Goal: Task Accomplishment & Management: Manage account settings

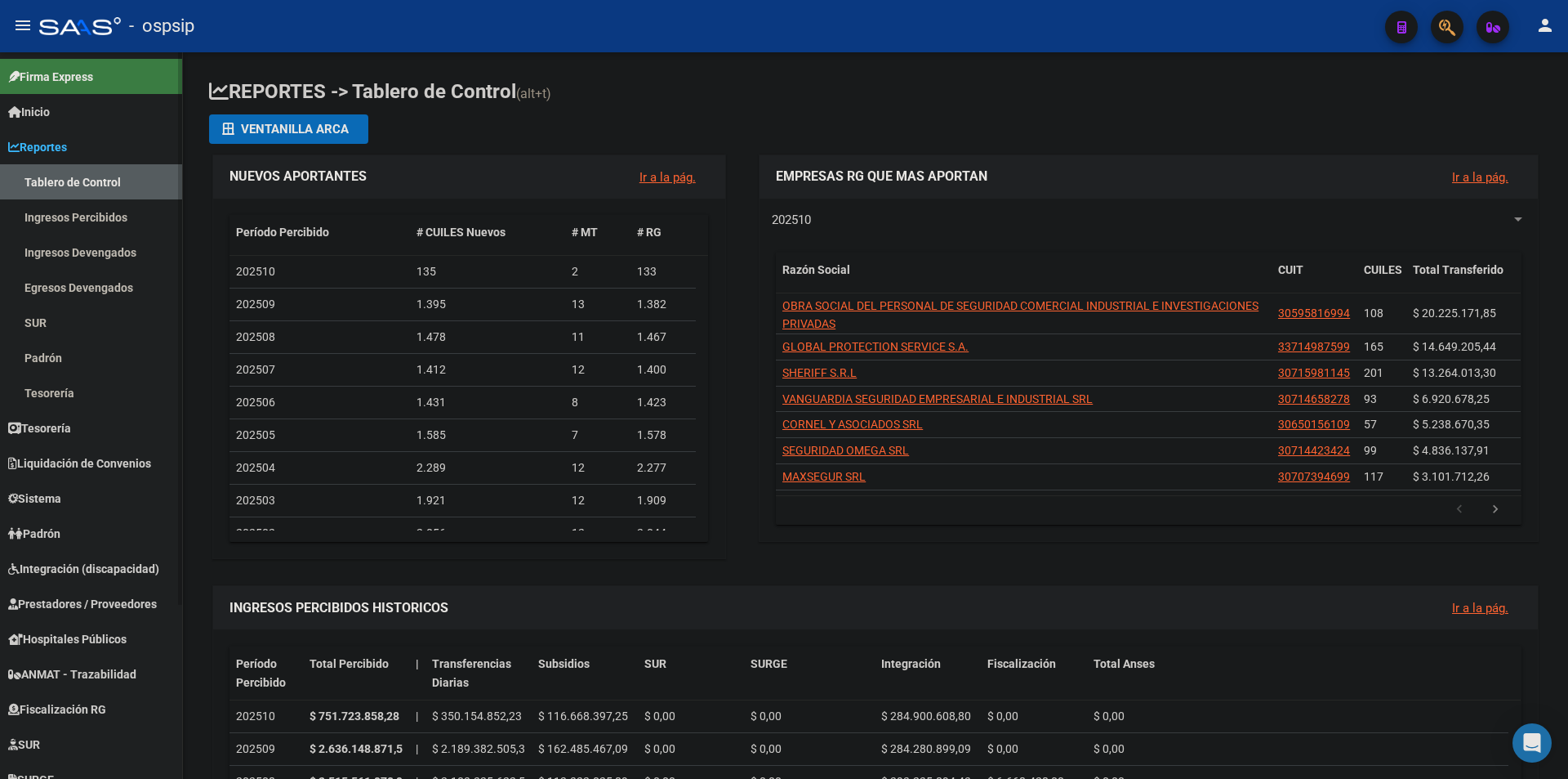
click at [55, 497] on span "Sistema" at bounding box center [34, 499] width 53 height 18
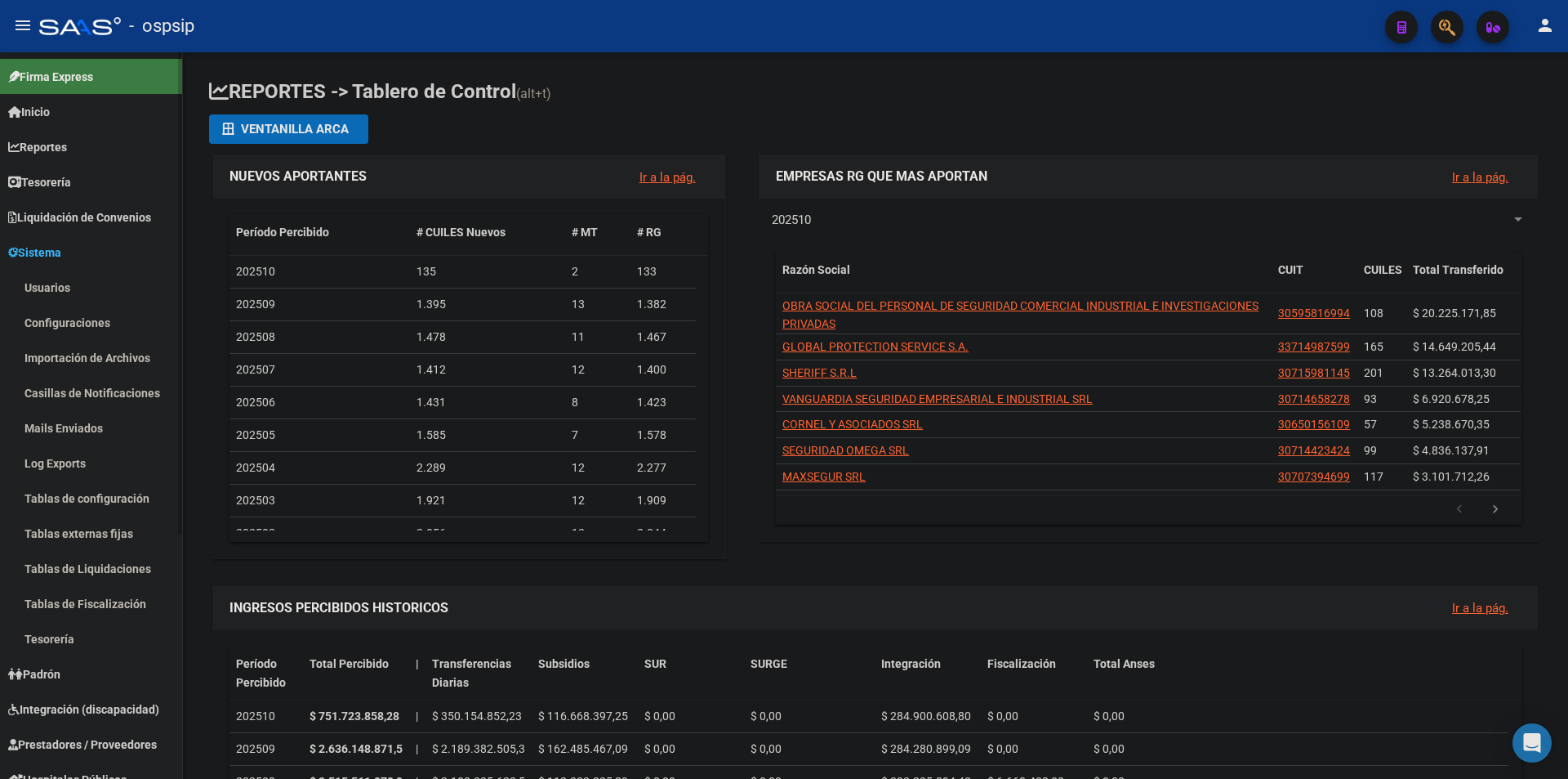
click at [55, 287] on link "Usuarios" at bounding box center [91, 287] width 183 height 35
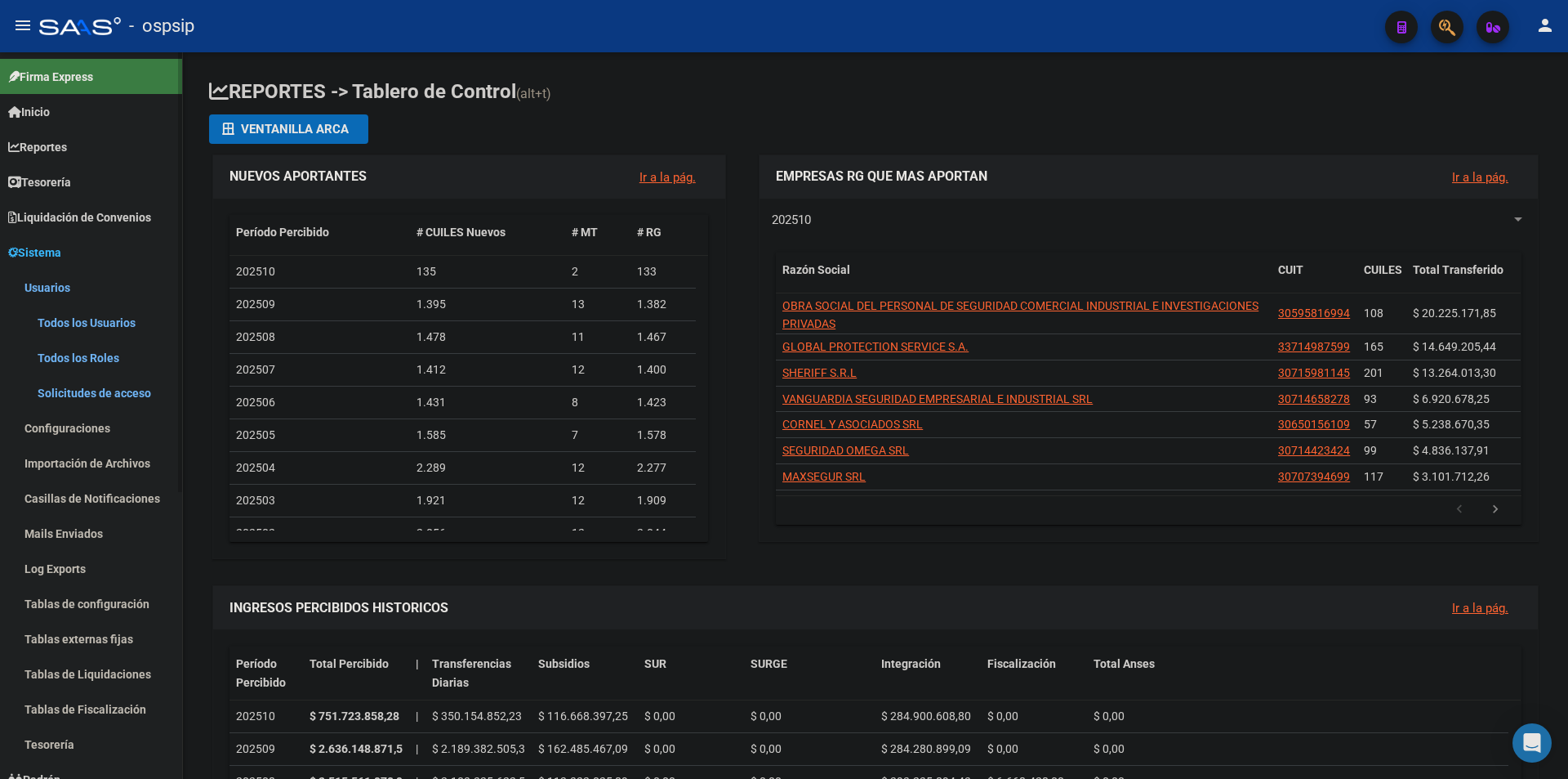
click at [99, 330] on link "Todos los Usuarios" at bounding box center [91, 321] width 183 height 35
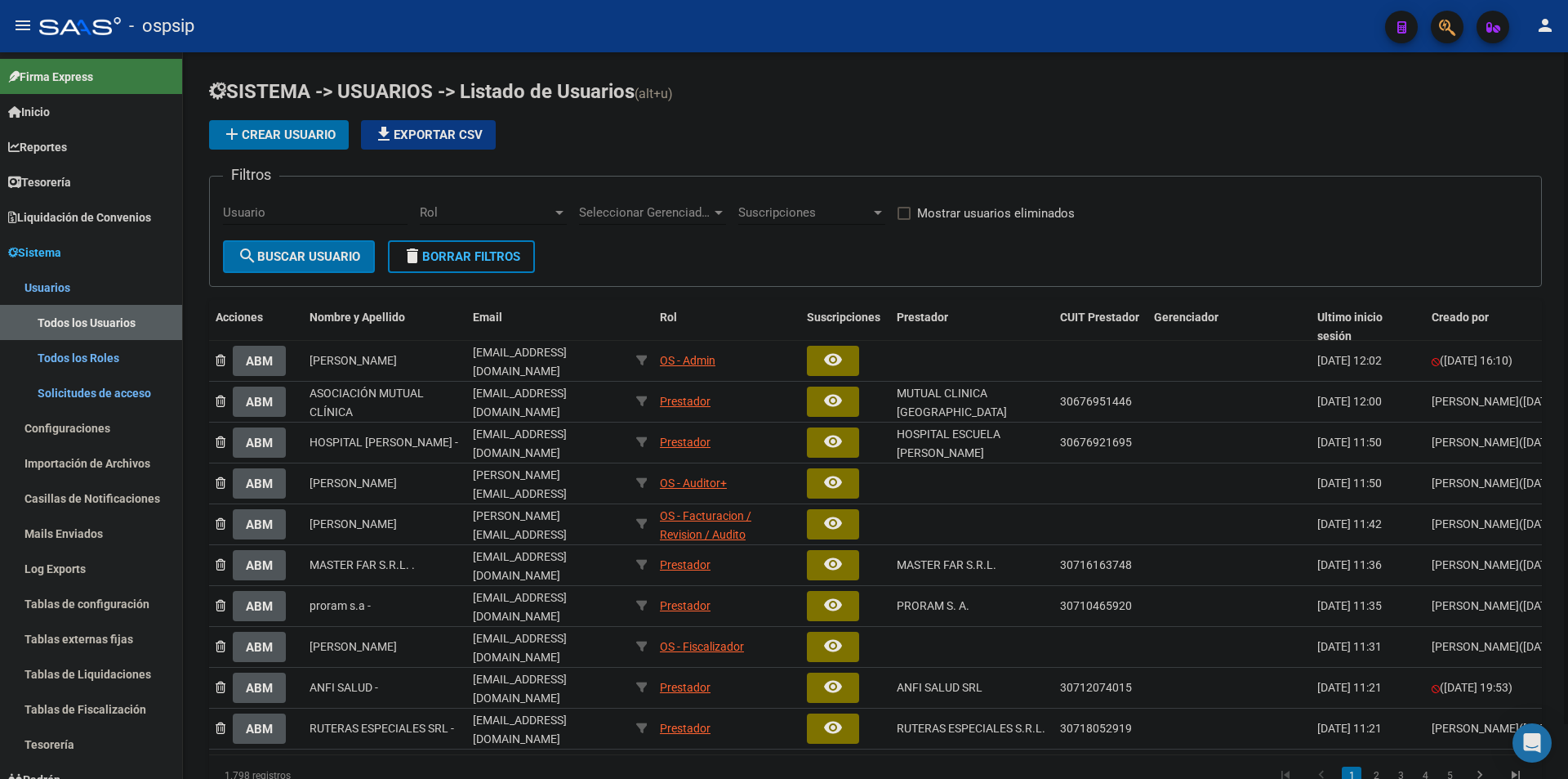
click at [323, 210] on input "Usuario" at bounding box center [315, 212] width 184 height 14
click at [56, 355] on link "Todos los Roles" at bounding box center [91, 357] width 183 height 35
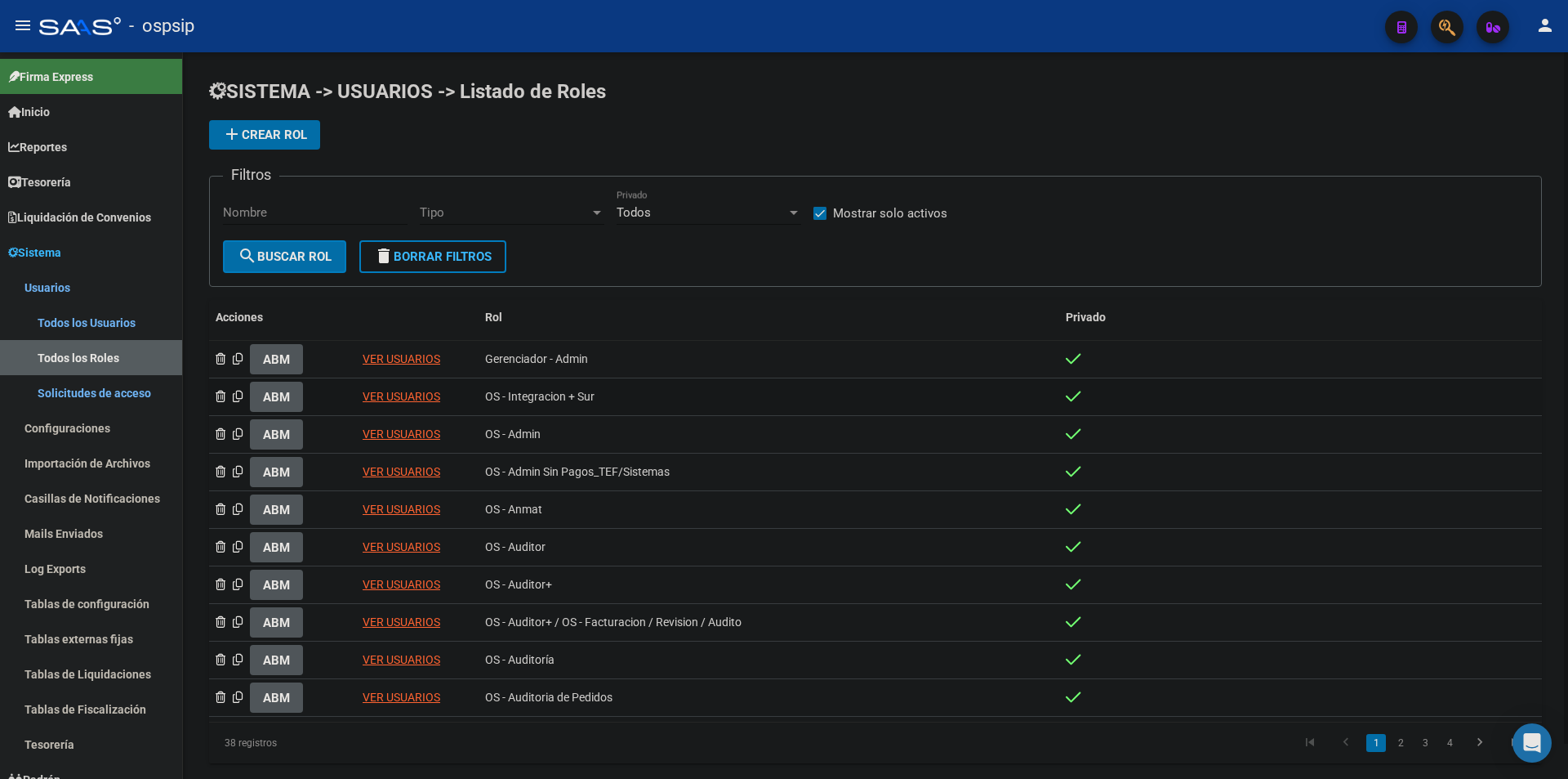
scroll to position [37, 0]
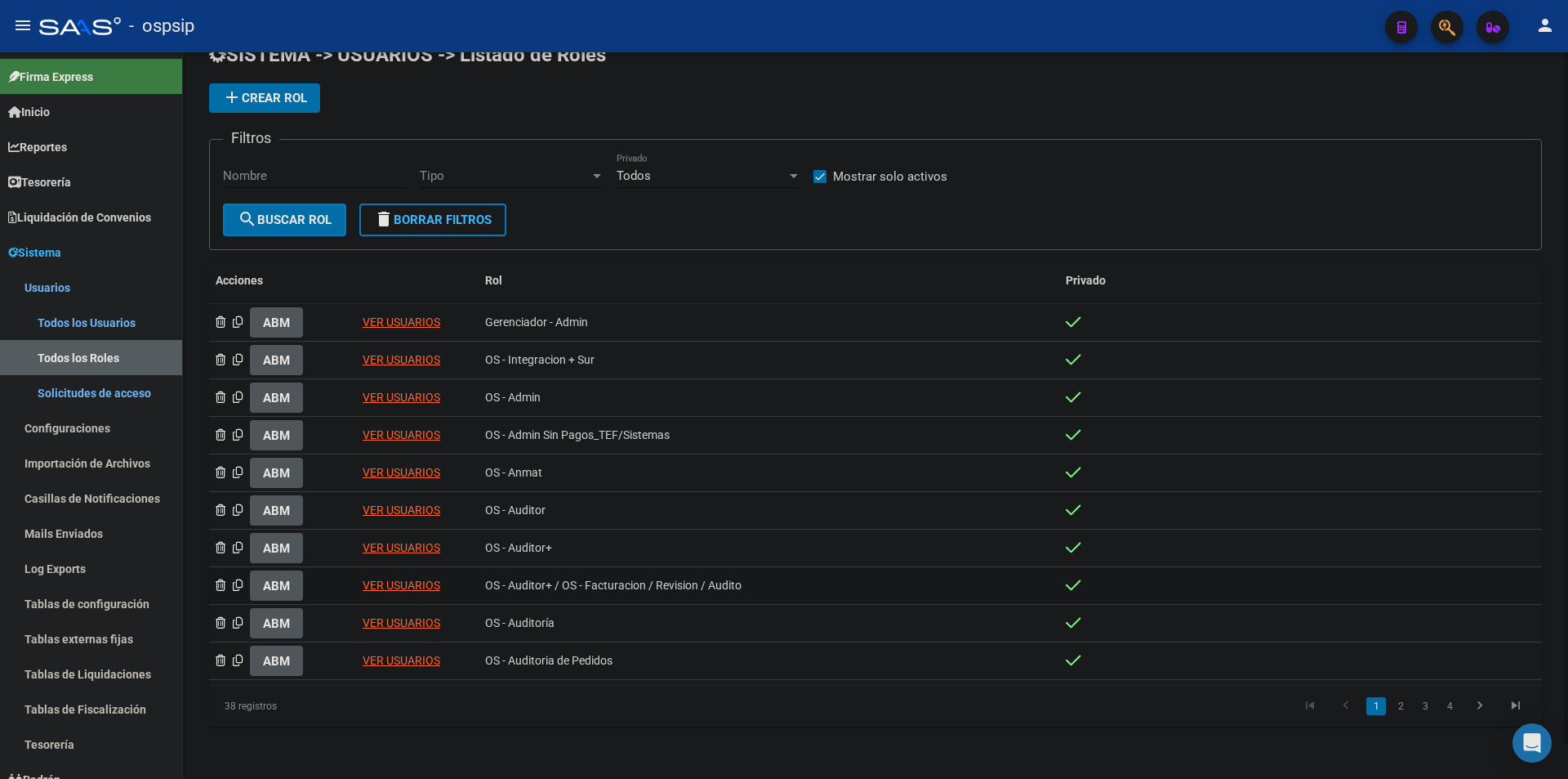
click at [400, 584] on link "VER USUARIOS" at bounding box center [401, 585] width 78 height 13
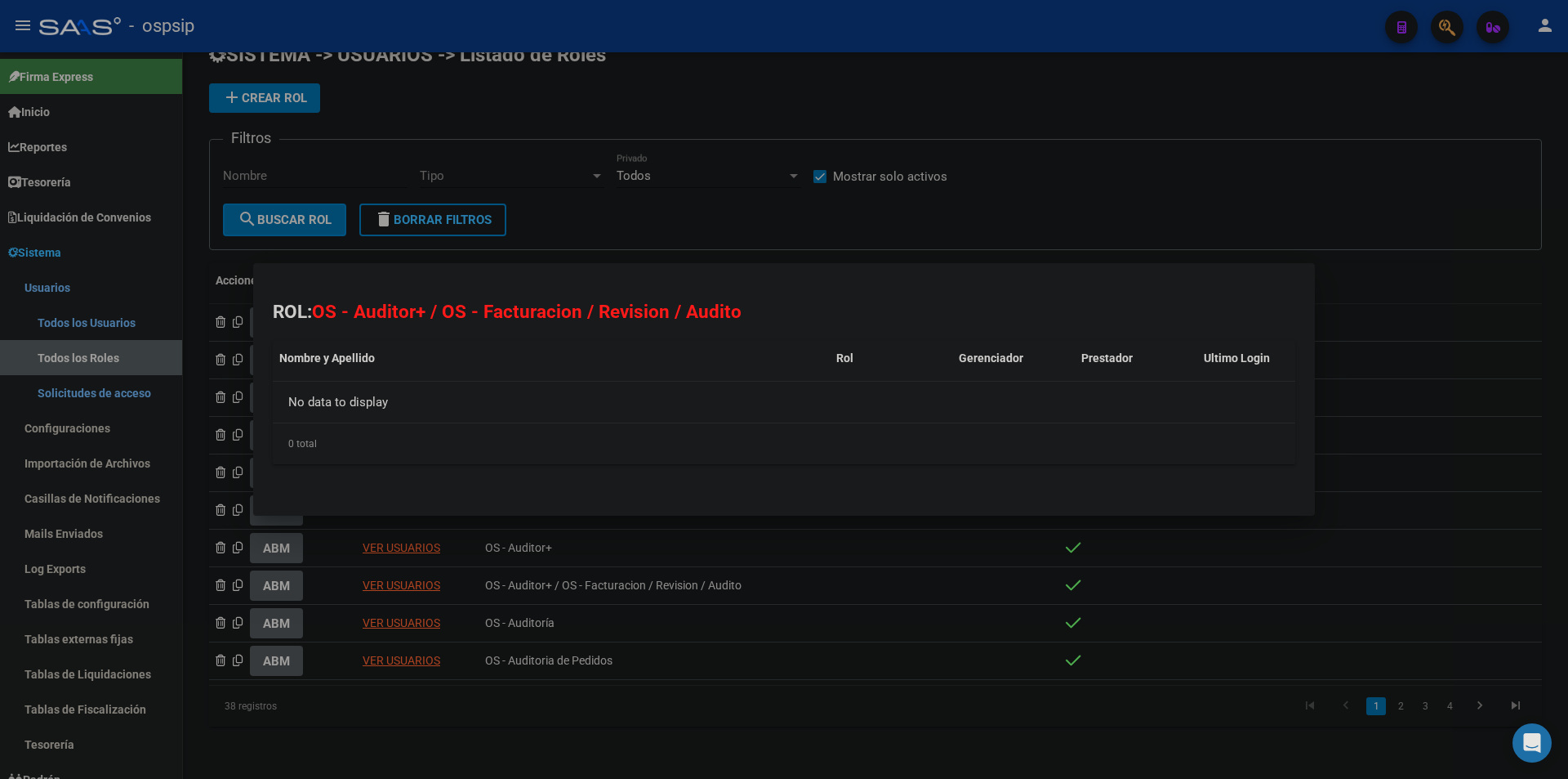
click at [1222, 190] on div at bounding box center [784, 390] width 1568 height 779
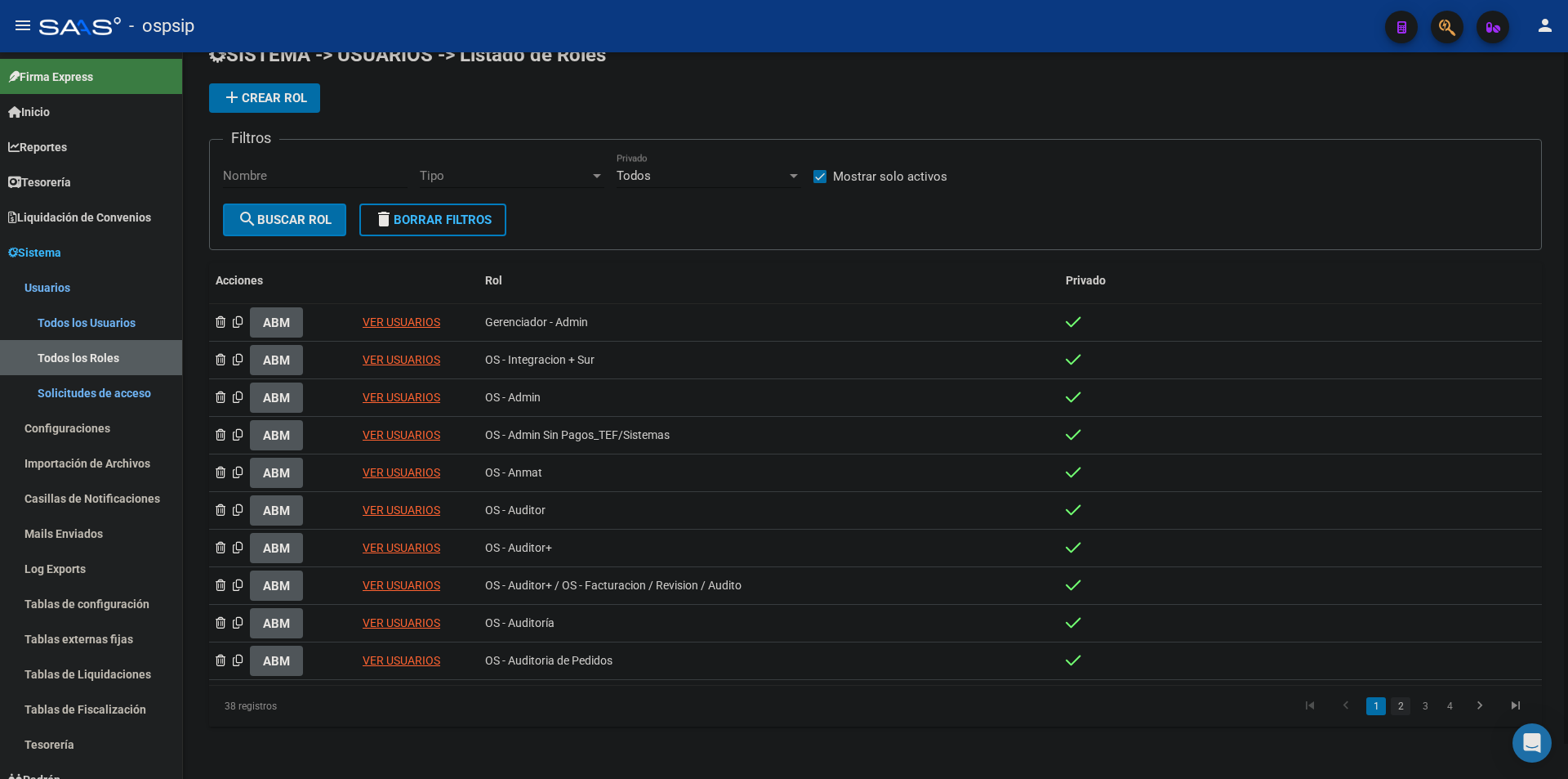
click at [1408, 708] on link "2" at bounding box center [1401, 706] width 20 height 18
click at [1429, 701] on link "3" at bounding box center [1426, 706] width 20 height 18
click at [1459, 710] on link "4" at bounding box center [1450, 706] width 20 height 18
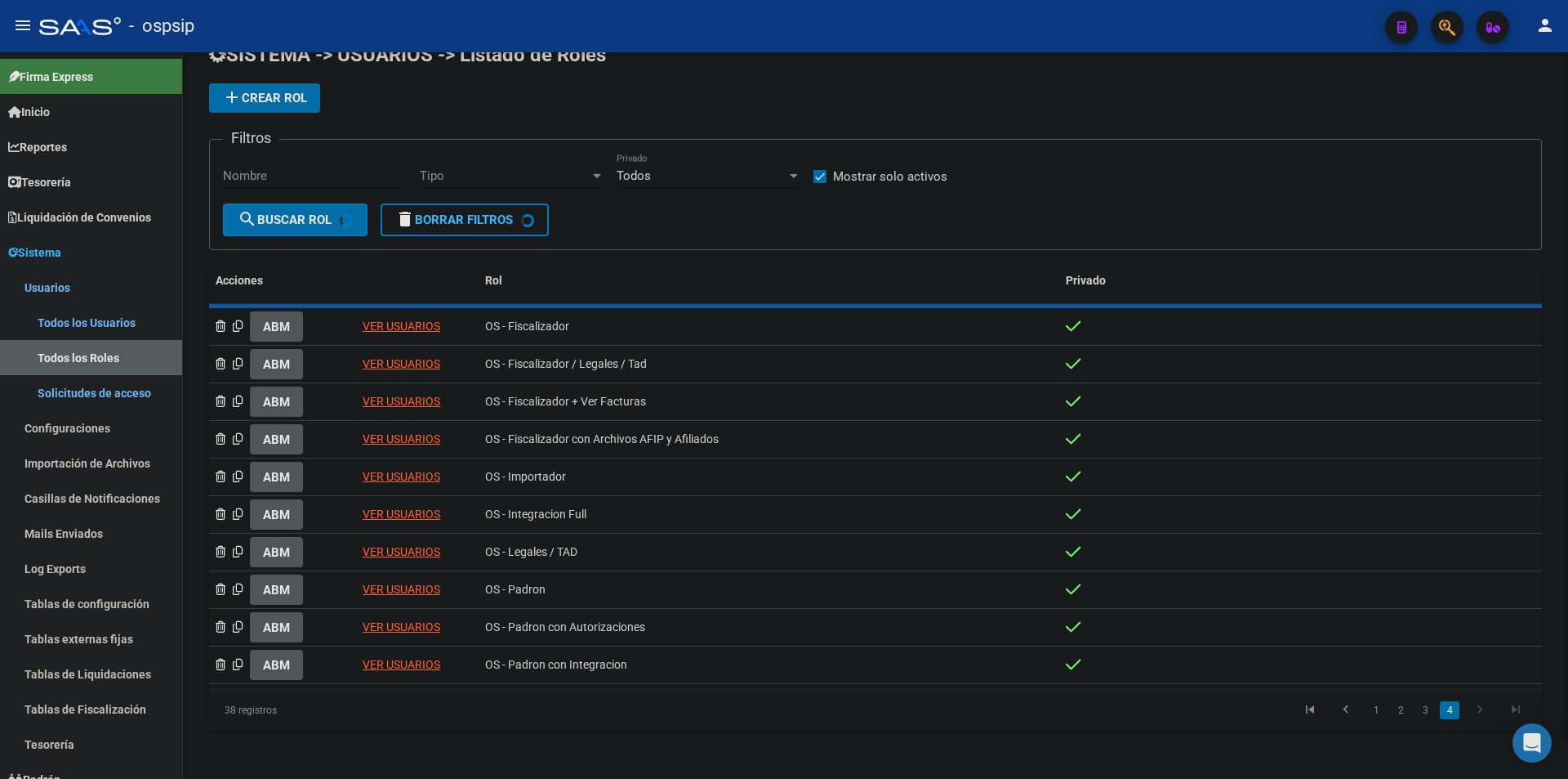
scroll to position [0, 0]
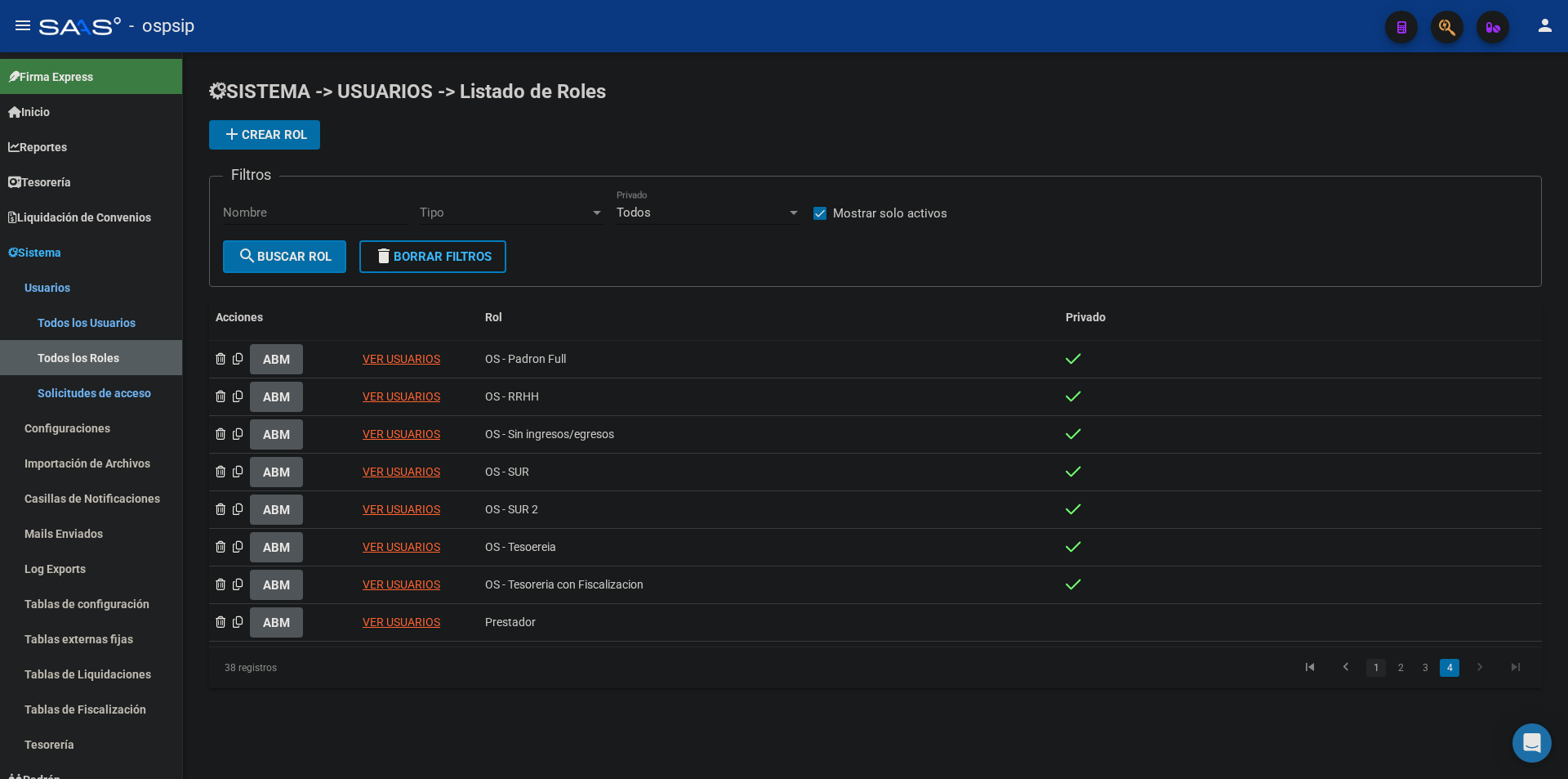
click at [1381, 670] on link "1" at bounding box center [1376, 668] width 20 height 18
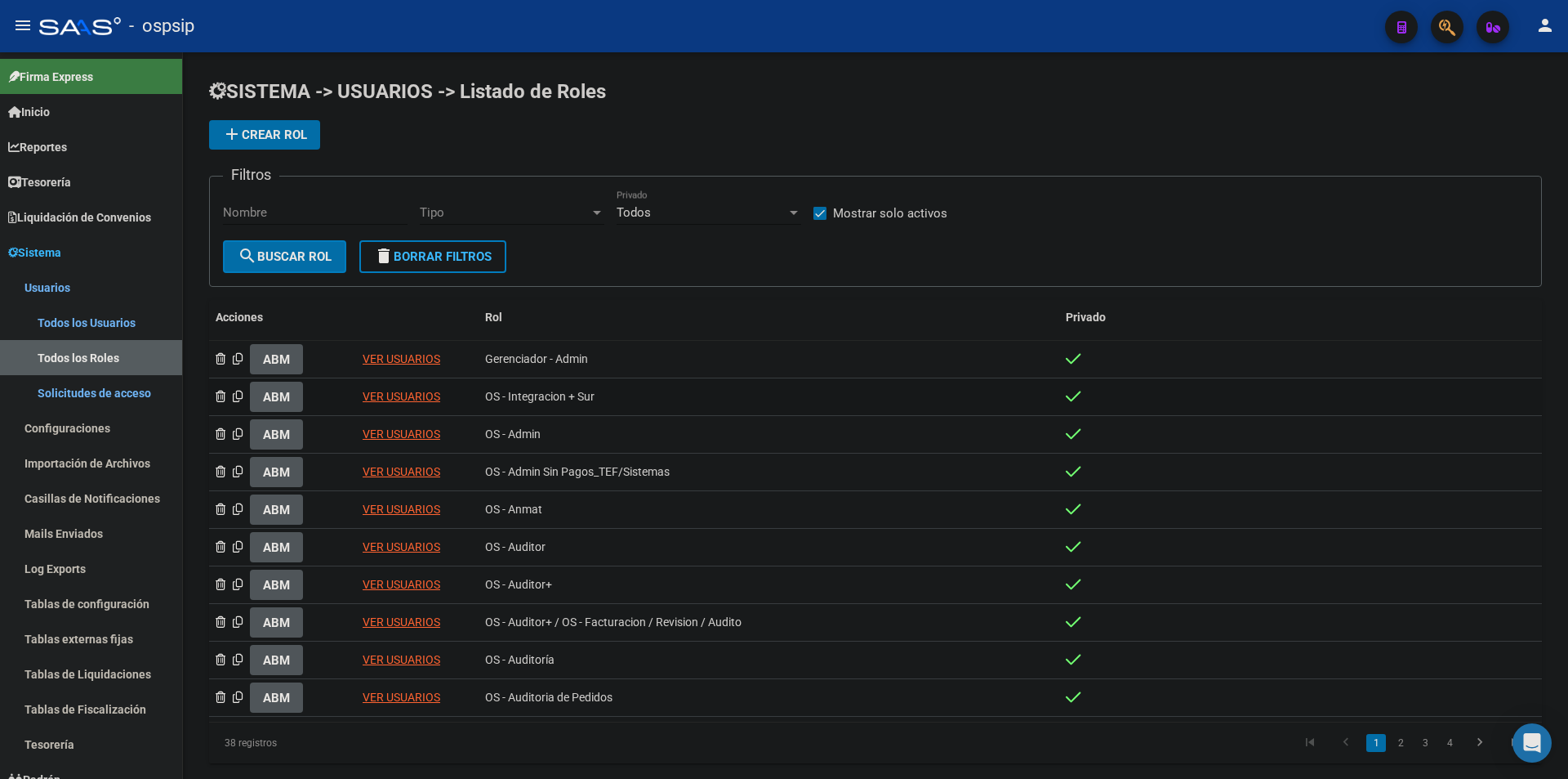
click at [424, 395] on link "VER USUARIOS" at bounding box center [401, 396] width 78 height 13
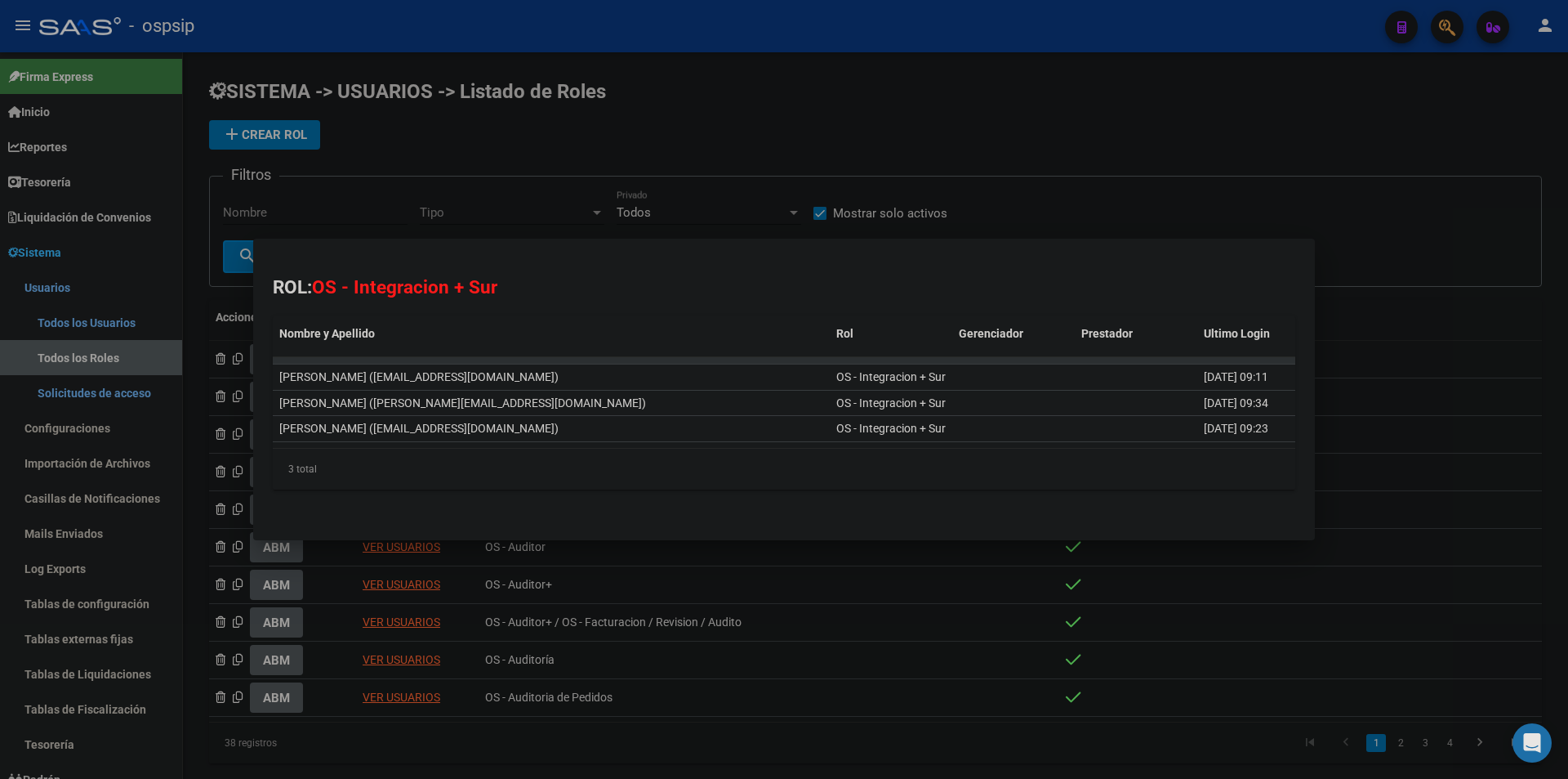
click at [890, 286] on div "ROL: OS - Integracion + Sur Nombre y Apellido Rol Gerenciador Prestador Ultimo …" at bounding box center [784, 398] width 1023 height 248
click at [1221, 177] on div at bounding box center [784, 390] width 1568 height 779
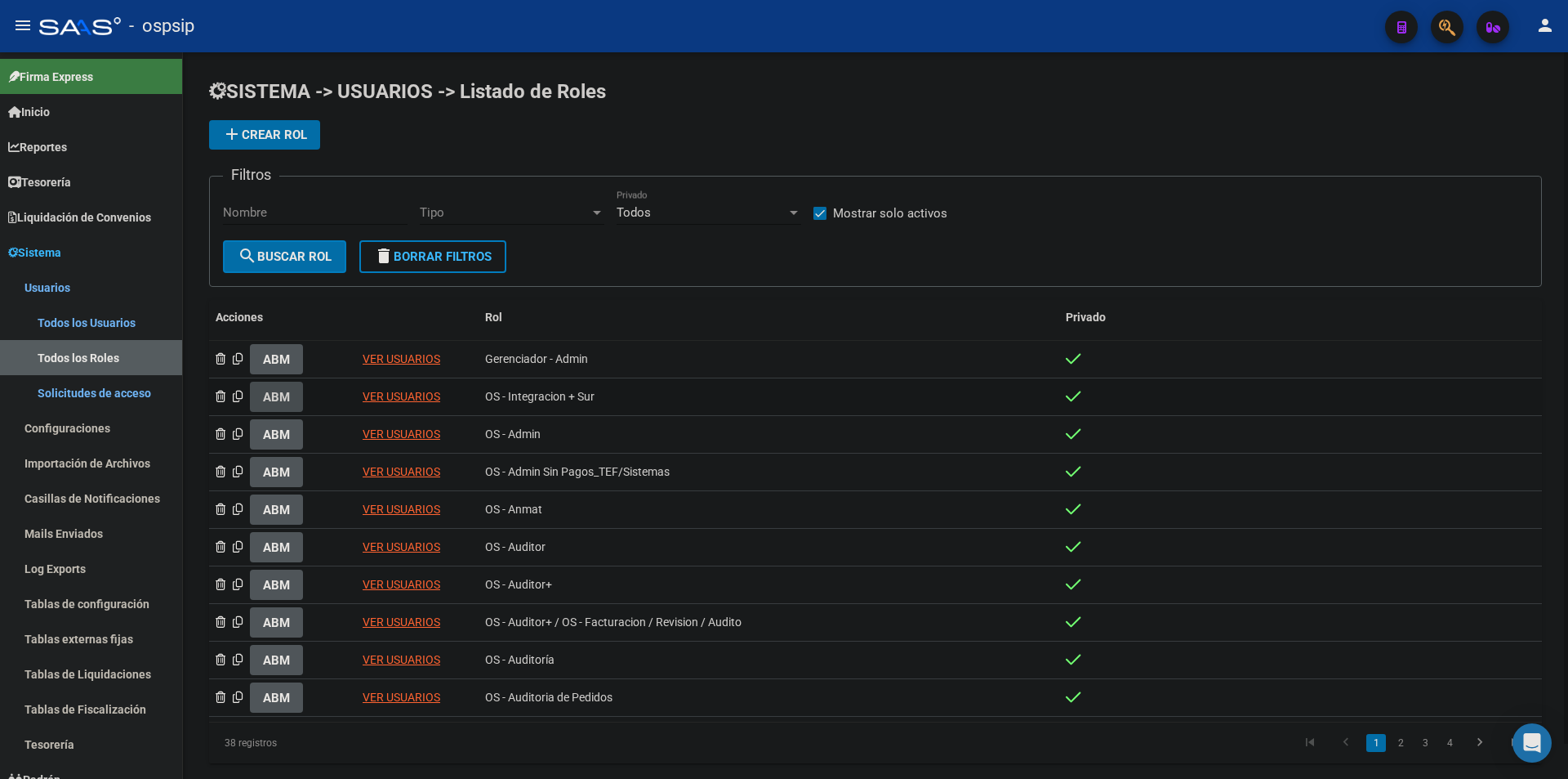
click at [261, 397] on button "ABM" at bounding box center [276, 397] width 53 height 30
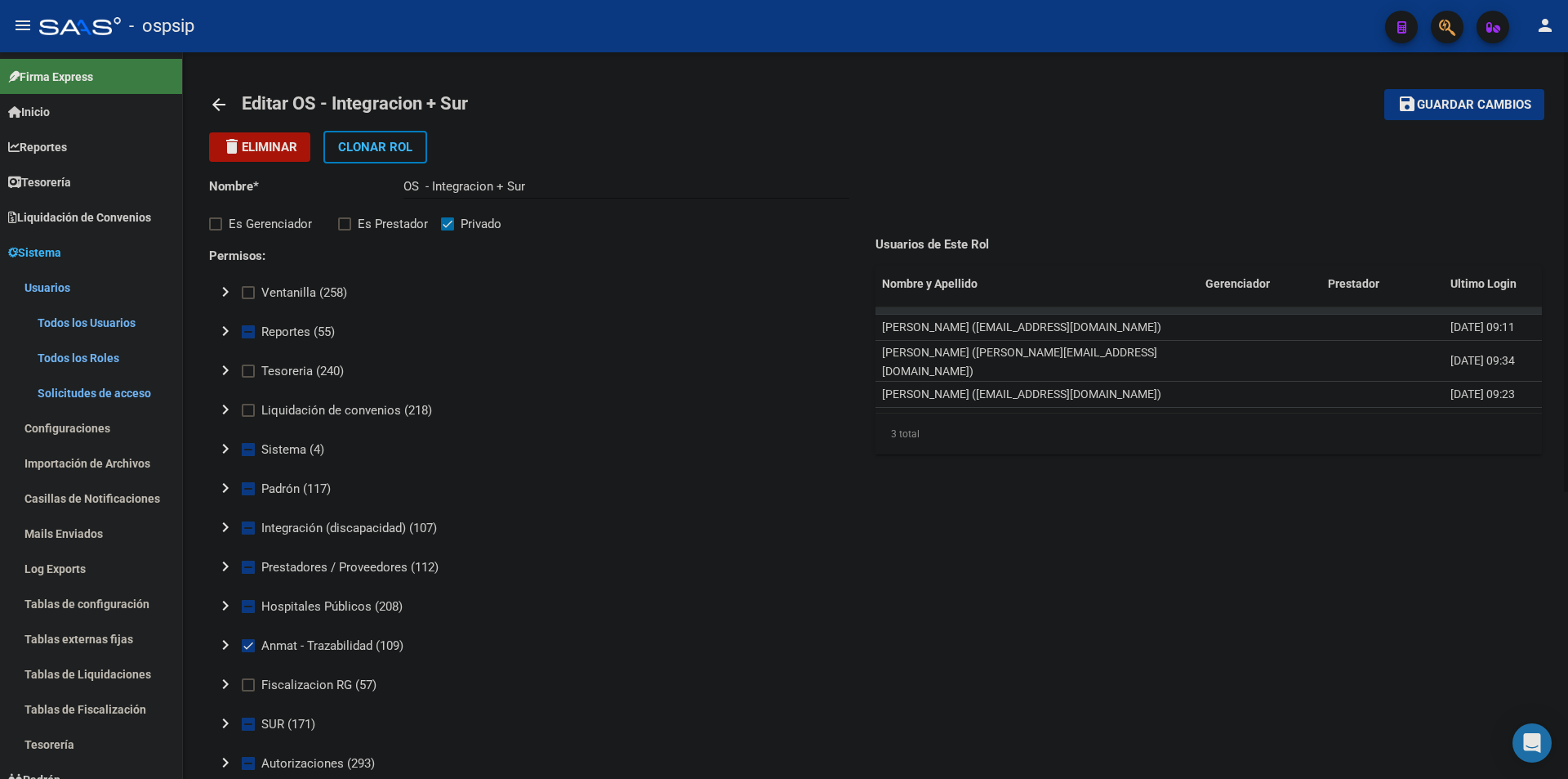
scroll to position [81, 0]
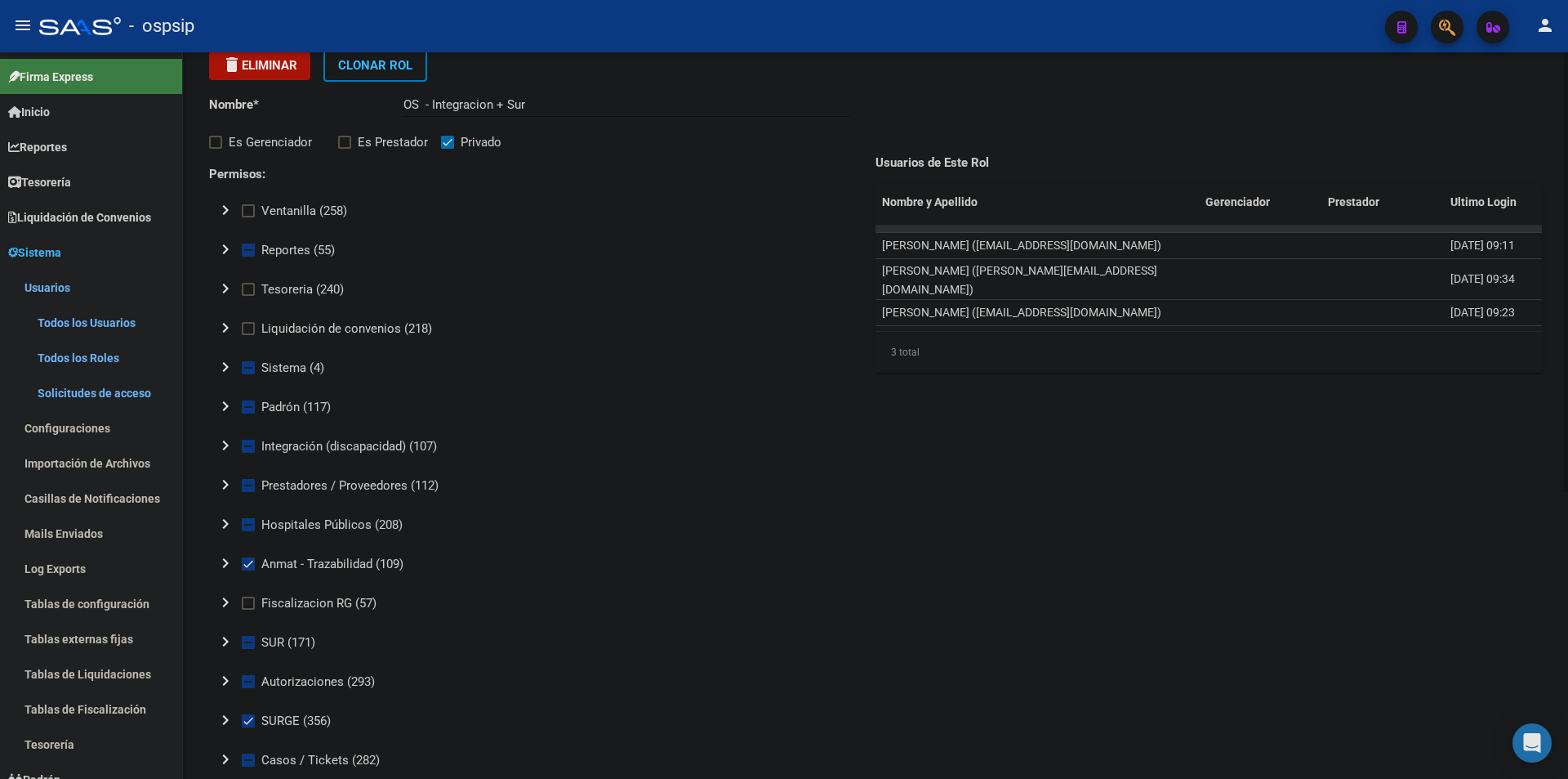
click at [224, 447] on mat-icon "chevron_right" at bounding box center [226, 445] width 20 height 20
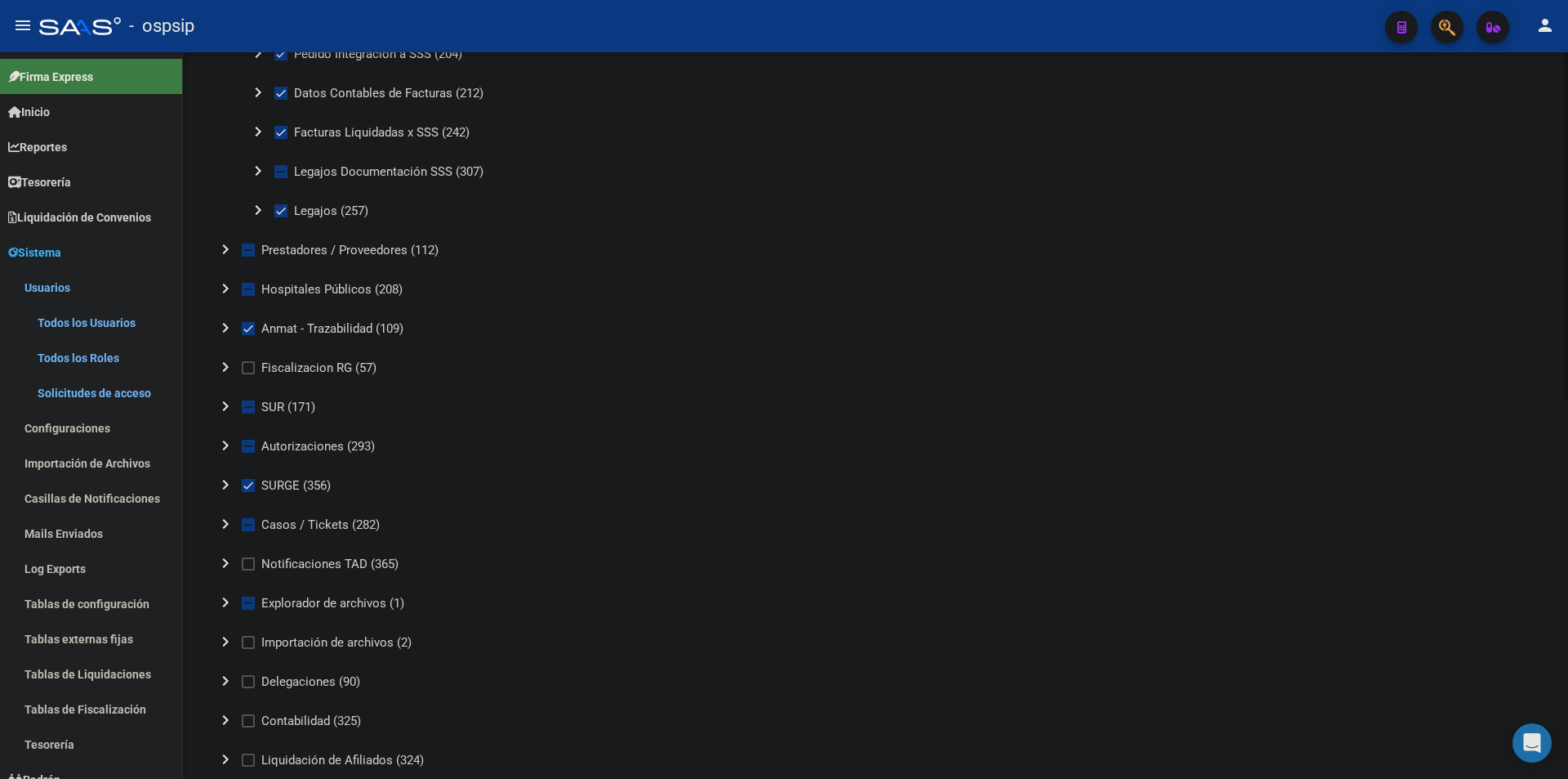
scroll to position [654, 0]
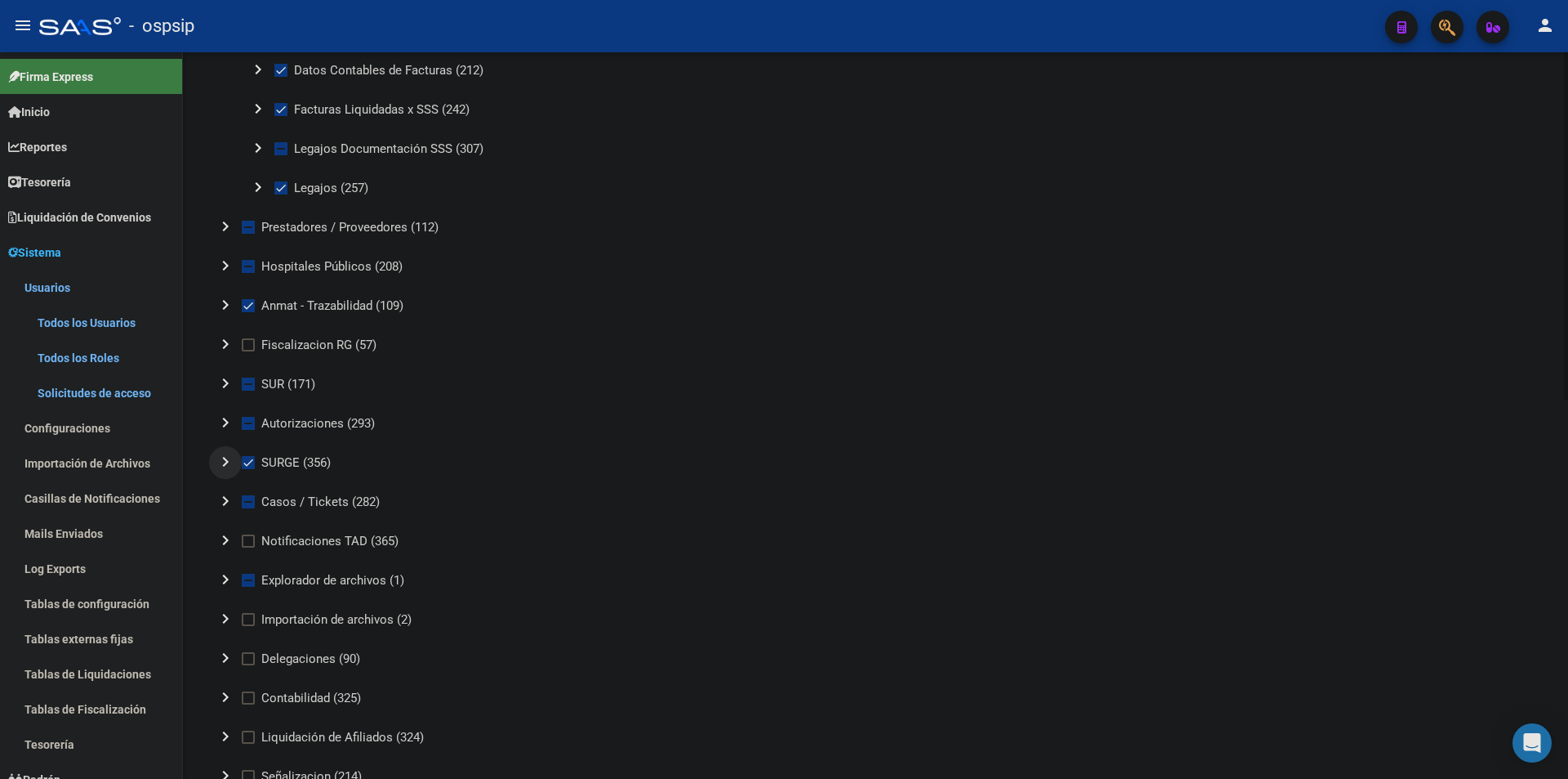
click at [226, 463] on mat-icon "chevron_right" at bounding box center [226, 462] width 20 height 20
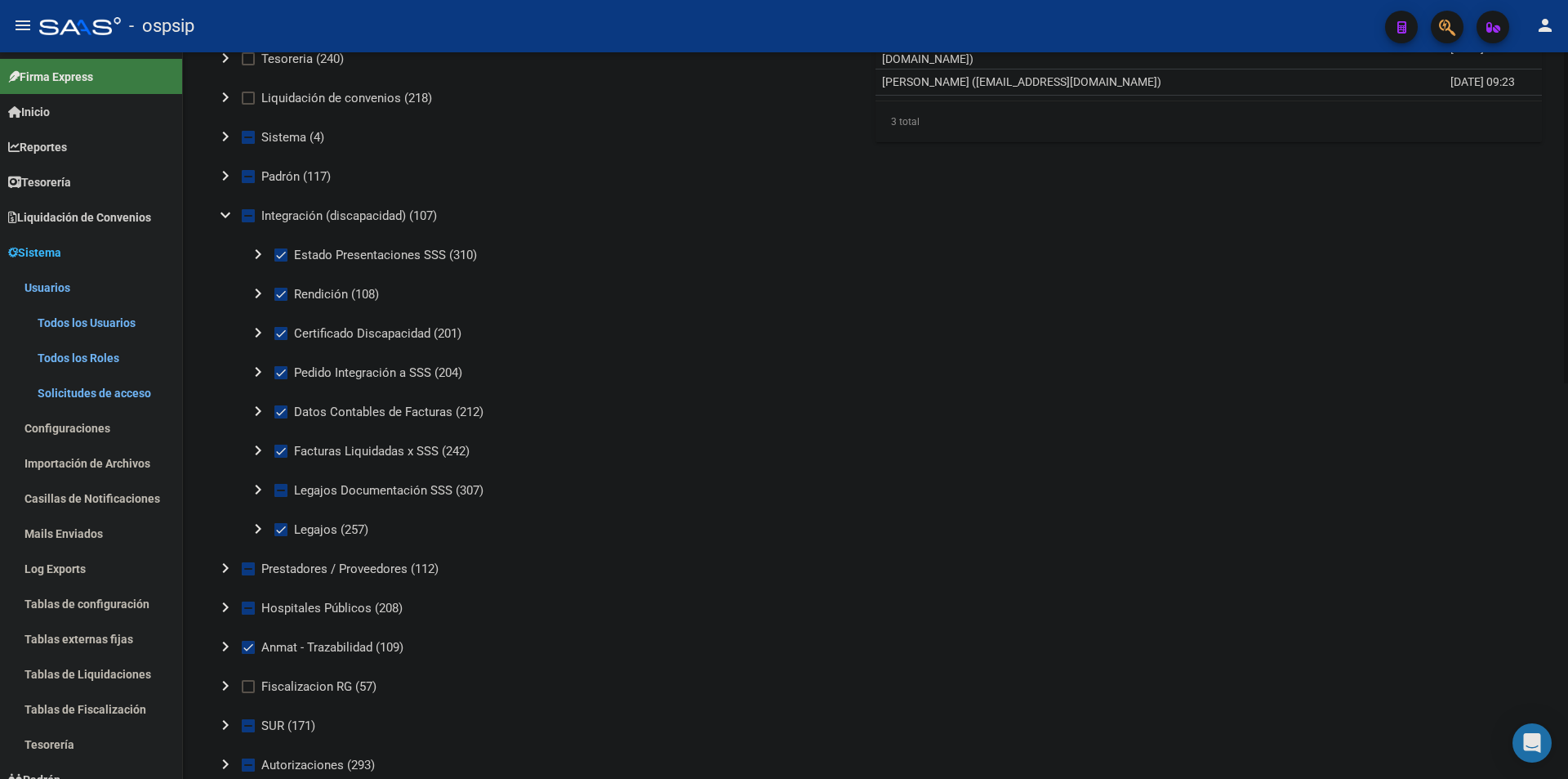
scroll to position [295, 0]
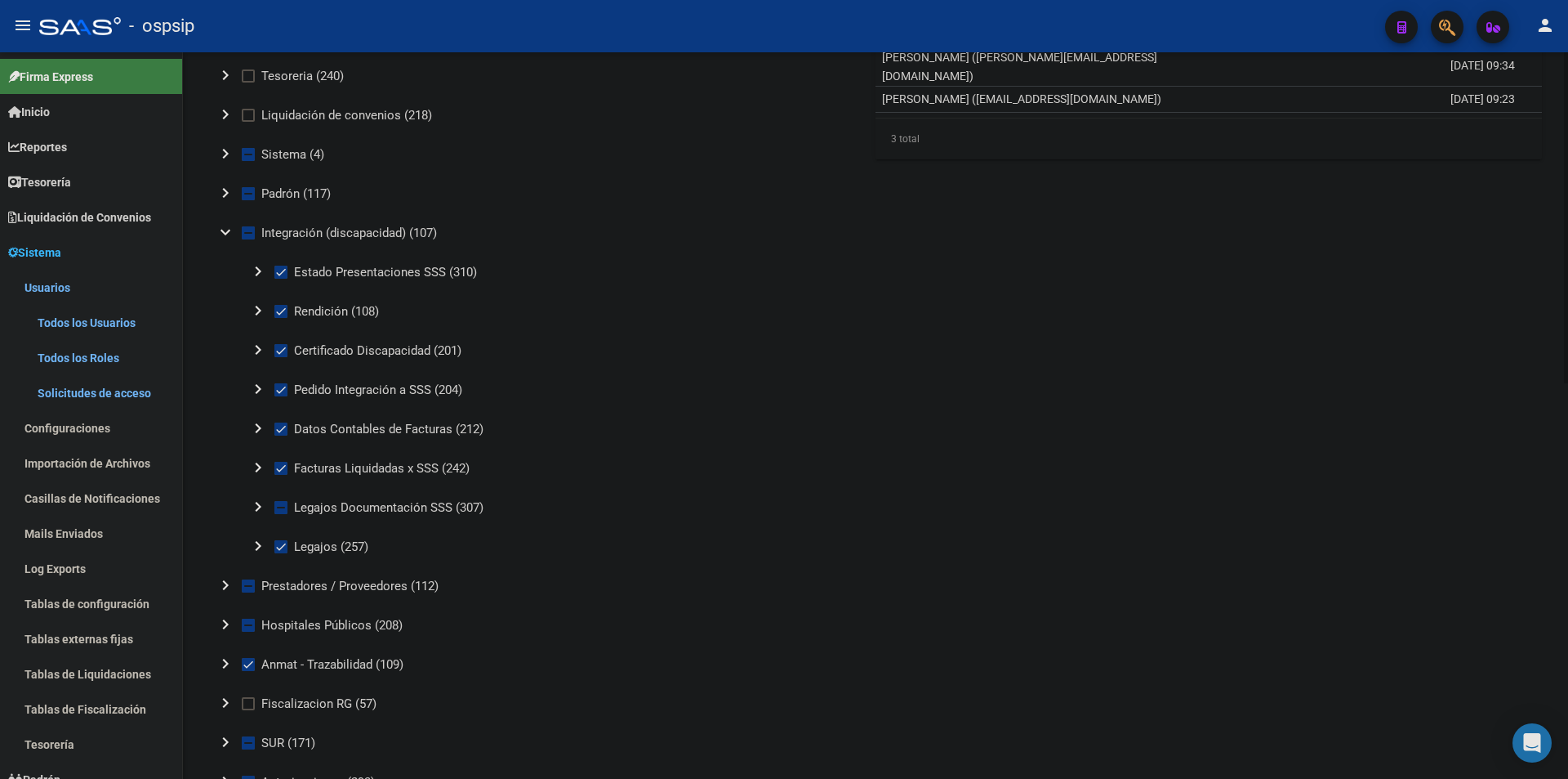
click at [220, 586] on mat-icon "chevron_right" at bounding box center [226, 586] width 20 height 20
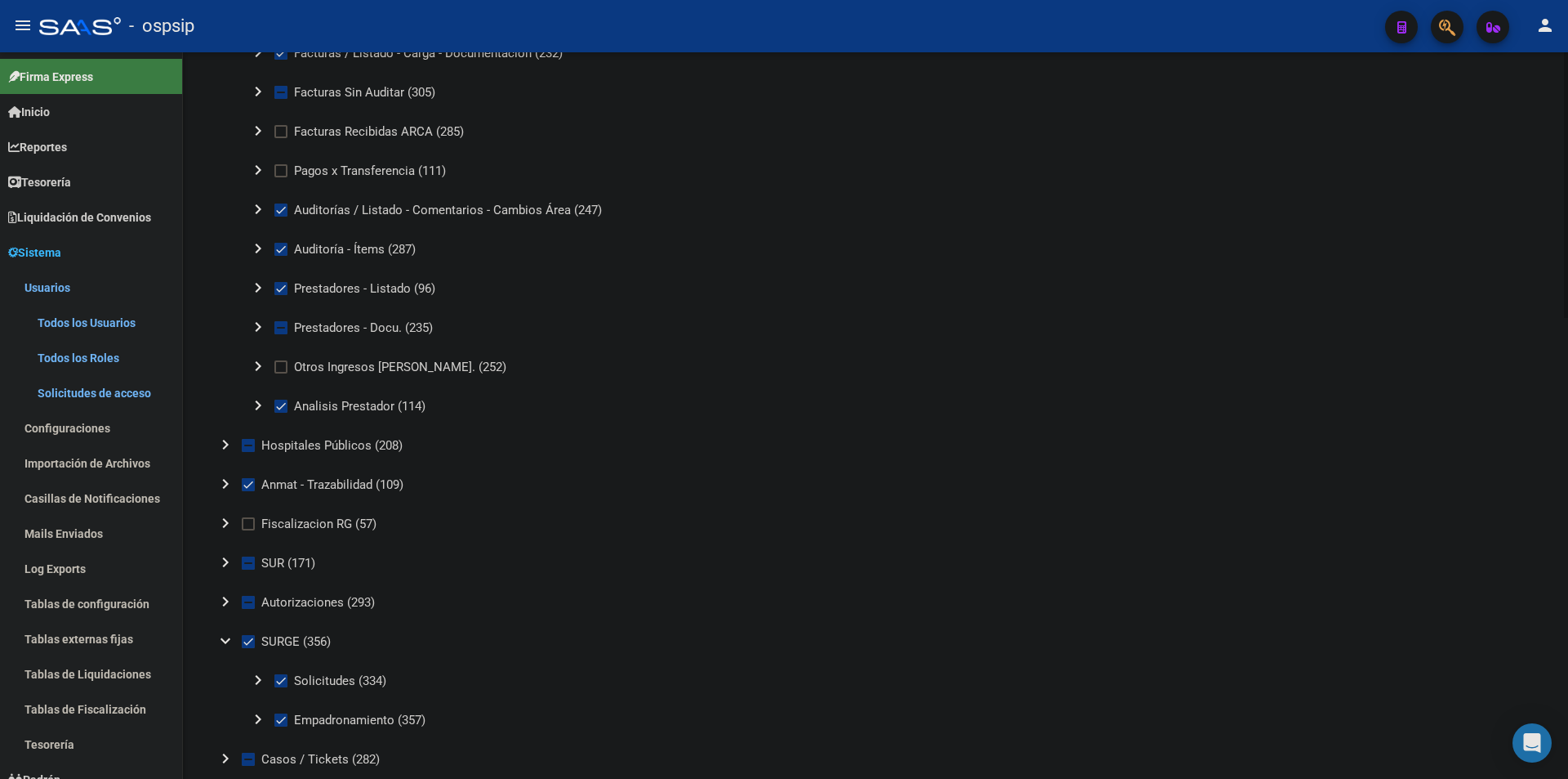
scroll to position [949, 0]
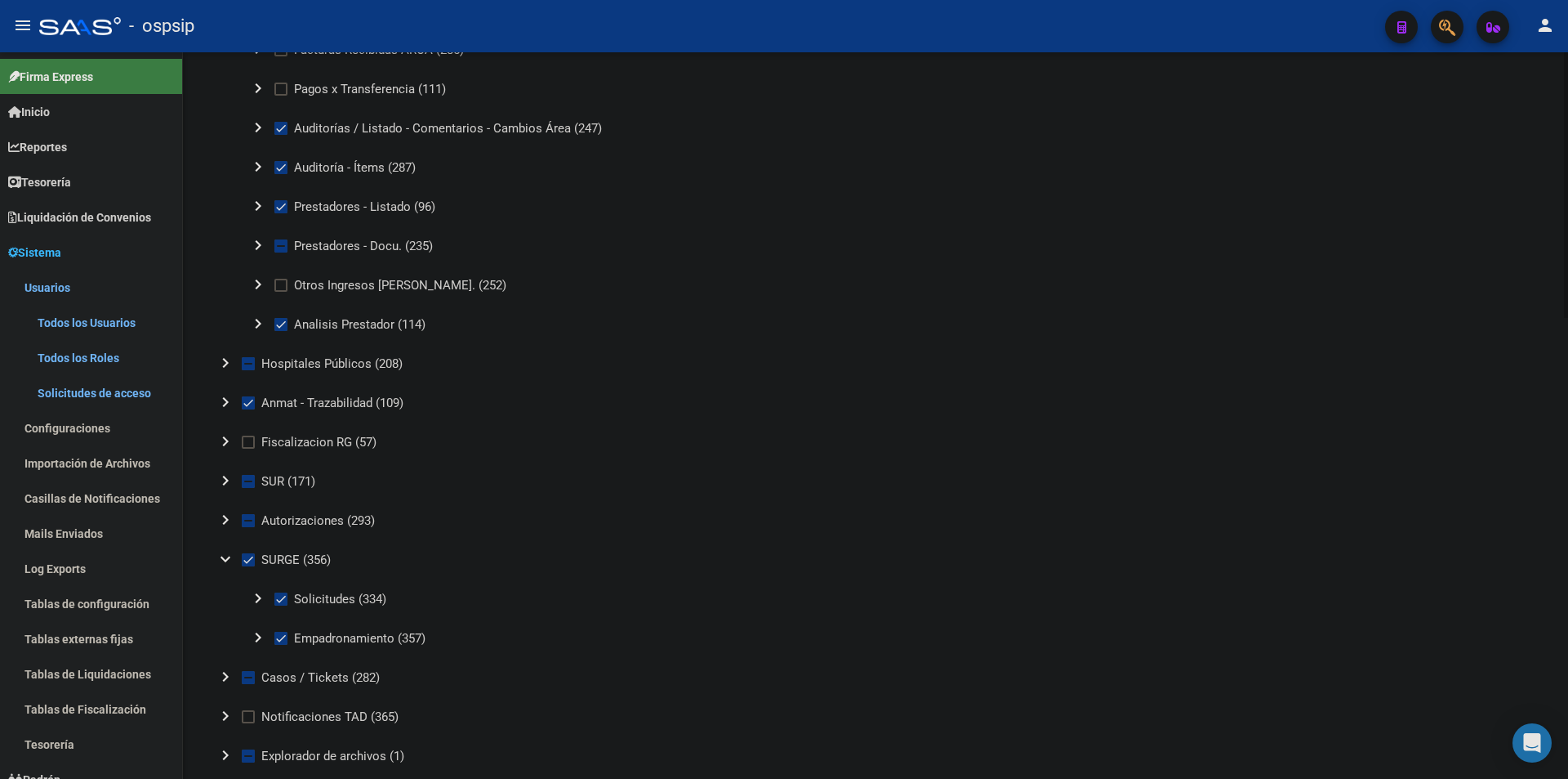
click at [222, 475] on mat-icon "chevron_right" at bounding box center [226, 481] width 20 height 20
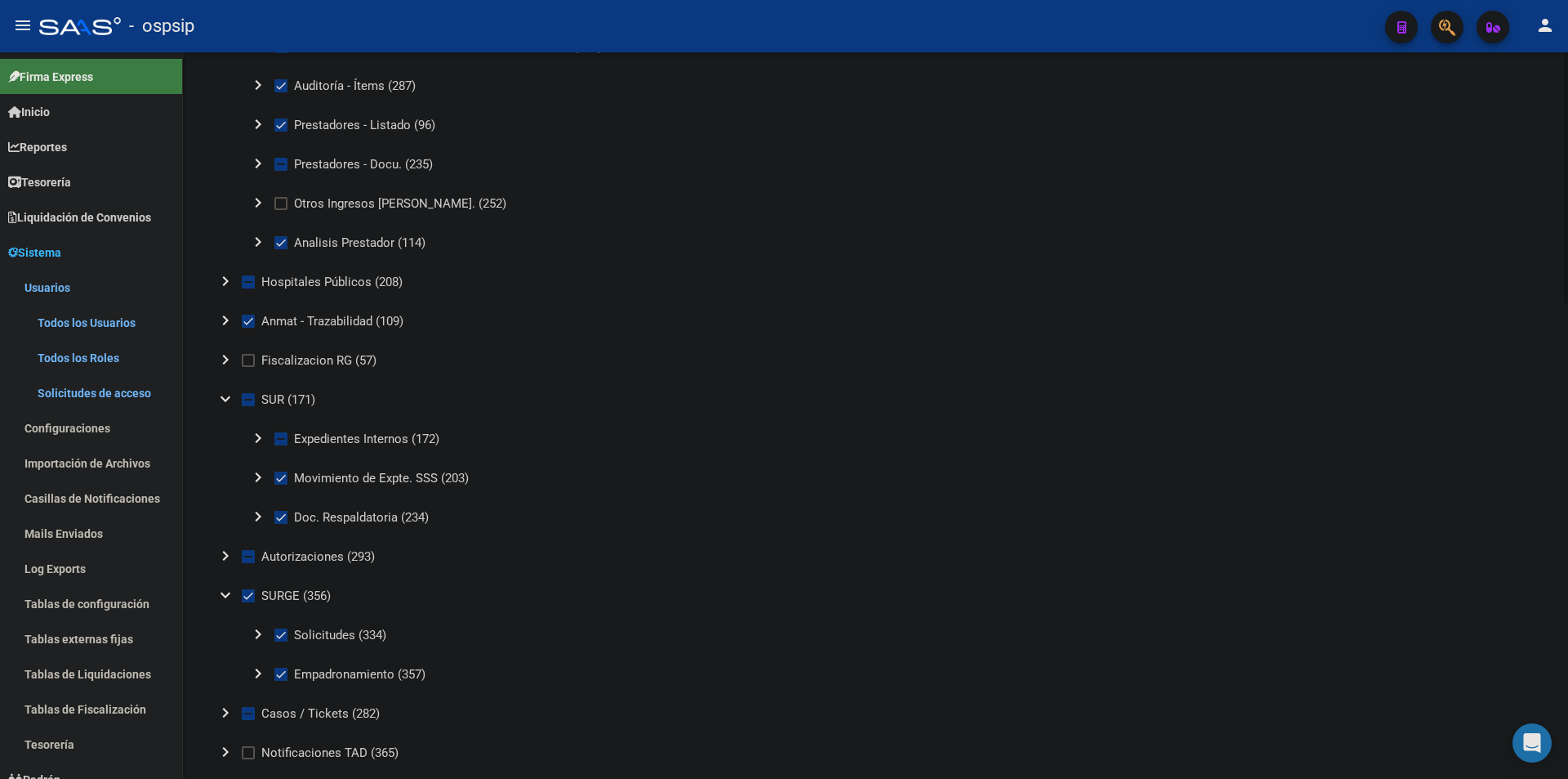
scroll to position [1112, 0]
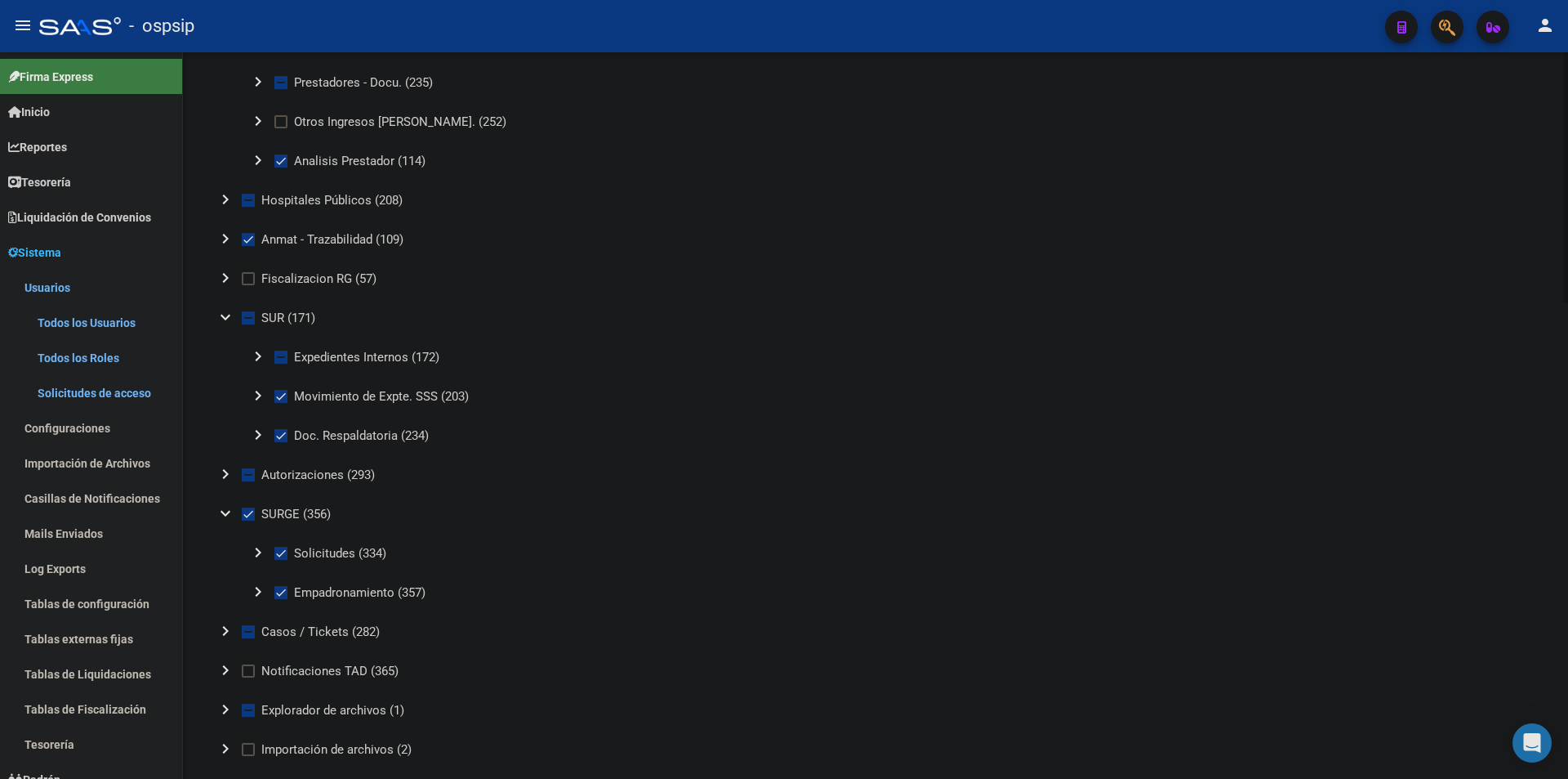
click at [226, 475] on mat-icon "chevron_right" at bounding box center [226, 474] width 20 height 20
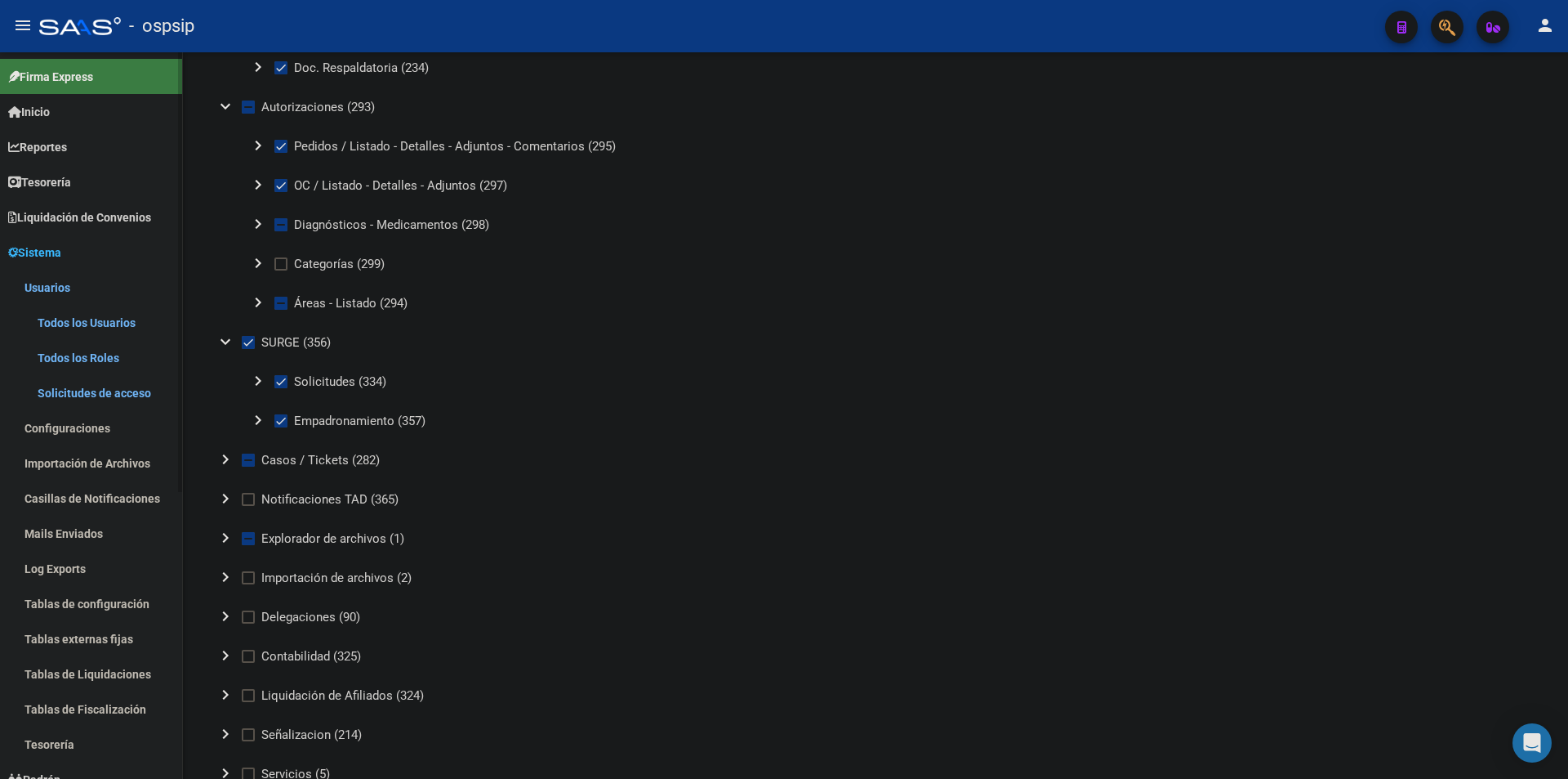
scroll to position [1521, 0]
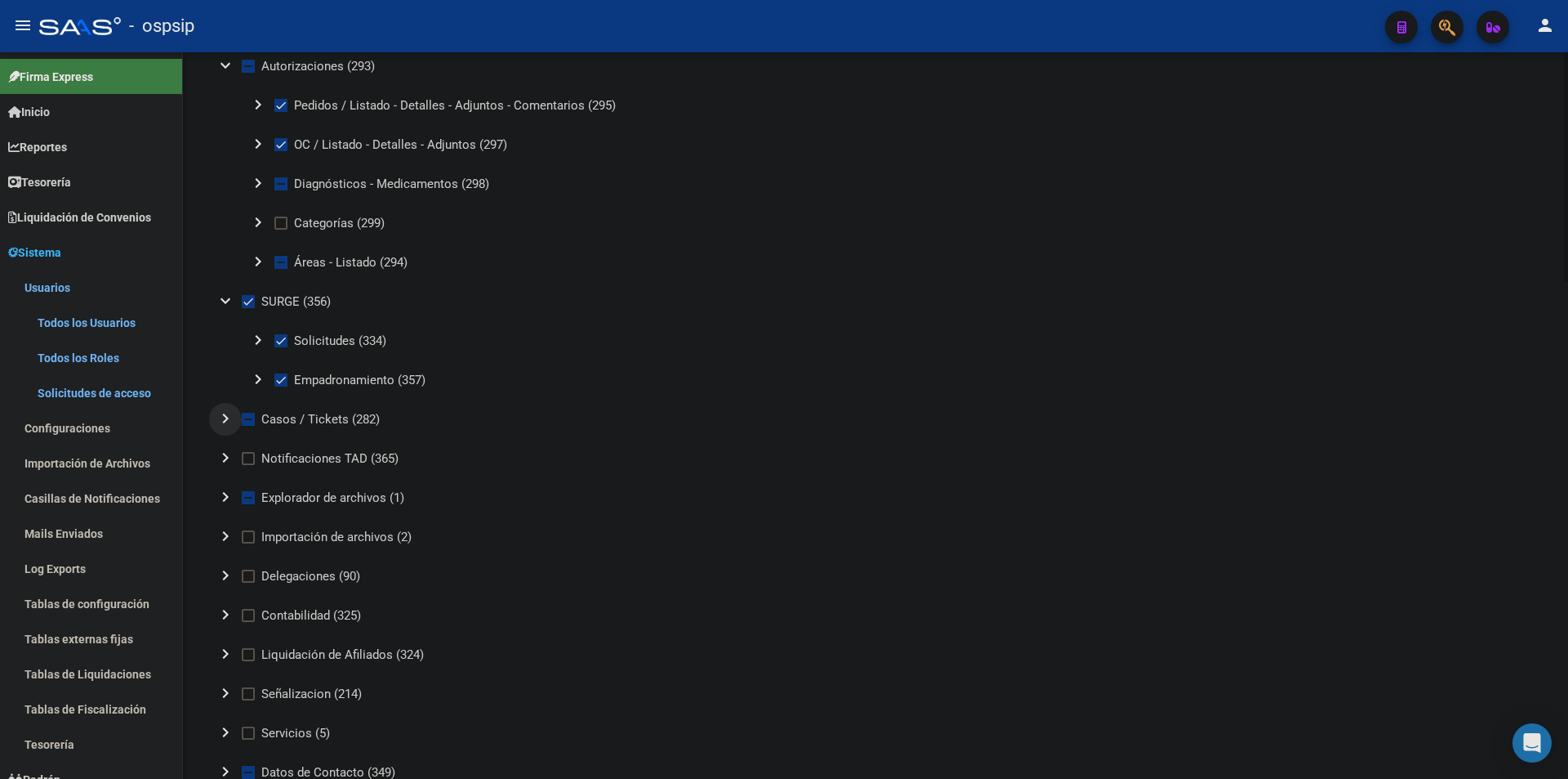
click at [221, 415] on mat-icon "chevron_right" at bounding box center [226, 418] width 20 height 20
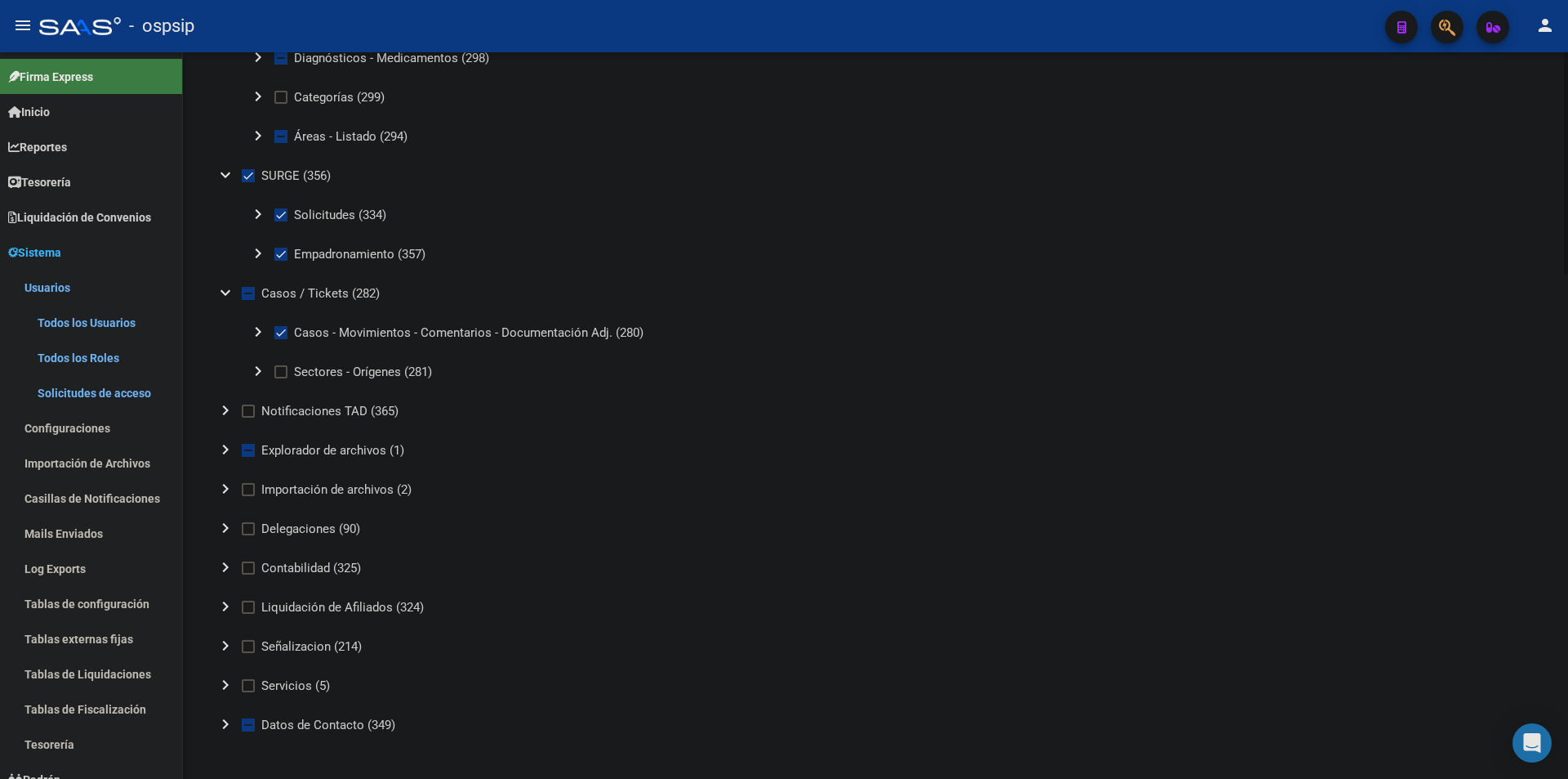
scroll to position [1652, 0]
click at [220, 443] on mat-icon "chevron_right" at bounding box center [226, 445] width 20 height 20
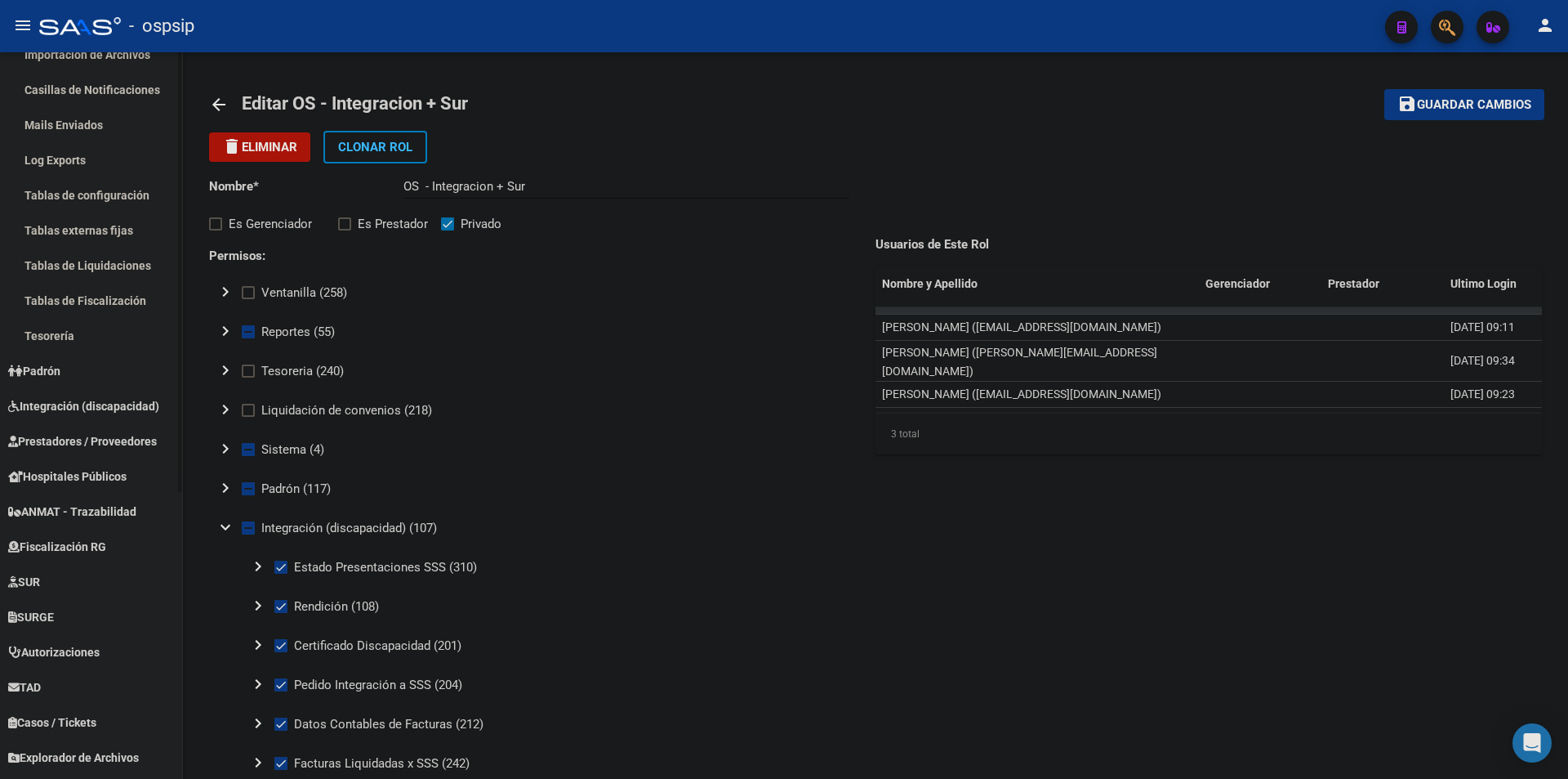
scroll to position [475, 0]
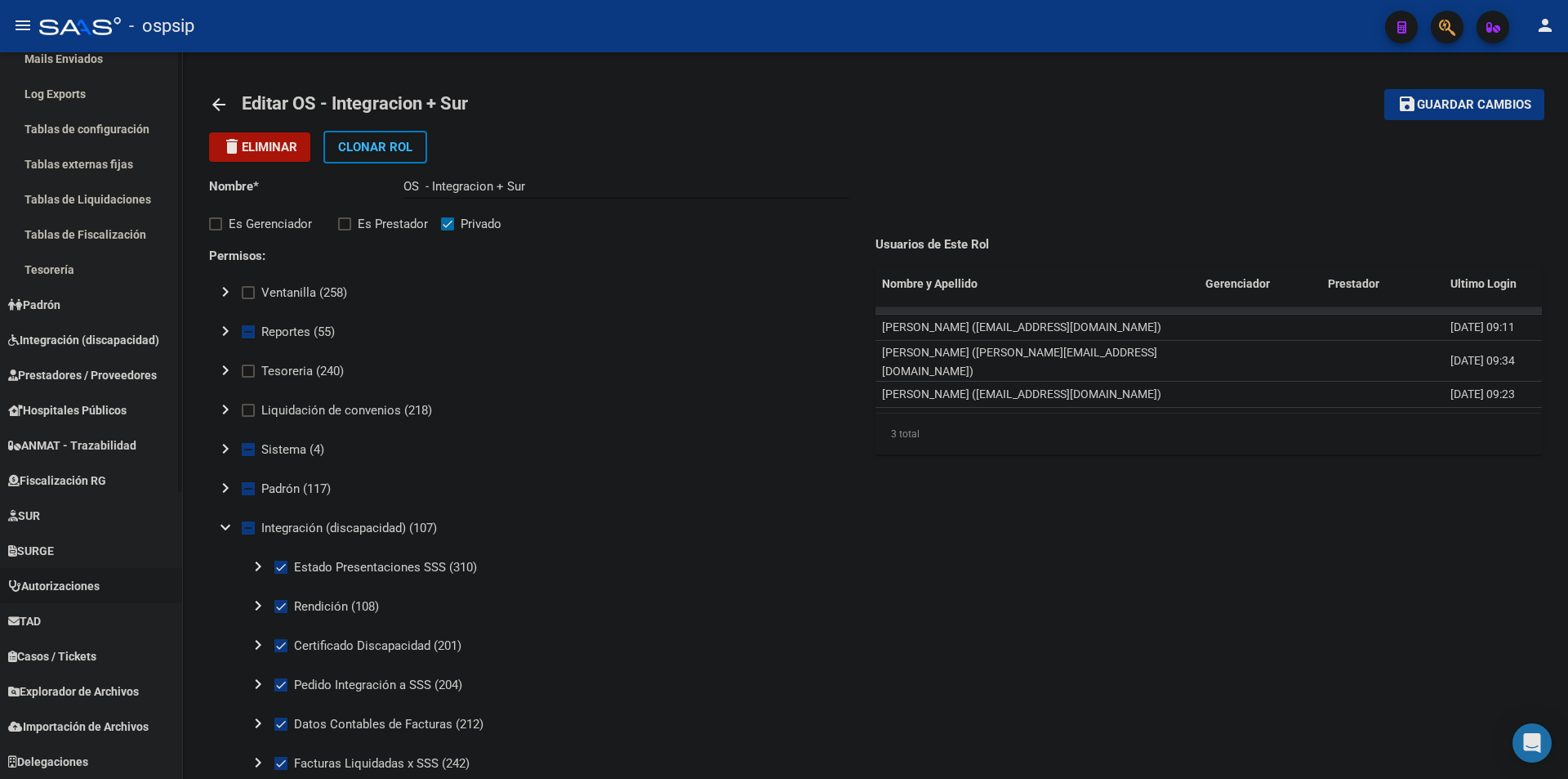
click at [99, 582] on span "Autorizaciones" at bounding box center [54, 586] width 91 height 18
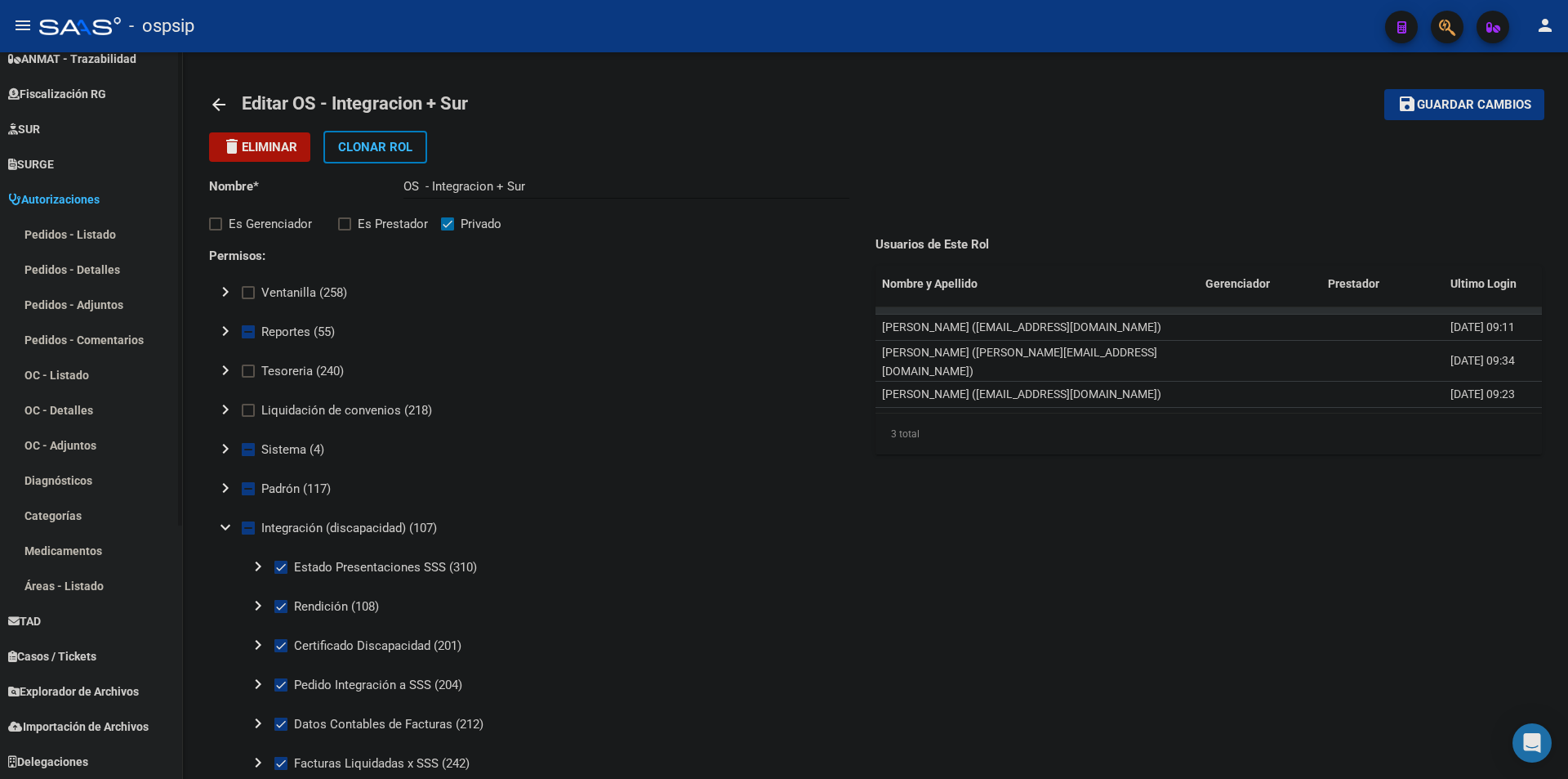
scroll to position [370, 0]
click at [226, 107] on mat-icon "arrow_back" at bounding box center [219, 105] width 20 height 20
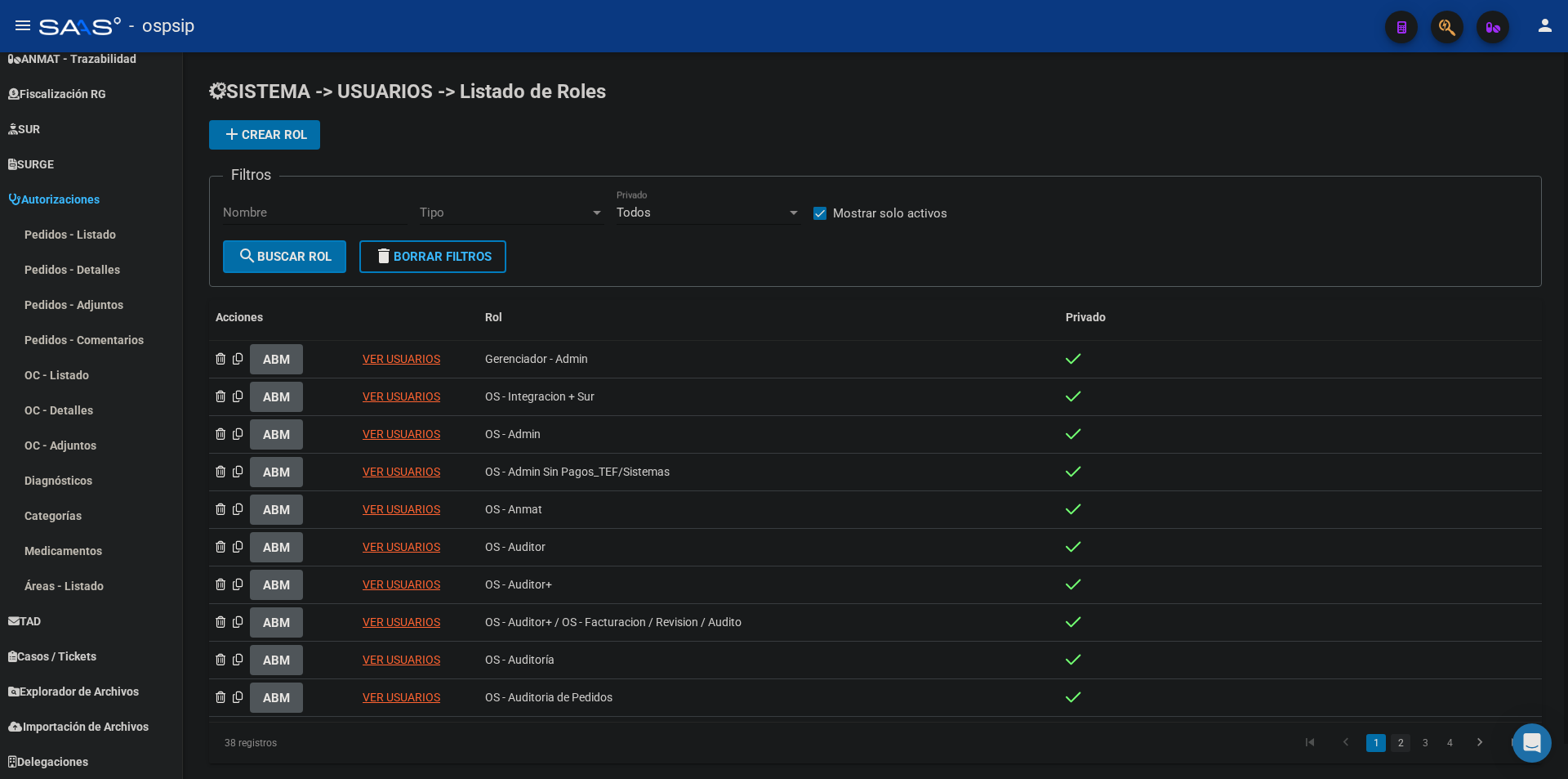
click at [1402, 744] on link "2" at bounding box center [1401, 743] width 20 height 18
click at [383, 389] on div "VER USUARIOS" at bounding box center [417, 397] width 109 height 19
click at [388, 393] on link "VER USUARIOS" at bounding box center [401, 396] width 78 height 13
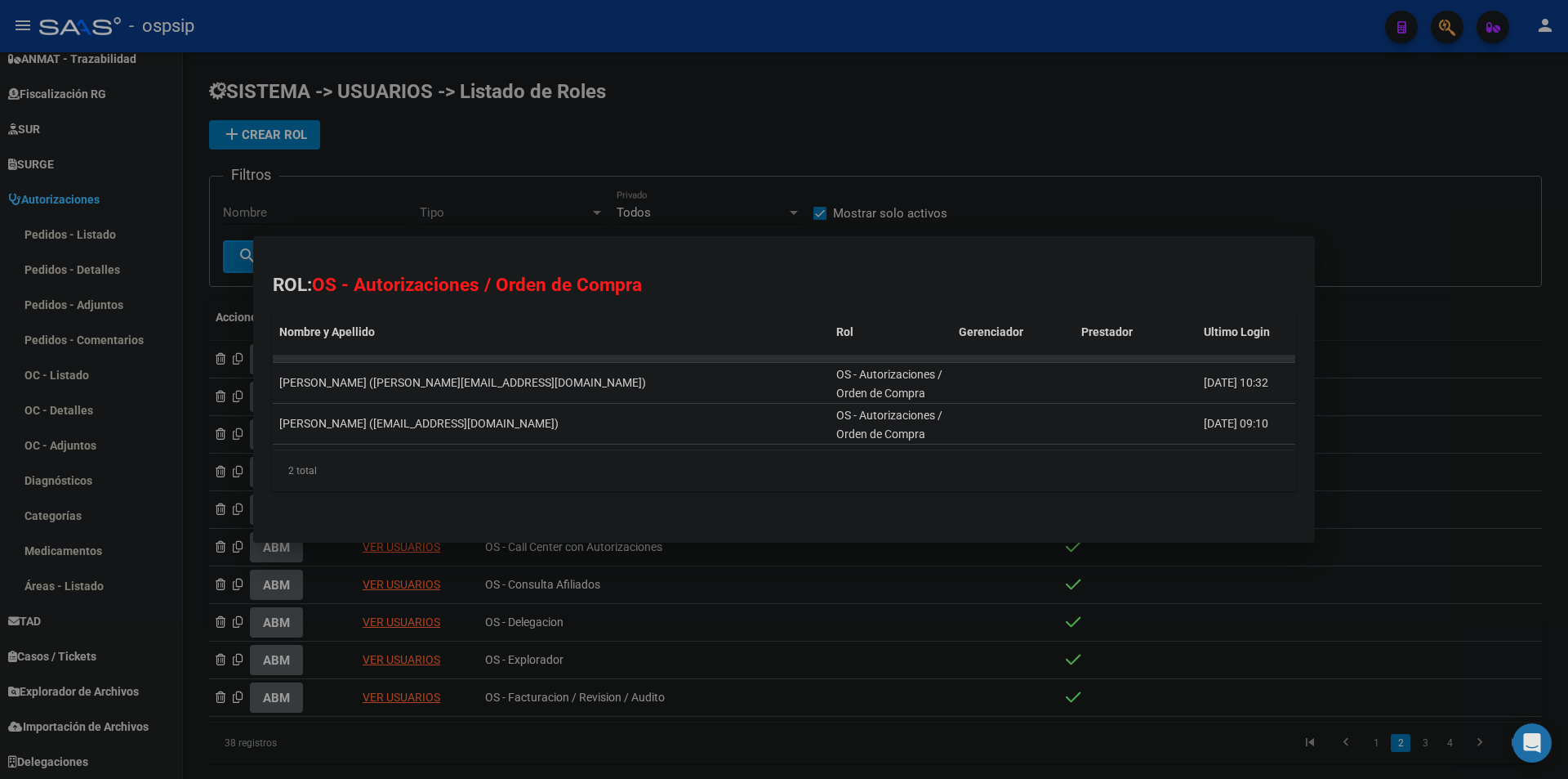
click at [1081, 139] on div at bounding box center [784, 390] width 1568 height 779
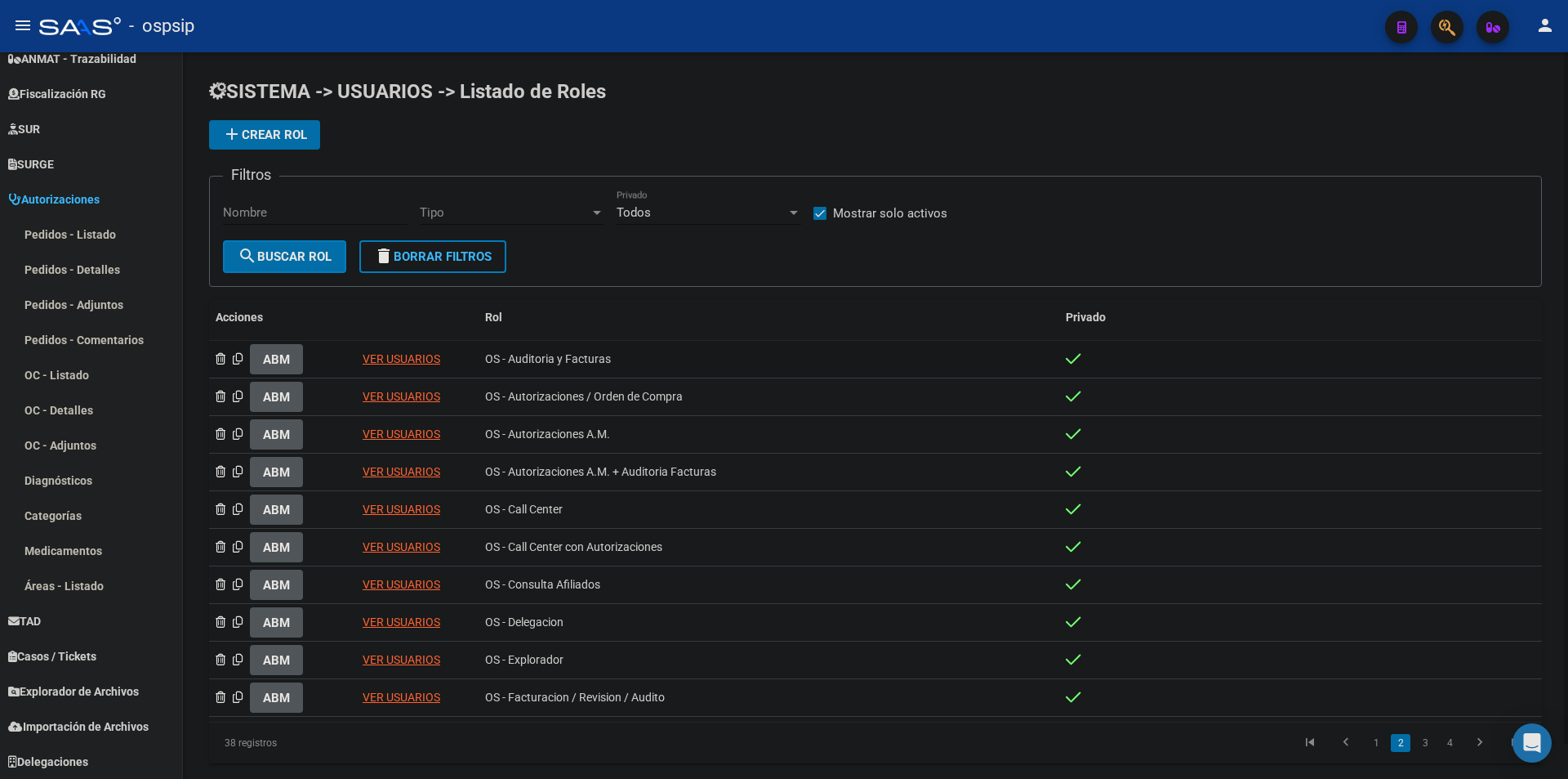
click at [396, 362] on link "VER USUARIOS" at bounding box center [401, 358] width 78 height 13
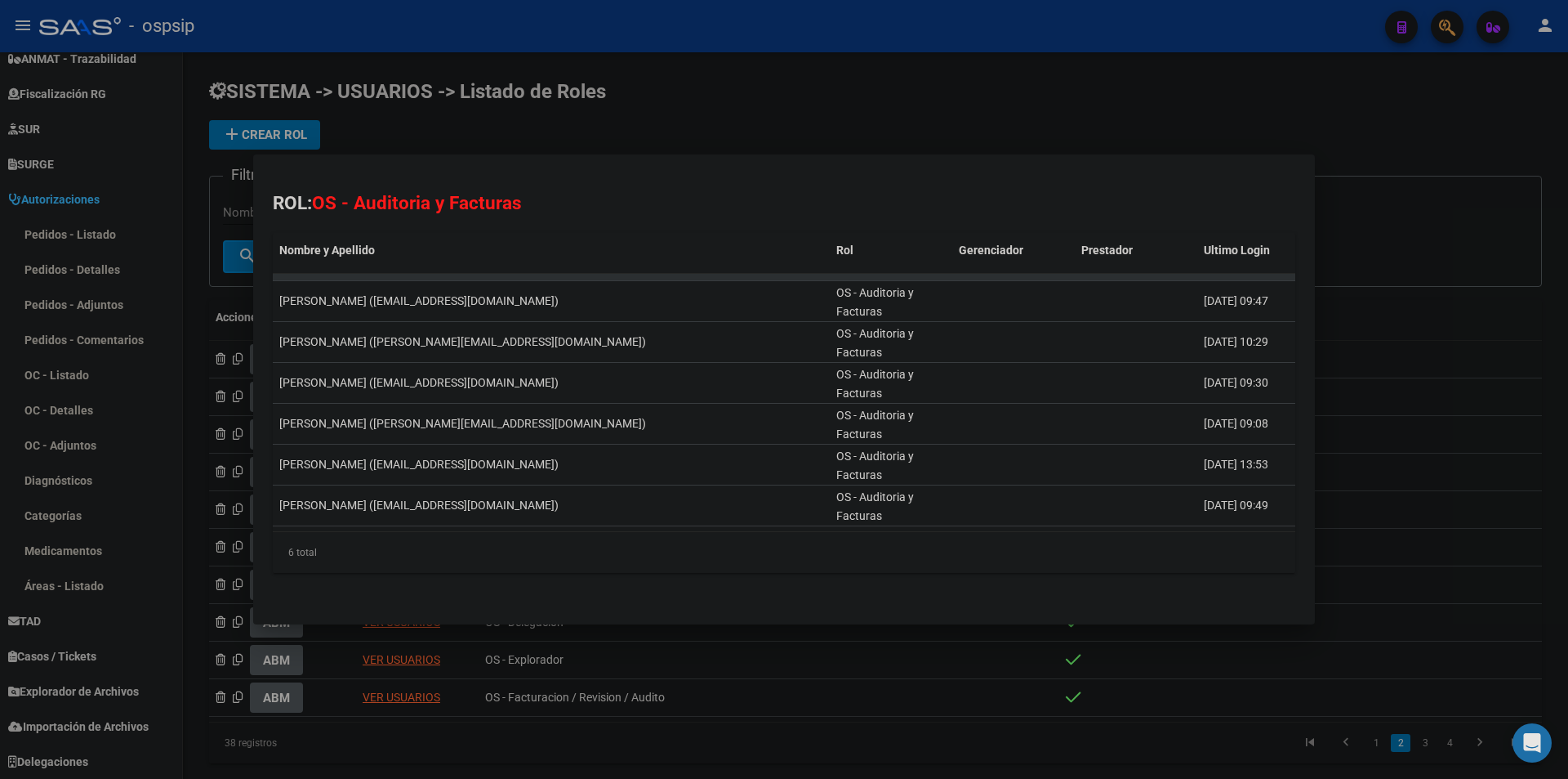
click at [908, 113] on div at bounding box center [784, 390] width 1568 height 779
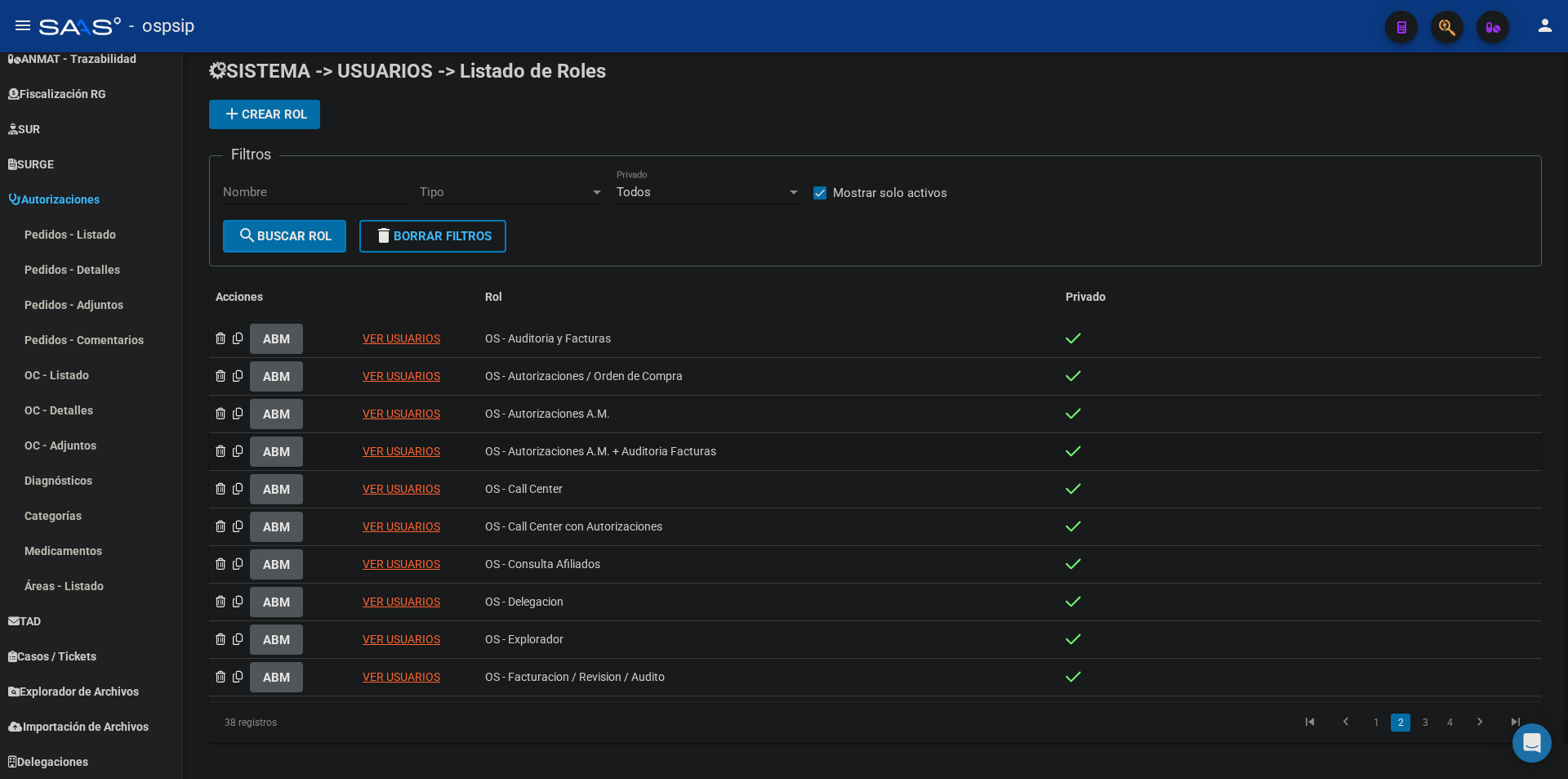
scroll to position [37, 0]
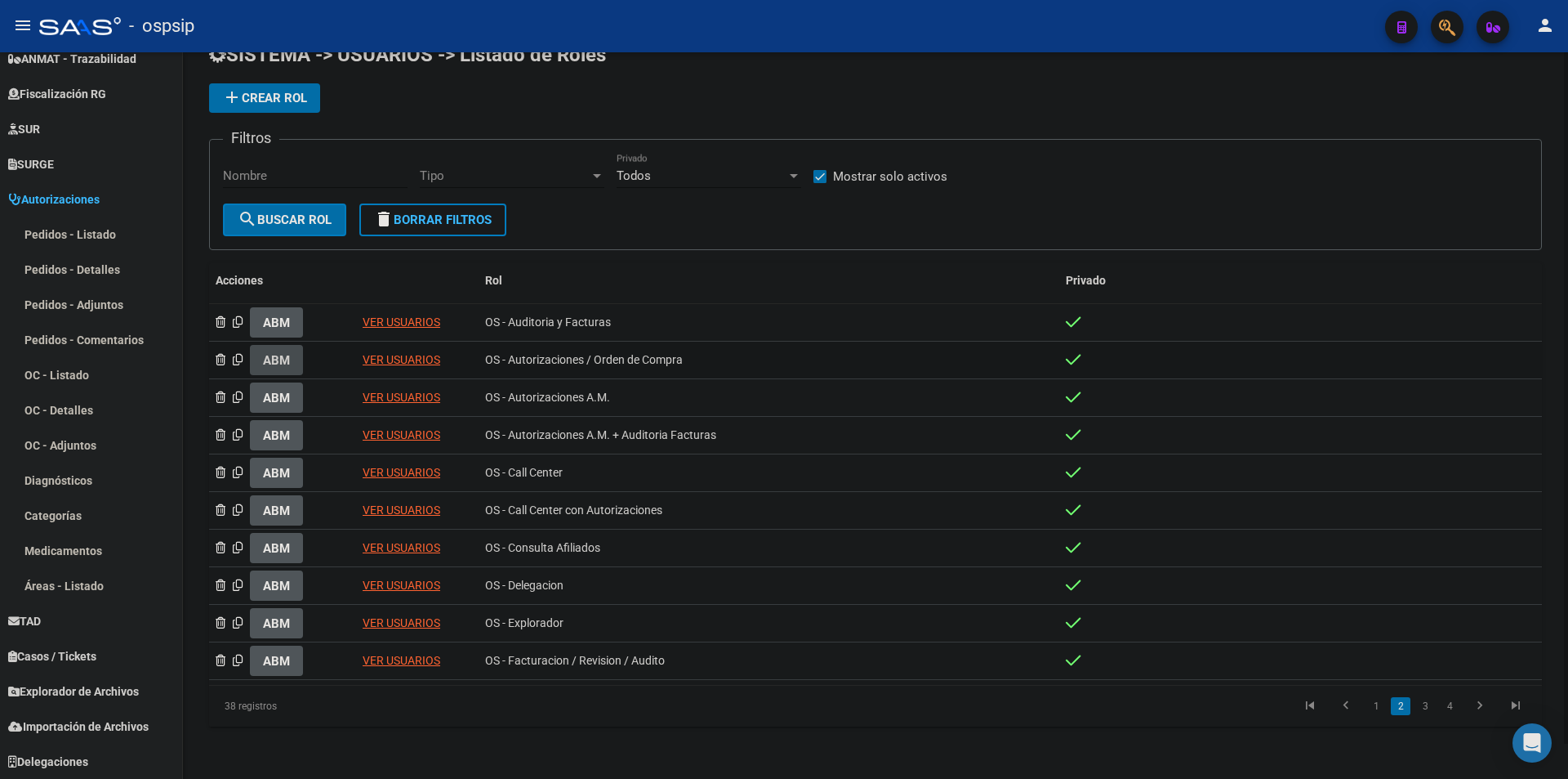
click at [280, 360] on span "ABM" at bounding box center [277, 360] width 27 height 14
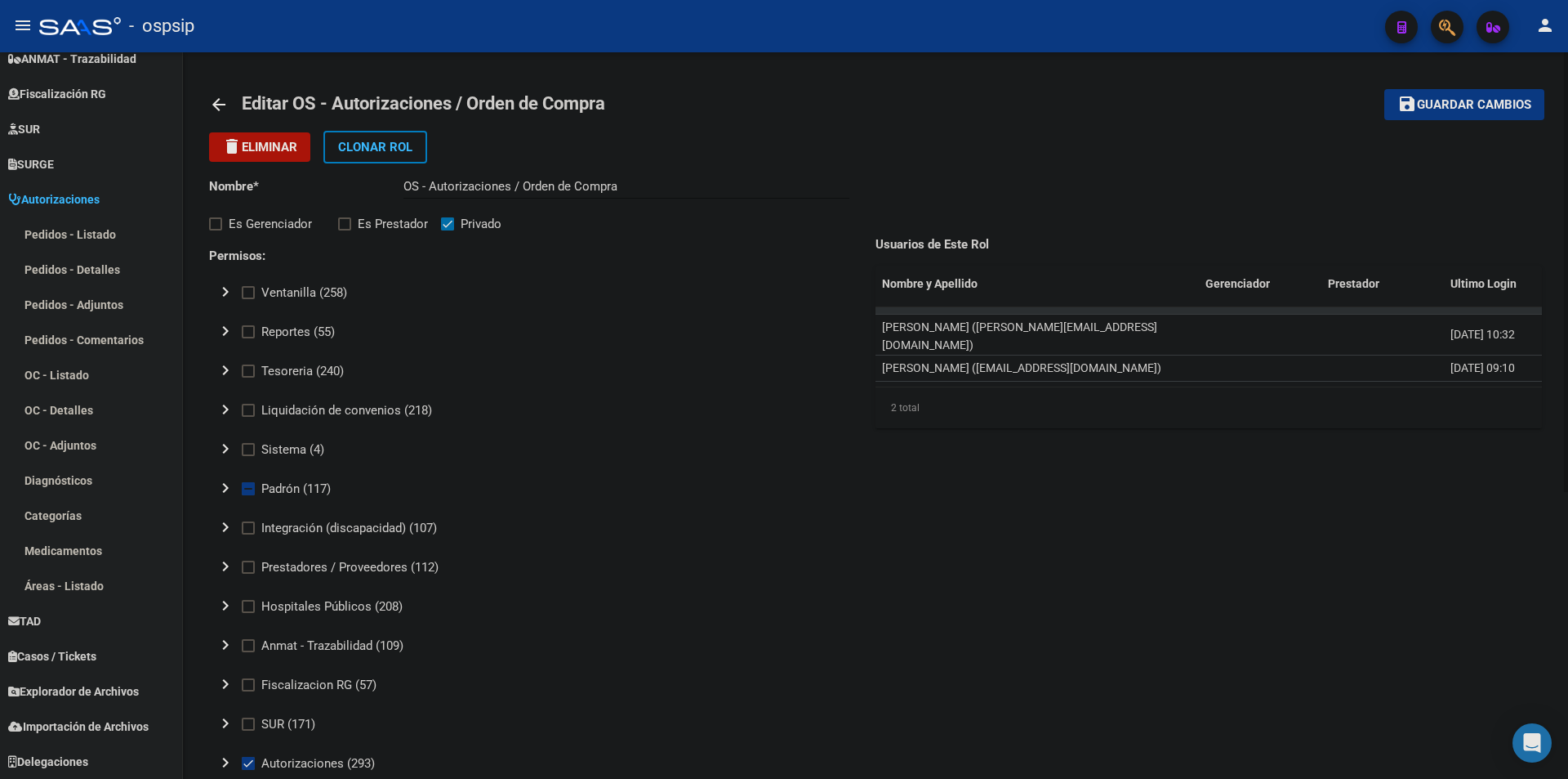
click at [214, 104] on mat-icon "arrow_back" at bounding box center [219, 105] width 20 height 20
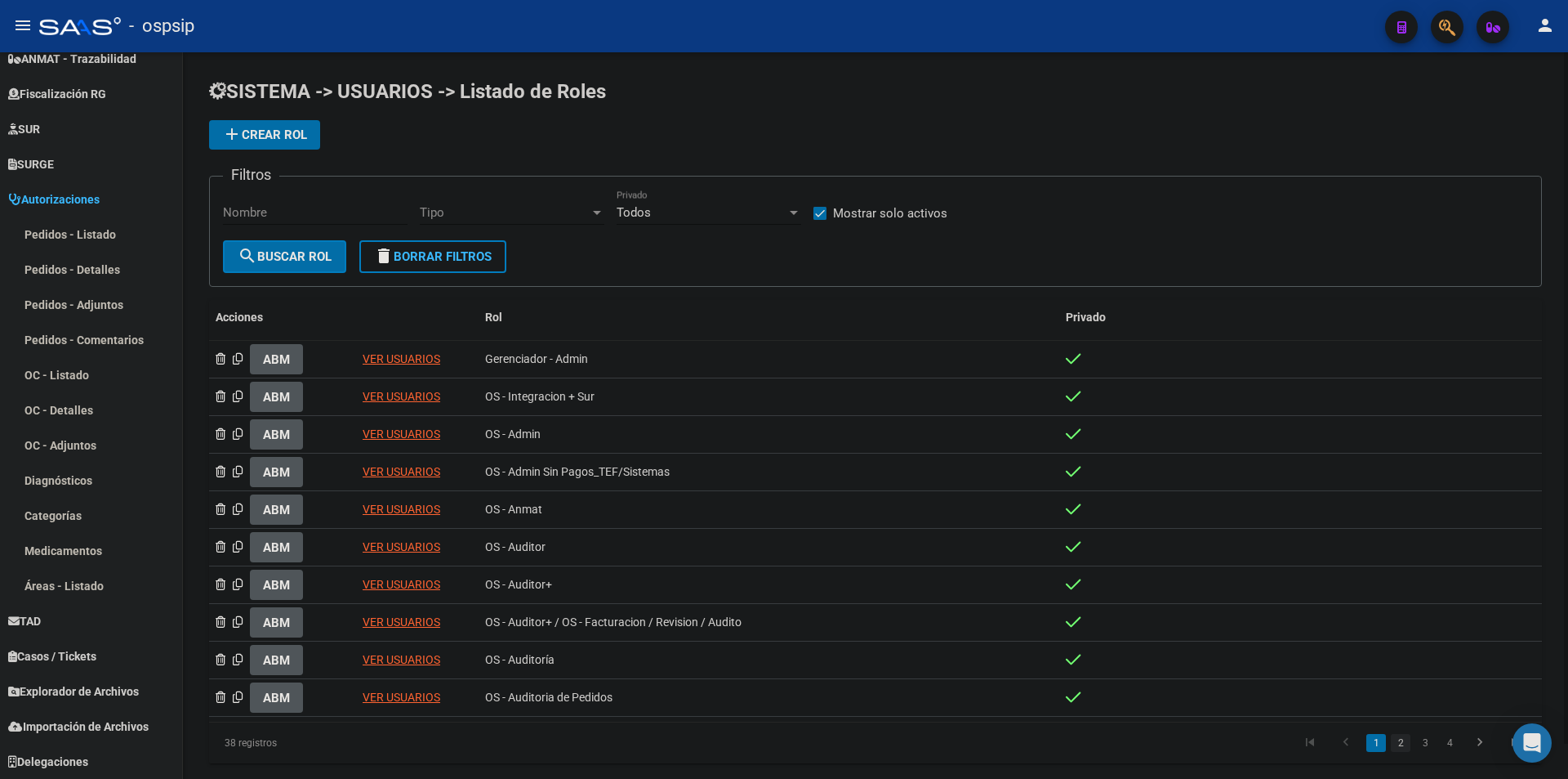
click at [1409, 747] on link "2" at bounding box center [1401, 743] width 20 height 18
click at [398, 467] on link "VER USUARIOS" at bounding box center [401, 471] width 78 height 13
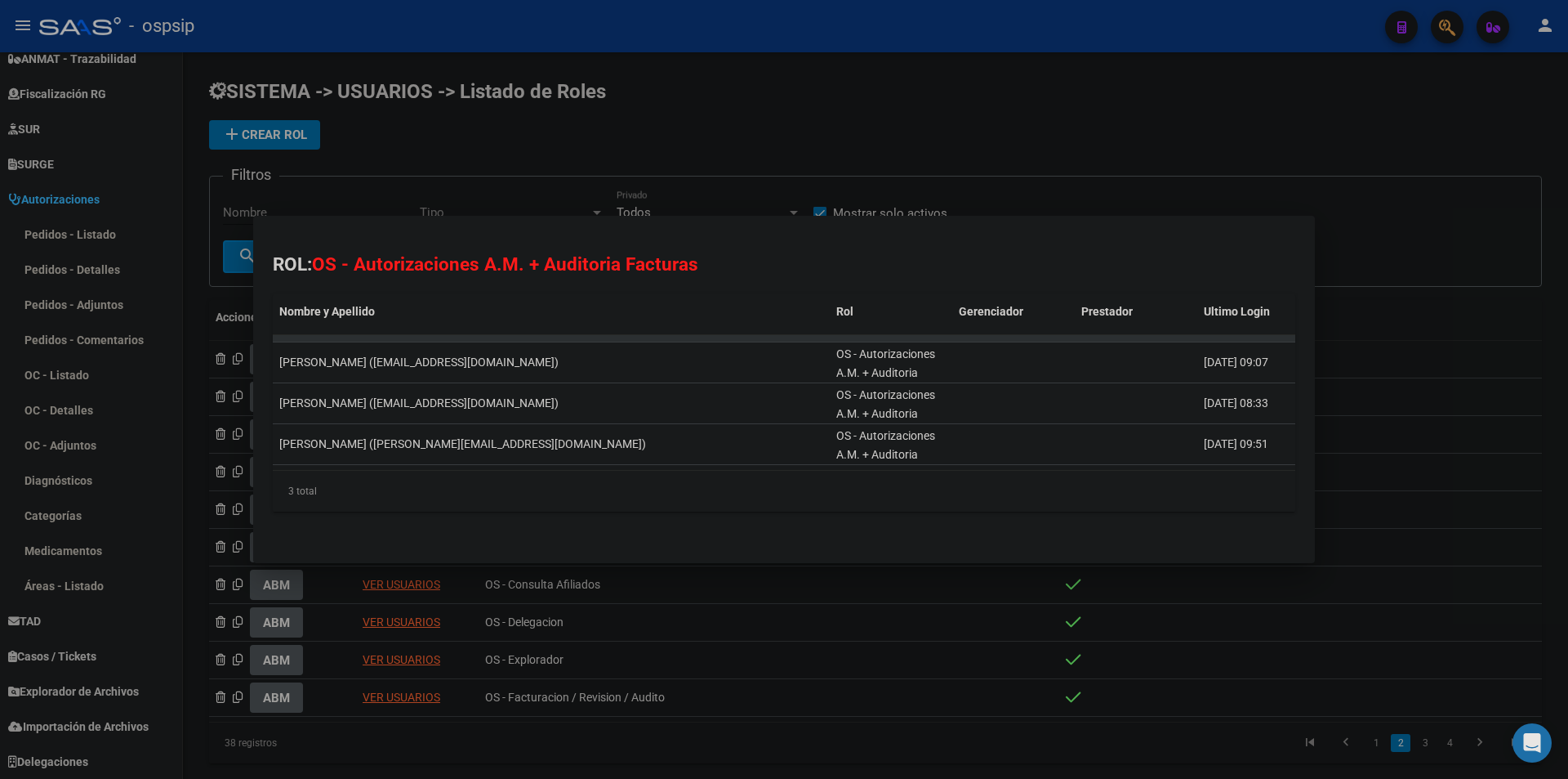
click at [1293, 167] on div at bounding box center [784, 390] width 1568 height 779
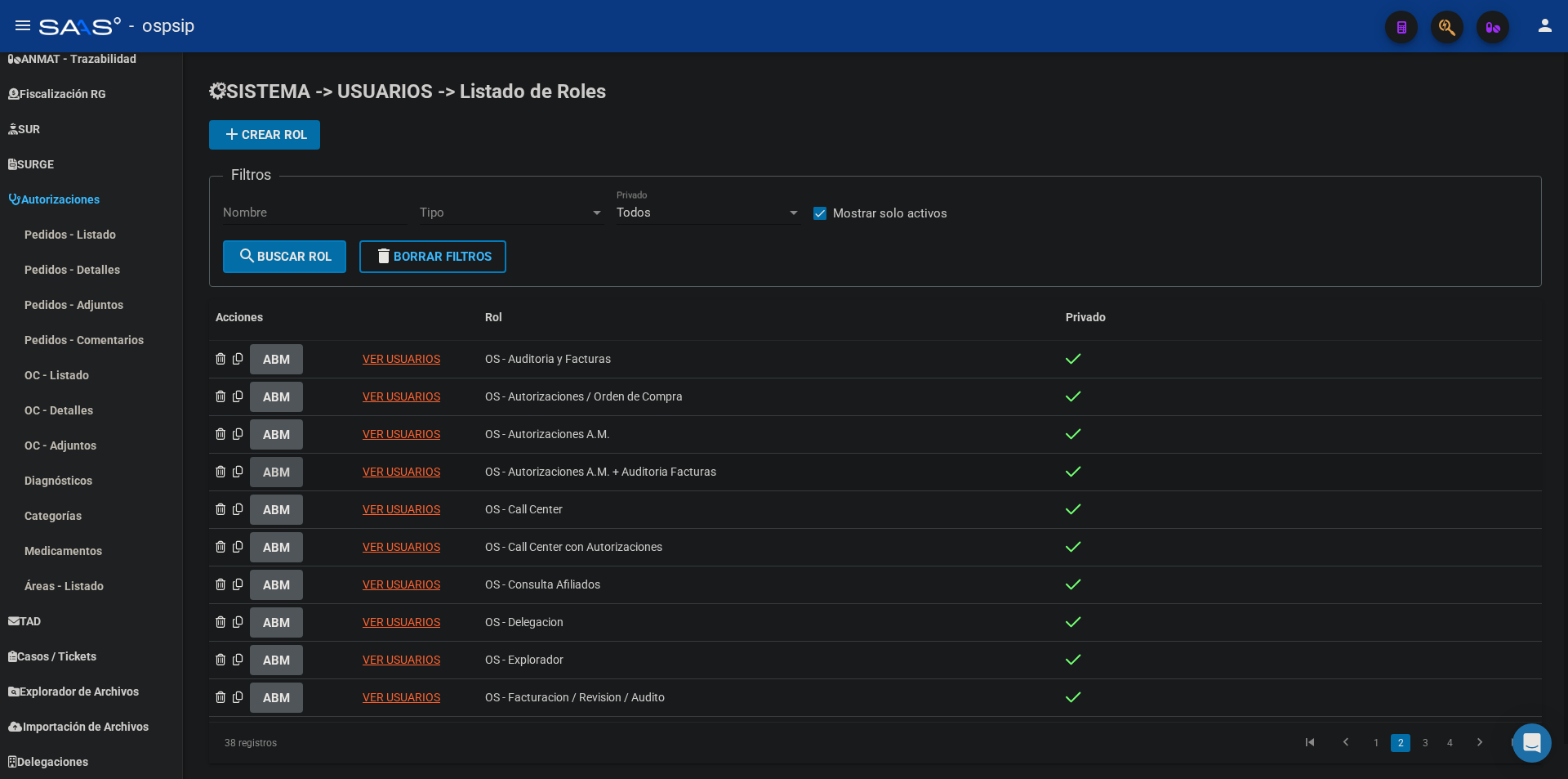
click at [283, 472] on span "ABM" at bounding box center [277, 472] width 27 height 14
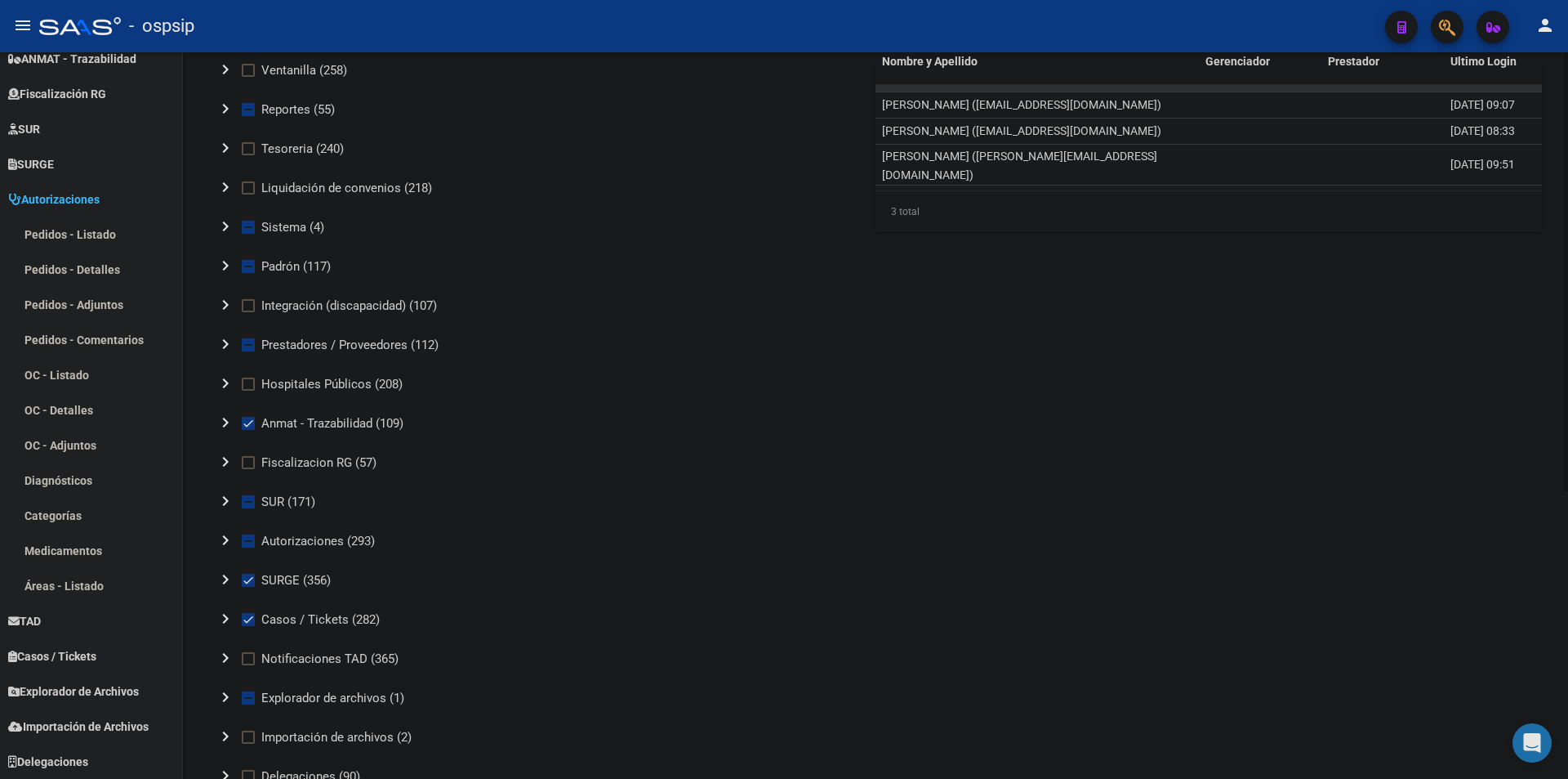
scroll to position [245, 0]
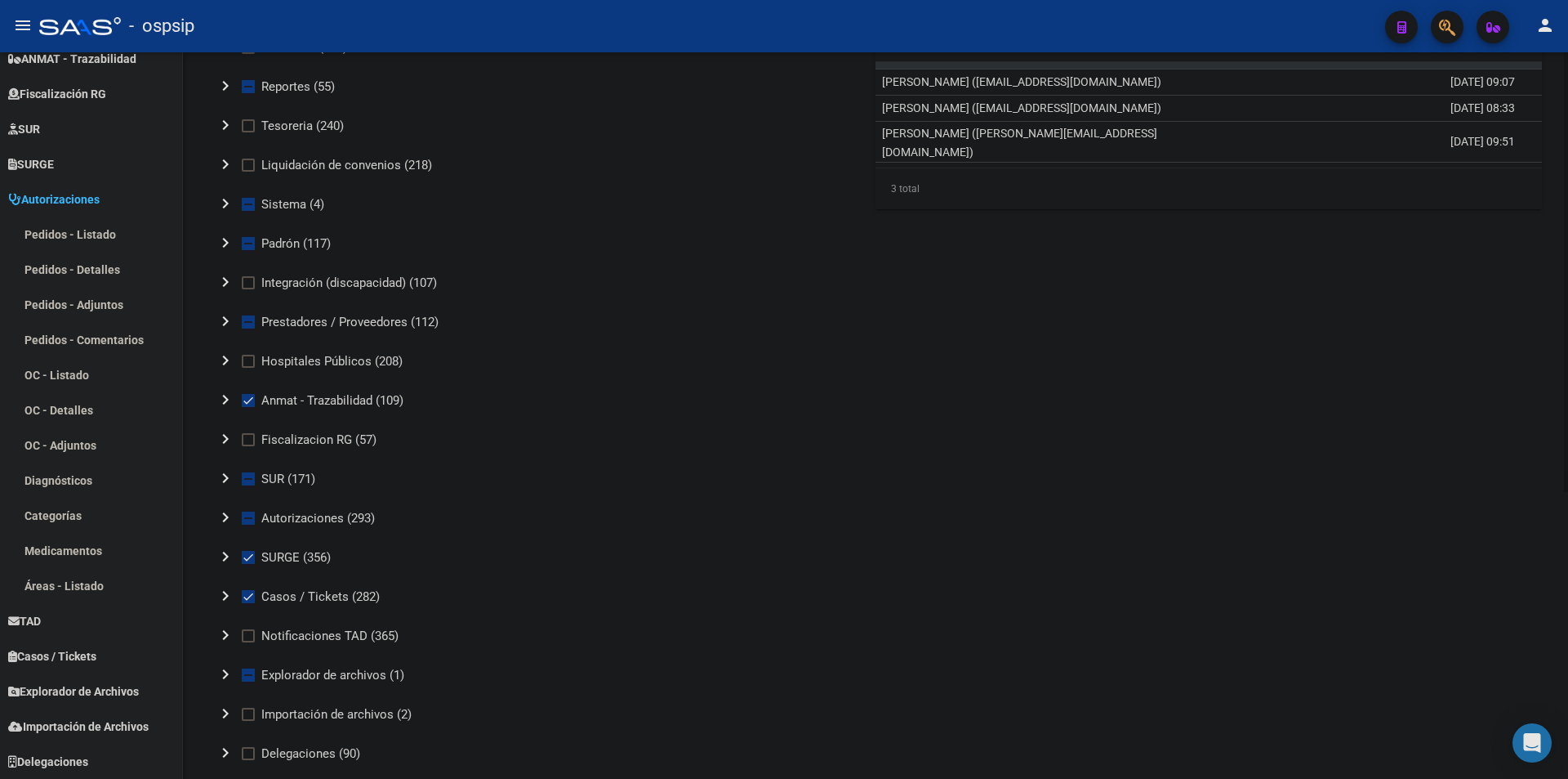
click at [228, 518] on mat-icon "chevron_right" at bounding box center [226, 518] width 20 height 20
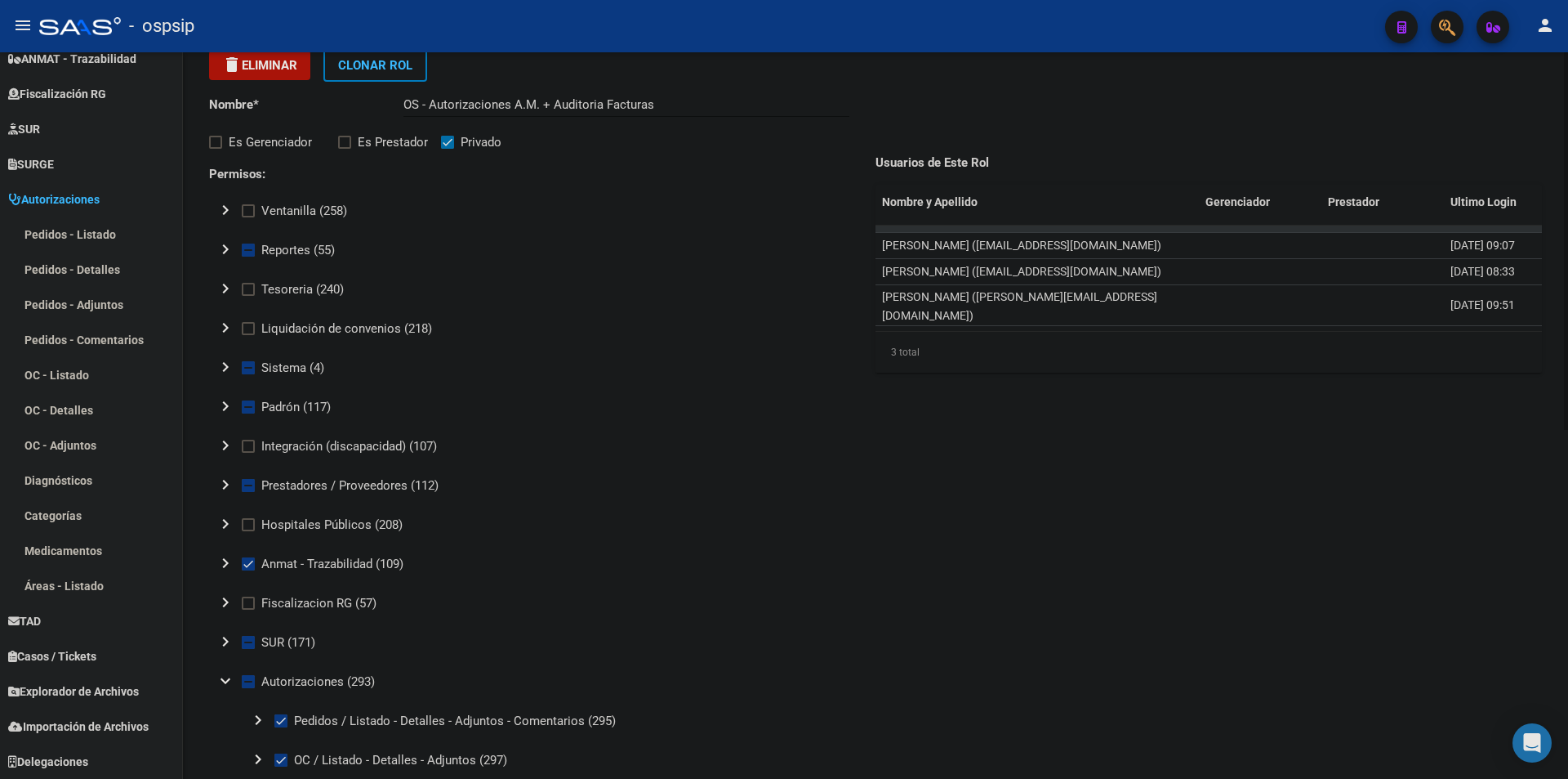
scroll to position [164, 0]
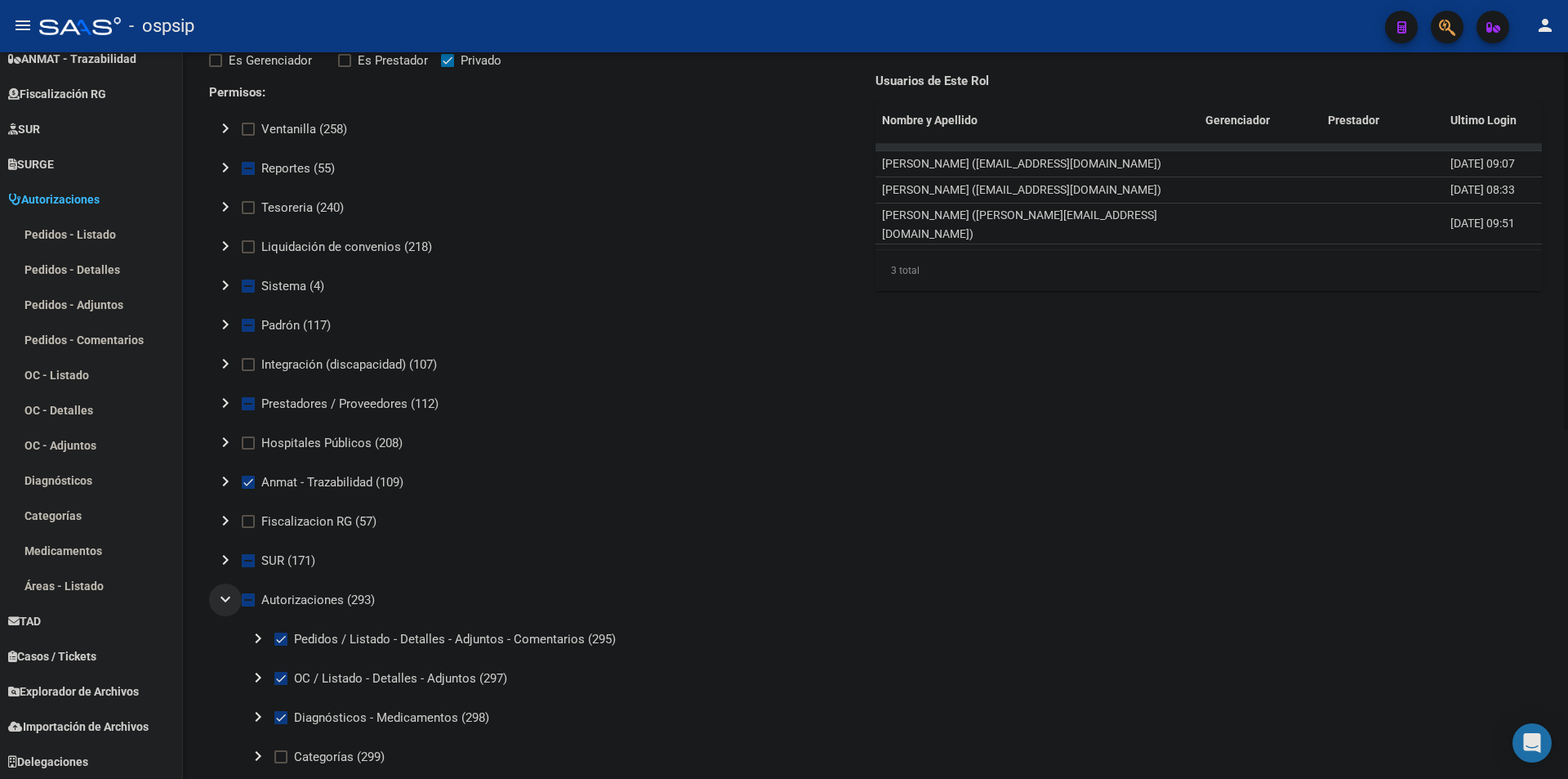
click at [222, 598] on mat-icon "expand_more" at bounding box center [226, 599] width 20 height 20
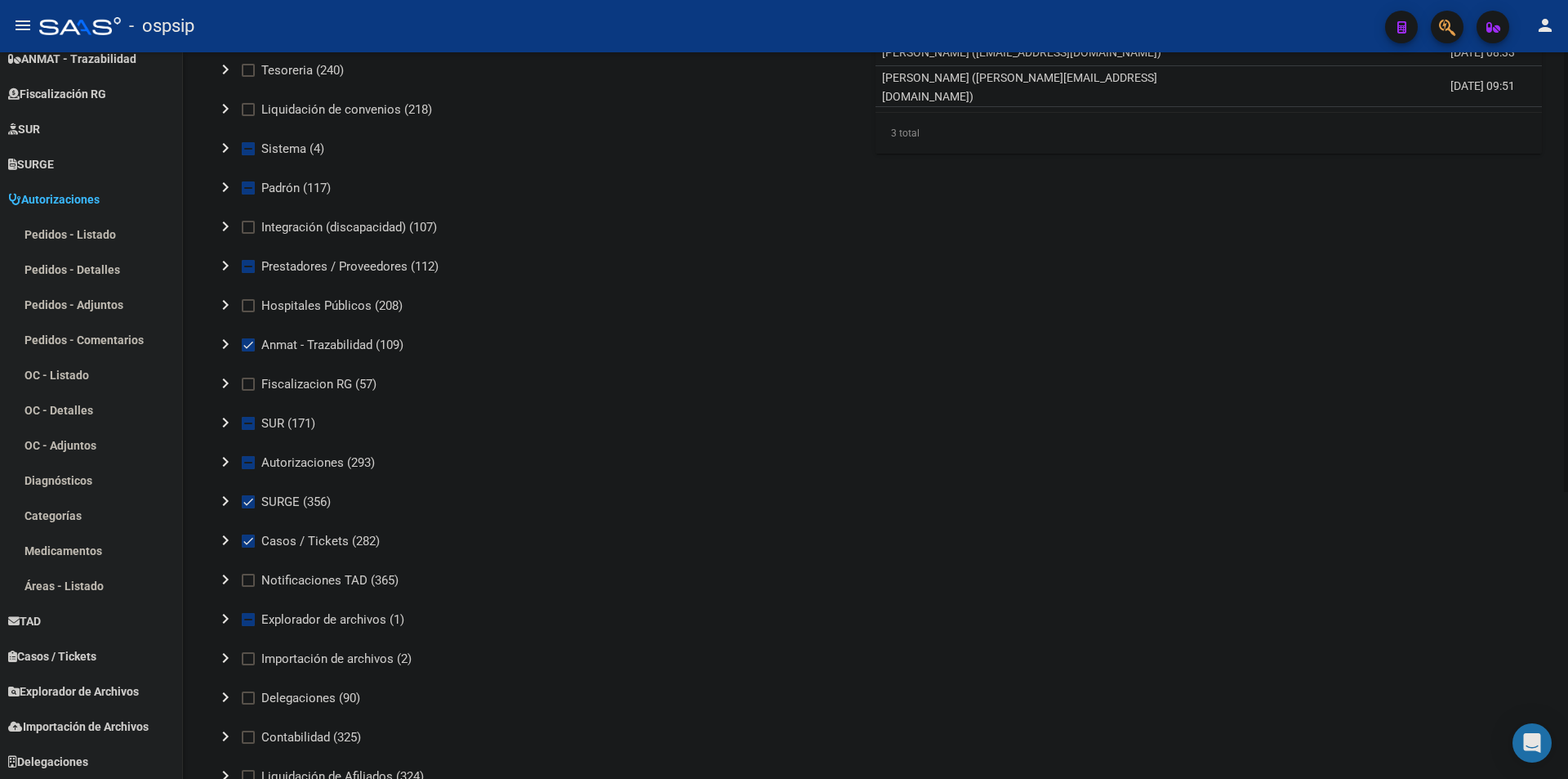
scroll to position [327, 0]
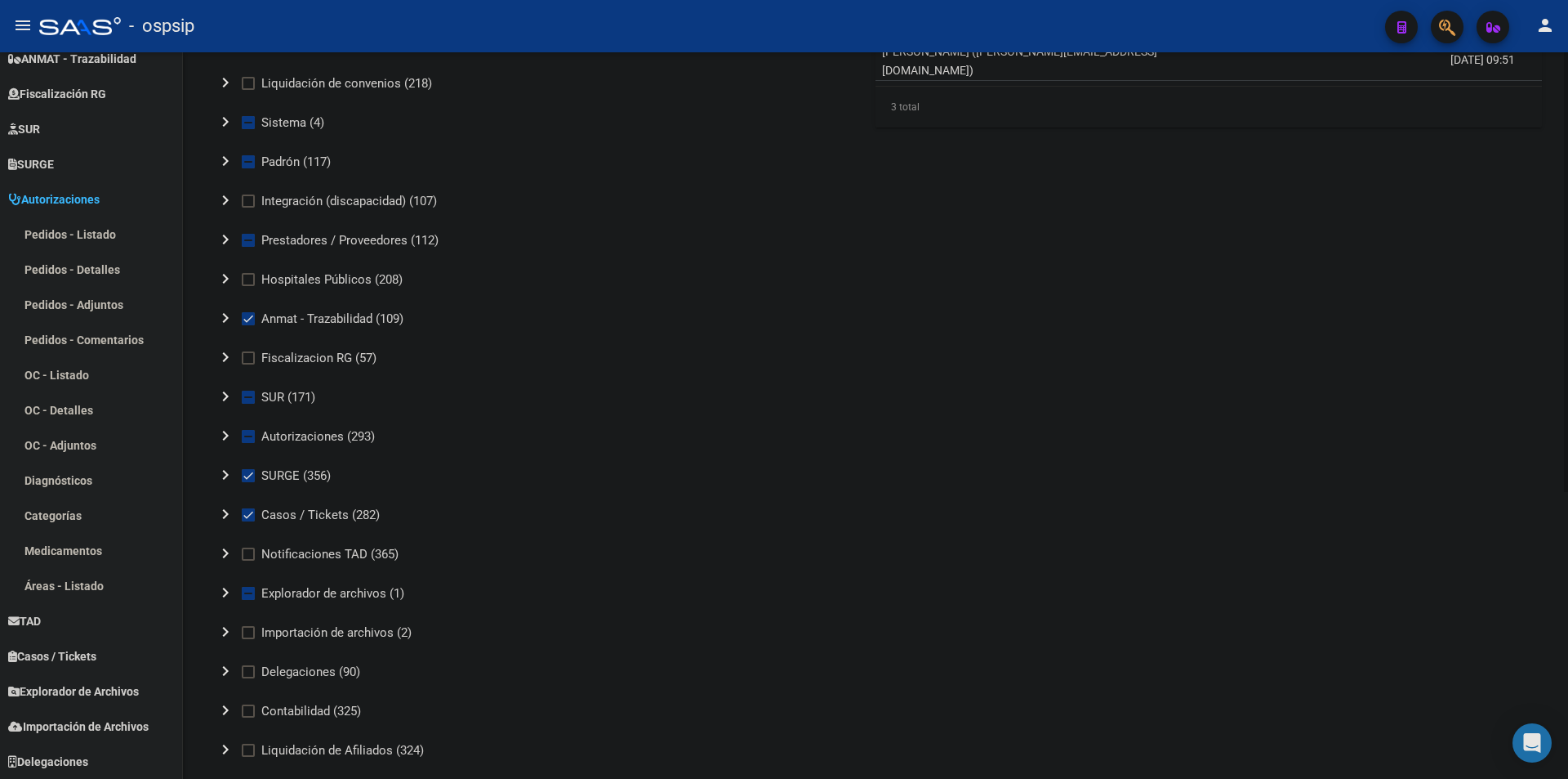
drag, startPoint x: 492, startPoint y: 509, endPoint x: 583, endPoint y: 689, distance: 201.7
click at [583, 689] on mat-tree-node "chevron_right Delegaciones (90)" at bounding box center [533, 672] width 647 height 39
click at [225, 283] on mat-icon "chevron_right" at bounding box center [226, 278] width 20 height 20
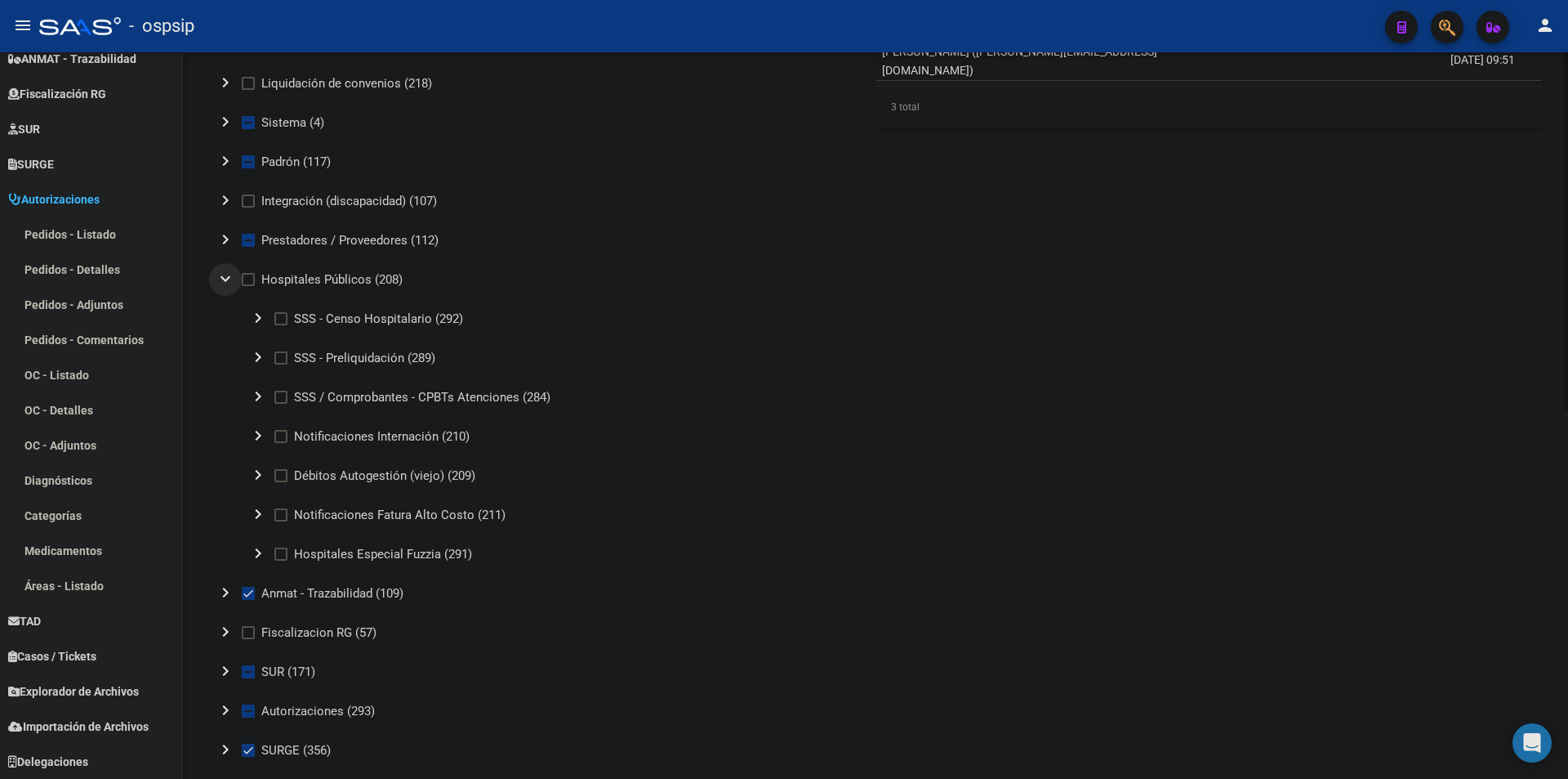
click at [225, 283] on mat-icon "expand_more" at bounding box center [226, 278] width 20 height 20
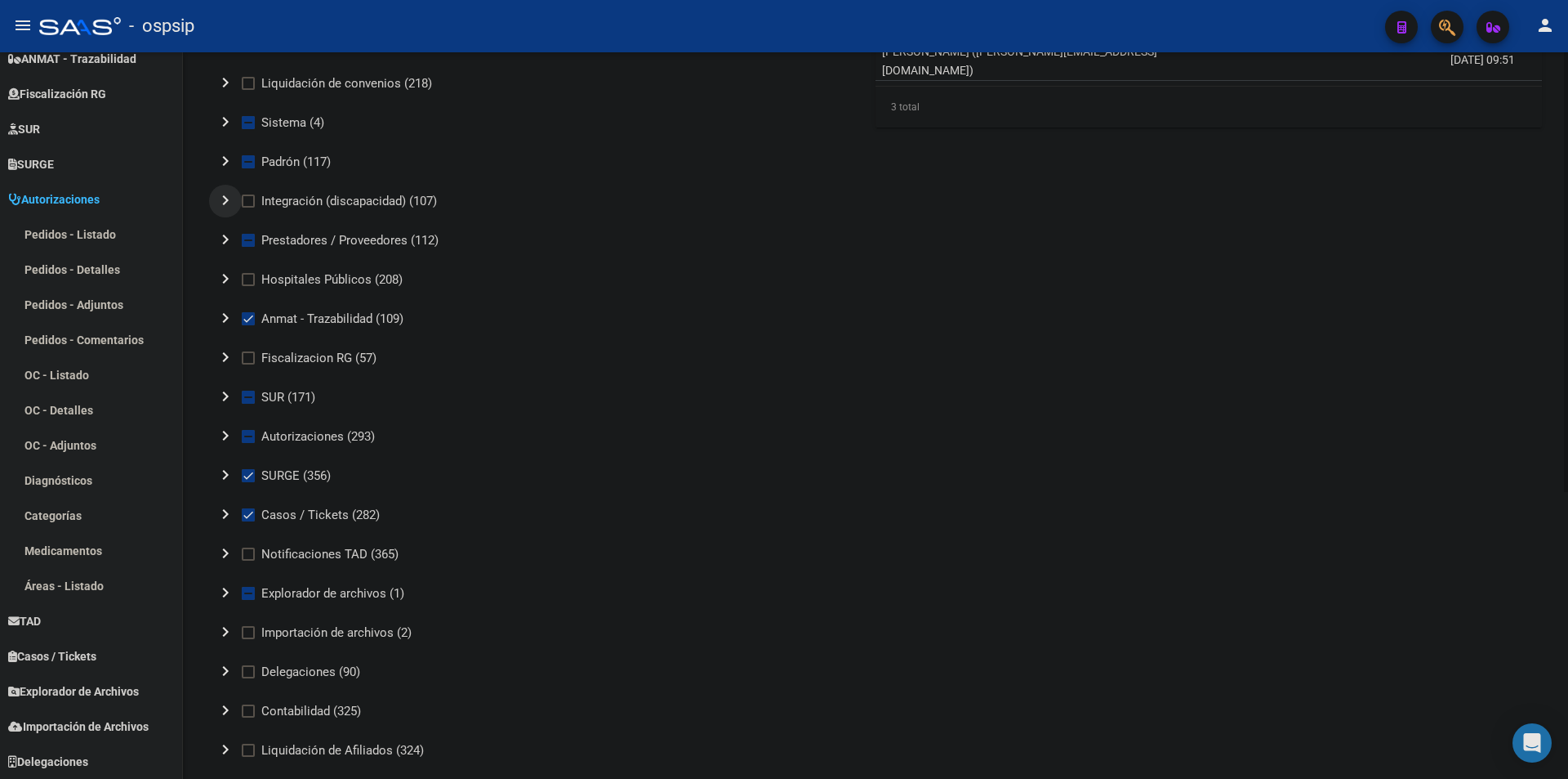
click at [223, 206] on mat-icon "chevron_right" at bounding box center [226, 201] width 20 height 20
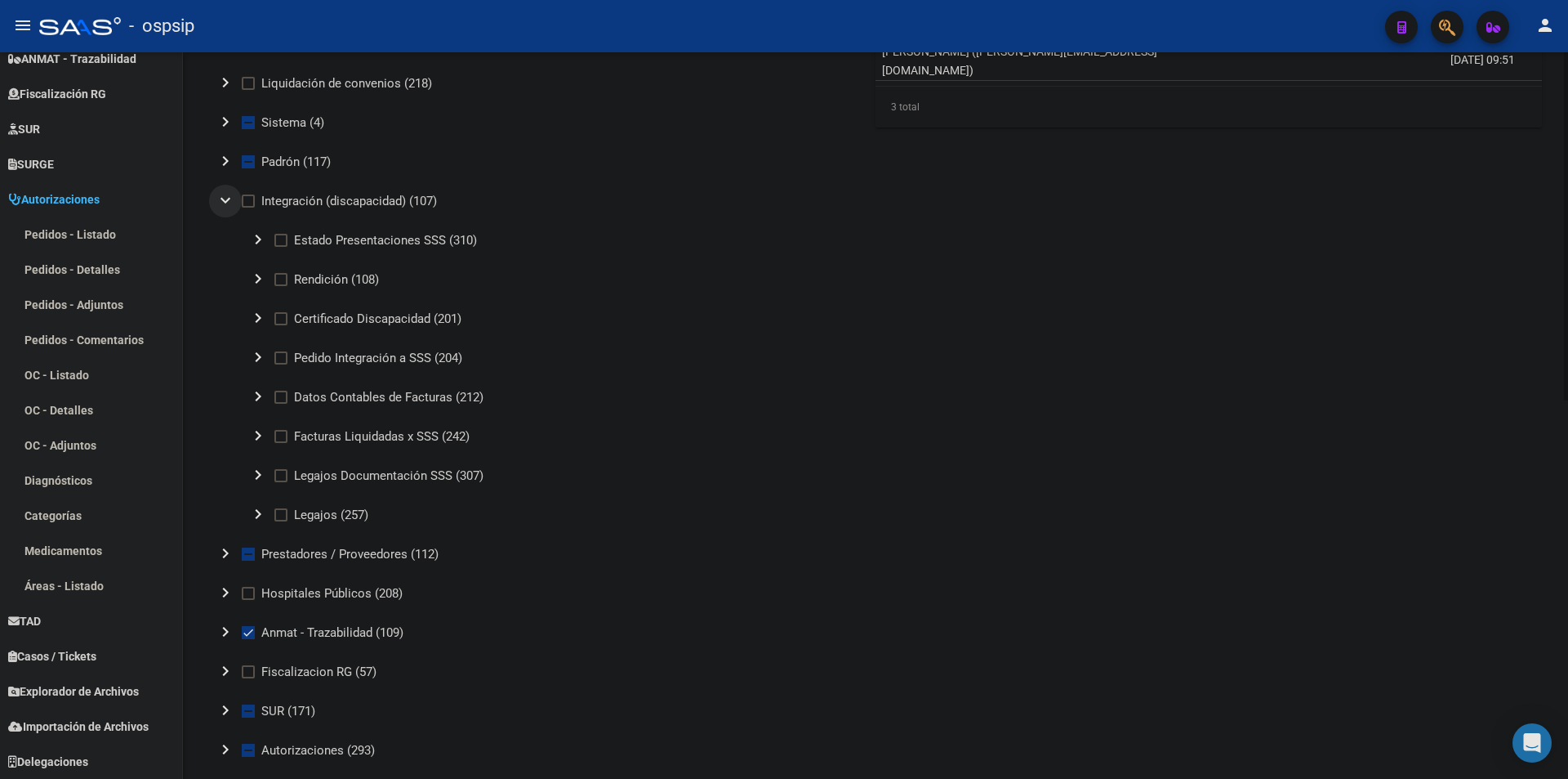
click at [223, 206] on mat-icon "expand_more" at bounding box center [226, 201] width 20 height 20
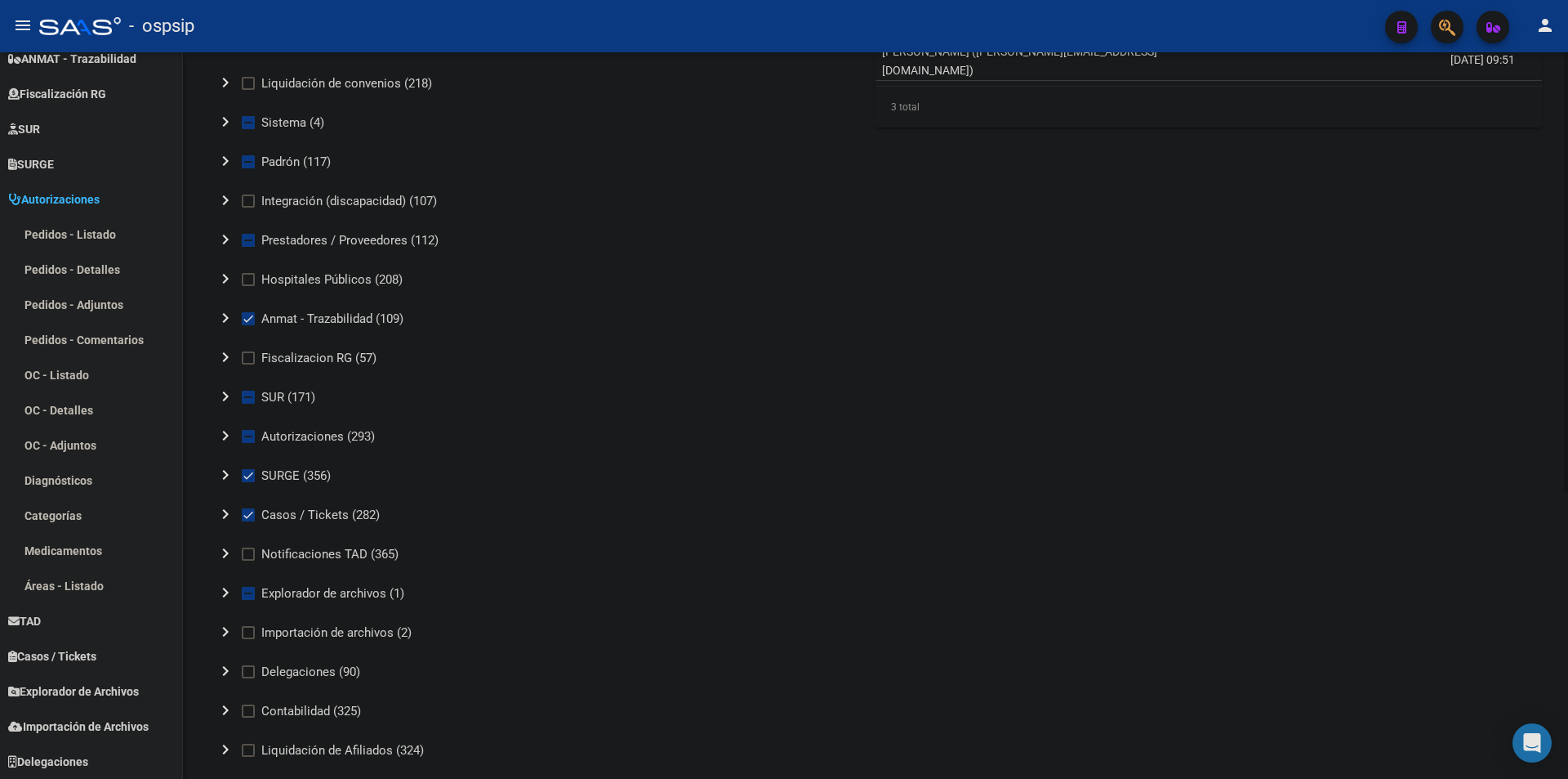
scroll to position [0, 0]
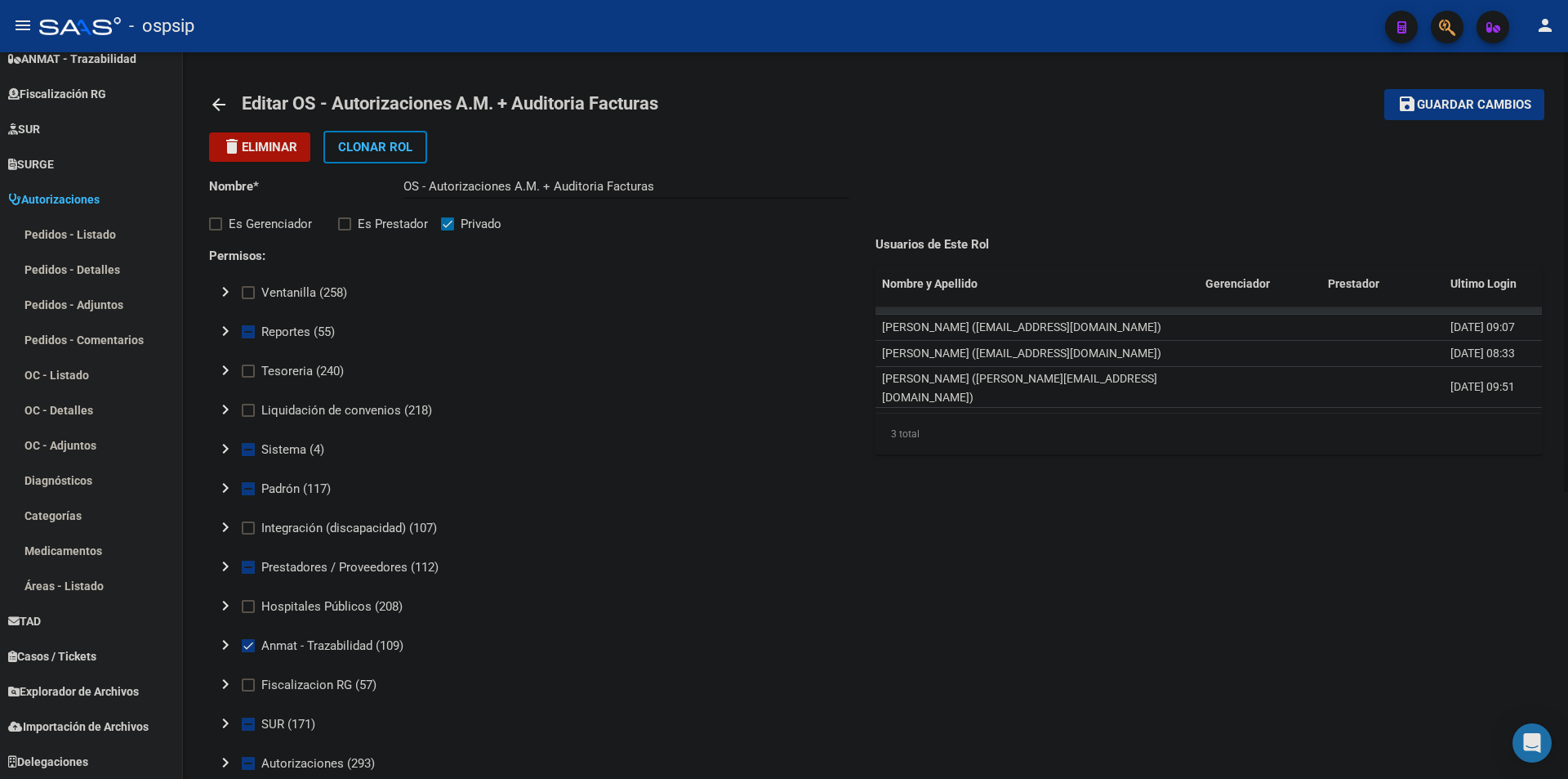
drag, startPoint x: 332, startPoint y: 108, endPoint x: 701, endPoint y: 101, distance: 369.1
click at [701, 101] on mat-toolbar-row "arrow_back Editar OS - Autorizaciones A.M. + Auditoria Facturas" at bounding box center [729, 105] width 1040 height 52
copy h1 "Autorizaciones A.M. + Auditoria Facturas"
click at [221, 453] on mat-icon "chevron_right" at bounding box center [226, 449] width 20 height 20
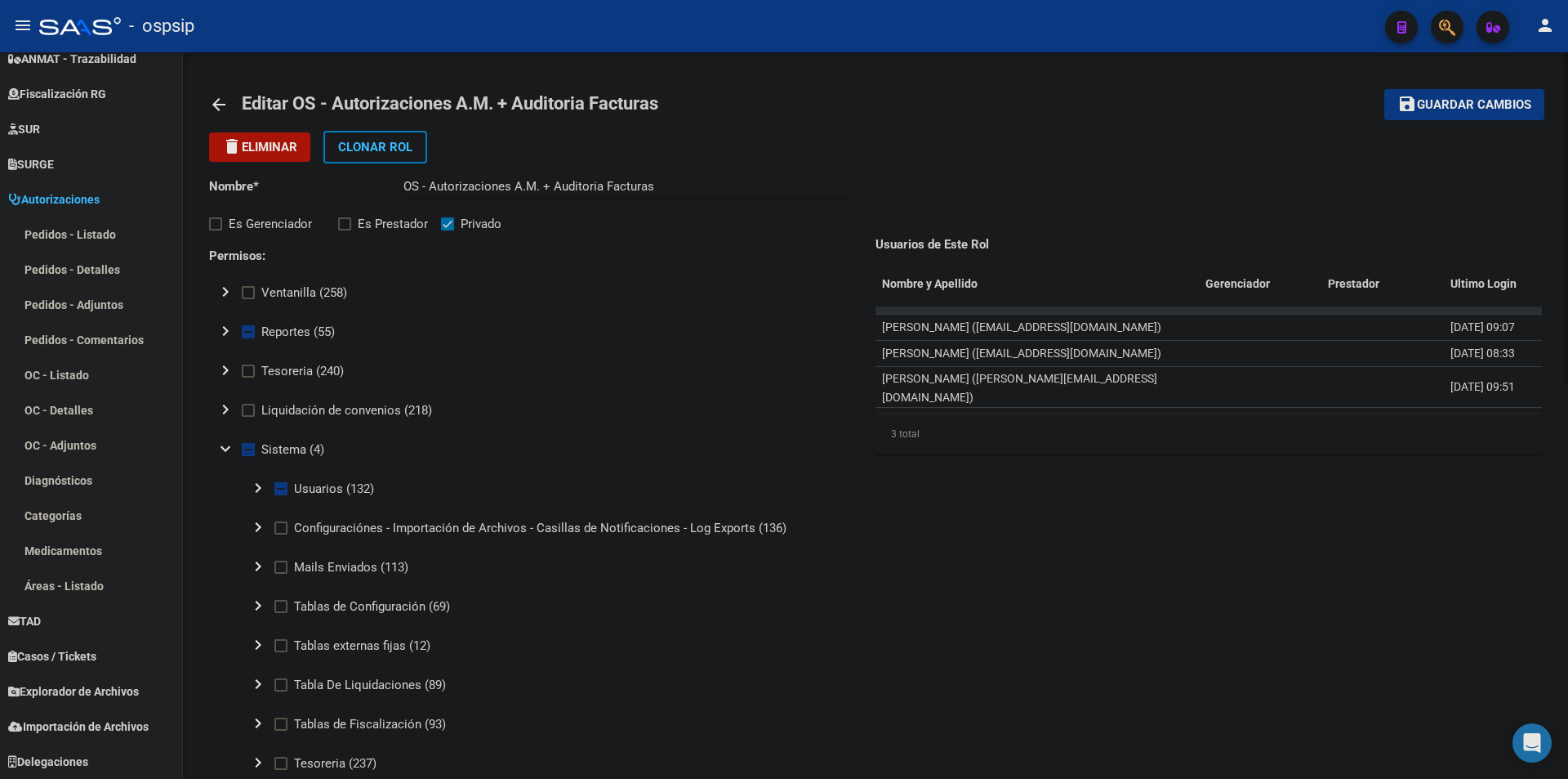
click at [221, 453] on mat-icon "expand_more" at bounding box center [226, 449] width 20 height 20
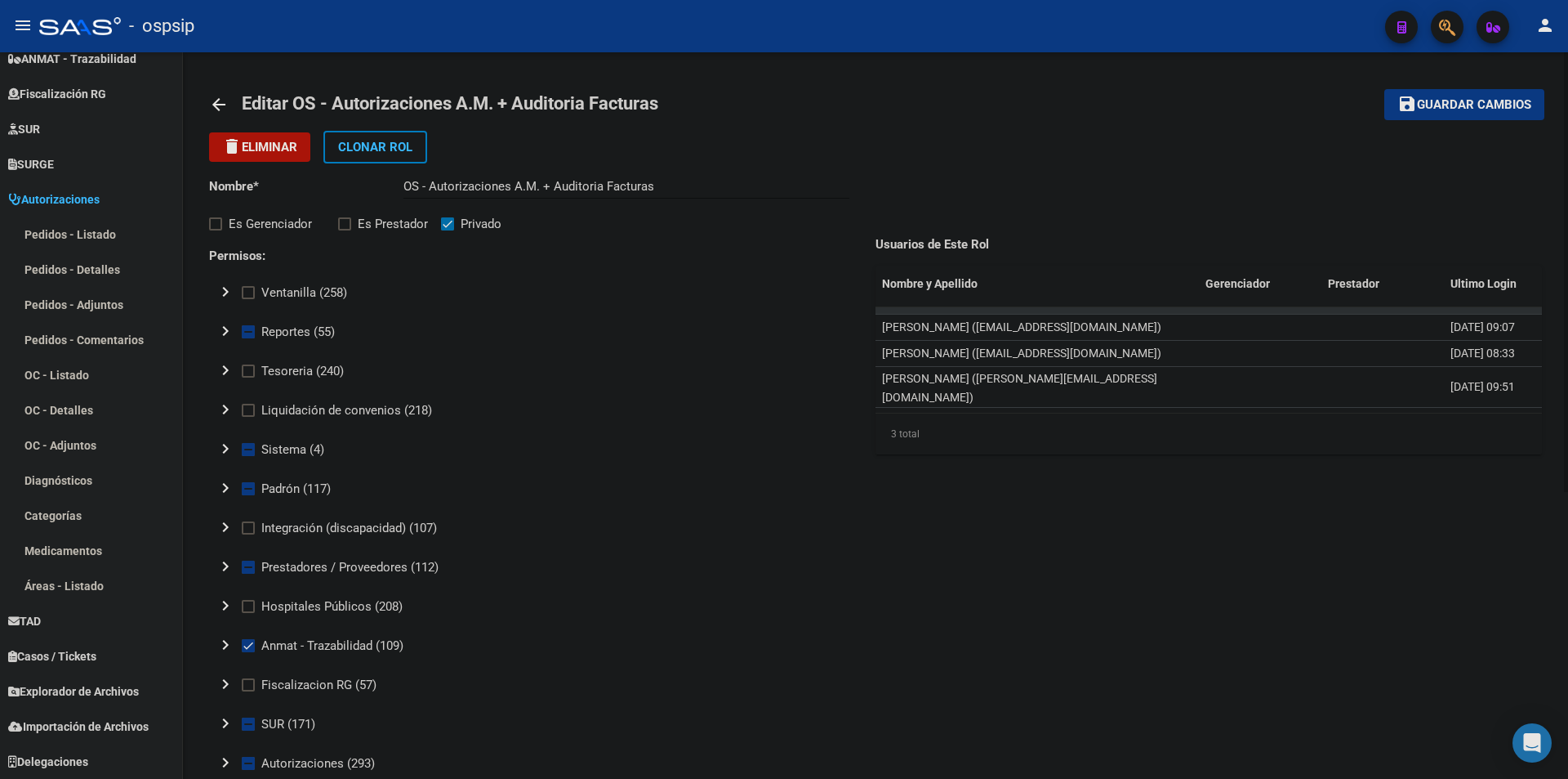
scroll to position [81, 0]
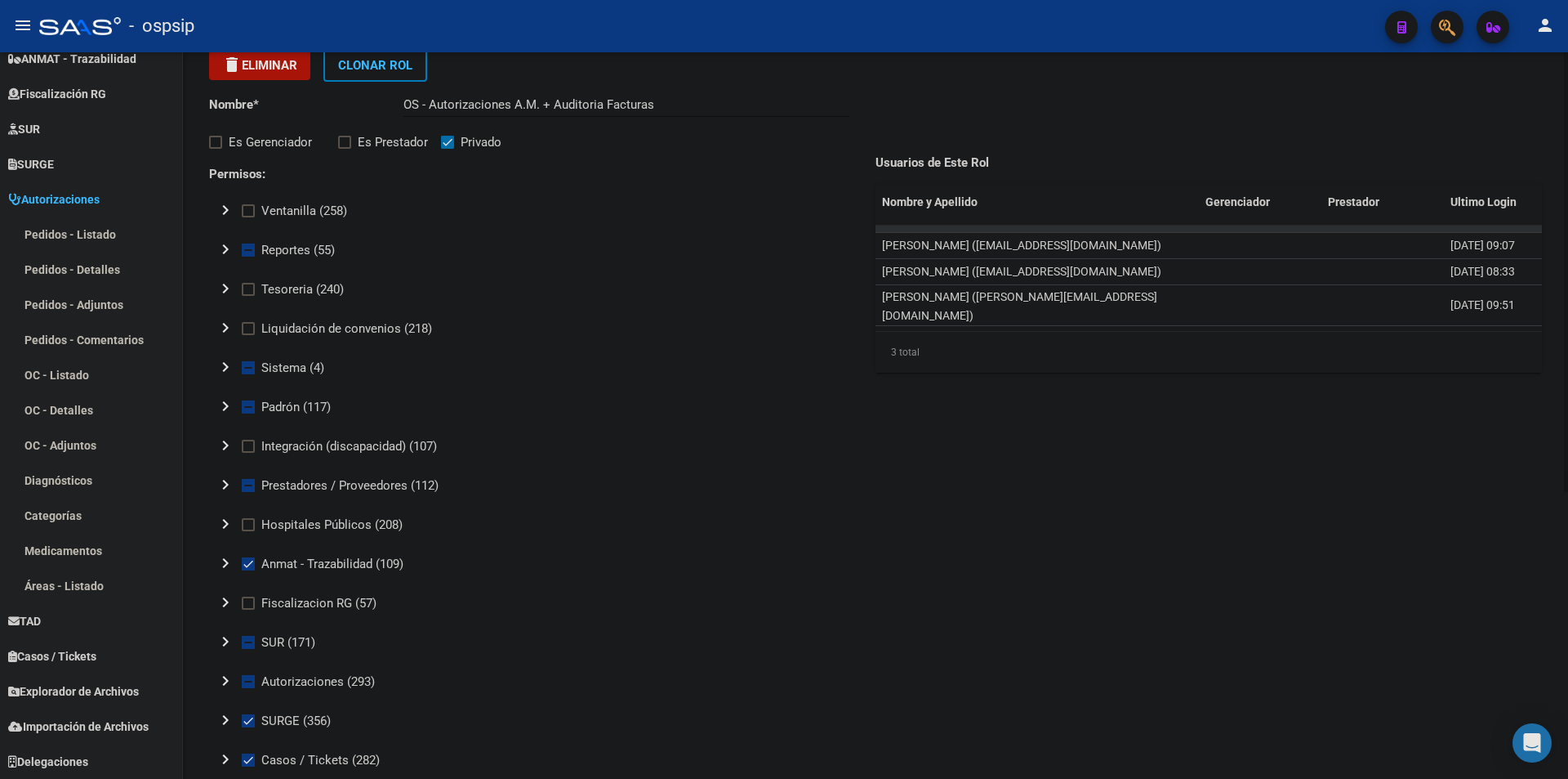
click at [220, 252] on mat-icon "chevron_right" at bounding box center [226, 249] width 20 height 20
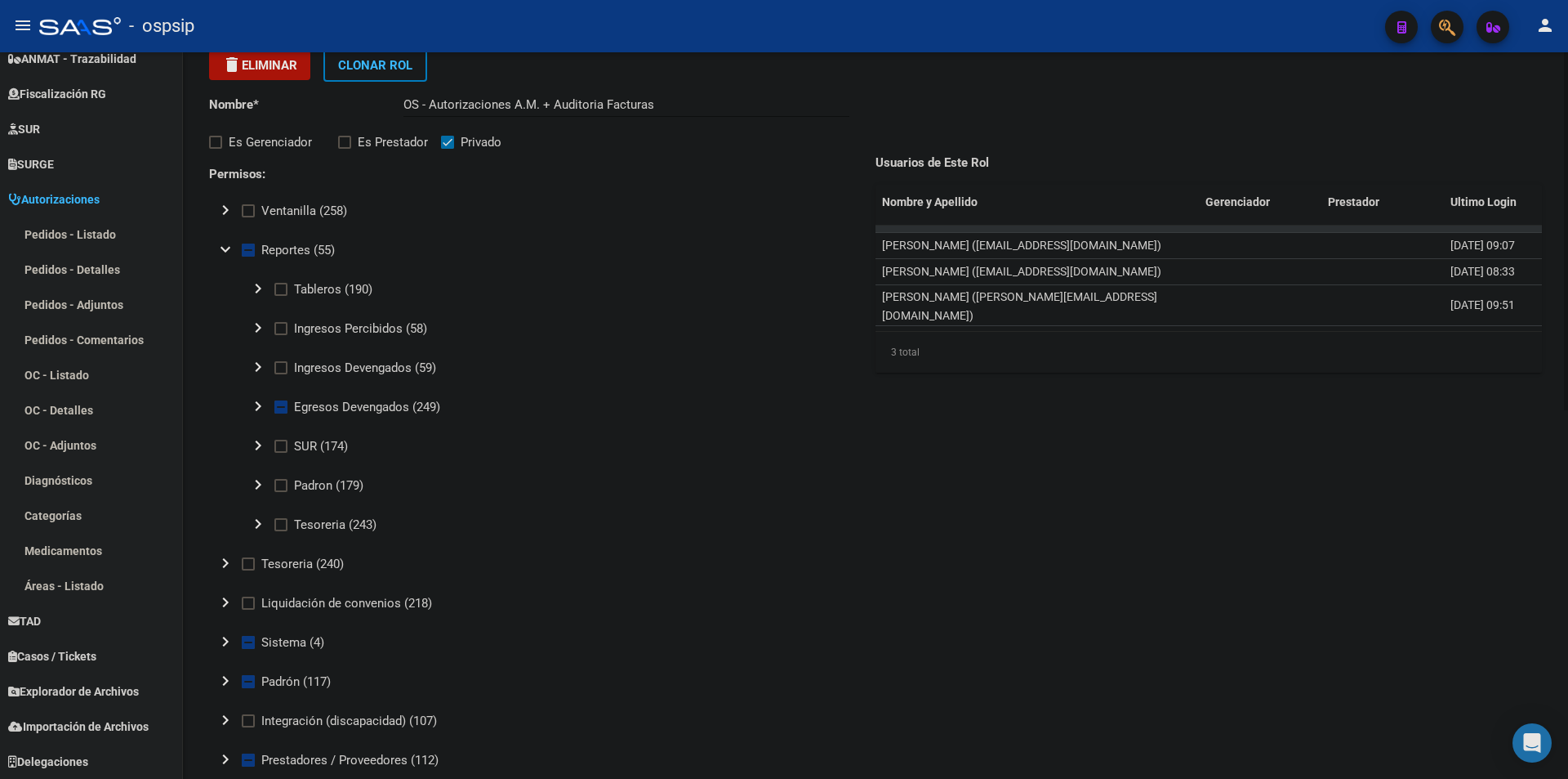
click at [220, 252] on mat-icon "expand_more" at bounding box center [226, 249] width 20 height 20
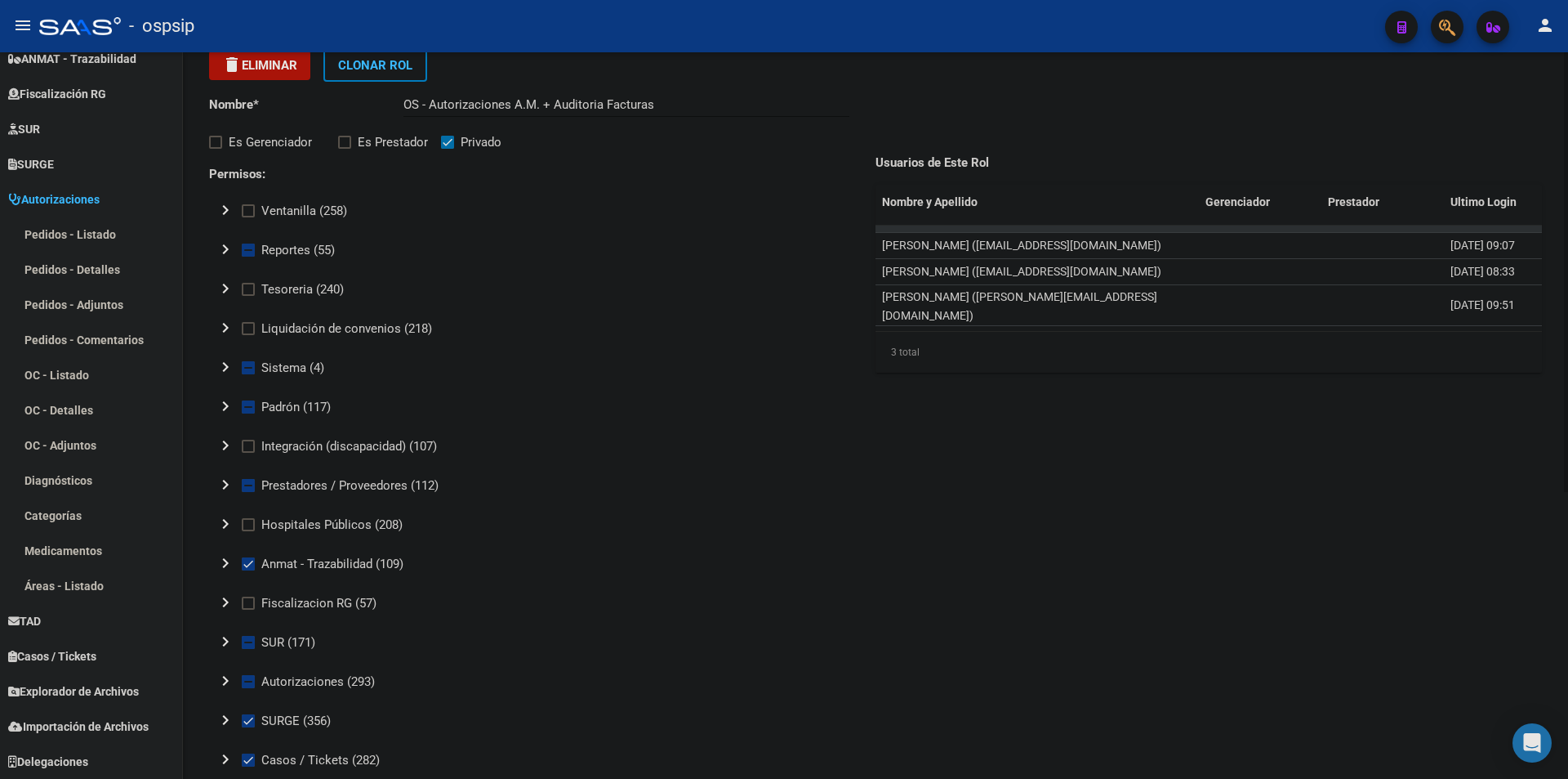
click at [220, 252] on mat-icon "chevron_right" at bounding box center [226, 249] width 20 height 20
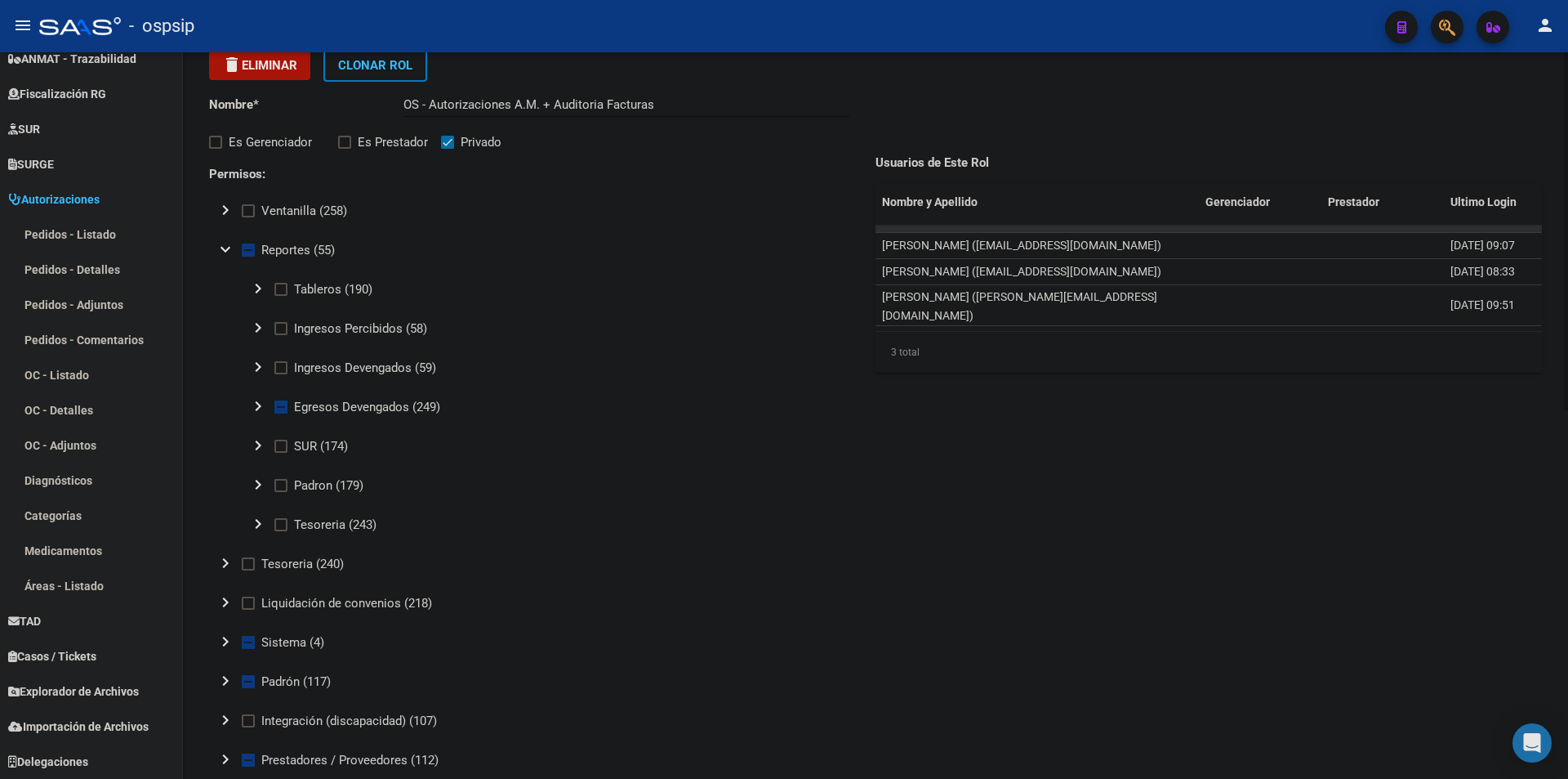
click at [220, 252] on mat-icon "expand_more" at bounding box center [226, 249] width 20 height 20
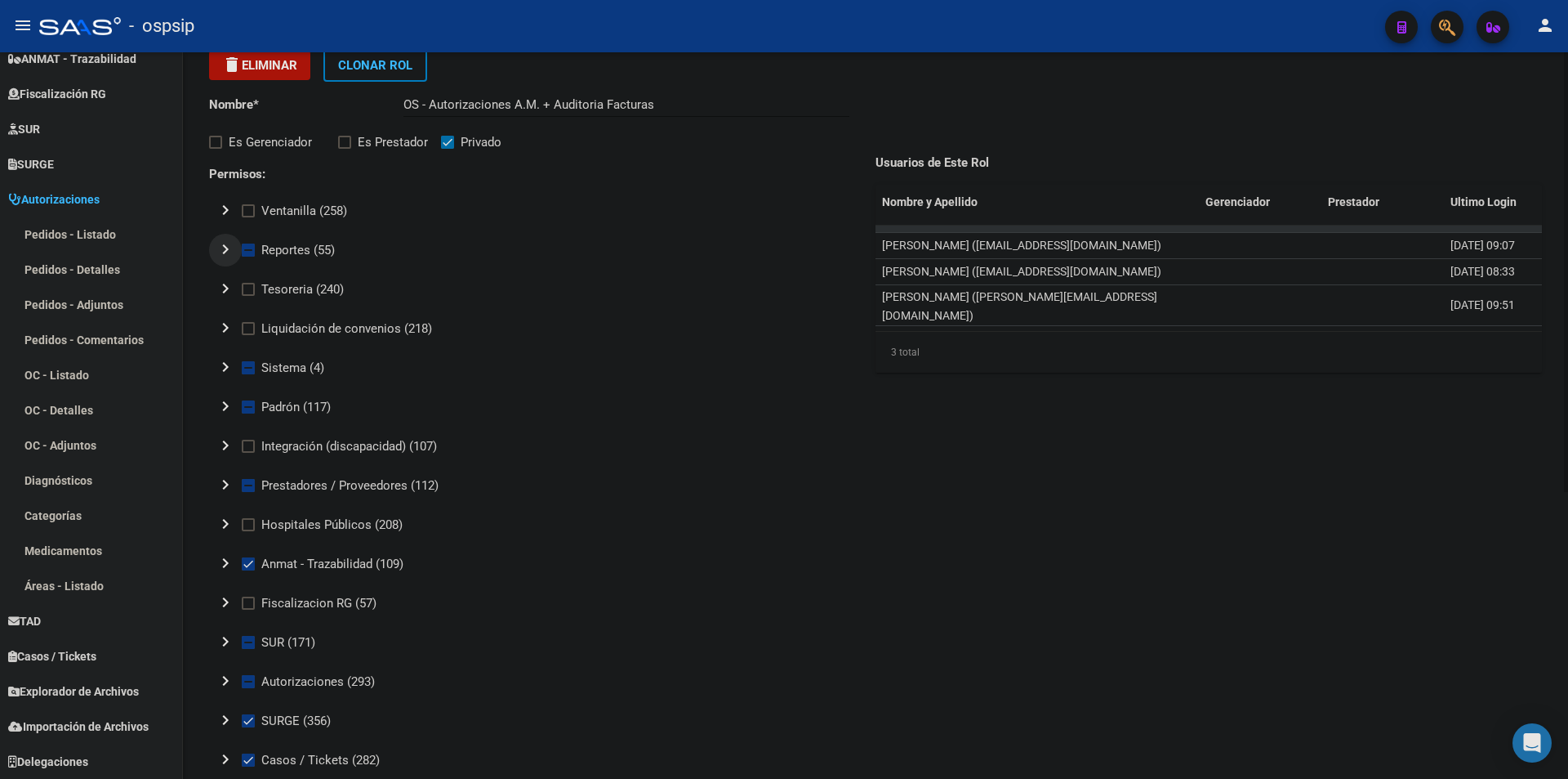
click at [229, 253] on mat-icon "chevron_right" at bounding box center [226, 249] width 20 height 20
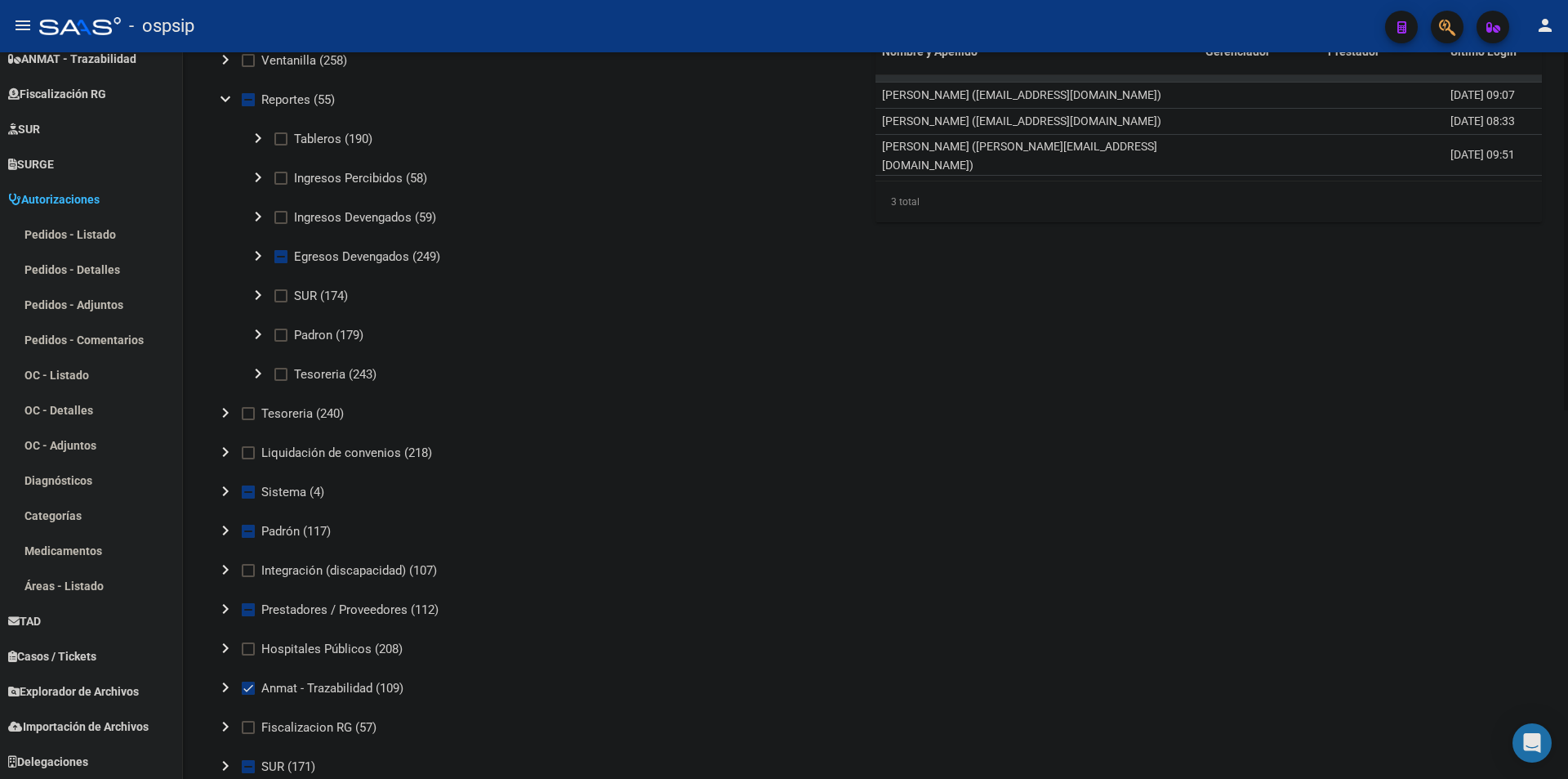
scroll to position [245, 0]
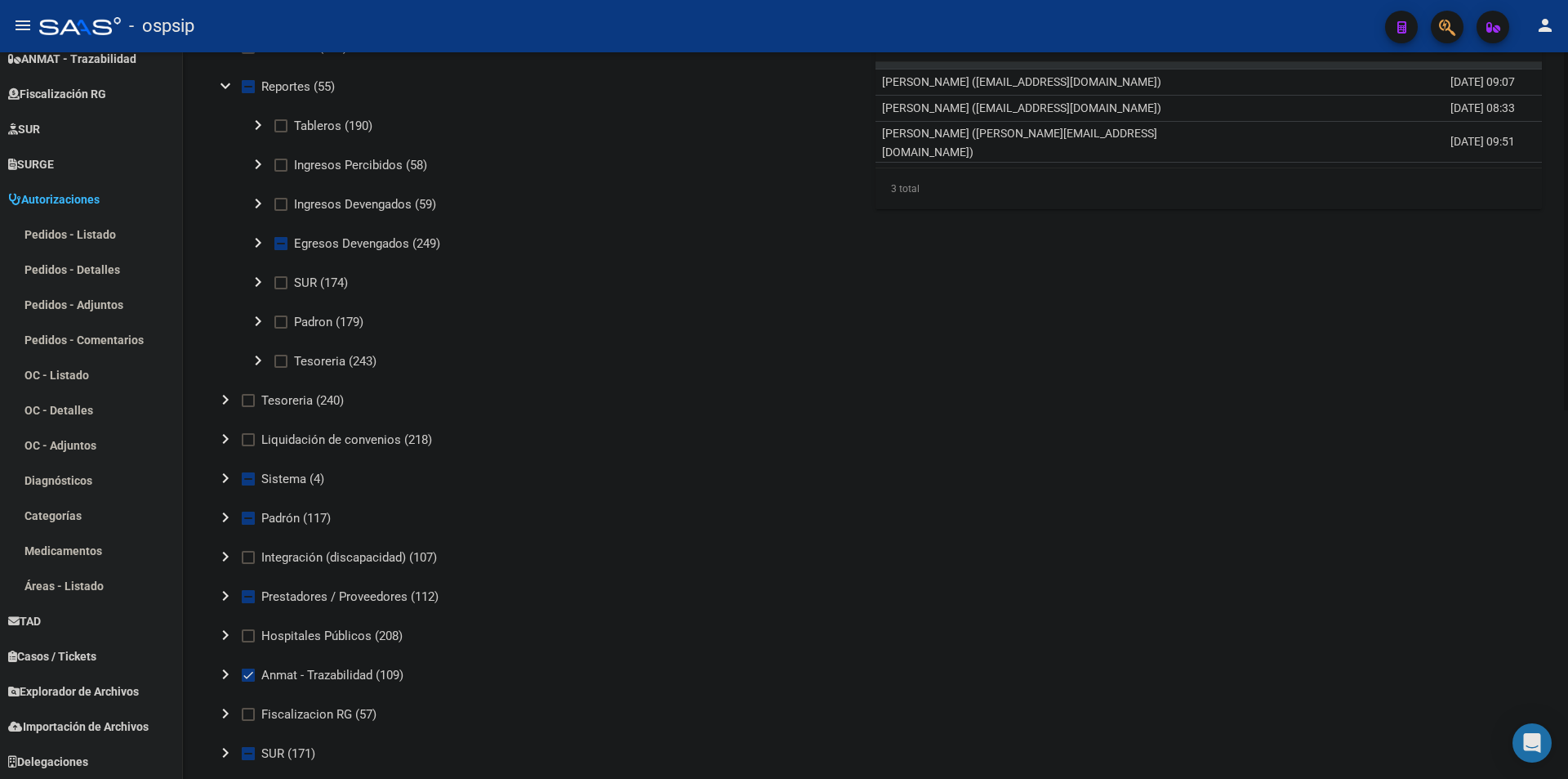
click at [220, 482] on mat-icon "chevron_right" at bounding box center [226, 478] width 20 height 20
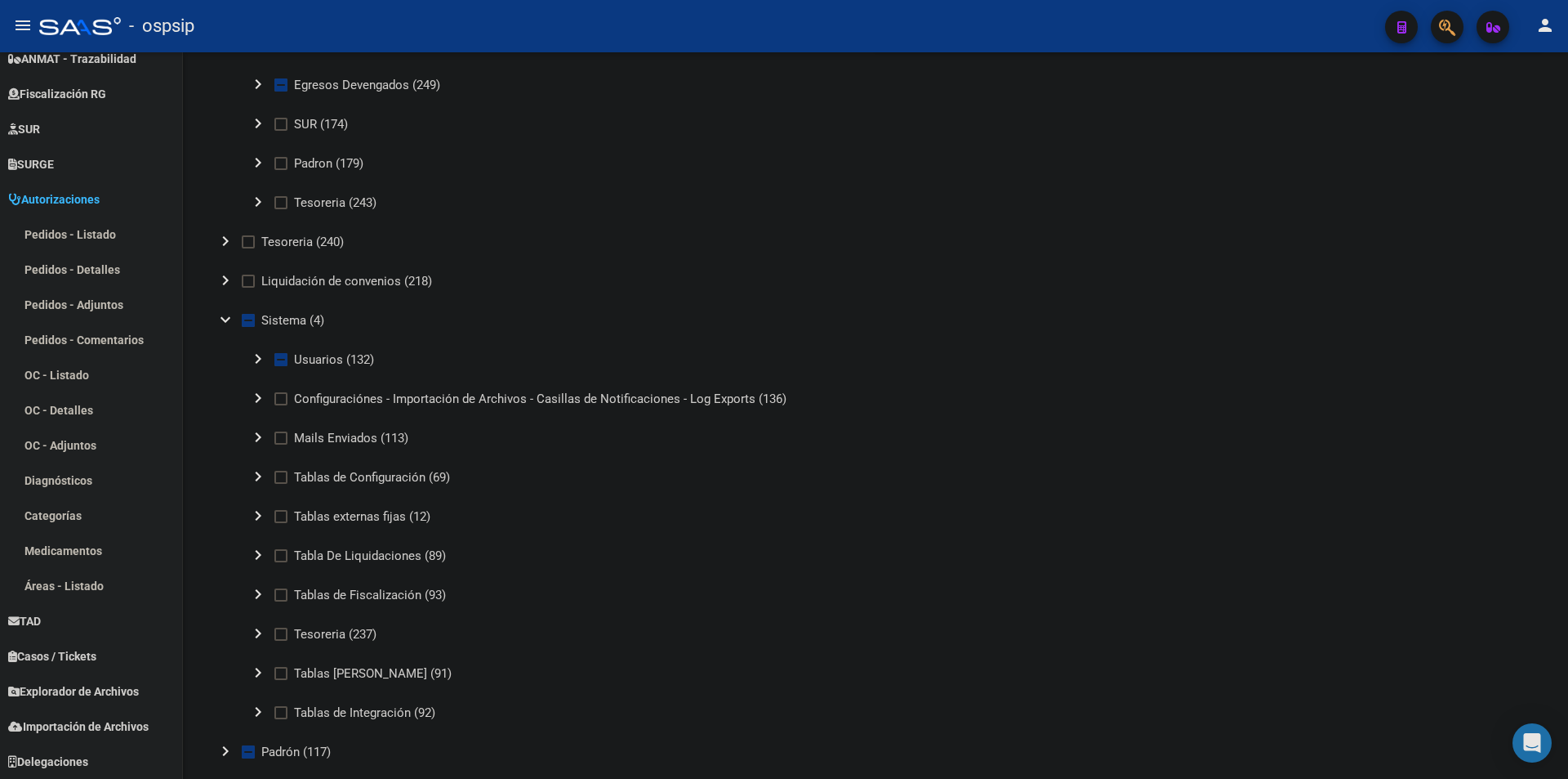
scroll to position [408, 0]
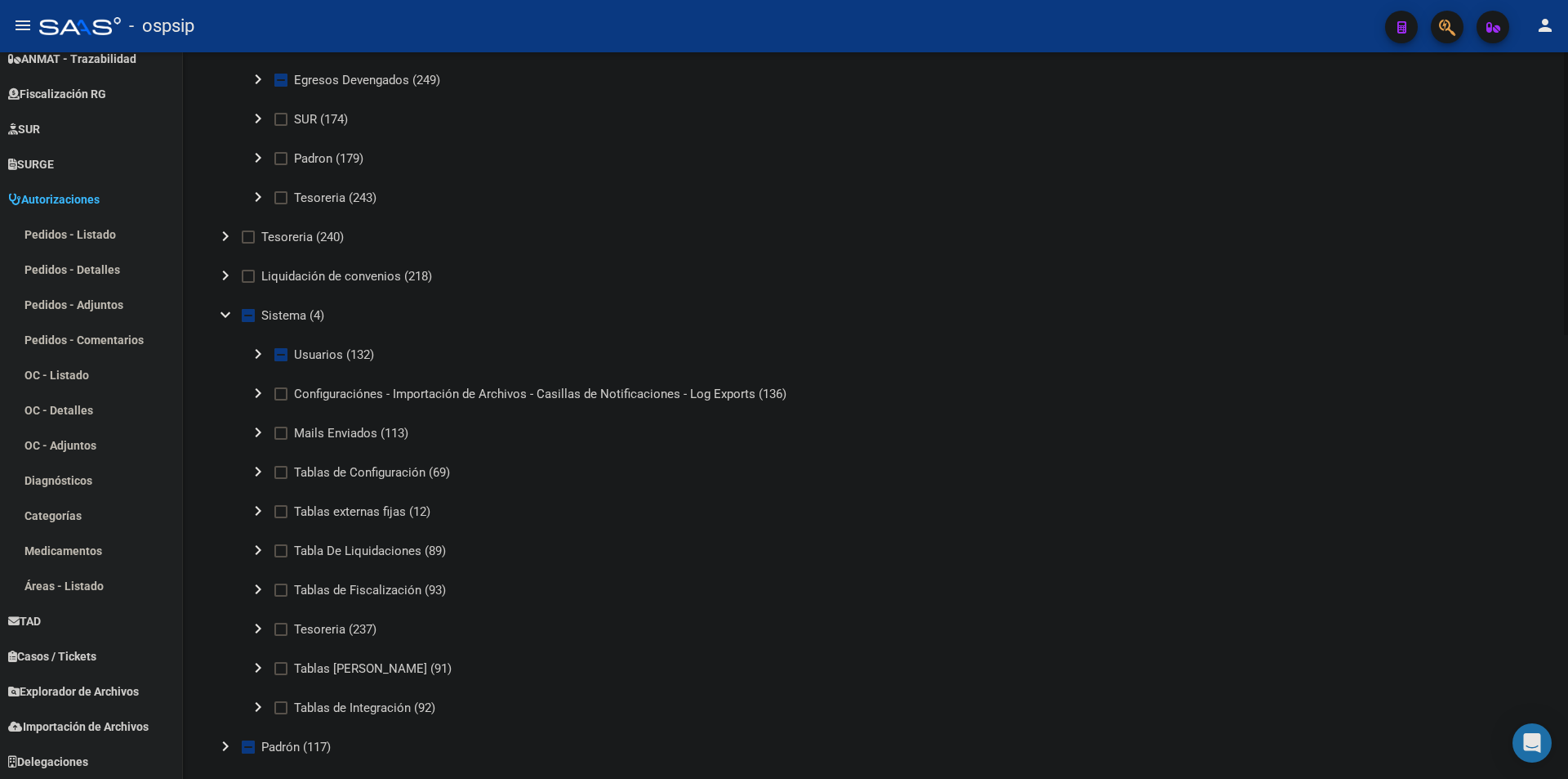
click at [255, 357] on mat-icon "chevron_right" at bounding box center [258, 354] width 20 height 20
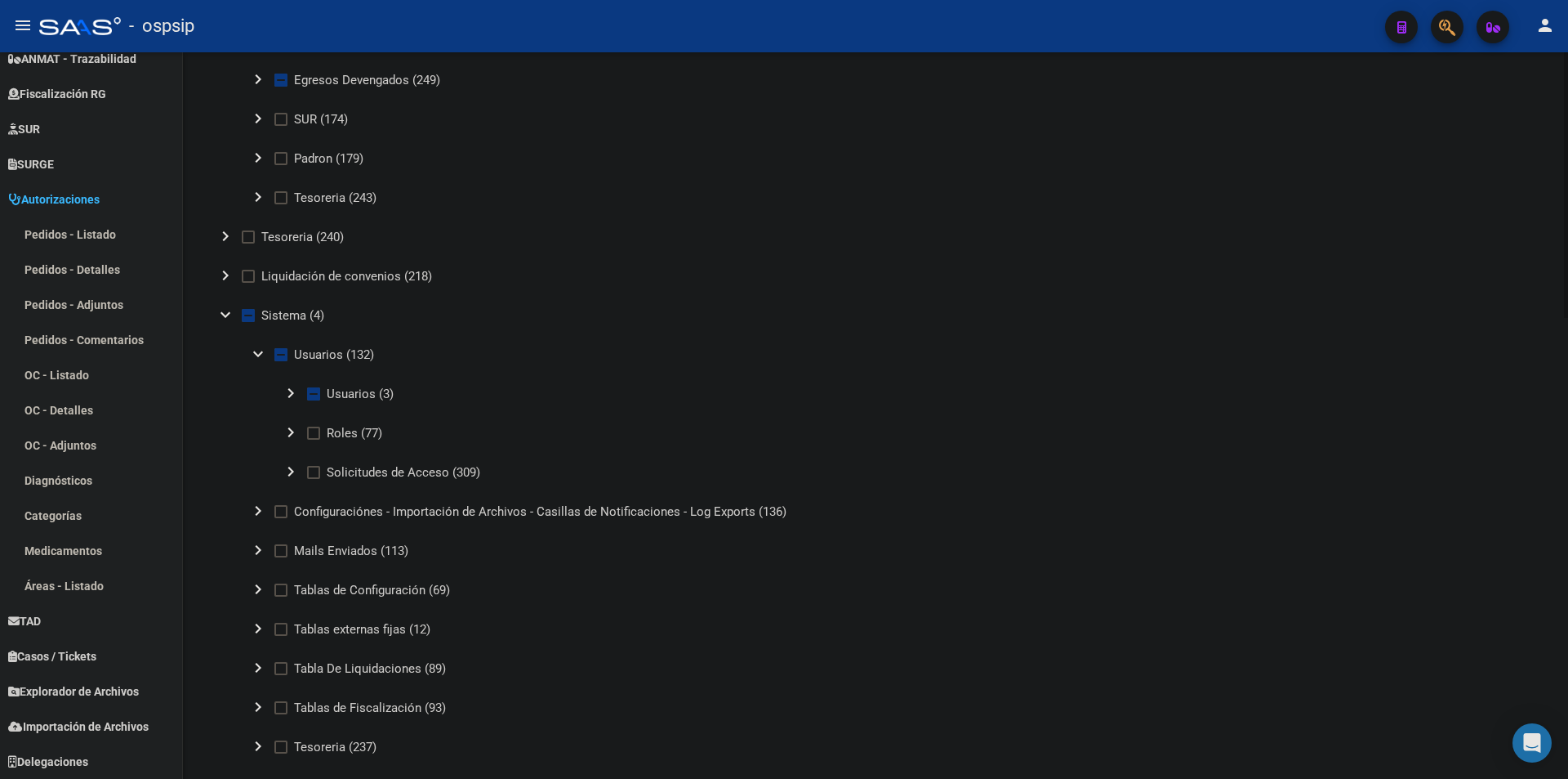
click at [286, 395] on mat-icon "chevron_right" at bounding box center [291, 393] width 20 height 20
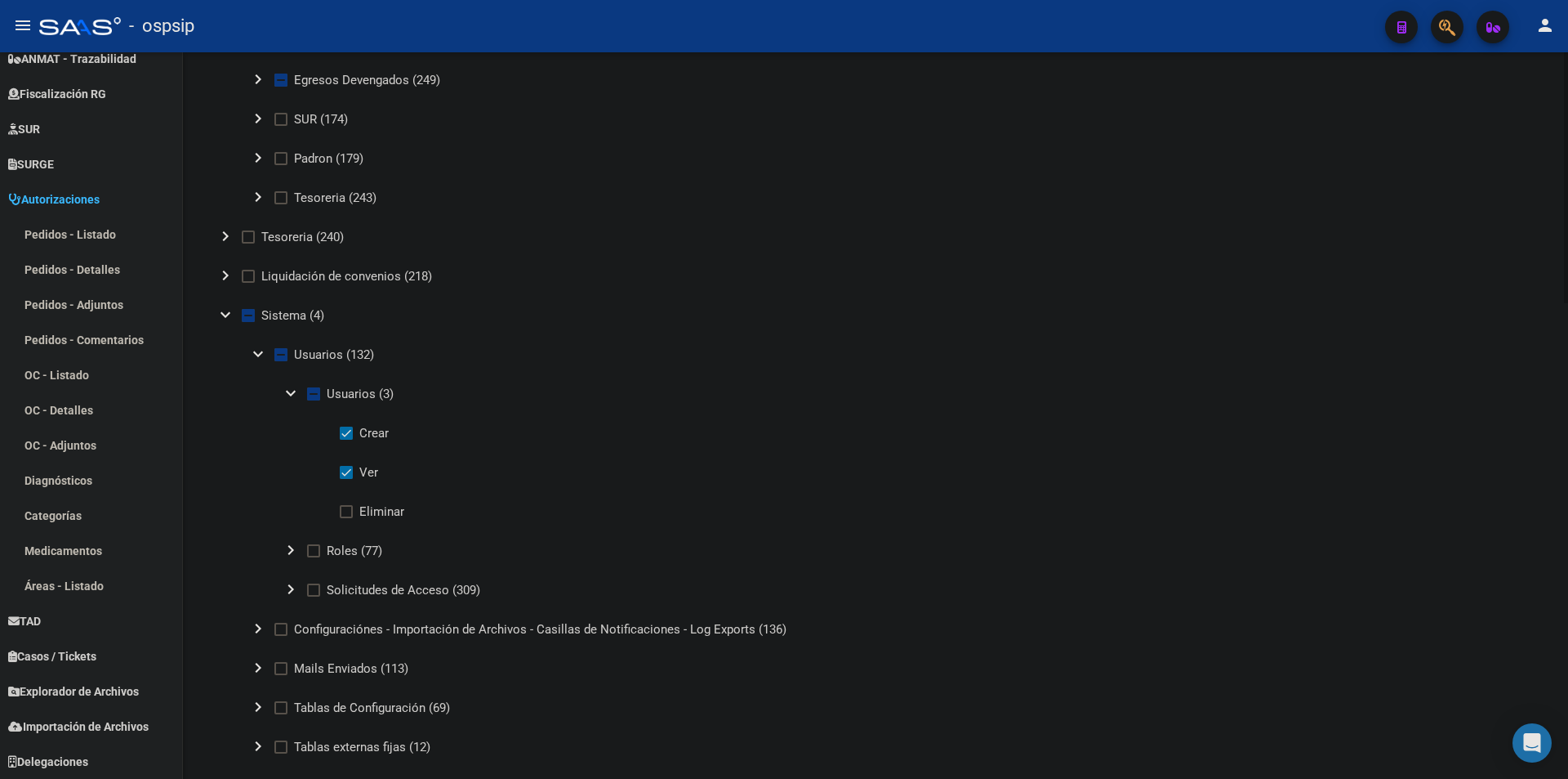
click at [226, 312] on mat-icon "expand_more" at bounding box center [226, 314] width 20 height 20
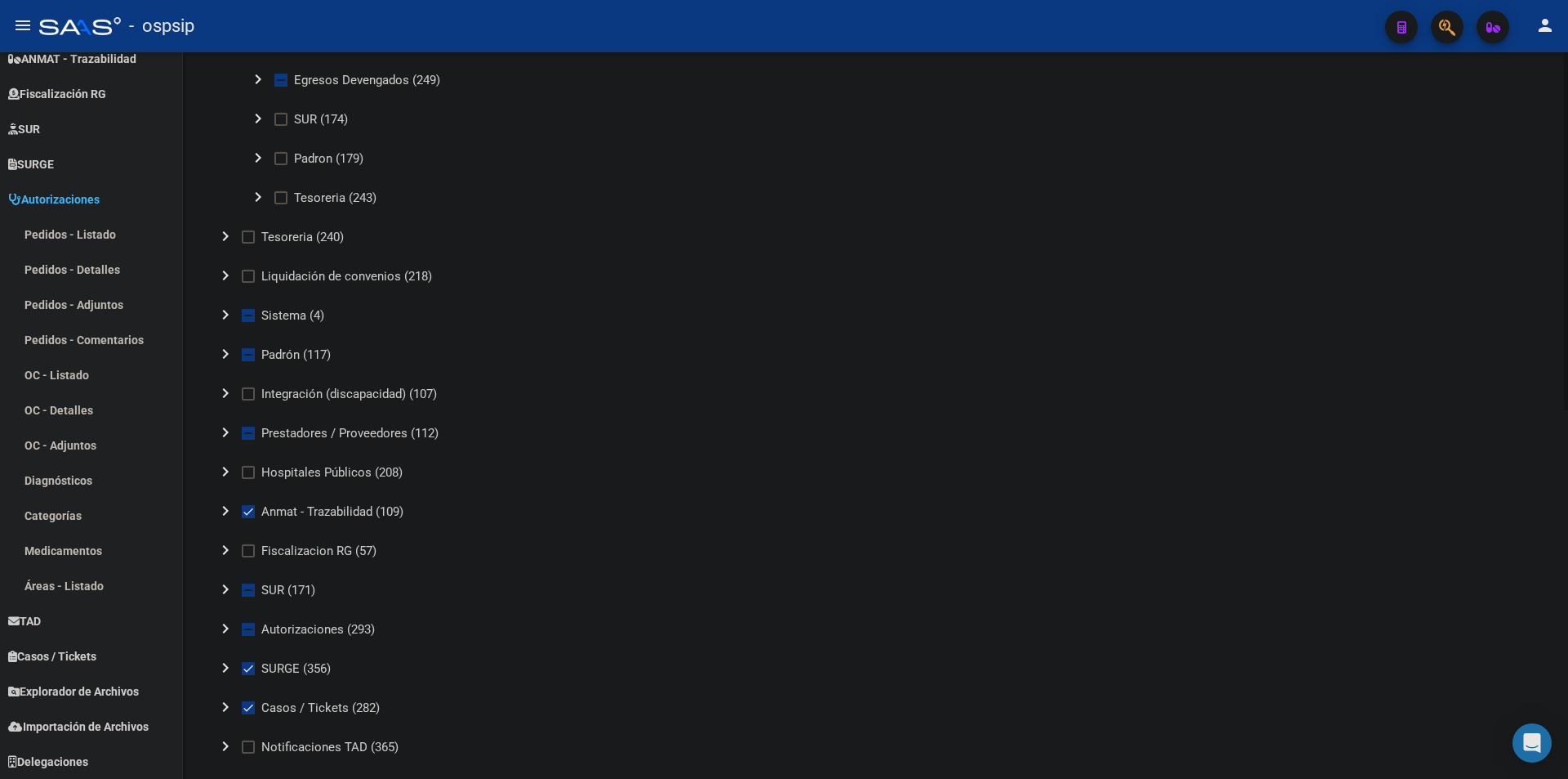
click at [219, 358] on mat-icon "chevron_right" at bounding box center [226, 354] width 20 height 20
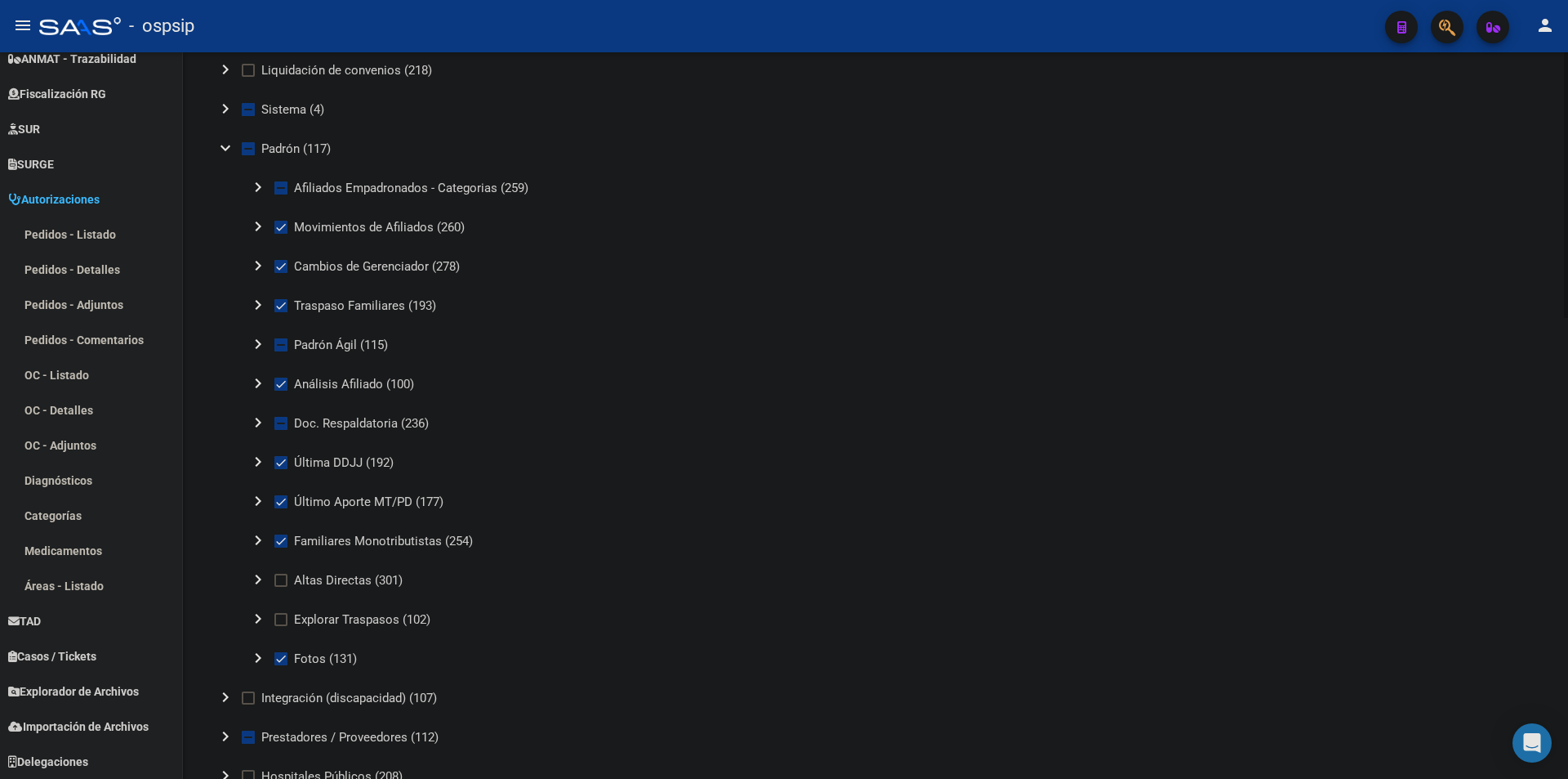
scroll to position [654, 0]
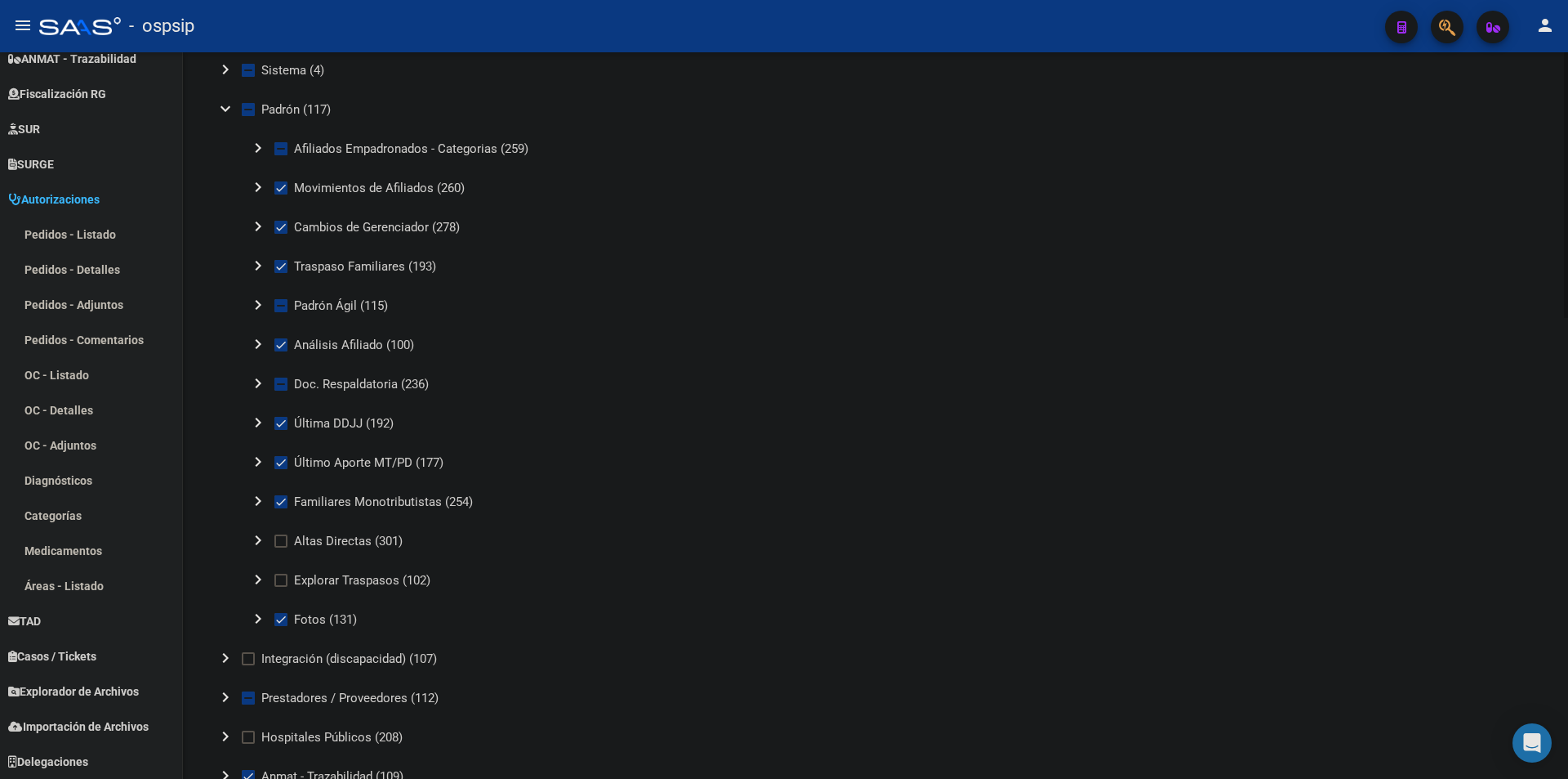
click at [253, 146] on mat-icon "chevron_right" at bounding box center [258, 148] width 20 height 20
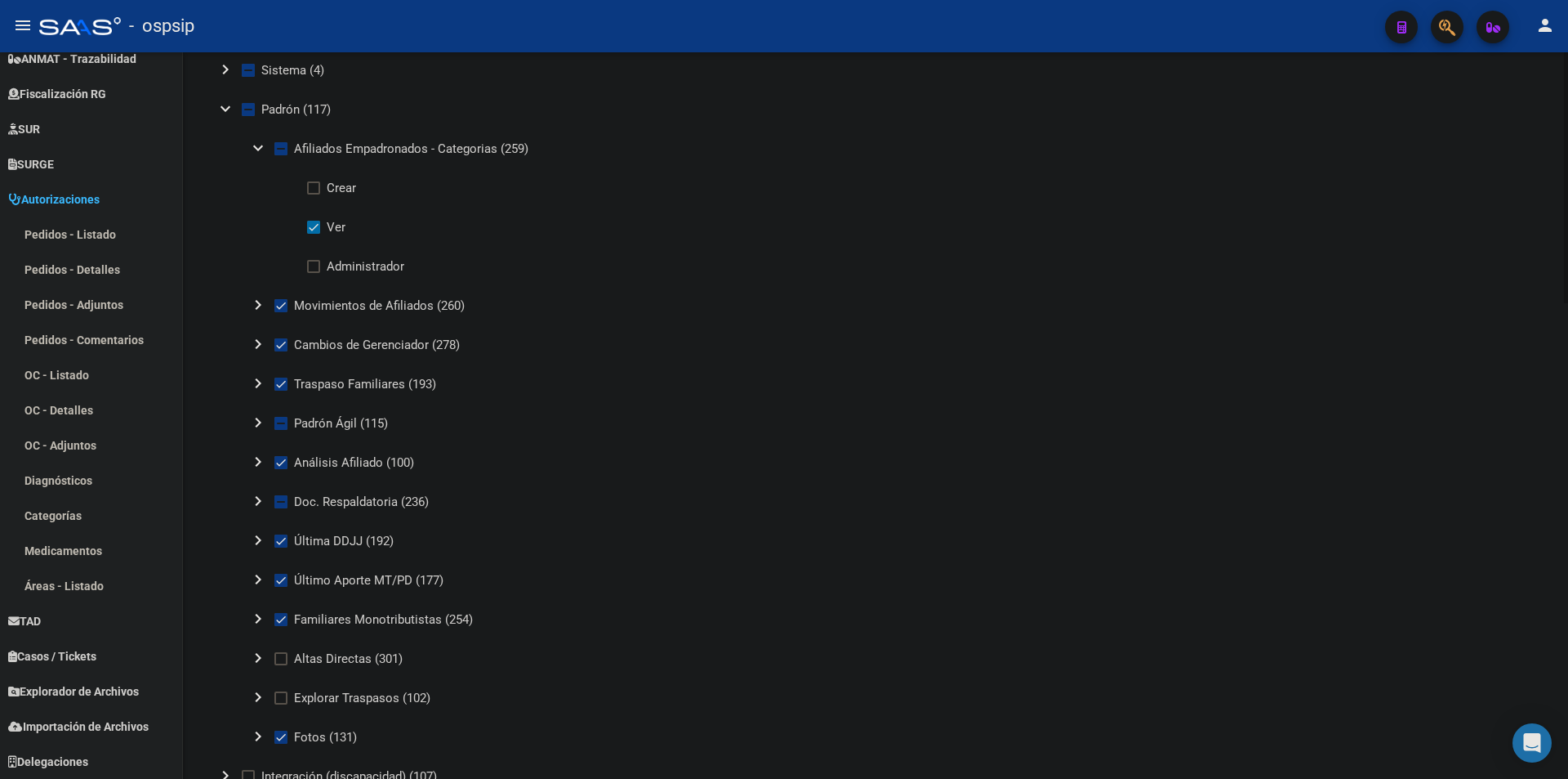
click at [253, 146] on mat-icon "expand_more" at bounding box center [258, 148] width 20 height 20
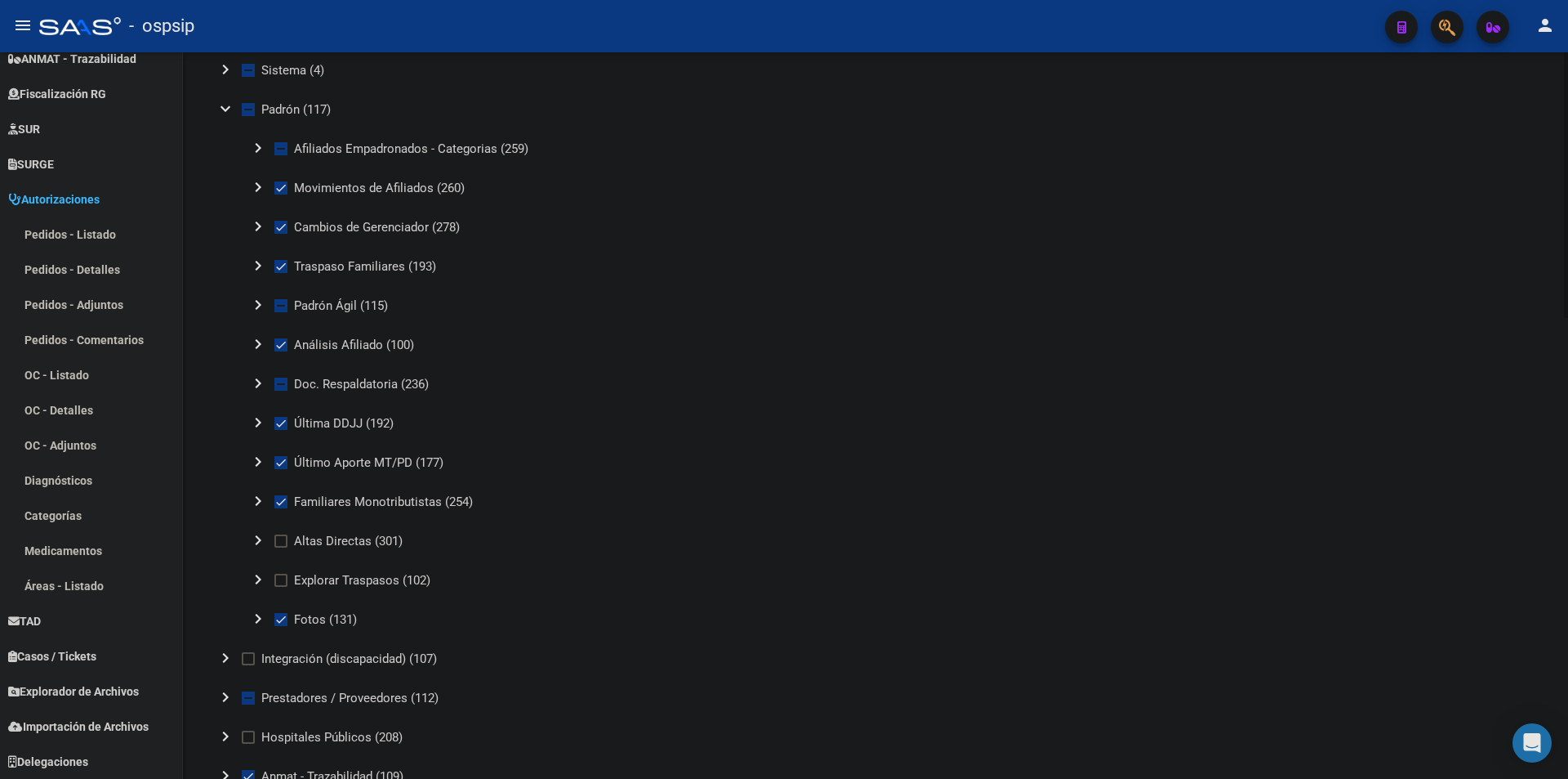
click at [267, 156] on mat-icon "chevron_right" at bounding box center [258, 148] width 20 height 20
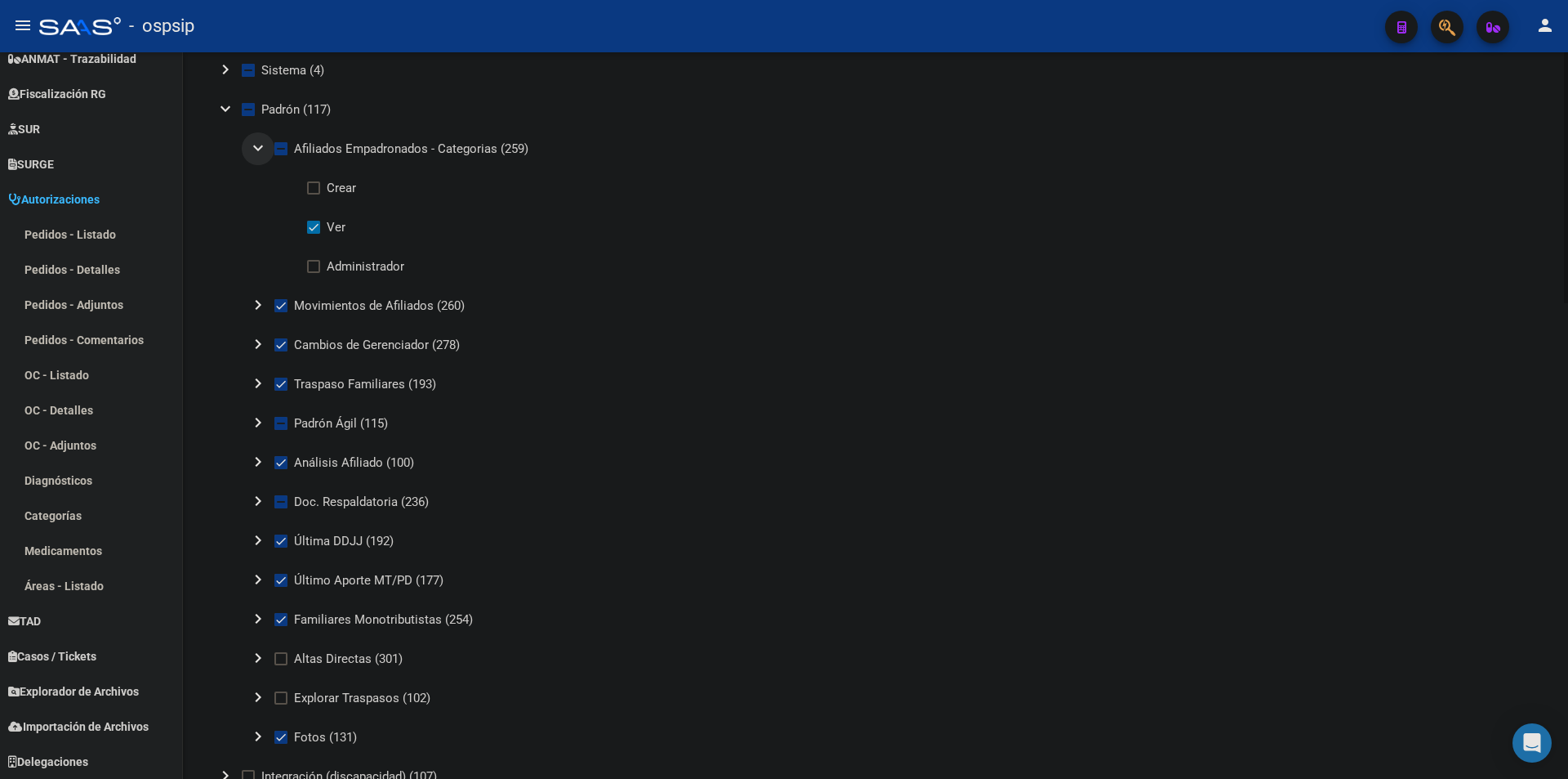
click at [267, 156] on mat-icon "expand_more" at bounding box center [258, 148] width 20 height 20
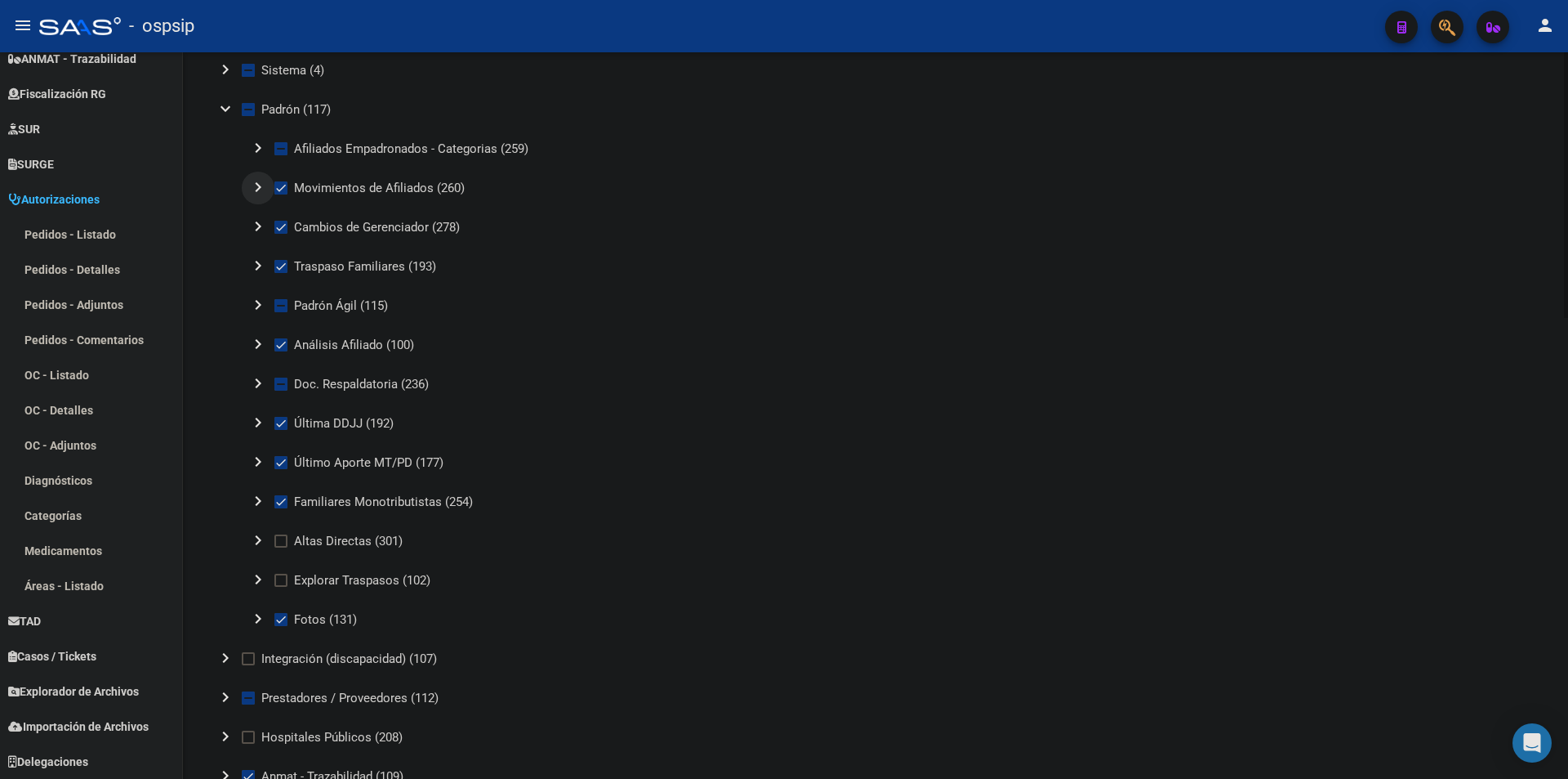
click at [257, 195] on mat-icon "chevron_right" at bounding box center [258, 187] width 20 height 20
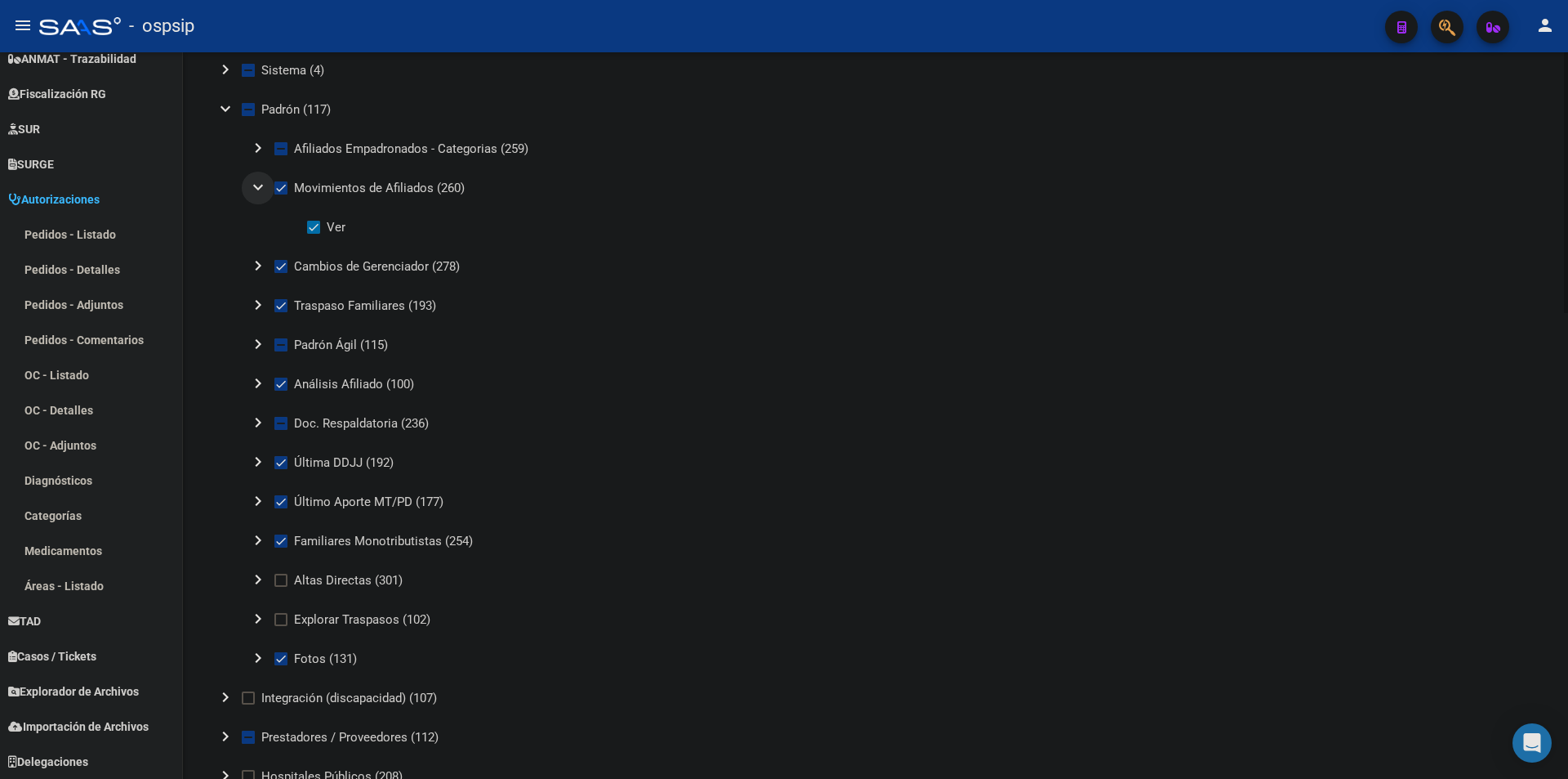
click at [257, 195] on mat-icon "expand_more" at bounding box center [258, 187] width 20 height 20
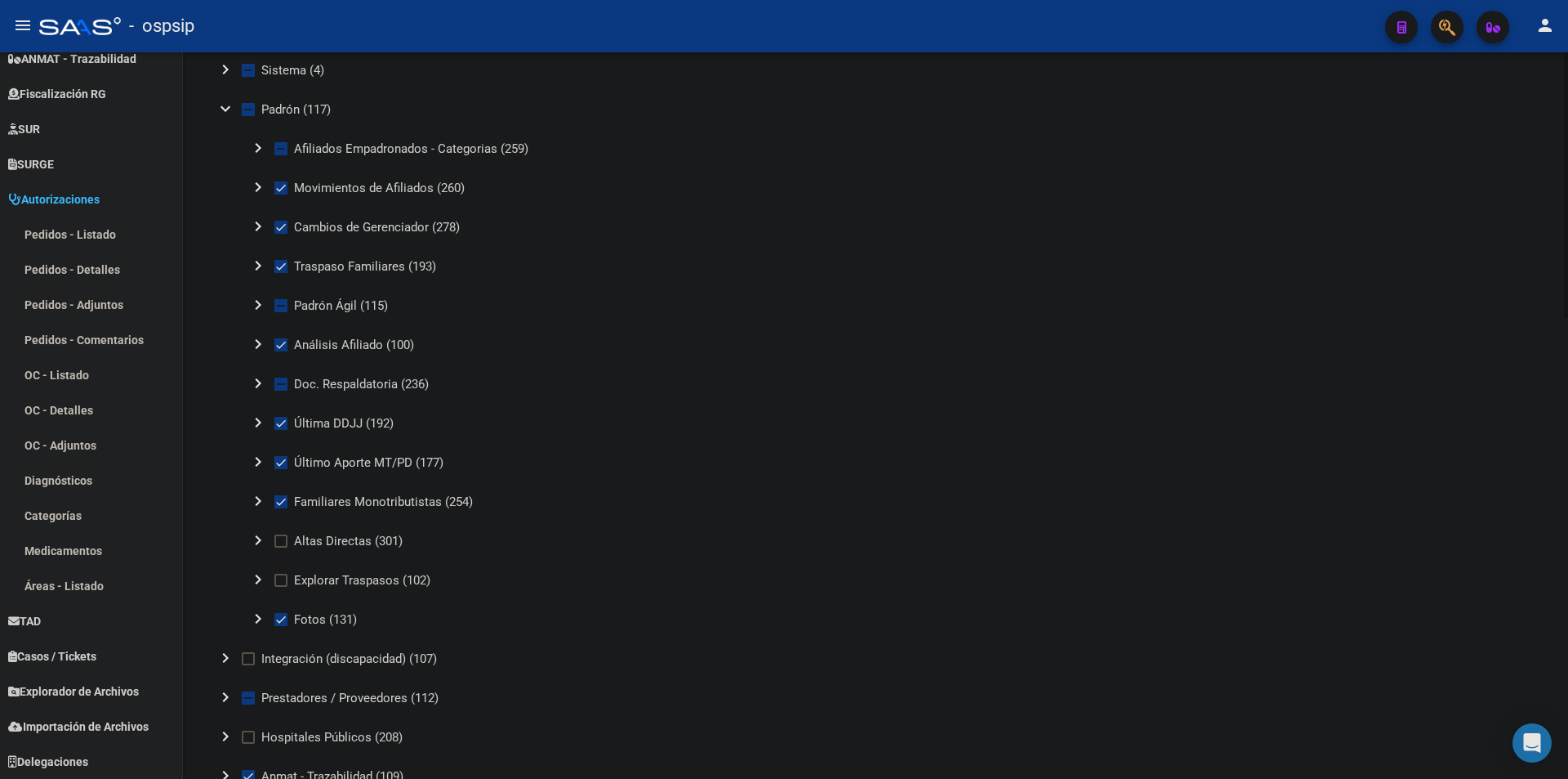
click at [260, 312] on mat-icon "chevron_right" at bounding box center [258, 304] width 20 height 20
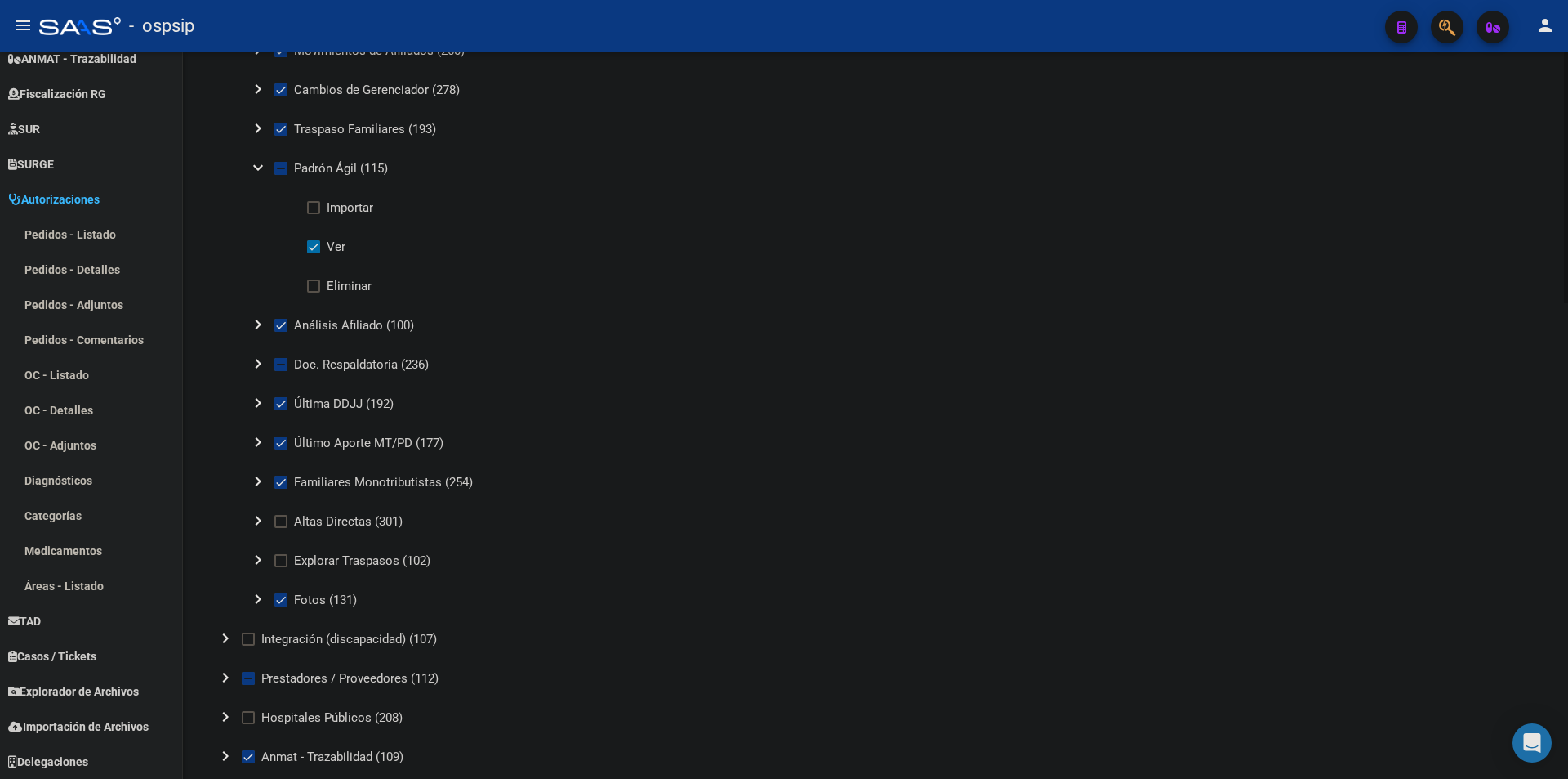
scroll to position [818, 0]
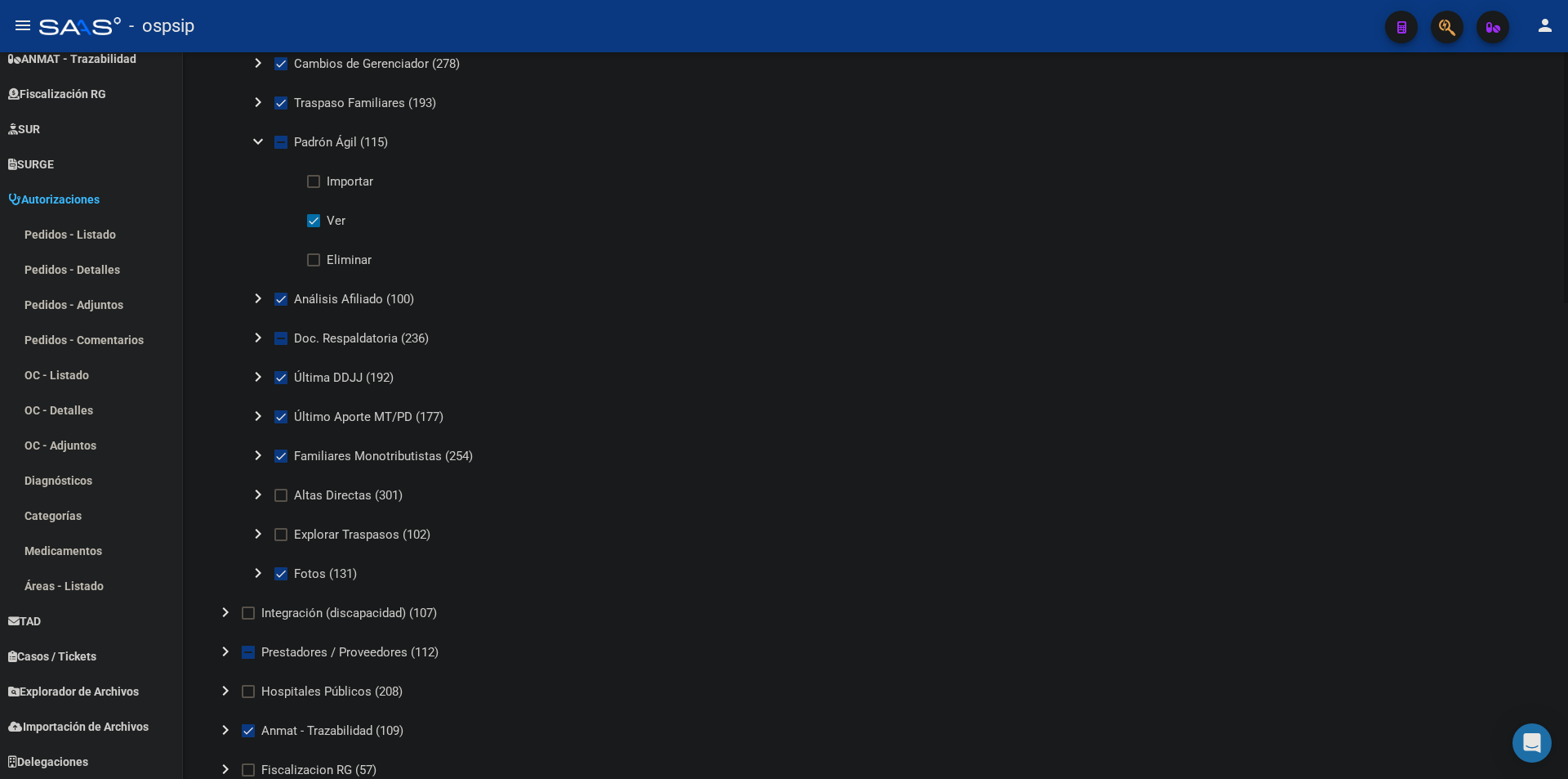
click at [256, 337] on mat-icon "chevron_right" at bounding box center [258, 338] width 20 height 20
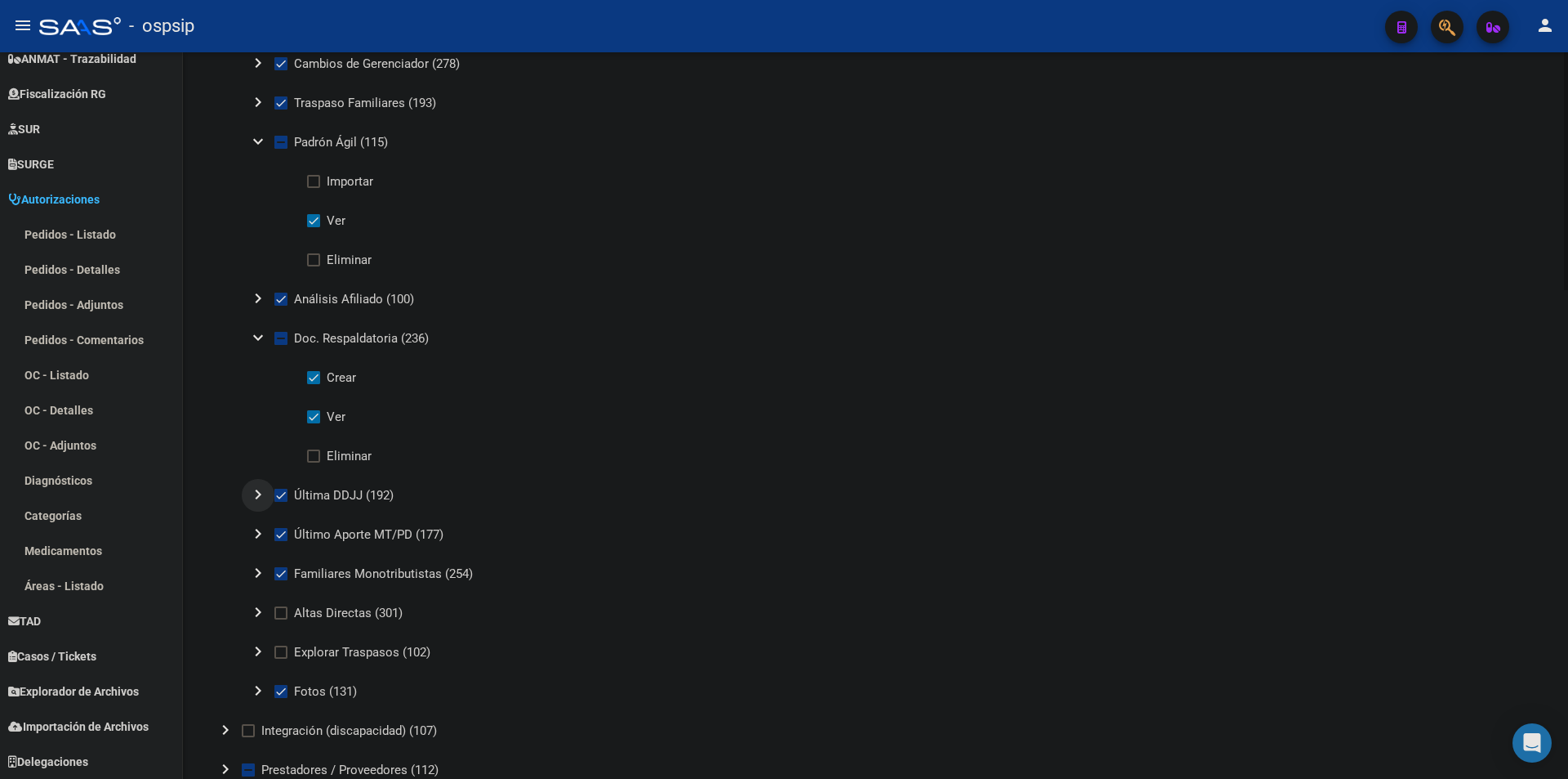
click at [250, 487] on mat-icon "chevron_right" at bounding box center [258, 494] width 20 height 20
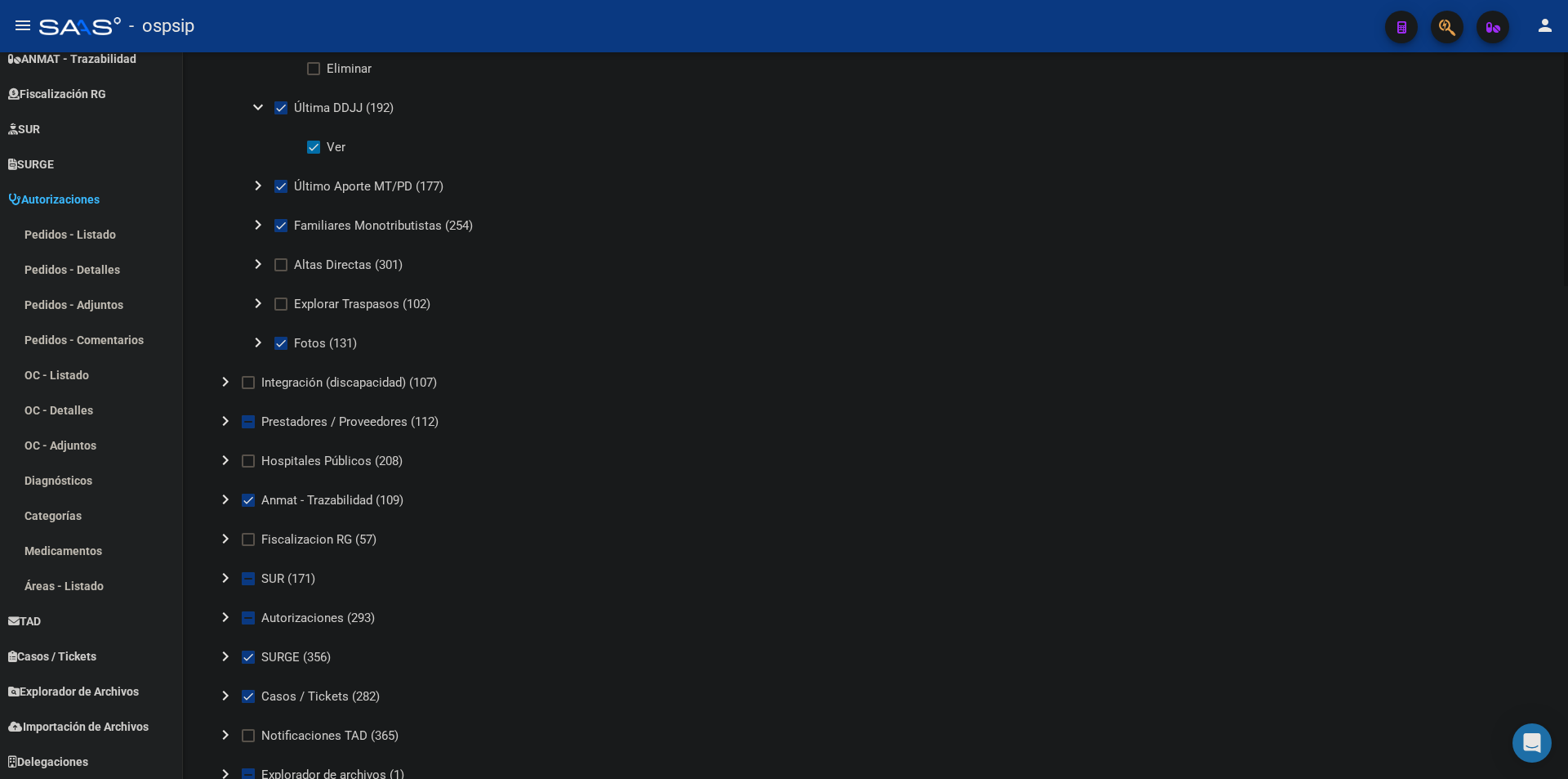
scroll to position [1226, 0]
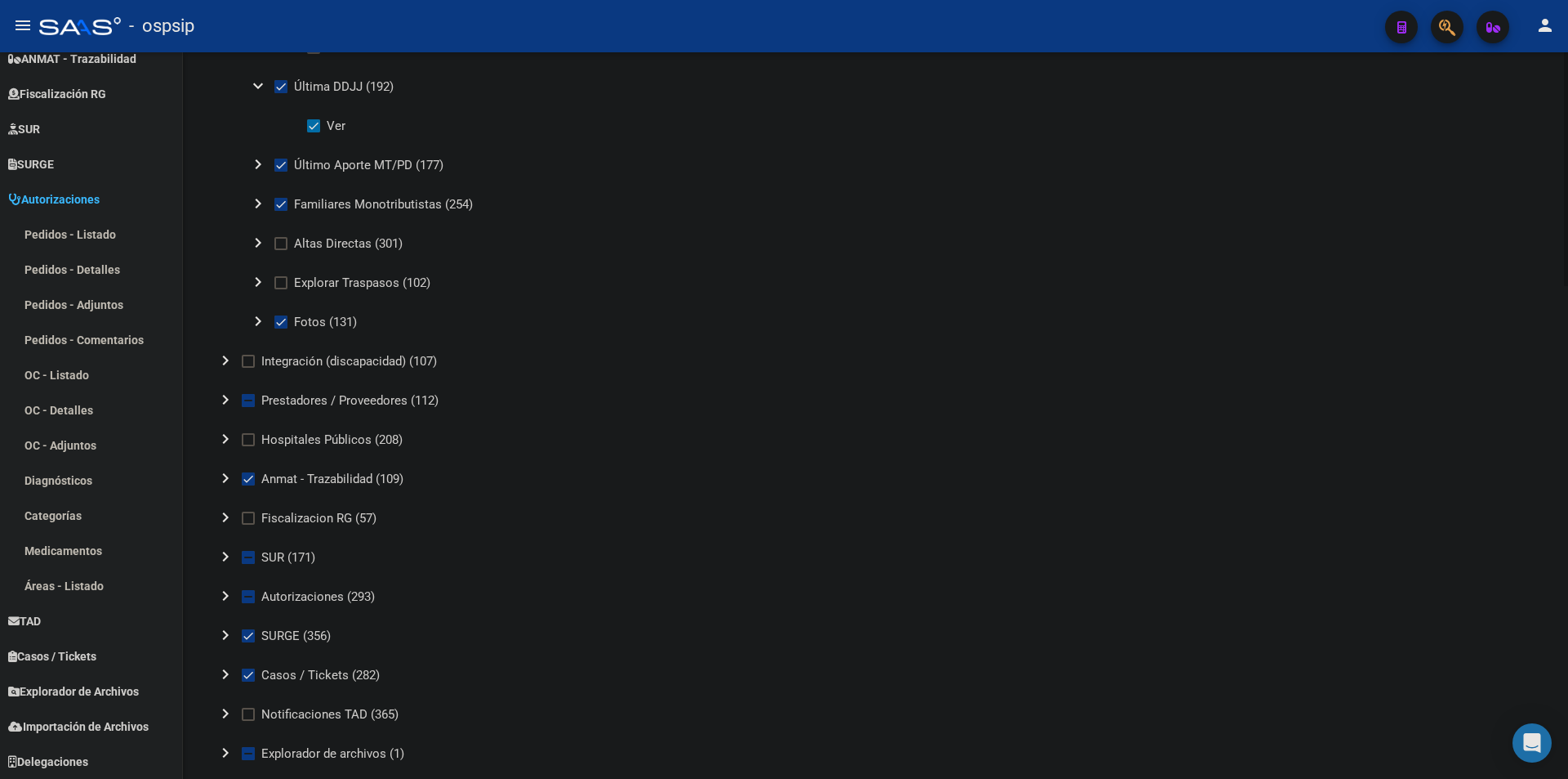
click at [227, 401] on mat-icon "chevron_right" at bounding box center [226, 399] width 20 height 20
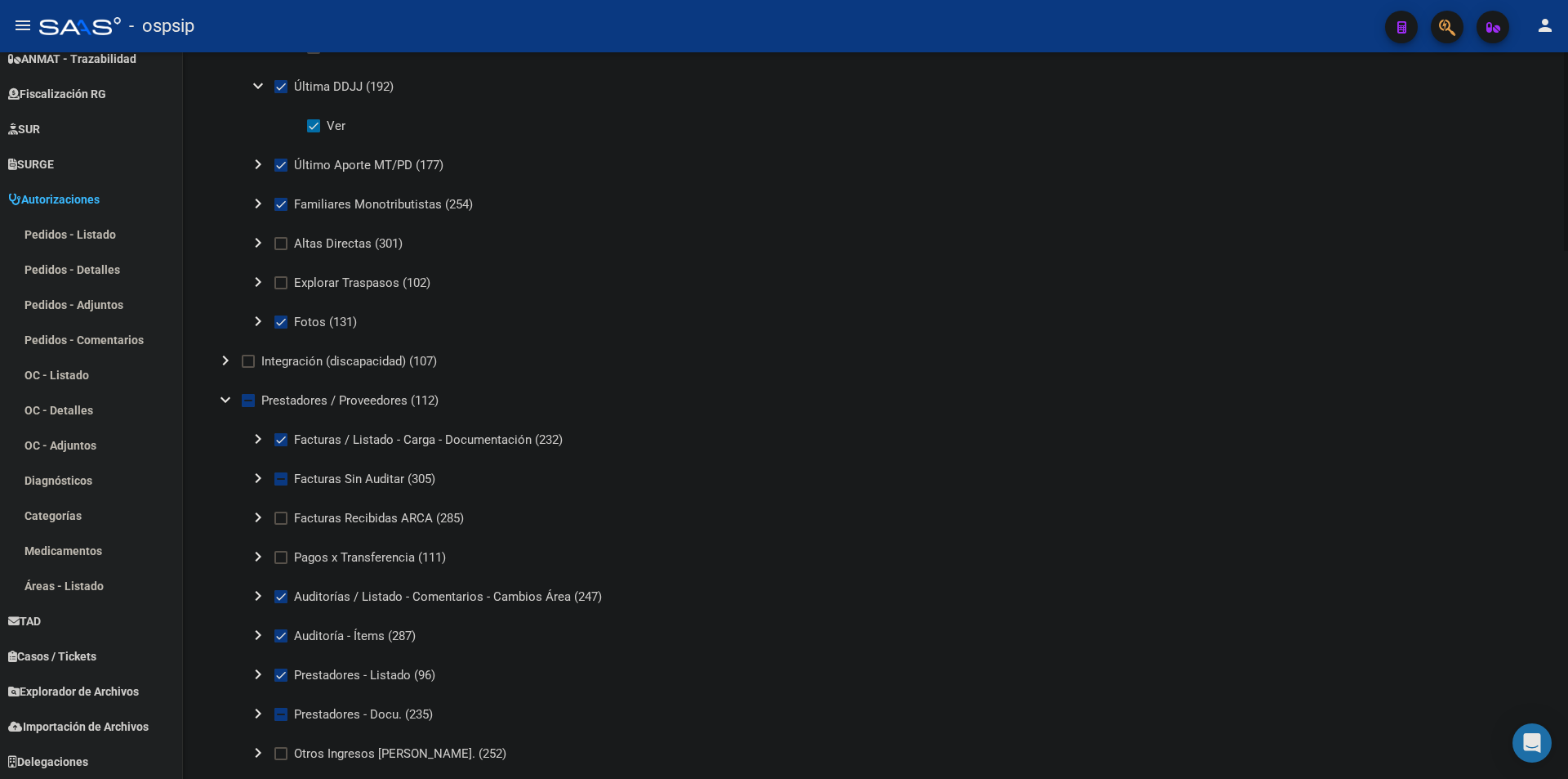
click at [255, 480] on mat-icon "chevron_right" at bounding box center [258, 478] width 20 height 20
click at [255, 480] on mat-icon "expand_more" at bounding box center [258, 478] width 20 height 20
click at [257, 480] on mat-icon "chevron_right" at bounding box center [258, 478] width 20 height 20
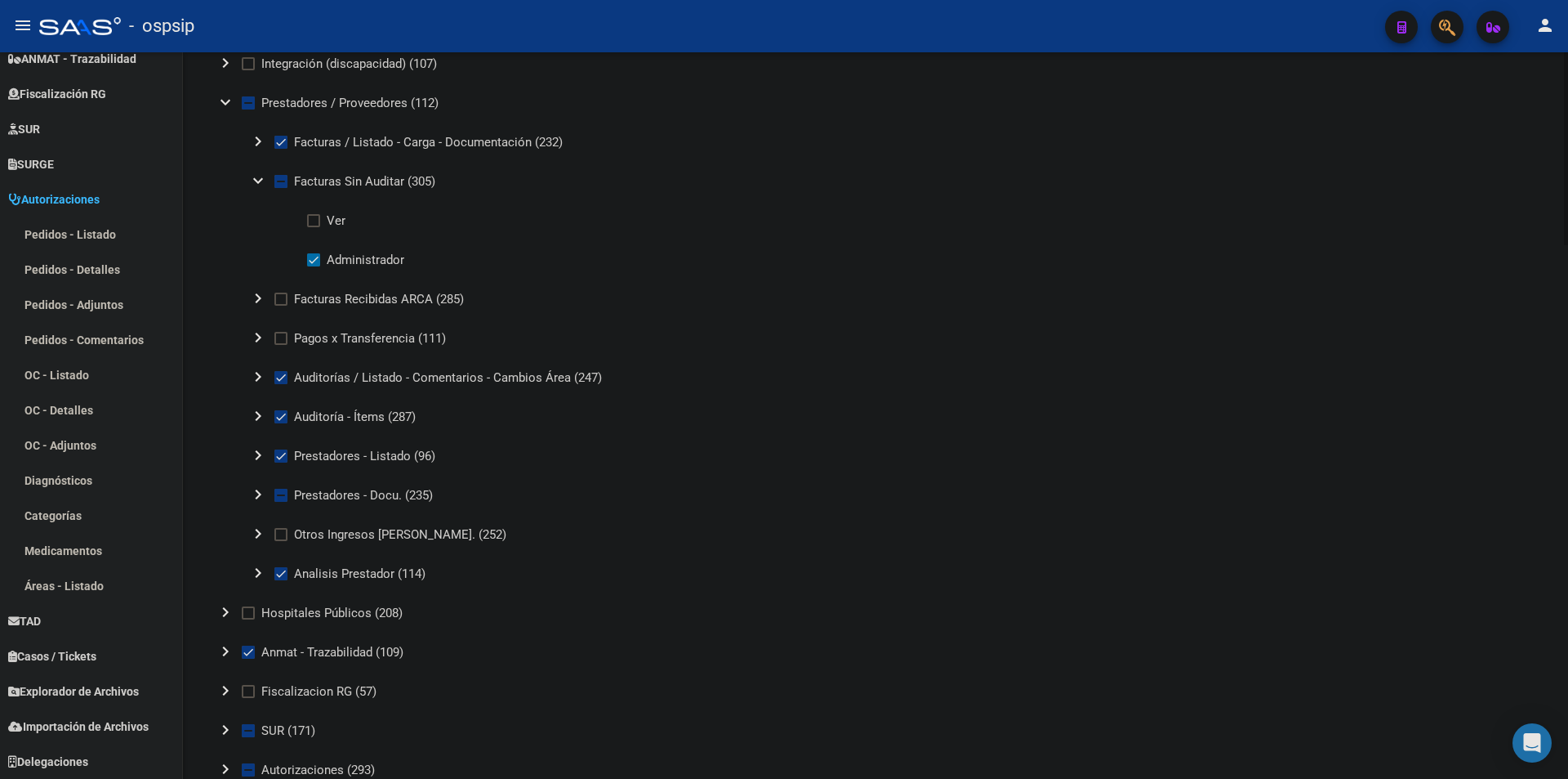
scroll to position [1553, 0]
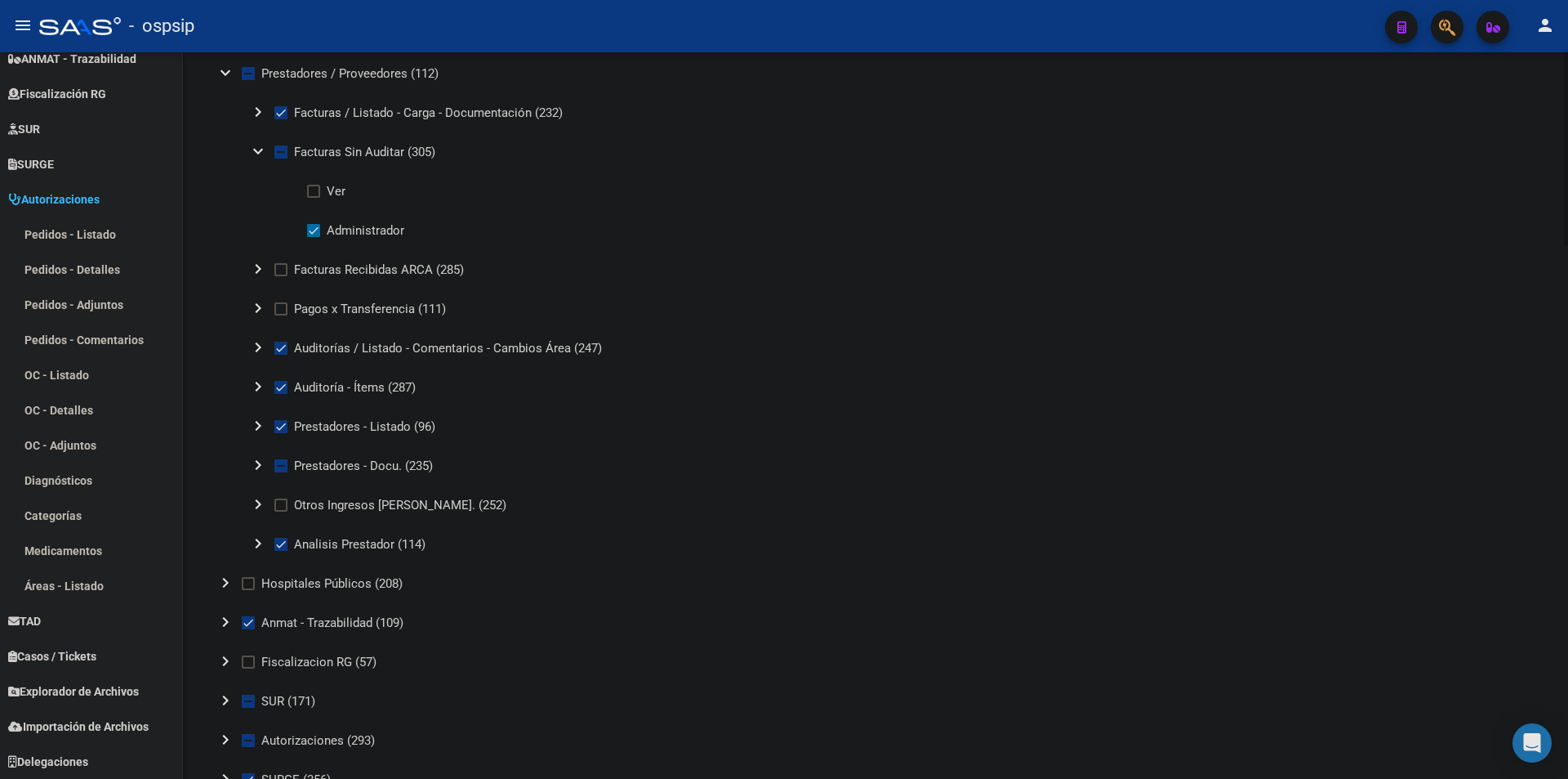
click at [248, 347] on mat-icon "chevron_right" at bounding box center [258, 347] width 20 height 20
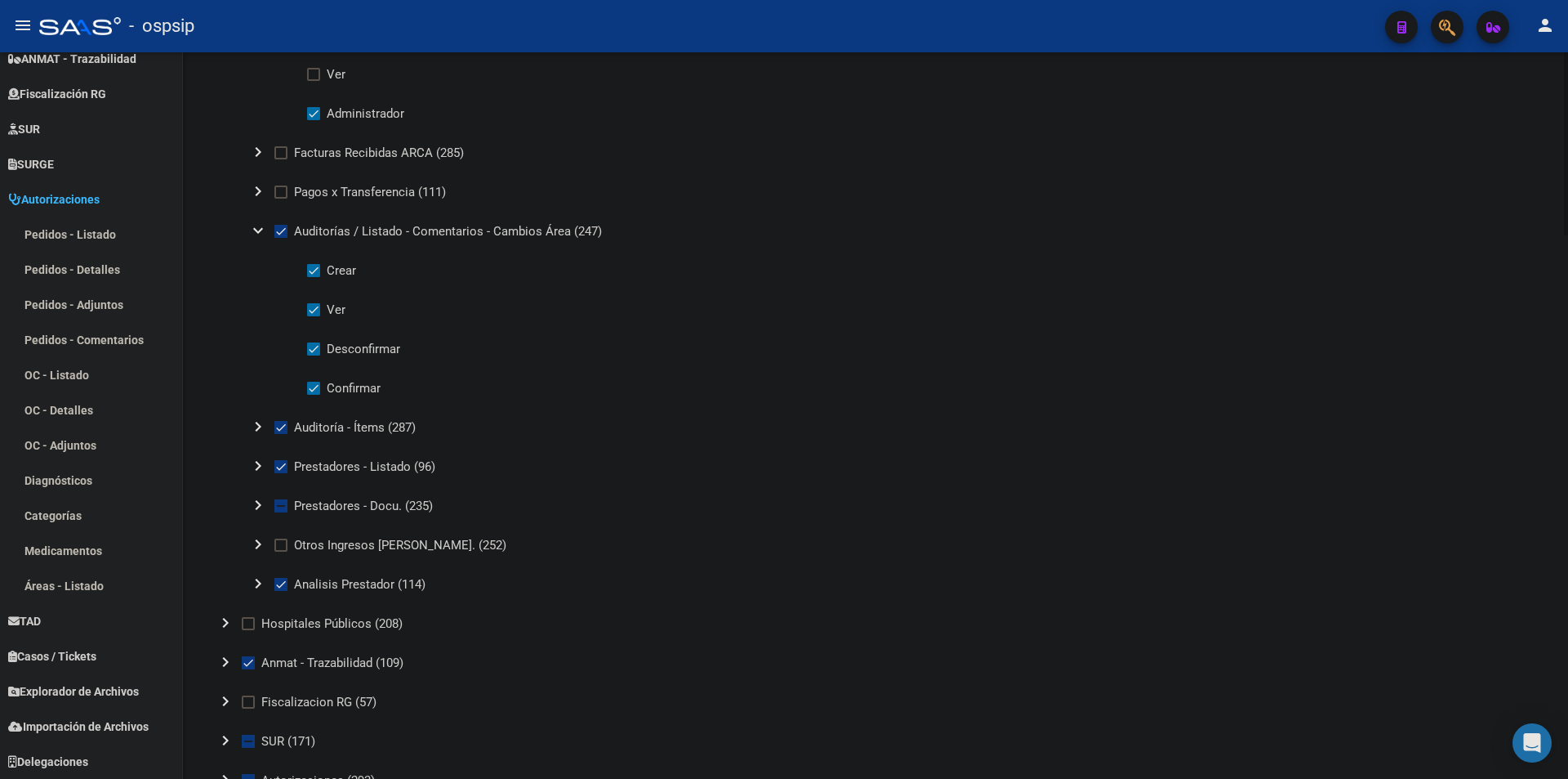
scroll to position [1716, 0]
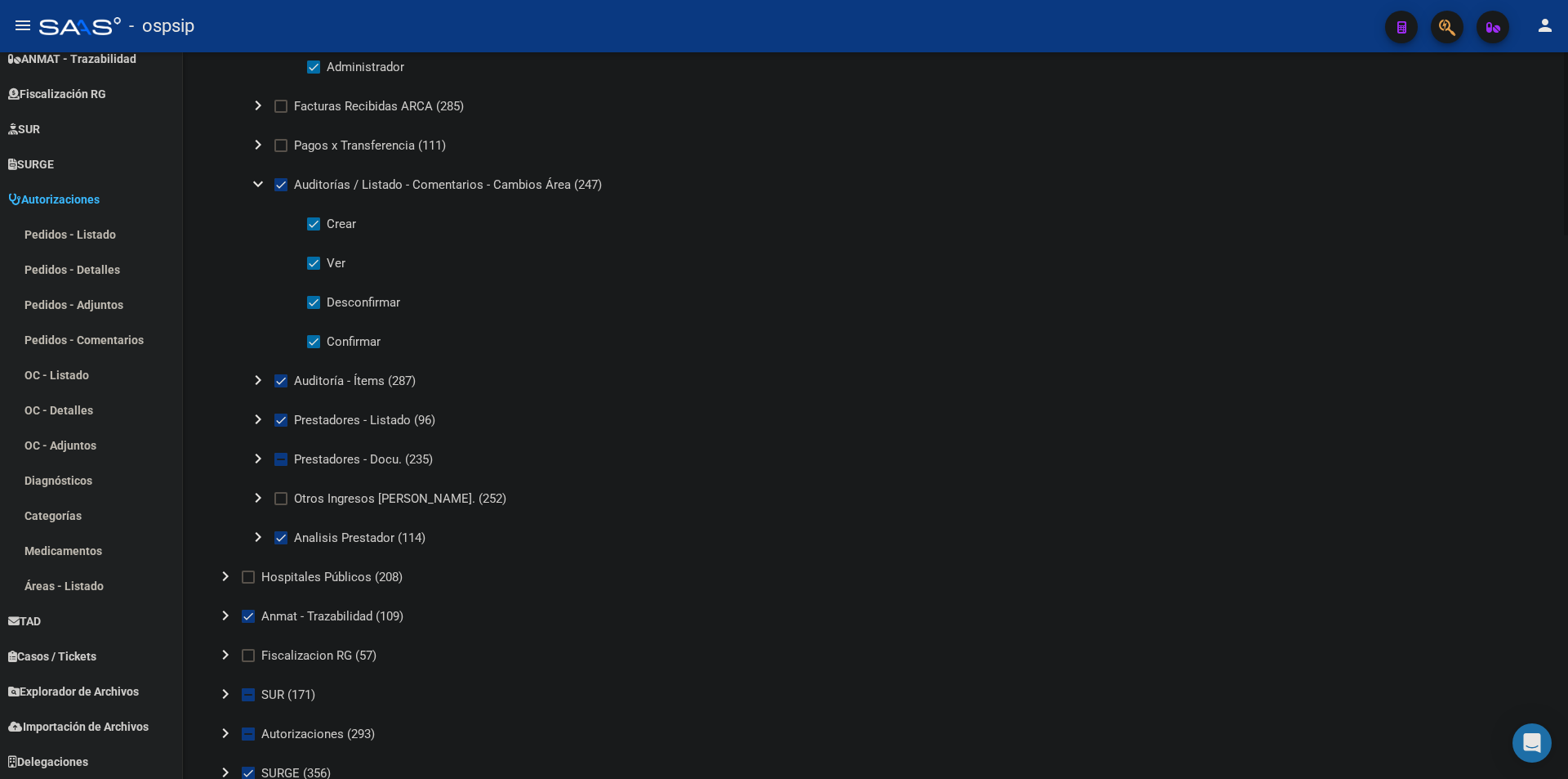
click at [254, 382] on mat-icon "chevron_right" at bounding box center [258, 380] width 20 height 20
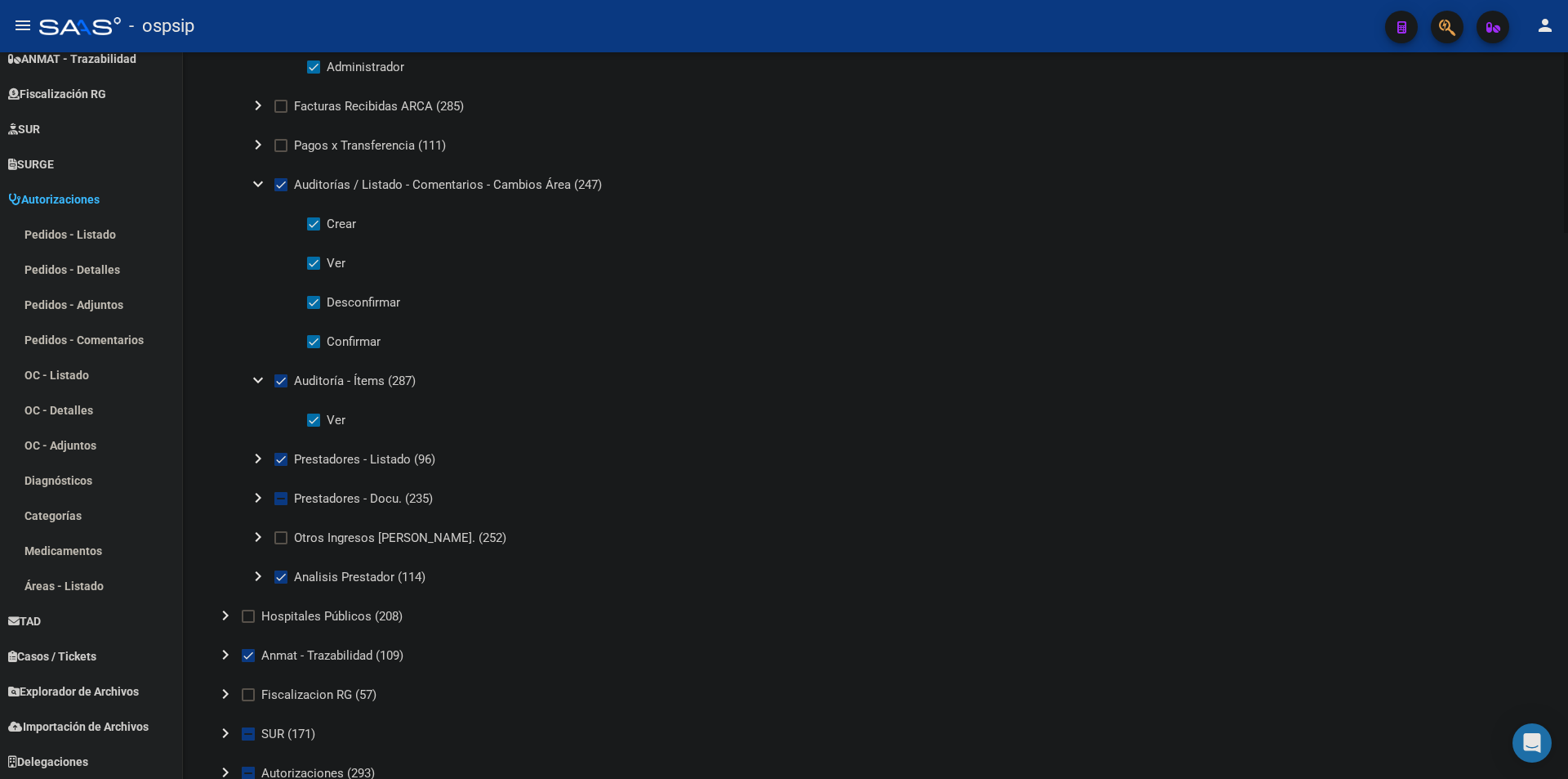
click at [254, 382] on mat-icon "expand_more" at bounding box center [258, 380] width 20 height 20
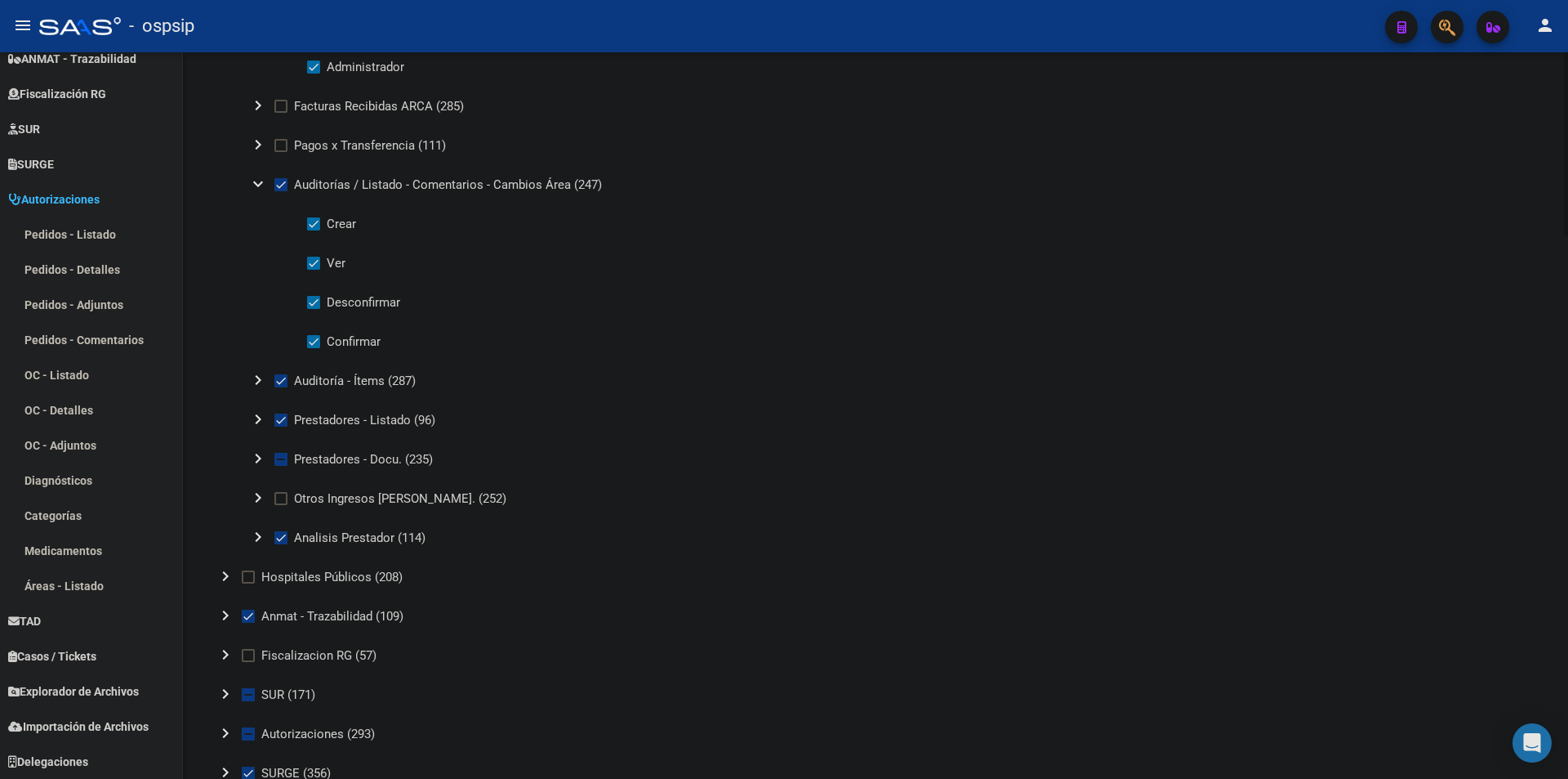
click at [258, 460] on mat-icon "chevron_right" at bounding box center [258, 458] width 20 height 20
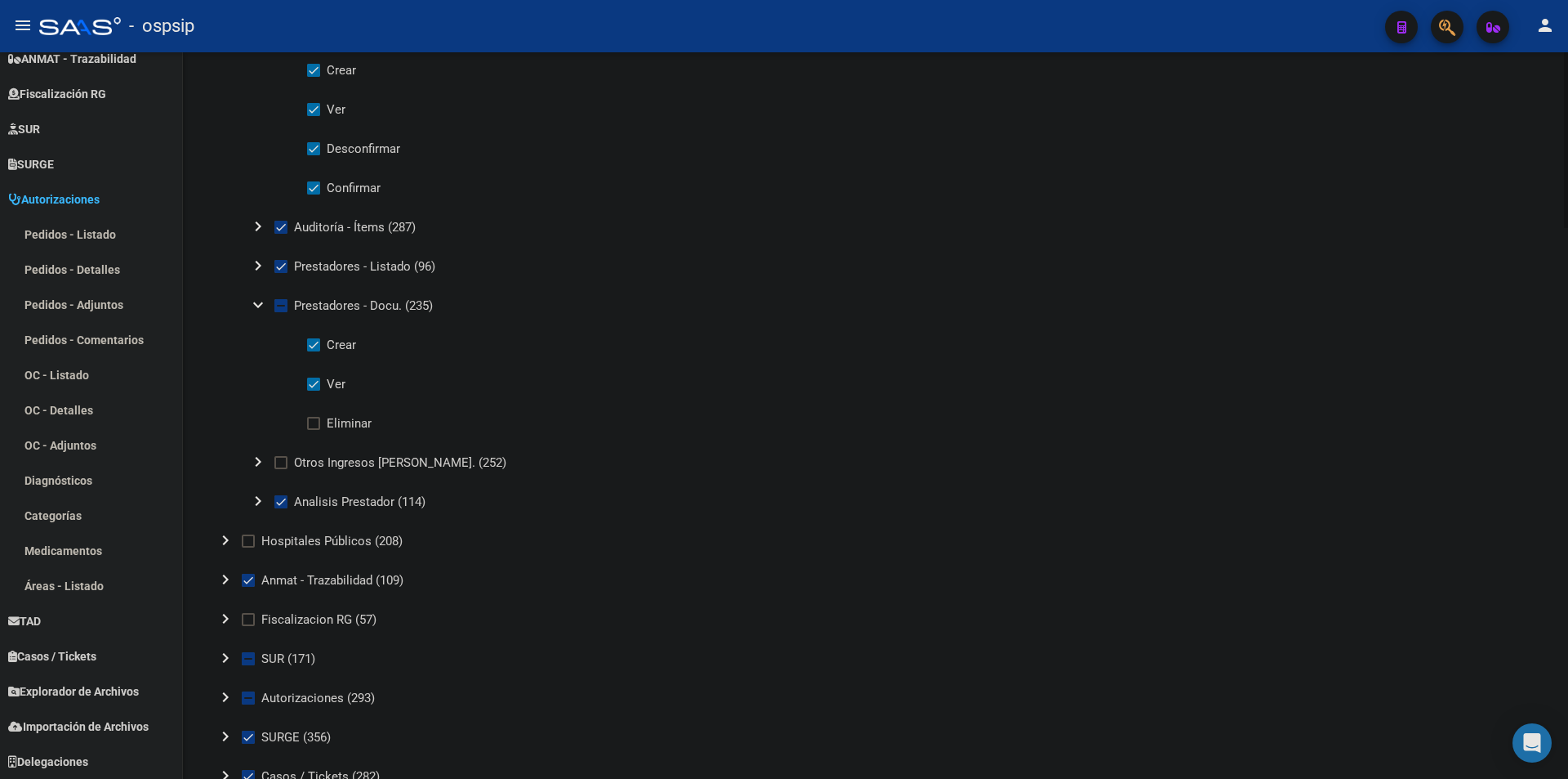
scroll to position [1879, 0]
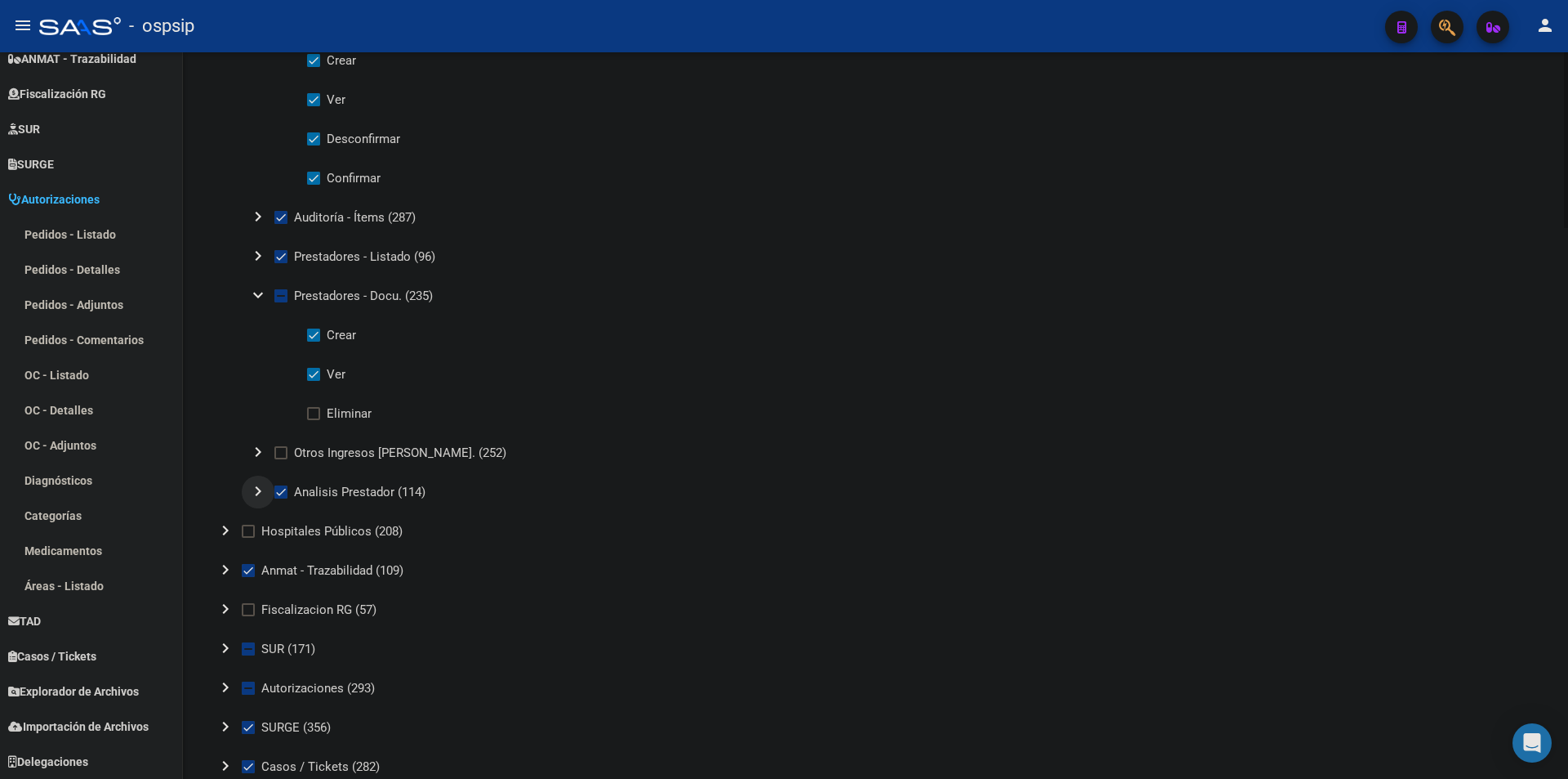
click at [258, 488] on mat-icon "chevron_right" at bounding box center [258, 492] width 20 height 20
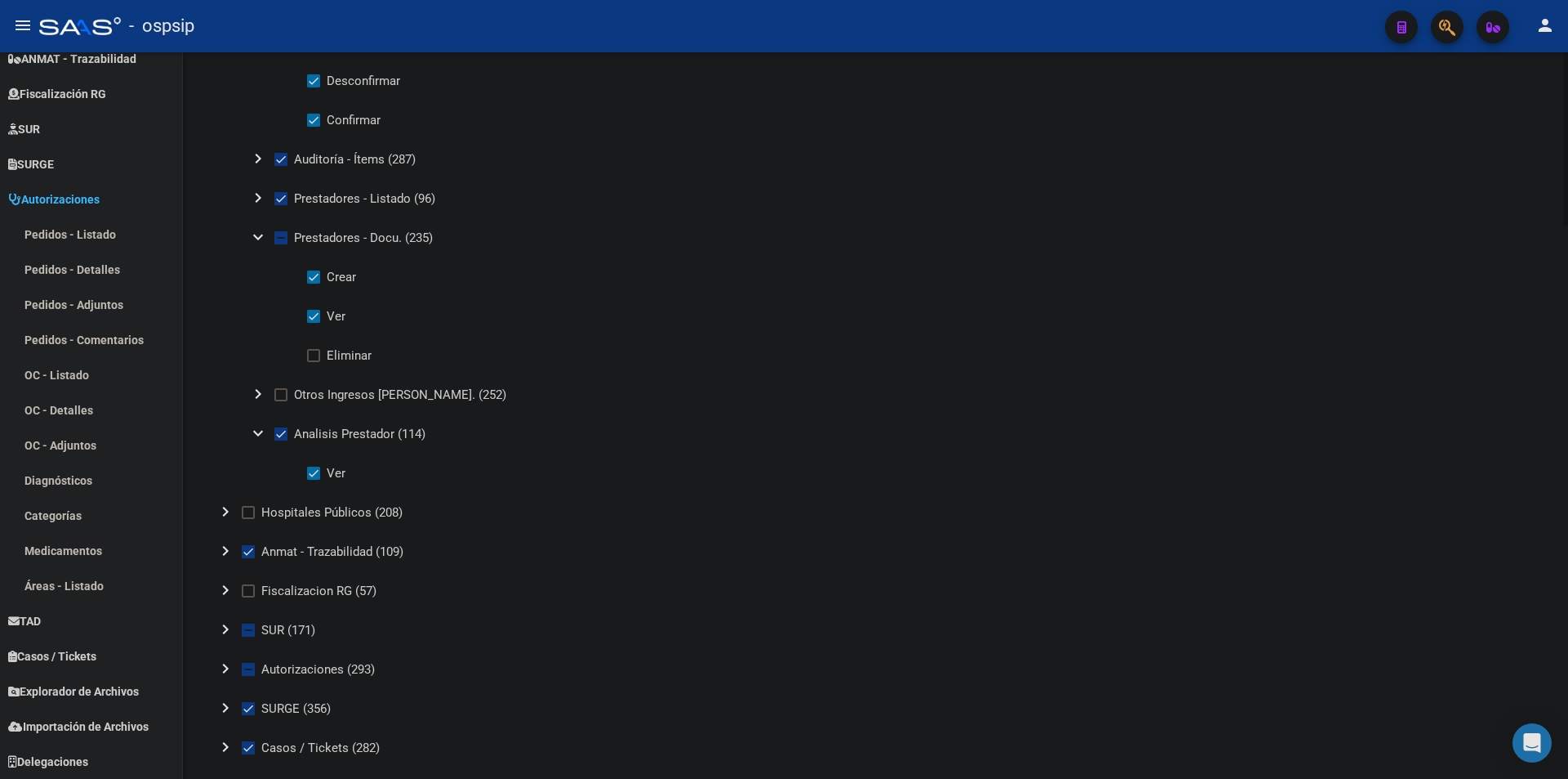
scroll to position [1962, 0]
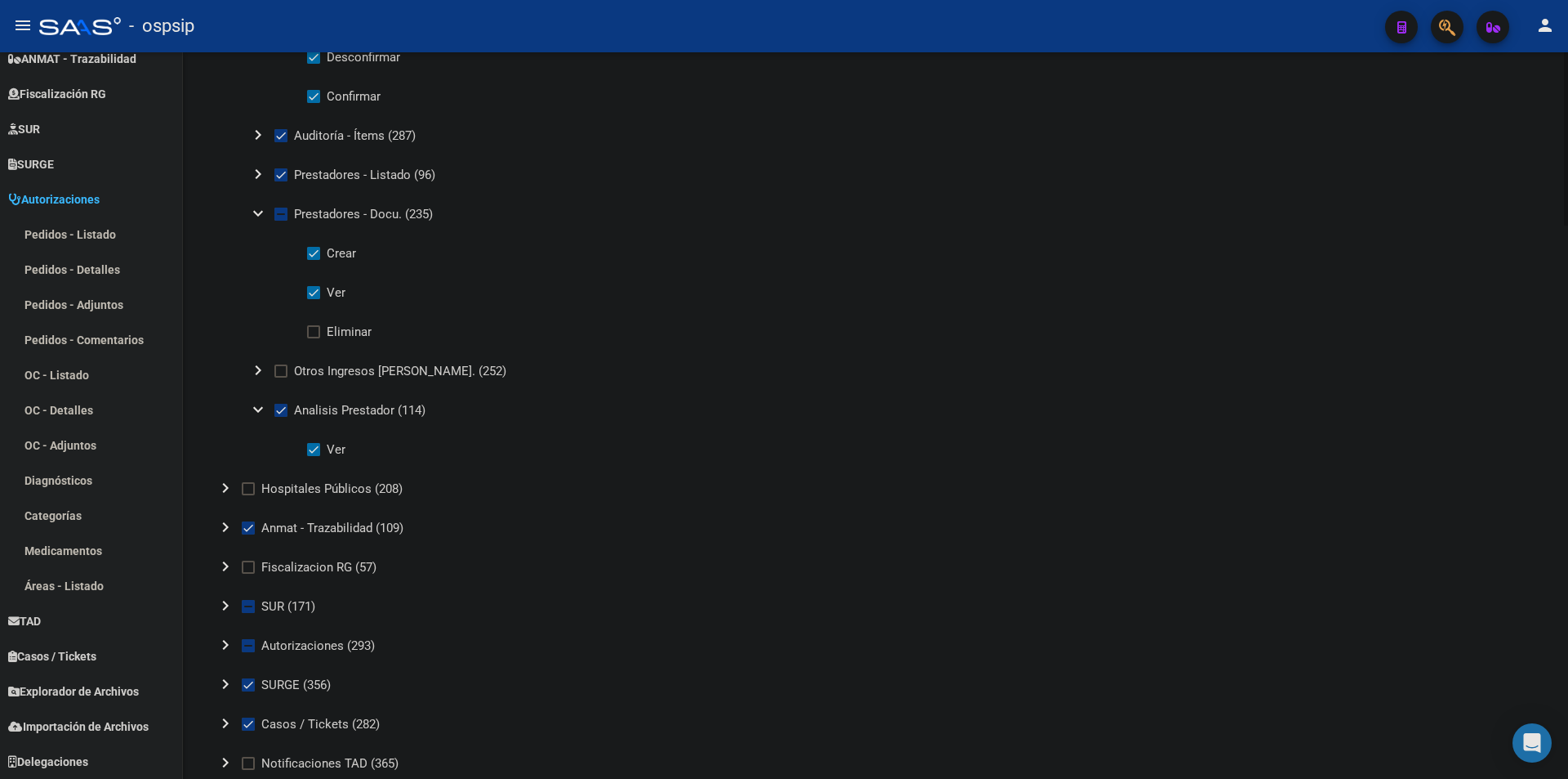
click at [221, 523] on mat-icon "chevron_right" at bounding box center [226, 527] width 20 height 20
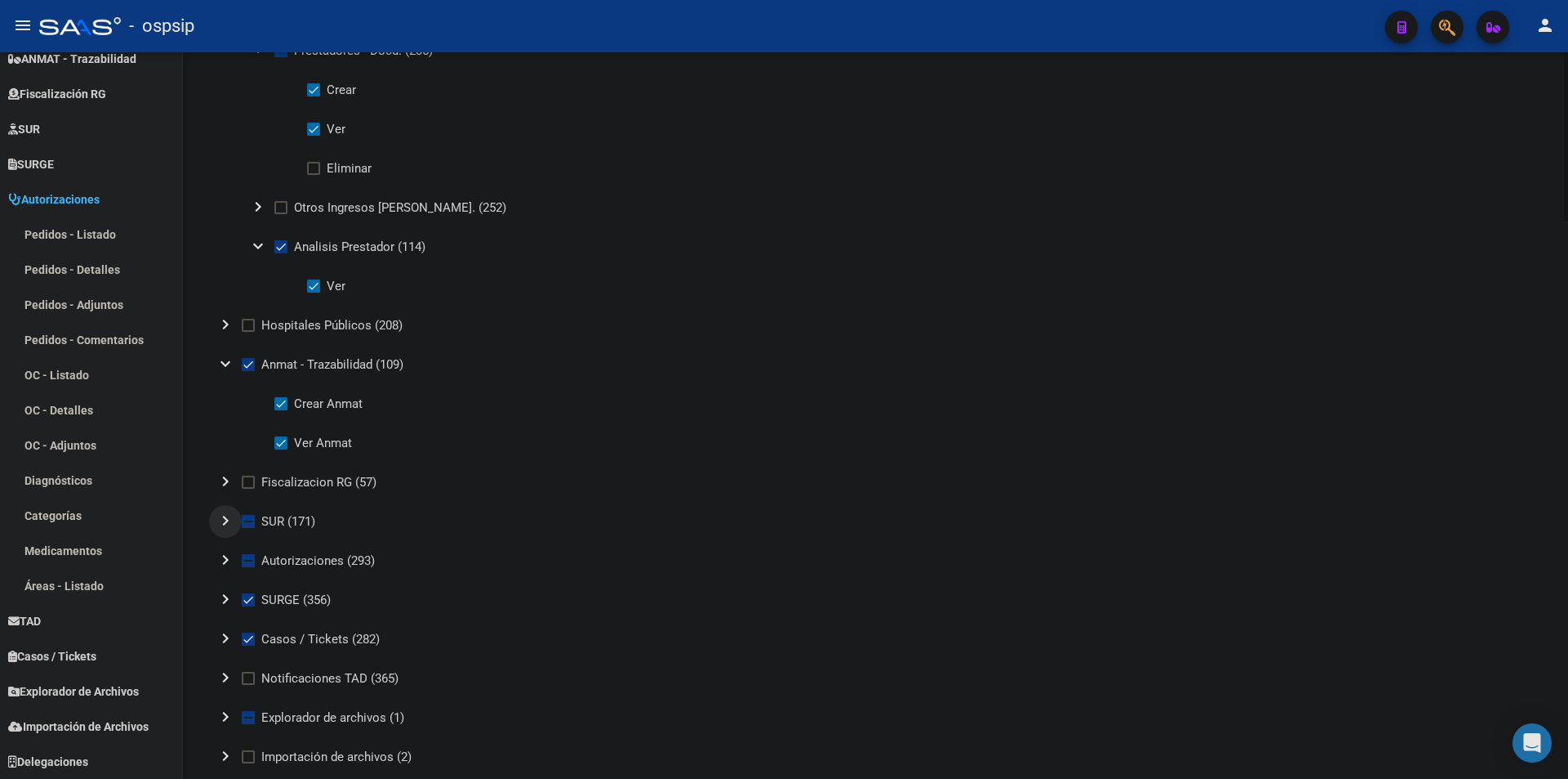
click at [222, 520] on mat-icon "chevron_right" at bounding box center [226, 520] width 20 height 20
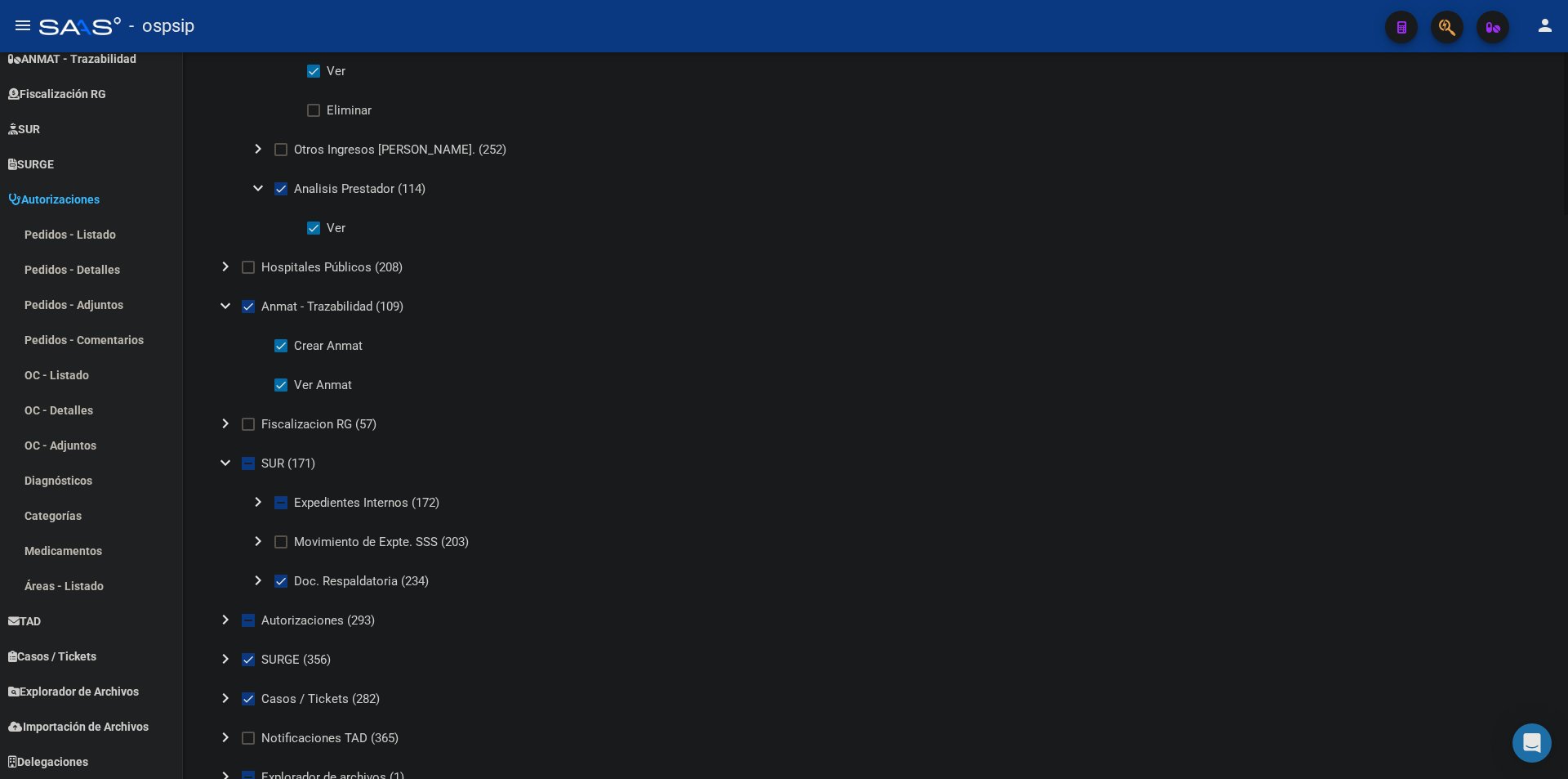
scroll to position [2206, 0]
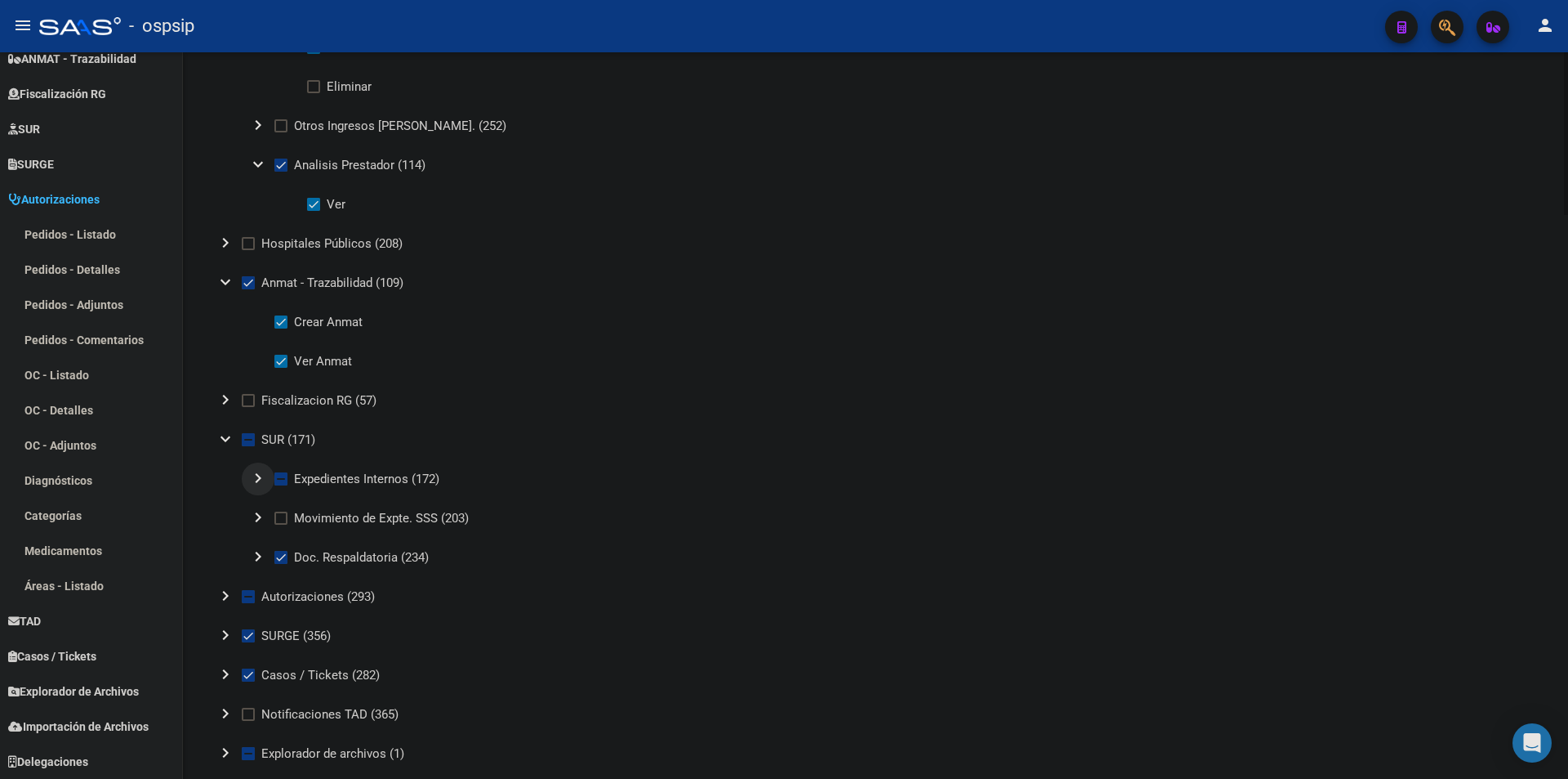
click at [244, 476] on button "chevron_right" at bounding box center [258, 479] width 33 height 33
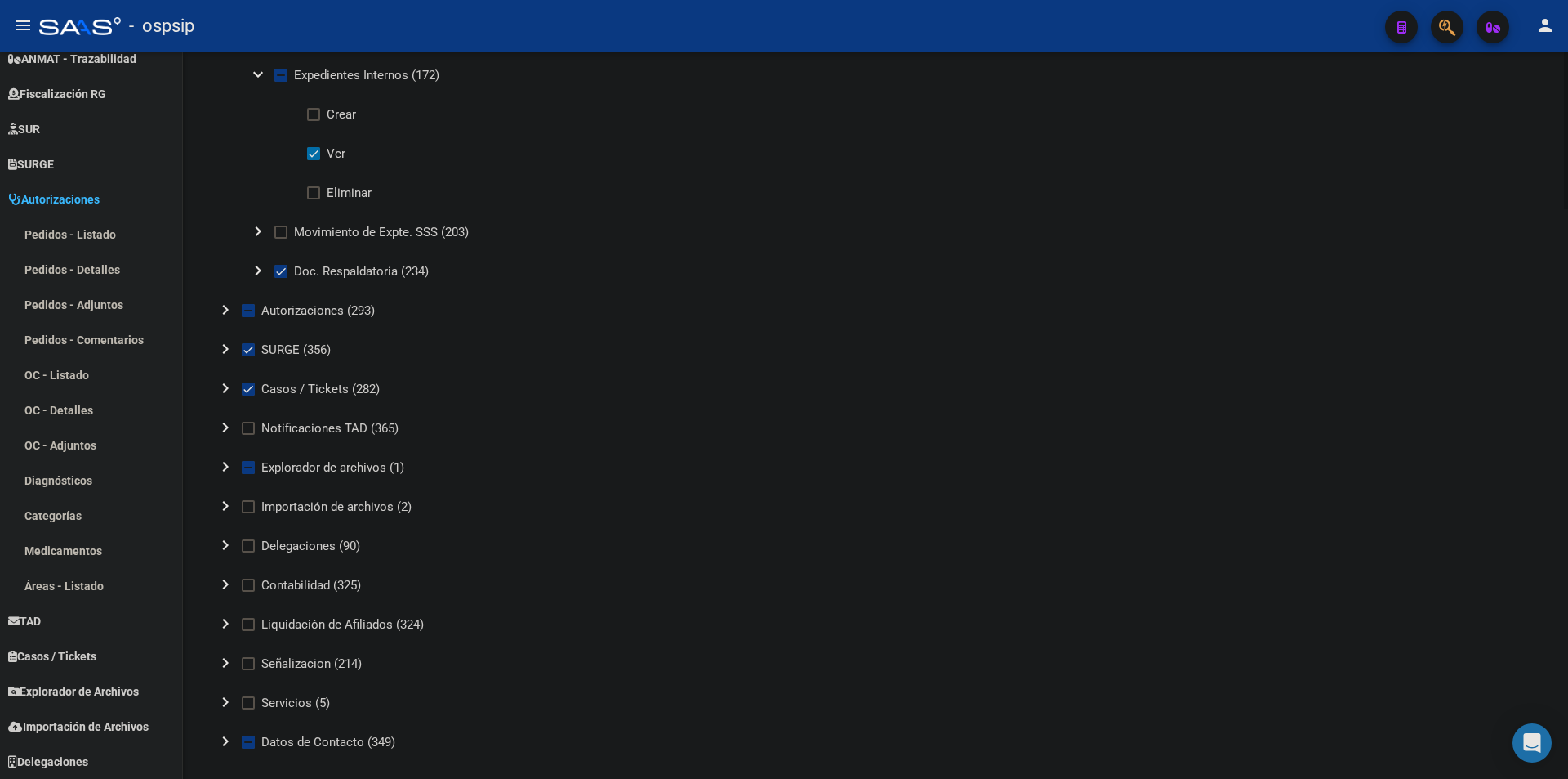
scroll to position [2615, 0]
click at [223, 310] on mat-icon "chevron_right" at bounding box center [226, 304] width 20 height 20
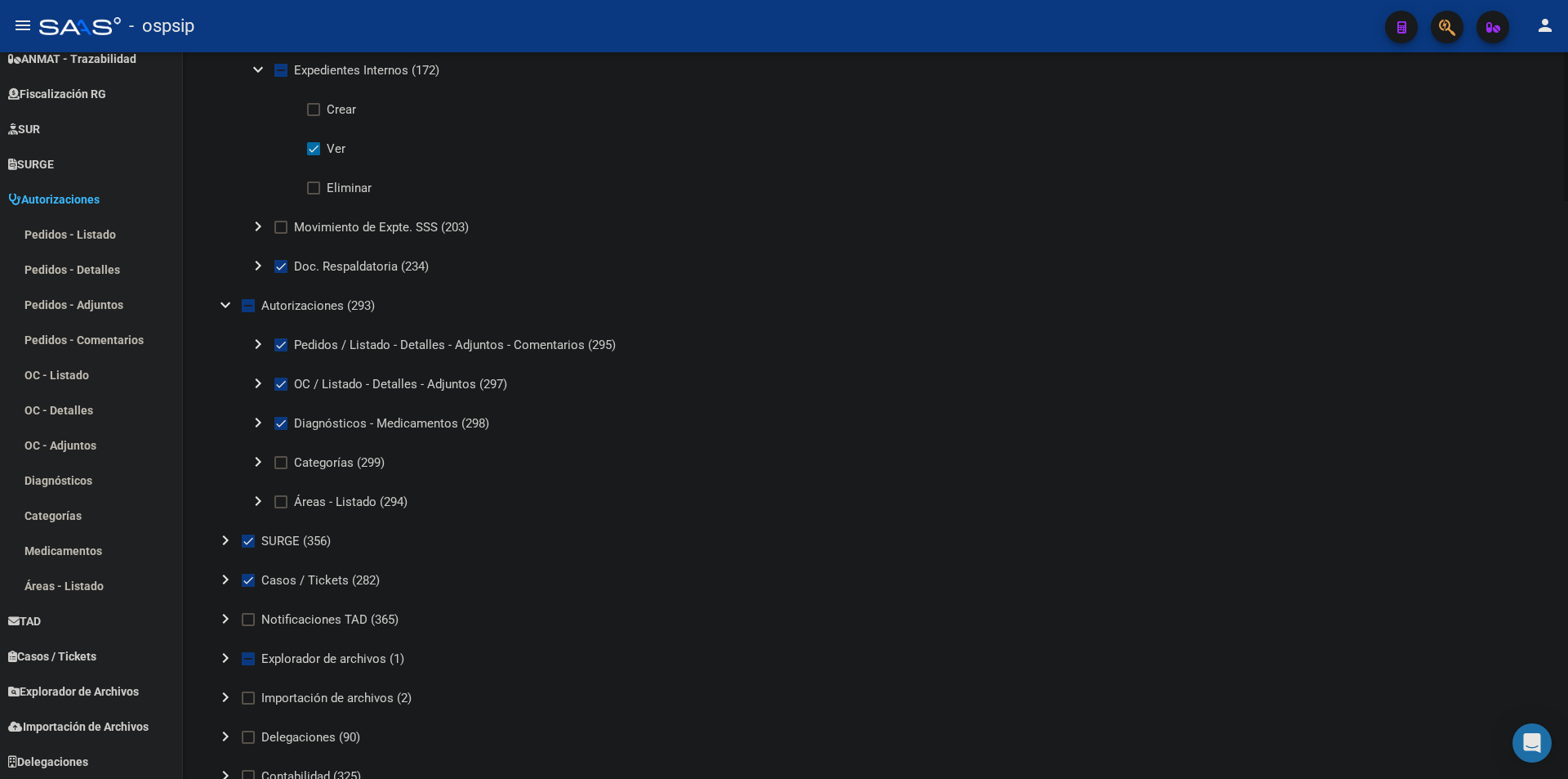
click at [219, 538] on mat-icon "chevron_right" at bounding box center [226, 540] width 20 height 20
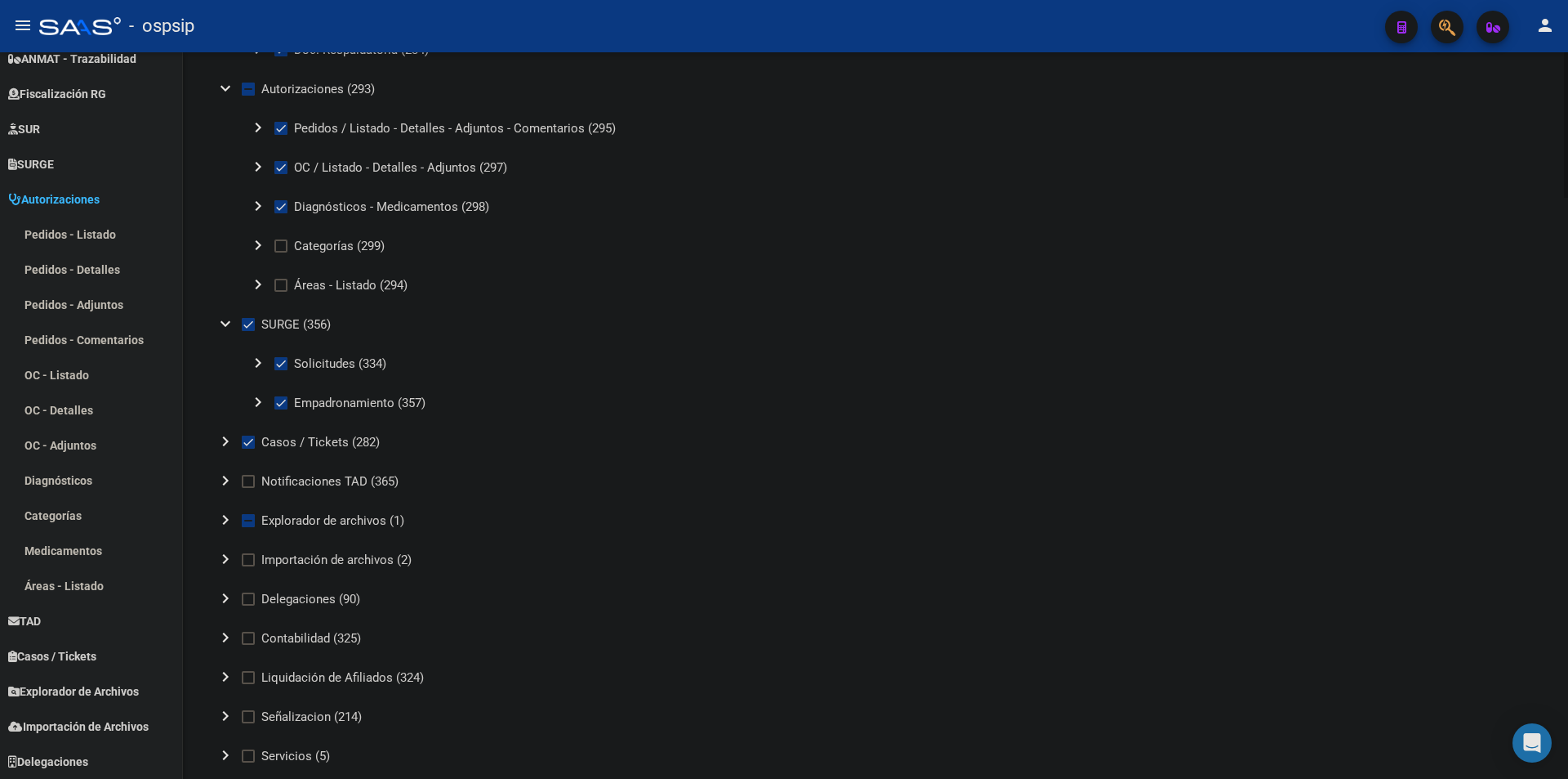
scroll to position [2861, 0]
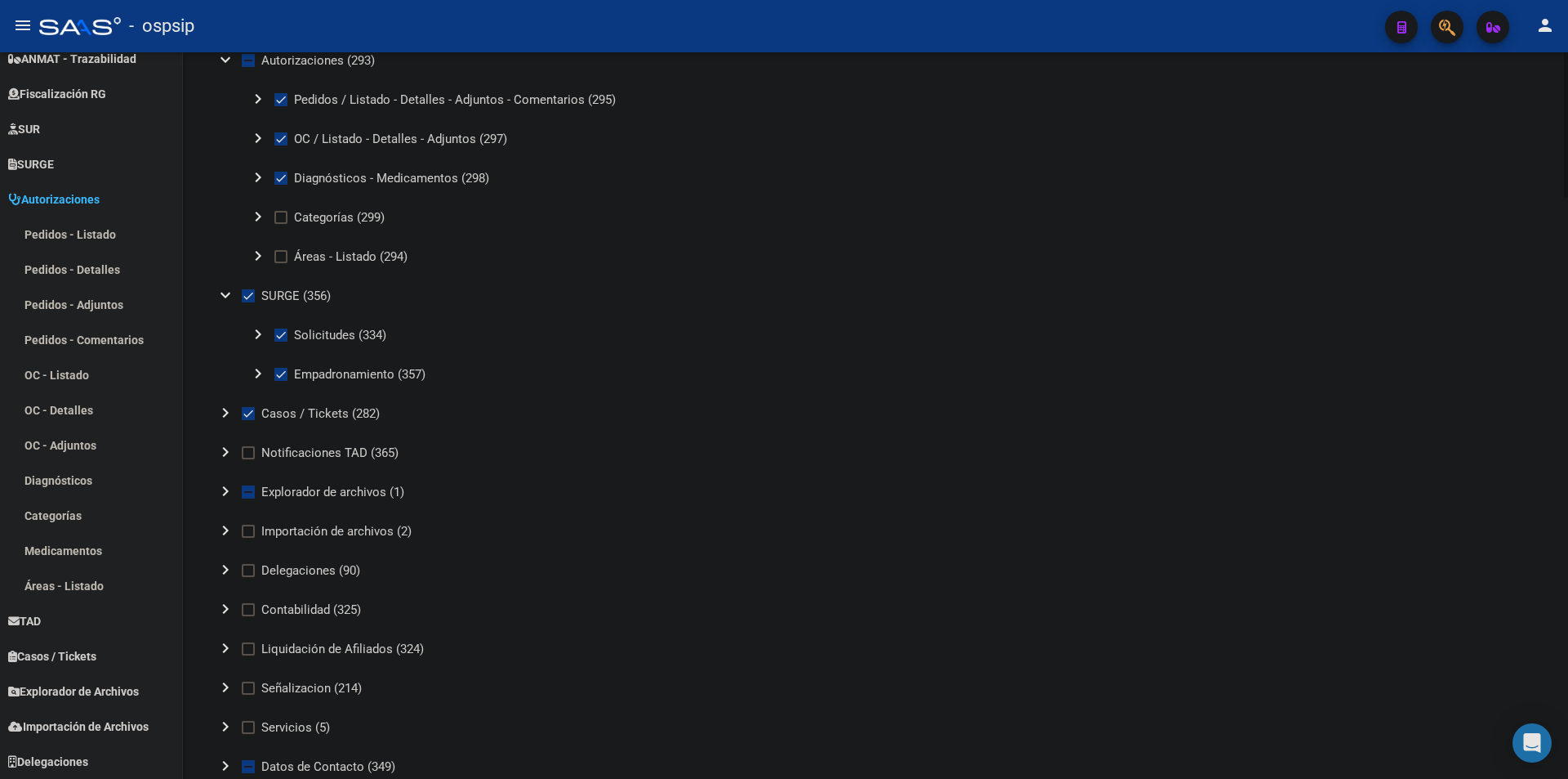
click at [226, 407] on mat-icon "chevron_right" at bounding box center [226, 413] width 20 height 20
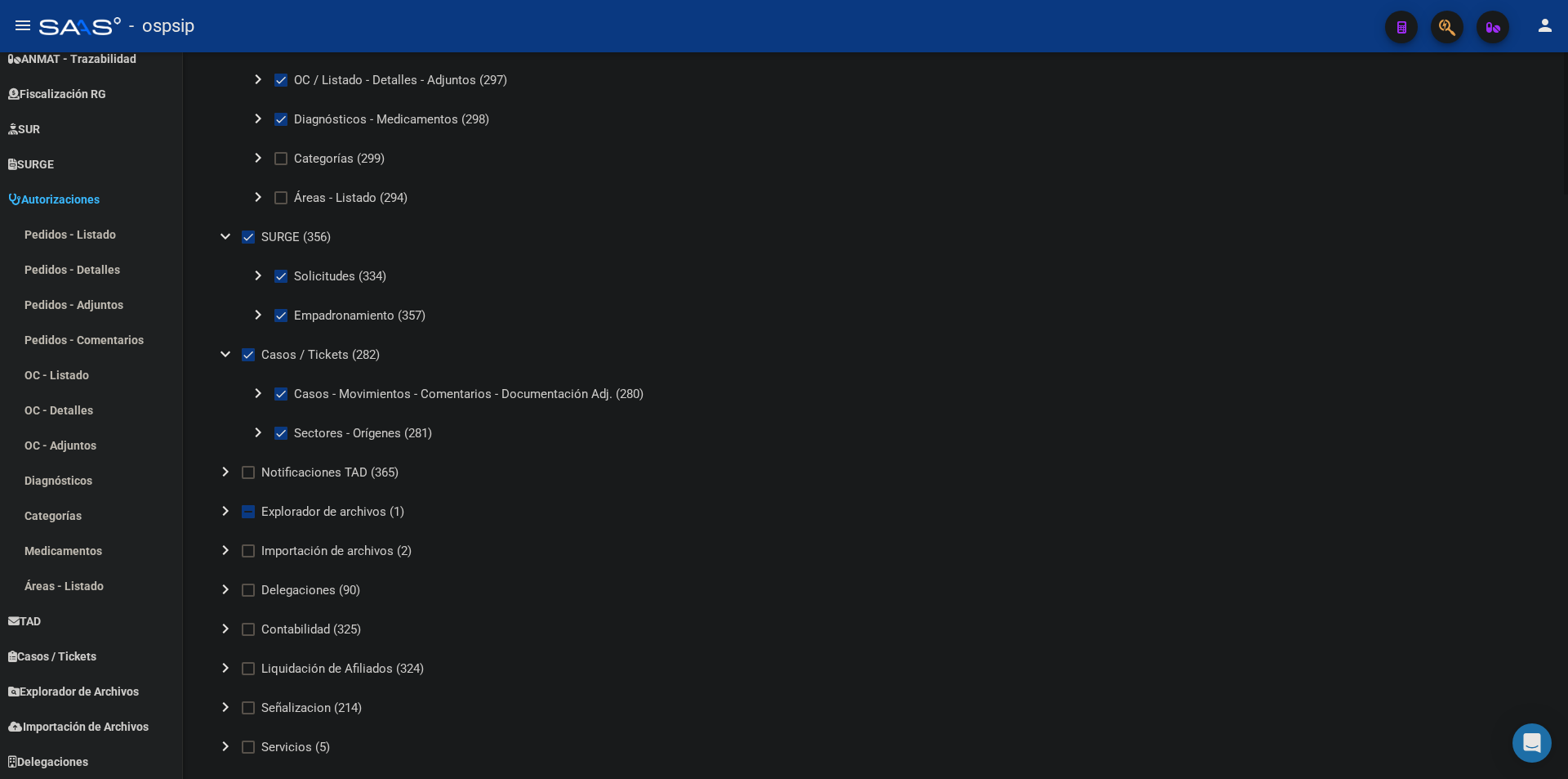
scroll to position [2904, 0]
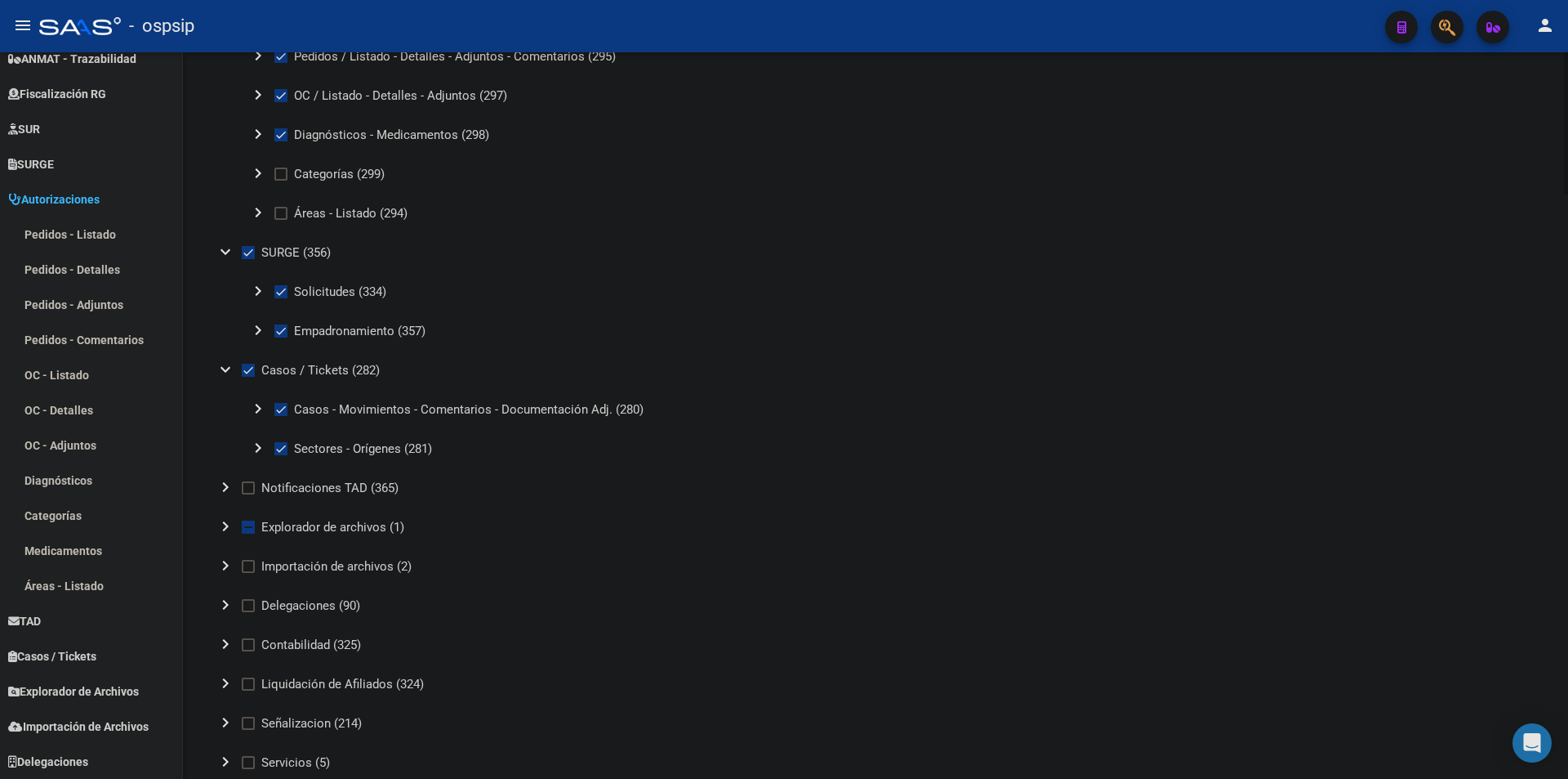
click at [217, 529] on mat-icon "chevron_right" at bounding box center [226, 526] width 20 height 20
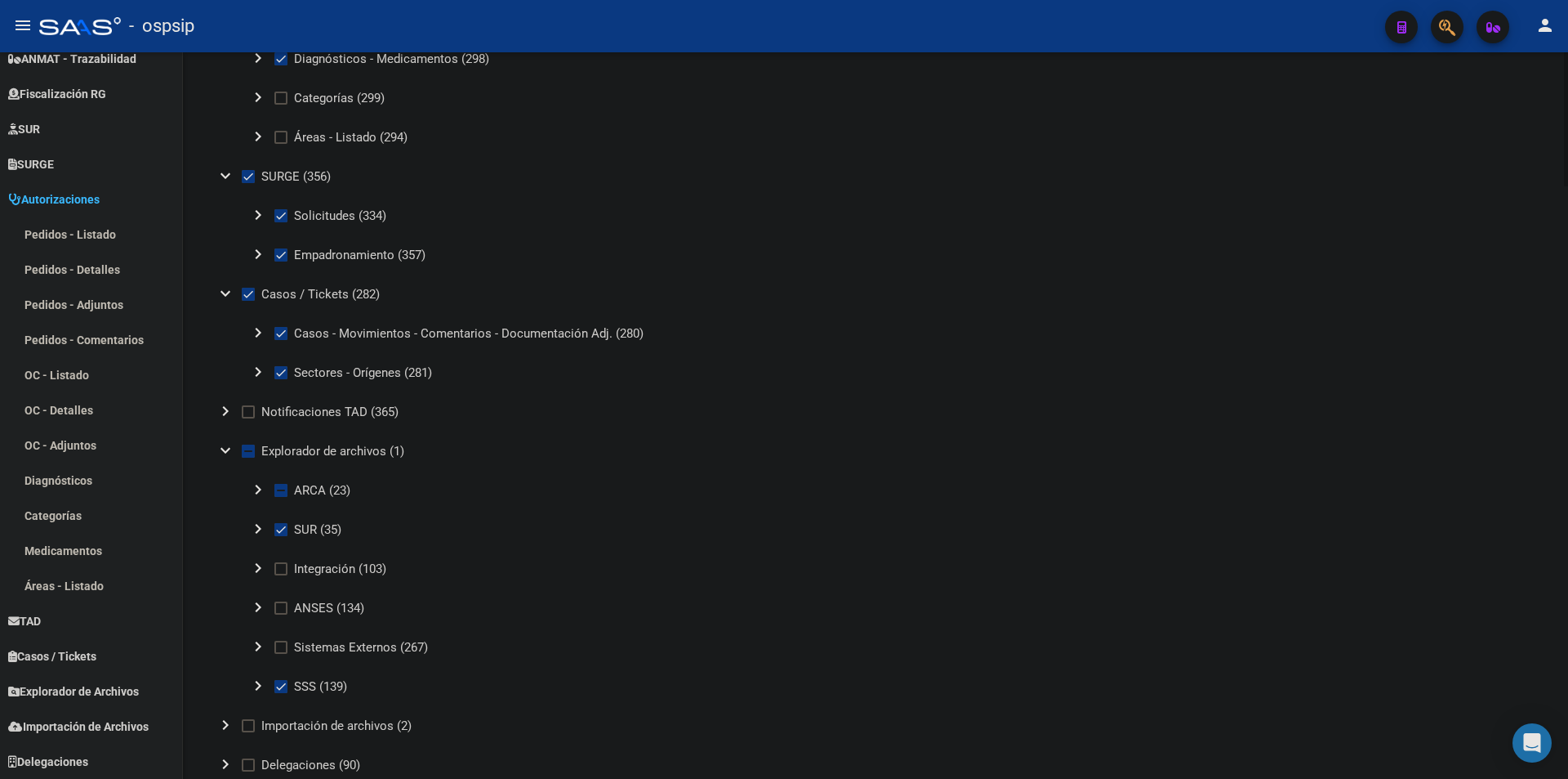
scroll to position [3067, 0]
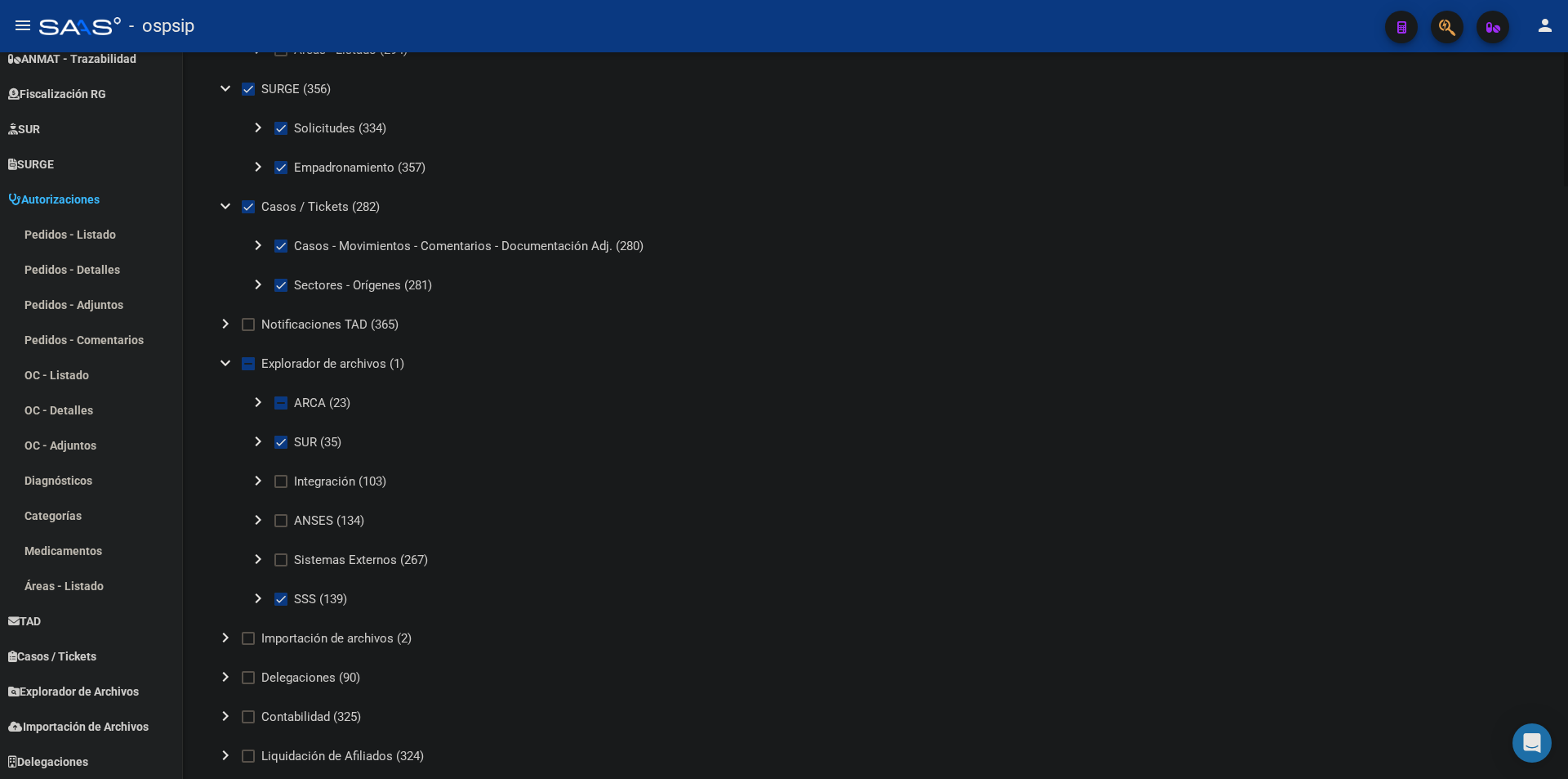
click at [256, 398] on mat-icon "chevron_right" at bounding box center [258, 402] width 20 height 20
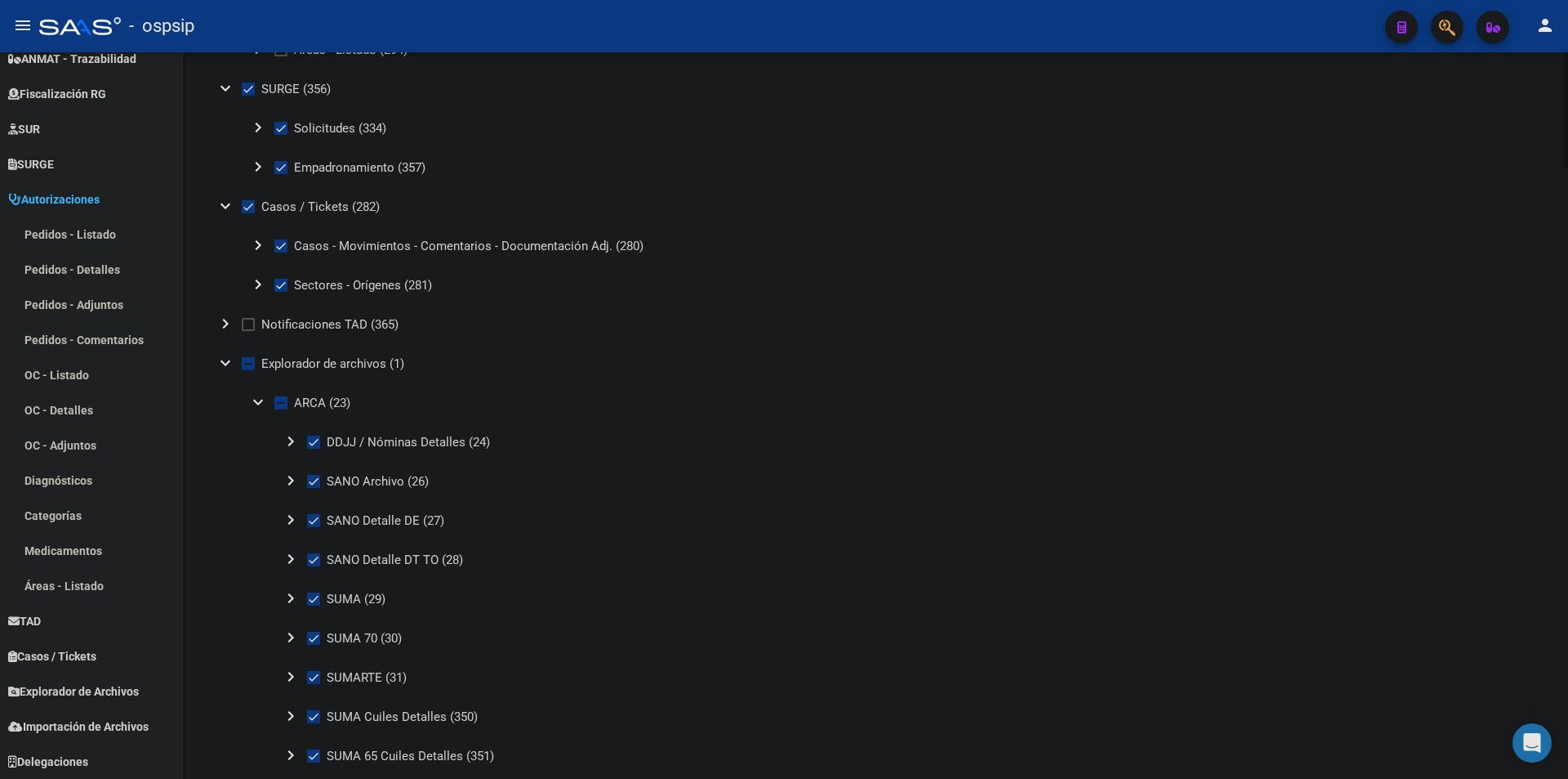
click at [280, 440] on button "chevron_right" at bounding box center [291, 442] width 33 height 33
click at [280, 440] on button "expand_more" at bounding box center [291, 442] width 33 height 33
click at [262, 398] on mat-icon "expand_more" at bounding box center [258, 402] width 20 height 20
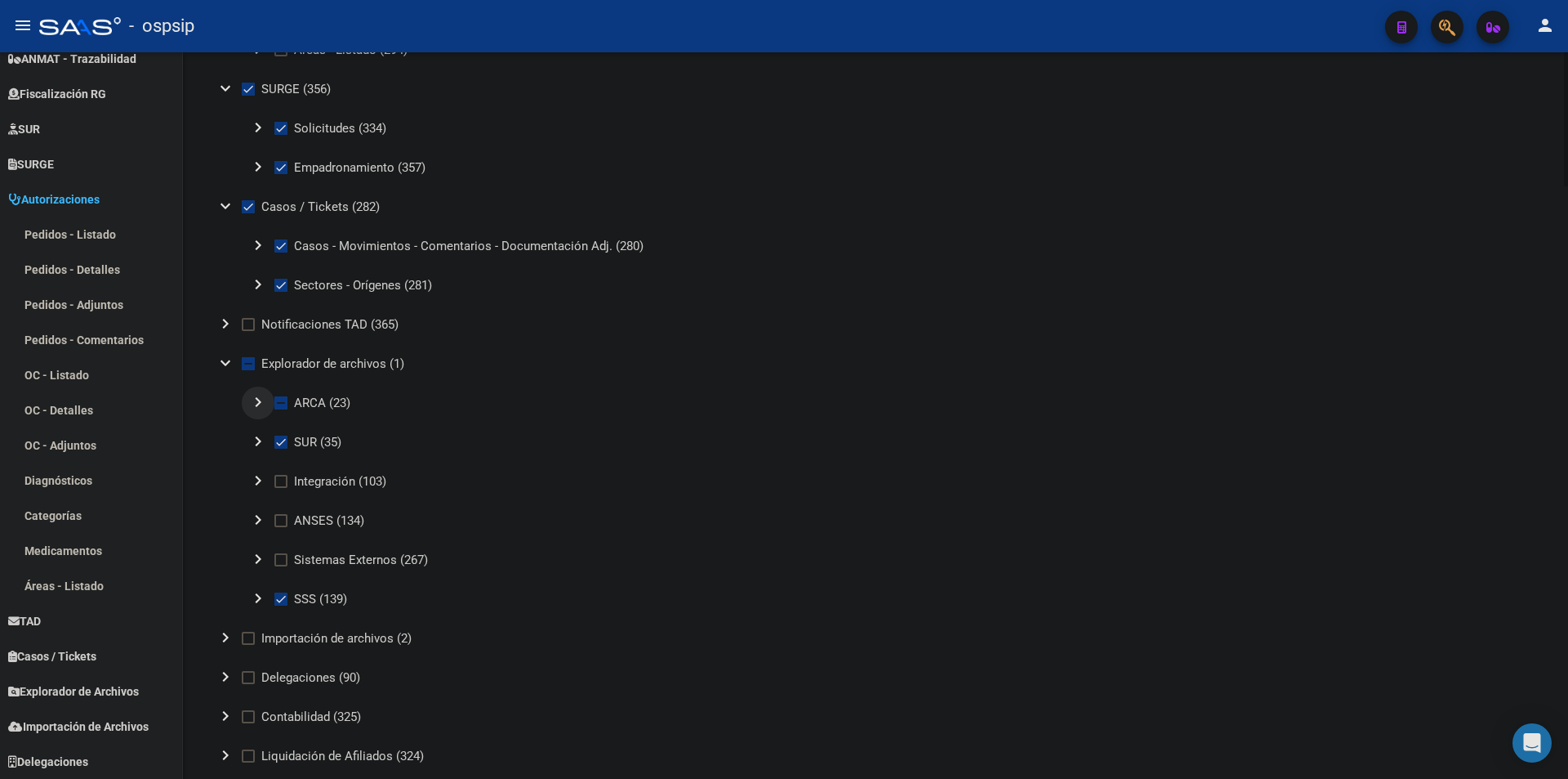
click at [262, 398] on mat-icon "chevron_right" at bounding box center [258, 402] width 20 height 20
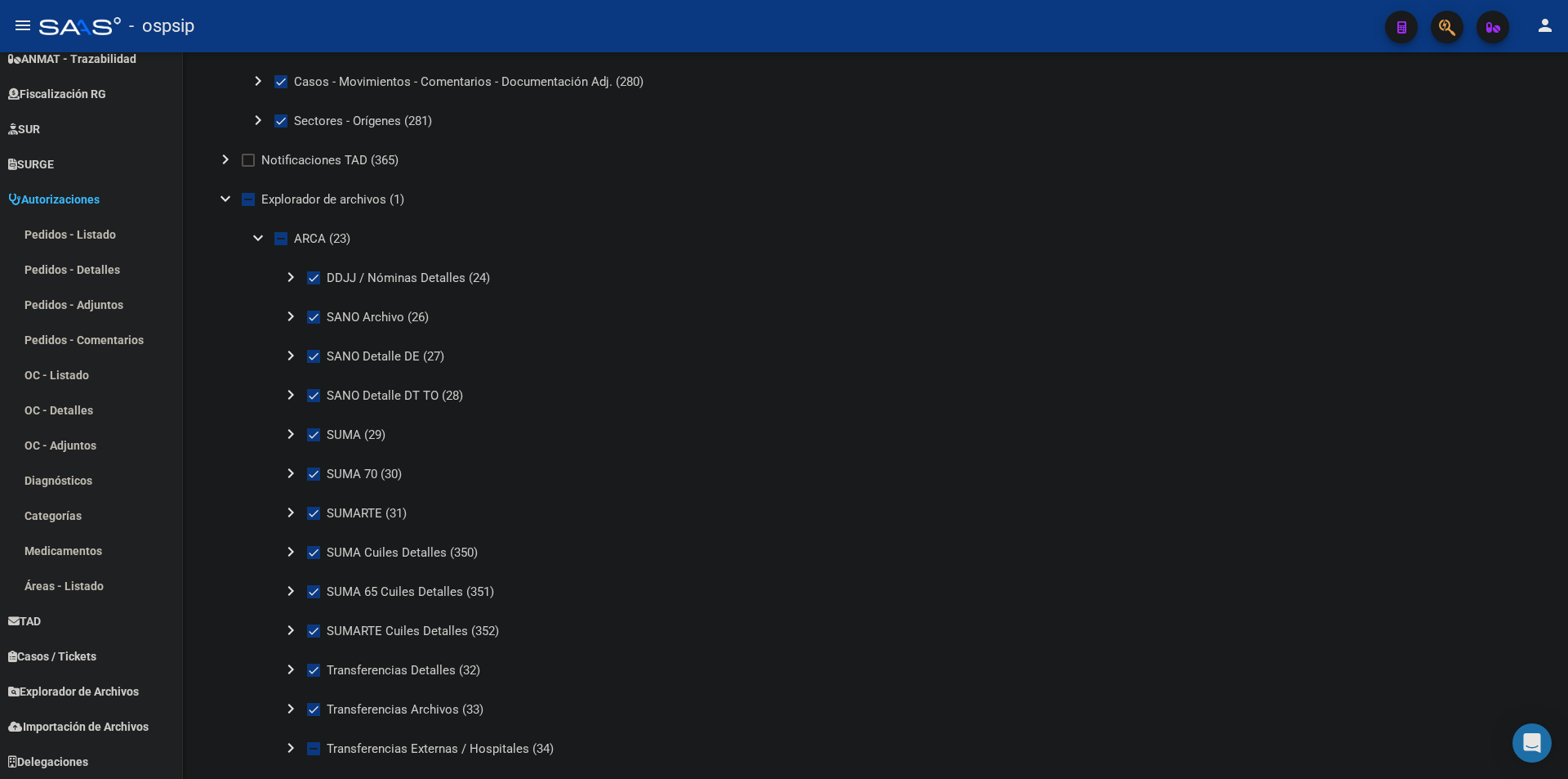
scroll to position [3231, 0]
click at [259, 235] on mat-icon "expand_more" at bounding box center [258, 239] width 20 height 20
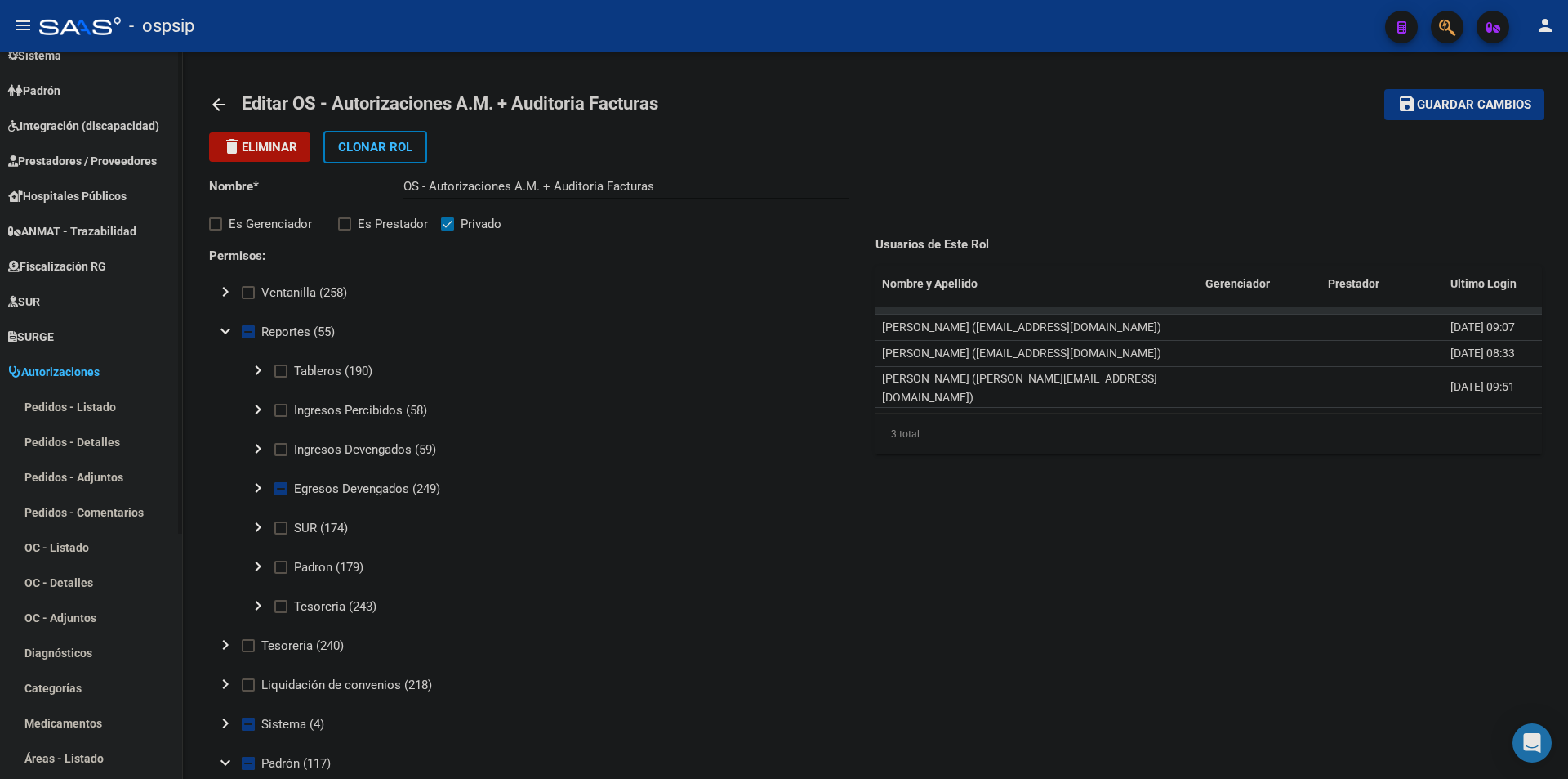
scroll to position [0, 0]
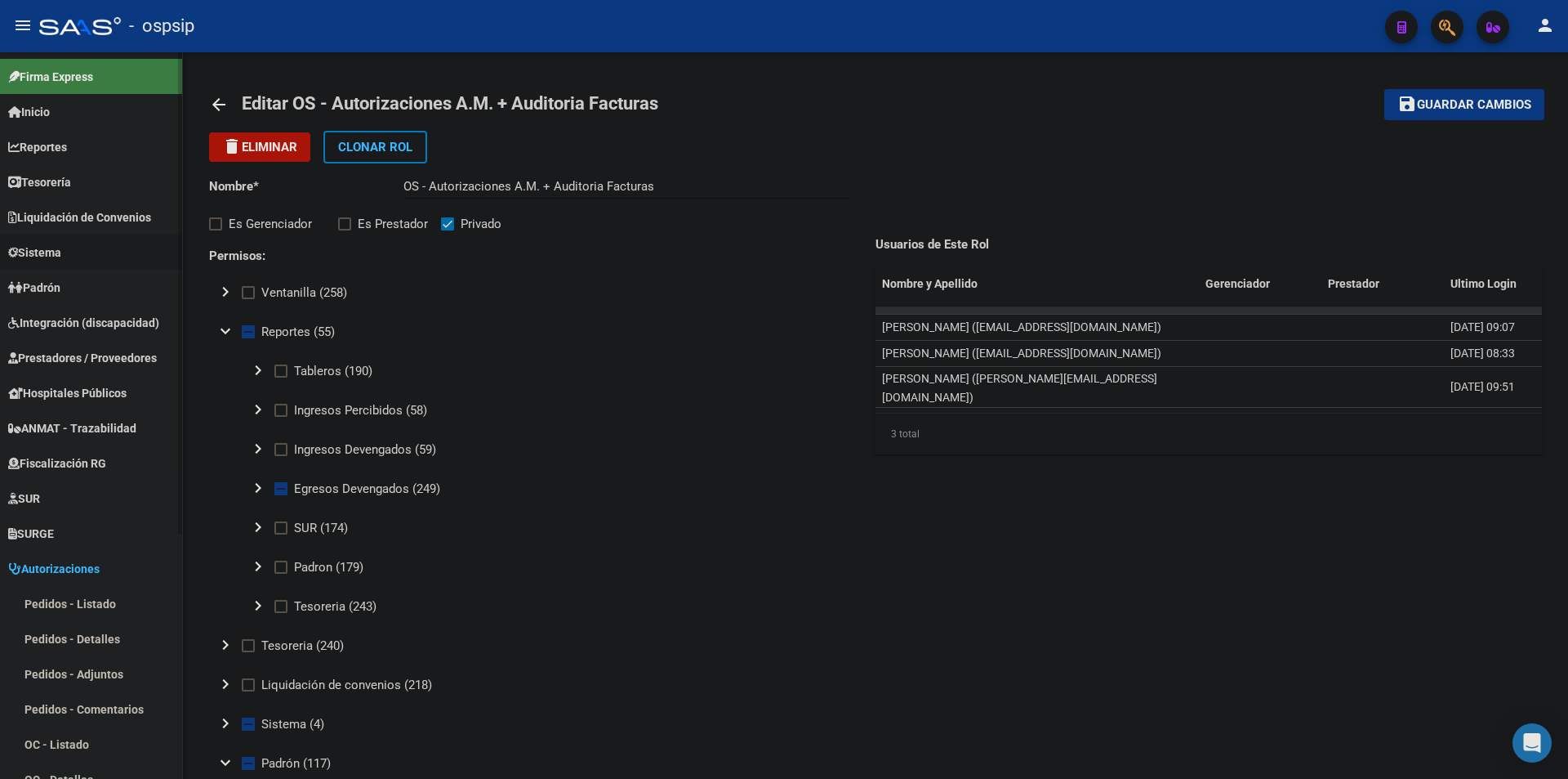
click at [52, 244] on span "Sistema" at bounding box center [34, 253] width 53 height 18
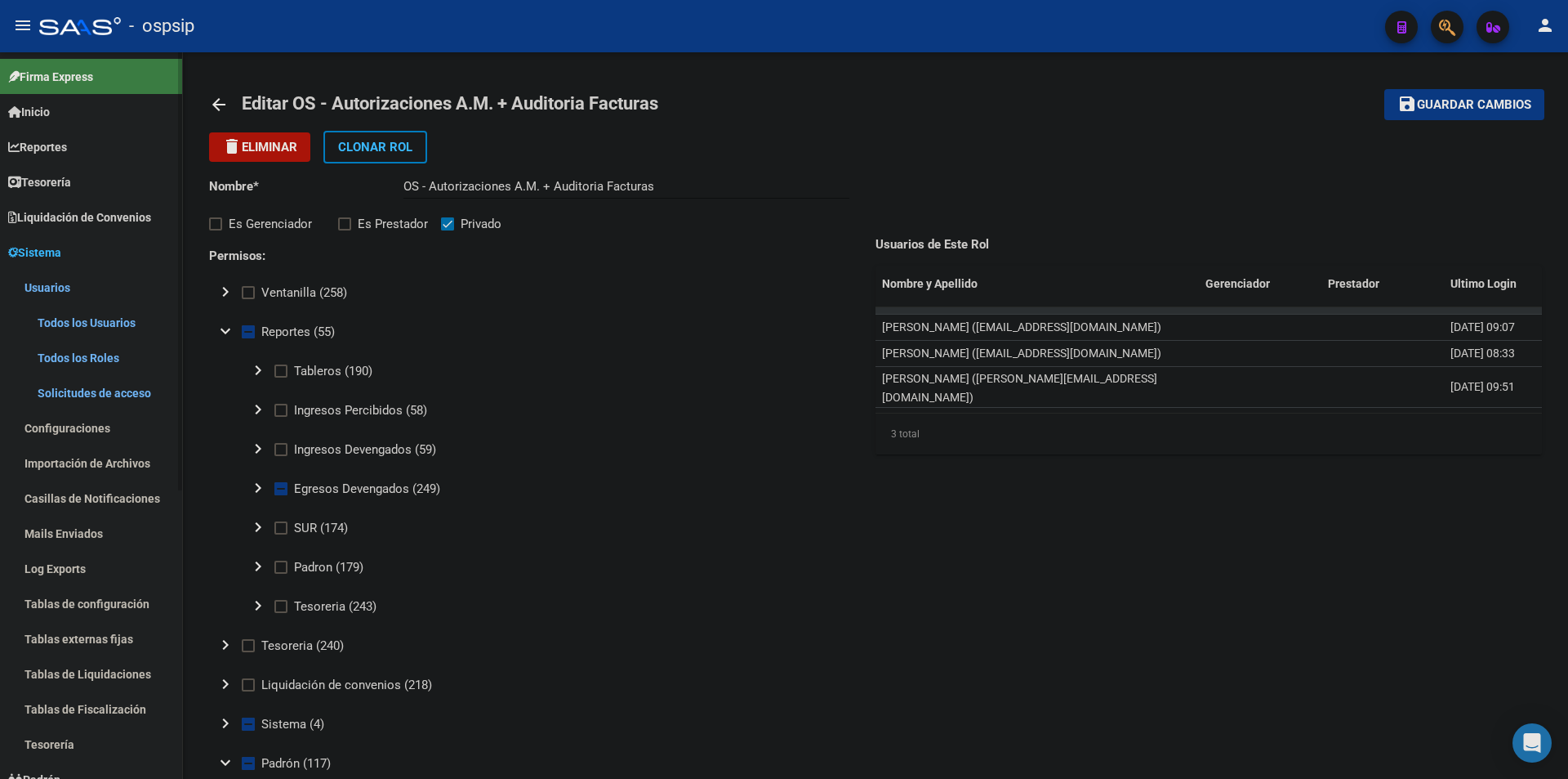
click at [59, 278] on link "Usuarios" at bounding box center [91, 287] width 183 height 35
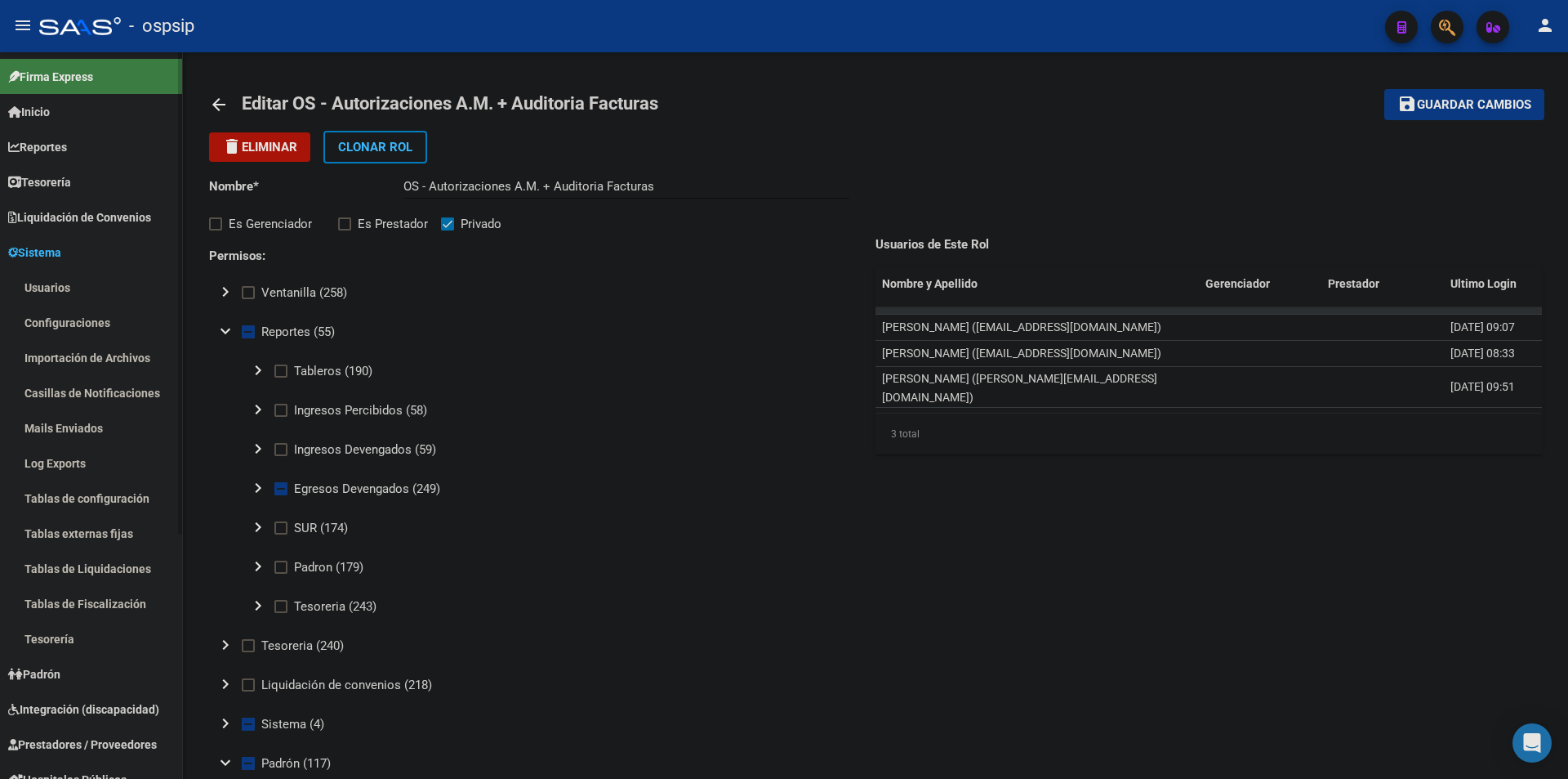
click at [44, 280] on link "Usuarios" at bounding box center [91, 287] width 183 height 35
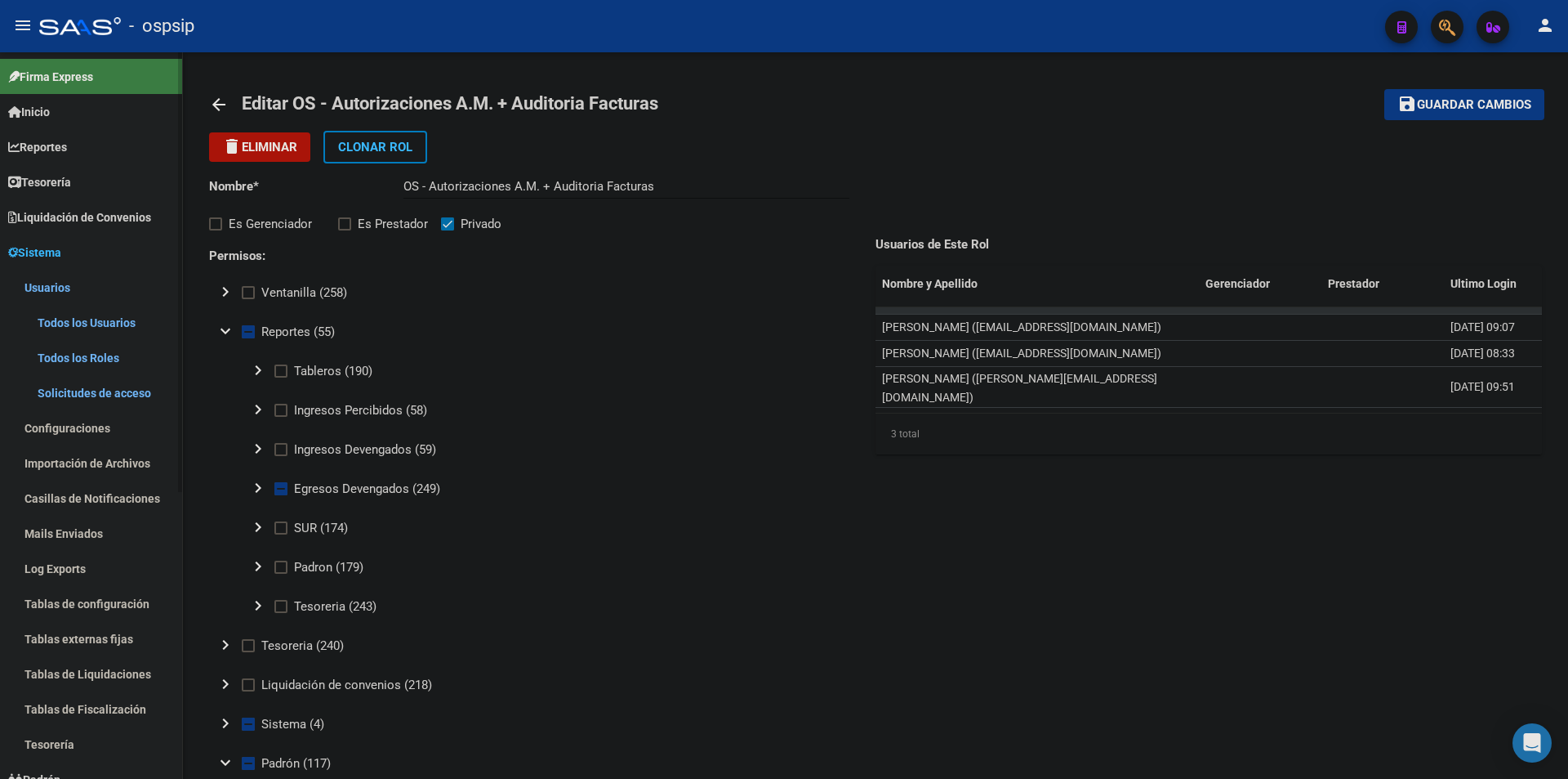
click at [61, 324] on link "Todos los Usuarios" at bounding box center [91, 321] width 183 height 35
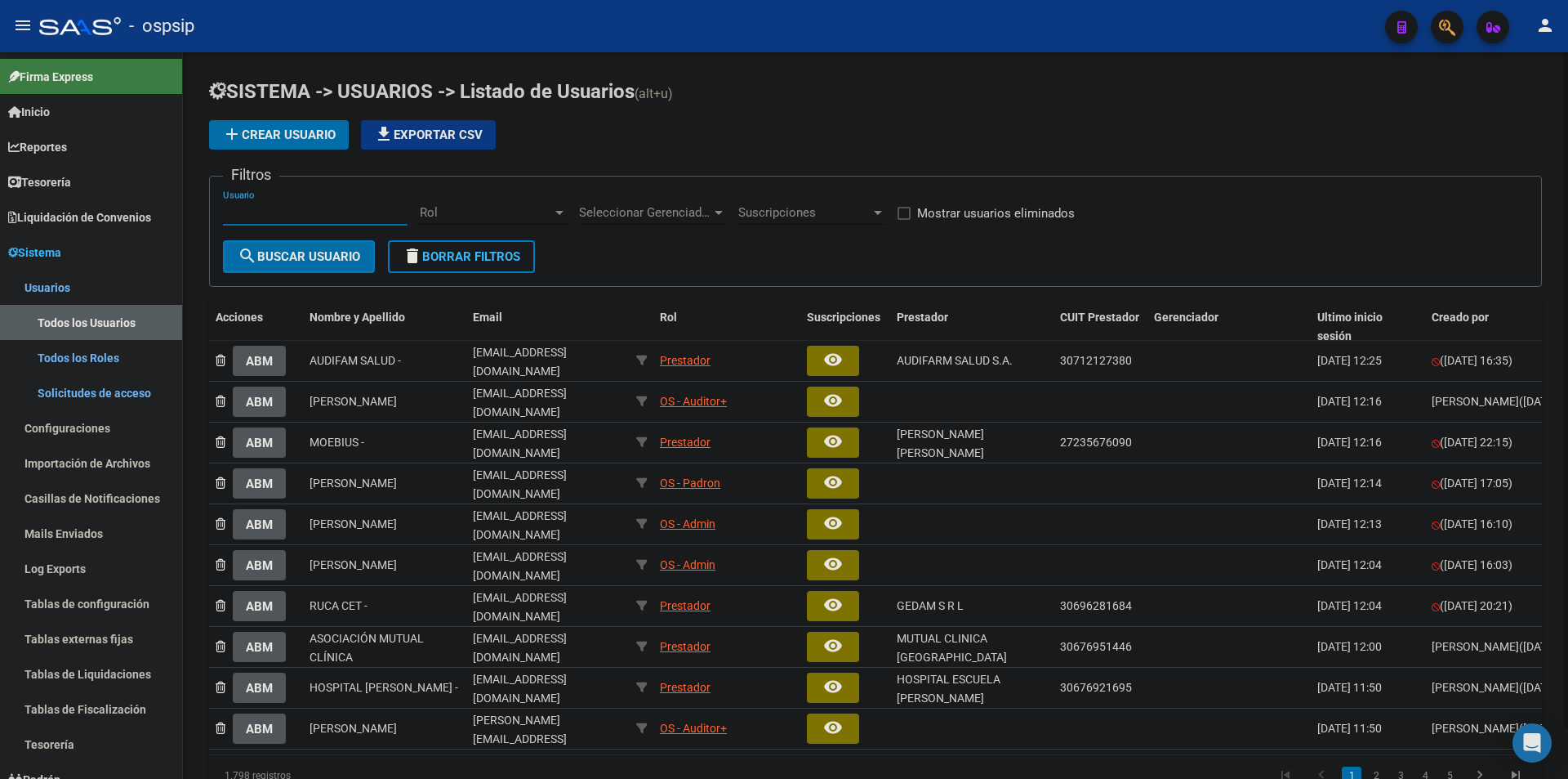
click at [306, 210] on input "Usuario" at bounding box center [315, 212] width 184 height 14
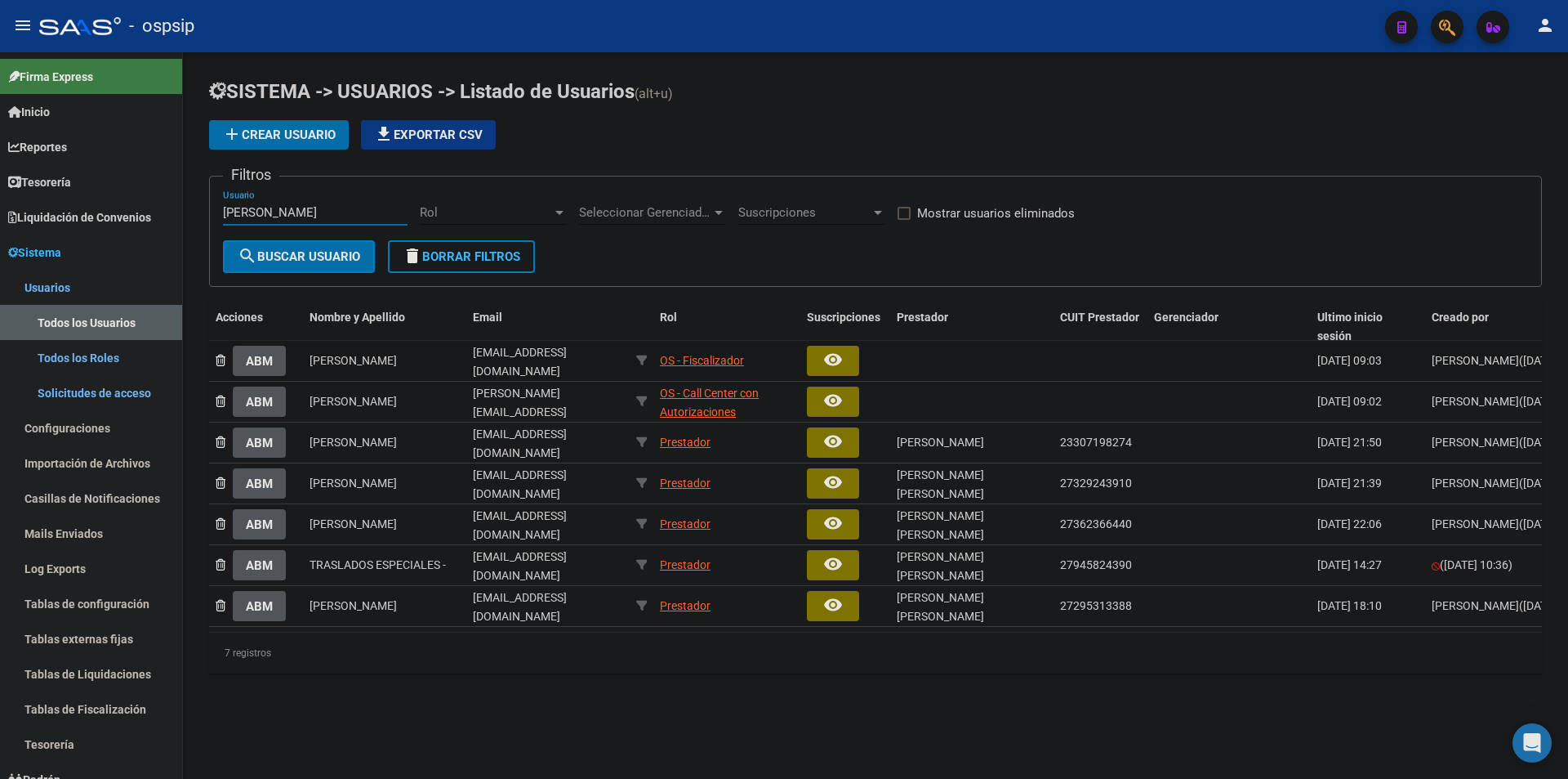
type input "[PERSON_NAME]"
click at [687, 353] on div "OS - Fiscalizador" at bounding box center [702, 360] width 84 height 19
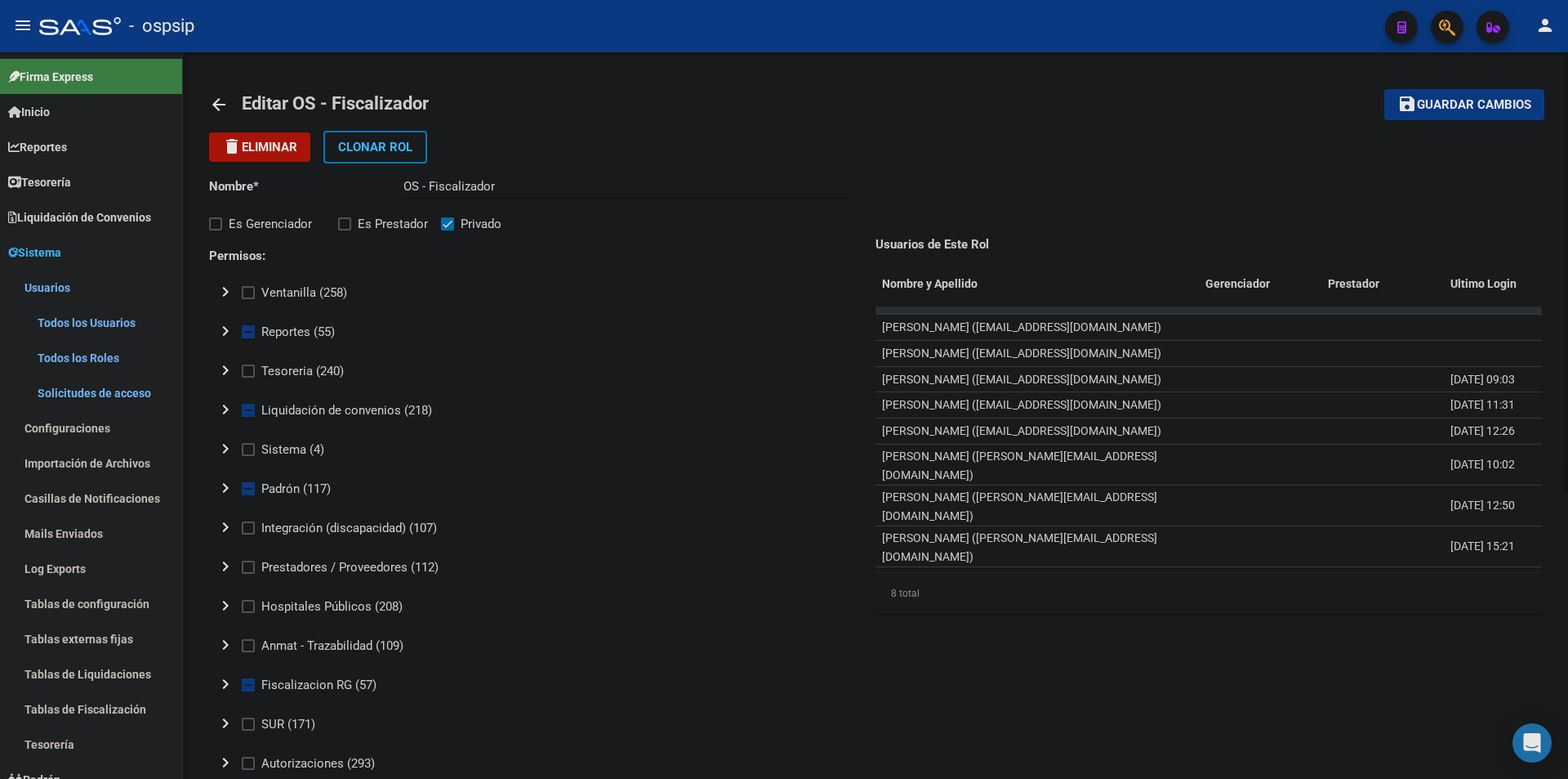
click at [211, 89] on link "arrow_back" at bounding box center [226, 104] width 33 height 39
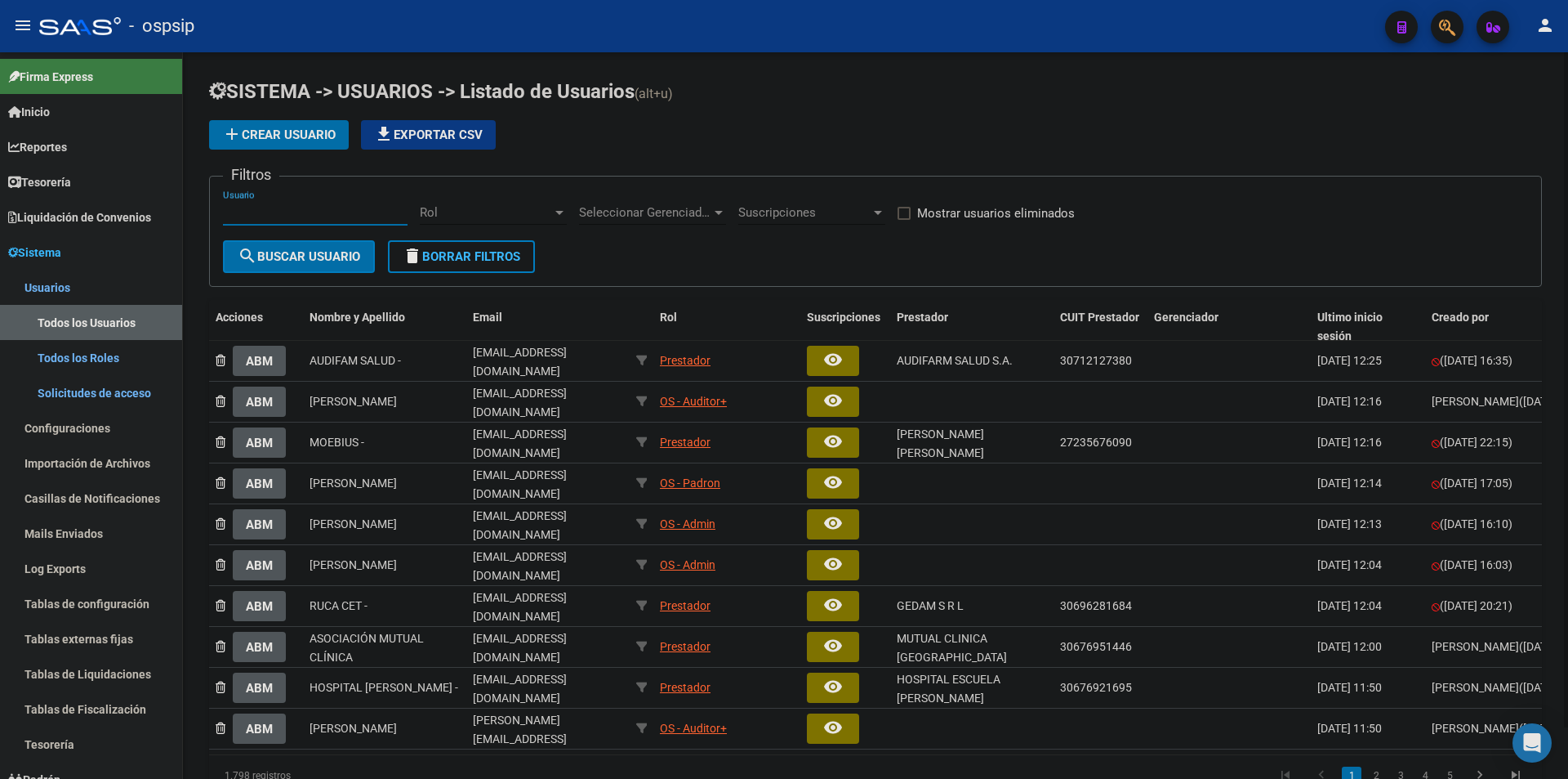
click at [344, 213] on input "Usuario" at bounding box center [315, 212] width 184 height 14
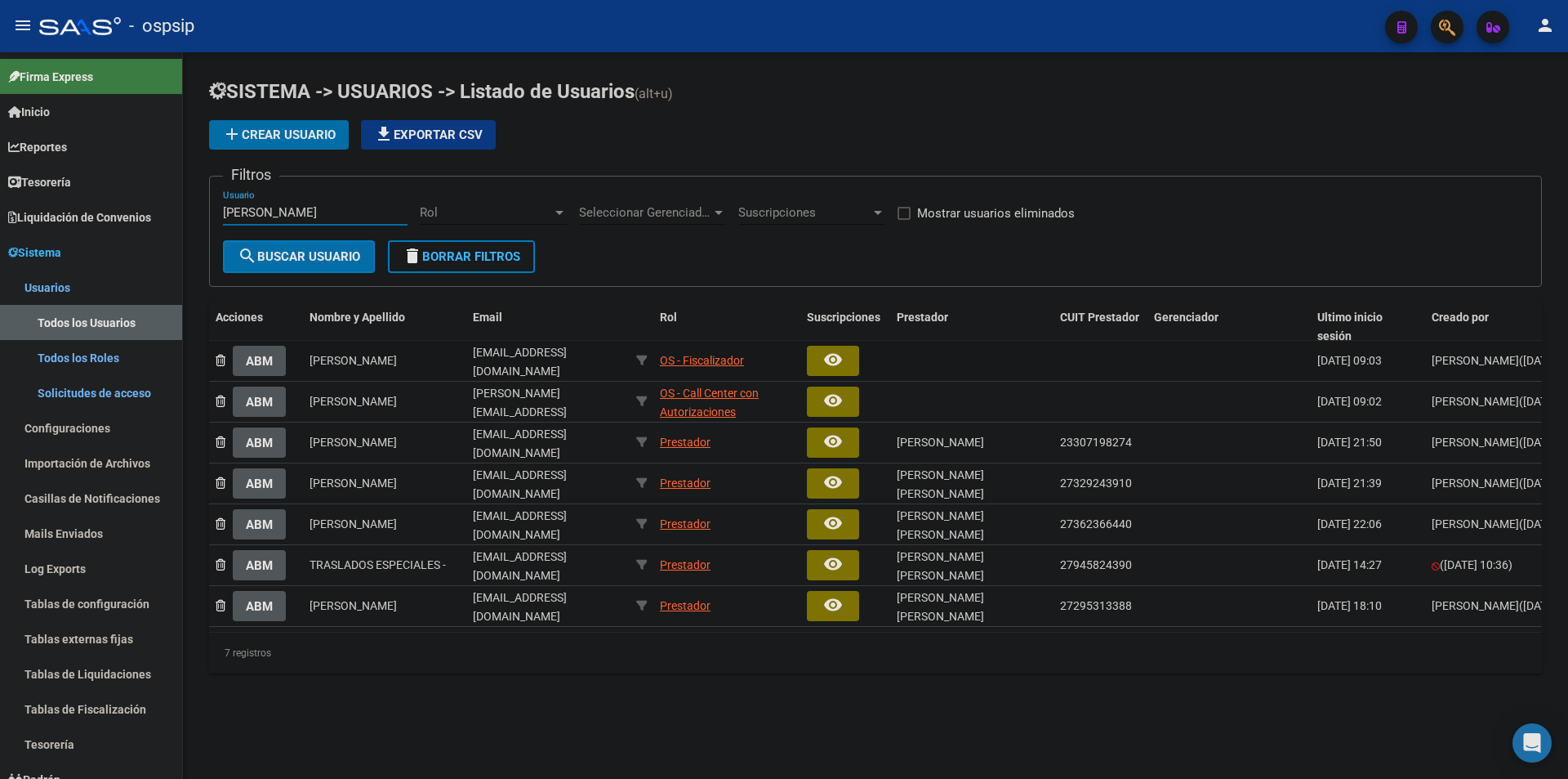
type input "[PERSON_NAME]"
click at [261, 355] on span "ABM" at bounding box center [260, 361] width 27 height 14
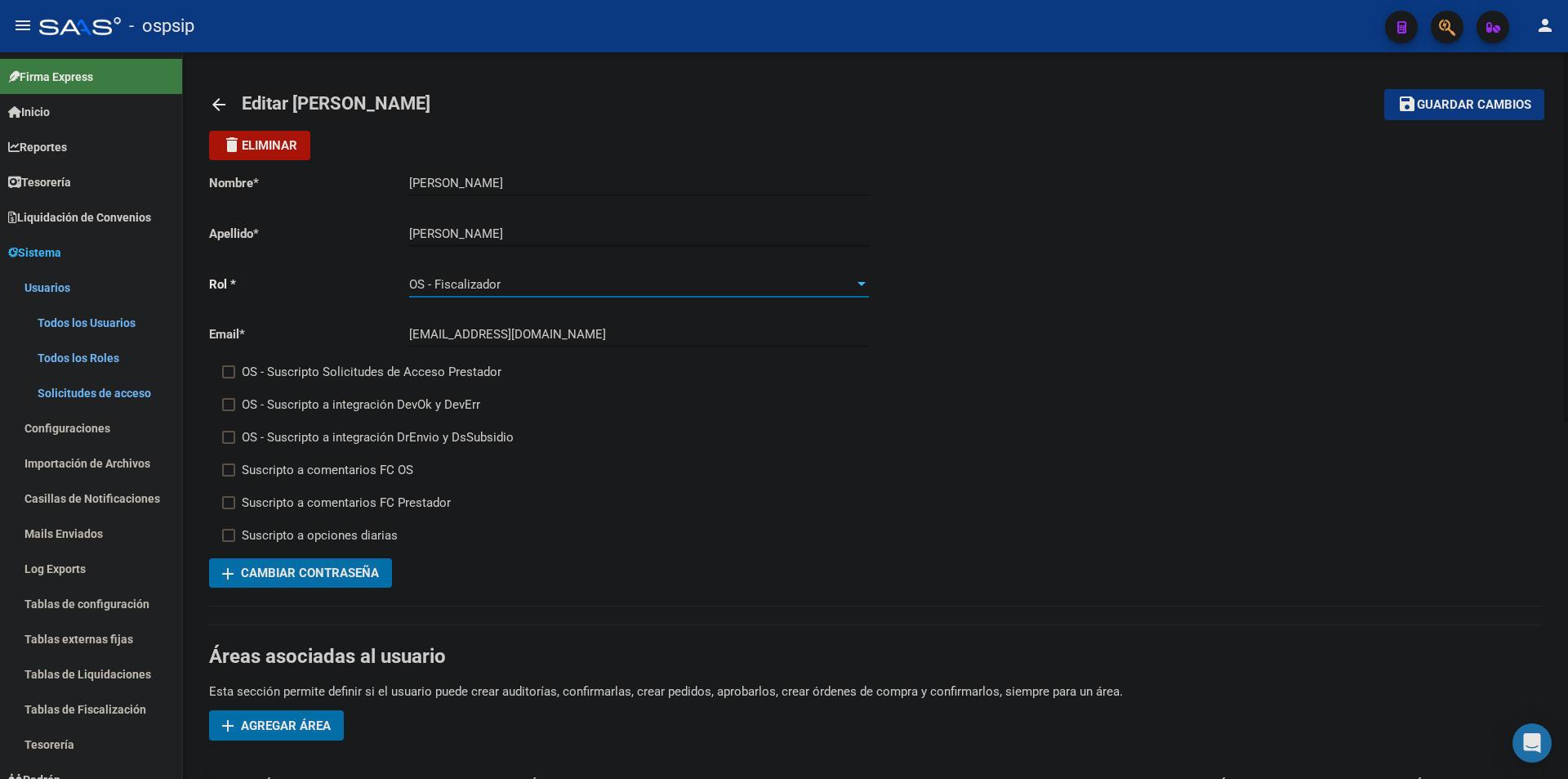
click at [822, 286] on div "OS - Fiscalizador" at bounding box center [631, 284] width 445 height 14
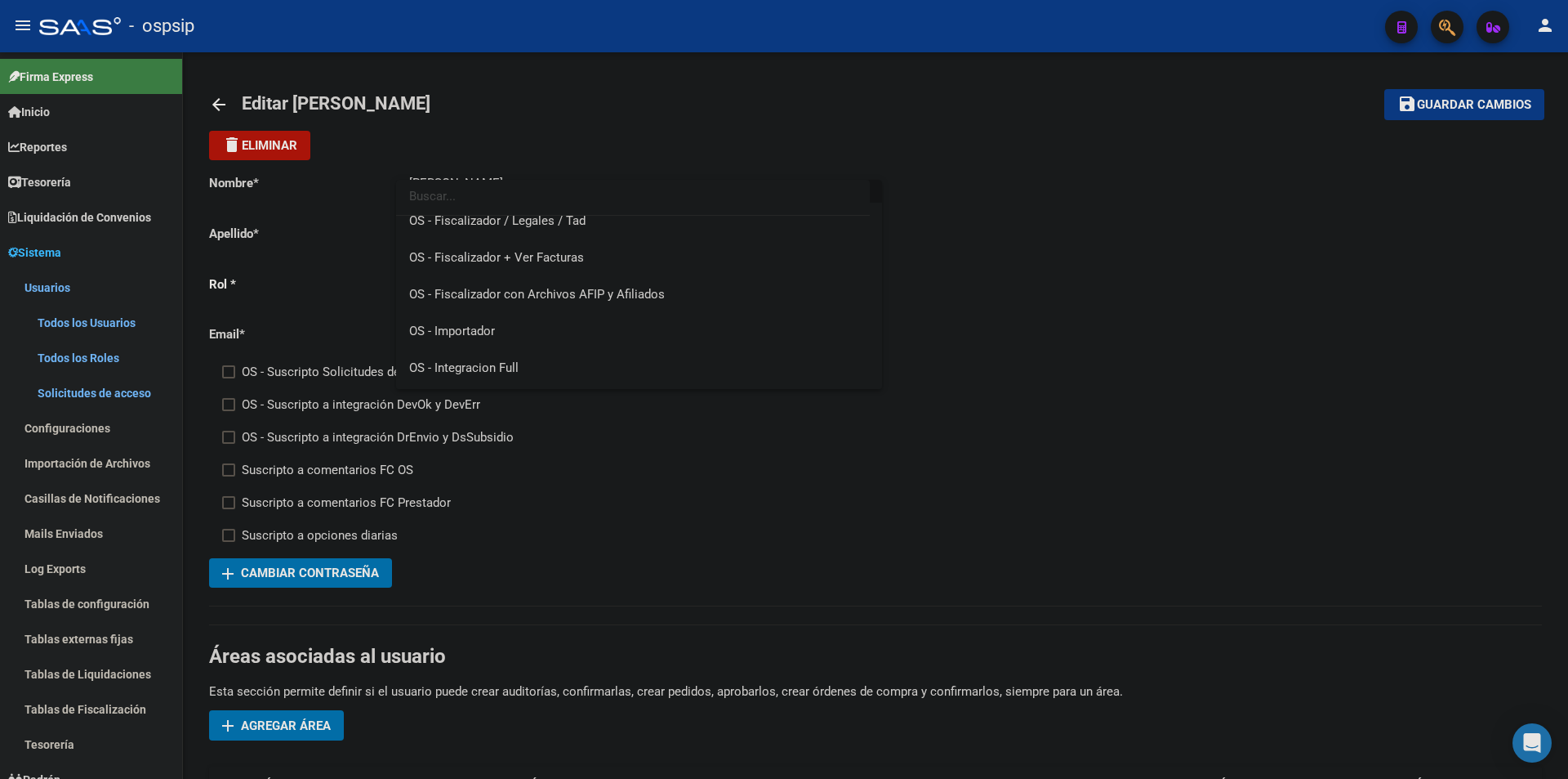
scroll to position [818, 0]
click at [754, 449] on div at bounding box center [784, 390] width 1568 height 779
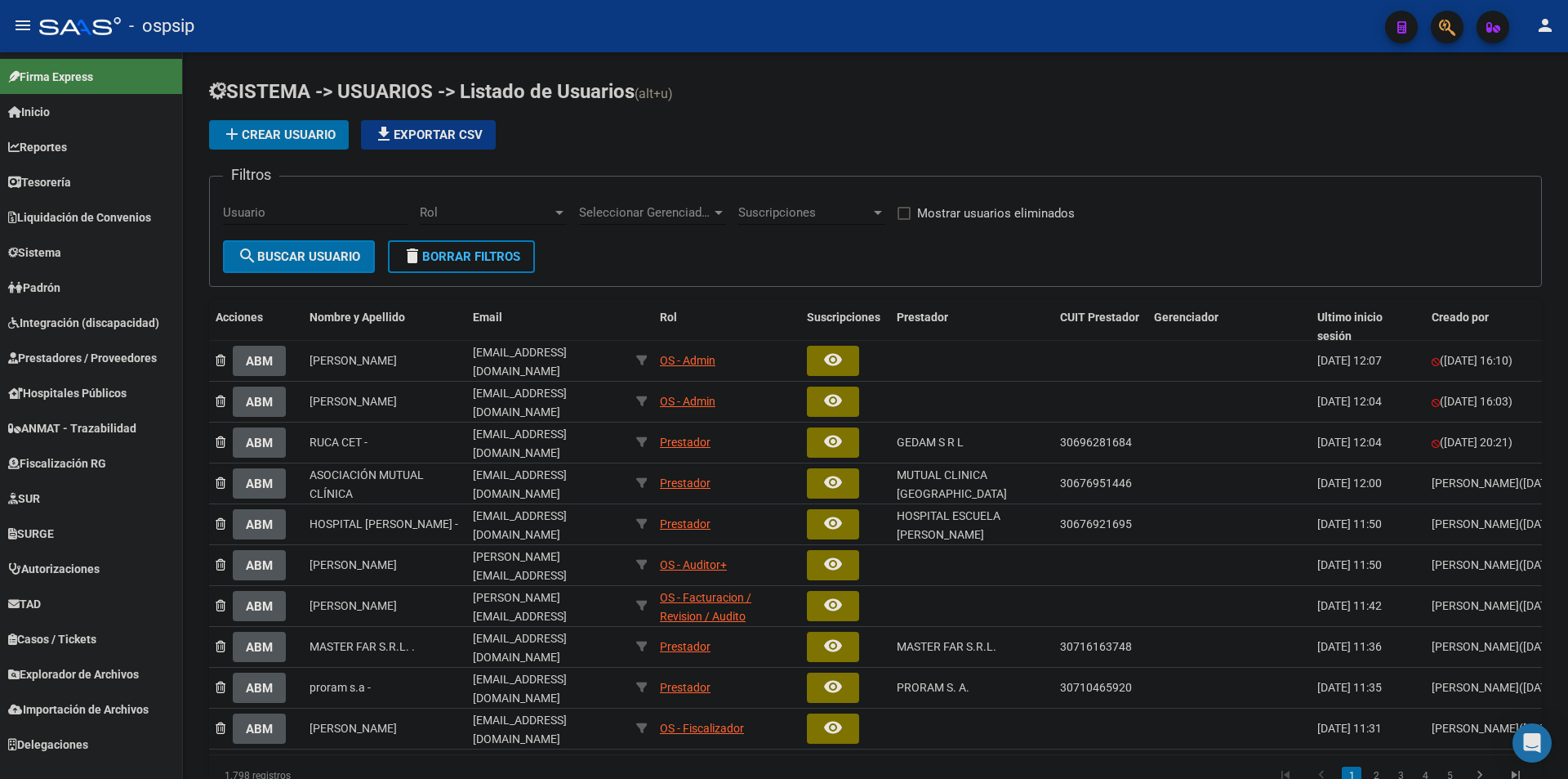
click at [294, 218] on input "Usuario" at bounding box center [315, 212] width 184 height 14
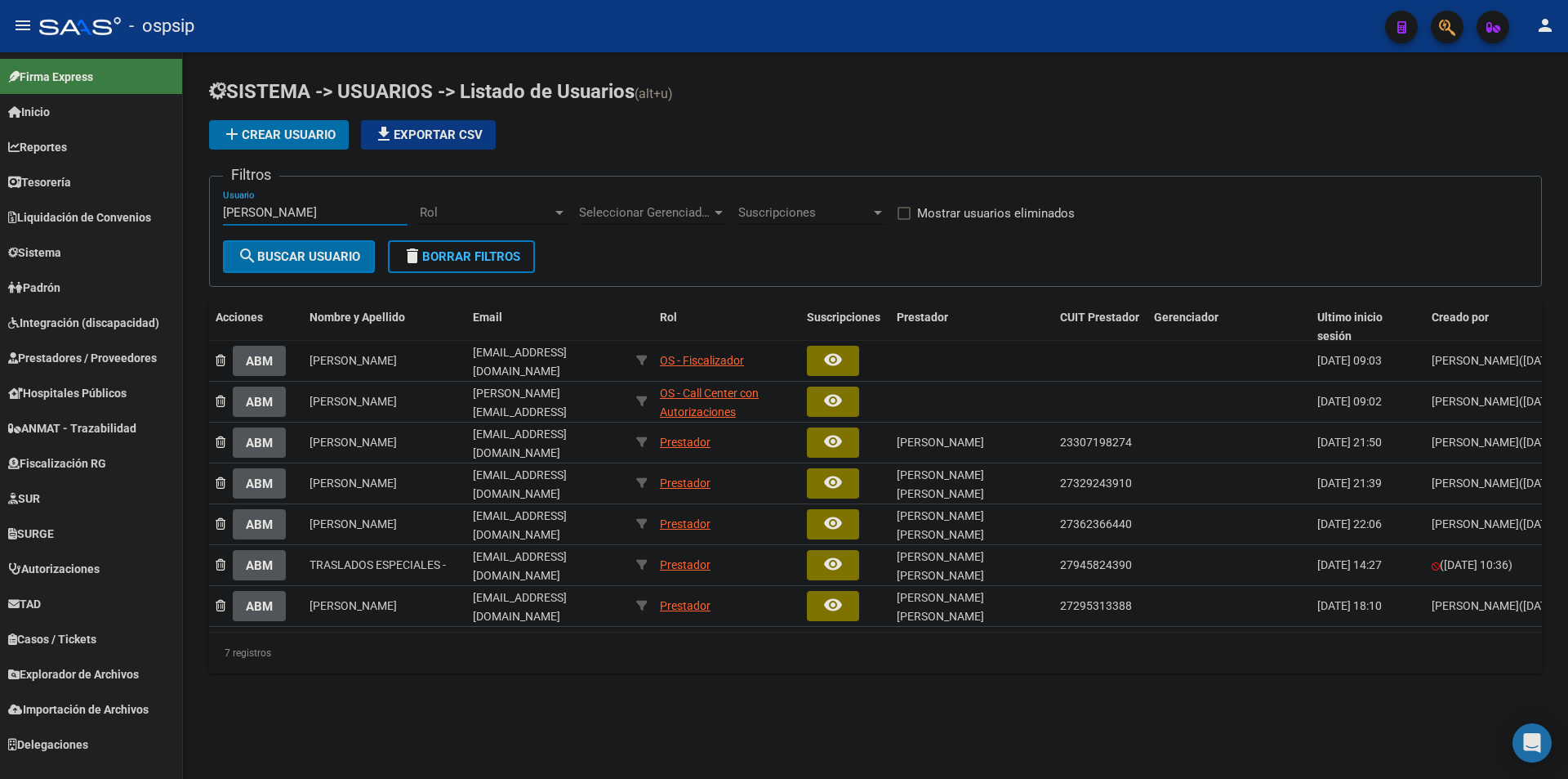
type input "[PERSON_NAME]"
click at [738, 357] on div "OS - Fiscalizador" at bounding box center [702, 360] width 84 height 19
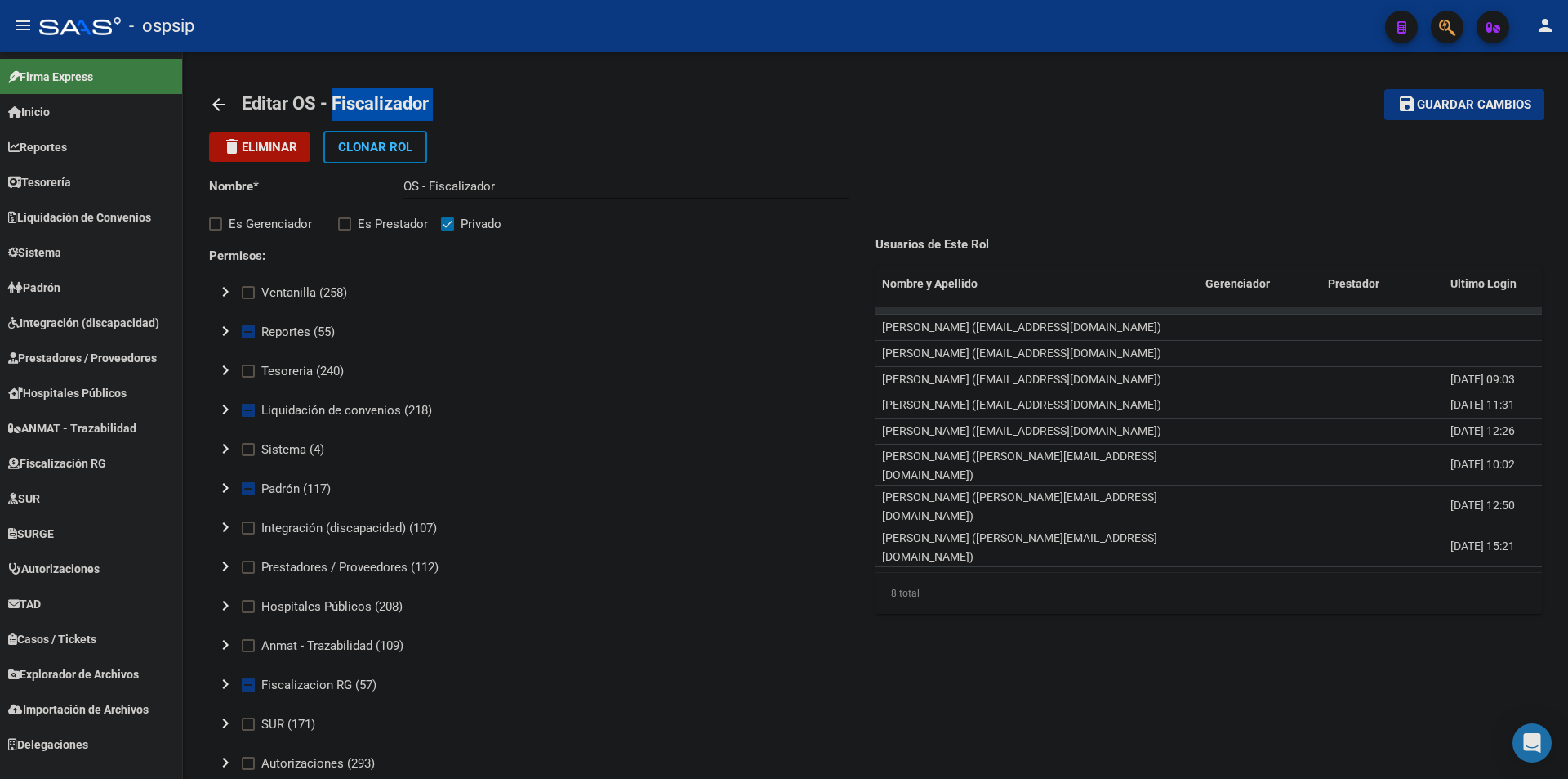
drag, startPoint x: 453, startPoint y: 106, endPoint x: 334, endPoint y: 105, distance: 119.0
click at [334, 105] on mat-toolbar-row "arrow_back Editar OS - Fiscalizador" at bounding box center [729, 105] width 1040 height 52
copy h1 "Fiscalizador"
click at [227, 335] on mat-icon "chevron_right" at bounding box center [226, 331] width 20 height 20
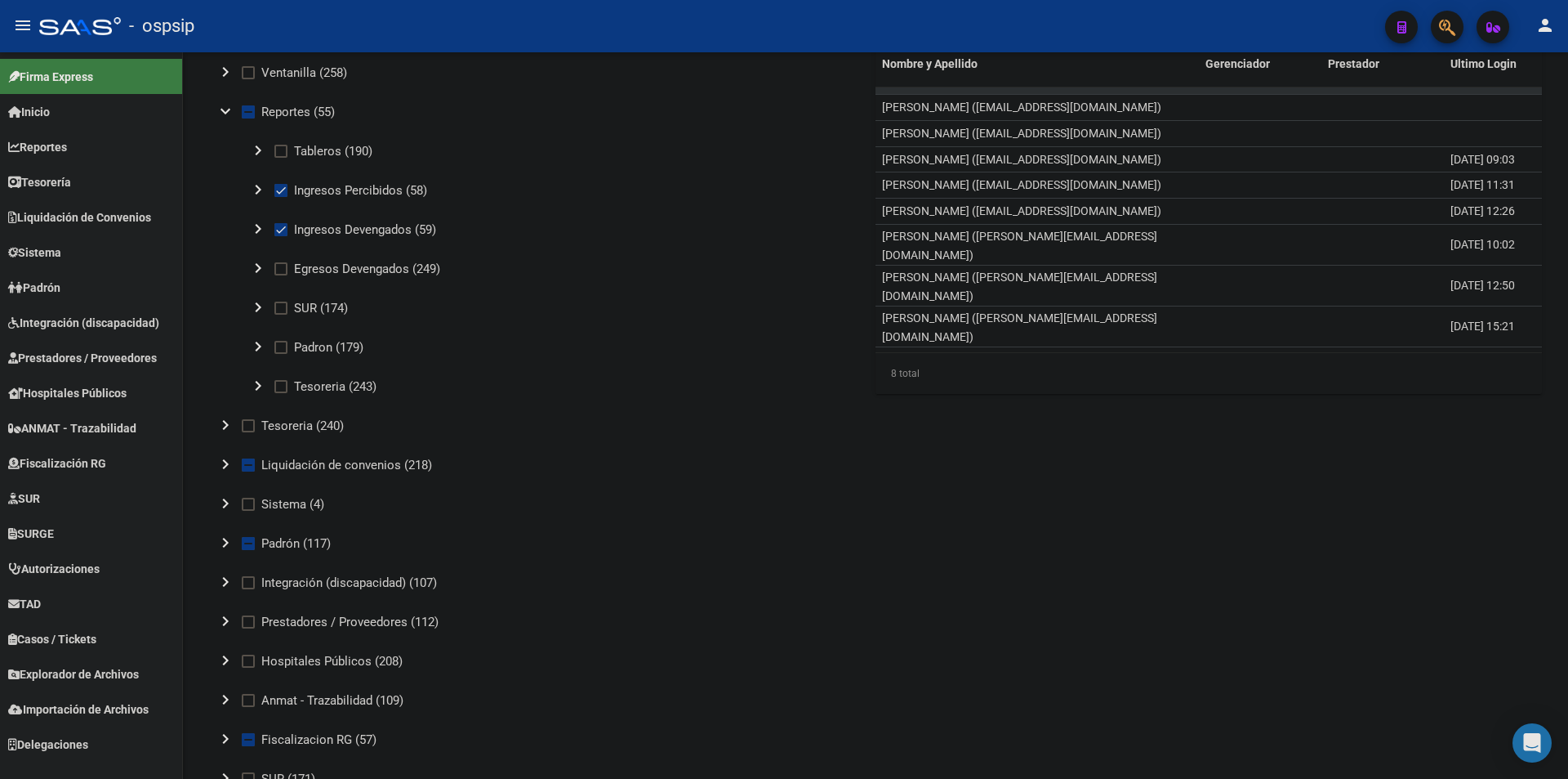
scroll to position [245, 0]
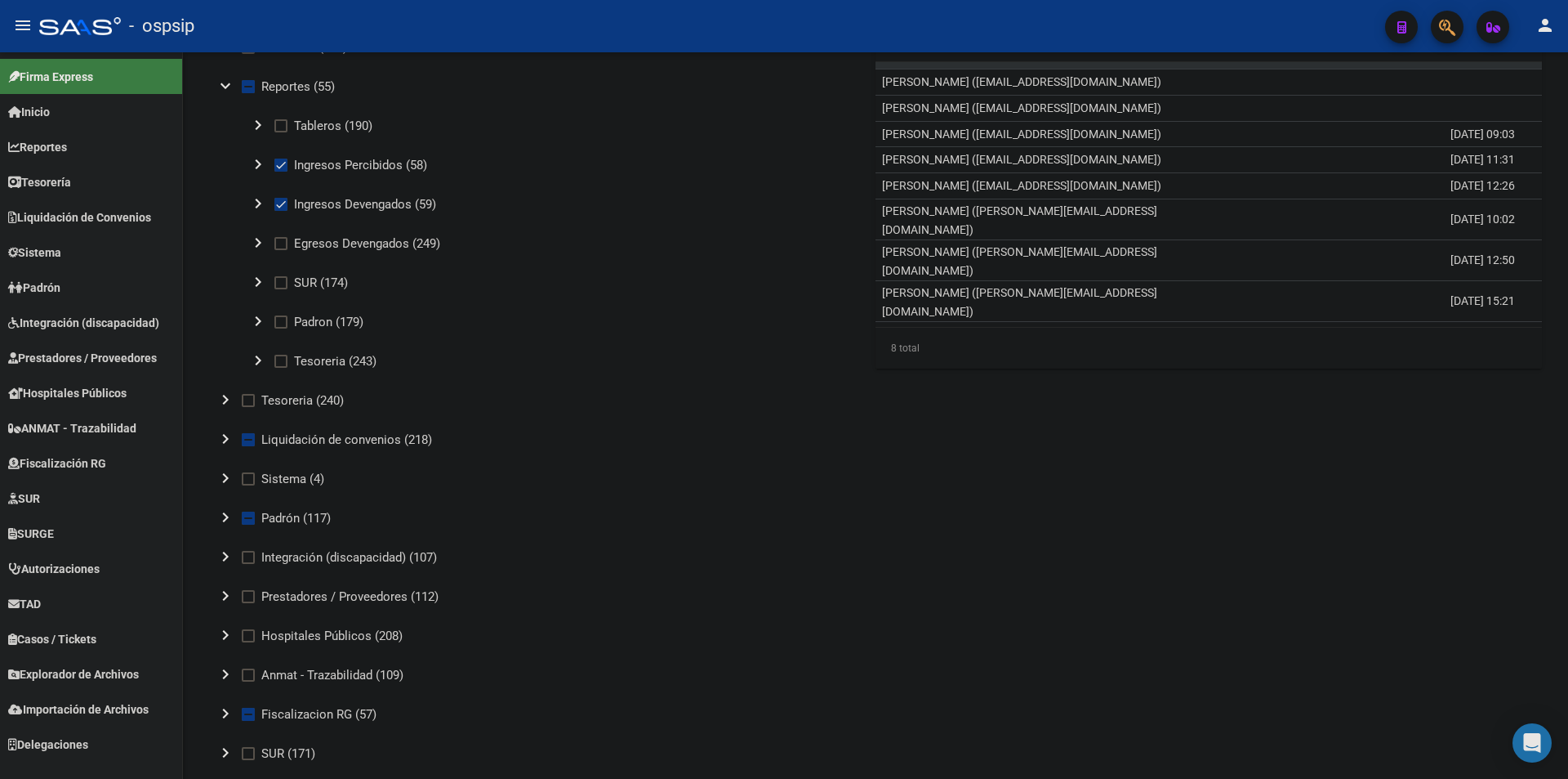
click at [218, 434] on mat-icon "chevron_right" at bounding box center [226, 439] width 20 height 20
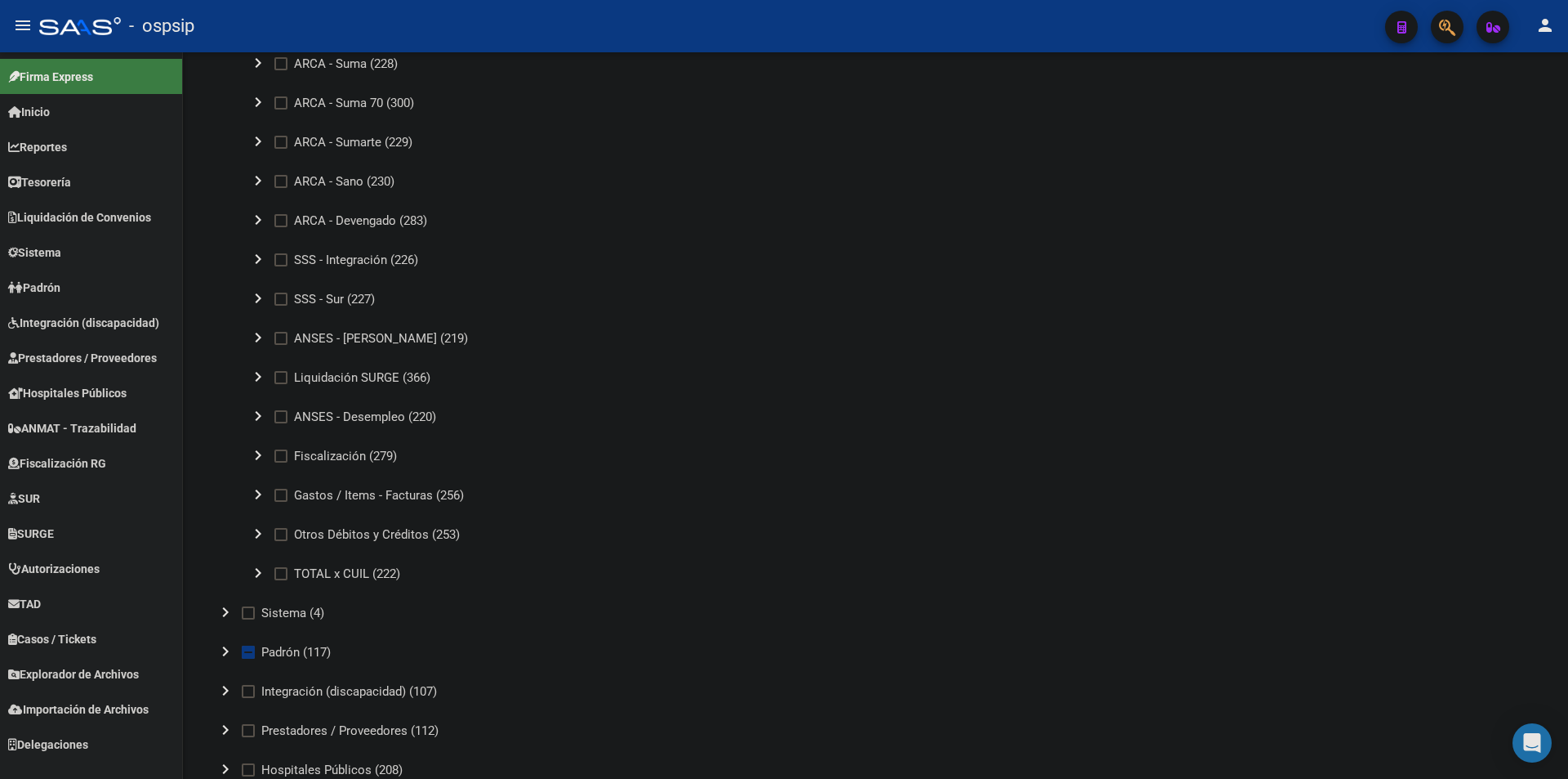
scroll to position [899, 0]
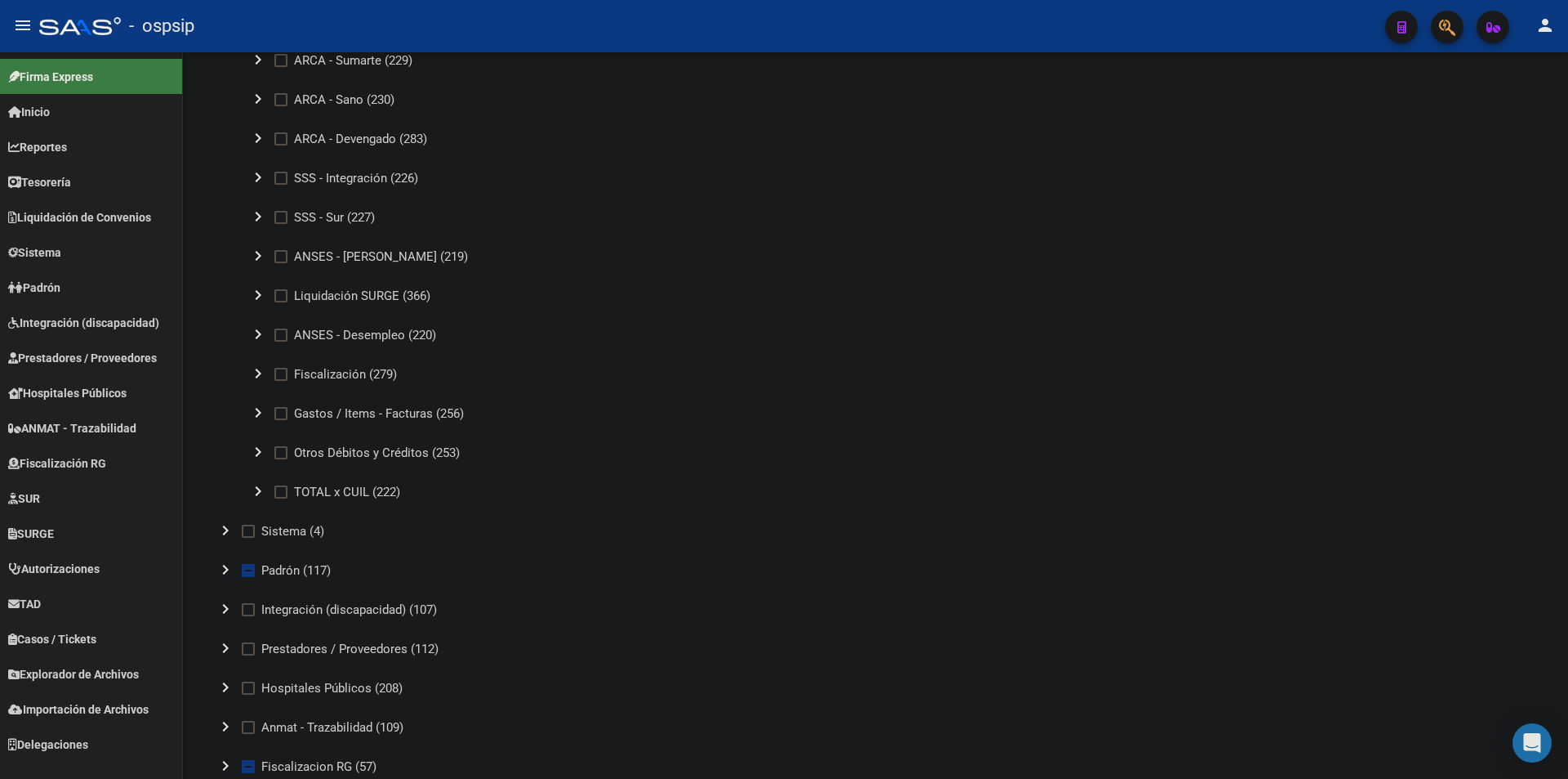
click at [228, 569] on mat-icon "chevron_right" at bounding box center [226, 569] width 20 height 20
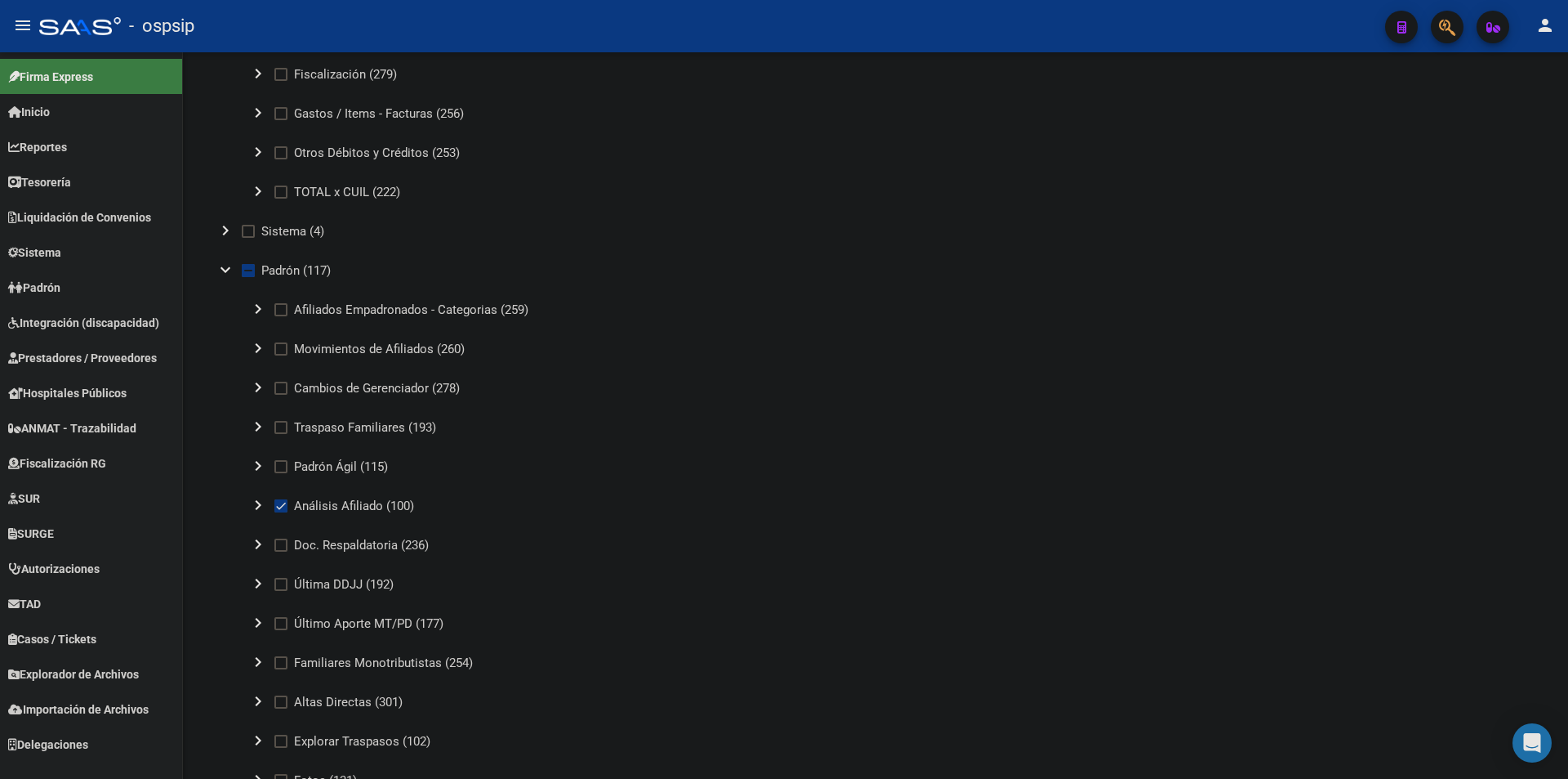
scroll to position [1226, 0]
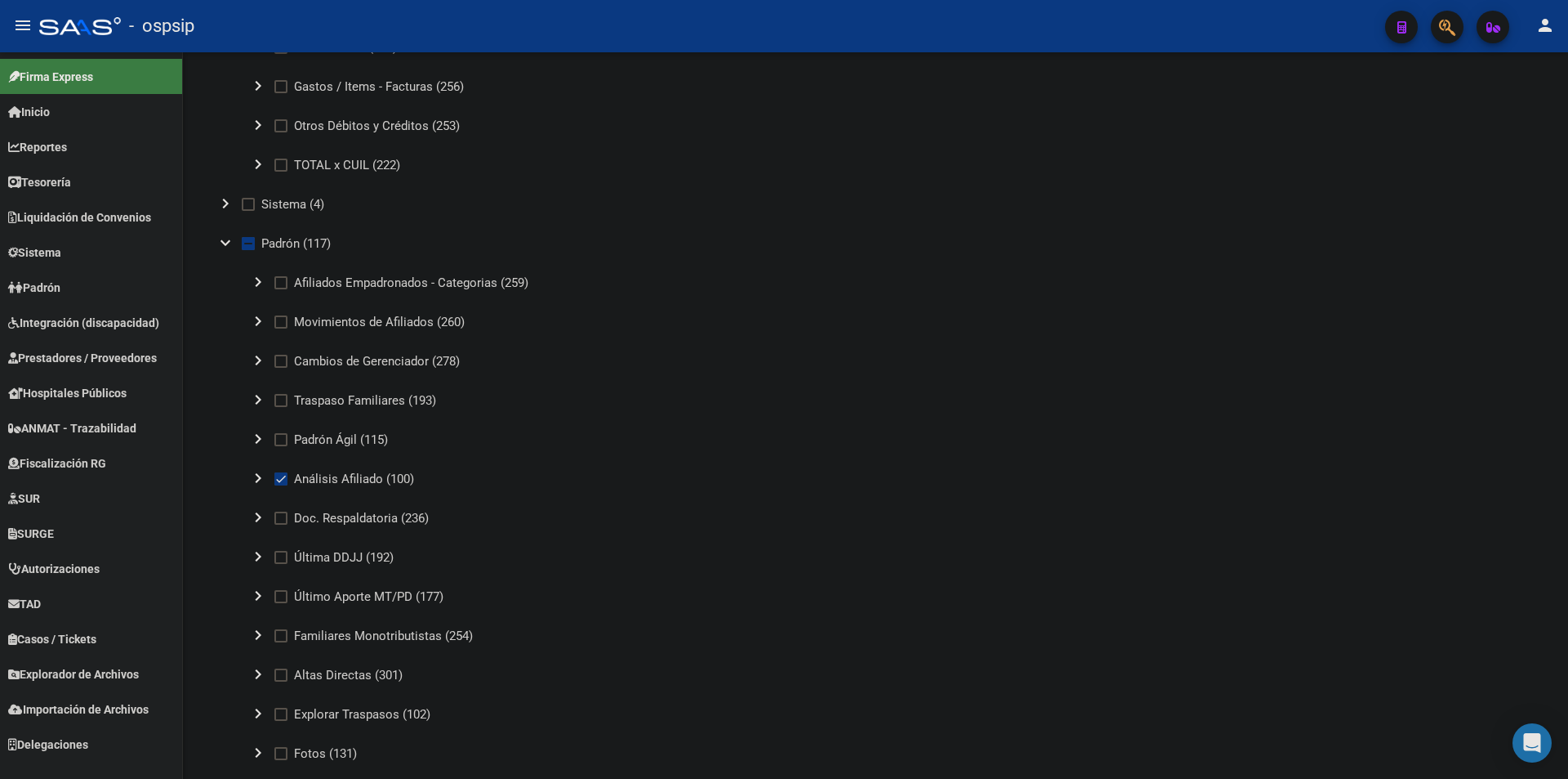
click at [225, 202] on mat-icon "chevron_right" at bounding box center [226, 203] width 20 height 20
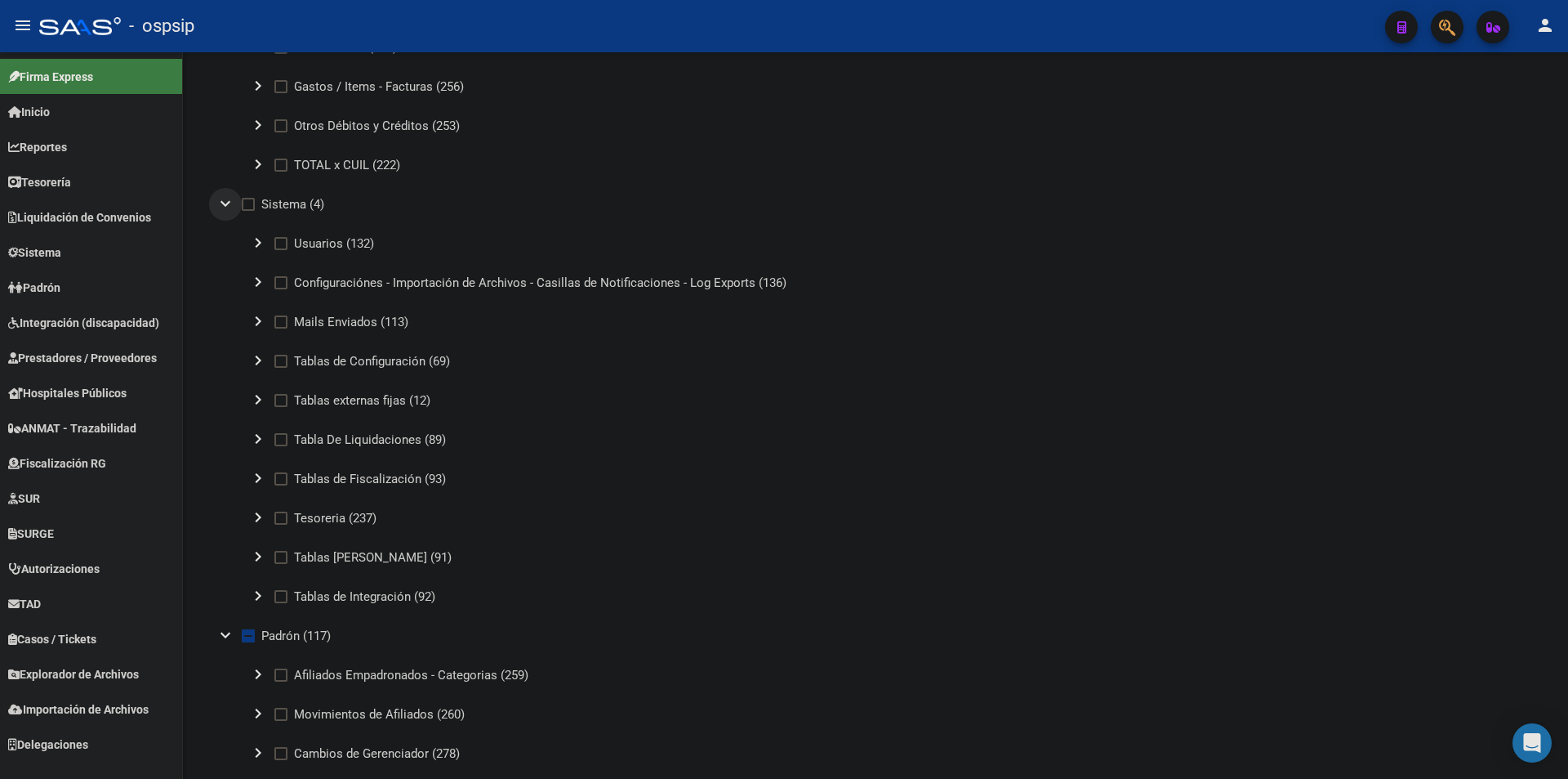
click at [225, 202] on mat-icon "expand_more" at bounding box center [226, 203] width 20 height 20
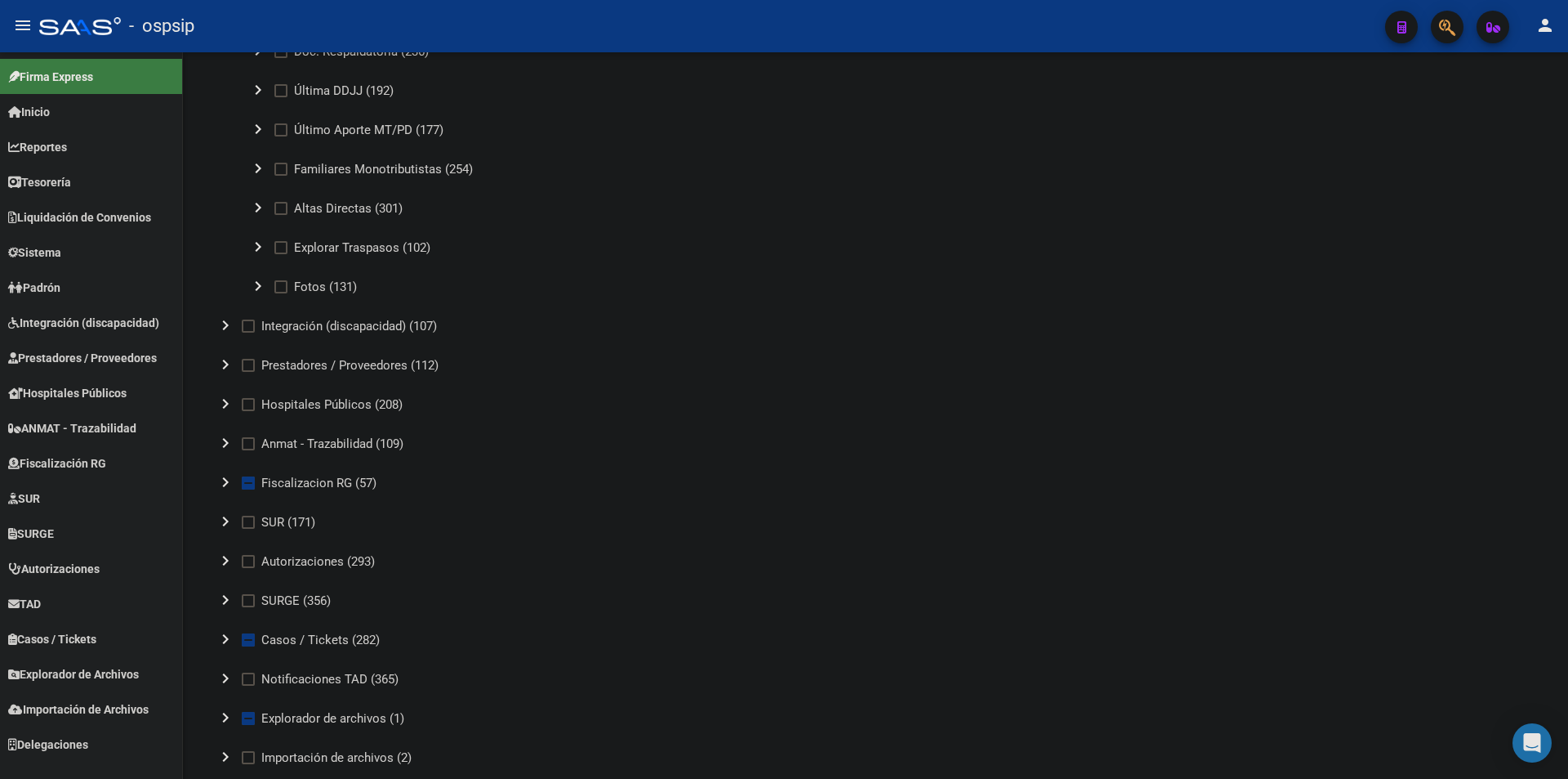
scroll to position [1716, 0]
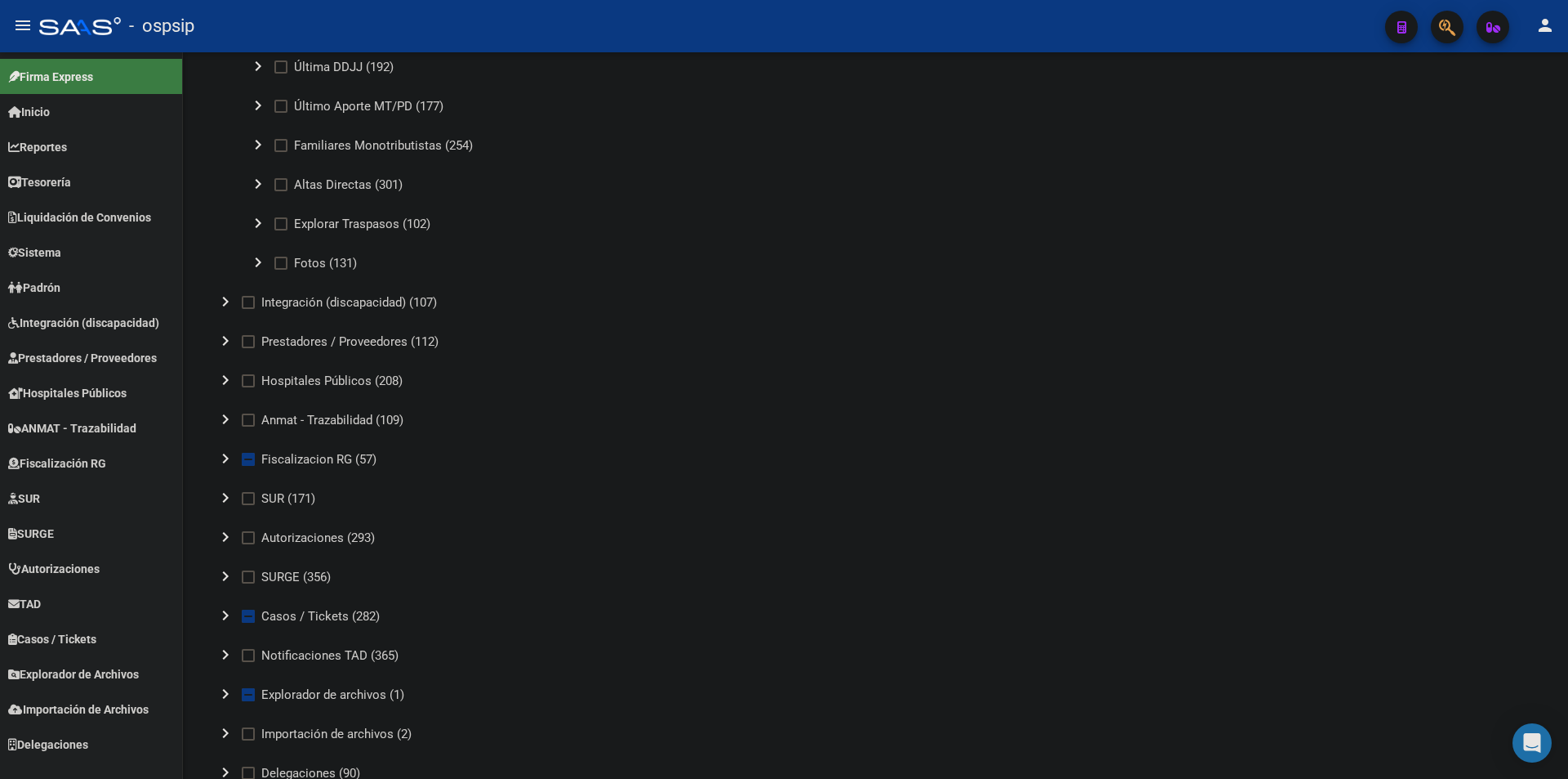
click at [223, 454] on mat-icon "chevron_right" at bounding box center [226, 458] width 20 height 20
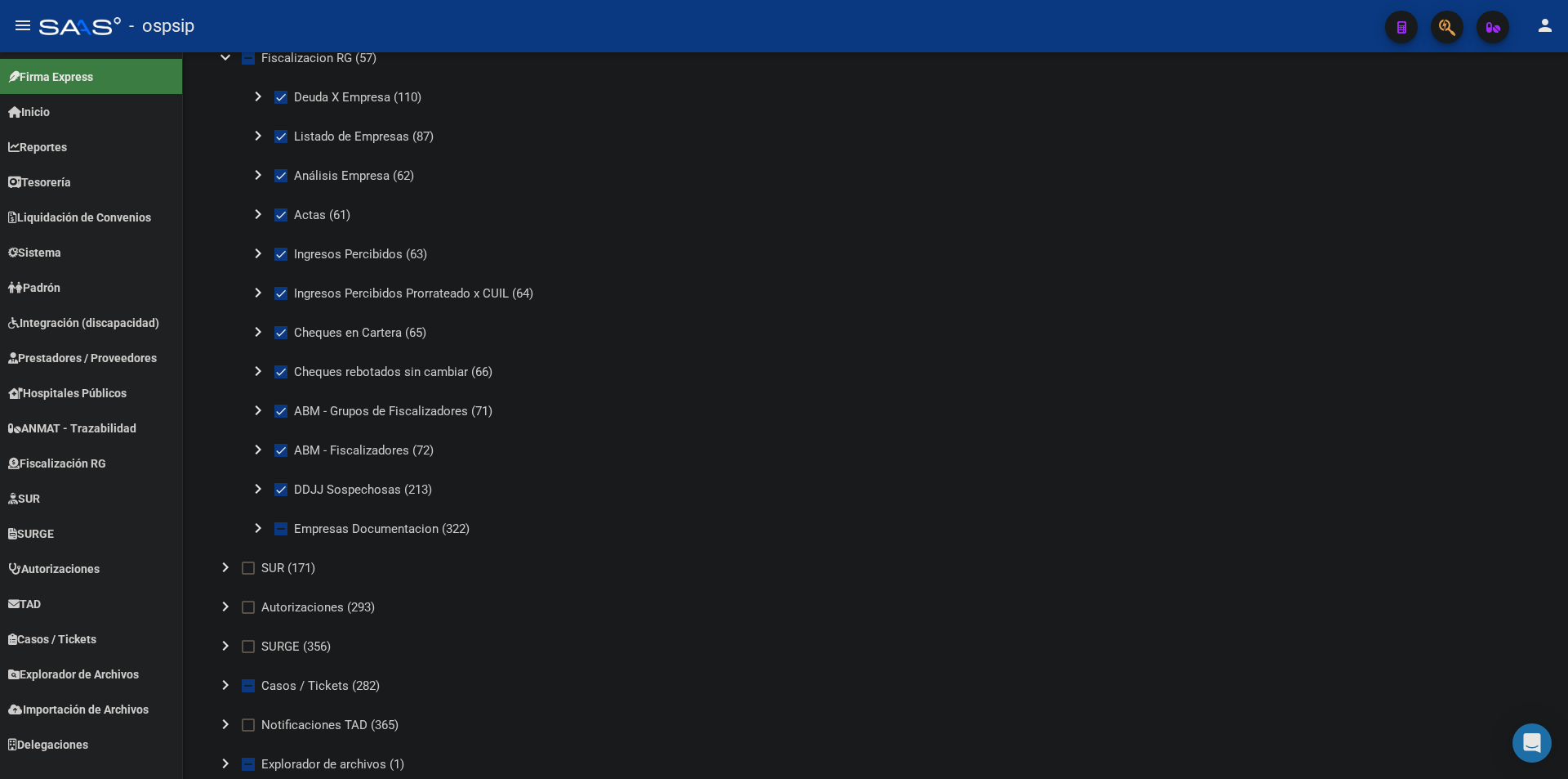
scroll to position [2125, 0]
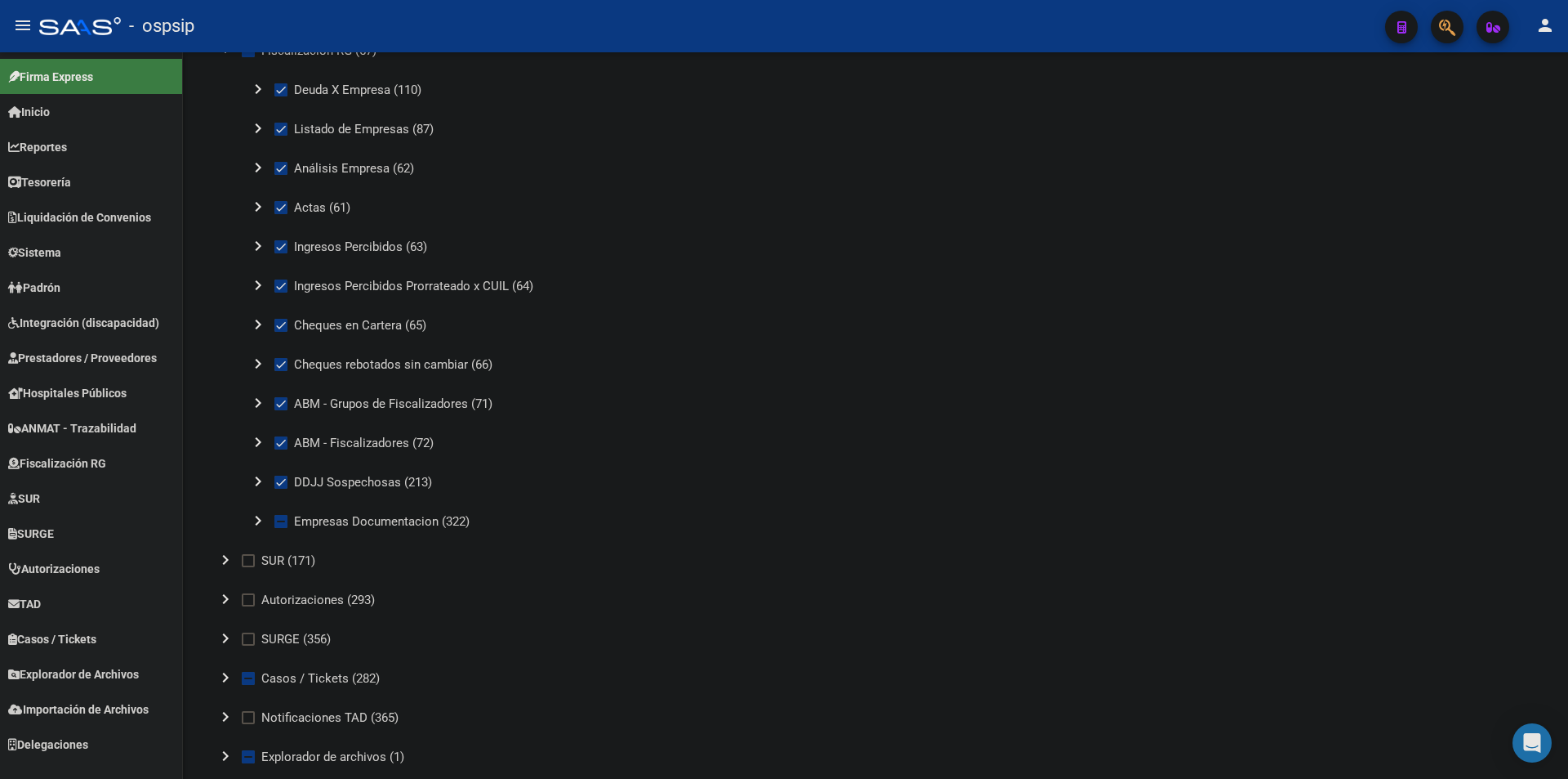
click at [256, 518] on mat-icon "chevron_right" at bounding box center [258, 520] width 20 height 20
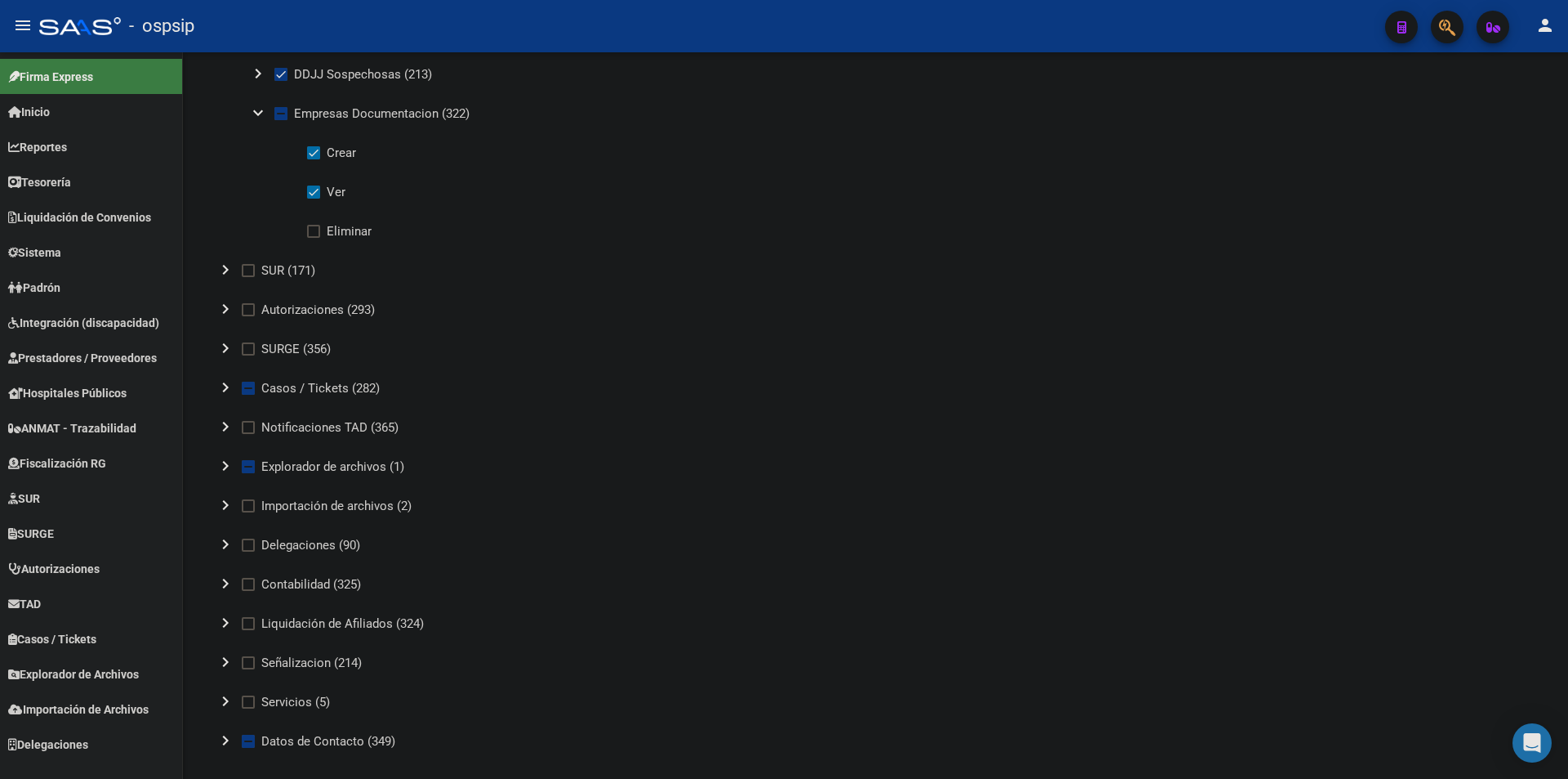
scroll to position [2554, 0]
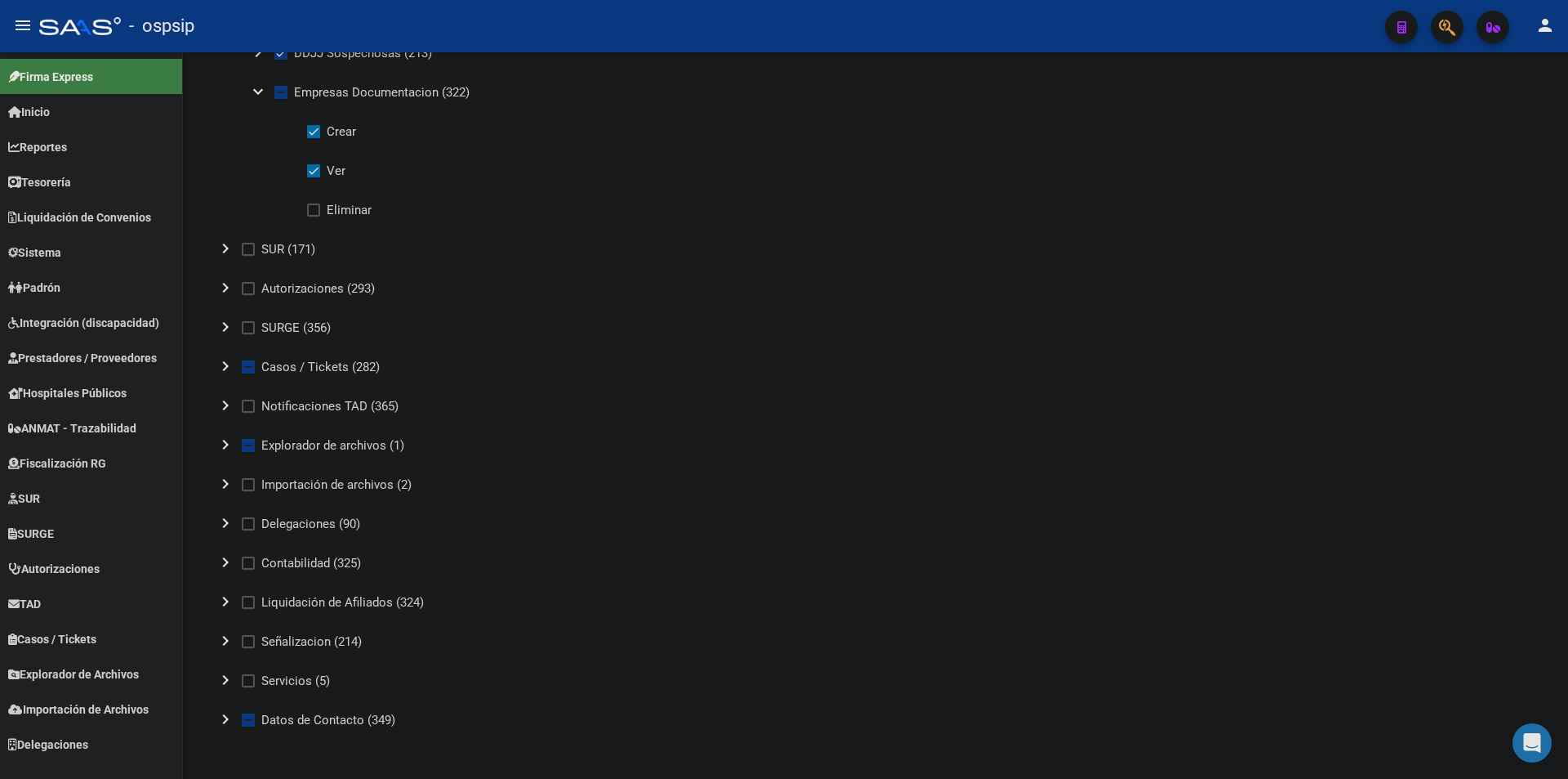
click at [227, 369] on mat-icon "chevron_right" at bounding box center [226, 366] width 20 height 20
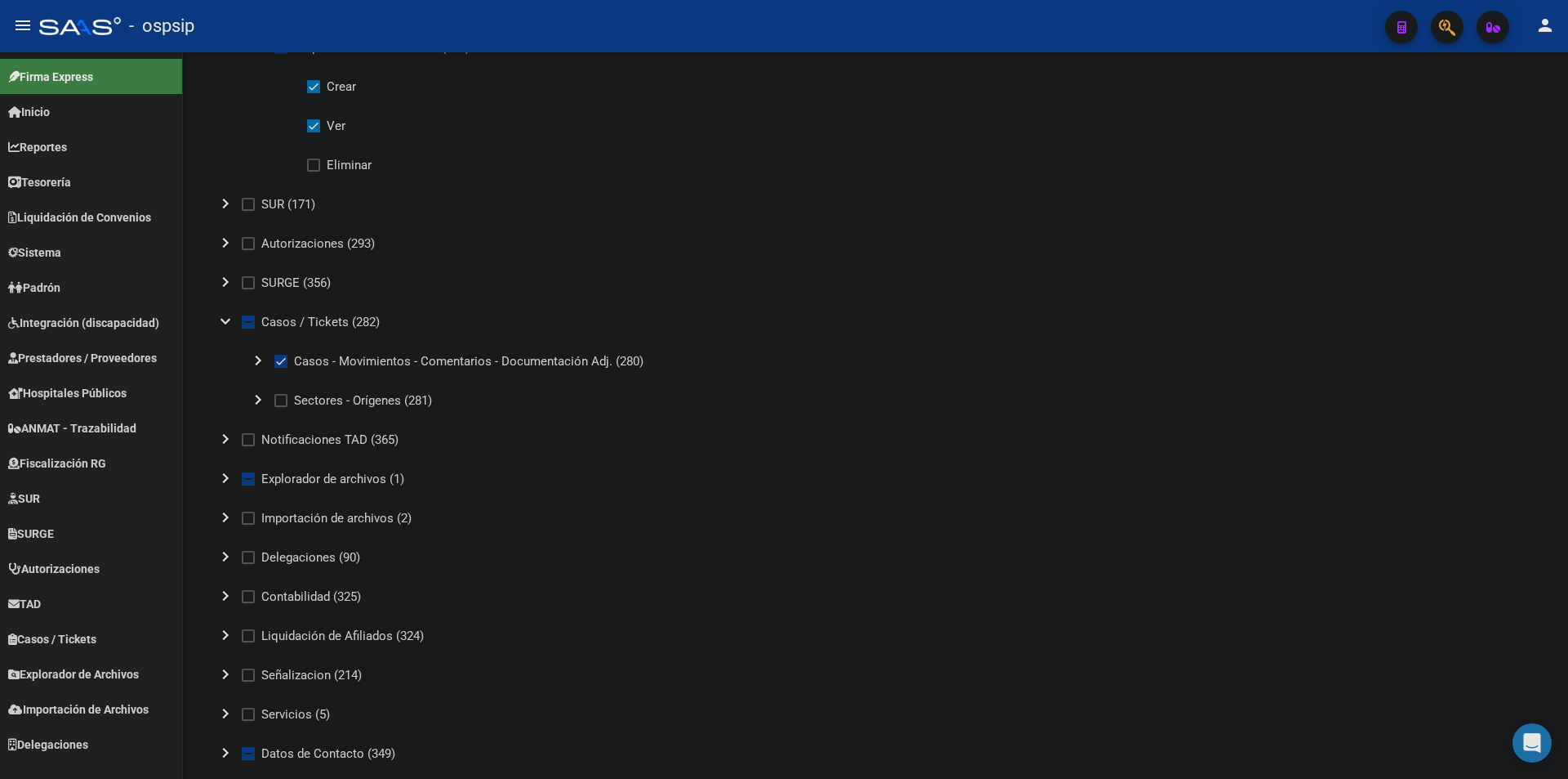
scroll to position [2632, 0]
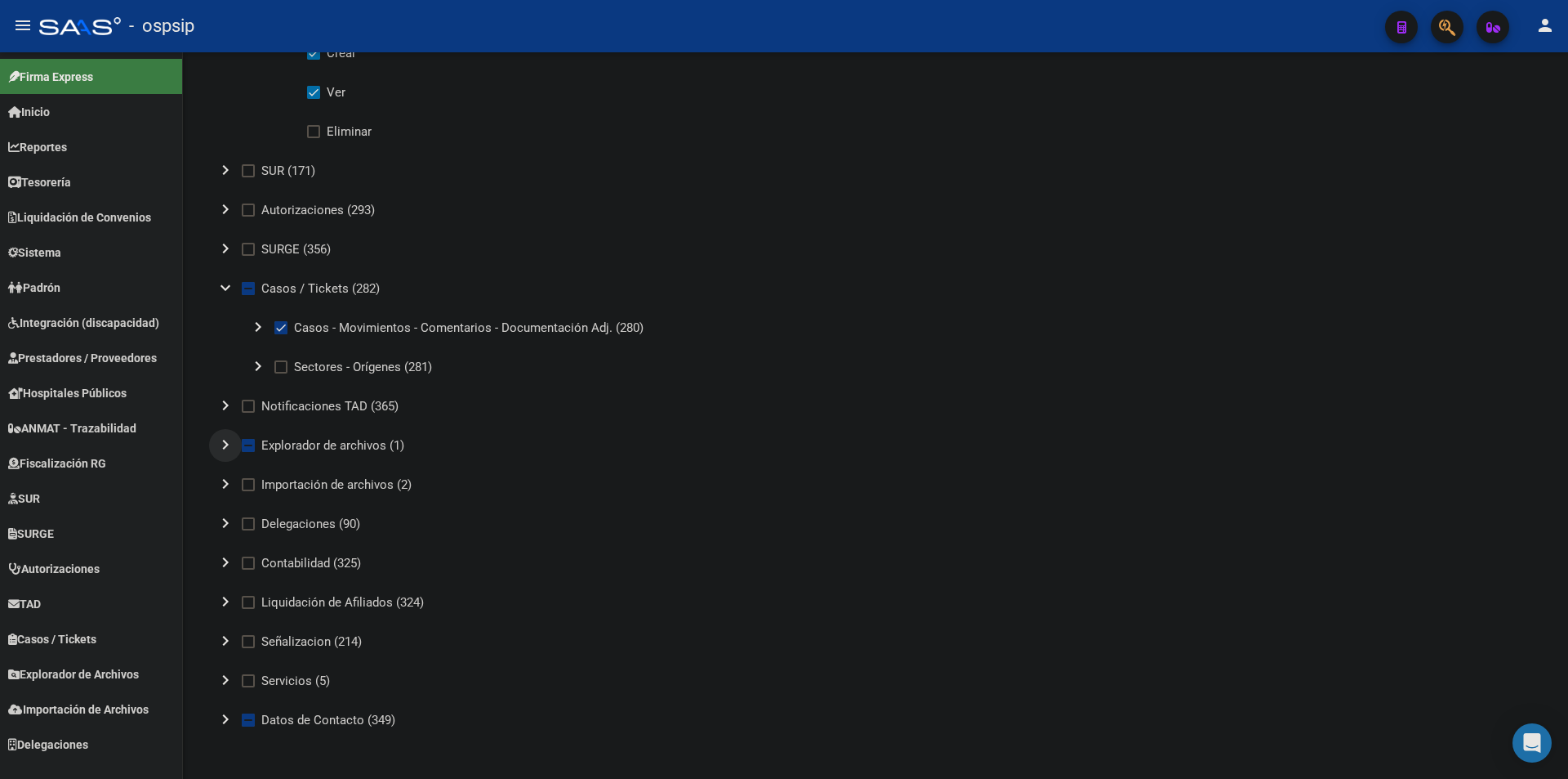
click at [220, 444] on mat-icon "chevron_right" at bounding box center [226, 445] width 20 height 20
click at [251, 484] on mat-icon "chevron_right" at bounding box center [258, 484] width 20 height 20
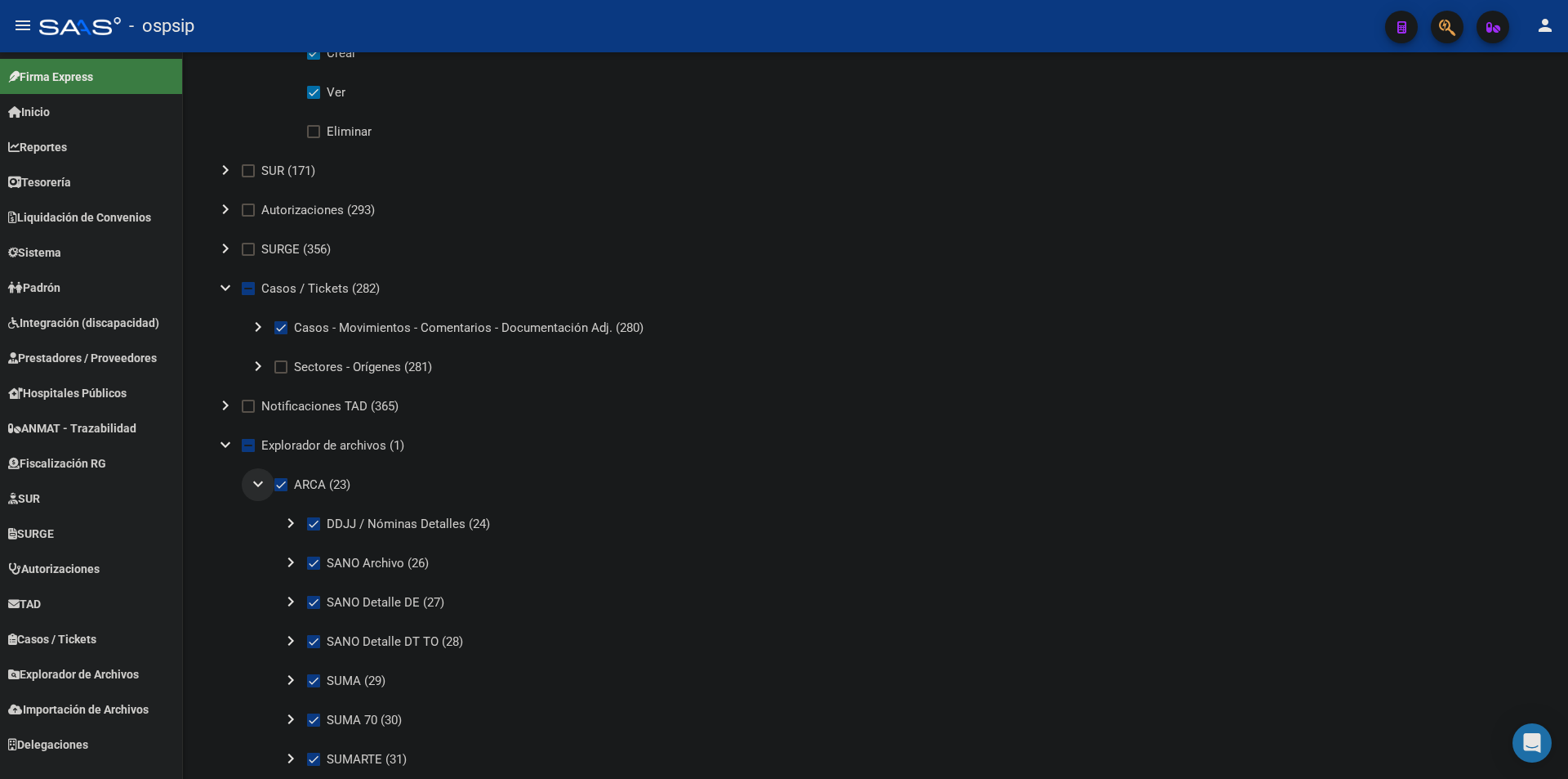
click at [251, 484] on mat-icon "expand_more" at bounding box center [258, 484] width 20 height 20
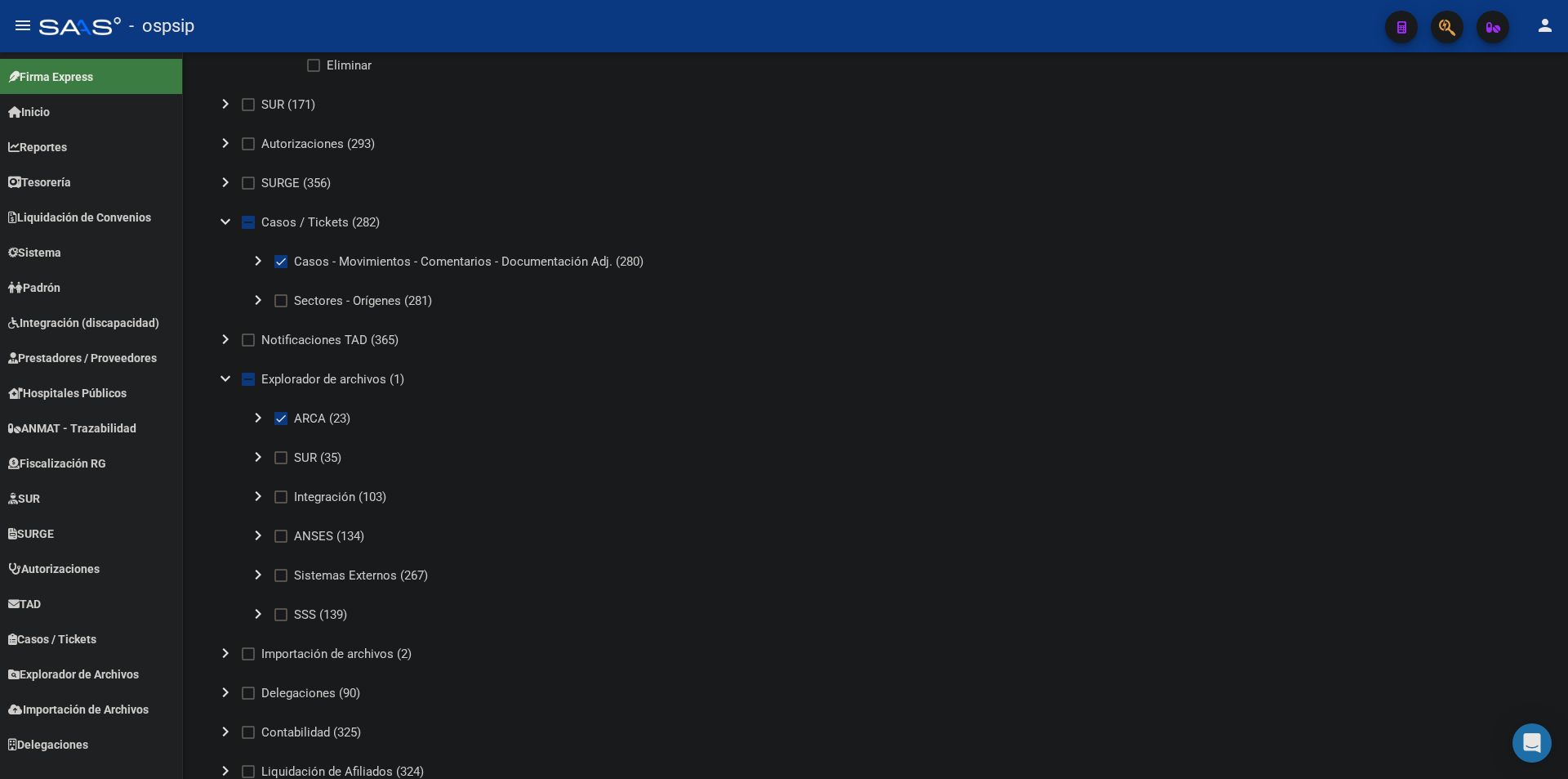
scroll to position [2868, 0]
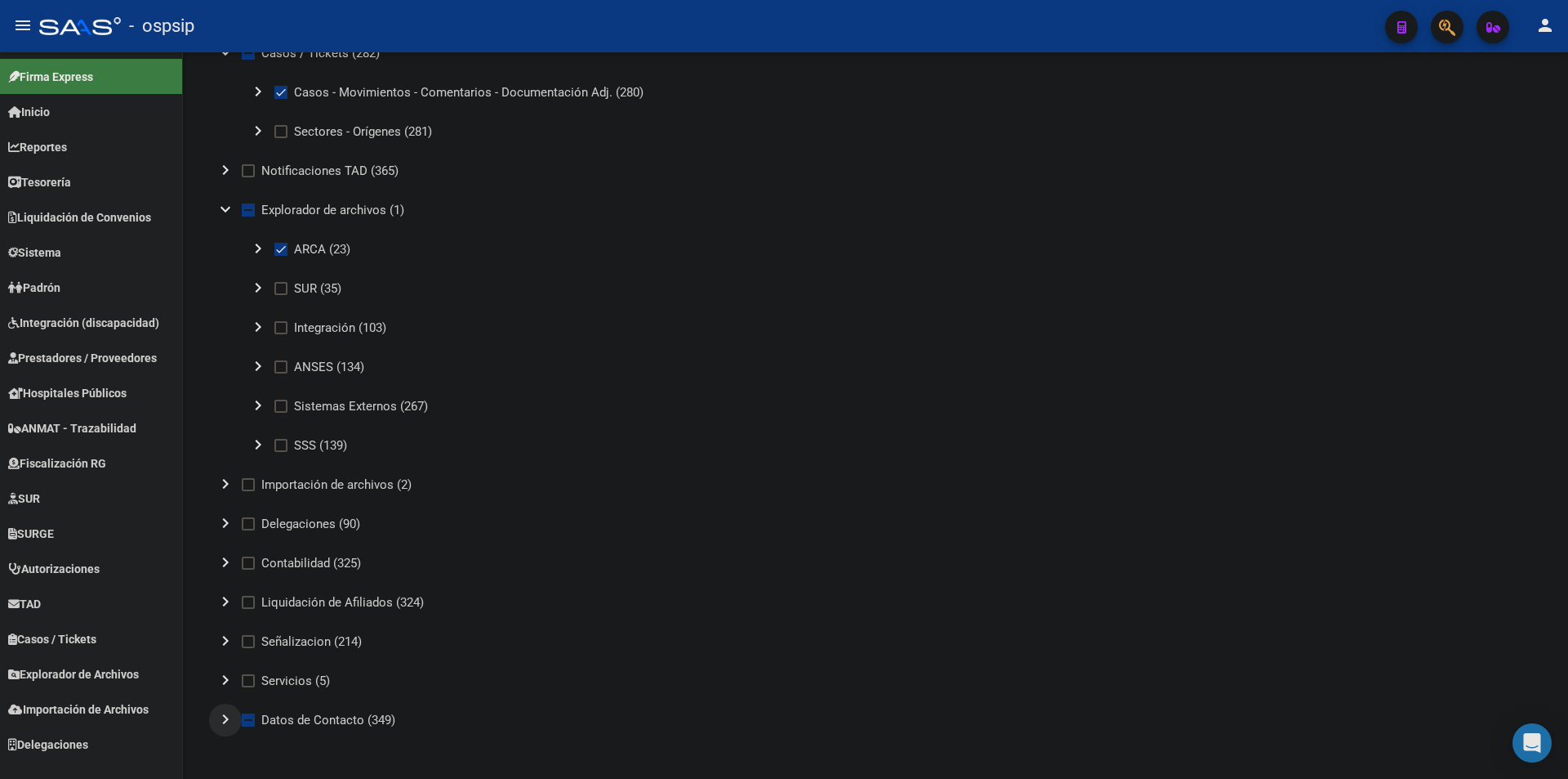
click at [220, 723] on mat-icon "chevron_right" at bounding box center [226, 719] width 20 height 20
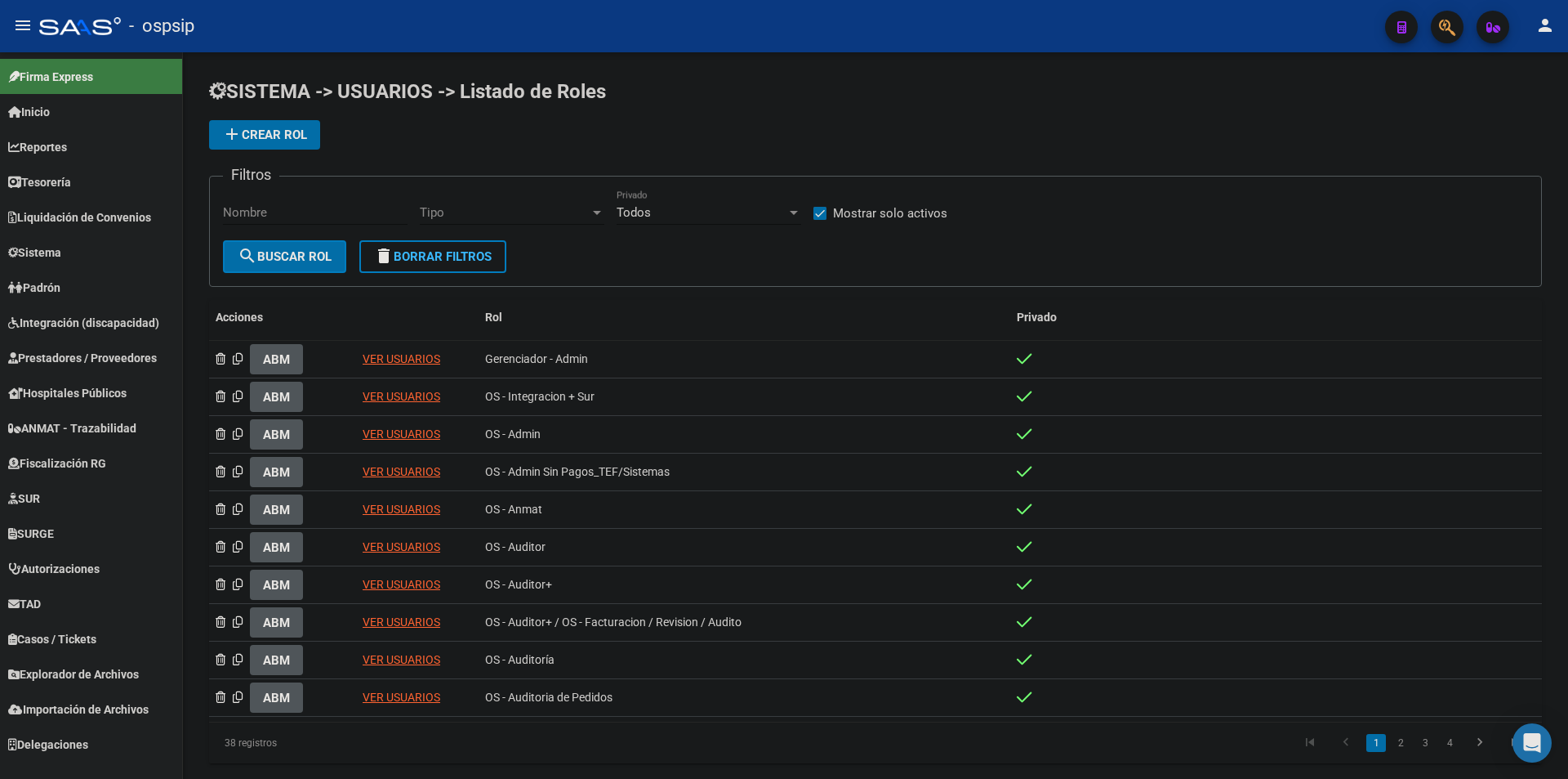
scroll to position [37, 0]
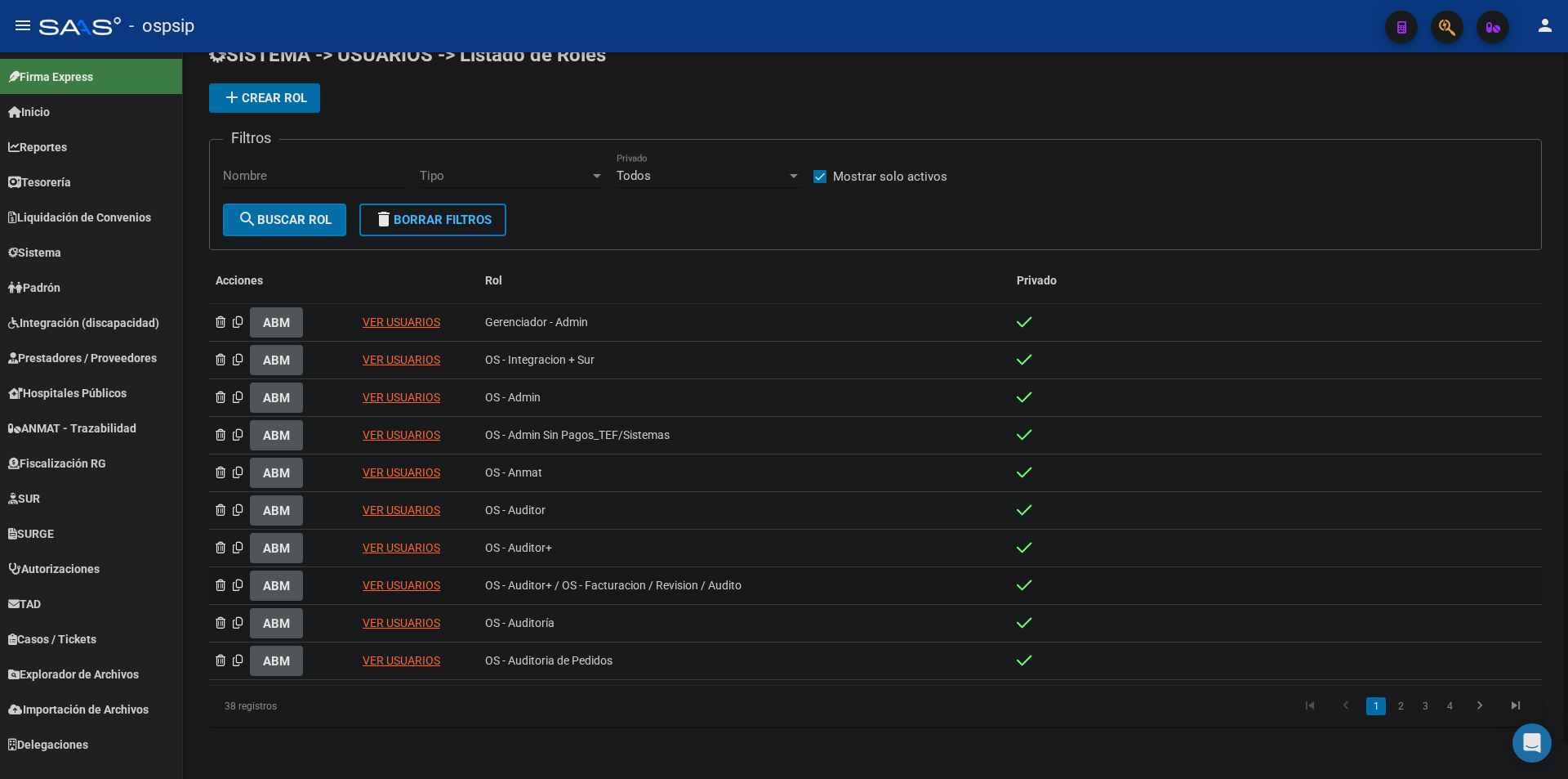
click at [395, 582] on link "VER USUARIOS" at bounding box center [401, 585] width 78 height 13
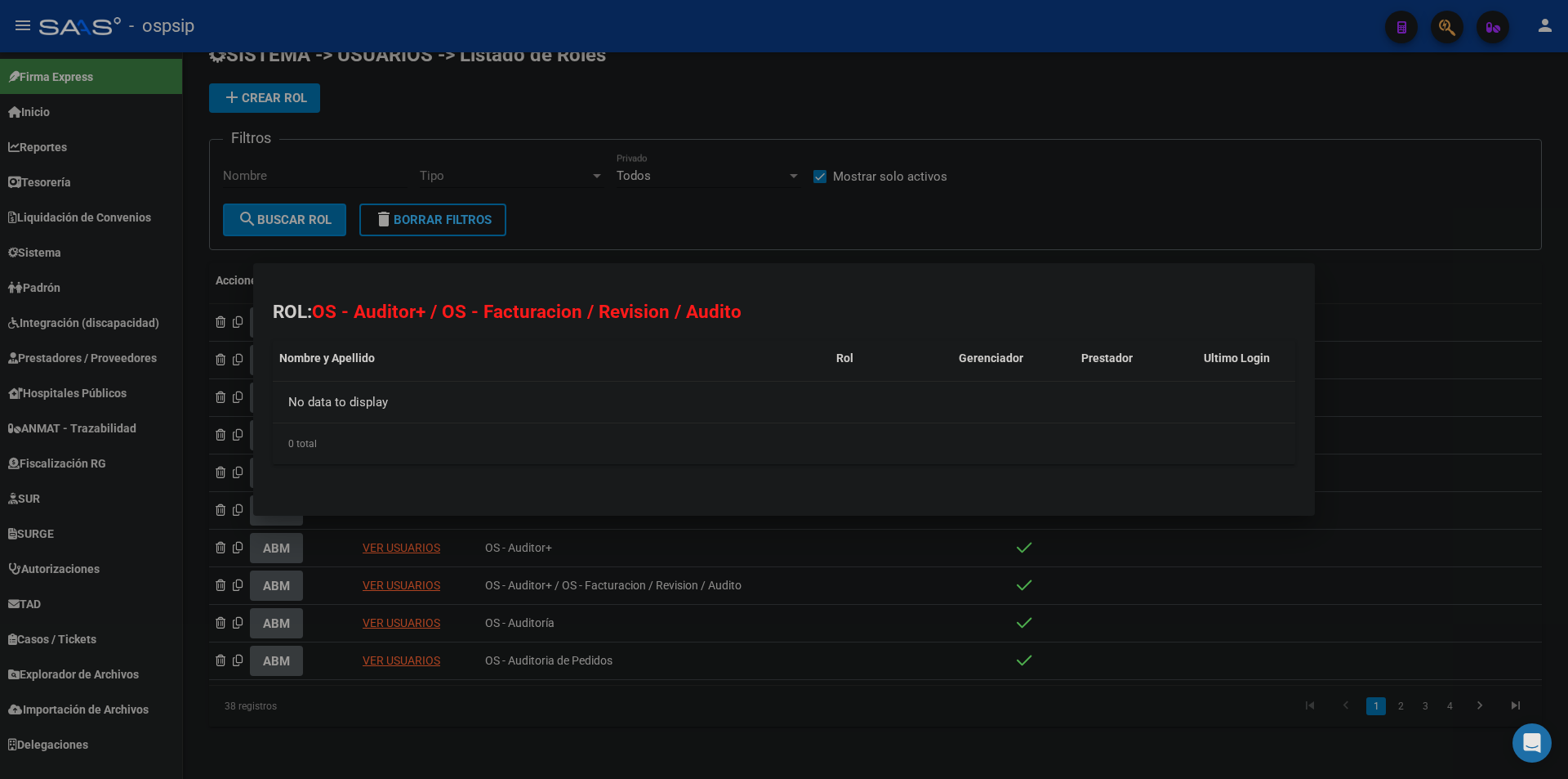
click at [1487, 364] on div at bounding box center [784, 390] width 1568 height 779
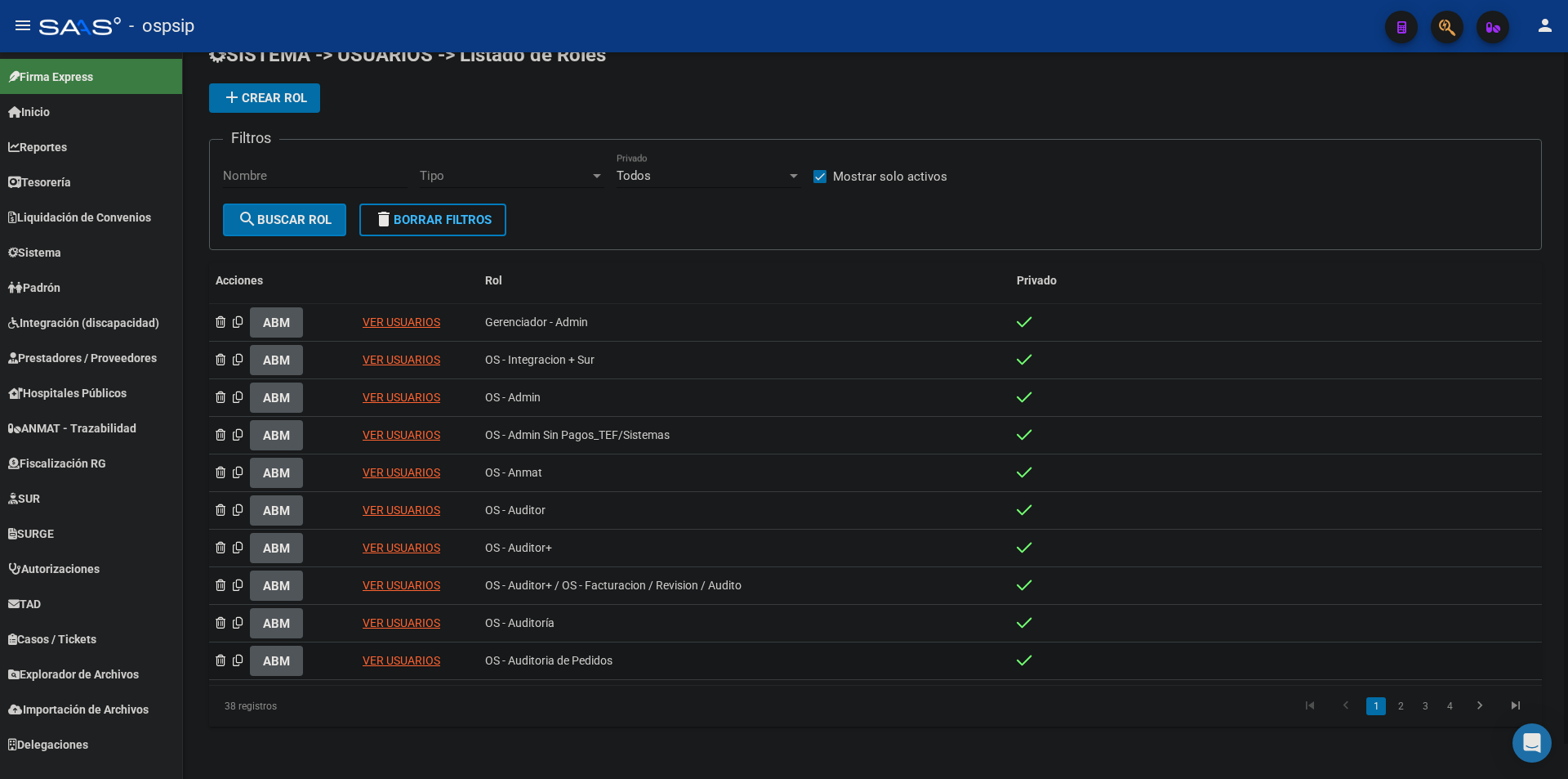
click at [412, 660] on link "VER USUARIOS" at bounding box center [401, 660] width 78 height 13
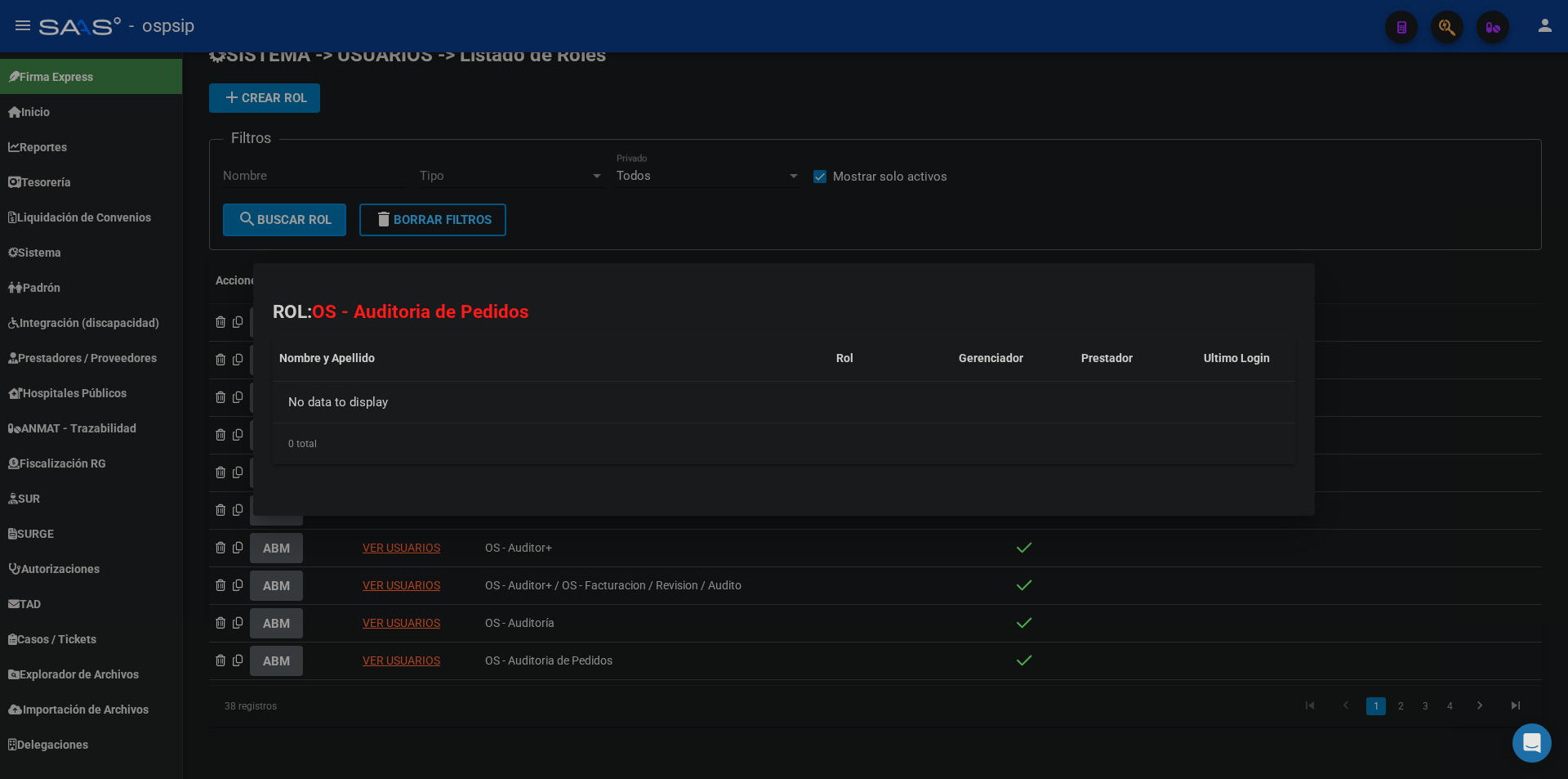
click at [1547, 317] on div at bounding box center [784, 390] width 1568 height 779
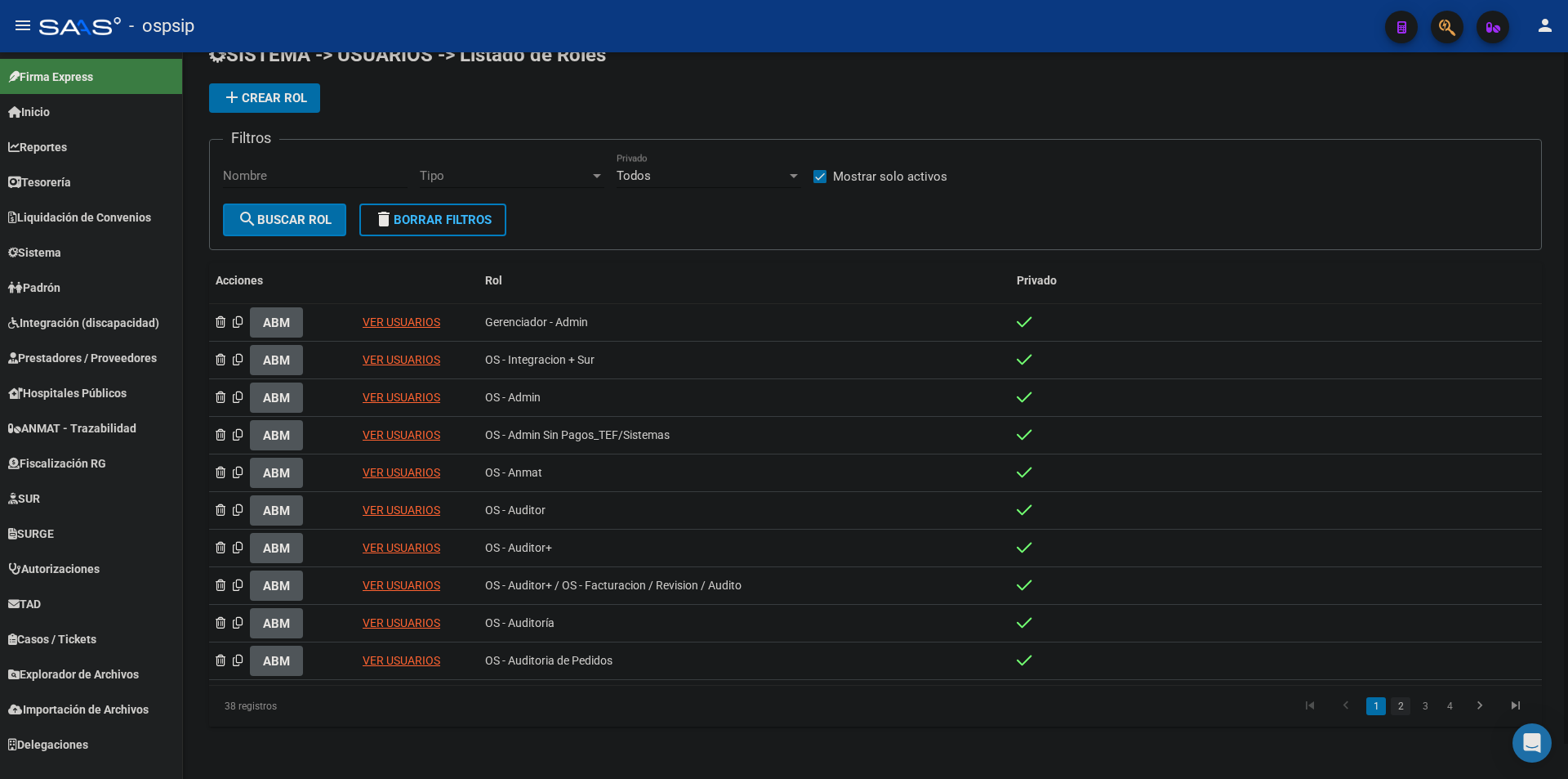
click at [1407, 700] on link "2" at bounding box center [1401, 706] width 20 height 18
click at [393, 656] on link "VER USUARIOS" at bounding box center [401, 660] width 78 height 13
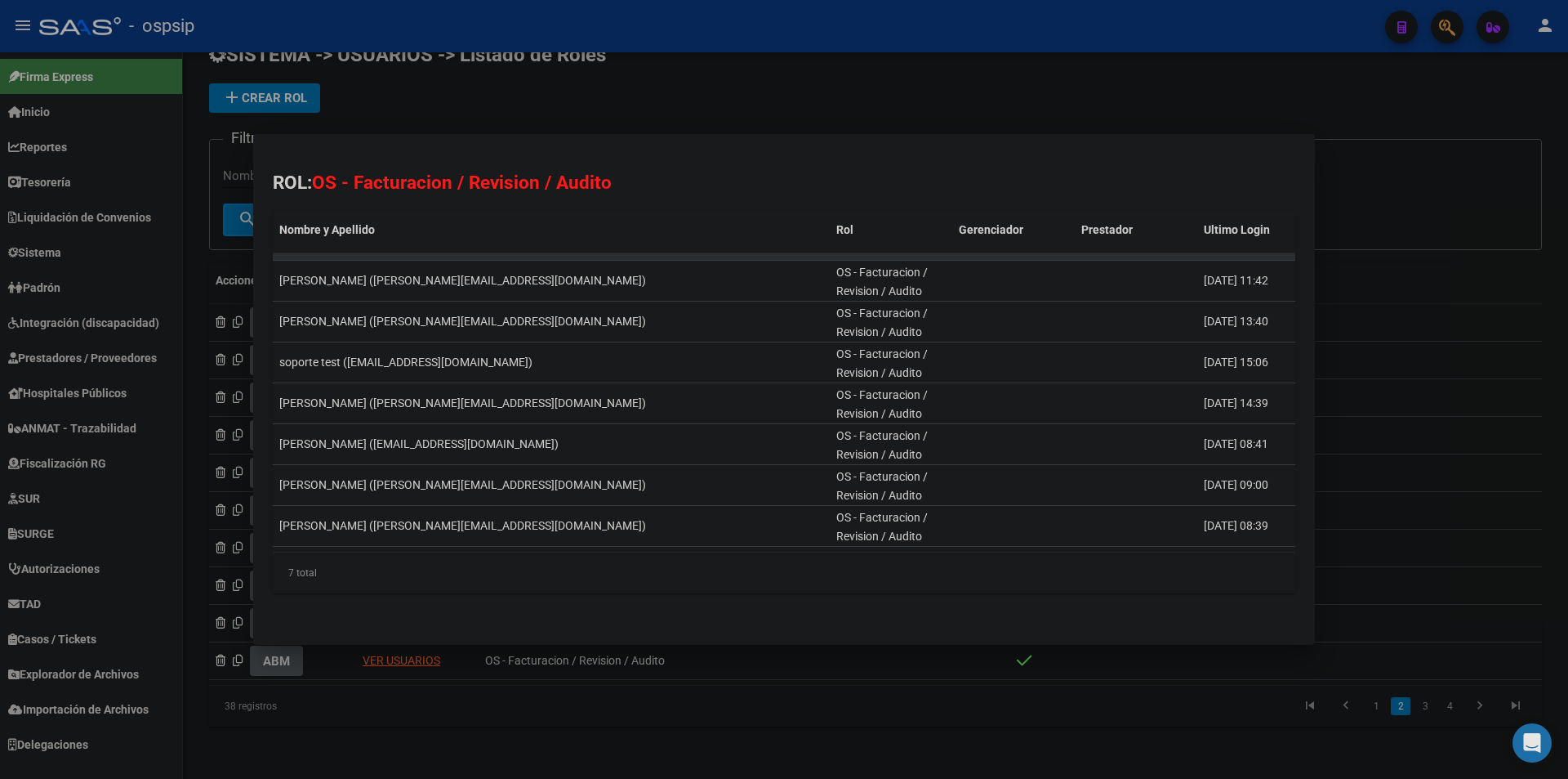
click at [1006, 64] on div at bounding box center [784, 390] width 1568 height 779
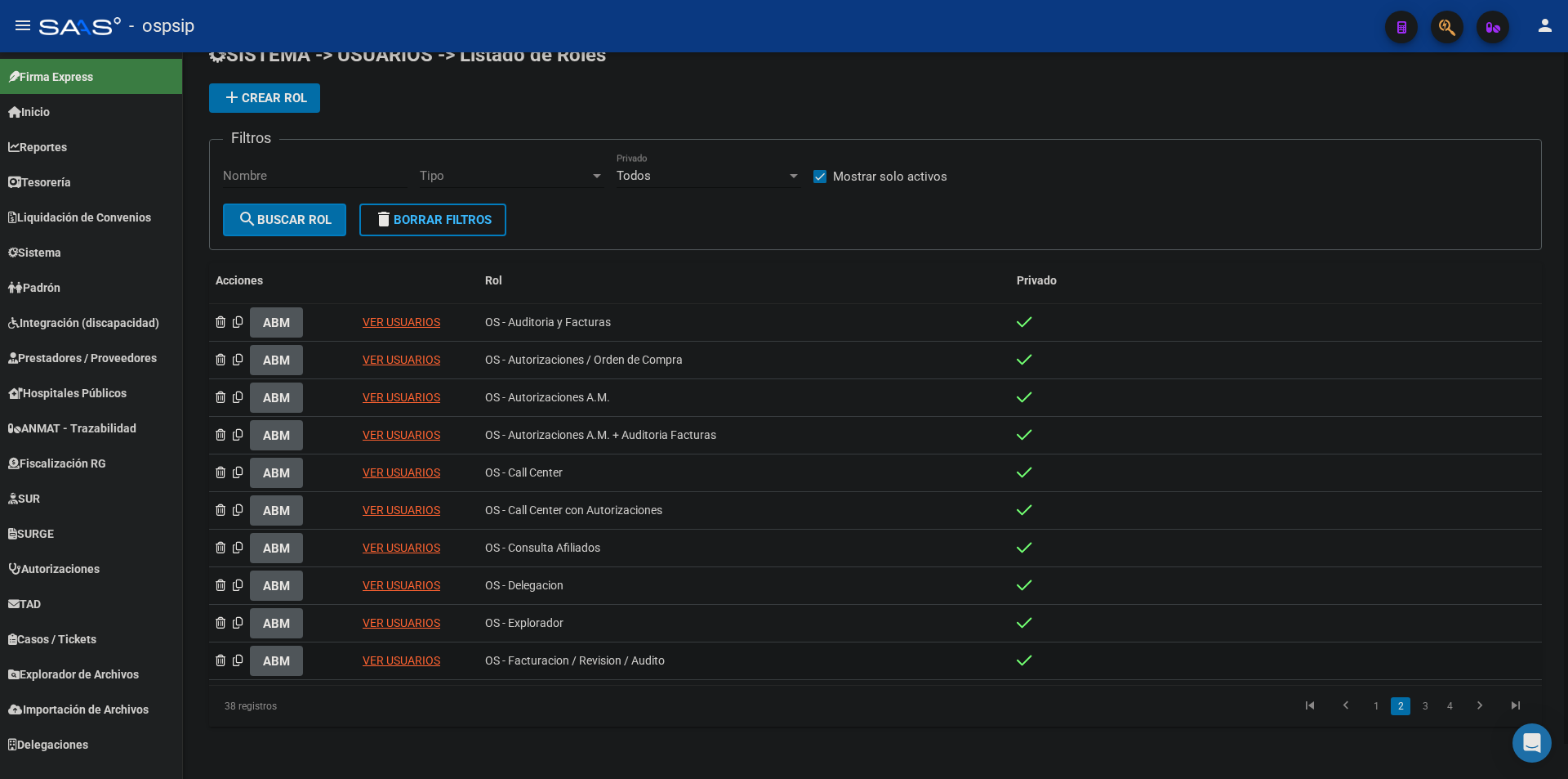
click at [287, 664] on span "ABM" at bounding box center [277, 661] width 27 height 14
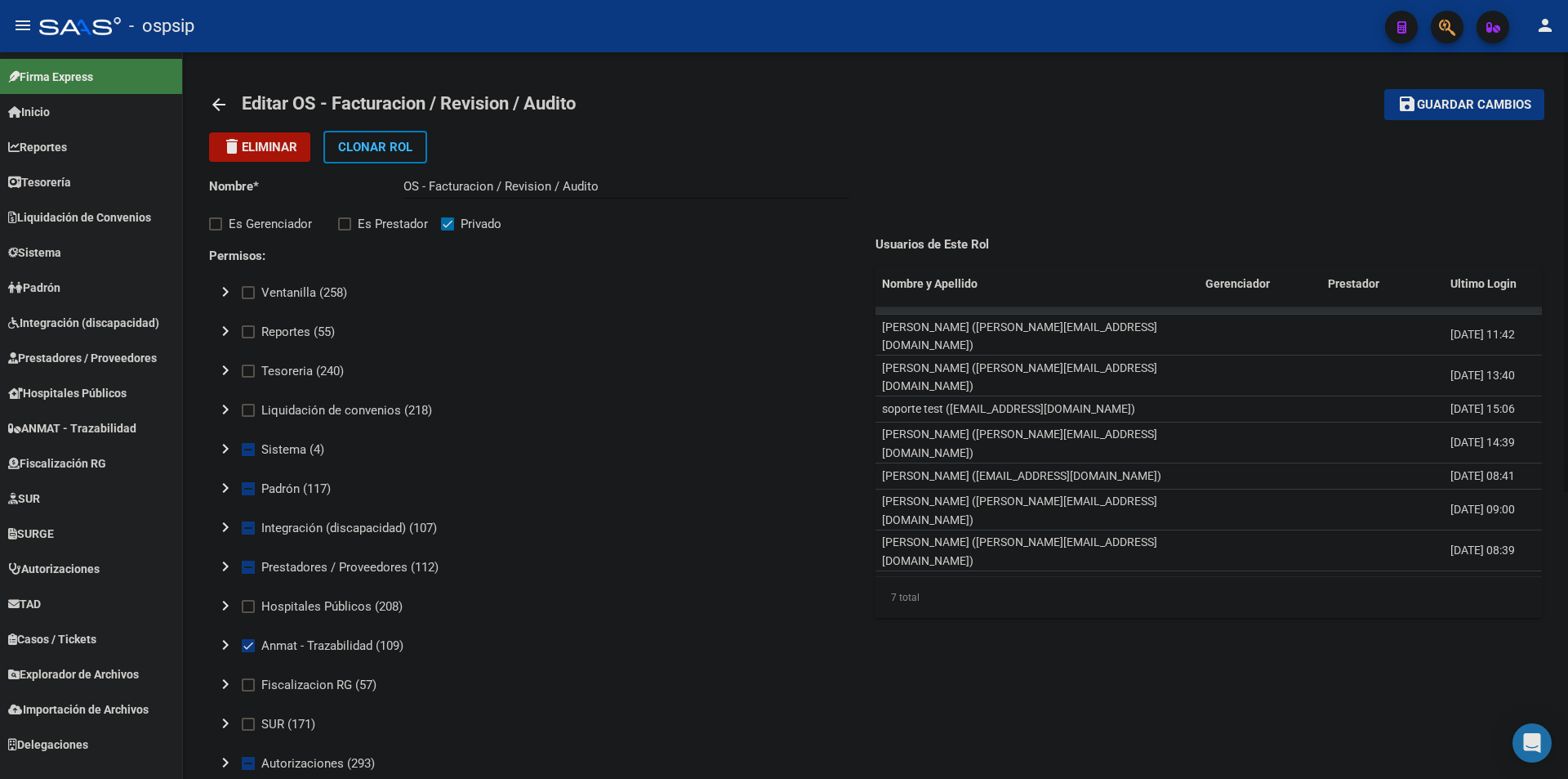
click at [222, 326] on mat-icon "chevron_right" at bounding box center [226, 331] width 20 height 20
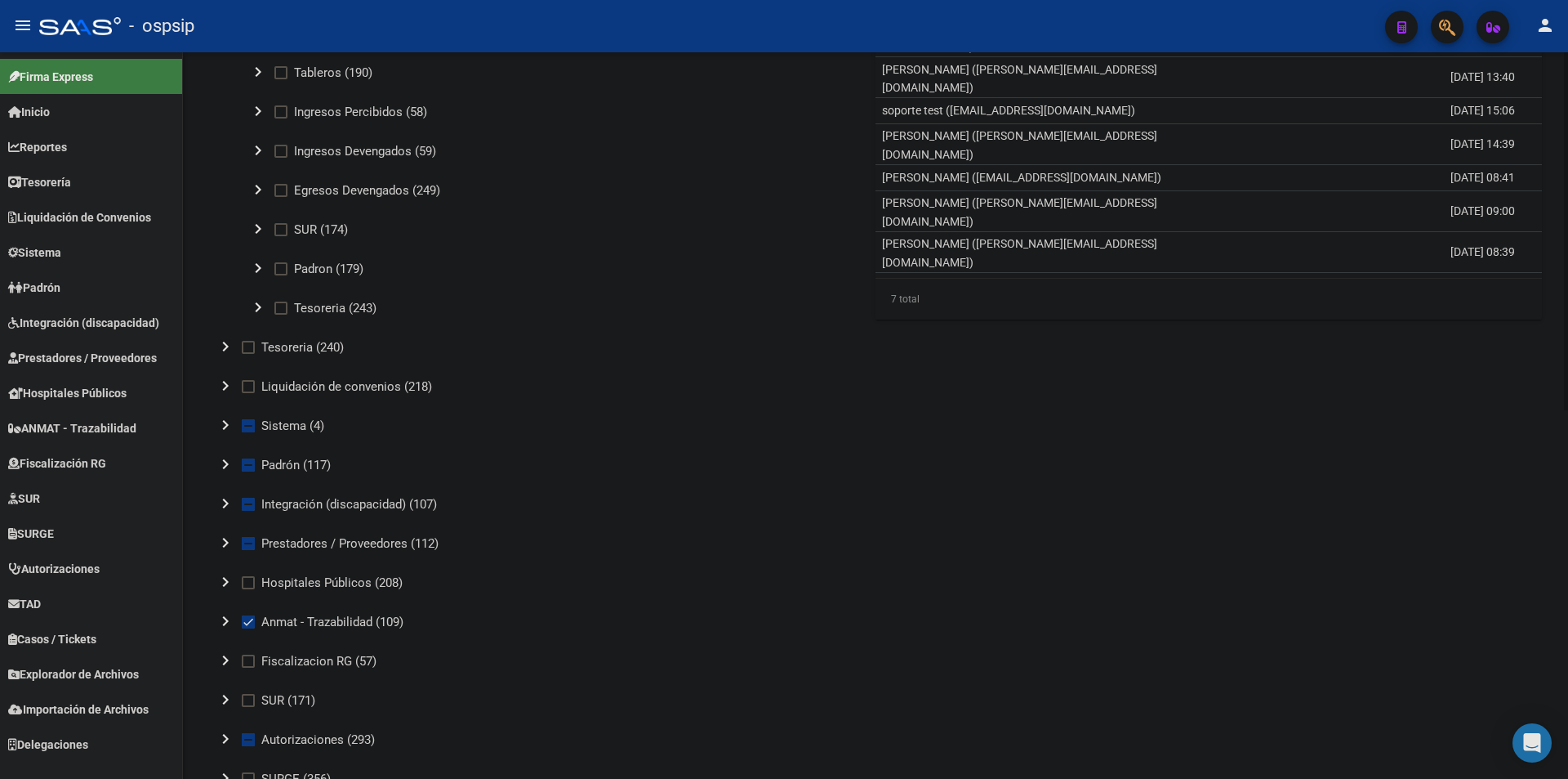
scroll to position [327, 0]
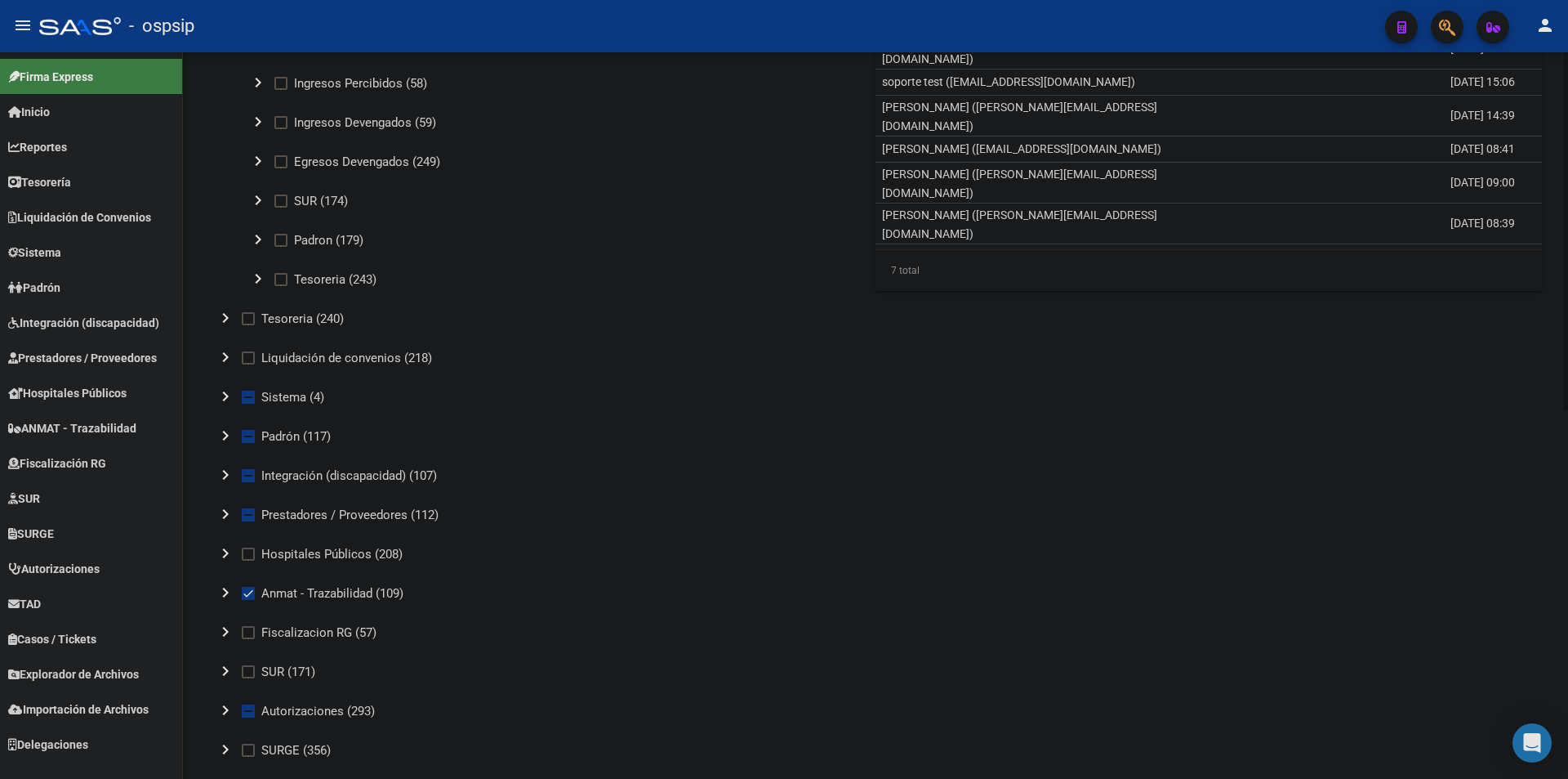
click at [217, 398] on mat-icon "chevron_right" at bounding box center [226, 397] width 20 height 20
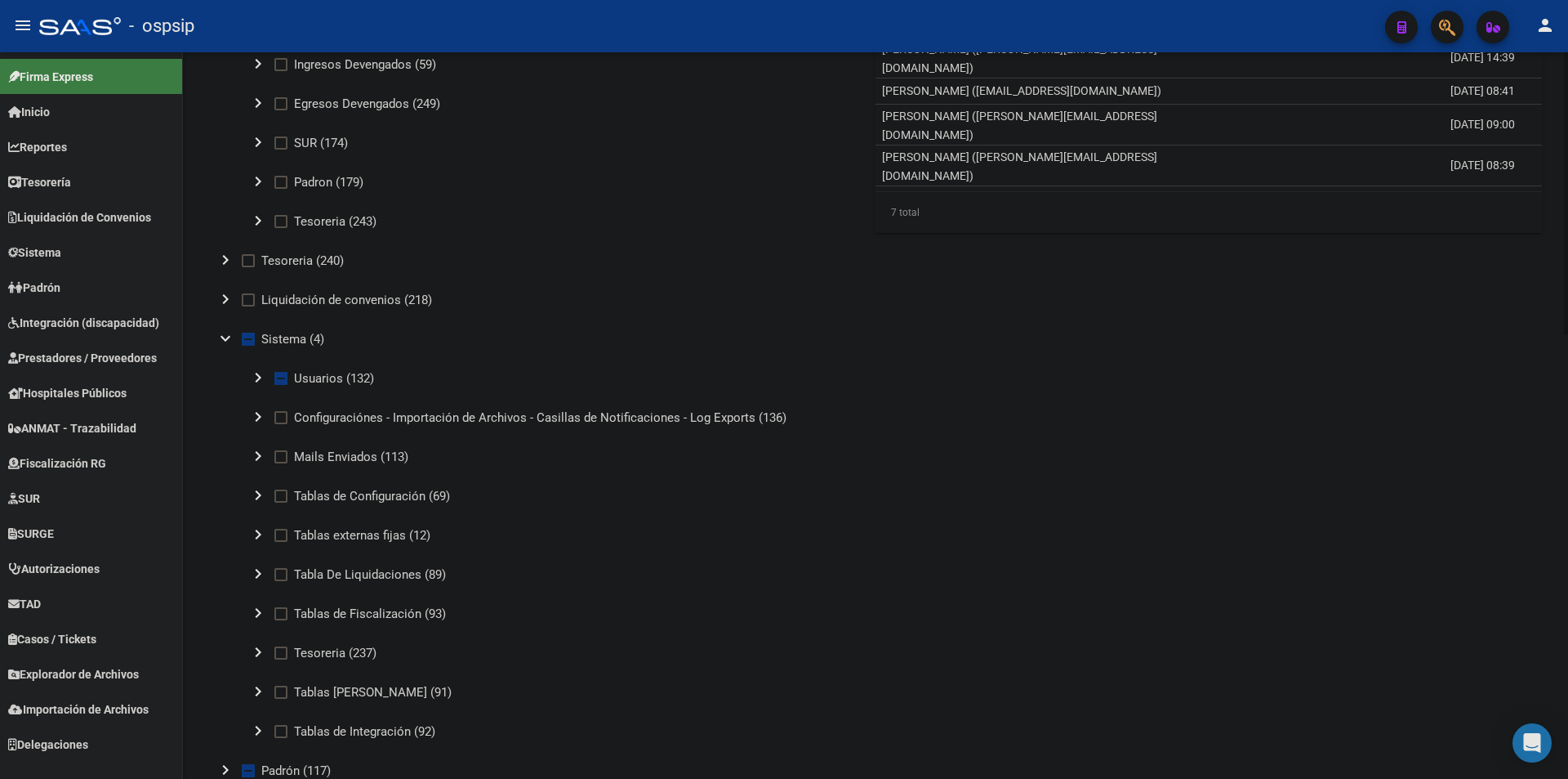
scroll to position [408, 0]
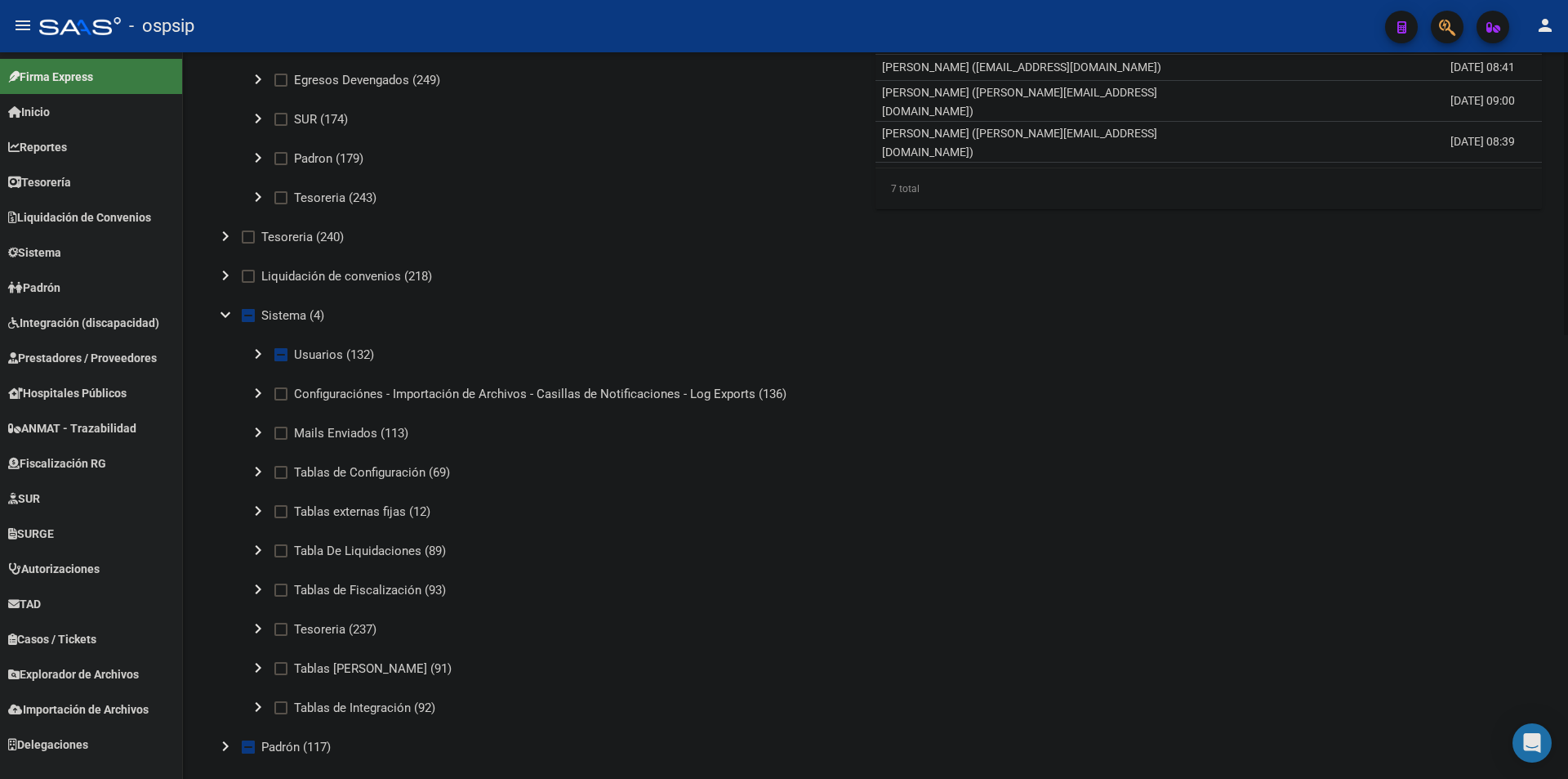
click at [255, 354] on mat-icon "chevron_right" at bounding box center [258, 354] width 20 height 20
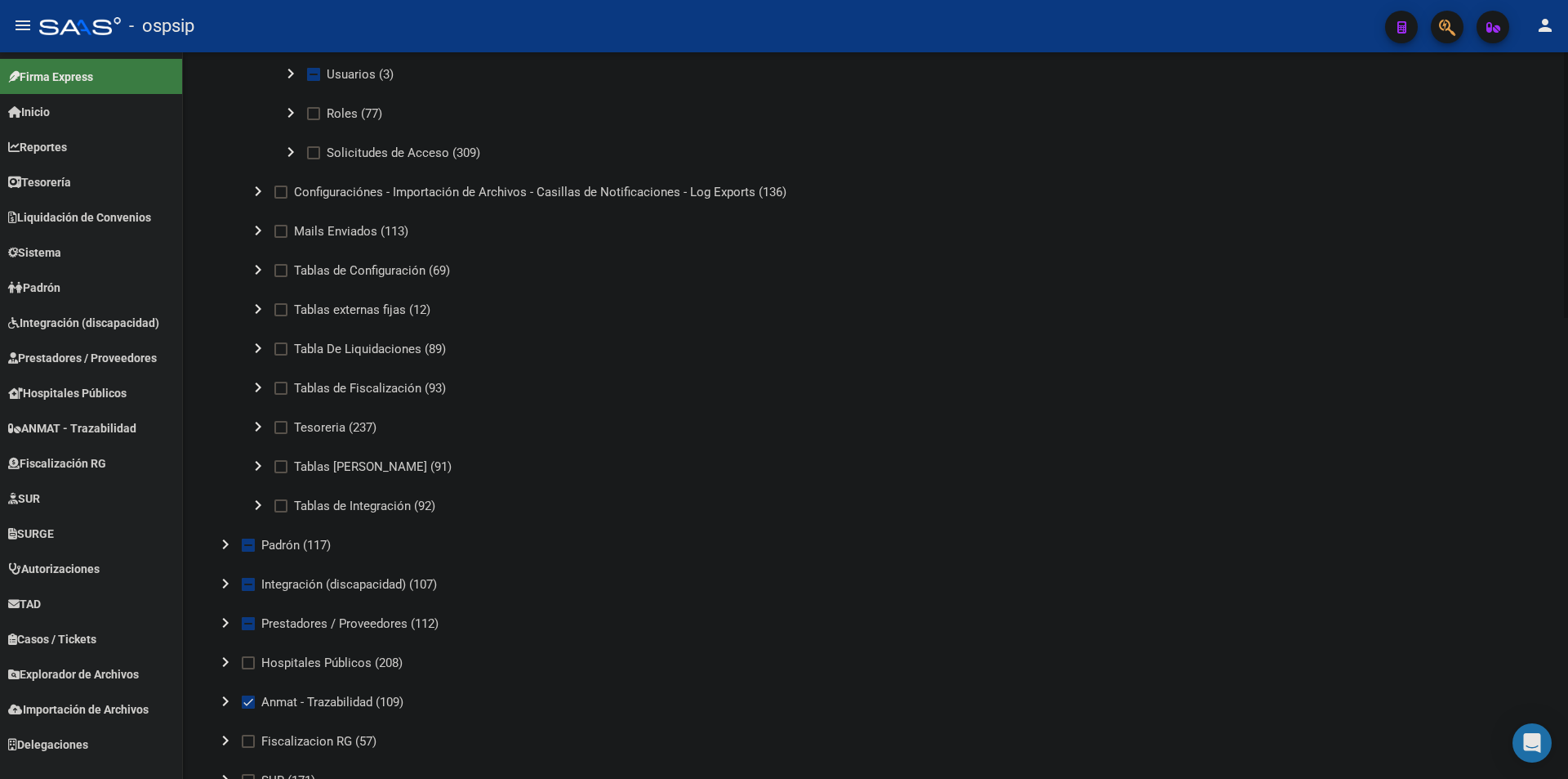
scroll to position [735, 0]
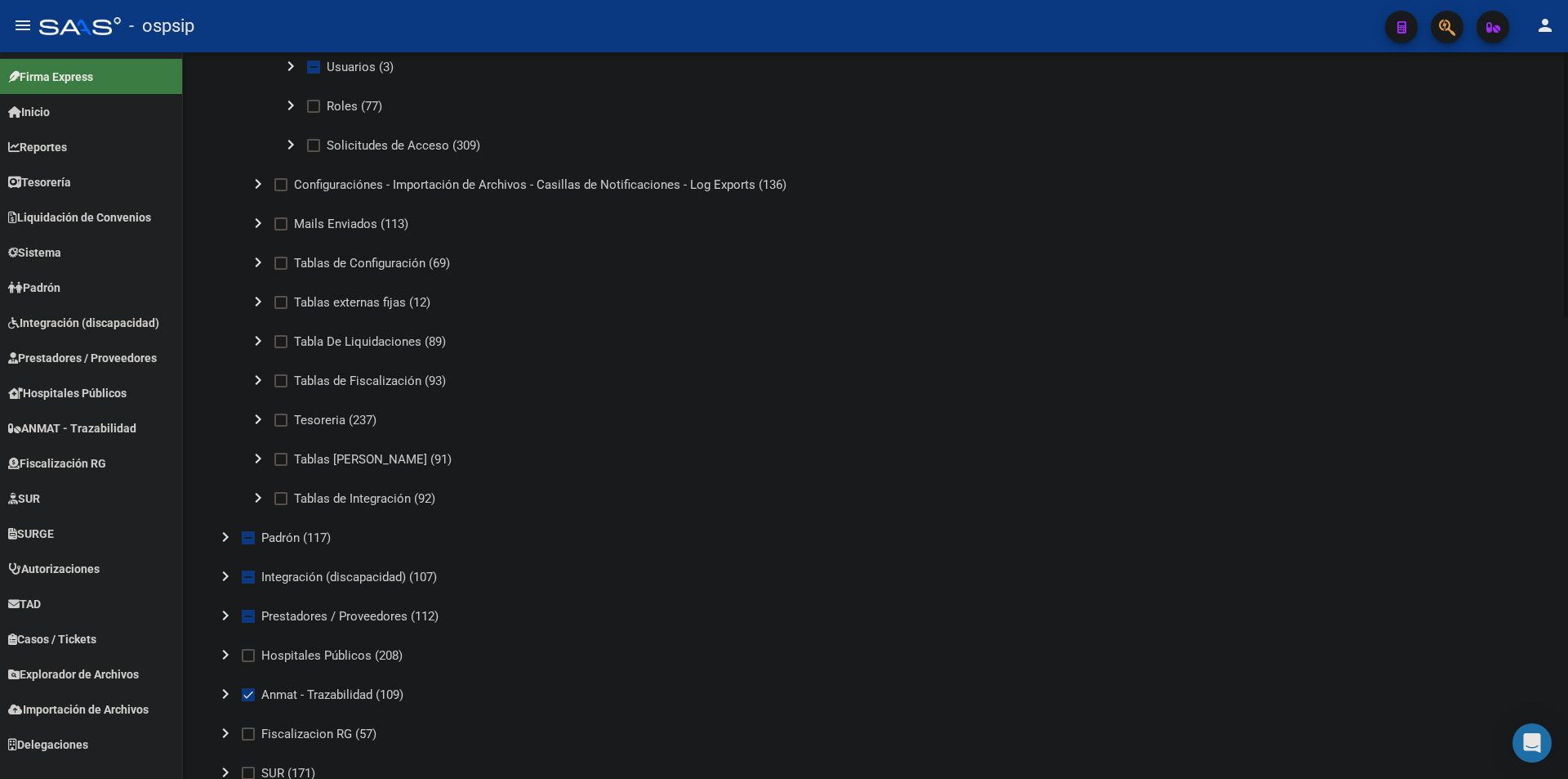
click at [223, 536] on mat-icon "chevron_right" at bounding box center [226, 537] width 20 height 20
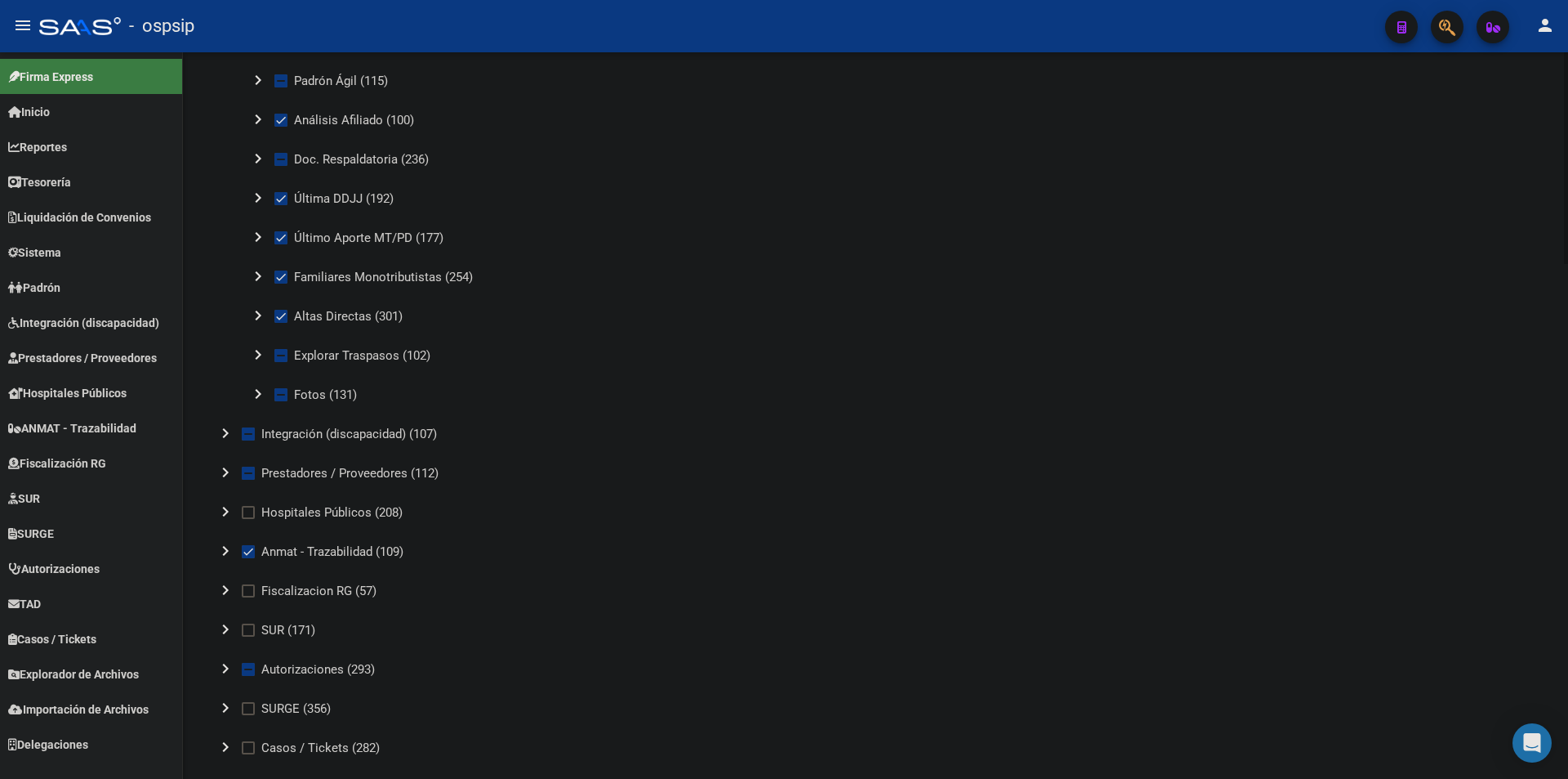
scroll to position [1390, 0]
click at [228, 429] on mat-icon "chevron_right" at bounding box center [226, 432] width 20 height 20
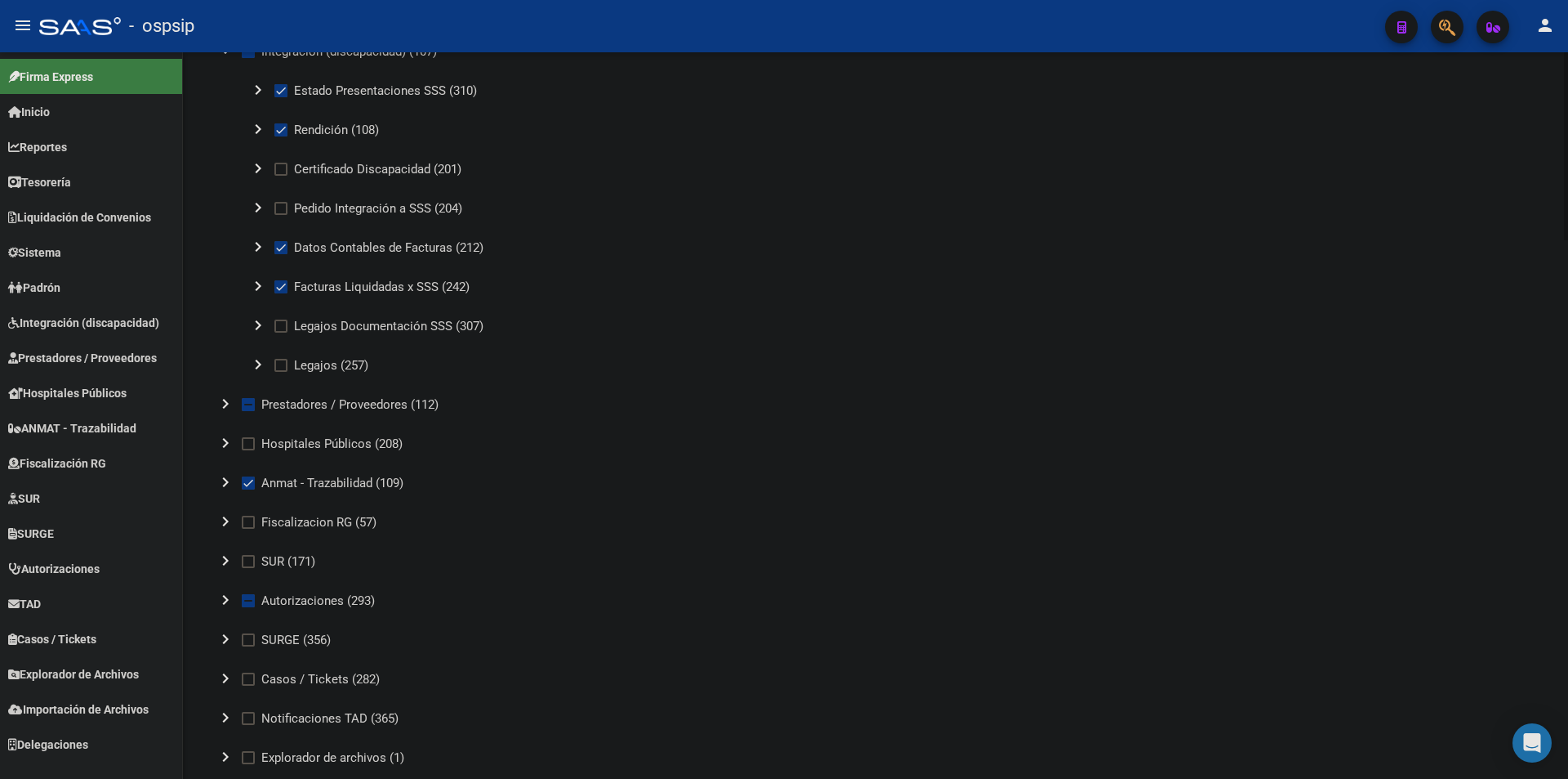
scroll to position [1798, 0]
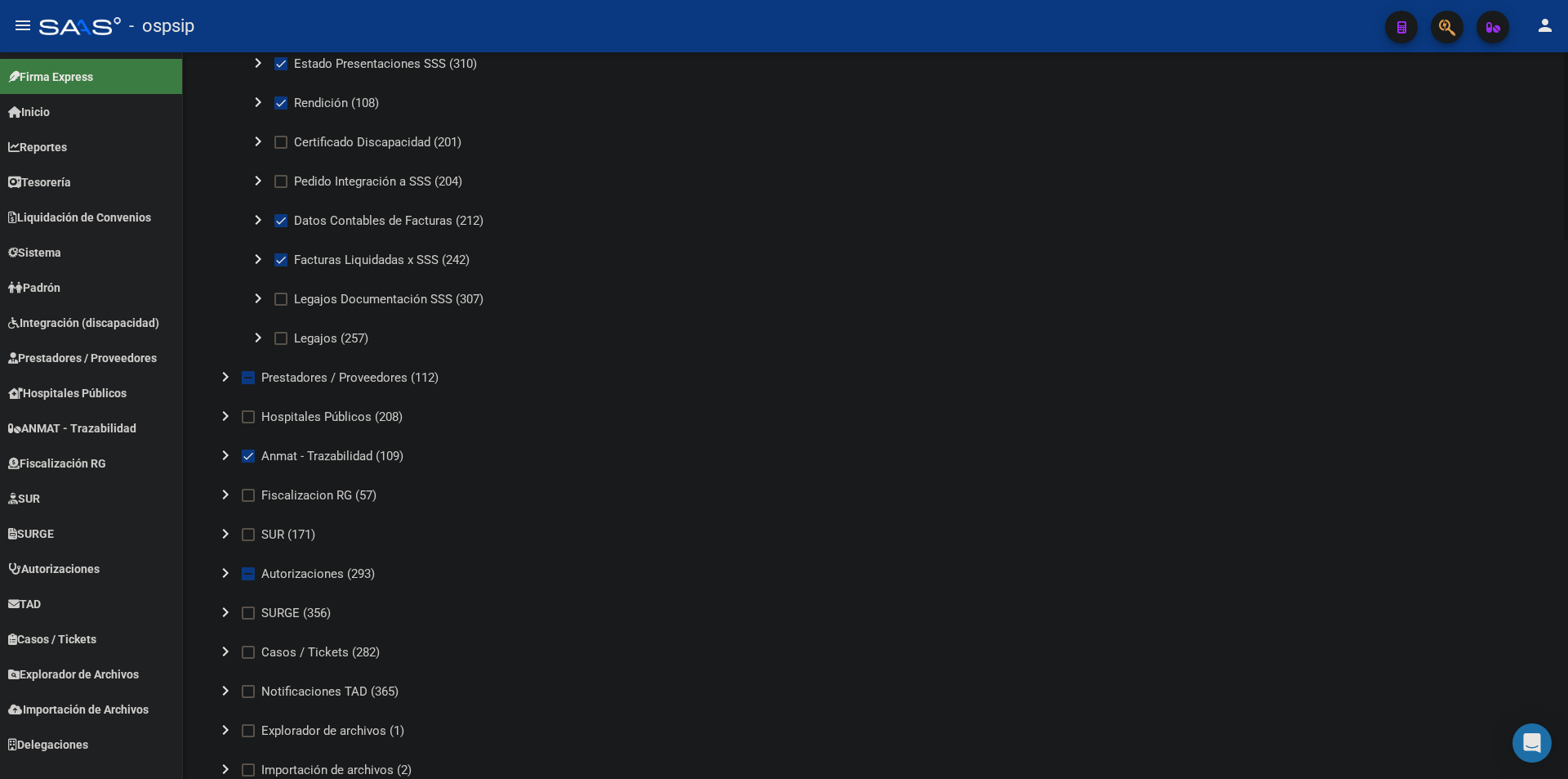
click at [228, 374] on mat-icon "chevron_right" at bounding box center [226, 377] width 20 height 20
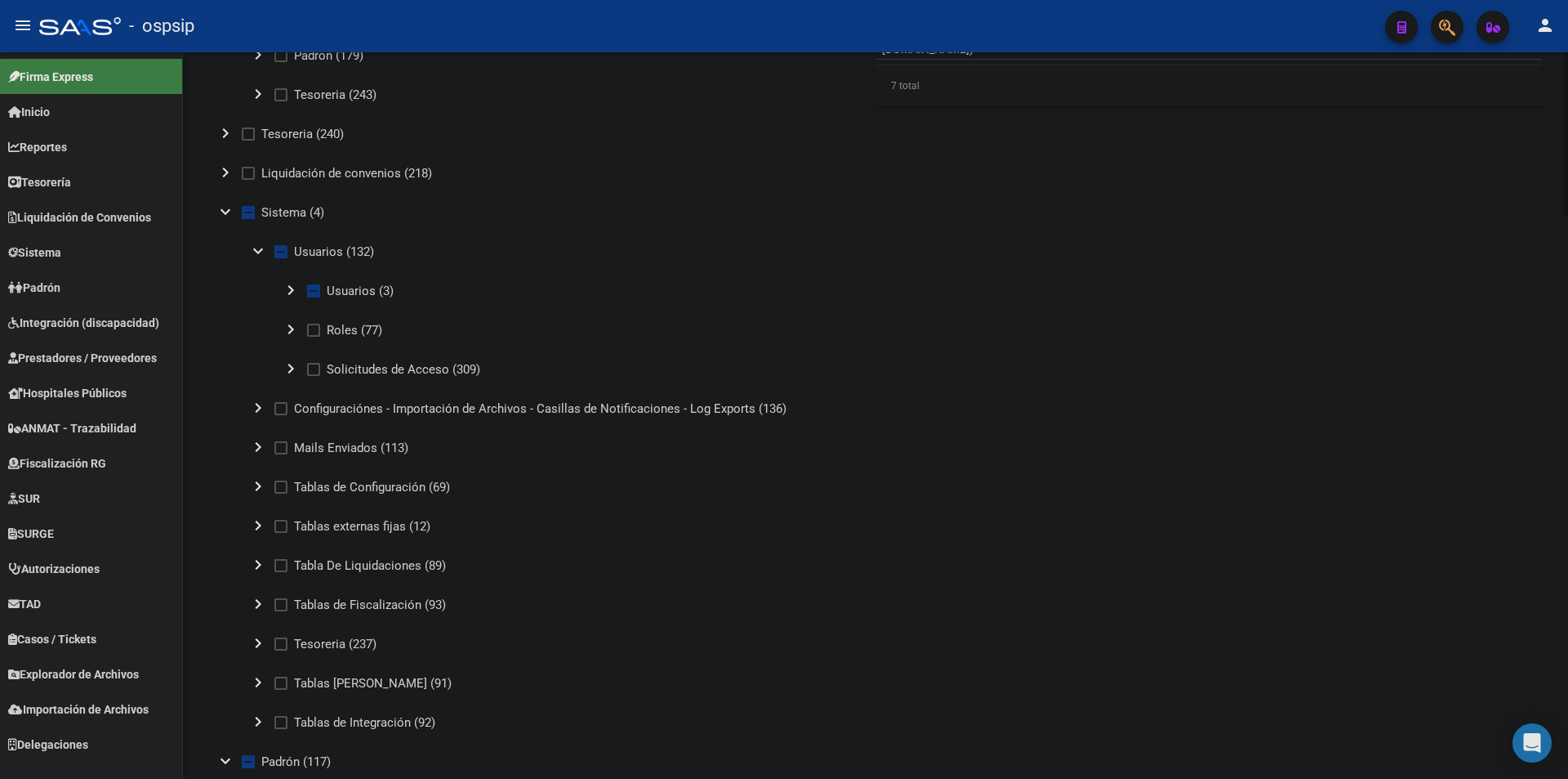
scroll to position [164, 0]
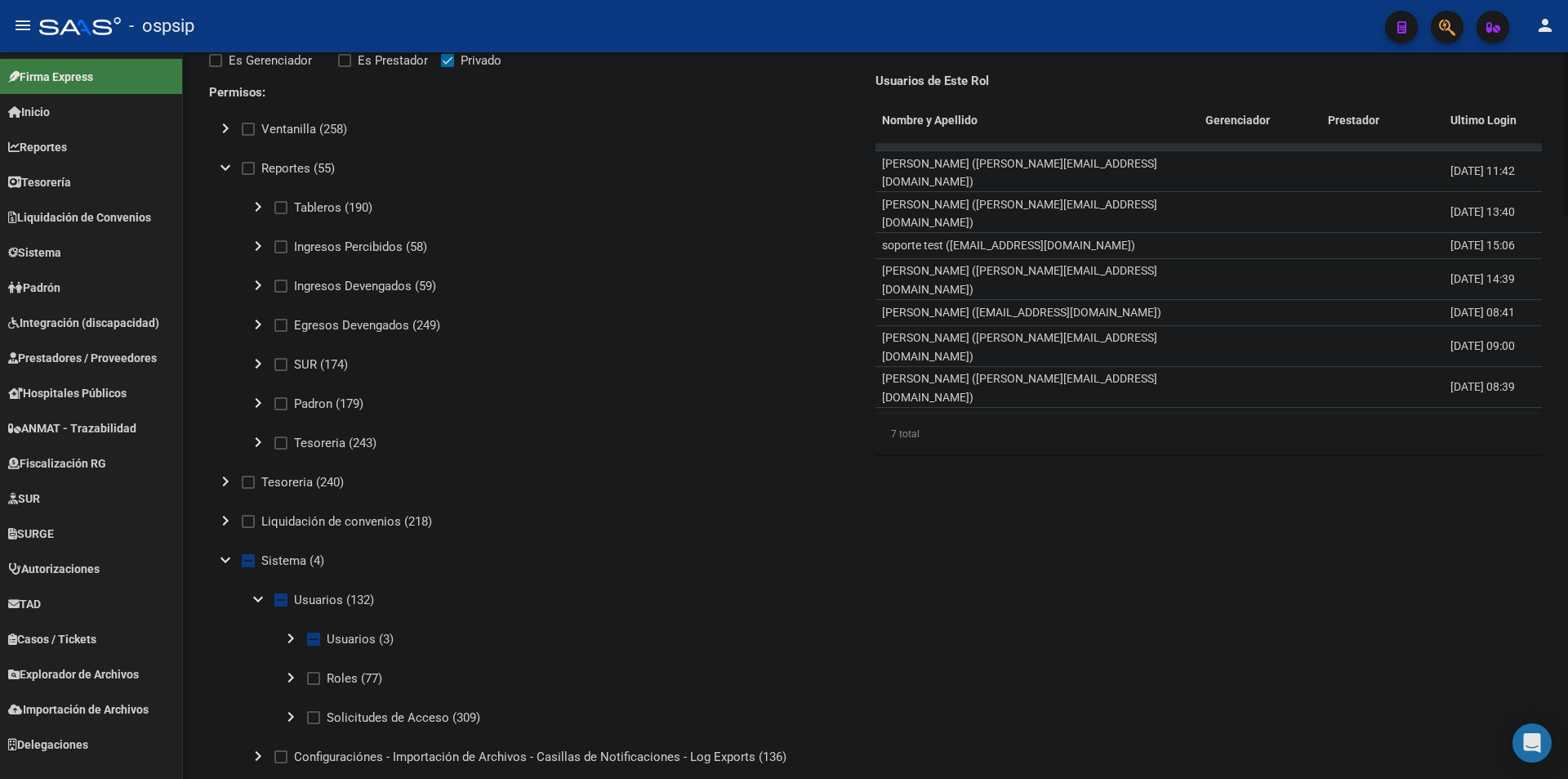
click at [219, 557] on mat-icon "expand_more" at bounding box center [226, 560] width 20 height 20
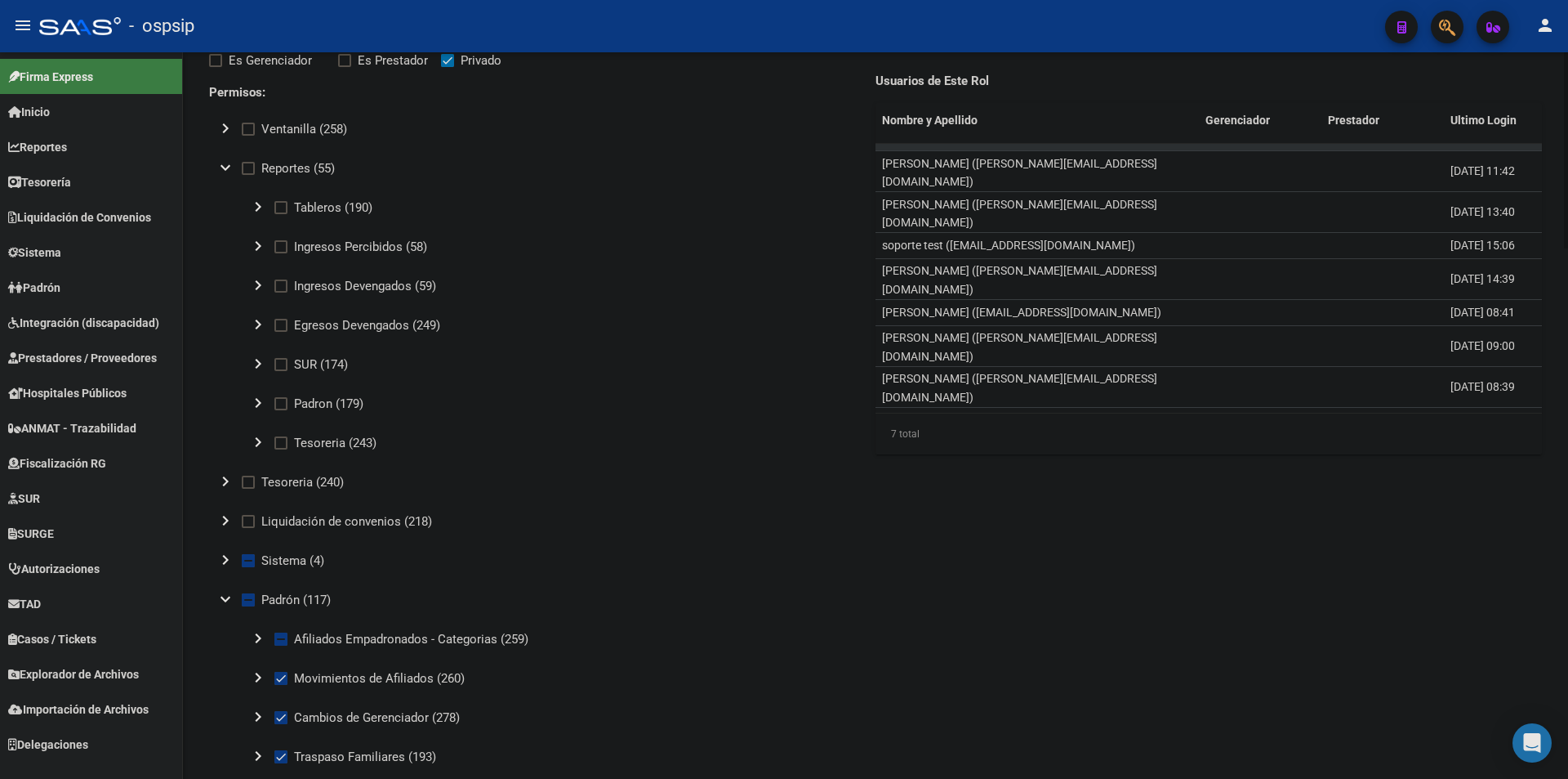
click at [229, 596] on mat-icon "expand_more" at bounding box center [226, 599] width 20 height 20
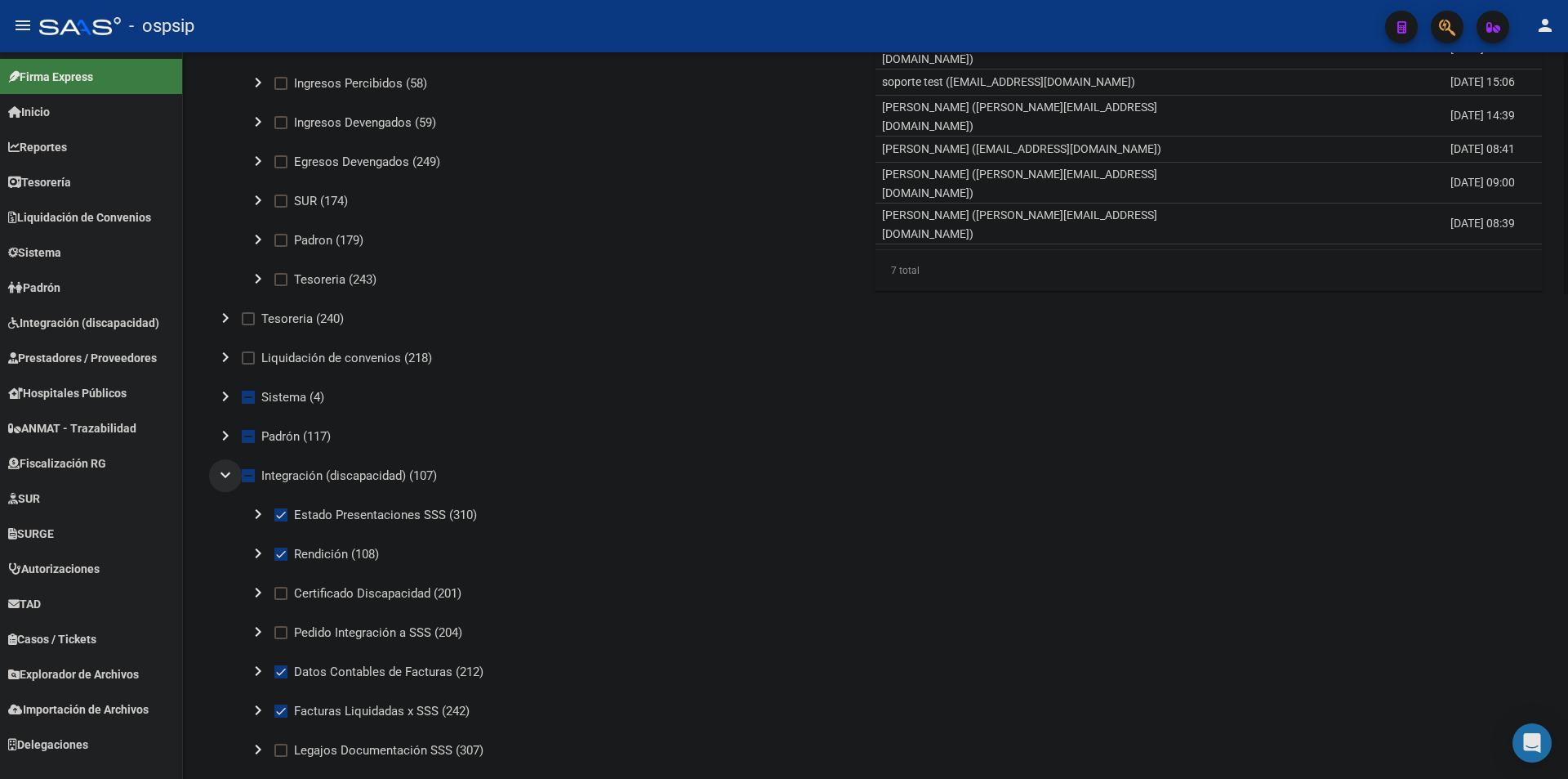
click at [218, 473] on mat-icon "expand_more" at bounding box center [226, 475] width 20 height 20
click at [226, 509] on mat-icon "expand_more" at bounding box center [226, 514] width 20 height 20
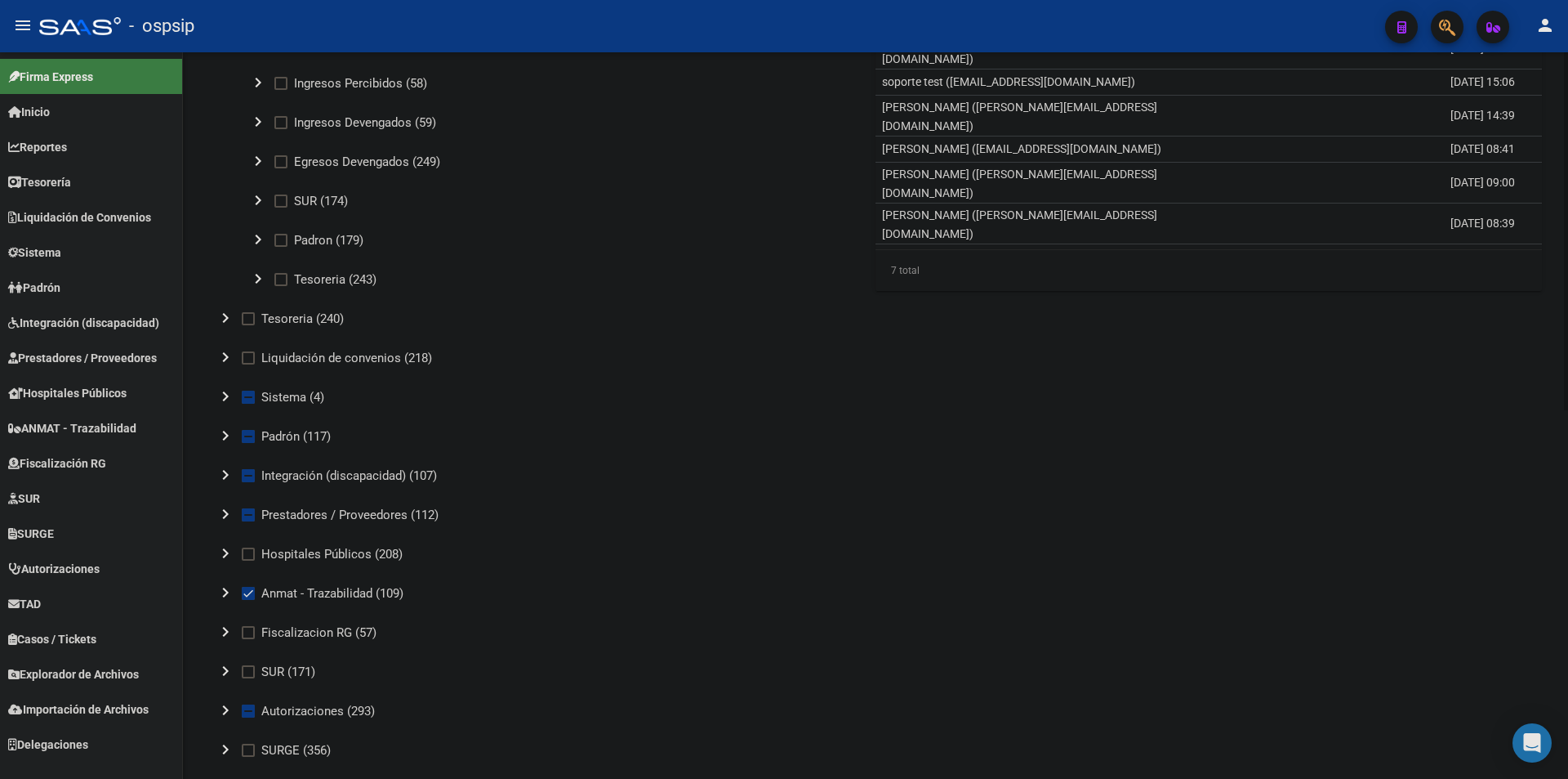
scroll to position [0, 0]
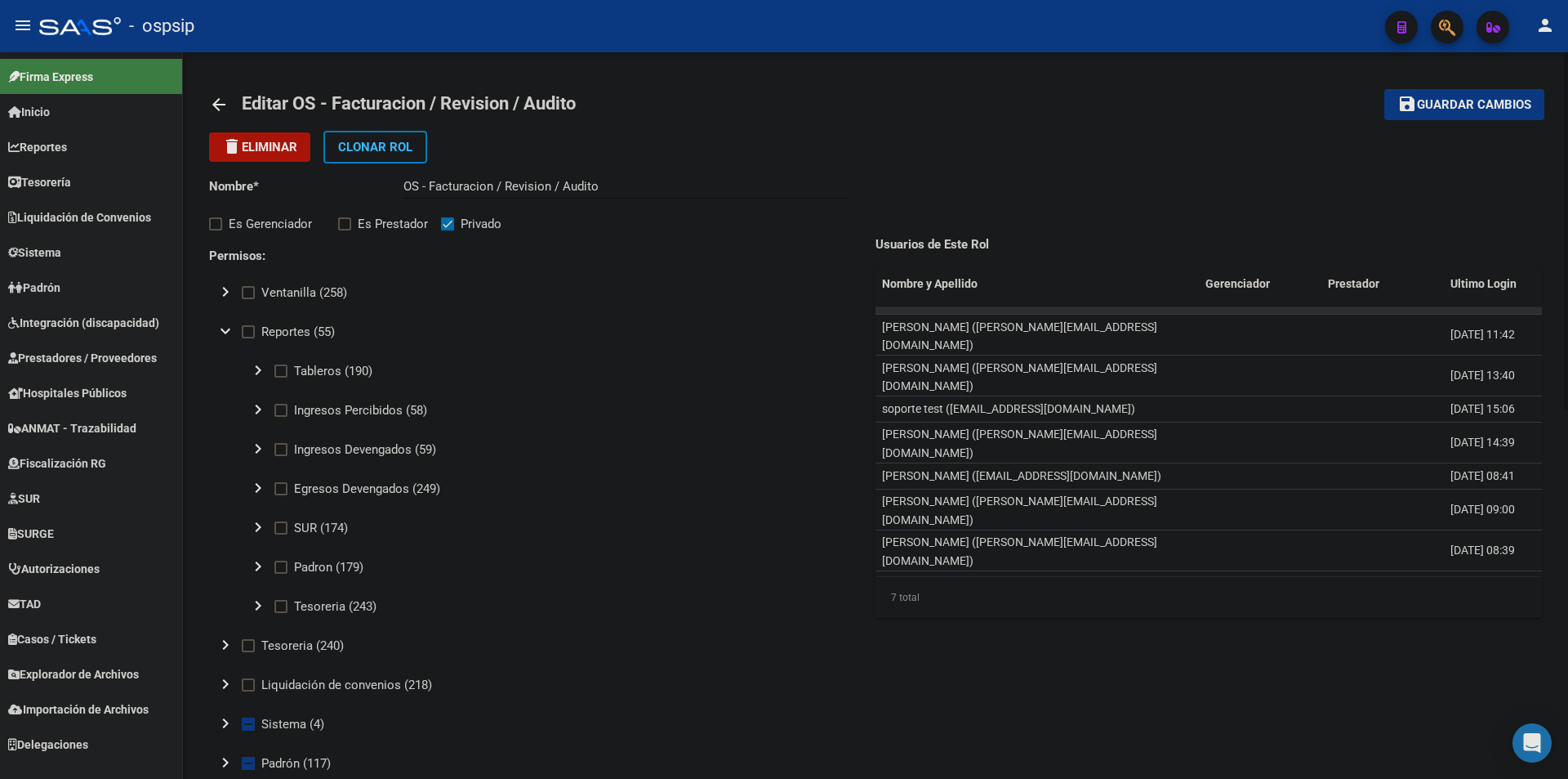
click at [214, 107] on mat-icon "arrow_back" at bounding box center [219, 105] width 20 height 20
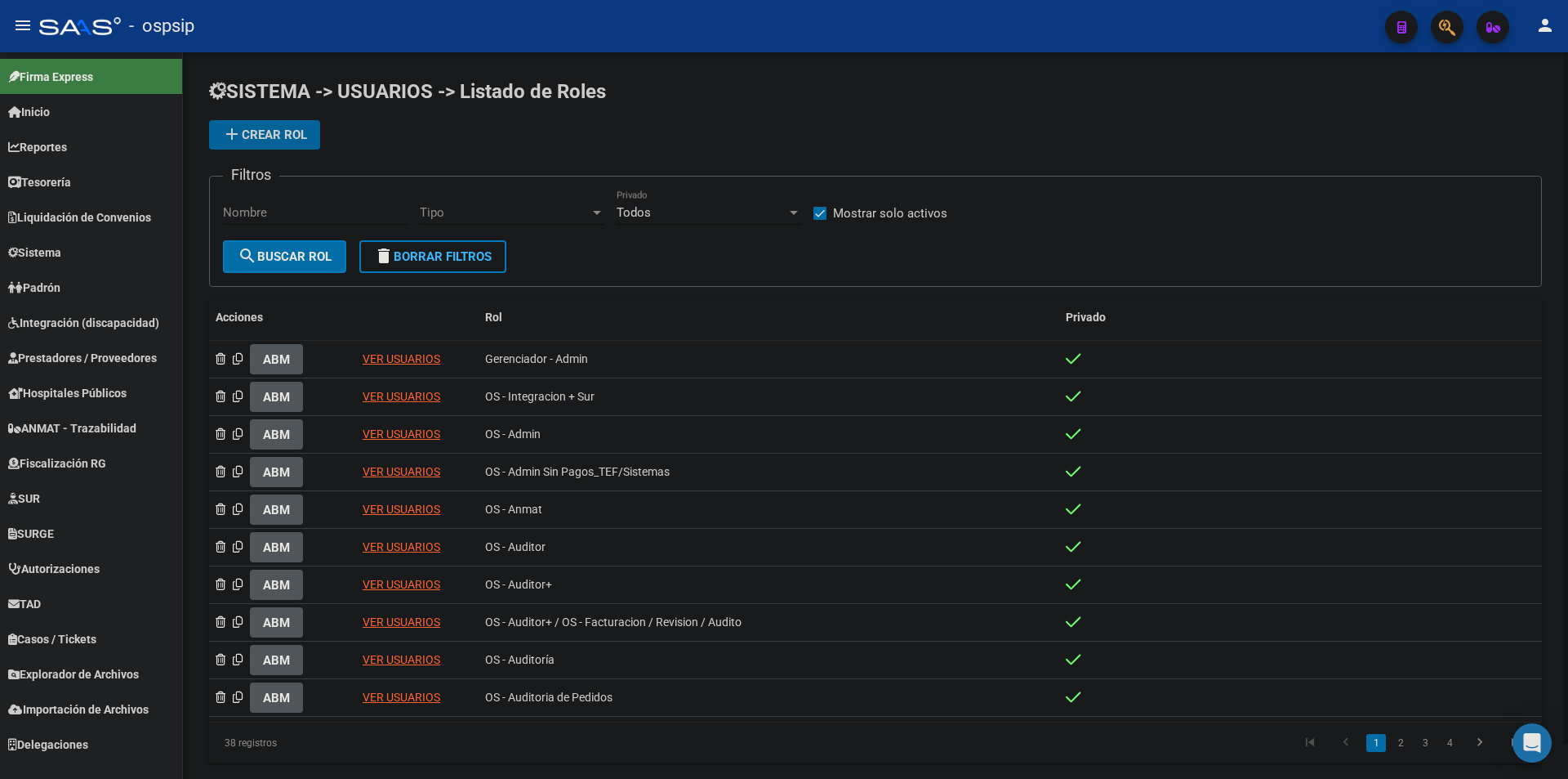
click at [312, 136] on button "add Crear Rol" at bounding box center [265, 134] width 111 height 30
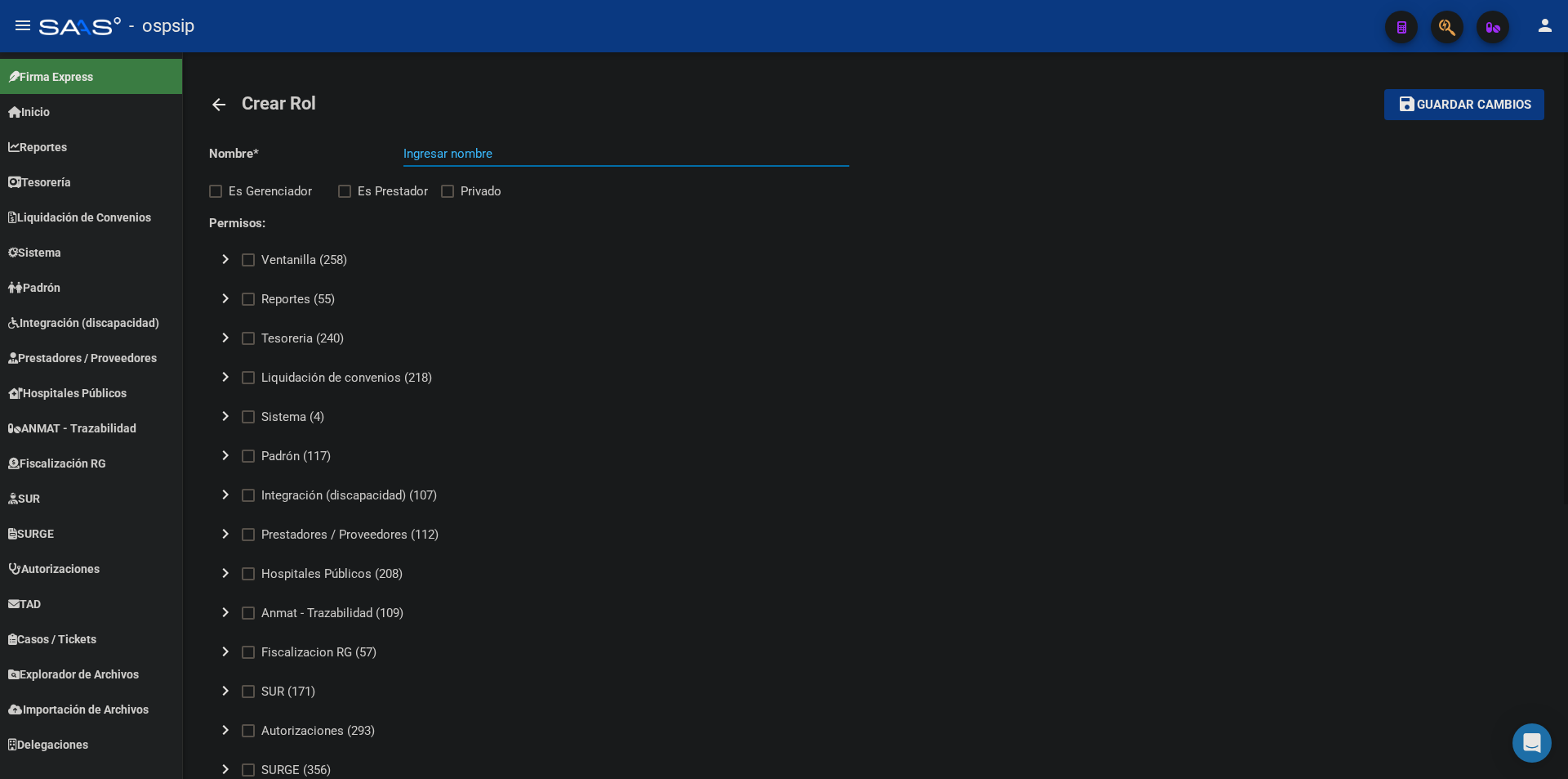
click at [557, 155] on input "Ingresar nombre" at bounding box center [626, 153] width 446 height 14
click at [641, 159] on input "Ingresar nombre" at bounding box center [626, 153] width 446 height 14
paste input "Autorizaciones A.M. + Auditoria Facturas"
paste input "Fiscalizador"
type input "Autorizaciones A.M. + Auditoria Facturas + Fiscalizador"
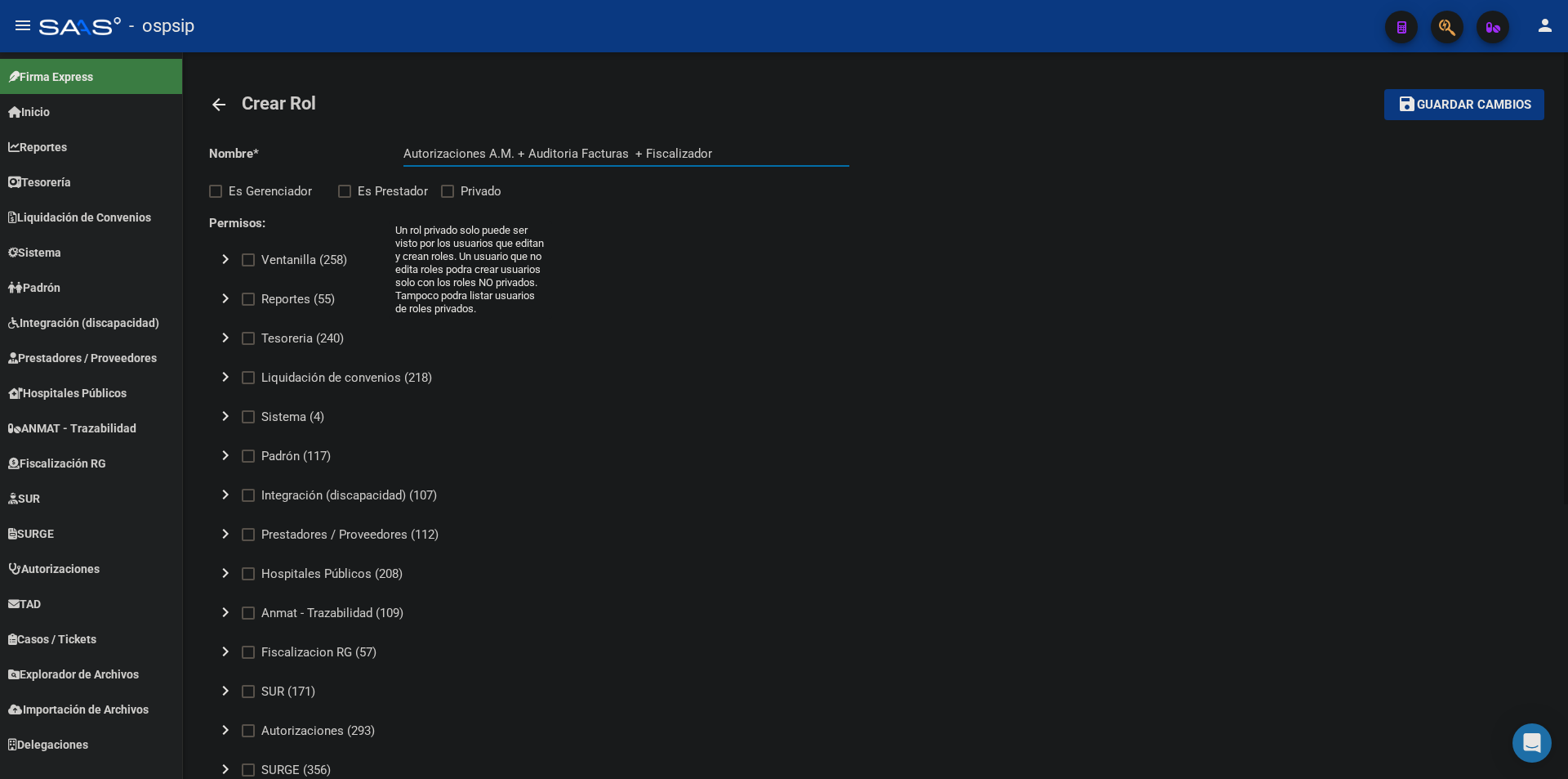
click at [470, 193] on span "Privado" at bounding box center [481, 192] width 41 height 20
click at [447, 198] on input "Privado" at bounding box center [447, 198] width 1 height 1
checkbox input "true"
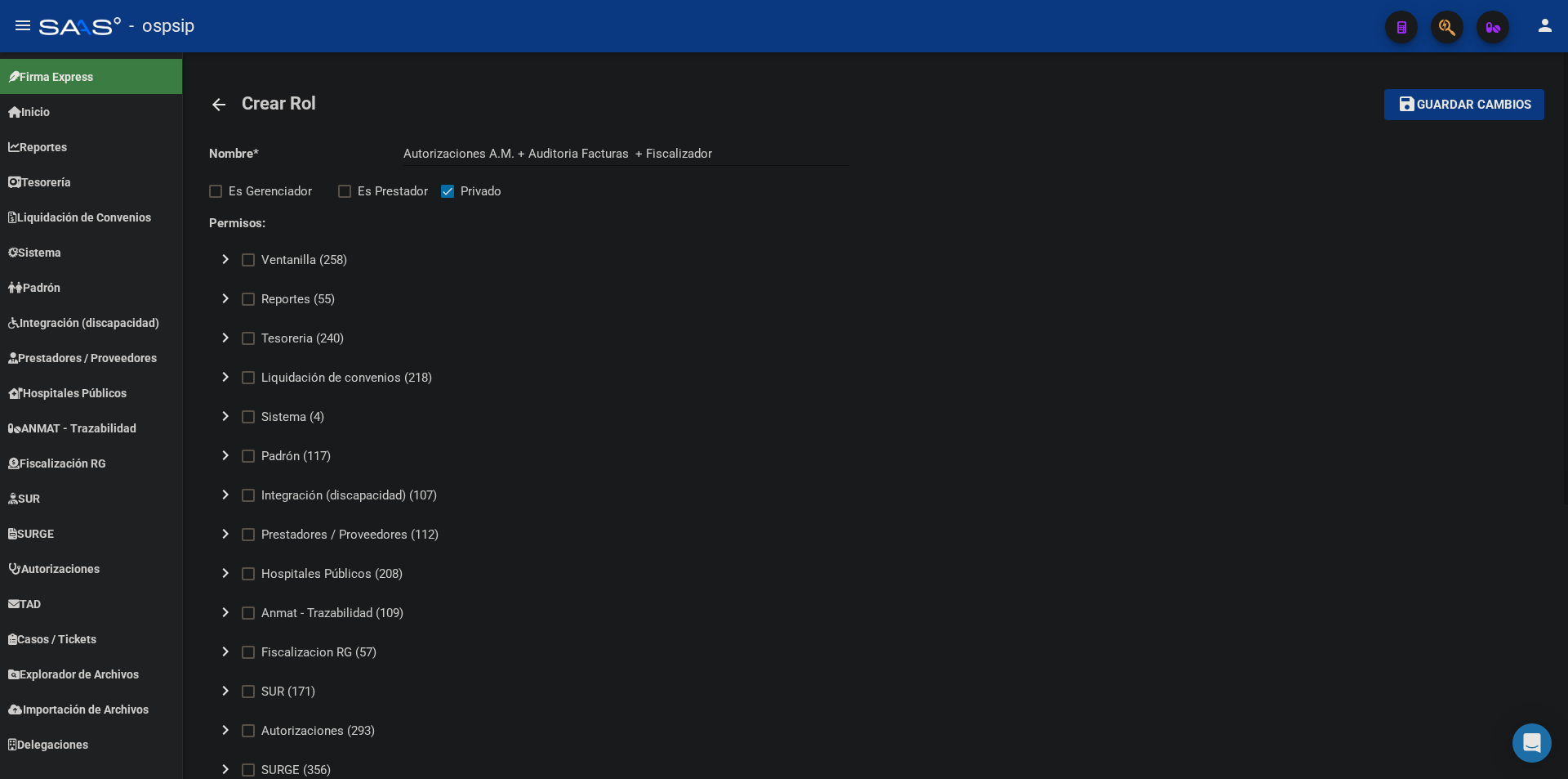
click at [228, 294] on mat-icon "chevron_right" at bounding box center [226, 298] width 20 height 20
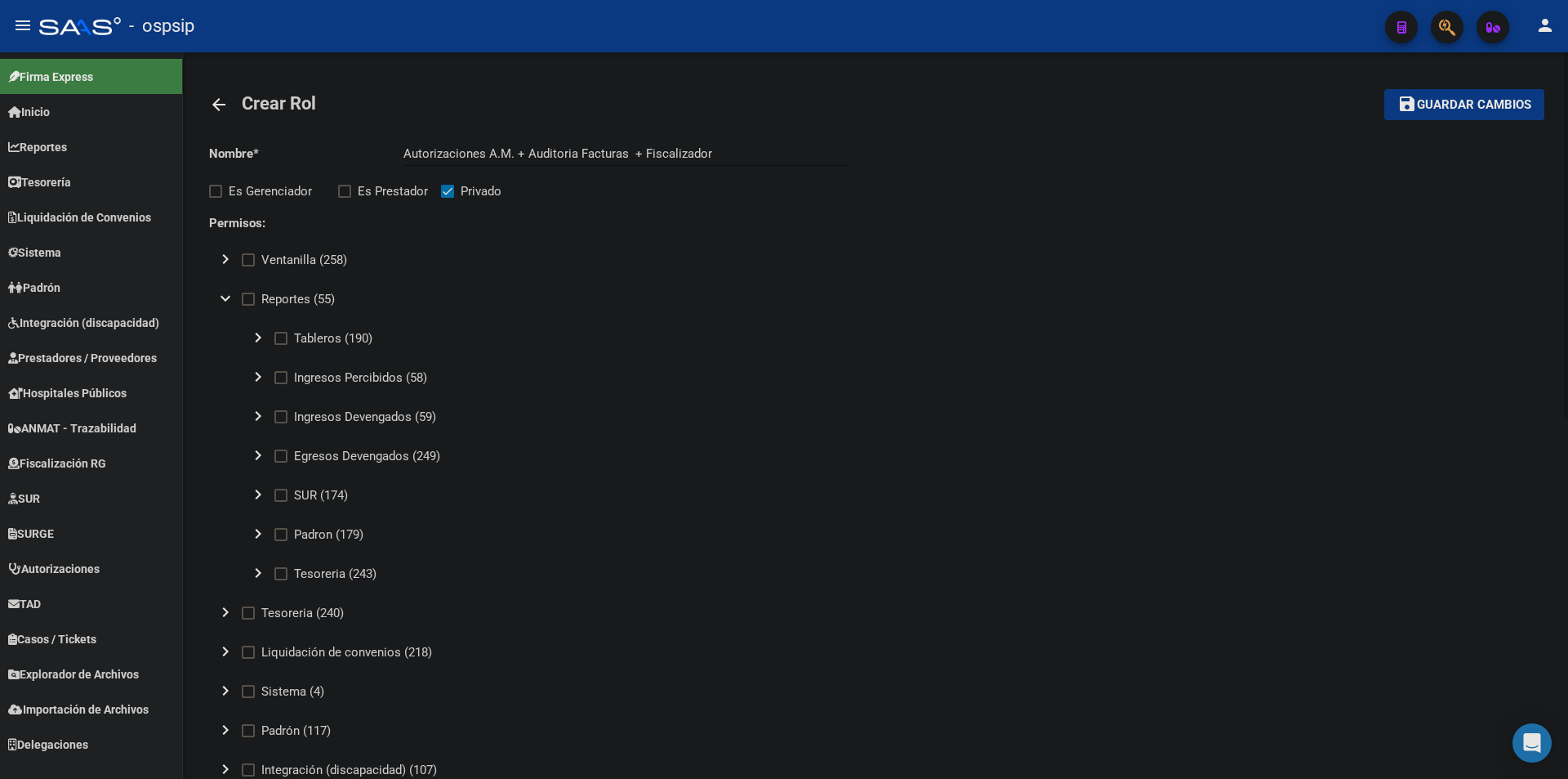
click at [281, 374] on span at bounding box center [281, 377] width 13 height 13
click at [281, 384] on input "Ingresos Percibidos (58)" at bounding box center [280, 384] width 1 height 1
checkbox input "true"
click at [275, 414] on span at bounding box center [281, 416] width 13 height 13
click at [280, 424] on input "Ingresos Devengados (59)" at bounding box center [280, 424] width 1 height 1
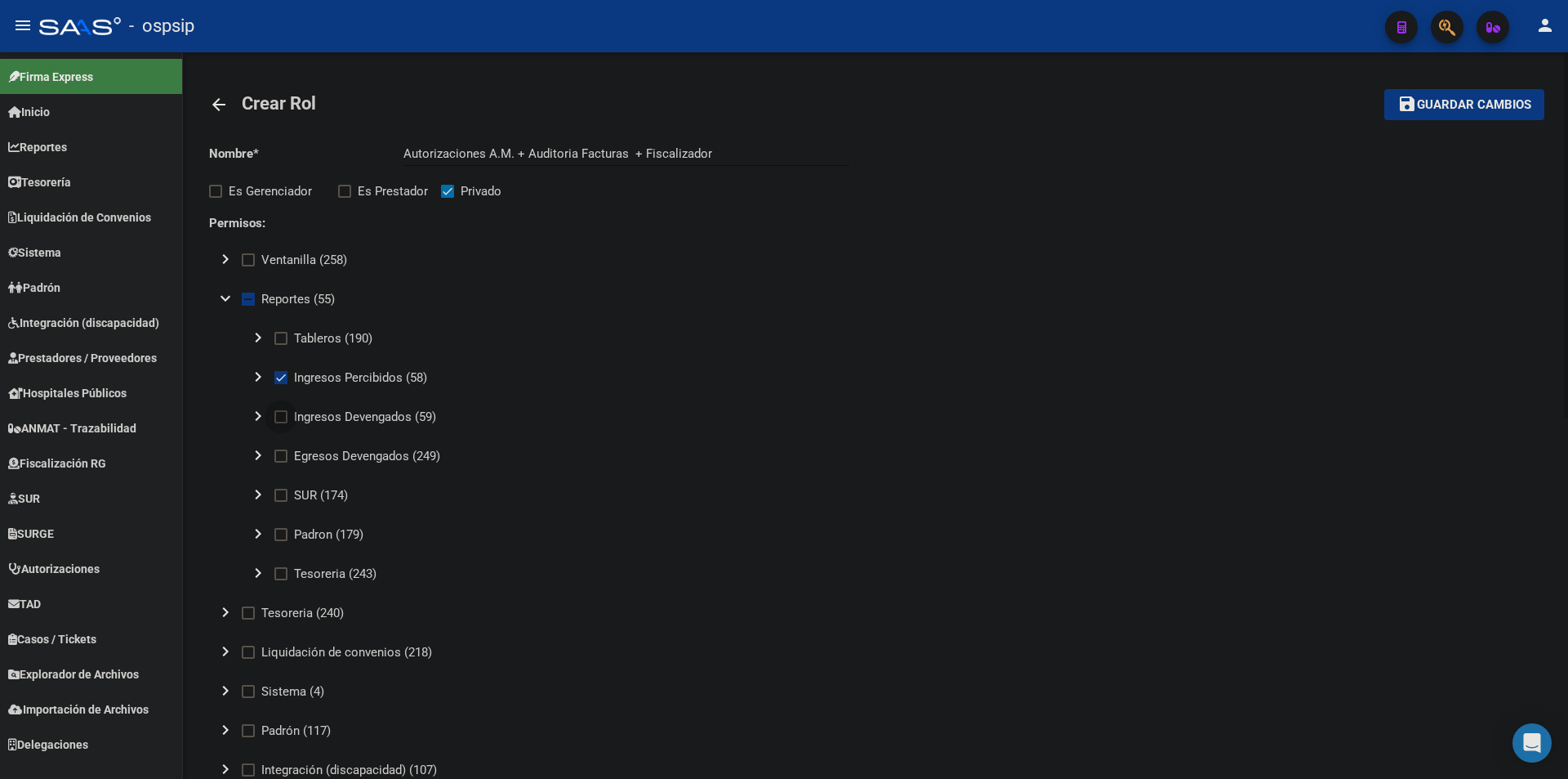
checkbox input "true"
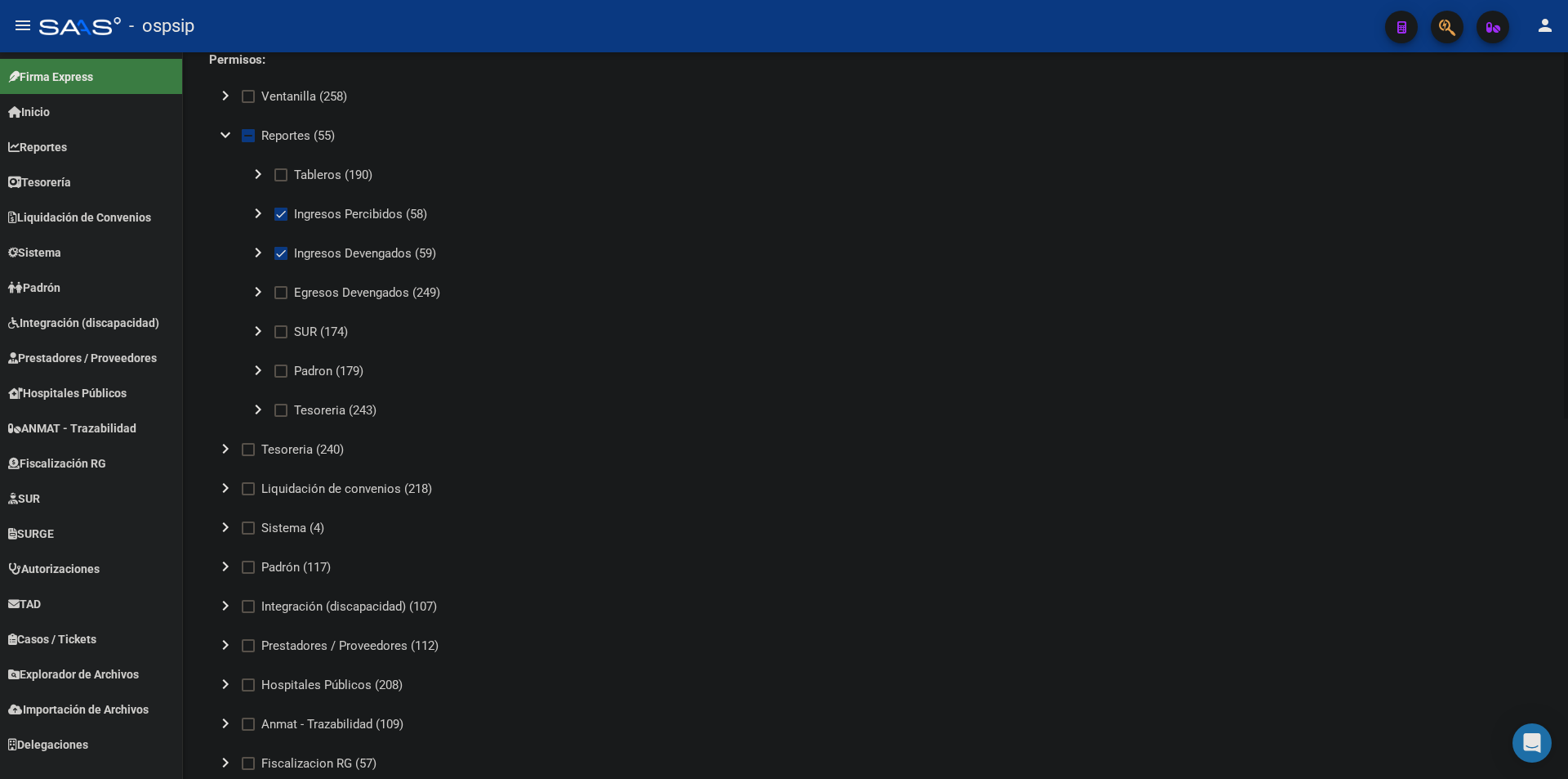
scroll to position [245, 0]
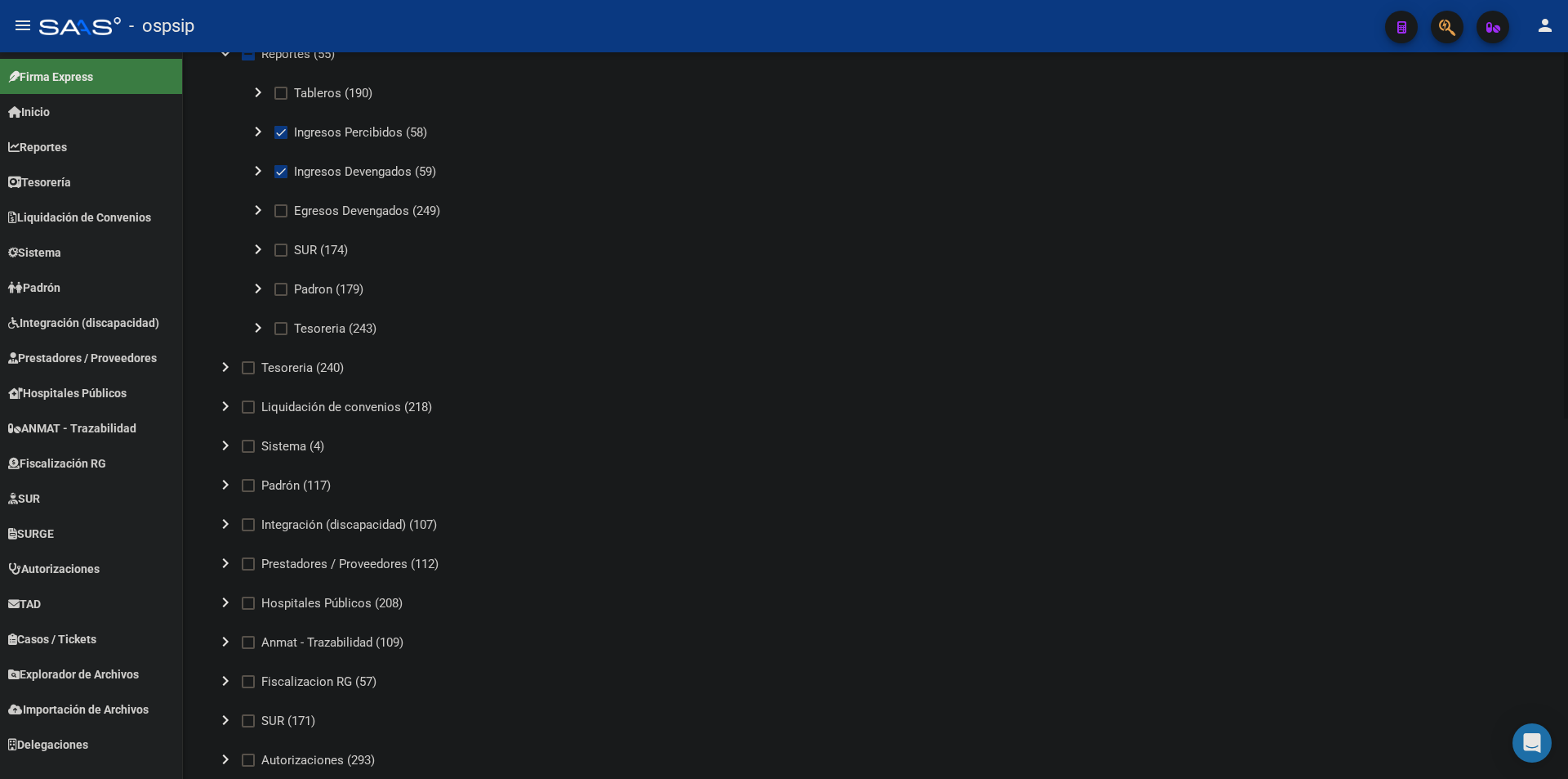
click at [218, 401] on mat-icon "chevron_right" at bounding box center [226, 407] width 20 height 20
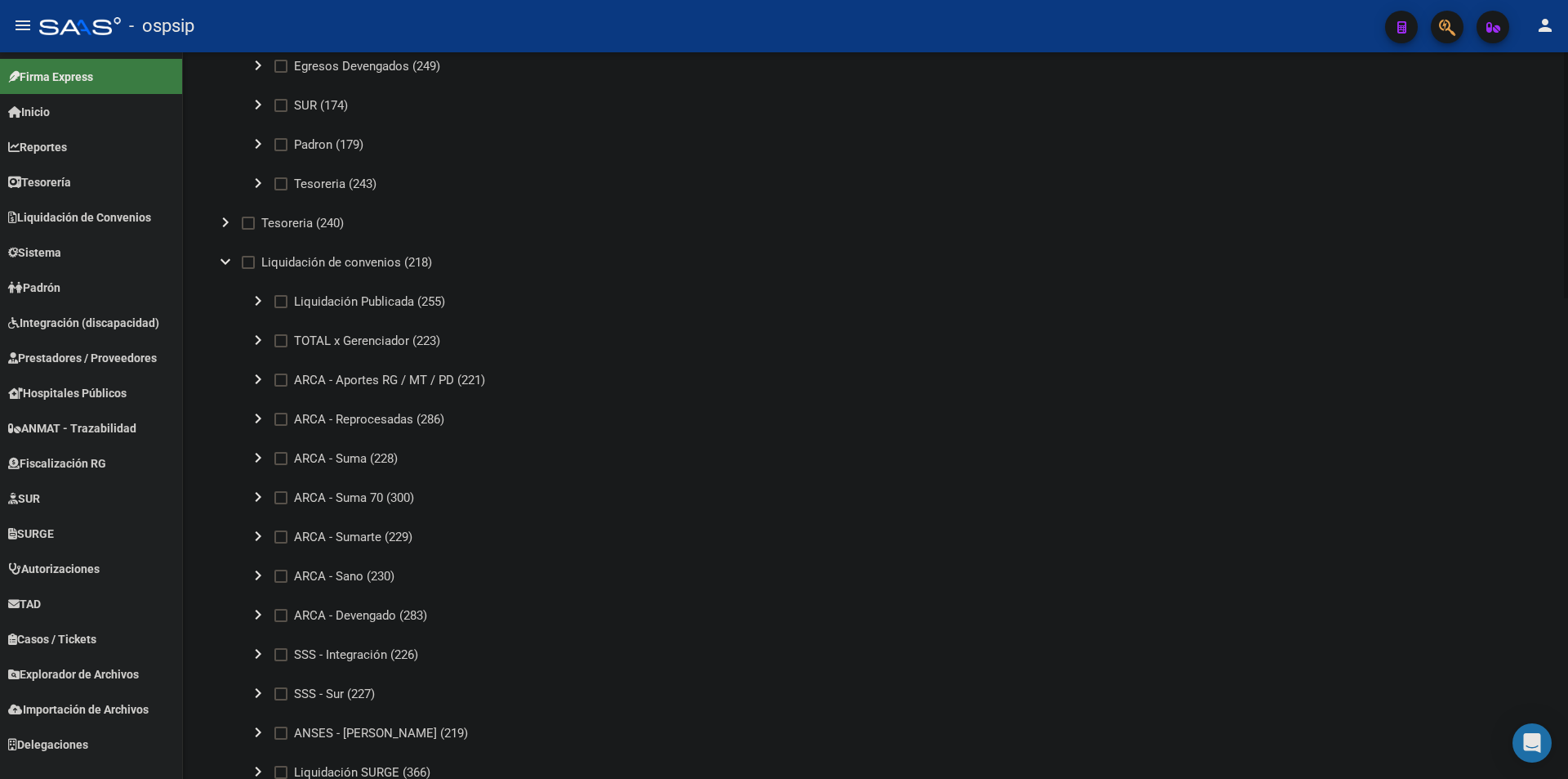
scroll to position [408, 0]
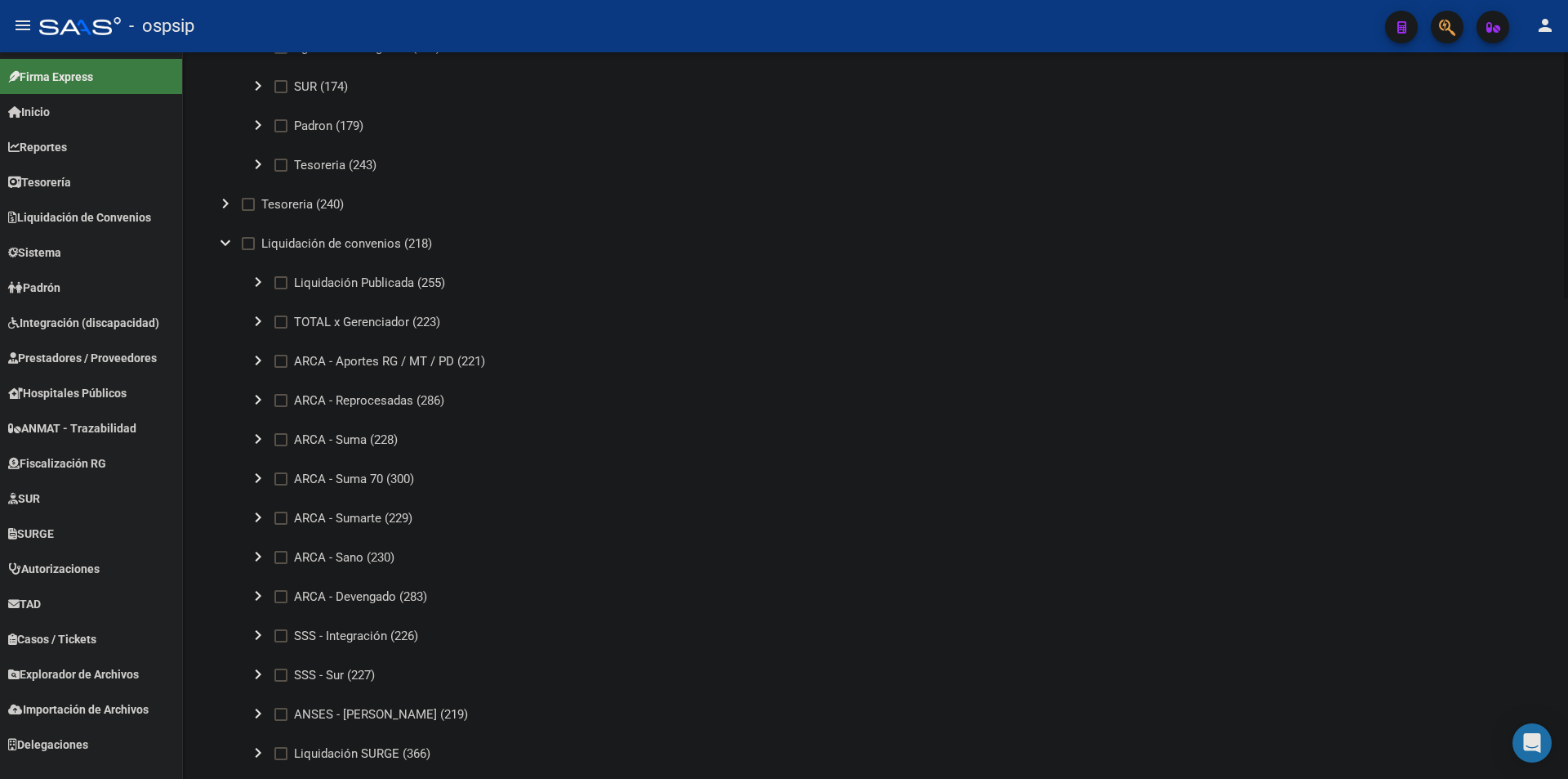
click at [282, 357] on span at bounding box center [281, 361] width 13 height 13
click at [281, 368] on input "ARCA - Aportes RG / MT / PD (221)" at bounding box center [280, 368] width 1 height 1
checkbox input "true"
click at [220, 238] on mat-icon "expand_more" at bounding box center [226, 243] width 20 height 20
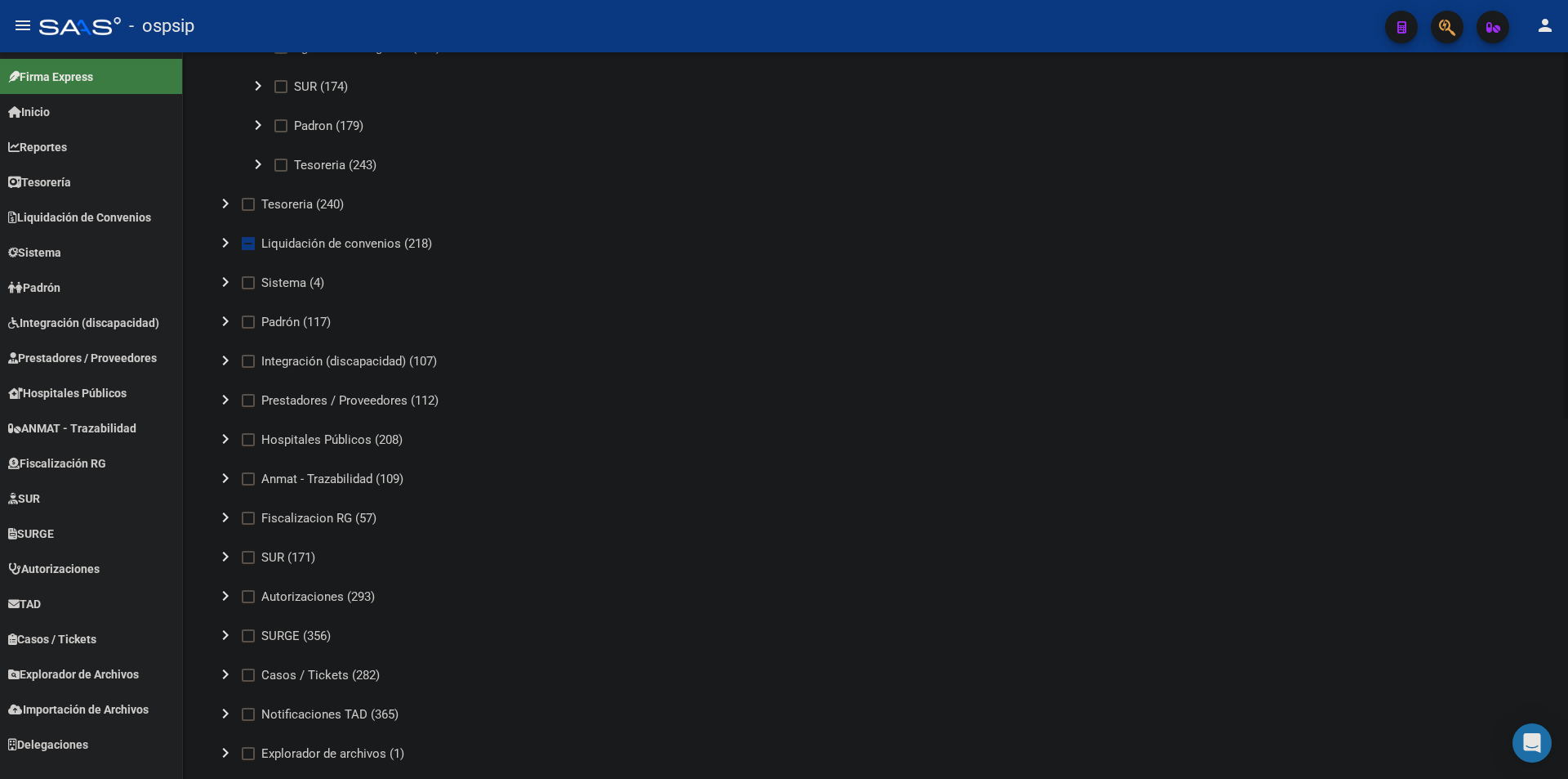
click at [227, 313] on mat-icon "chevron_right" at bounding box center [226, 321] width 20 height 20
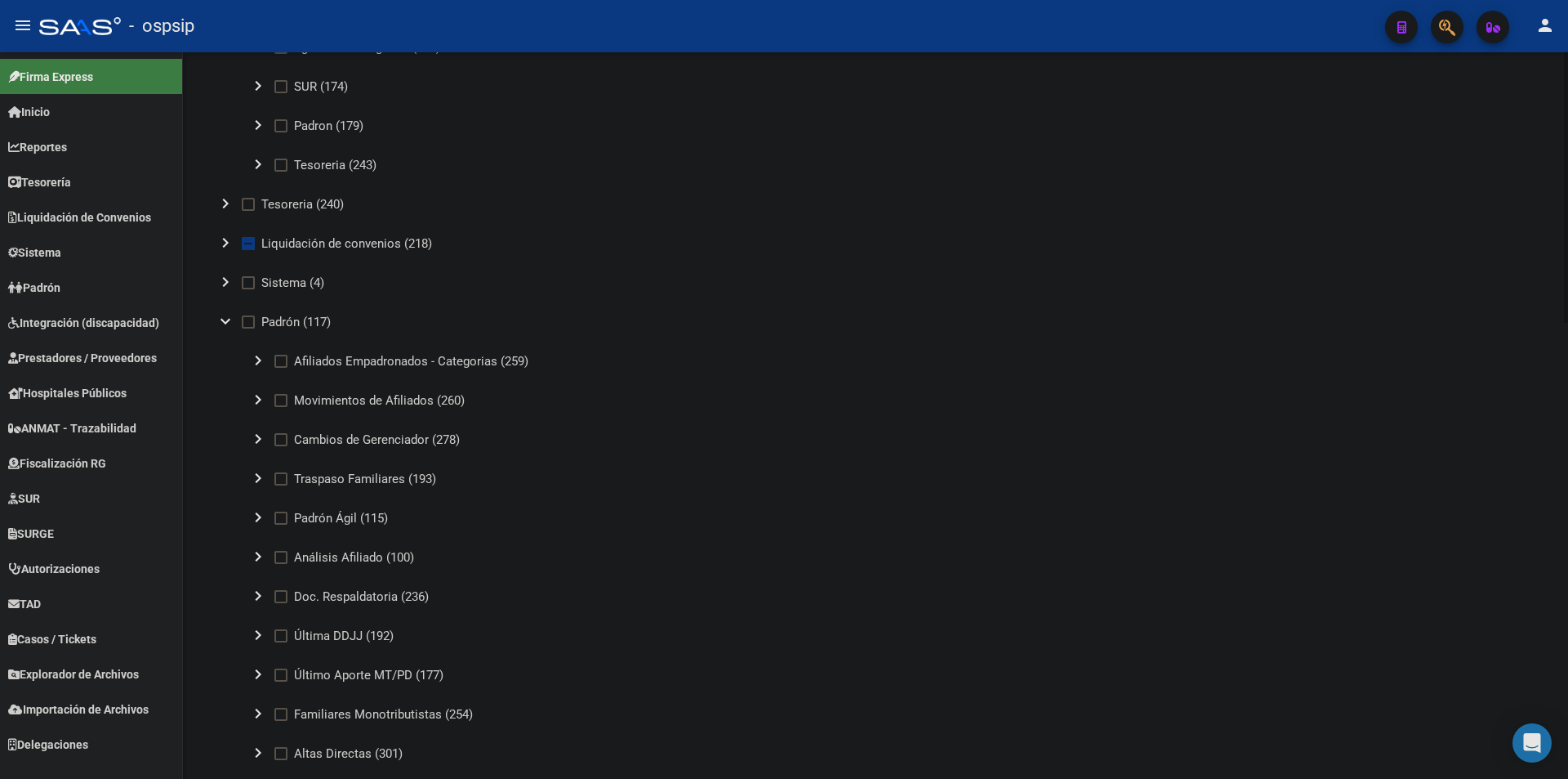
click at [278, 560] on span at bounding box center [281, 557] width 13 height 13
click at [280, 564] on input "Análisis Afiliado (100)" at bounding box center [280, 564] width 1 height 1
checkbox input "true"
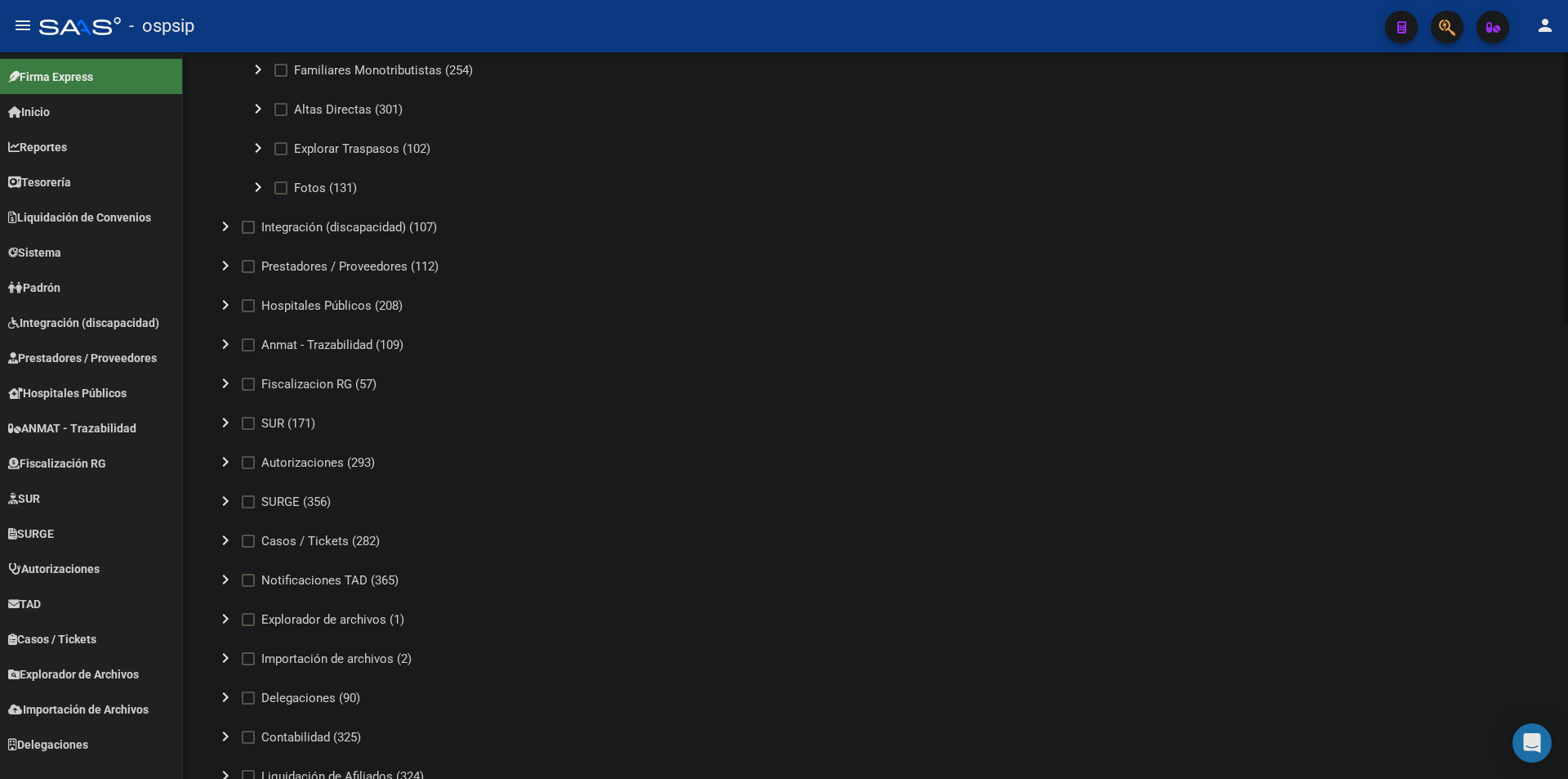
scroll to position [1063, 0]
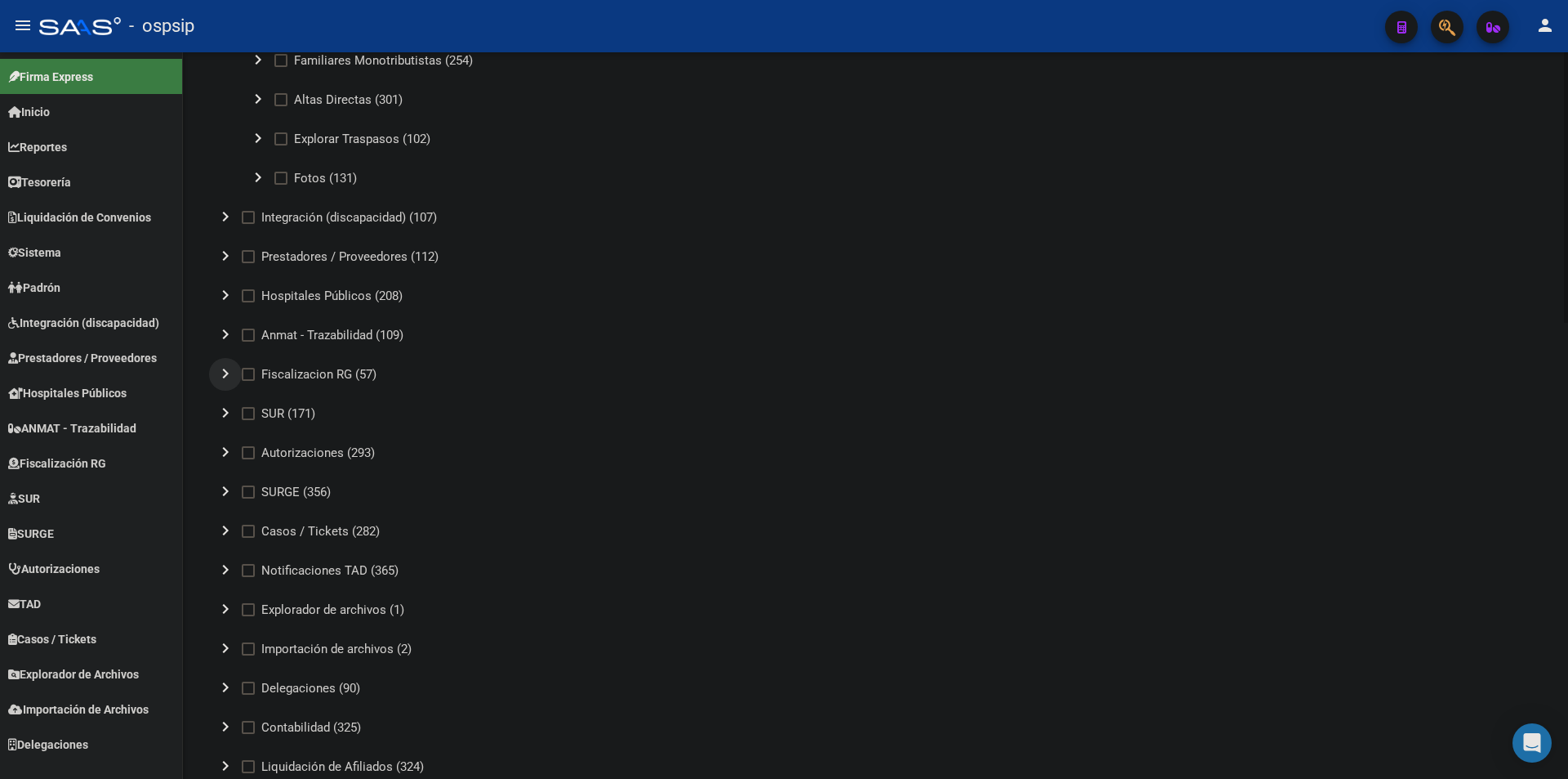
click at [218, 370] on mat-icon "chevron_right" at bounding box center [226, 373] width 20 height 20
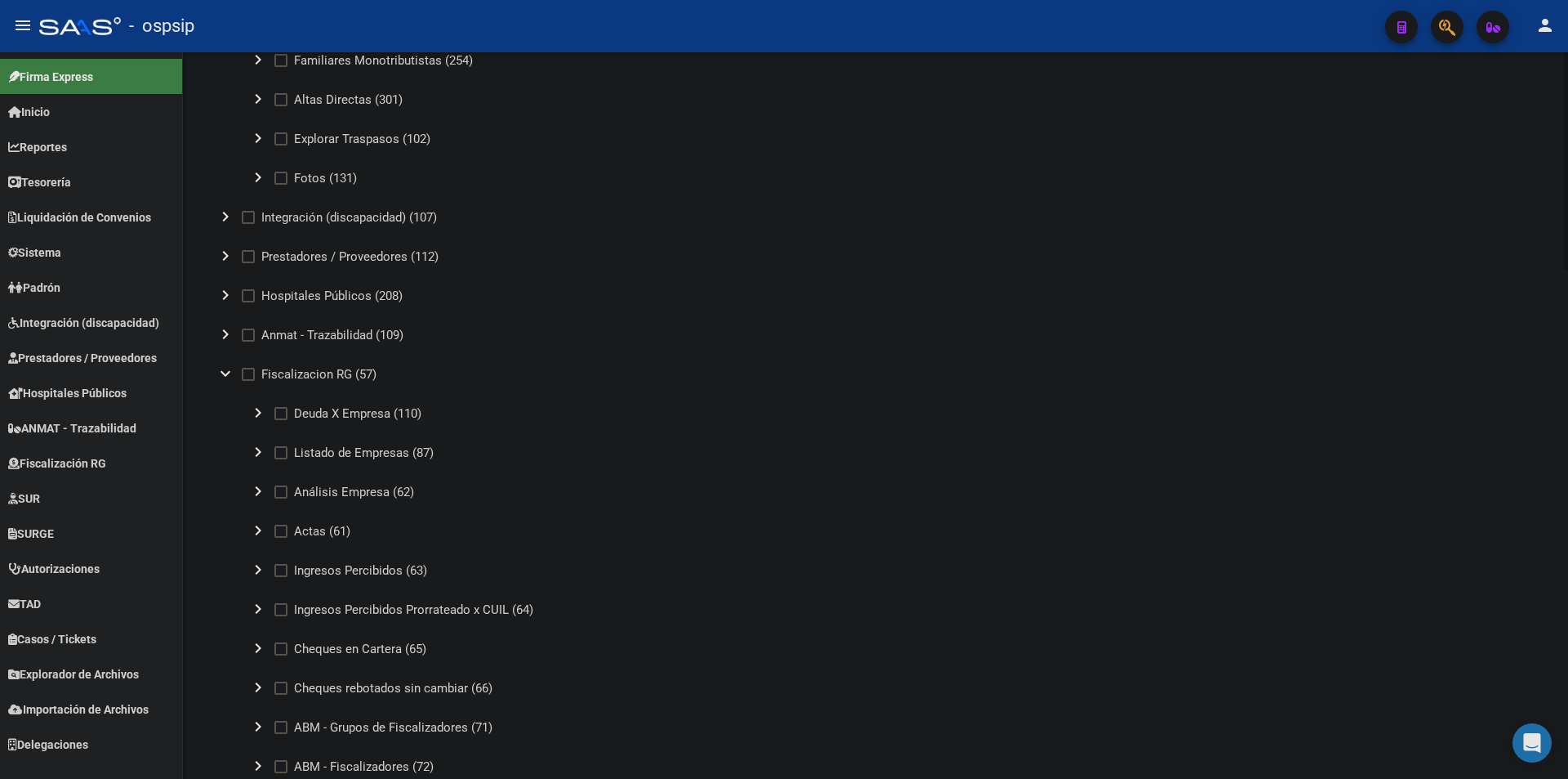
click at [283, 412] on span at bounding box center [281, 414] width 13 height 13
click at [281, 420] on input "Deuda X Empresa (110)" at bounding box center [280, 420] width 1 height 1
checkbox input "true"
click at [279, 447] on span at bounding box center [281, 452] width 13 height 13
click at [280, 459] on input "Listado de Empresas (87)" at bounding box center [280, 459] width 1 height 1
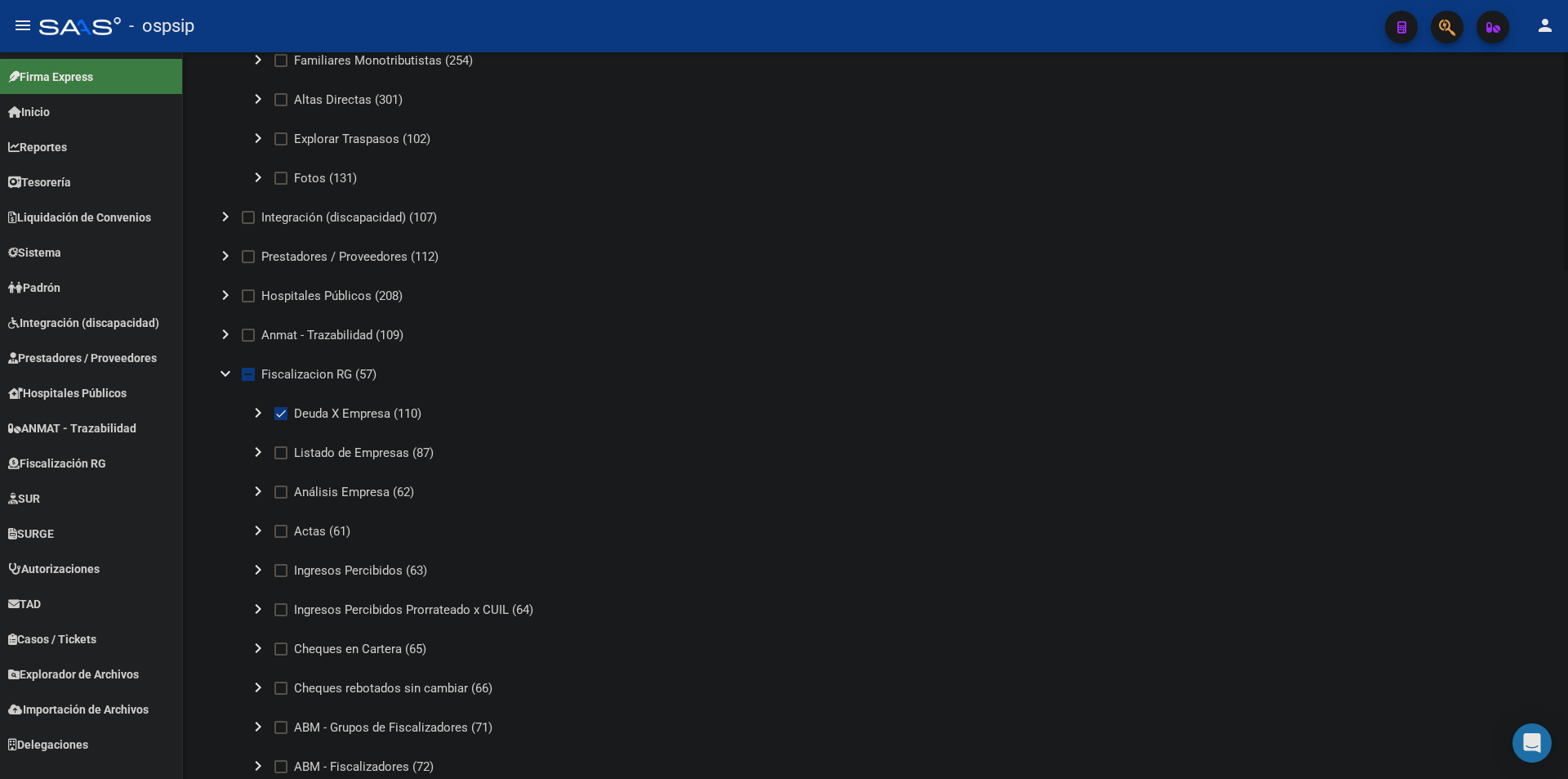
checkbox input "true"
click at [279, 492] on span at bounding box center [281, 492] width 13 height 13
click at [280, 499] on input "Análisis Empresa (62)" at bounding box center [280, 499] width 1 height 1
checkbox input "true"
click at [278, 530] on span at bounding box center [281, 531] width 13 height 13
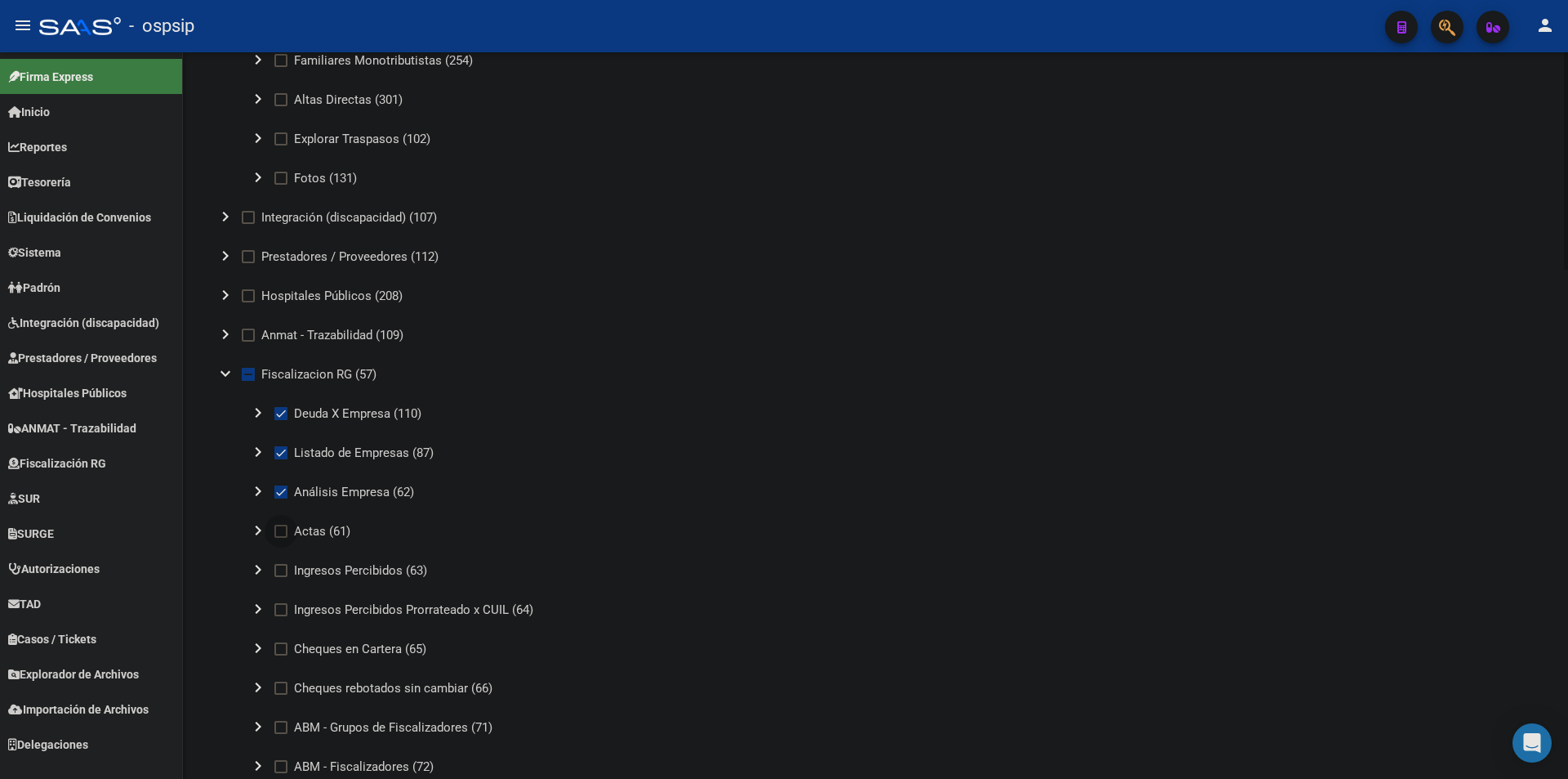
click at [280, 538] on input "Actas (61)" at bounding box center [280, 538] width 1 height 1
checkbox input "true"
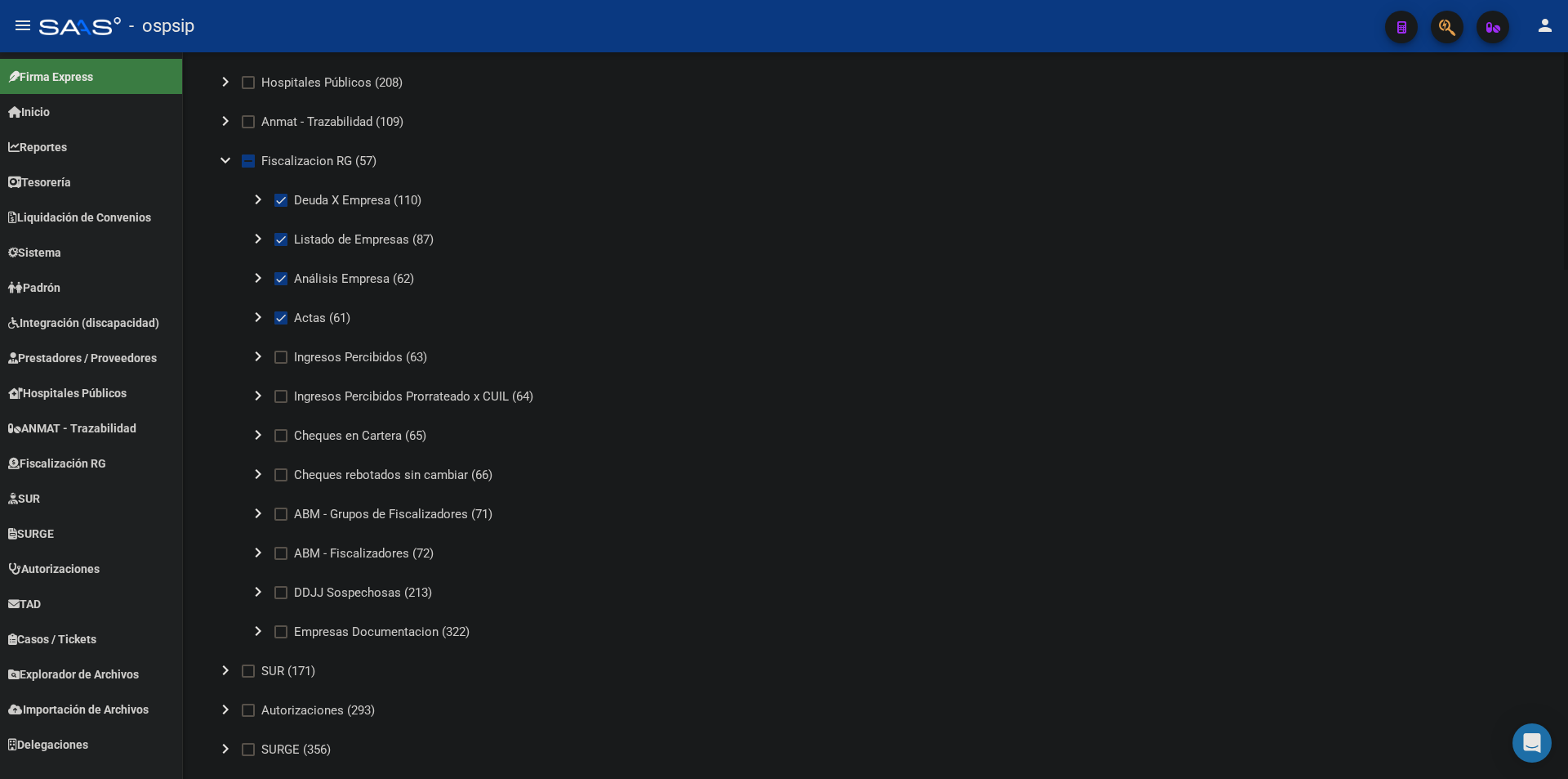
scroll to position [1307, 0]
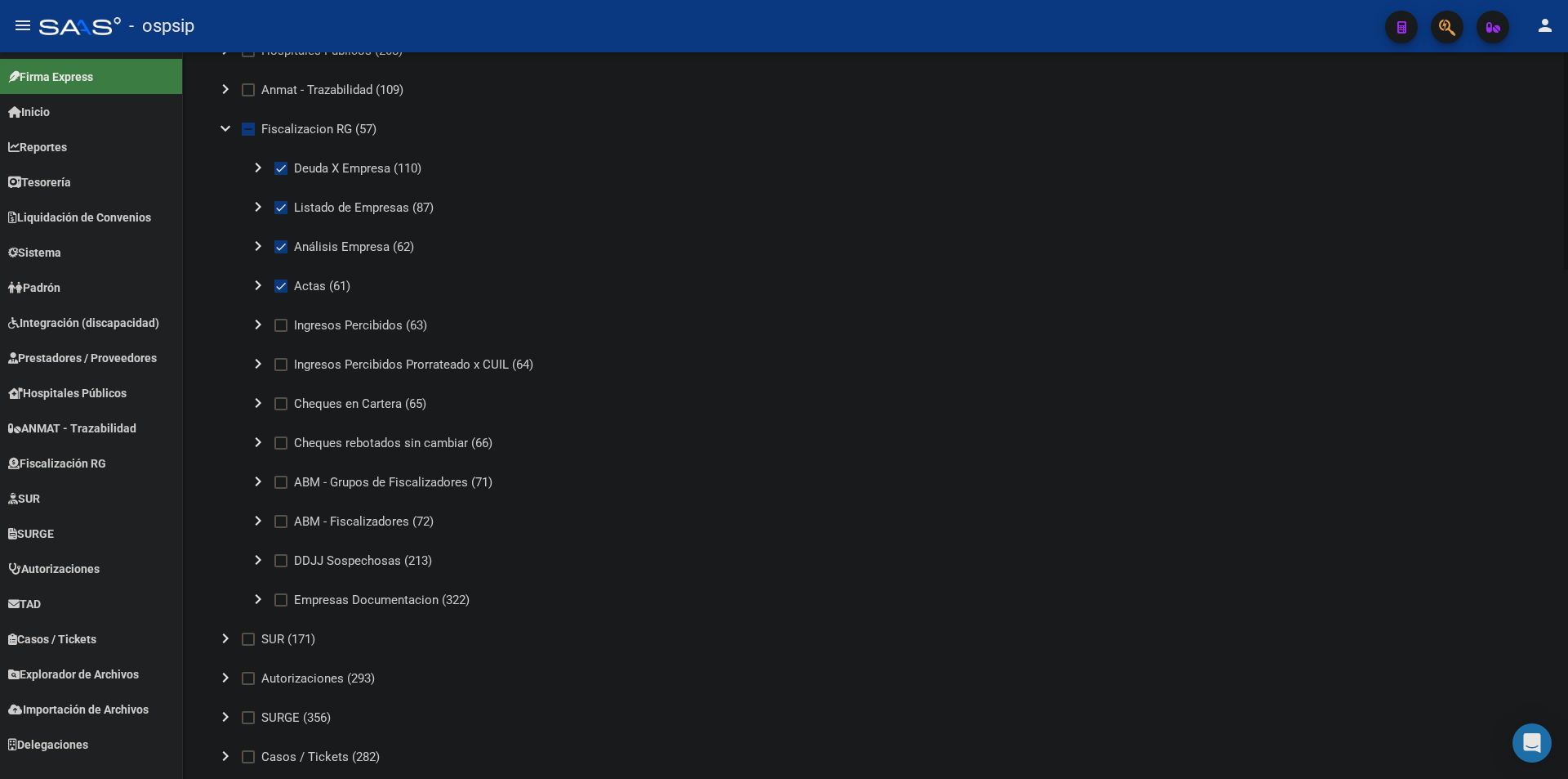
click at [287, 326] on label "Ingresos Percibidos (63)" at bounding box center [351, 325] width 153 height 20
click at [281, 332] on input "Ingresos Percibidos (63)" at bounding box center [280, 332] width 1 height 1
checkbox input "true"
click at [281, 370] on span at bounding box center [281, 364] width 13 height 13
click at [281, 371] on input "Ingresos Percibidos Prorrateado x CUIL (64)" at bounding box center [280, 371] width 1 height 1
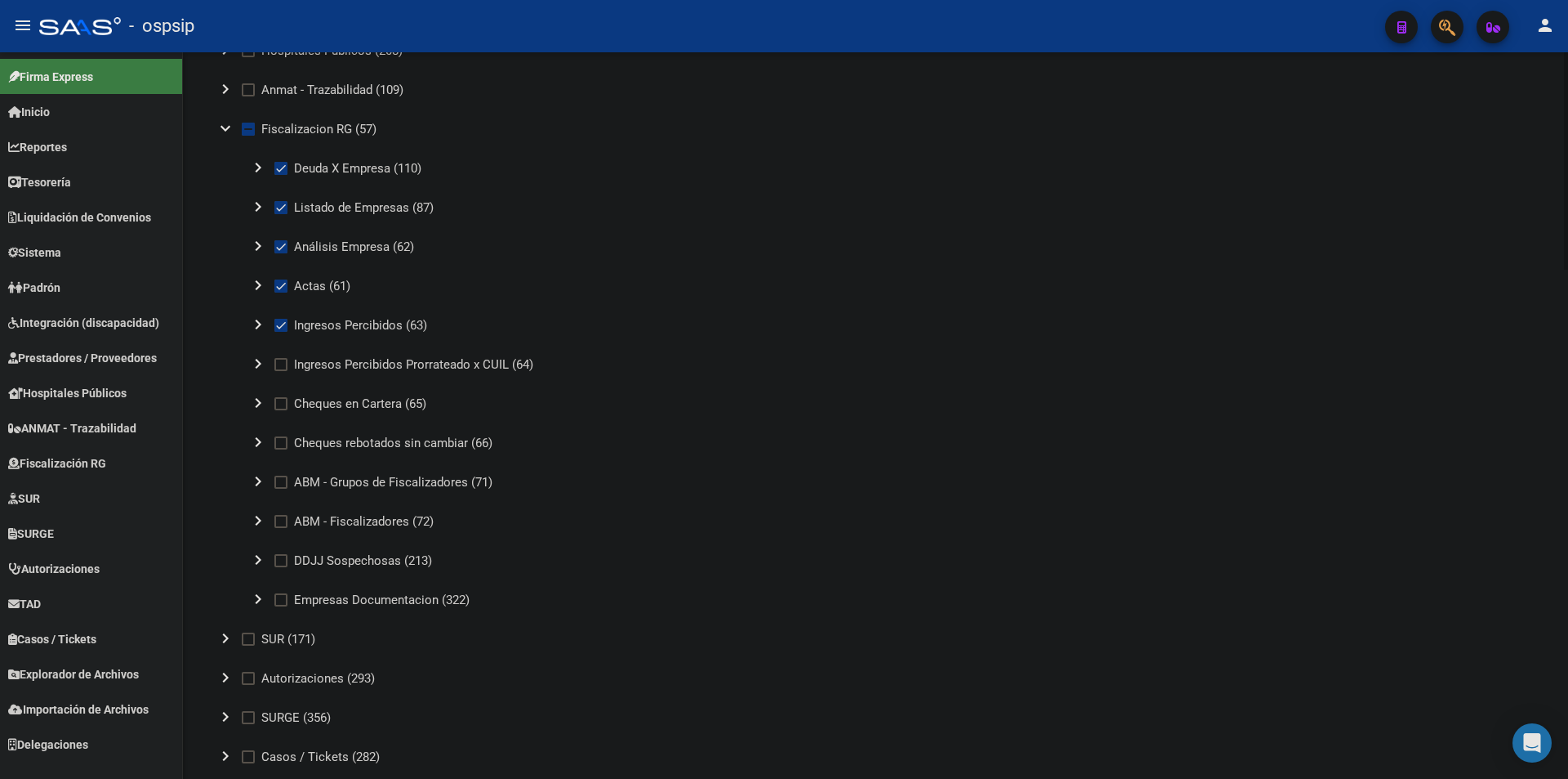
checkbox input "true"
click at [284, 404] on span at bounding box center [281, 404] width 13 height 13
click at [281, 410] on input "Cheques en Cartera (65)" at bounding box center [280, 410] width 1 height 1
checkbox input "true"
click at [275, 441] on span at bounding box center [281, 442] width 13 height 13
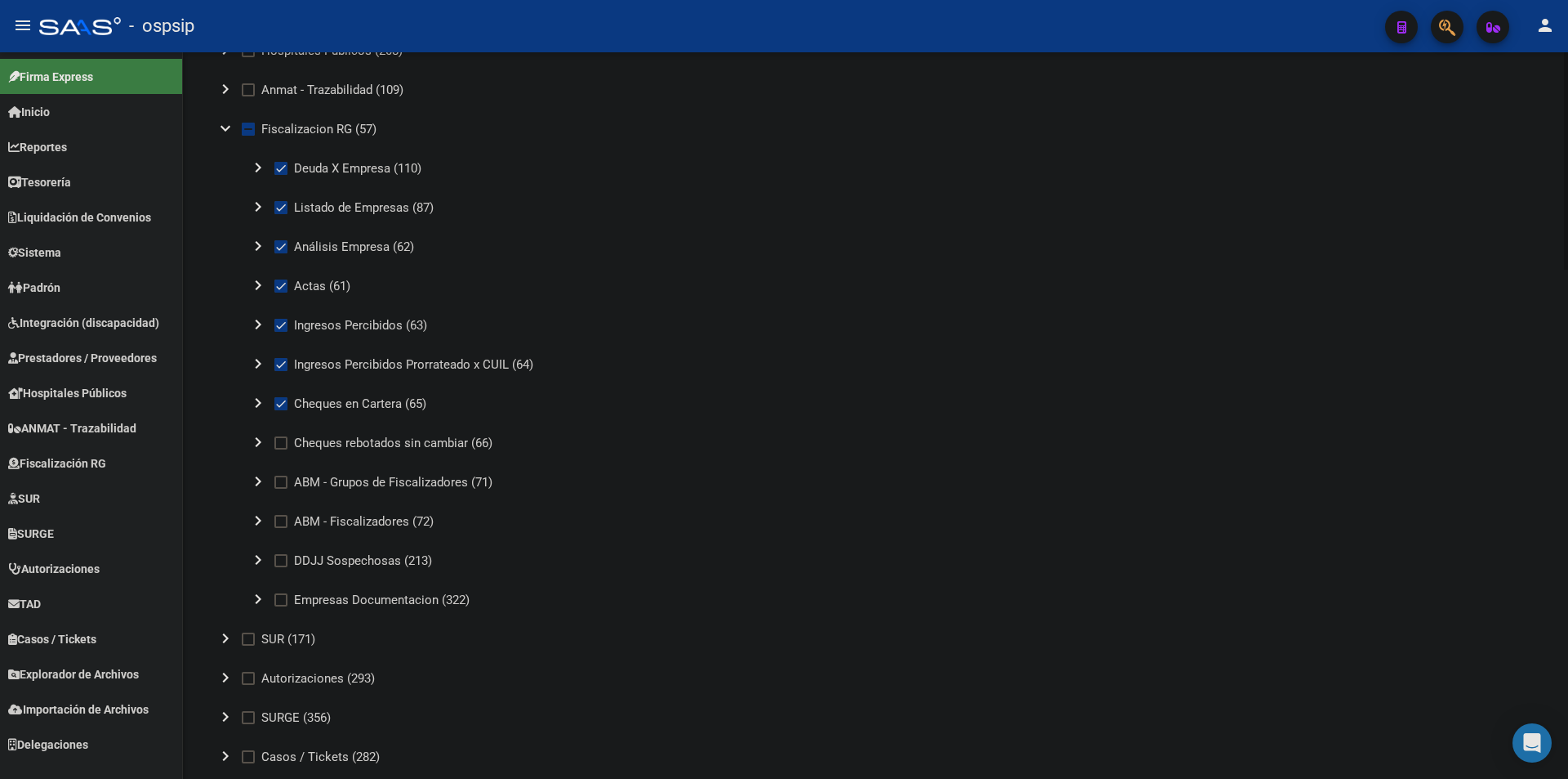
click at [280, 449] on input "Cheques rebotados sin cambiar (66)" at bounding box center [280, 449] width 1 height 1
checkbox input "true"
click at [285, 476] on span at bounding box center [281, 482] width 13 height 13
click at [281, 489] on input "ABM - Grupos de Fiscalizadores (71)" at bounding box center [280, 489] width 1 height 1
checkbox input "true"
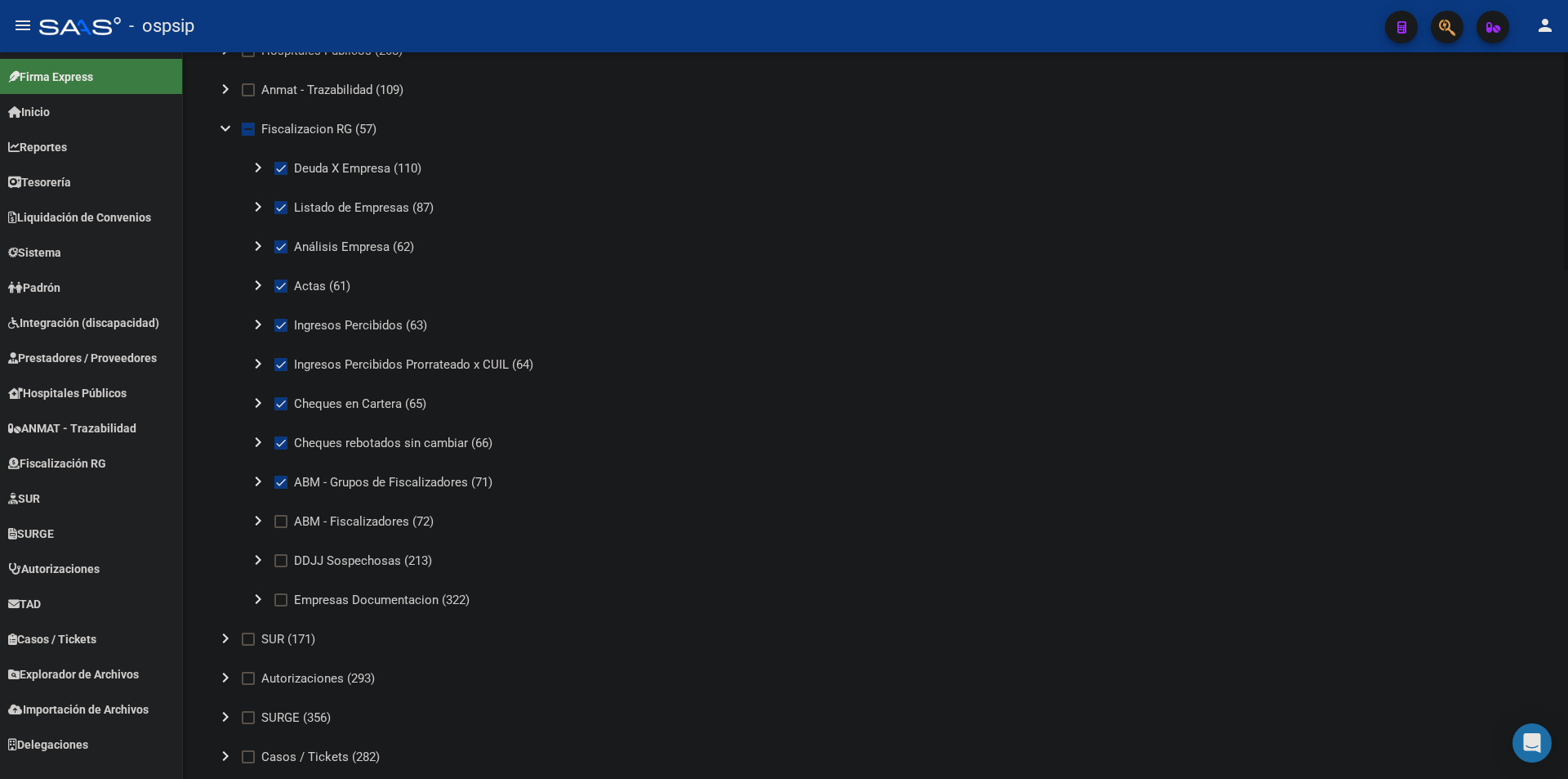
click at [277, 523] on span at bounding box center [281, 521] width 13 height 13
click at [280, 528] on input "ABM - Fiscalizadores (72)" at bounding box center [280, 528] width 1 height 1
checkbox input "true"
click at [277, 566] on span at bounding box center [281, 561] width 13 height 13
click at [280, 567] on input "DDJJ Sospechosas (213)" at bounding box center [280, 567] width 1 height 1
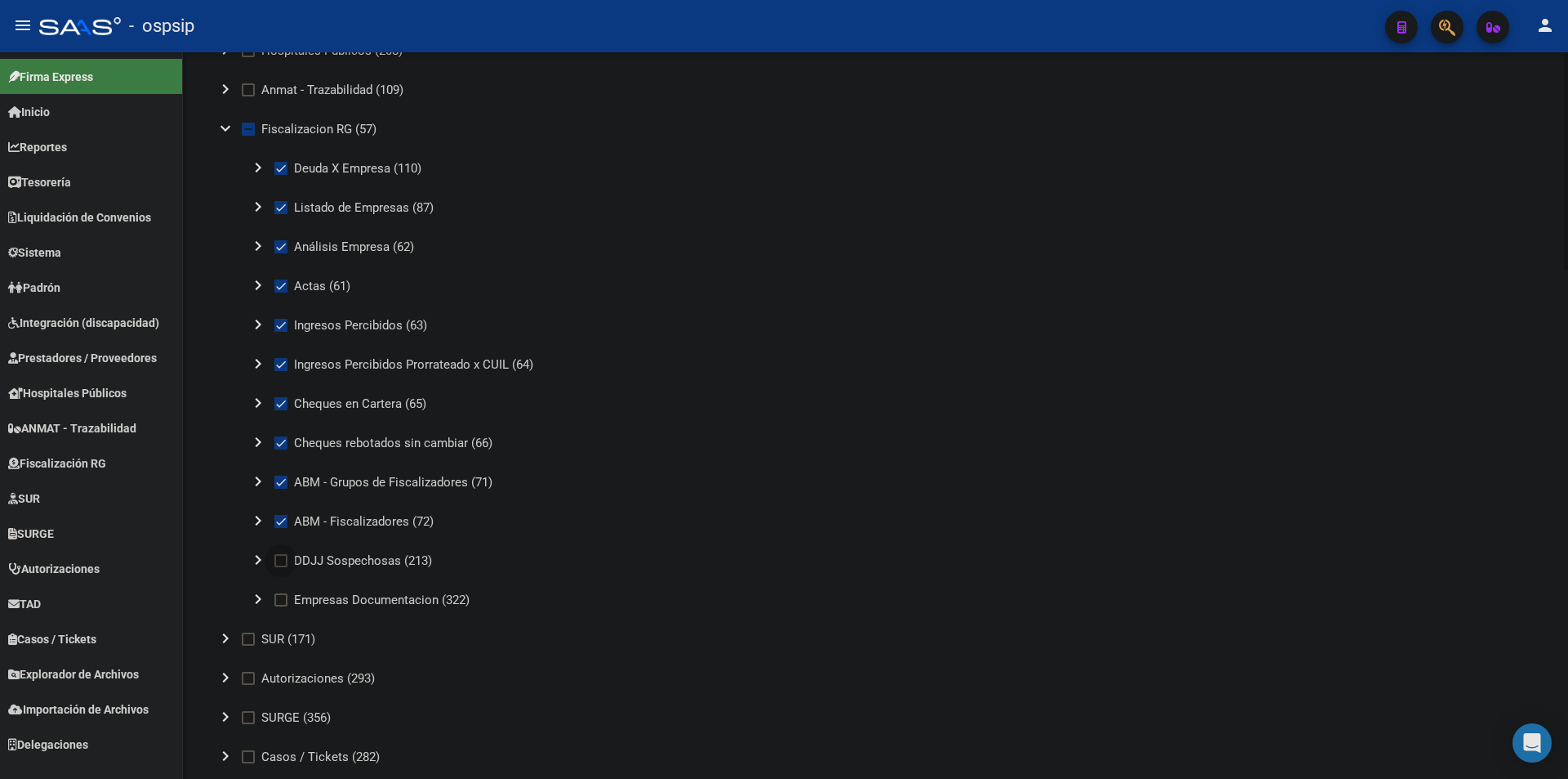
checkbox input "true"
click at [251, 599] on mat-icon "chevron_right" at bounding box center [258, 599] width 20 height 20
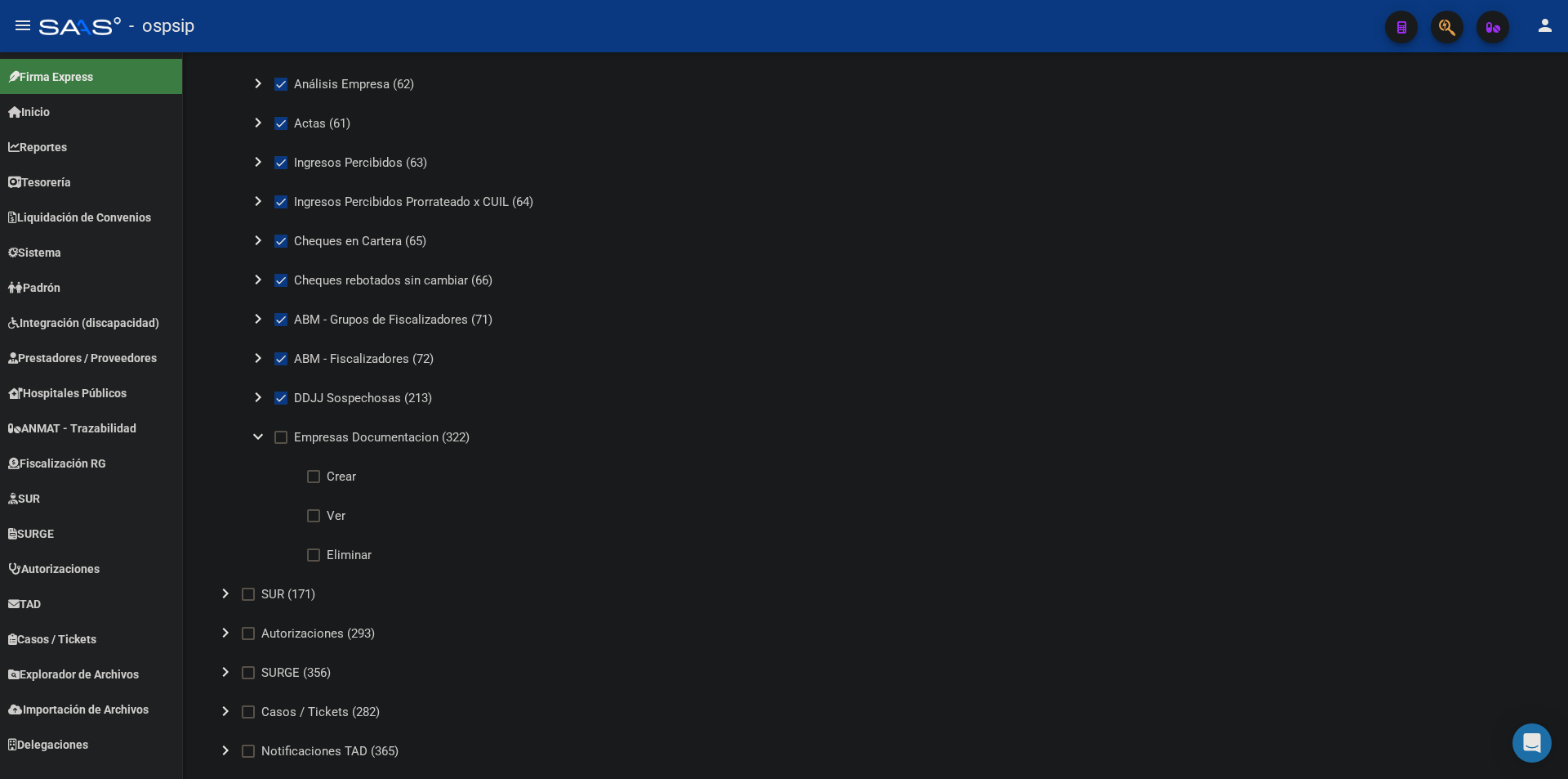
scroll to position [1471, 0]
click at [319, 471] on span at bounding box center [313, 475] width 13 height 13
click at [313, 483] on input "Crear" at bounding box center [313, 483] width 1 height 1
checkbox input "true"
click at [319, 515] on span at bounding box center [313, 515] width 13 height 13
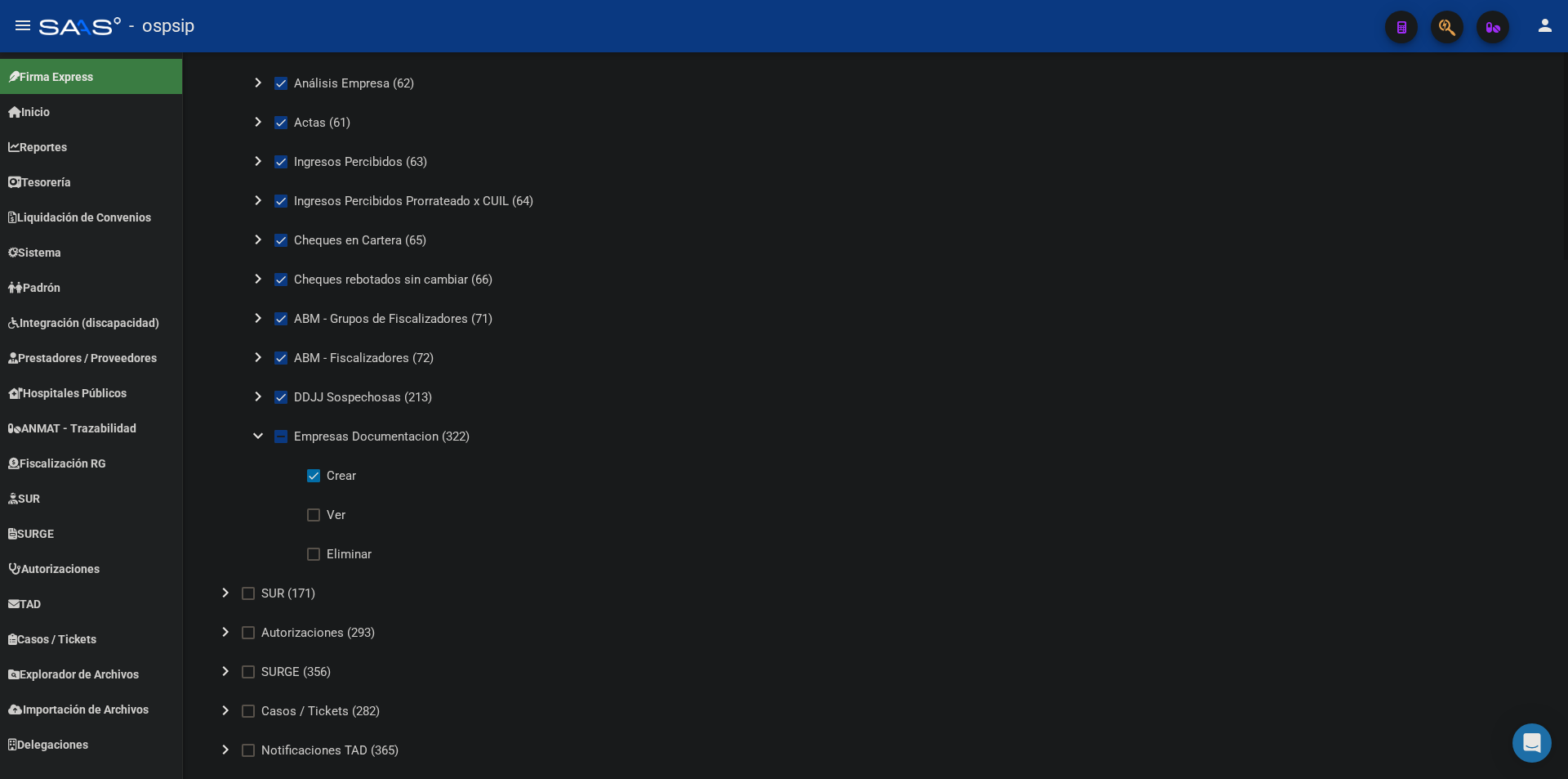
click at [313, 521] on input "Ver" at bounding box center [313, 521] width 1 height 1
checkbox input "true"
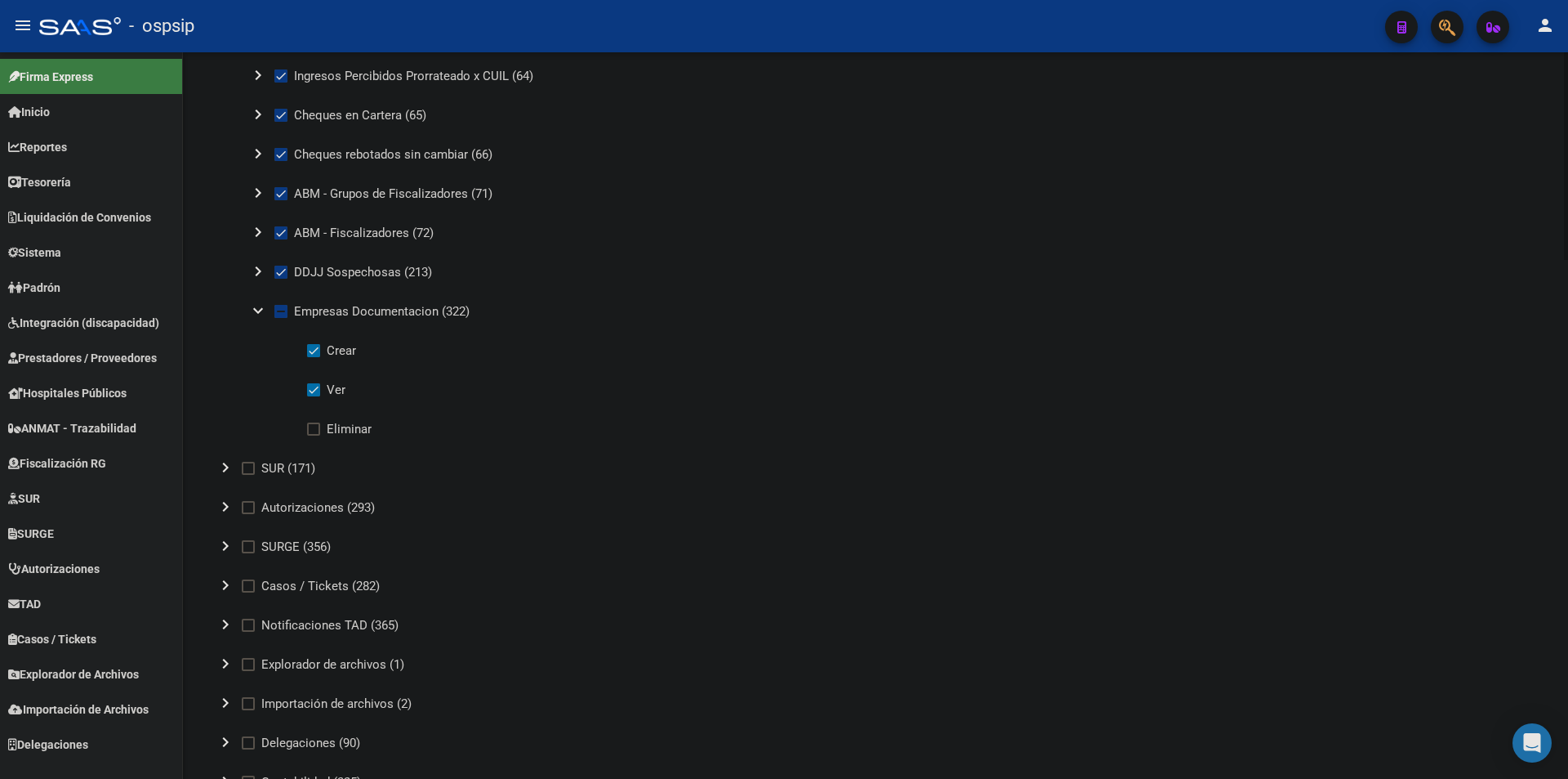
scroll to position [1634, 0]
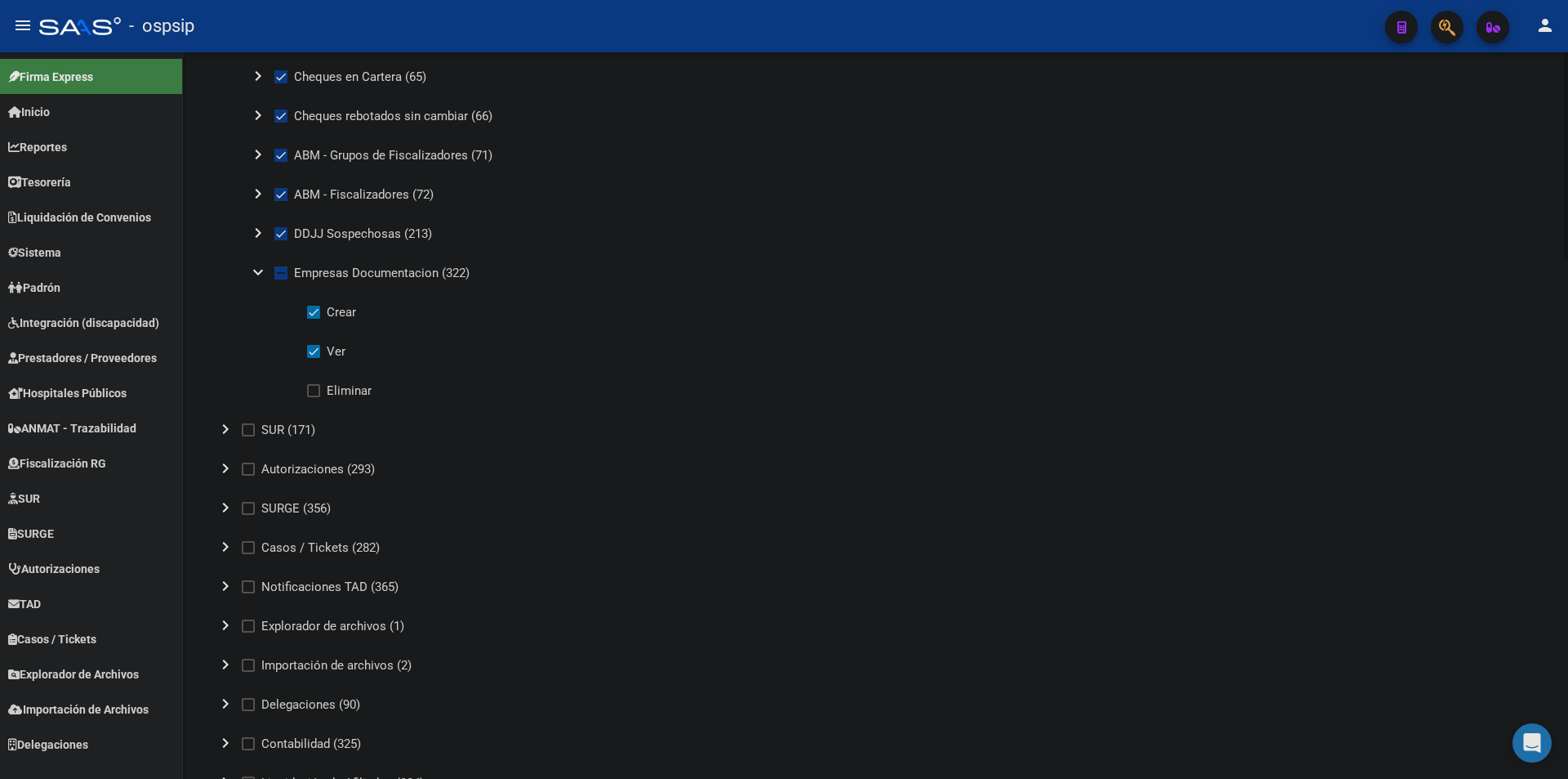
click at [223, 546] on mat-icon "chevron_right" at bounding box center [226, 547] width 20 height 20
click at [277, 591] on span at bounding box center [281, 586] width 13 height 13
click at [280, 594] on input "Casos - Movimientos - Comentarios - Documentación Adj. (280)" at bounding box center [280, 594] width 1 height 1
checkbox input "true"
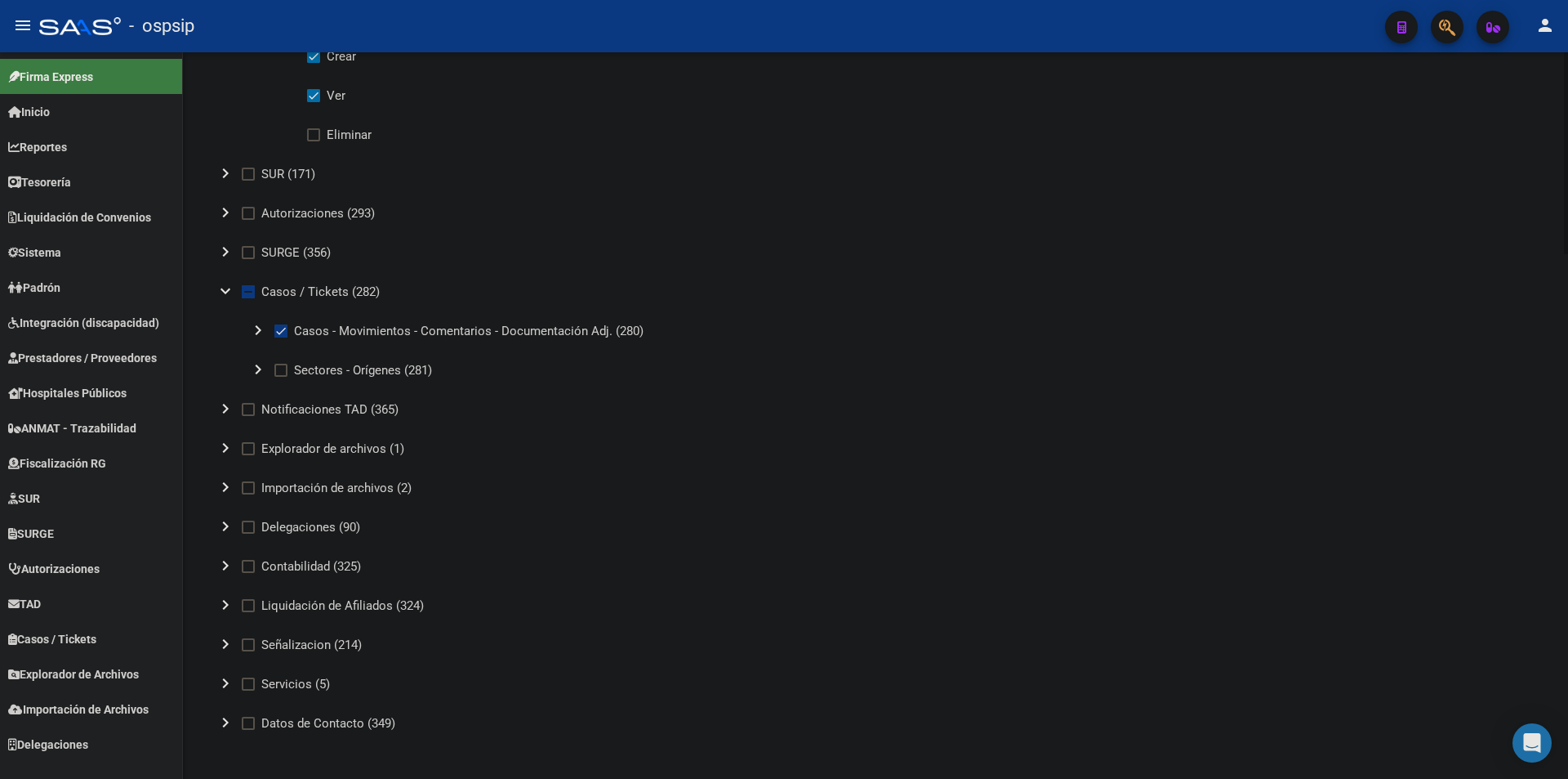
scroll to position [1894, 0]
click at [220, 444] on mat-icon "chevron_right" at bounding box center [226, 445] width 20 height 20
click at [283, 483] on span at bounding box center [281, 484] width 13 height 13
click at [281, 492] on input "ARCA (23)" at bounding box center [280, 492] width 1 height 1
checkbox input "true"
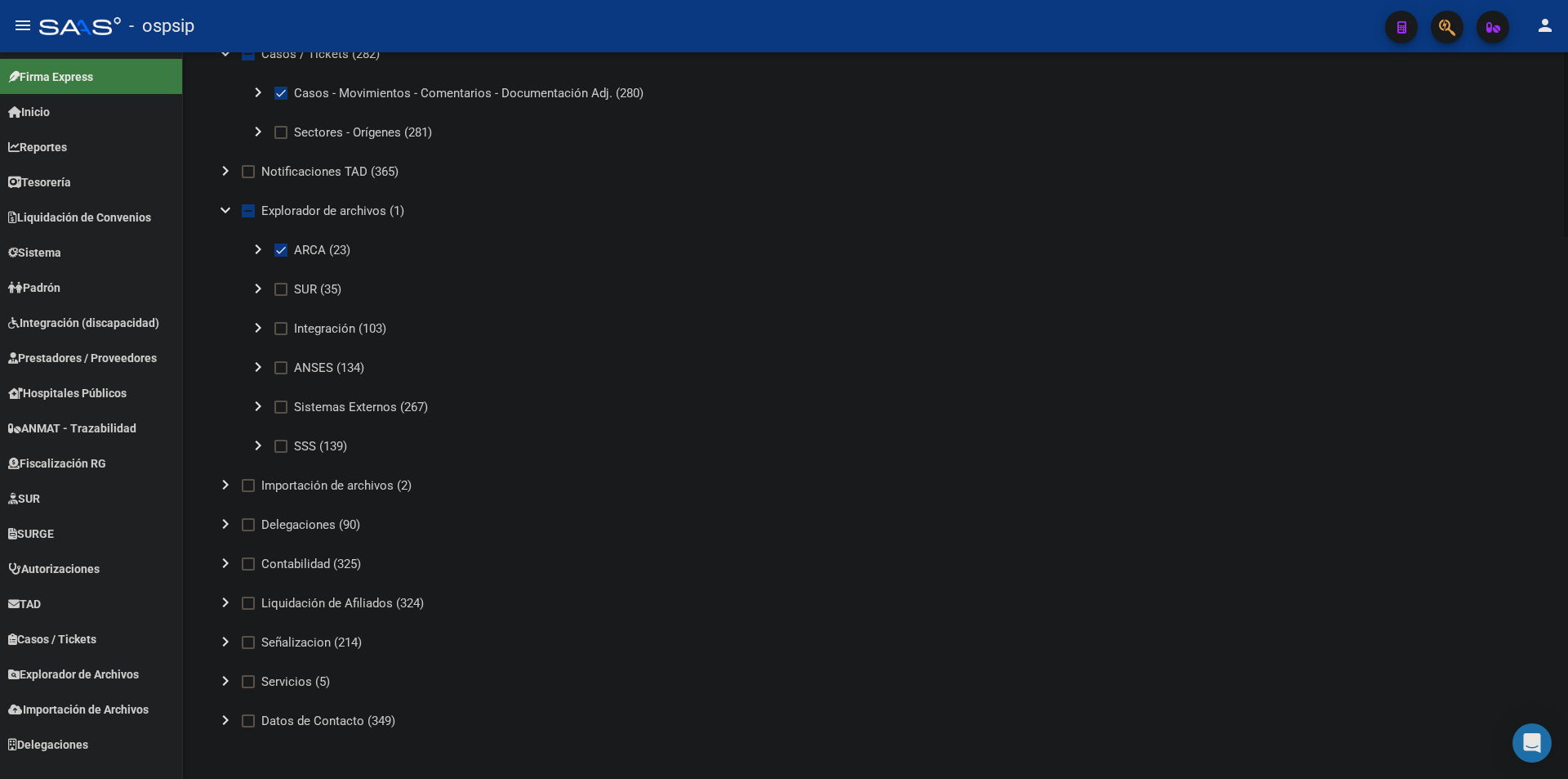
scroll to position [2129, 0]
click at [226, 724] on mat-icon "chevron_right" at bounding box center [226, 719] width 20 height 20
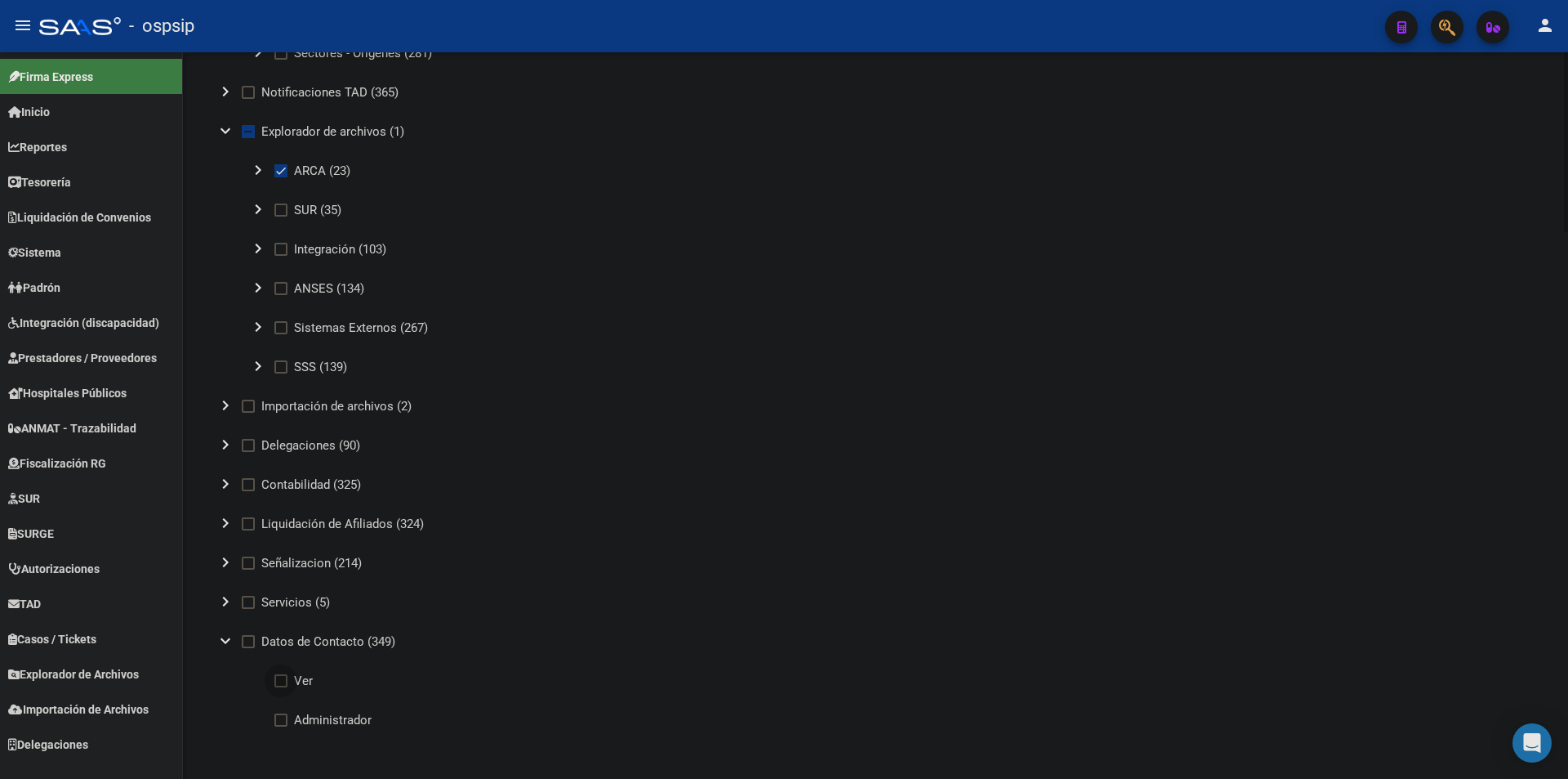
click at [285, 679] on span at bounding box center [281, 681] width 13 height 13
click at [281, 688] on input "Ver" at bounding box center [280, 688] width 1 height 1
checkbox input "true"
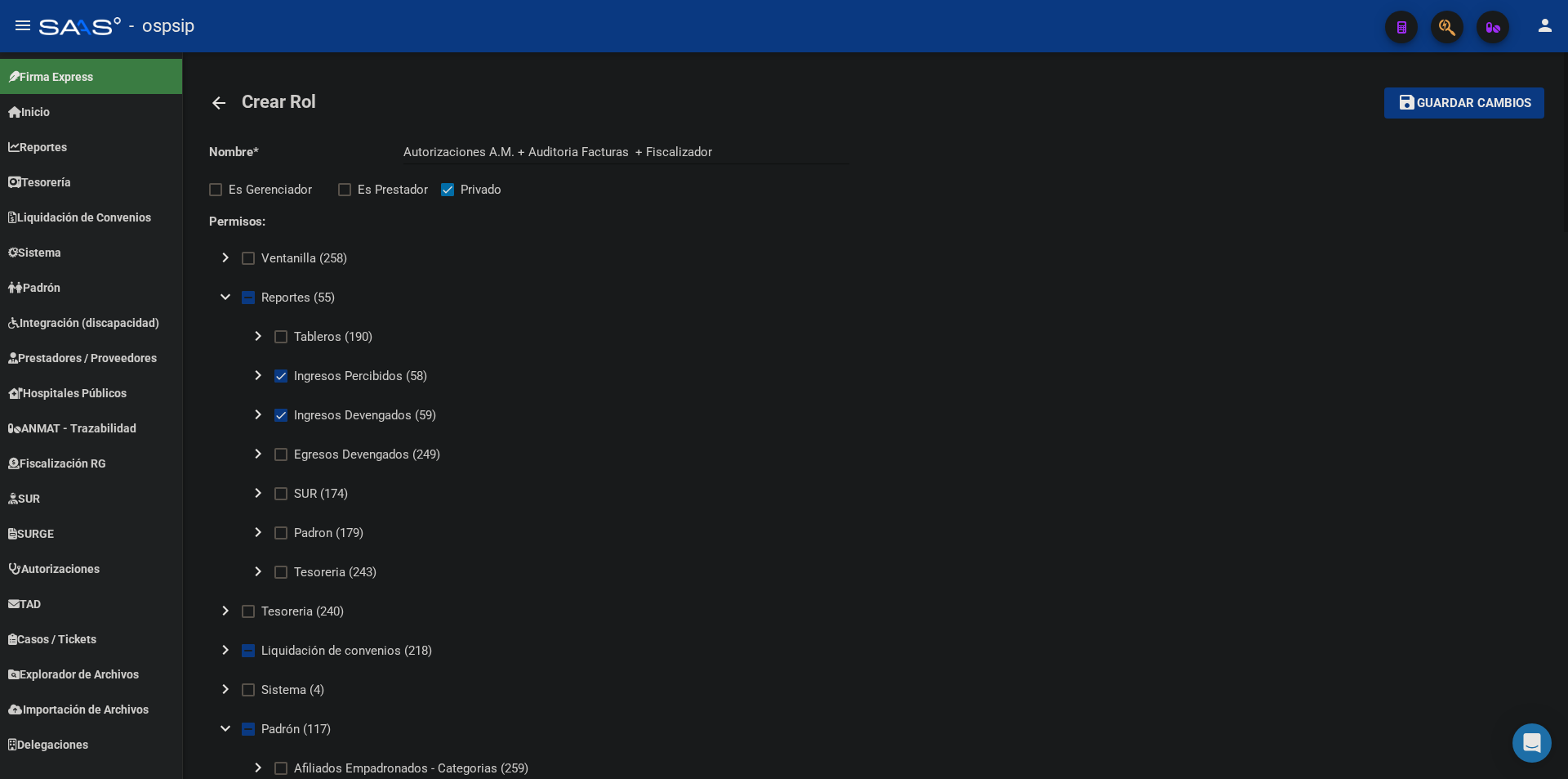
scroll to position [0, 0]
click at [277, 450] on span at bounding box center [281, 456] width 13 height 13
click at [280, 463] on input "Egresos Devengados (249)" at bounding box center [280, 463] width 1 height 1
checkbox input "true"
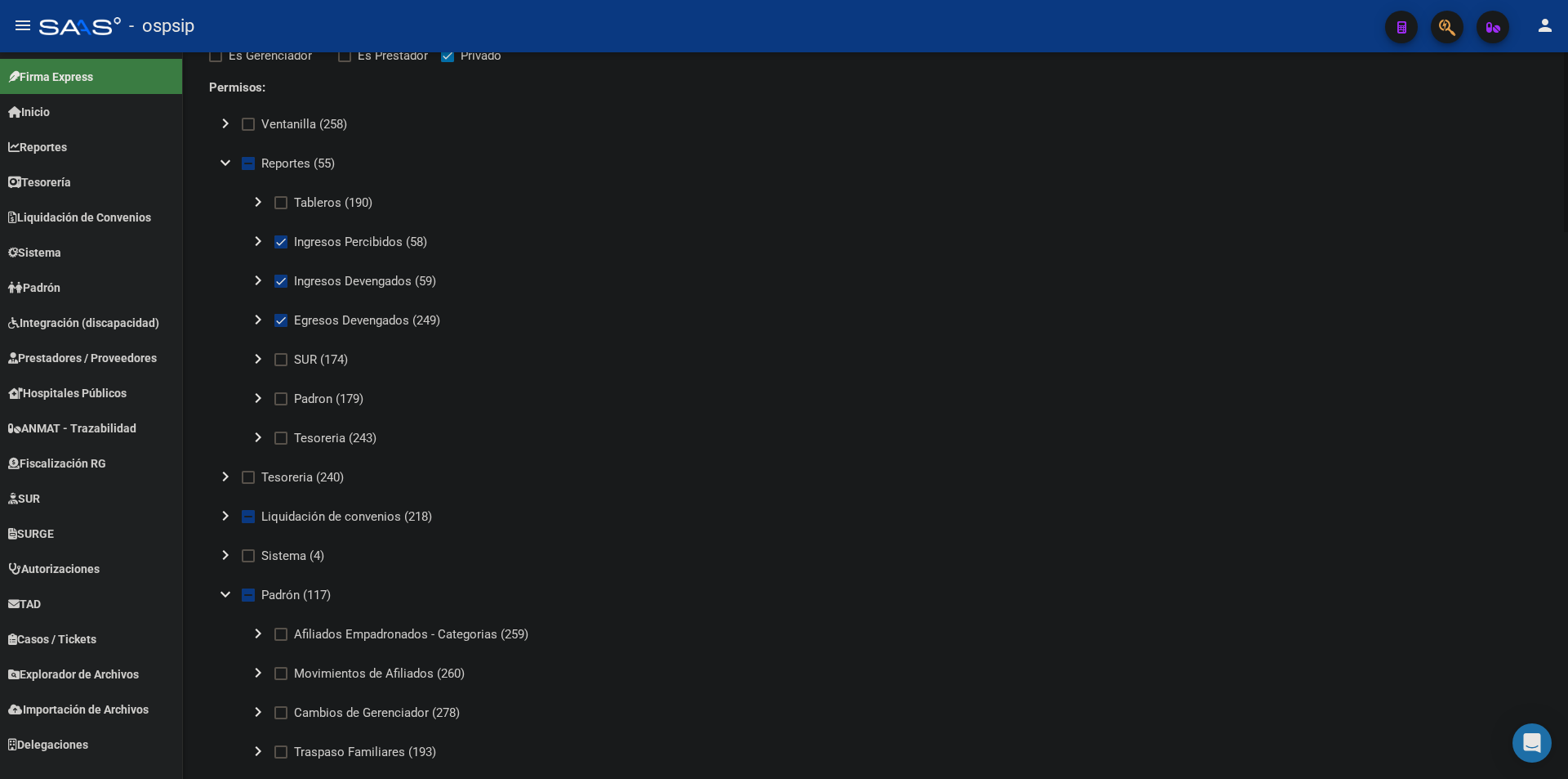
scroll to position [164, 0]
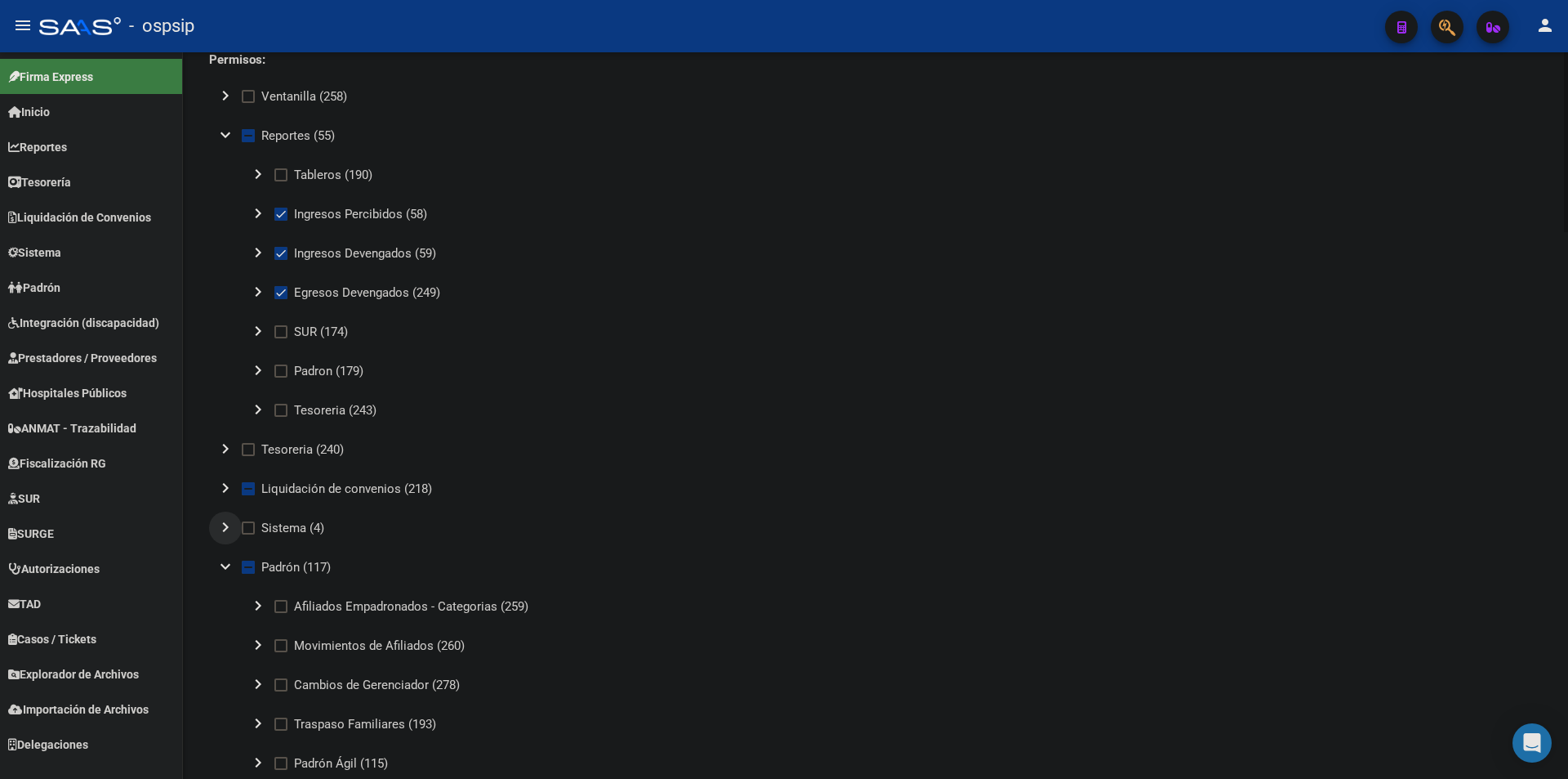
click at [226, 526] on mat-icon "chevron_right" at bounding box center [226, 527] width 20 height 20
click at [261, 566] on mat-icon "chevron_right" at bounding box center [258, 567] width 20 height 20
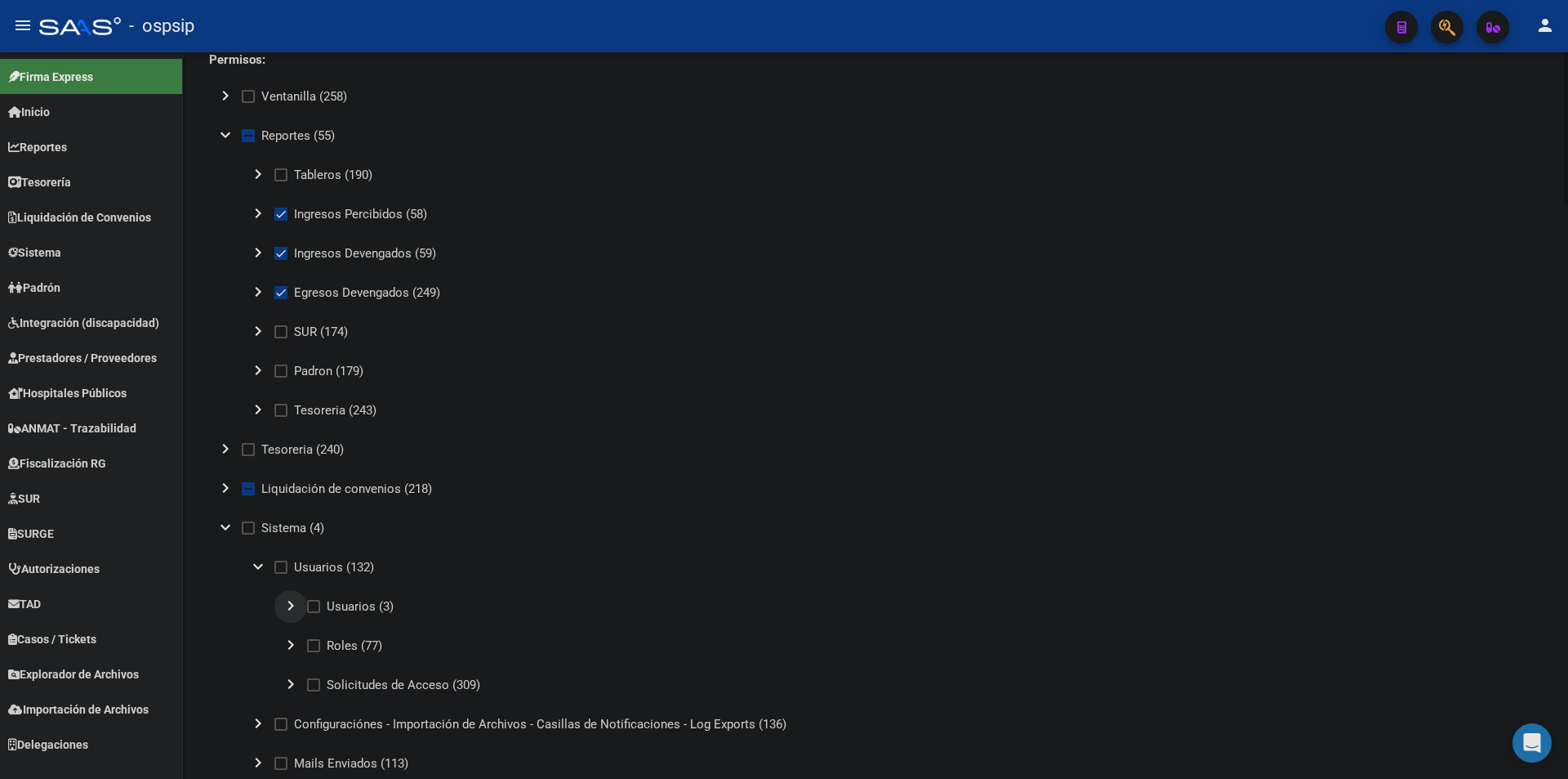
click at [298, 605] on mat-icon "chevron_right" at bounding box center [291, 605] width 20 height 20
click at [342, 684] on span at bounding box center [346, 685] width 13 height 13
click at [345, 691] on input "Ver" at bounding box center [345, 691] width 1 height 1
checkbox input "true"
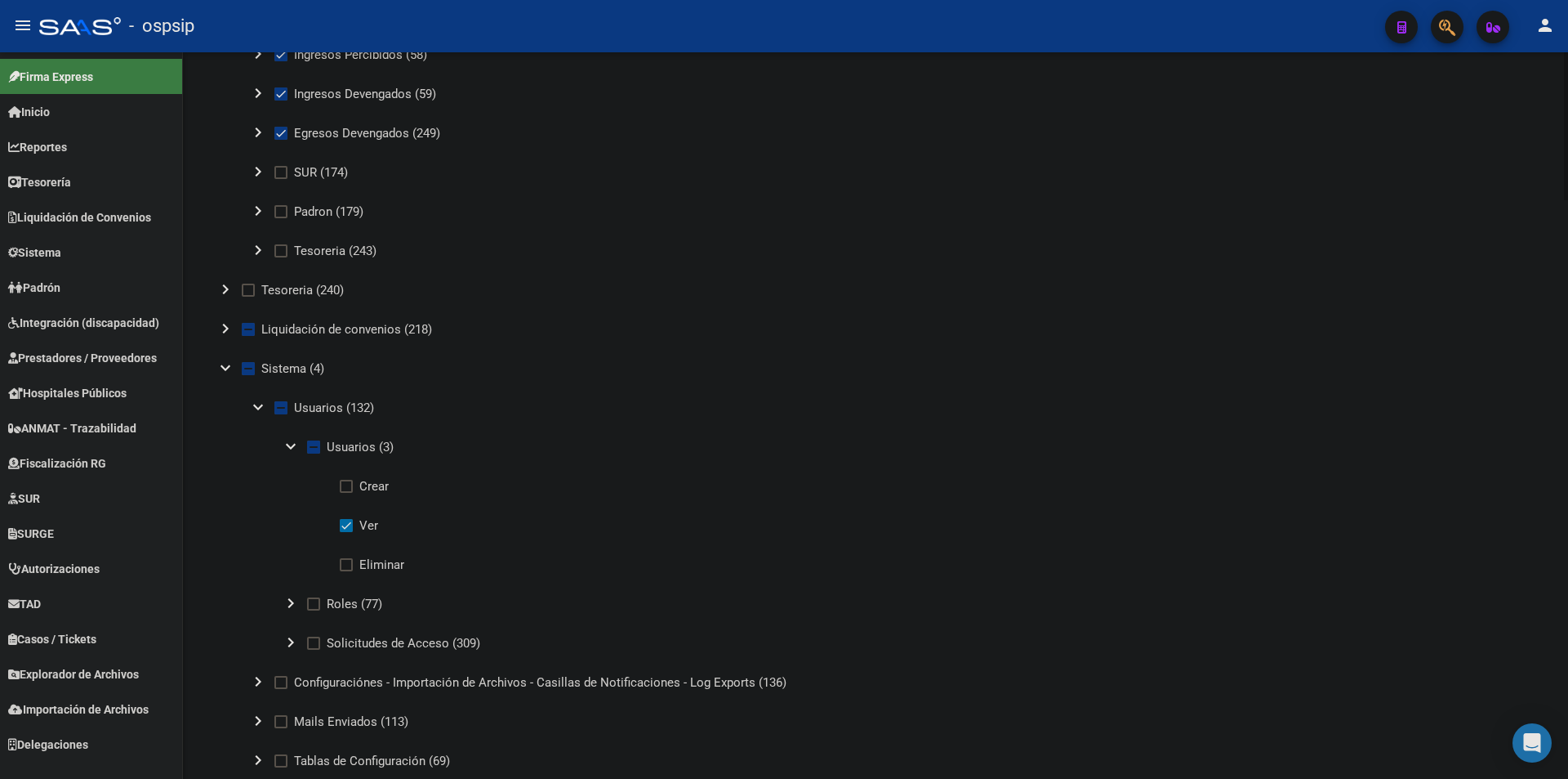
scroll to position [327, 0]
click at [226, 366] on mat-icon "expand_more" at bounding box center [226, 364] width 20 height 20
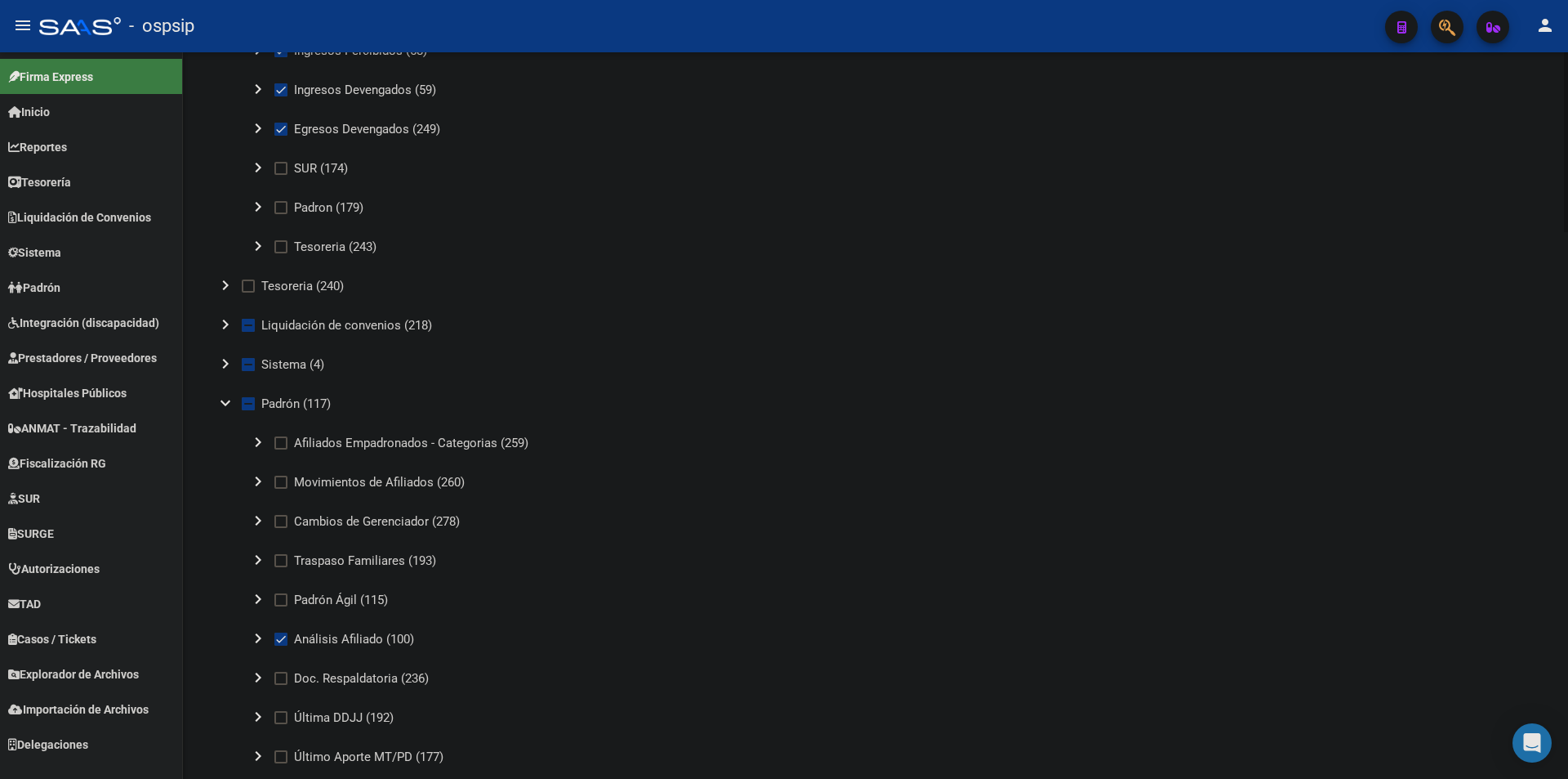
scroll to position [408, 0]
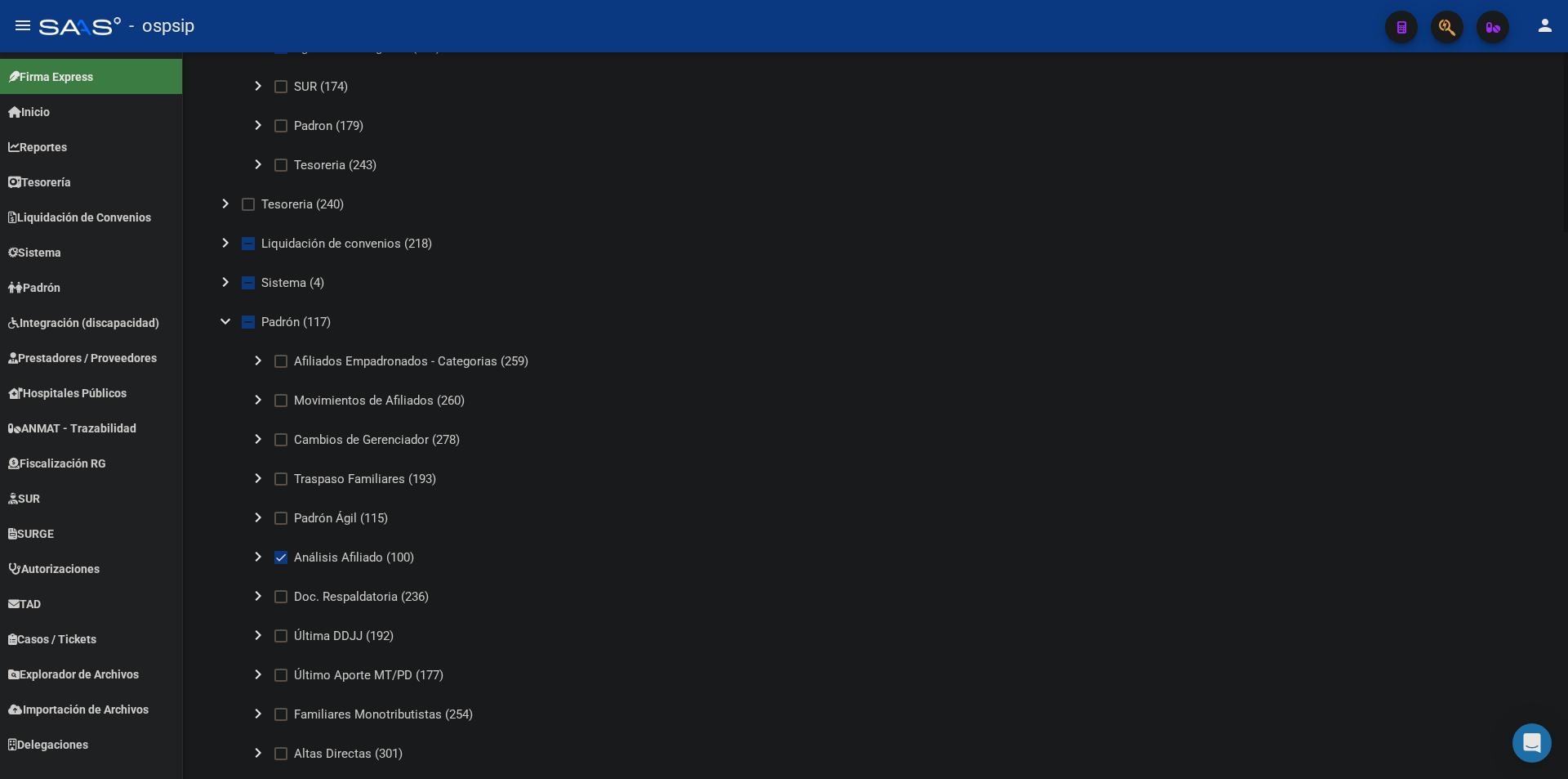
click at [268, 360] on button "chevron_right" at bounding box center [258, 361] width 33 height 33
click at [325, 435] on label "Ver" at bounding box center [326, 440] width 38 height 20
click at [313, 446] on input "Ver" at bounding box center [313, 446] width 1 height 1
checkbox input "true"
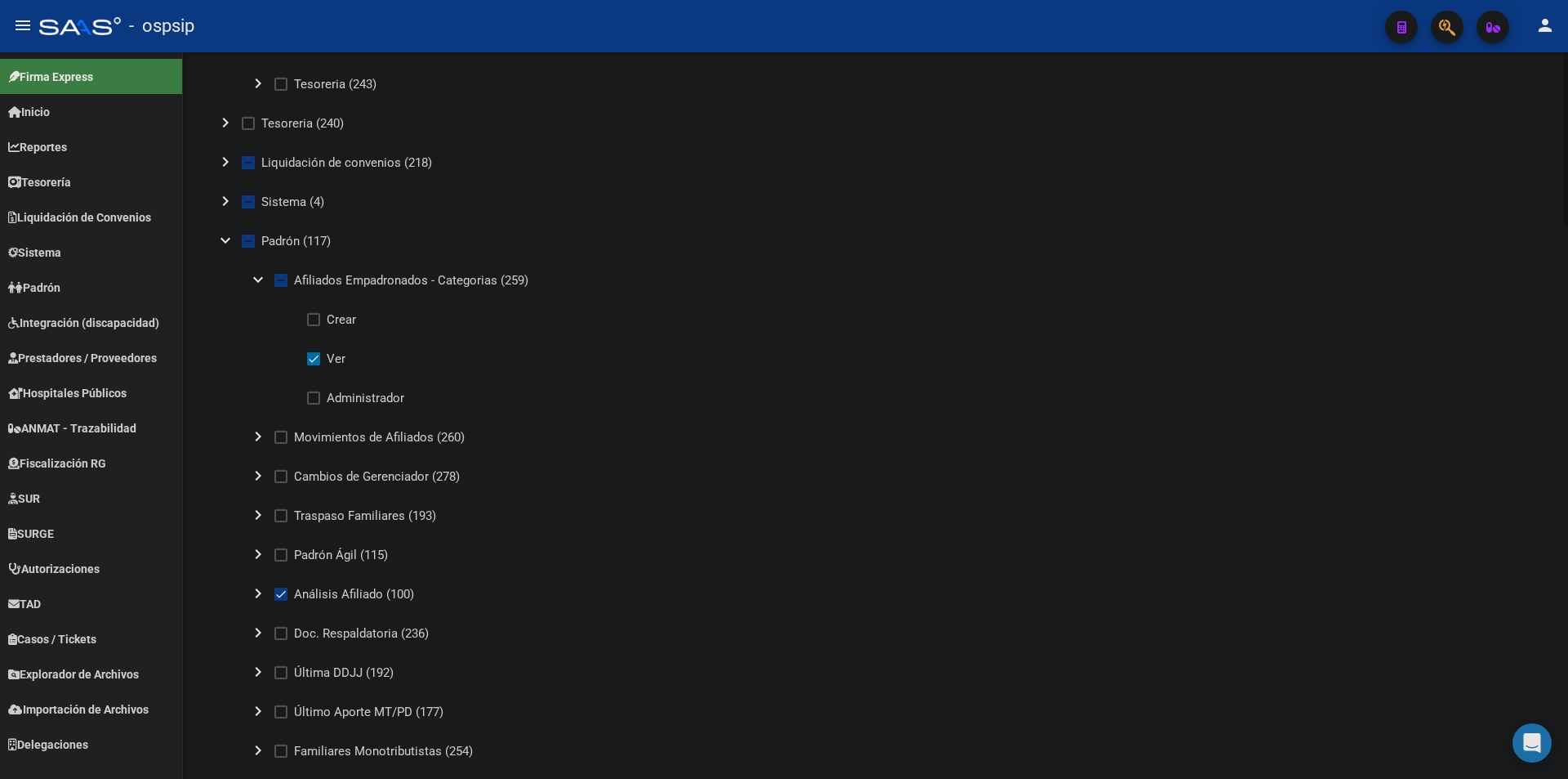
scroll to position [491, 0]
click at [277, 437] on span at bounding box center [281, 436] width 13 height 13
click at [280, 443] on input "Movimientos de Afiliados (260)" at bounding box center [280, 443] width 1 height 1
checkbox input "true"
click at [285, 470] on span at bounding box center [281, 475] width 13 height 13
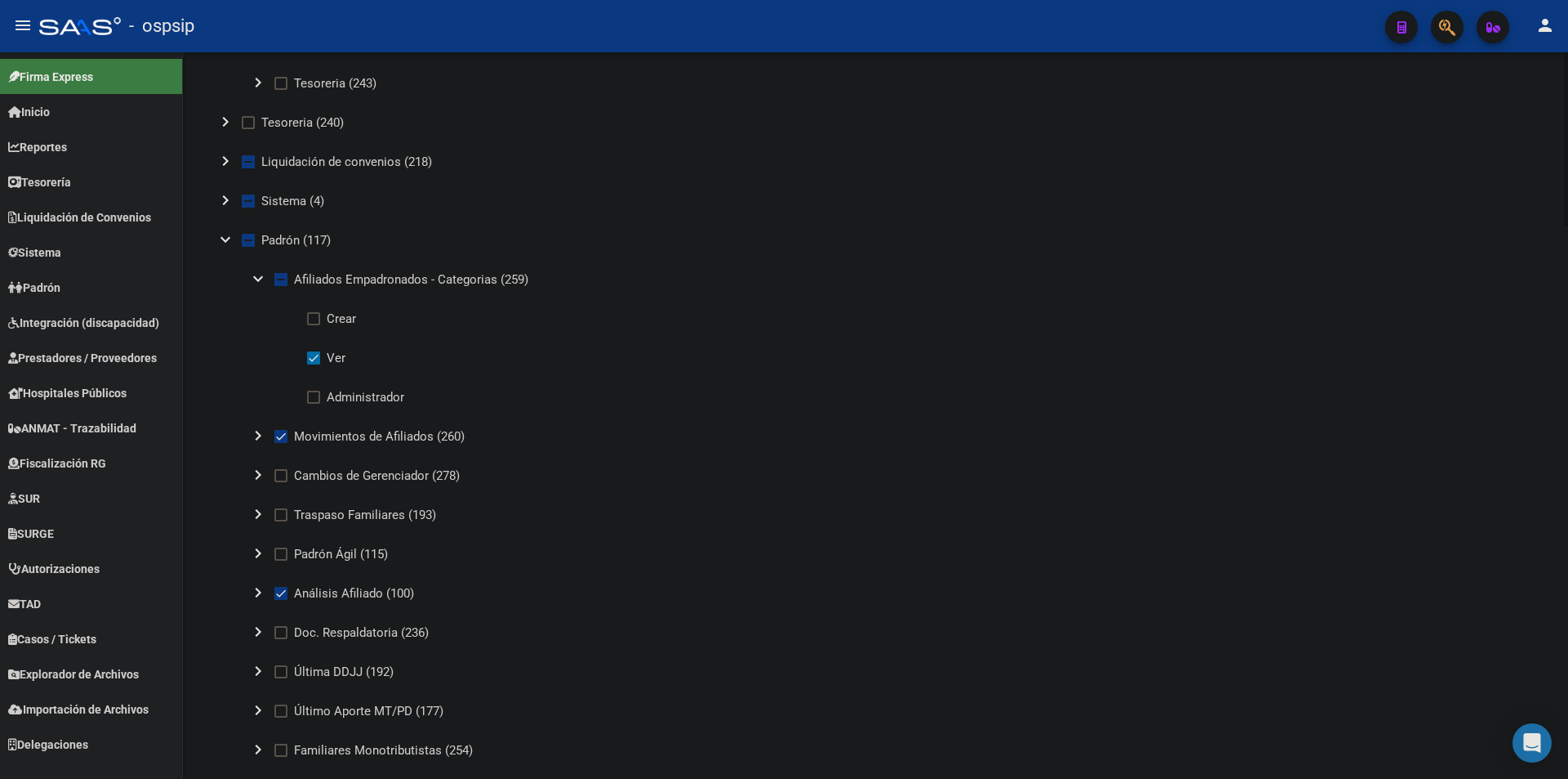
click at [281, 483] on input "Cambios de Gerenciador (278)" at bounding box center [280, 483] width 1 height 1
checkbox input "true"
click at [279, 518] on span at bounding box center [281, 515] width 13 height 13
click at [280, 521] on input "Traspaso Familiares (193)" at bounding box center [280, 521] width 1 height 1
checkbox input "true"
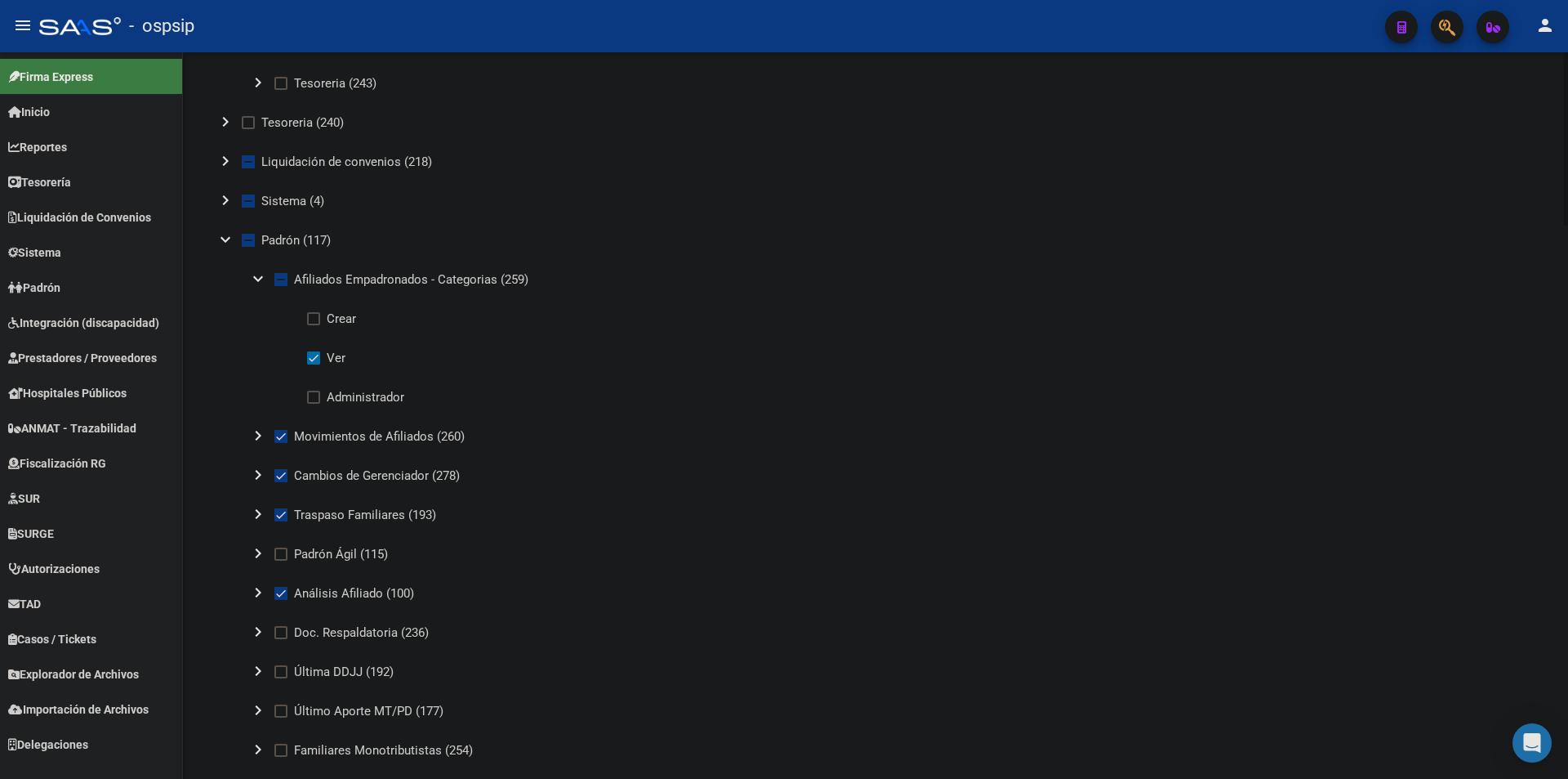
scroll to position [572, 0]
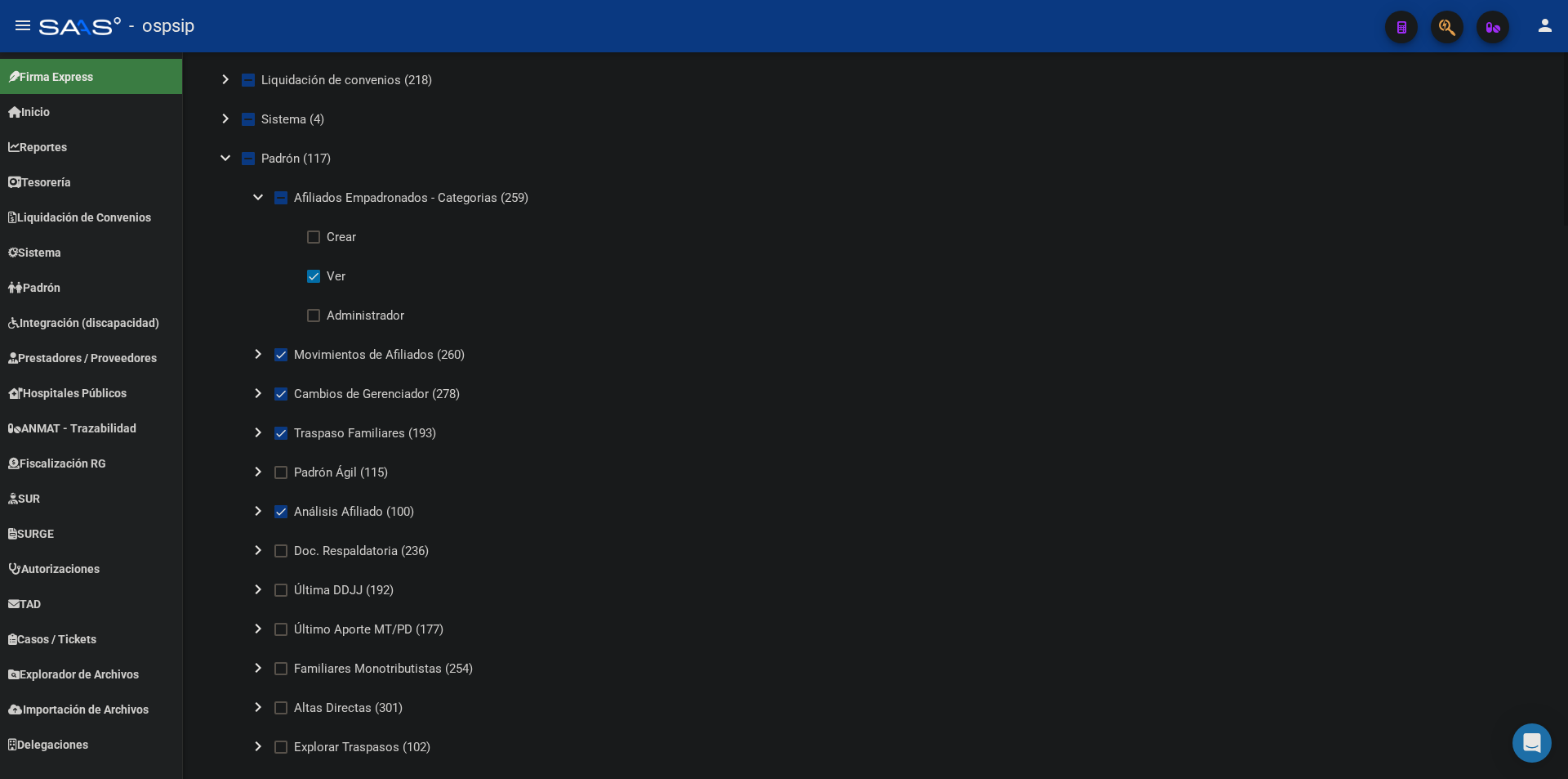
click at [252, 465] on mat-icon "chevron_right" at bounding box center [258, 472] width 20 height 20
click at [320, 549] on span at bounding box center [313, 551] width 13 height 13
click at [313, 557] on input "Ver" at bounding box center [313, 557] width 1 height 1
checkbox input "true"
click at [258, 467] on mat-icon "expand_more" at bounding box center [258, 472] width 20 height 20
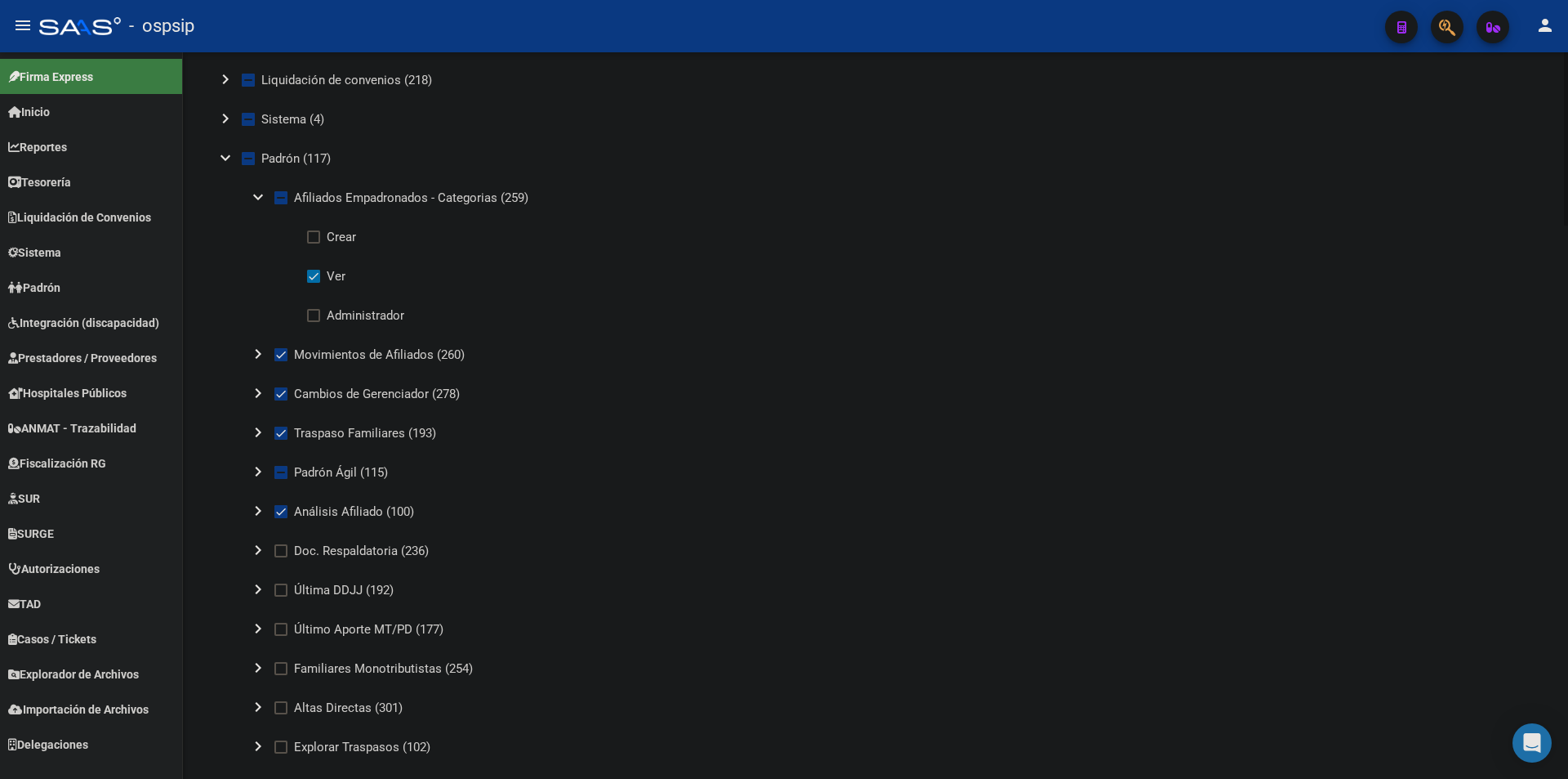
click at [261, 552] on mat-icon "chevron_right" at bounding box center [258, 550] width 20 height 20
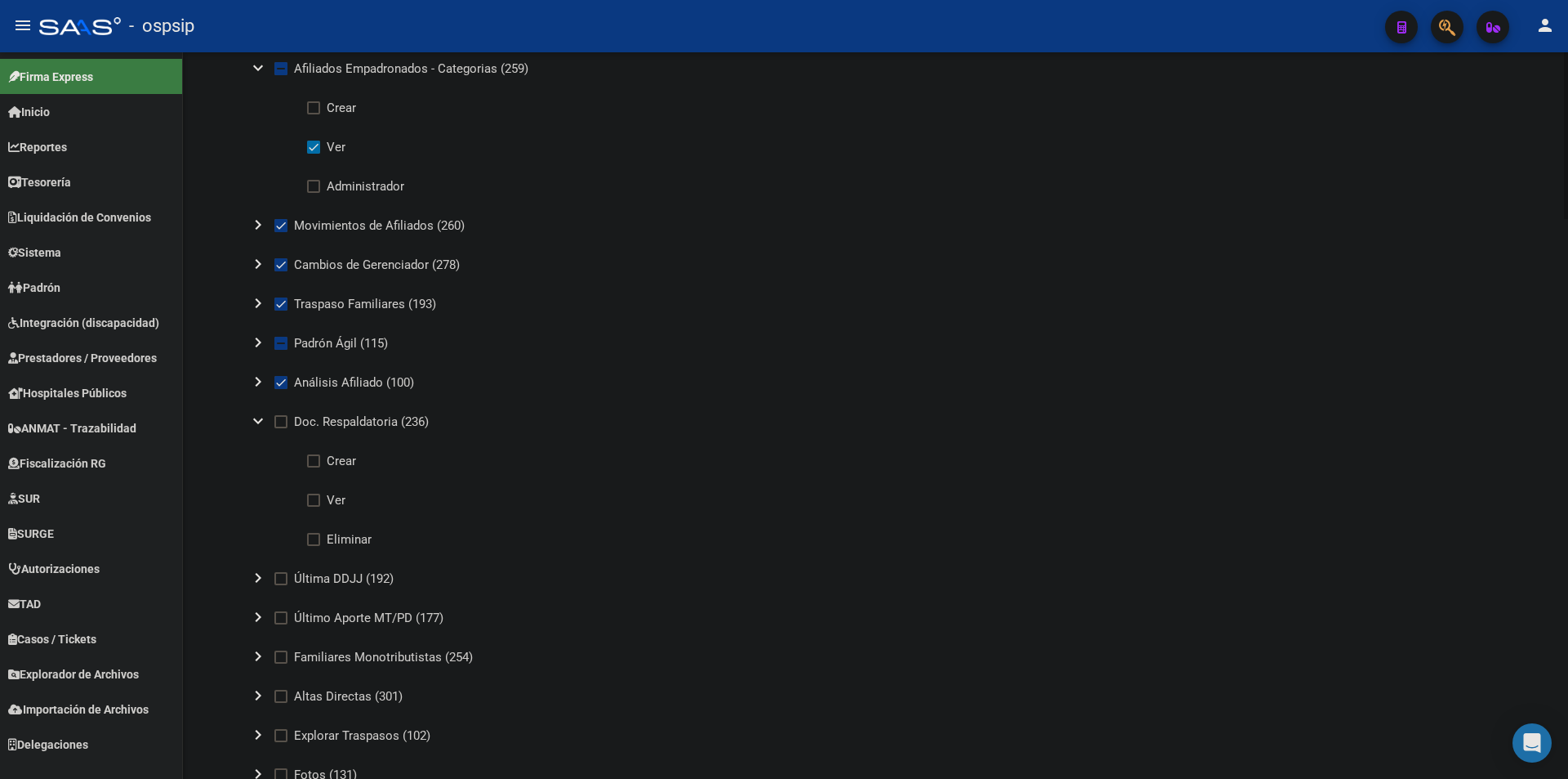
scroll to position [735, 0]
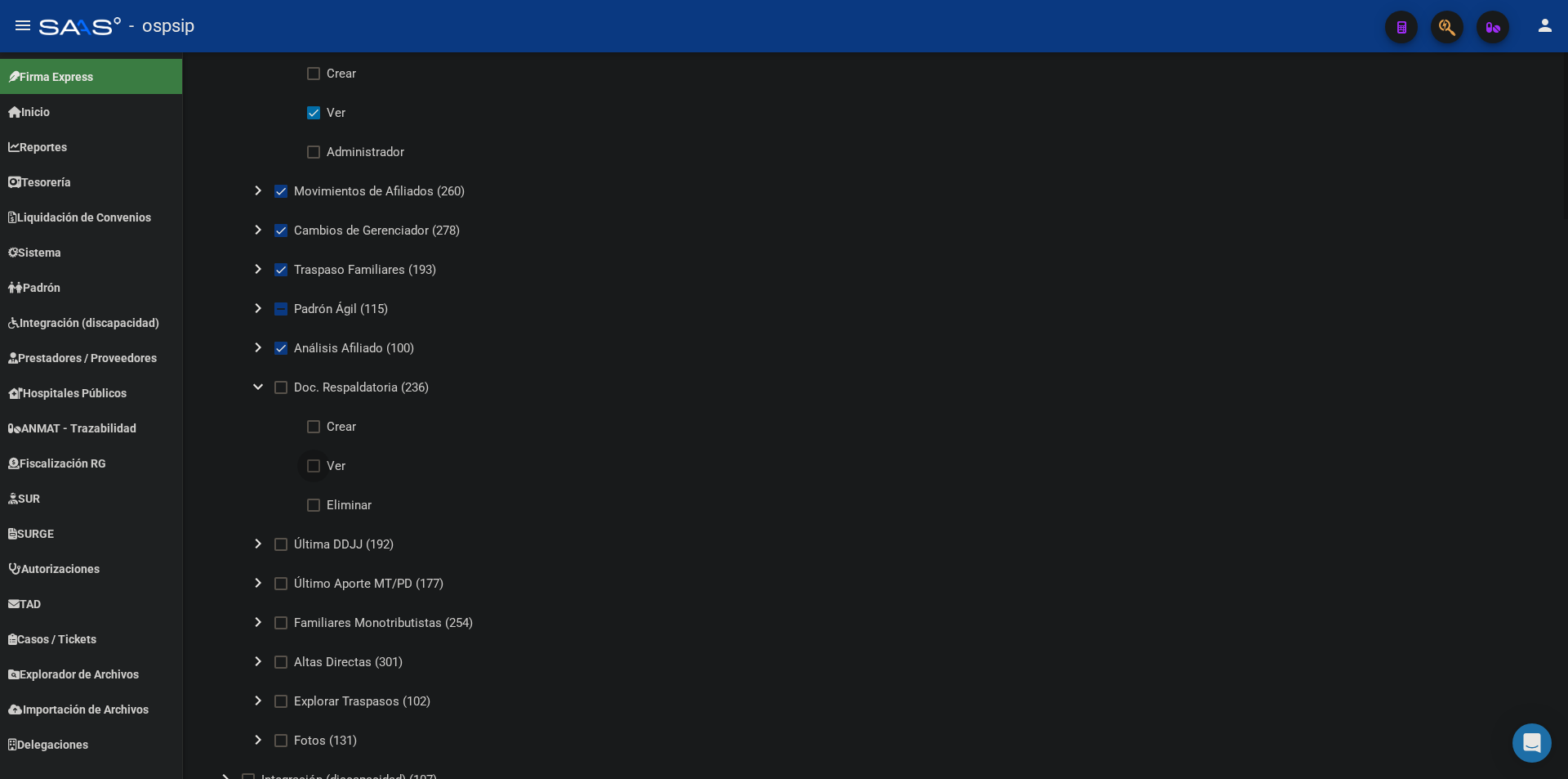
click at [329, 462] on span "Ver" at bounding box center [336, 466] width 19 height 20
click at [313, 473] on input "Ver" at bounding box center [313, 473] width 1 height 1
checkbox input "true"
click at [258, 372] on button "expand_more" at bounding box center [258, 387] width 33 height 33
click at [279, 431] on span at bounding box center [281, 426] width 13 height 13
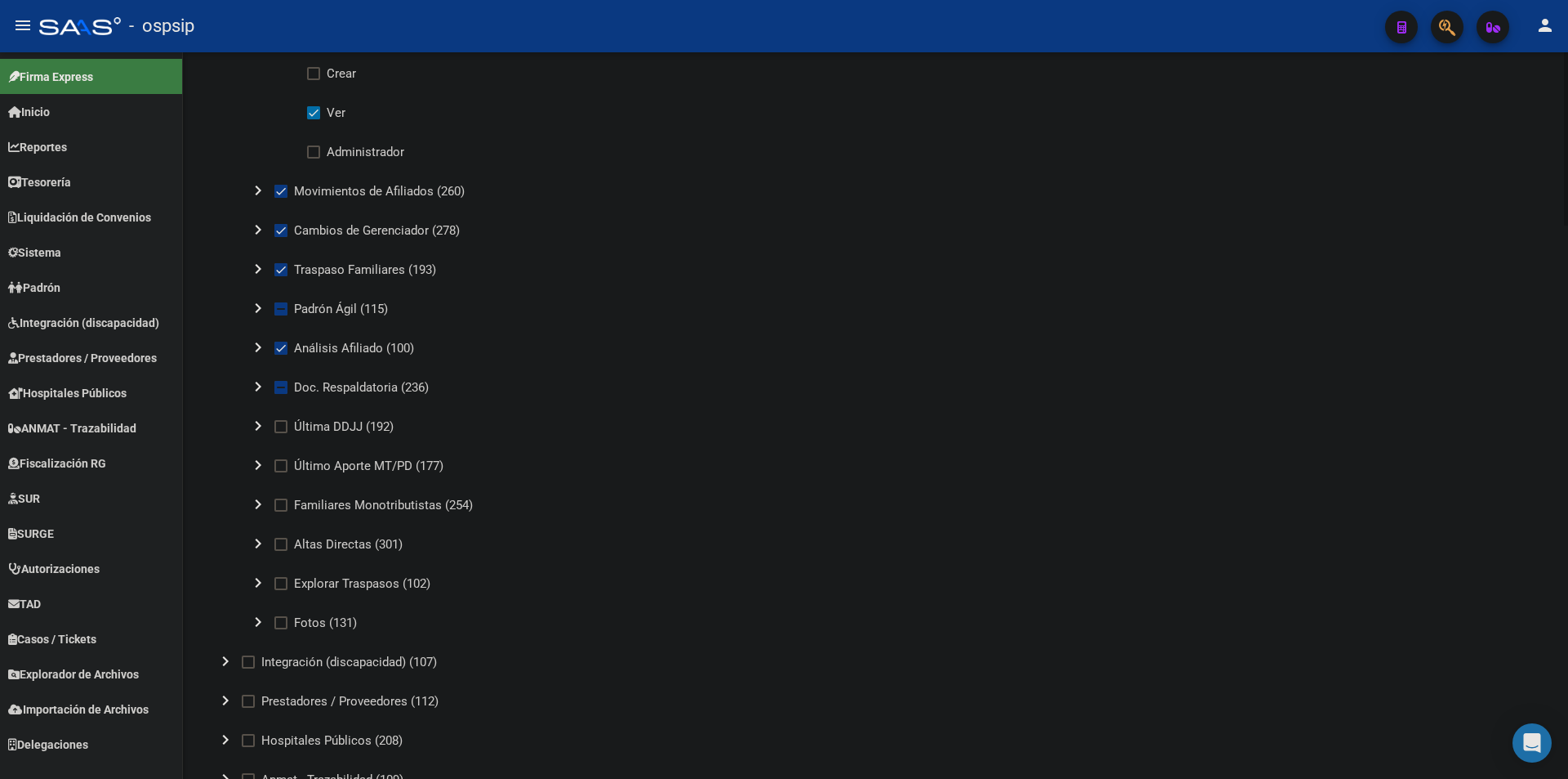
click at [280, 433] on input "Última DDJJ (192)" at bounding box center [280, 433] width 1 height 1
checkbox input "true"
click at [260, 467] on mat-icon "chevron_right" at bounding box center [258, 465] width 20 height 20
click at [260, 467] on mat-icon "expand_more" at bounding box center [258, 465] width 20 height 20
click at [269, 467] on button "chevron_right" at bounding box center [258, 466] width 33 height 33
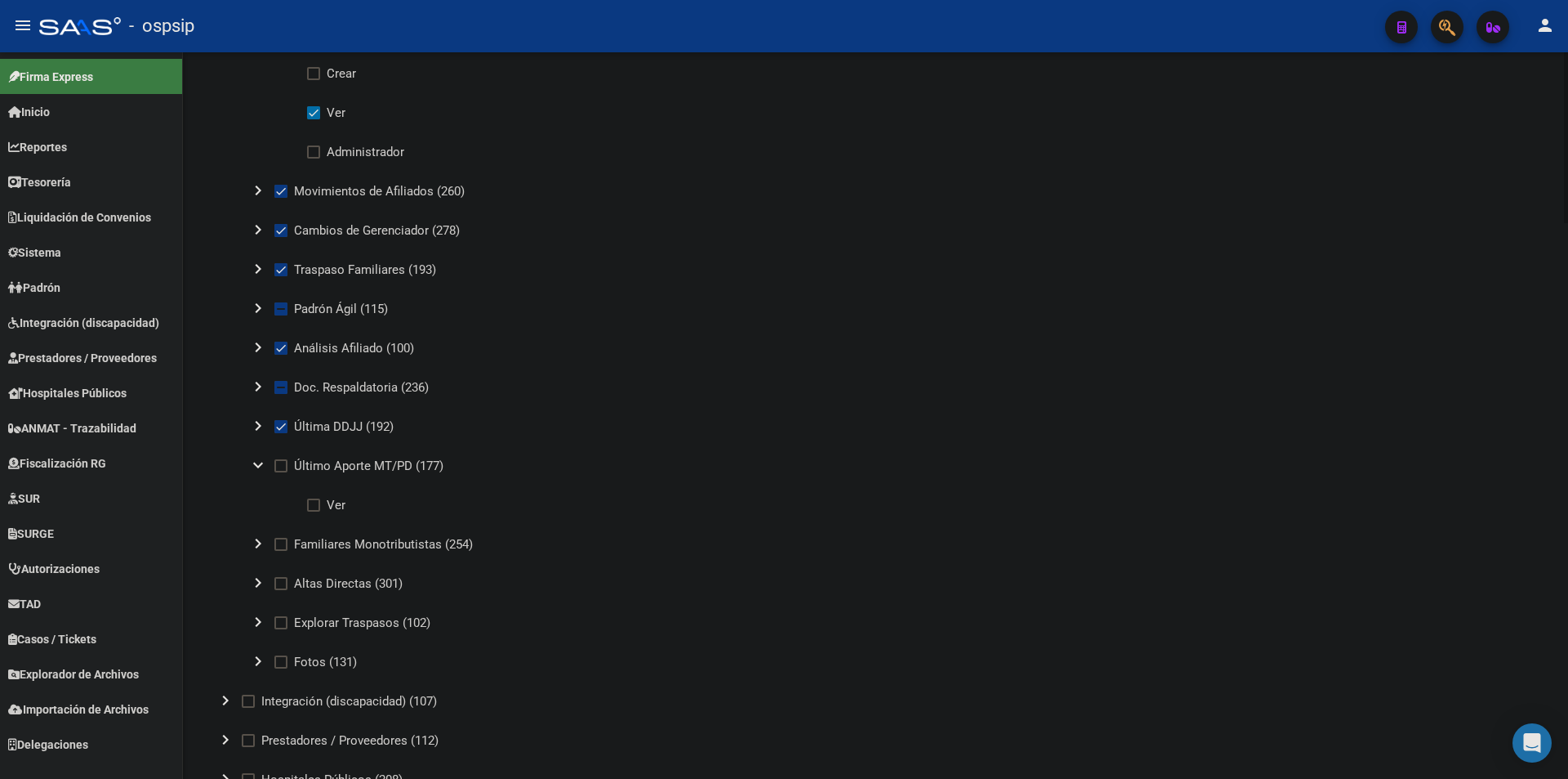
click at [276, 464] on span at bounding box center [281, 466] width 13 height 13
click at [280, 473] on input "Último Aporte MT/PD (177)" at bounding box center [280, 473] width 1 height 1
checkbox input "true"
click at [256, 463] on mat-icon "expand_more" at bounding box center [258, 465] width 20 height 20
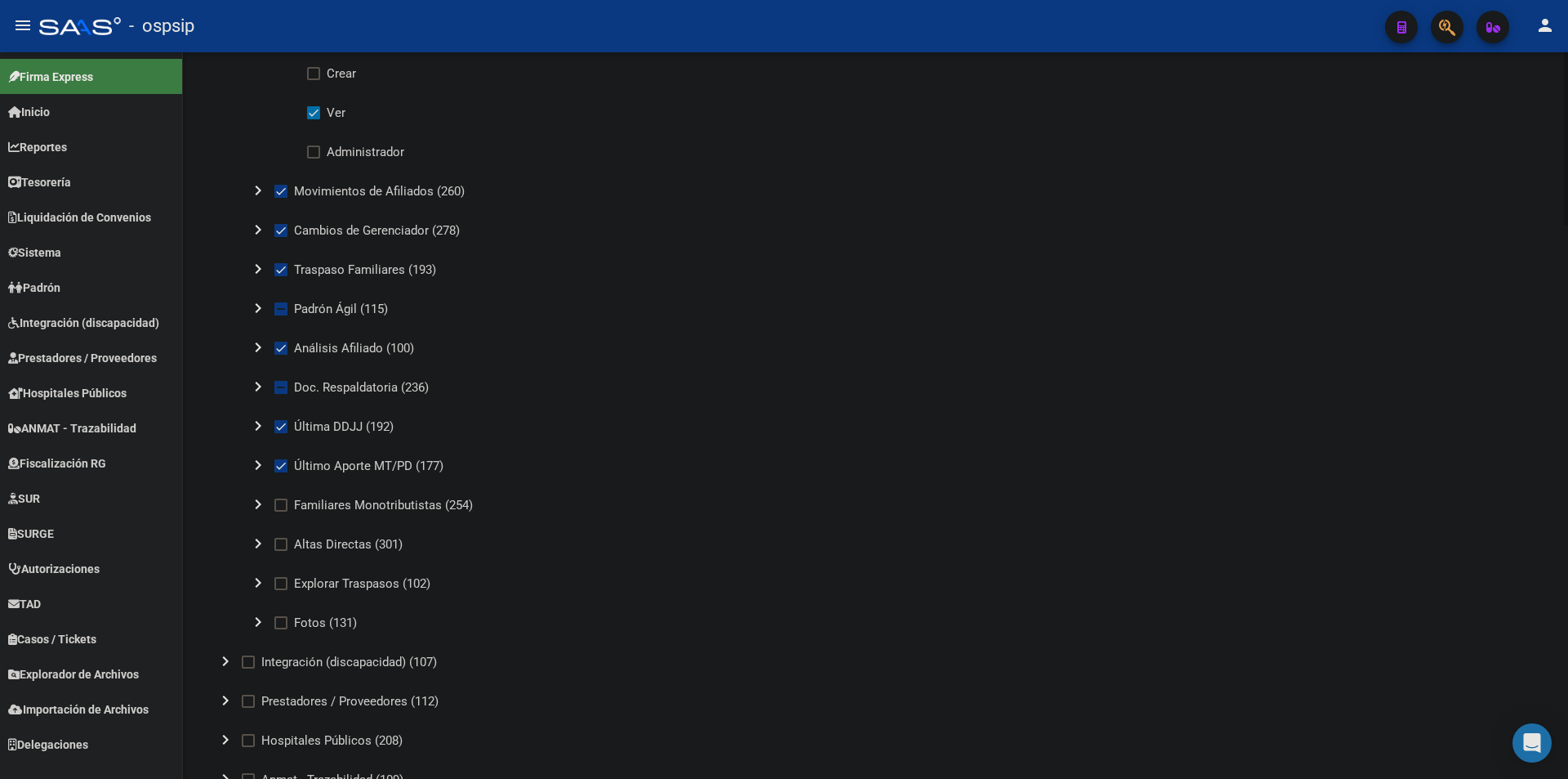
click at [282, 511] on label "Familiares Monotributistas (254)" at bounding box center [374, 505] width 199 height 20
click at [281, 511] on input "Familiares Monotributistas (254)" at bounding box center [280, 511] width 1 height 1
checkbox input "true"
click at [283, 628] on span at bounding box center [281, 622] width 13 height 13
click at [281, 629] on input "Fotos (131)" at bounding box center [280, 629] width 1 height 1
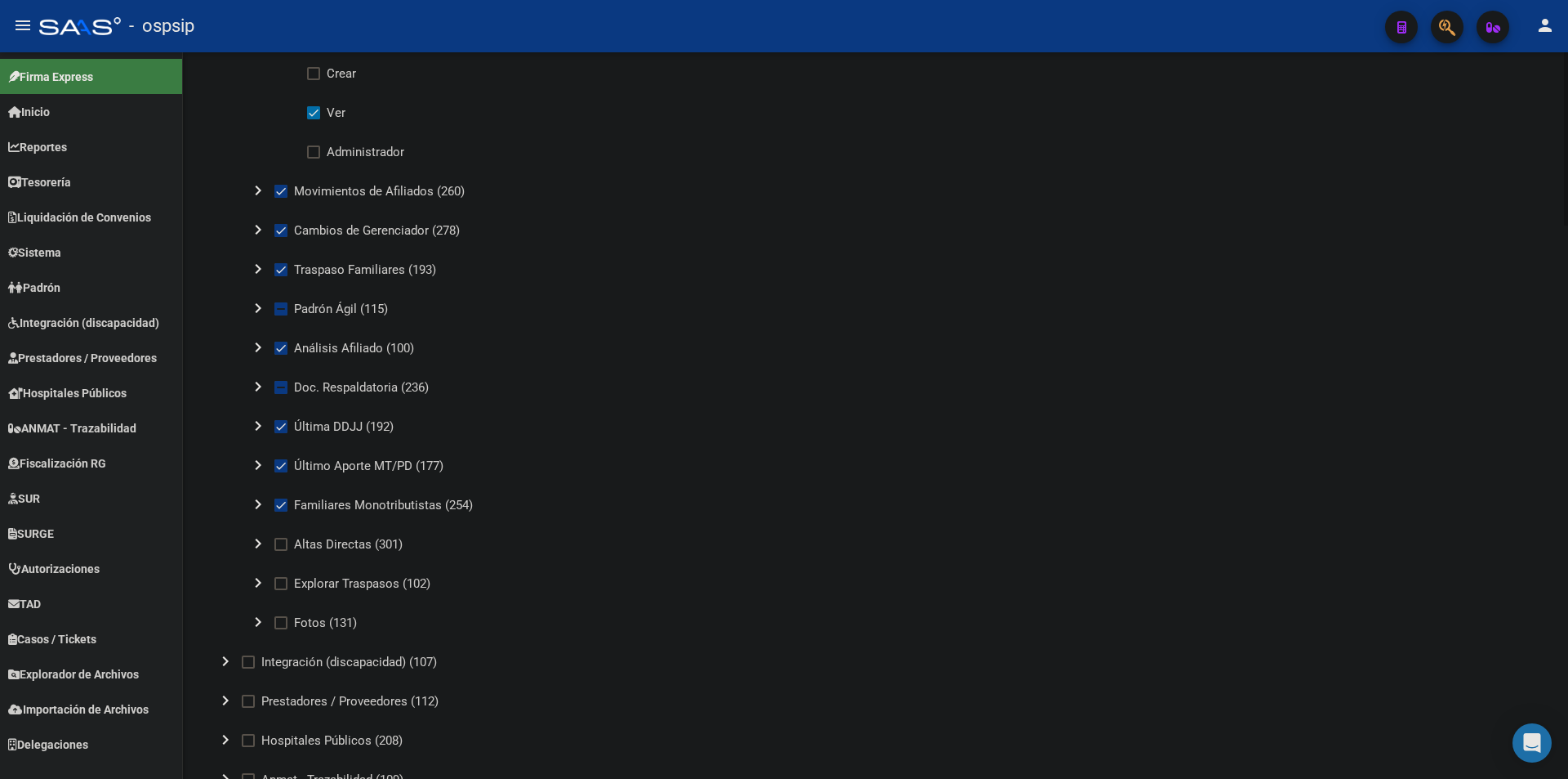
checkbox input "true"
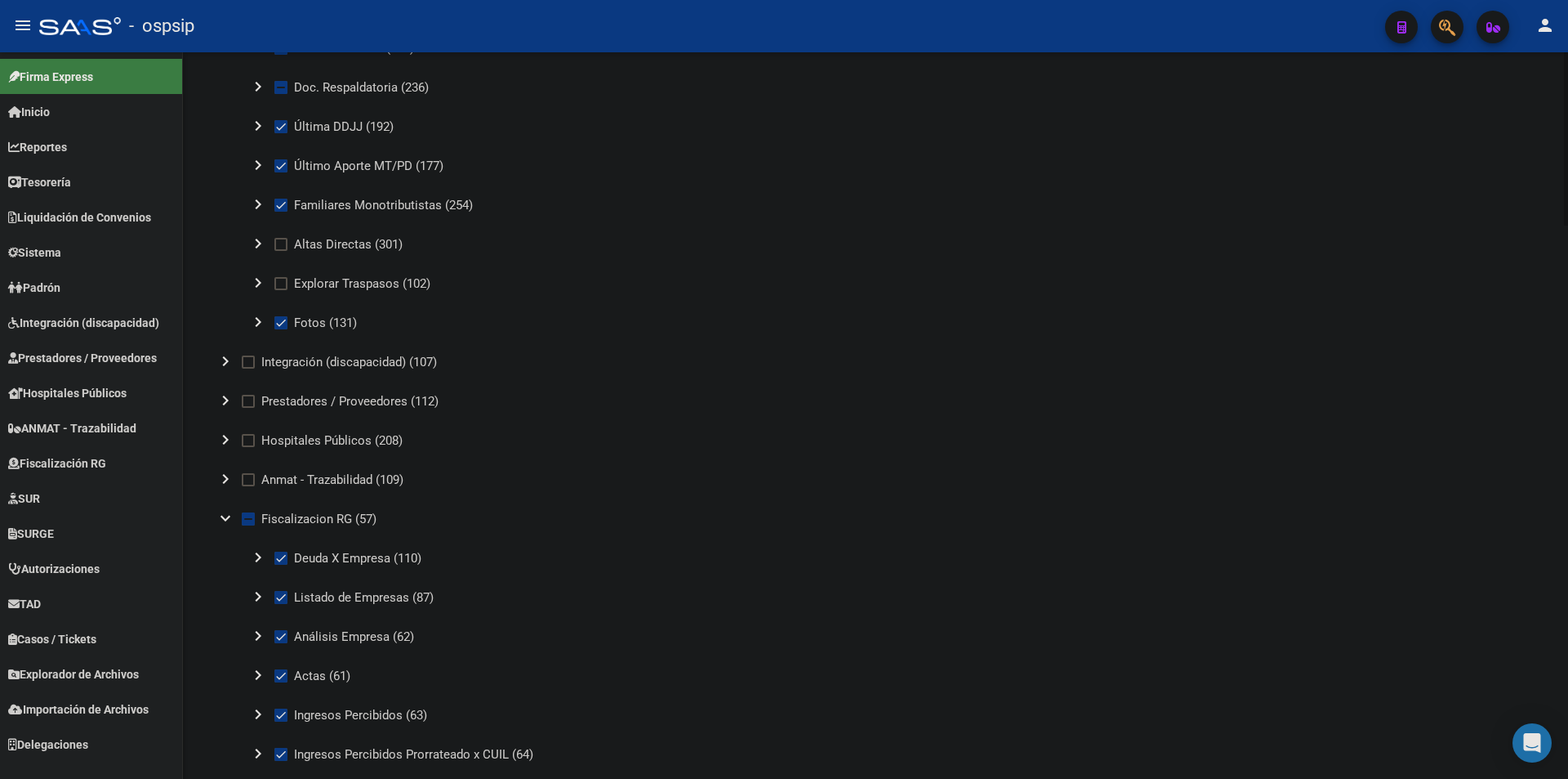
scroll to position [1063, 0]
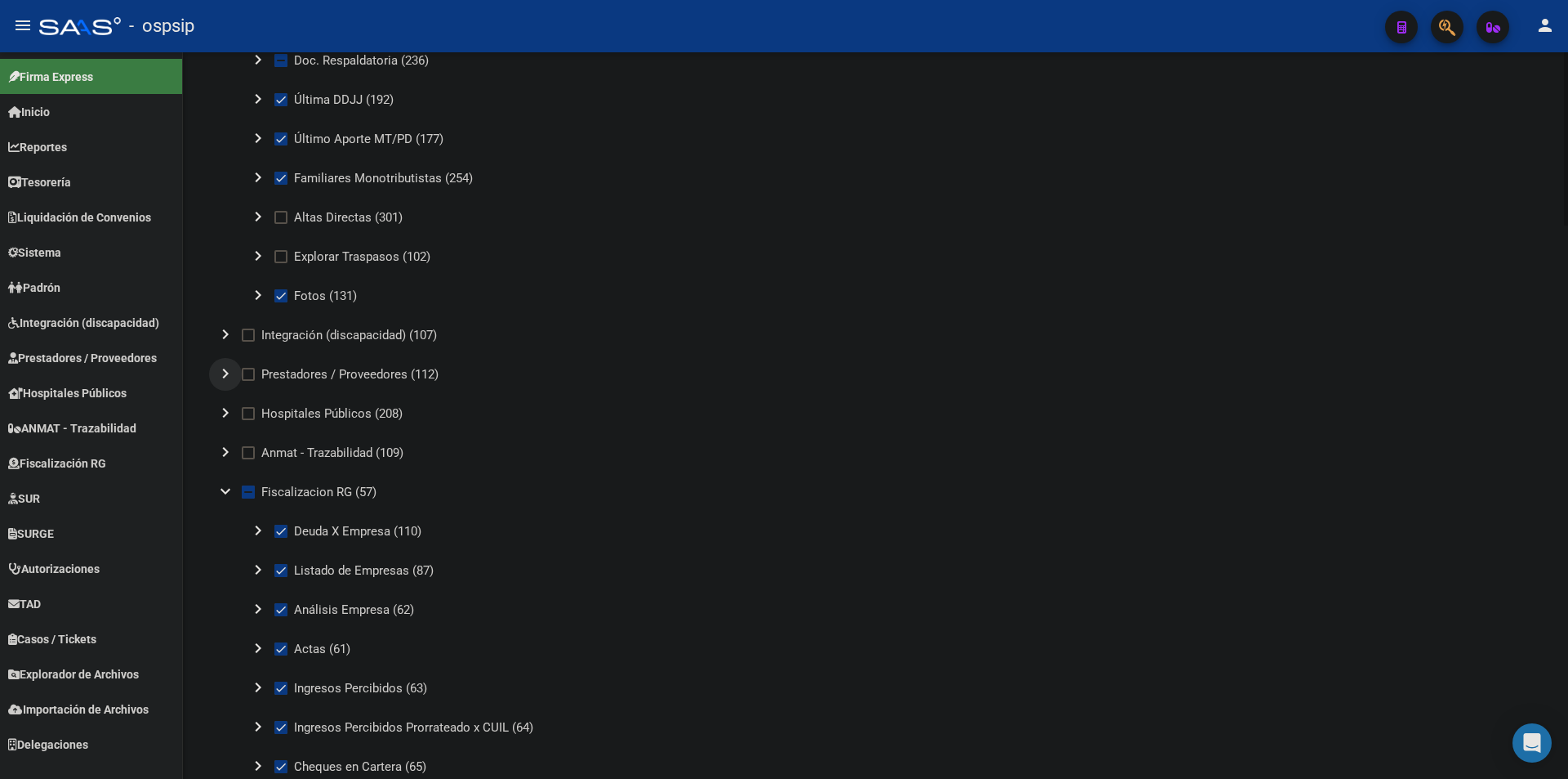
click at [227, 366] on mat-icon "chevron_right" at bounding box center [226, 373] width 20 height 20
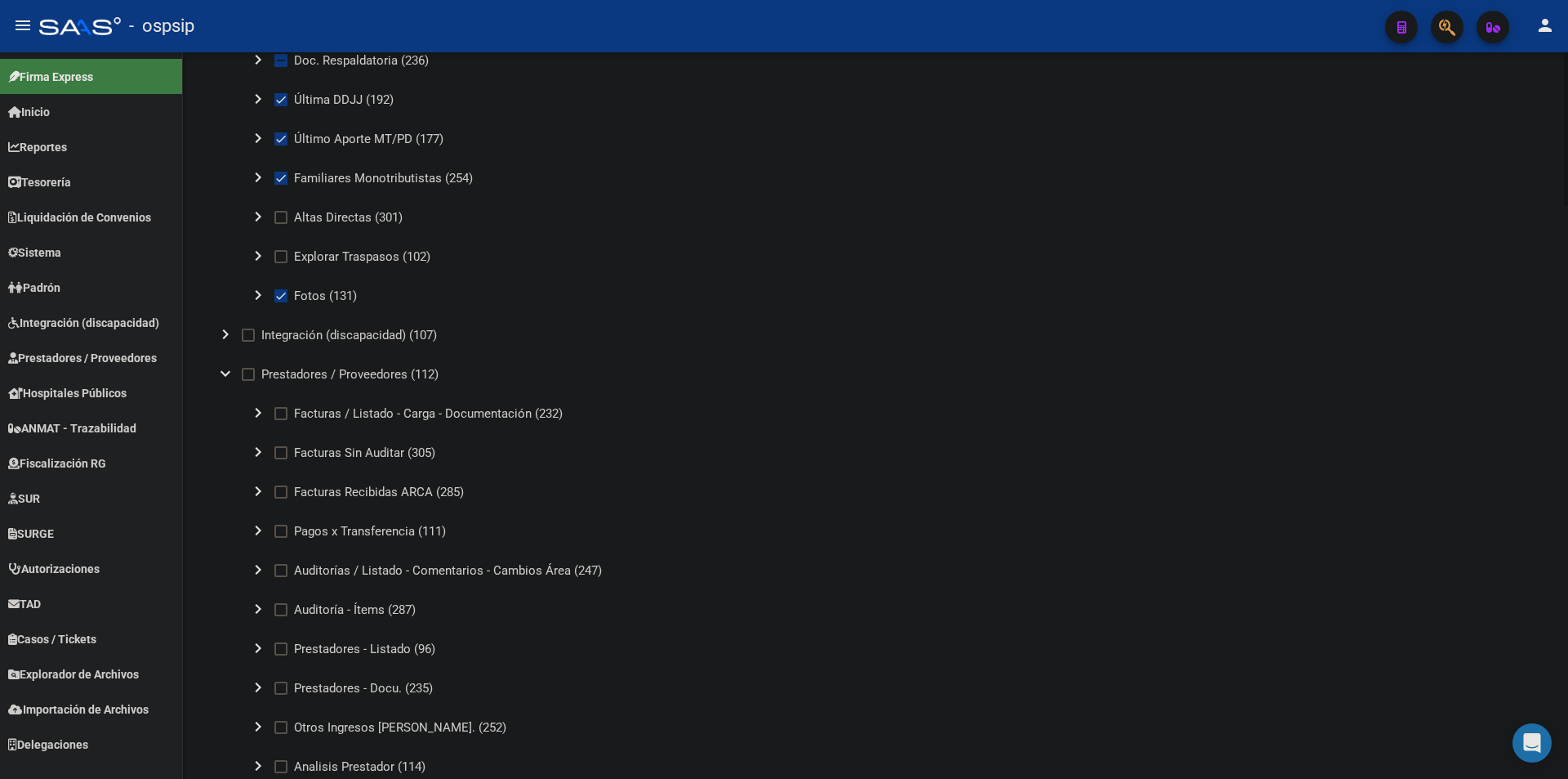
click at [282, 416] on span at bounding box center [281, 414] width 13 height 13
click at [281, 420] on input "Facturas / Listado - Carga - Documentación (232)" at bounding box center [280, 420] width 1 height 1
checkbox input "true"
click at [258, 454] on mat-icon "chevron_right" at bounding box center [258, 452] width 20 height 20
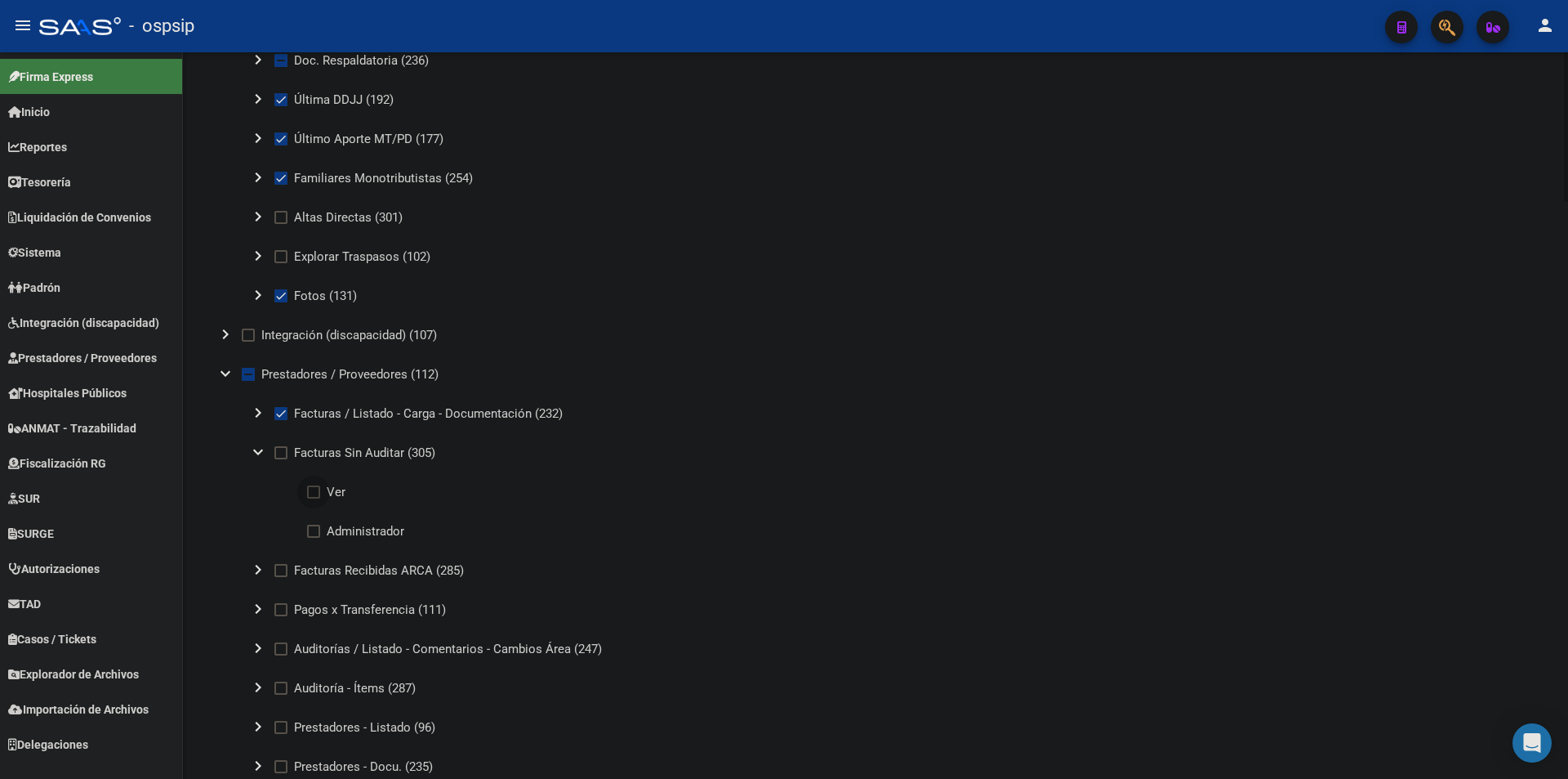
click at [334, 490] on span "Ver" at bounding box center [336, 492] width 19 height 20
click at [313, 499] on input "Ver" at bounding box center [313, 499] width 1 height 1
checkbox input "true"
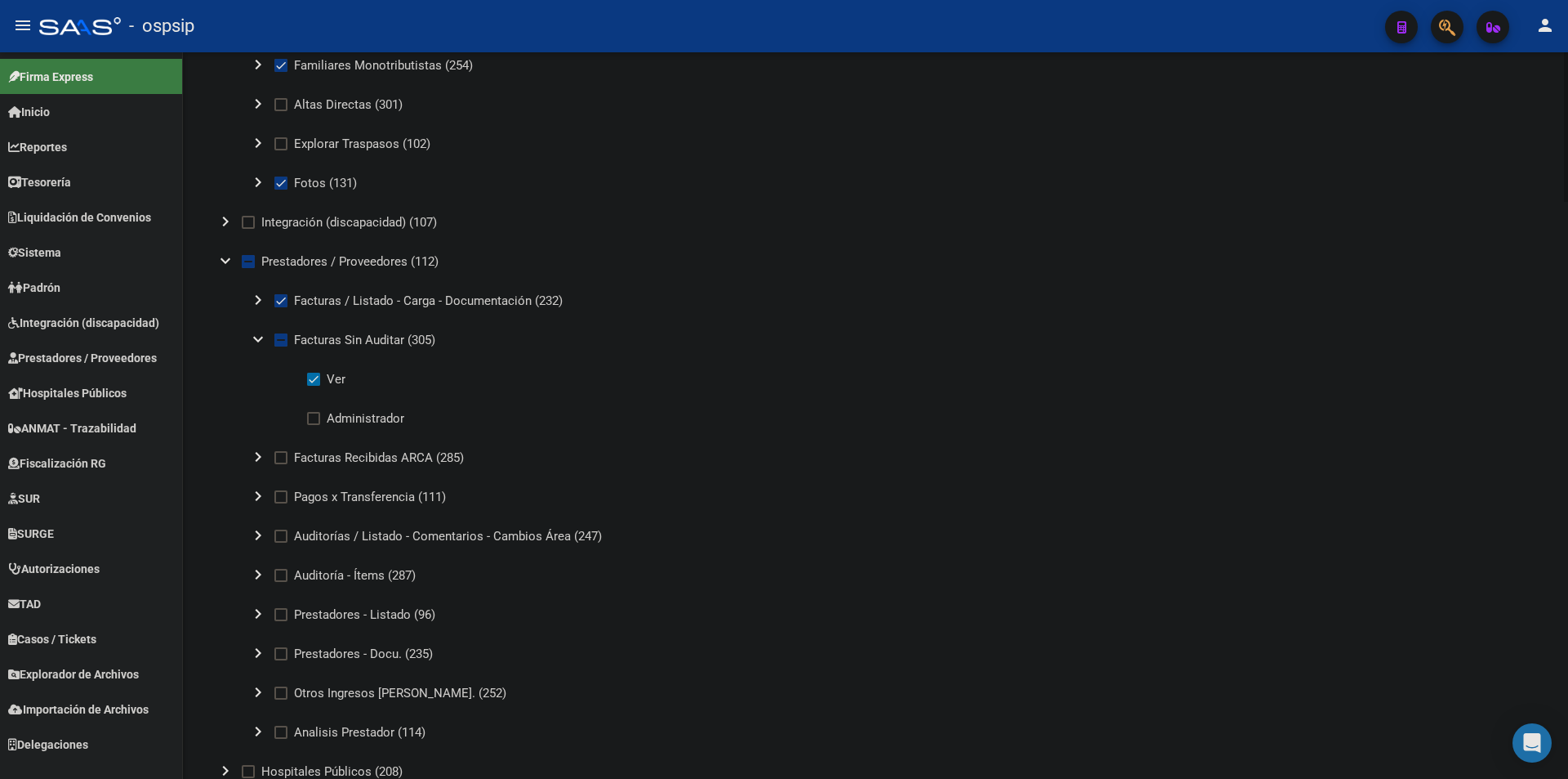
scroll to position [1226, 0]
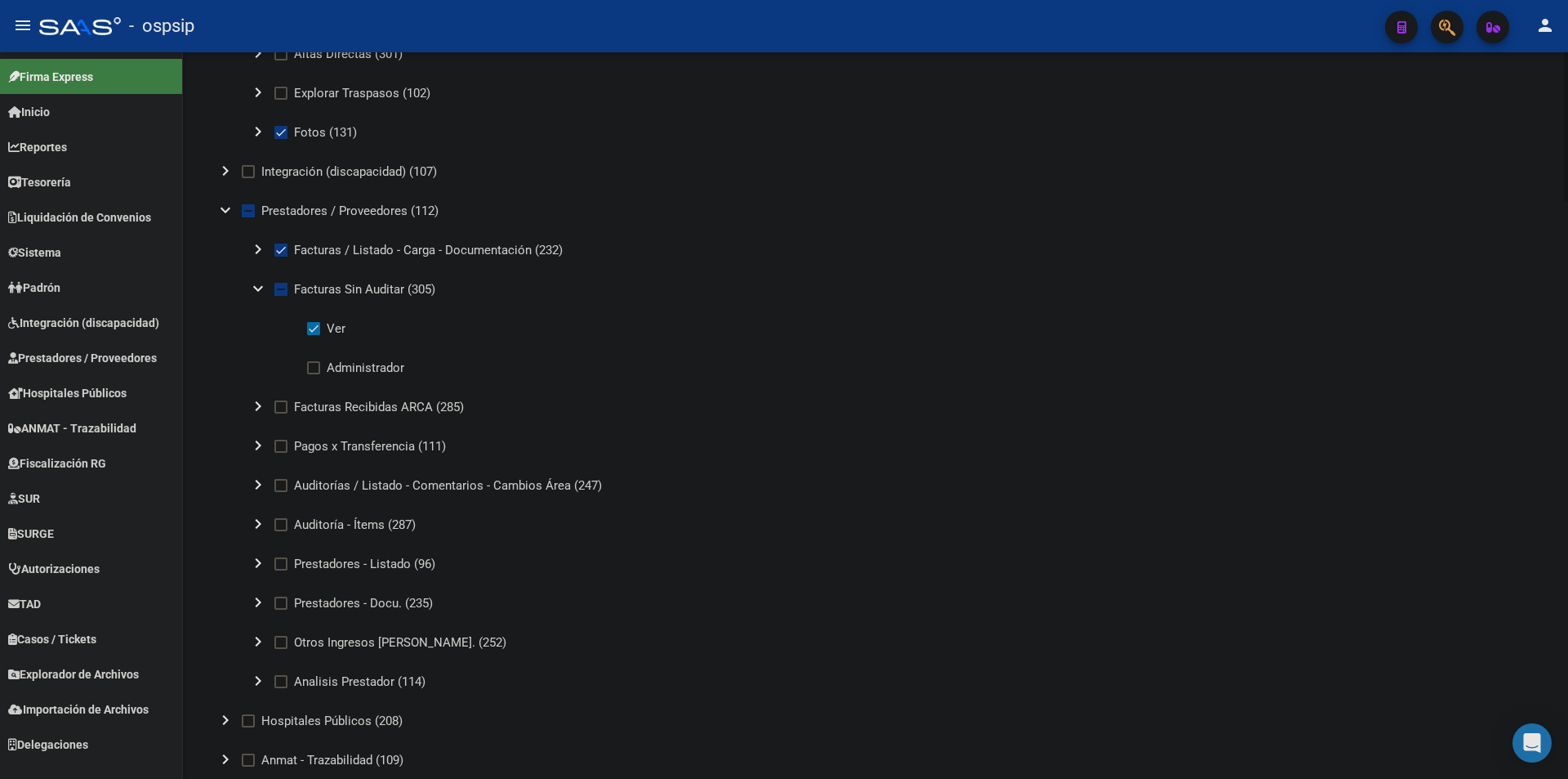
click at [257, 407] on mat-icon "chevron_right" at bounding box center [258, 407] width 20 height 20
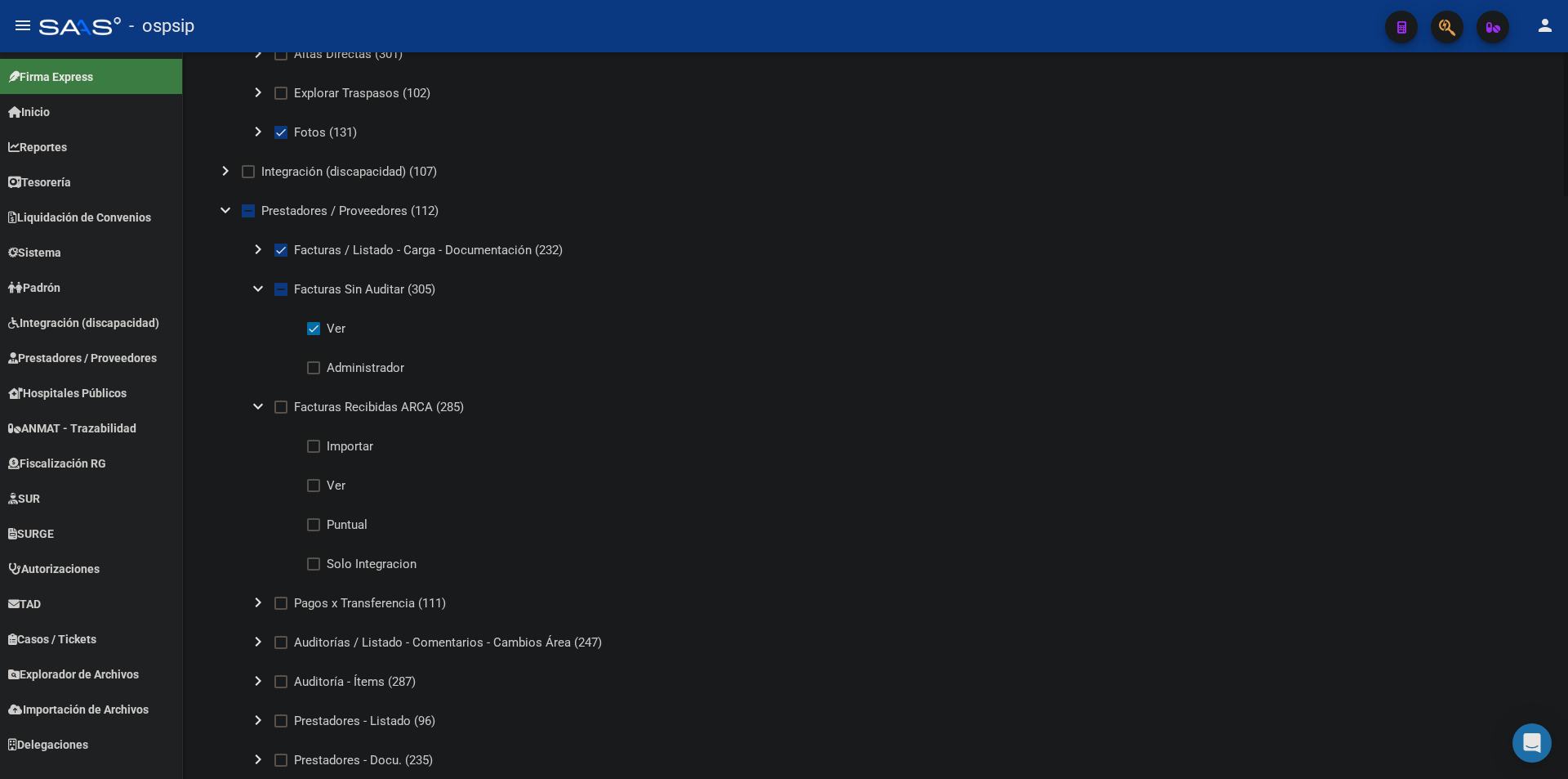
scroll to position [1307, 0]
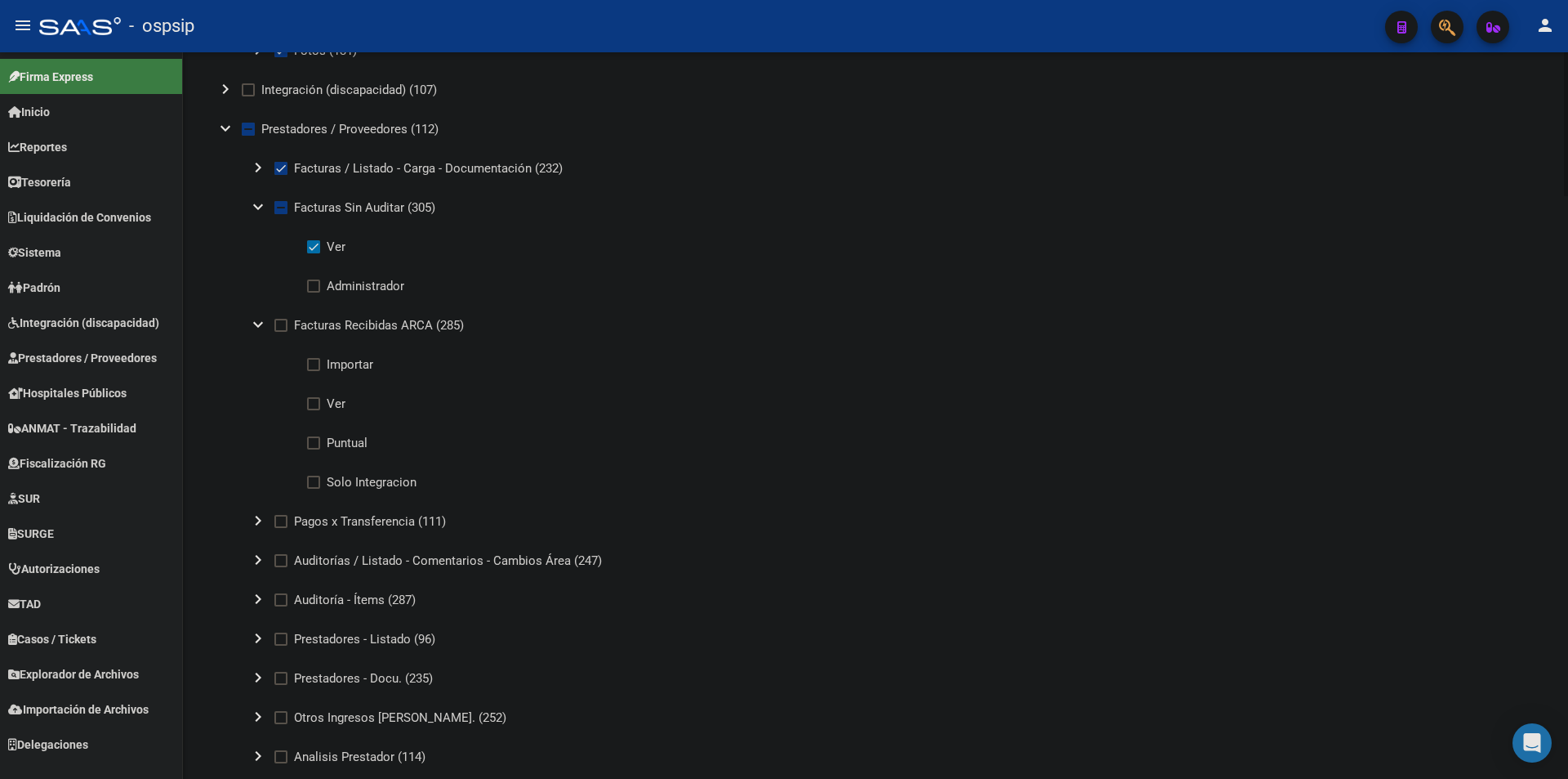
click at [256, 557] on mat-icon "chevron_right" at bounding box center [258, 560] width 20 height 20
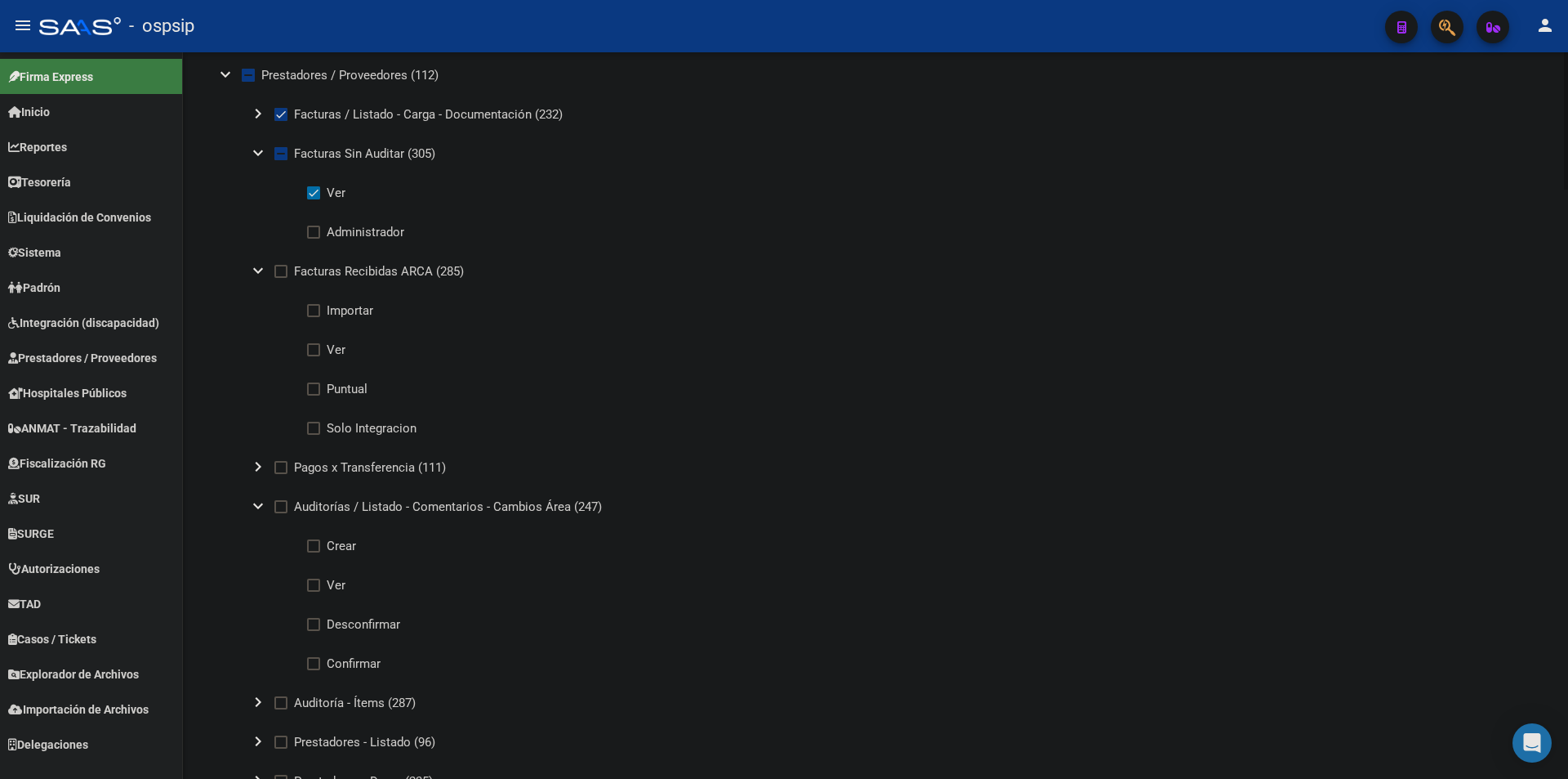
scroll to position [1390, 0]
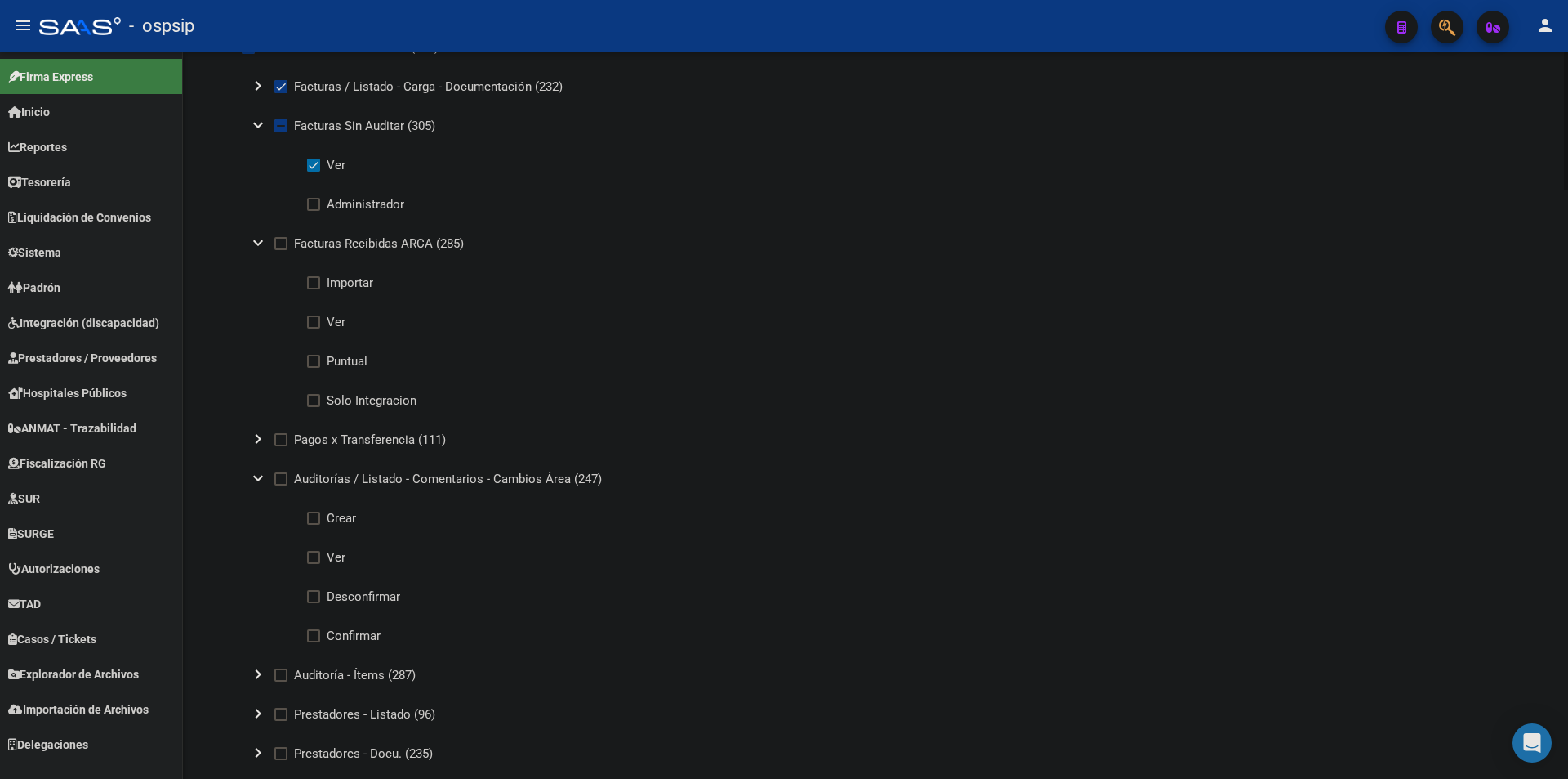
click at [326, 554] on label "Ver" at bounding box center [326, 558] width 38 height 20
click at [313, 564] on input "Ver" at bounding box center [313, 564] width 1 height 1
checkbox input "true"
click at [256, 245] on mat-icon "expand_more" at bounding box center [258, 243] width 20 height 20
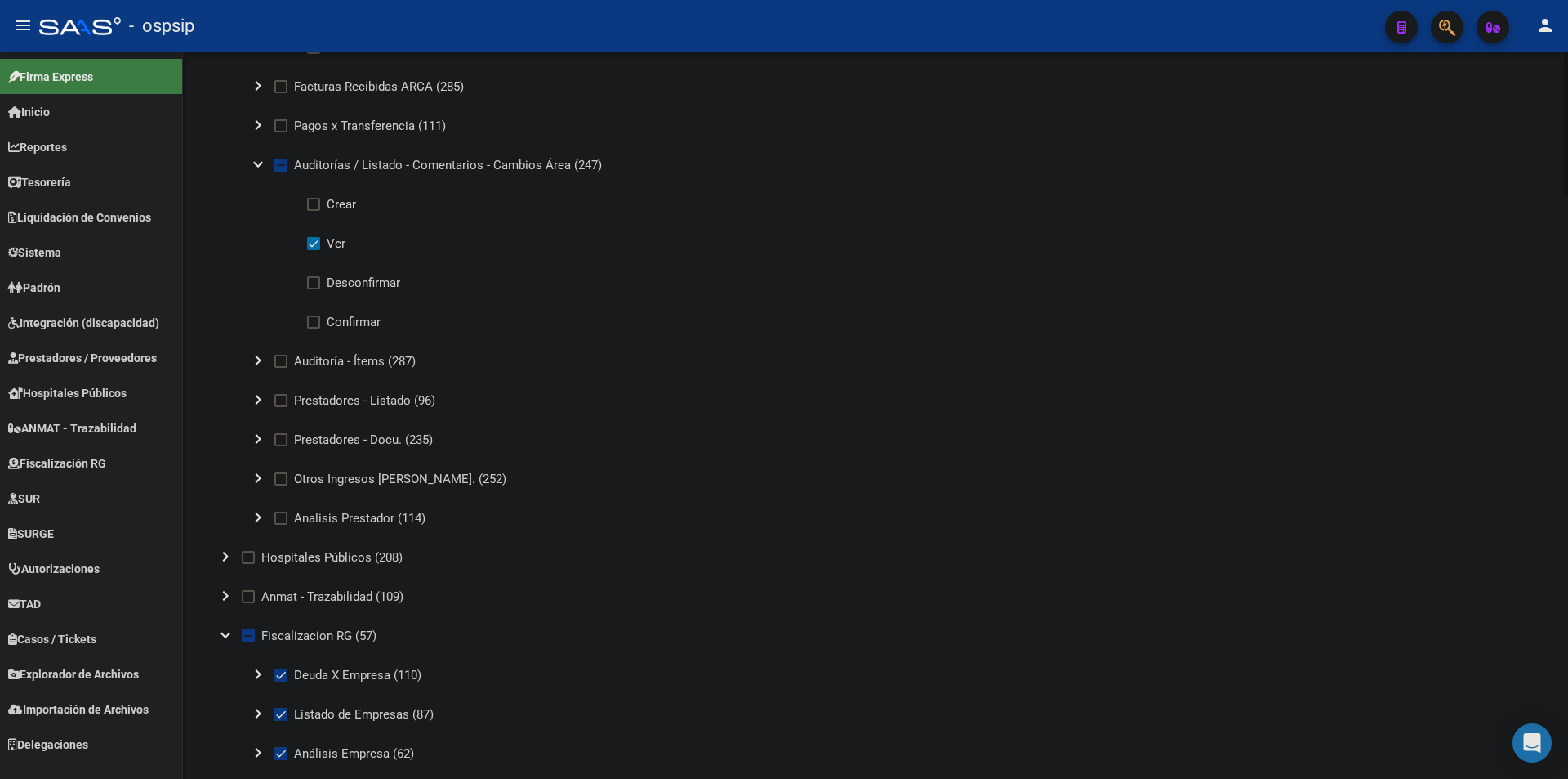
scroll to position [1553, 0]
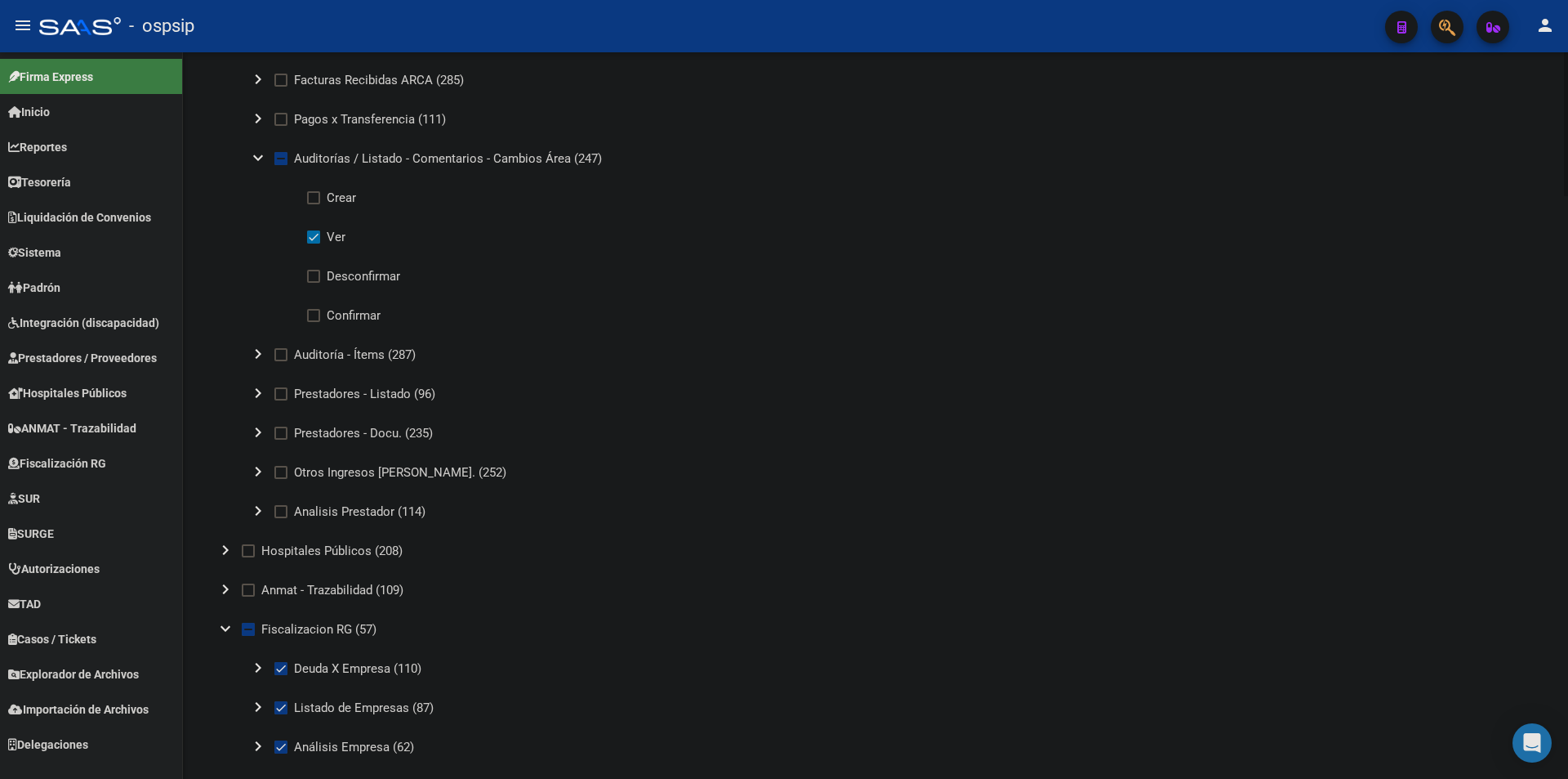
click at [281, 349] on span at bounding box center [281, 355] width 13 height 13
click at [281, 361] on input "Auditoría - Ítems (287)" at bounding box center [280, 361] width 1 height 1
checkbox input "true"
click at [288, 388] on label "Prestadores - Listado (96)" at bounding box center [355, 394] width 161 height 20
click at [281, 400] on input "Prestadores - Listado (96)" at bounding box center [280, 400] width 1 height 1
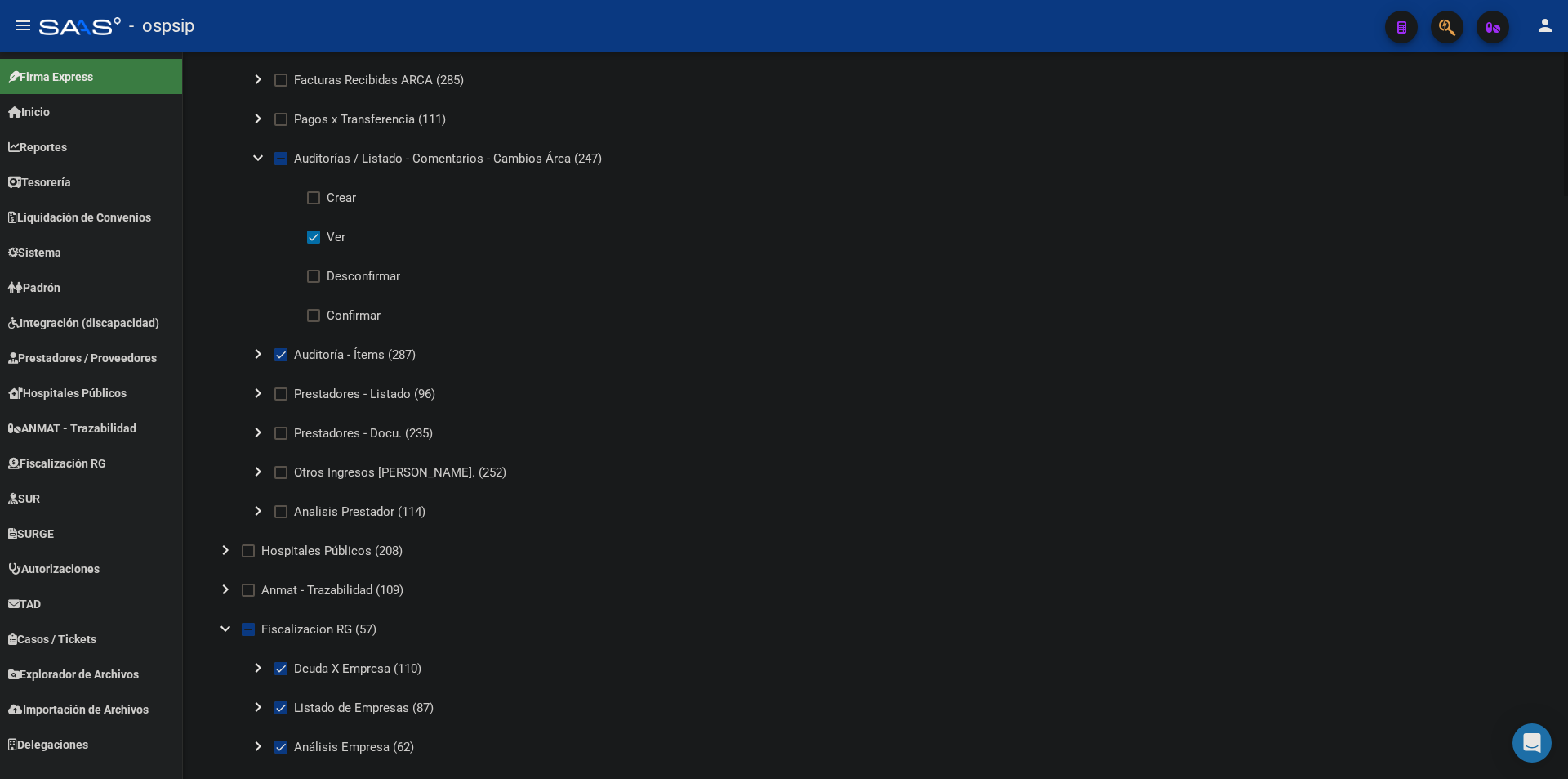
checkbox input "true"
click at [260, 439] on mat-icon "chevron_right" at bounding box center [258, 432] width 20 height 20
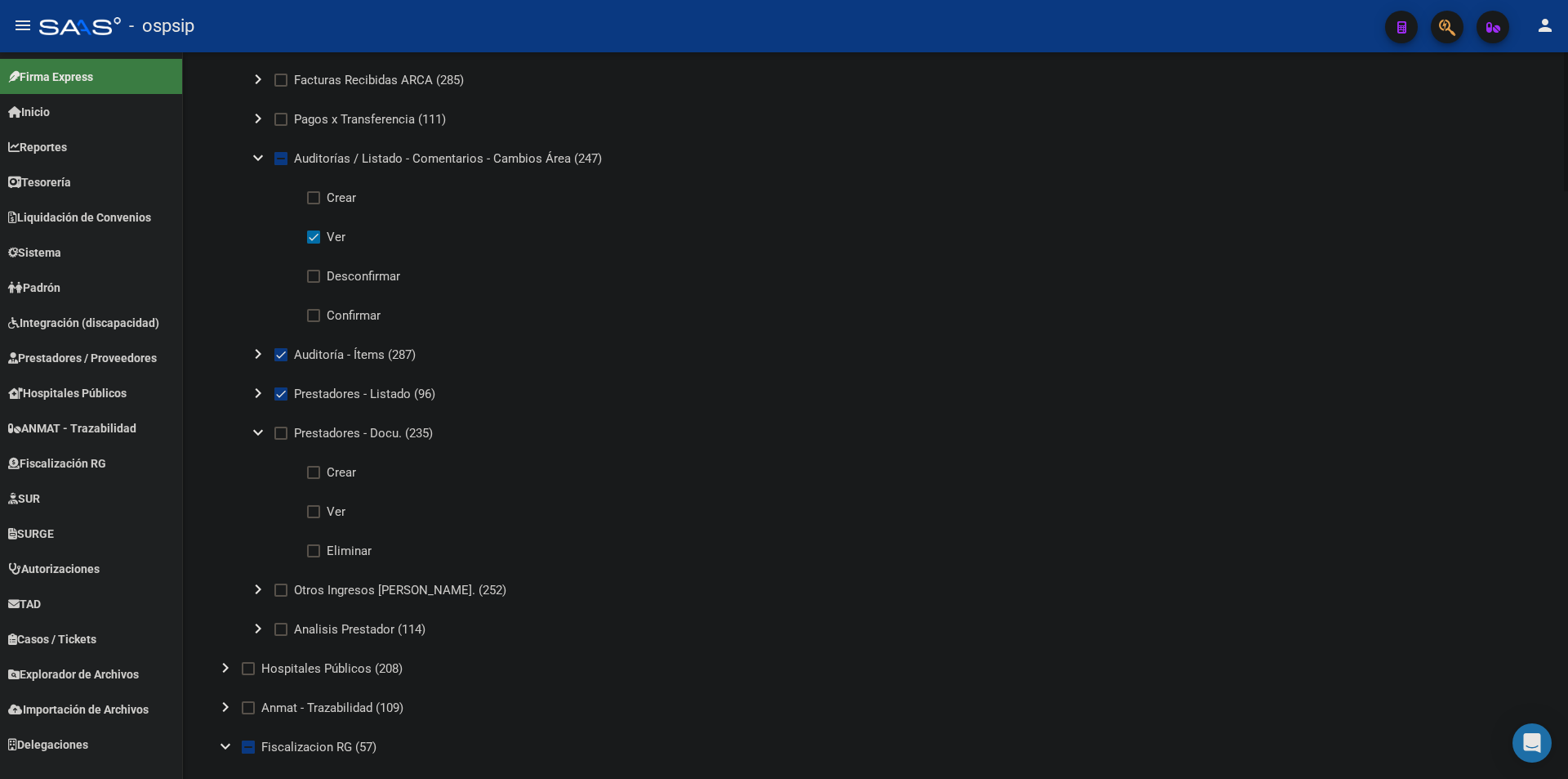
click at [333, 504] on span "Ver" at bounding box center [336, 511] width 19 height 20
click at [313, 518] on input "Ver" at bounding box center [313, 518] width 1 height 1
checkbox input "true"
click at [261, 434] on mat-icon "expand_more" at bounding box center [258, 432] width 20 height 20
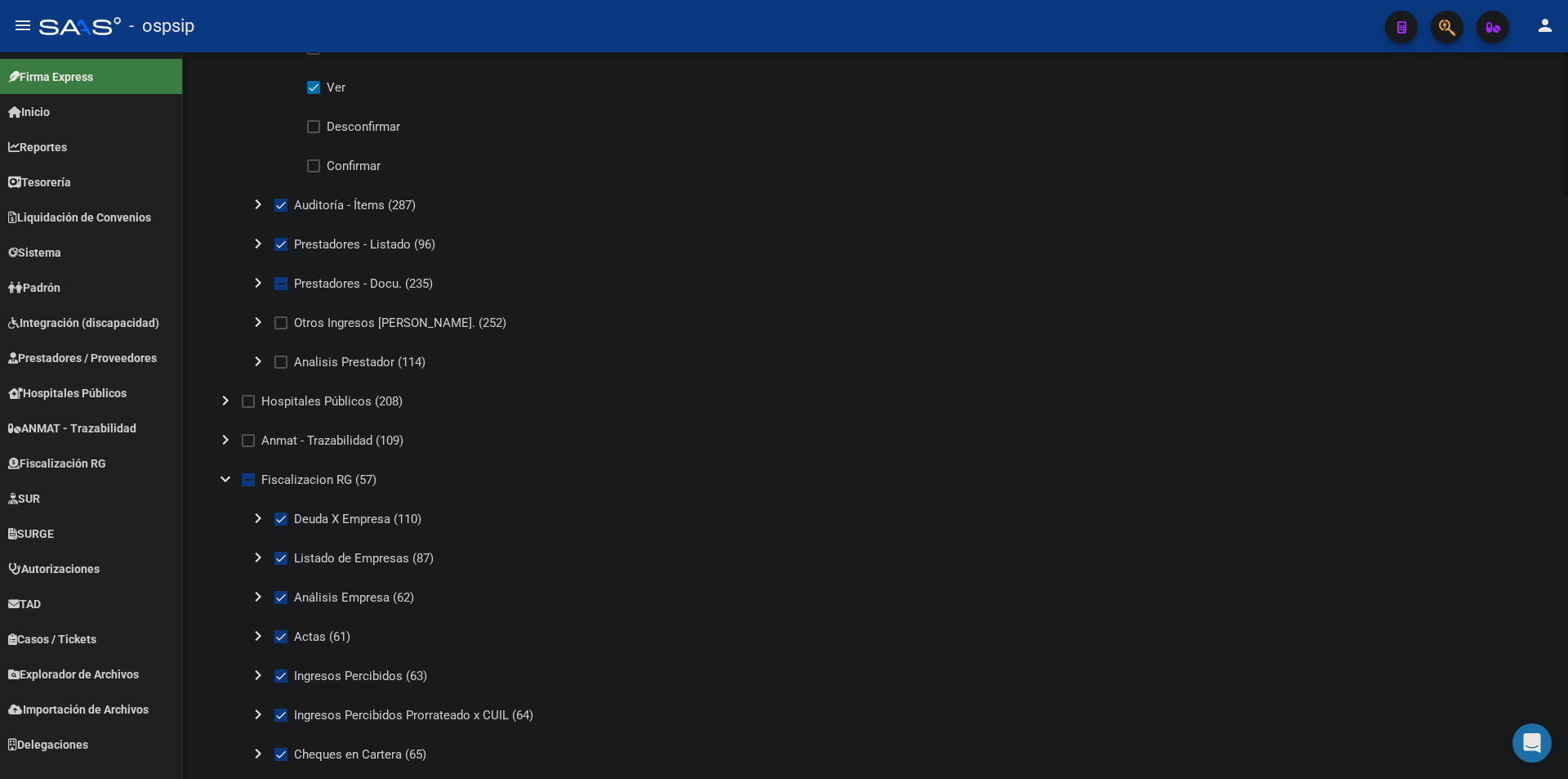
scroll to position [1716, 0]
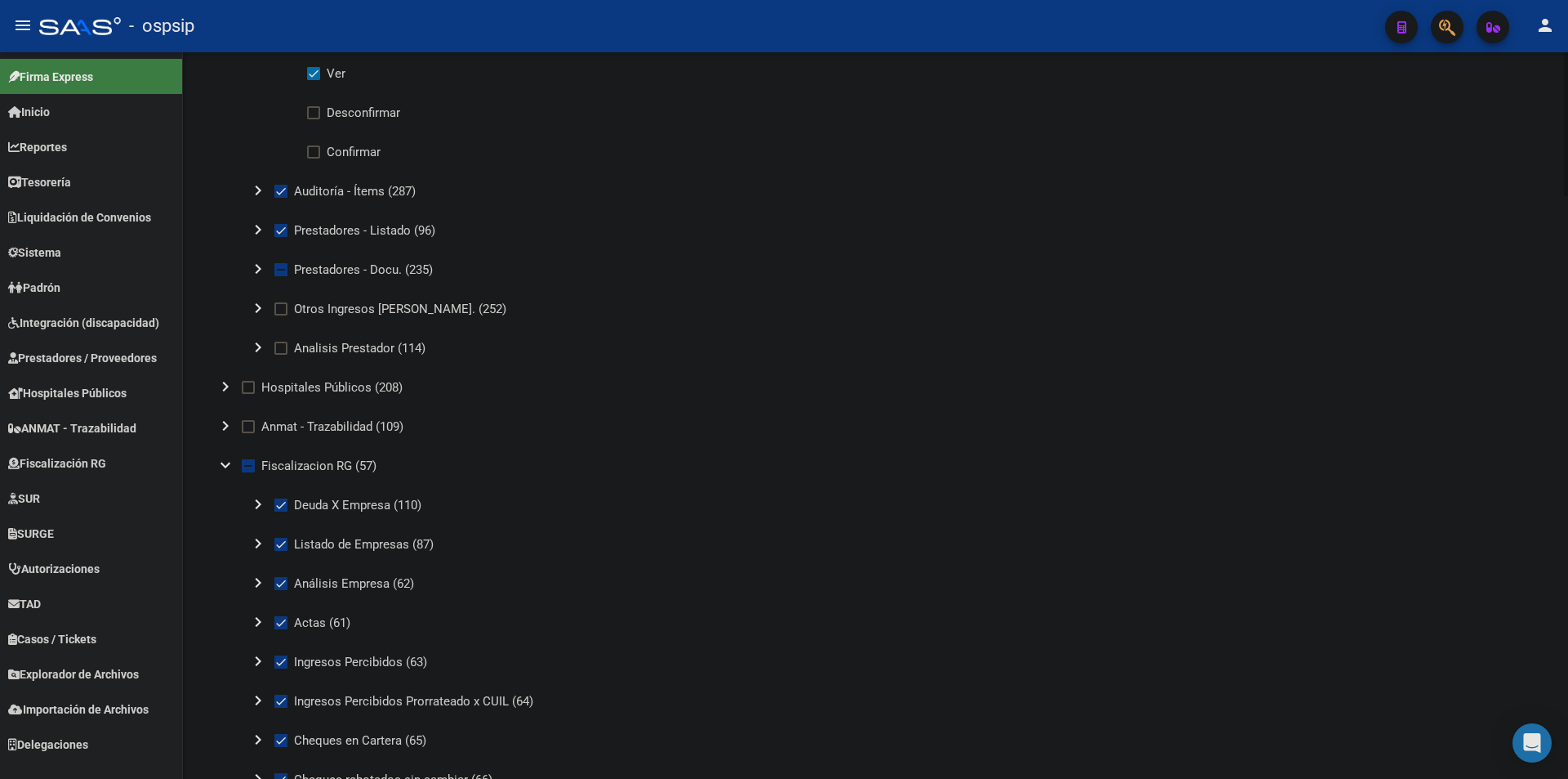
click at [246, 425] on span at bounding box center [248, 426] width 13 height 13
click at [248, 433] on input "Anmat - Trazabilidad (109)" at bounding box center [248, 433] width 1 height 1
checkbox input "true"
click at [226, 464] on mat-icon "expand_more" at bounding box center [226, 465] width 20 height 20
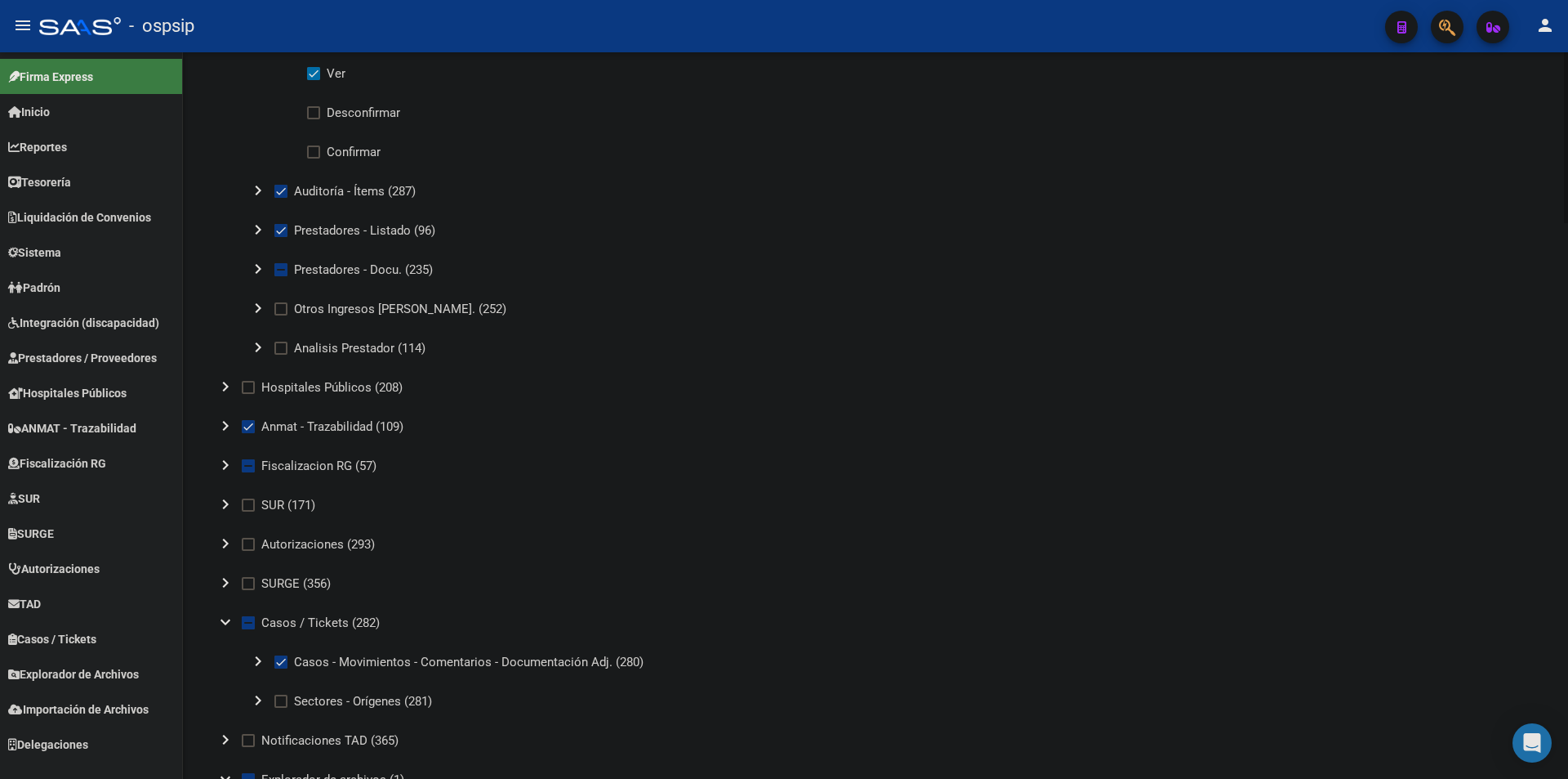
scroll to position [1798, 0]
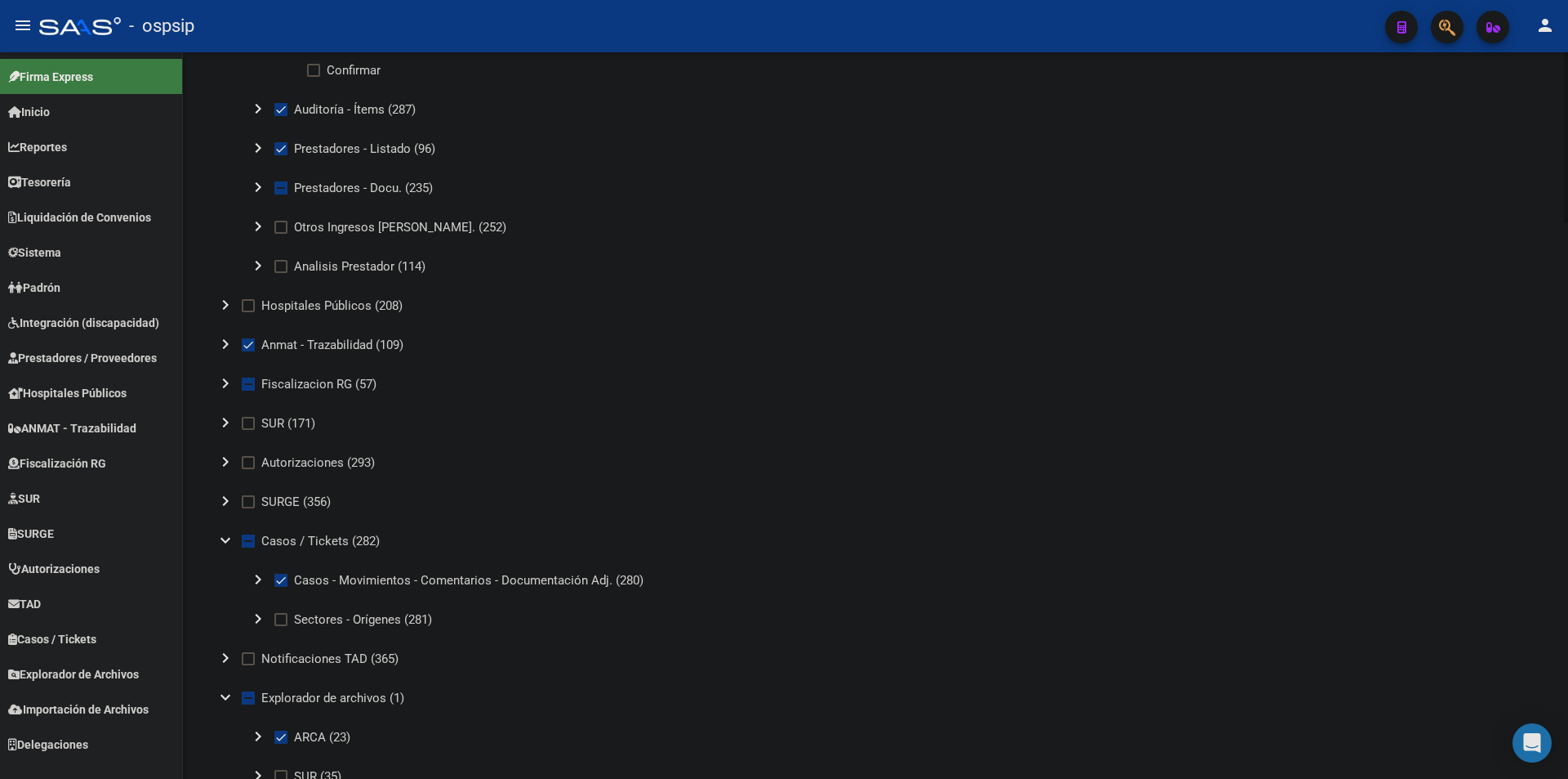
click at [217, 418] on mat-icon "chevron_right" at bounding box center [226, 423] width 20 height 20
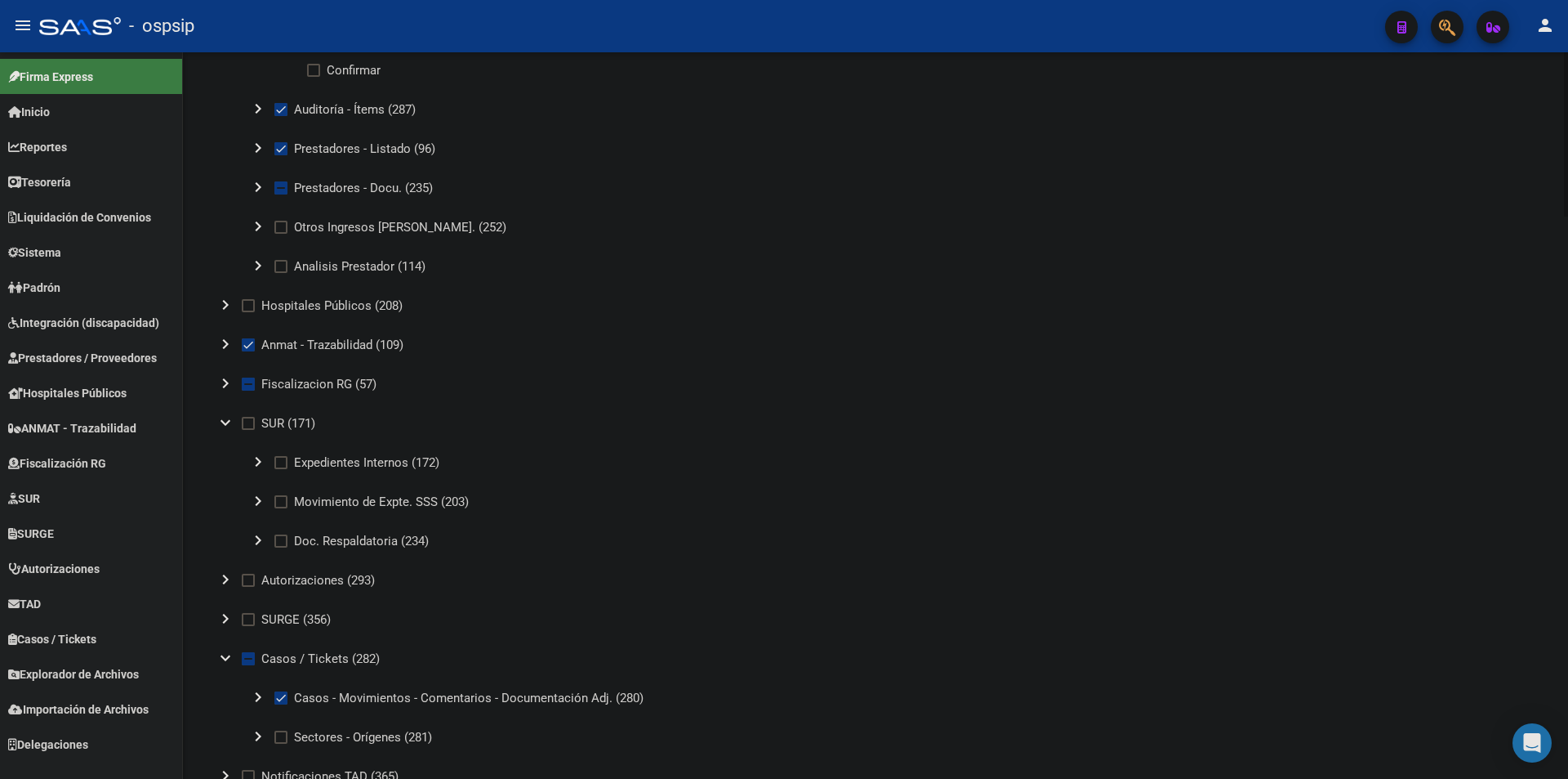
click at [259, 454] on mat-icon "chevron_right" at bounding box center [258, 462] width 20 height 20
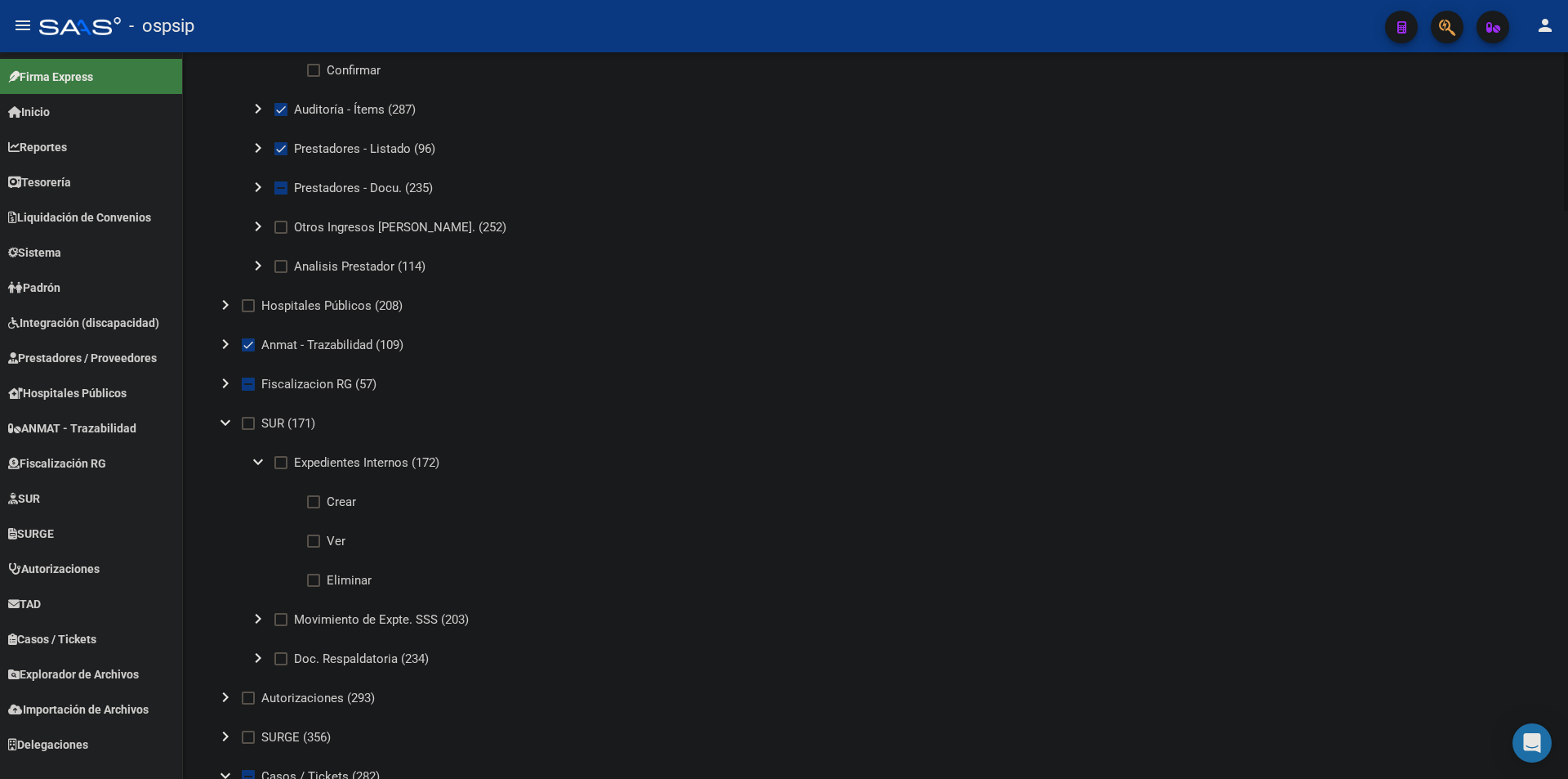
click at [321, 538] on label "Ver" at bounding box center [326, 541] width 38 height 20
click at [313, 548] on input "Ver" at bounding box center [313, 548] width 1 height 1
checkbox input "true"
click at [220, 427] on mat-icon "expand_more" at bounding box center [226, 423] width 20 height 20
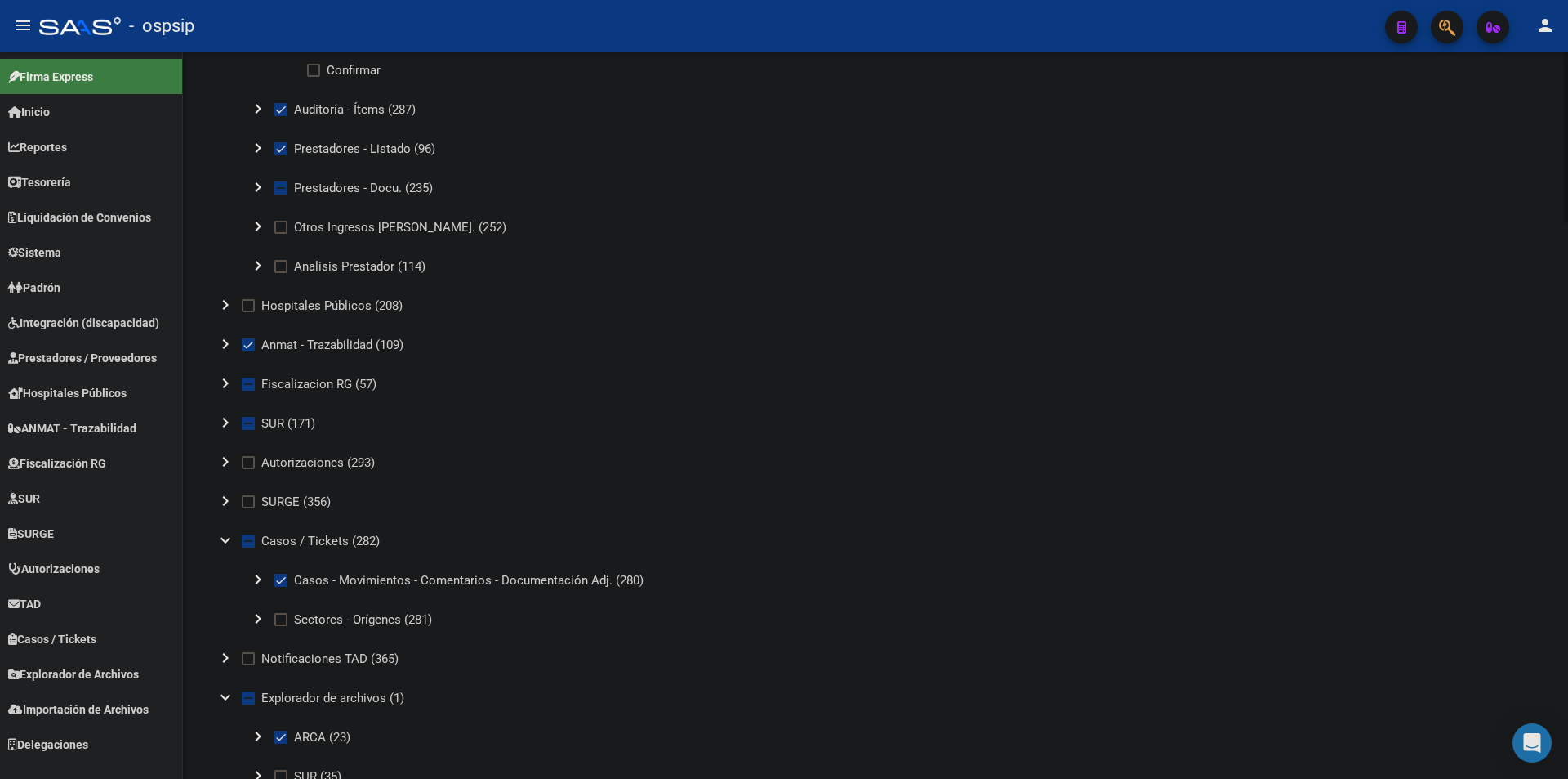
click at [220, 427] on mat-icon "chevron_right" at bounding box center [226, 423] width 20 height 20
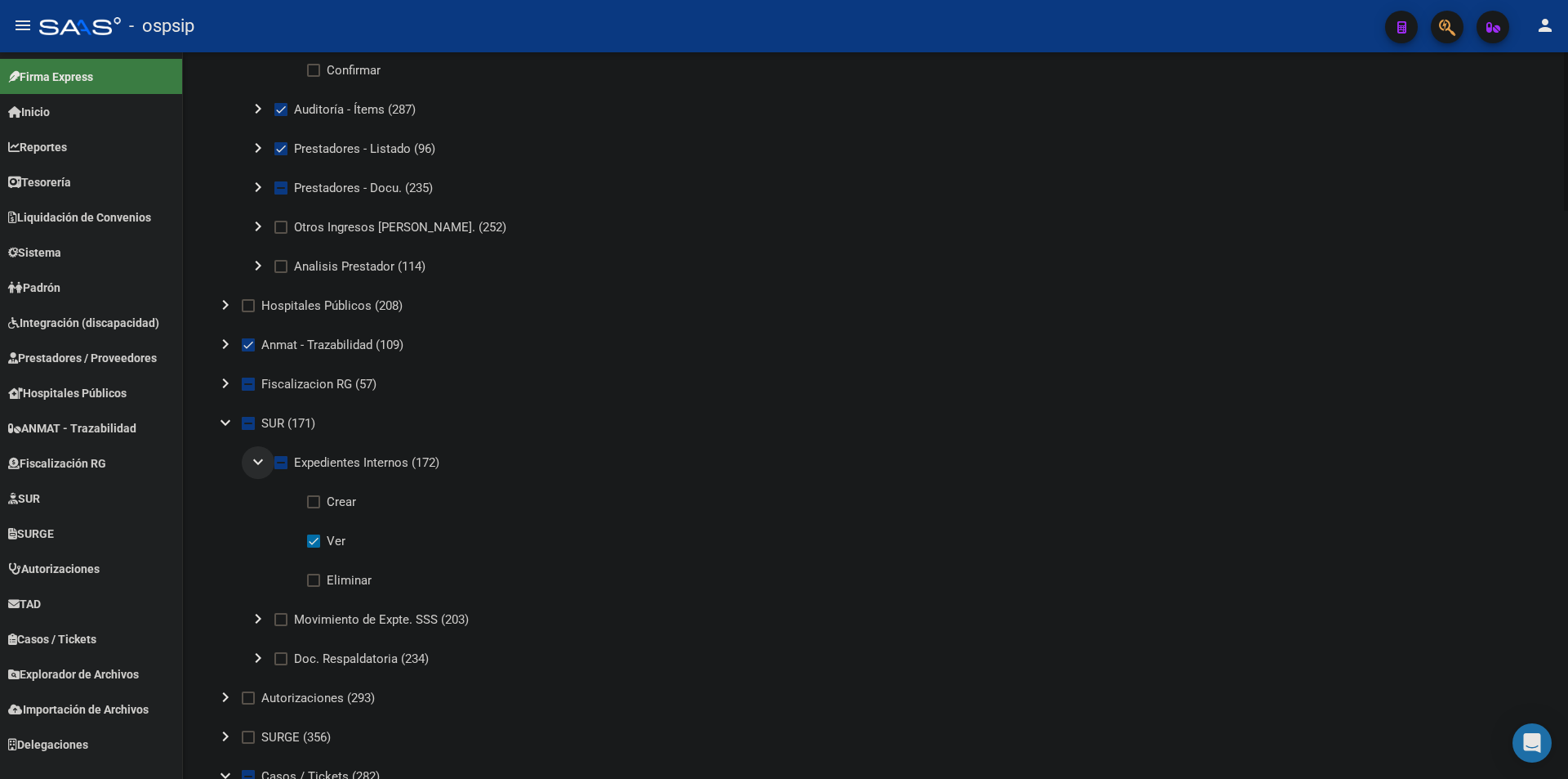
click at [260, 468] on mat-icon "expand_more" at bounding box center [258, 462] width 20 height 20
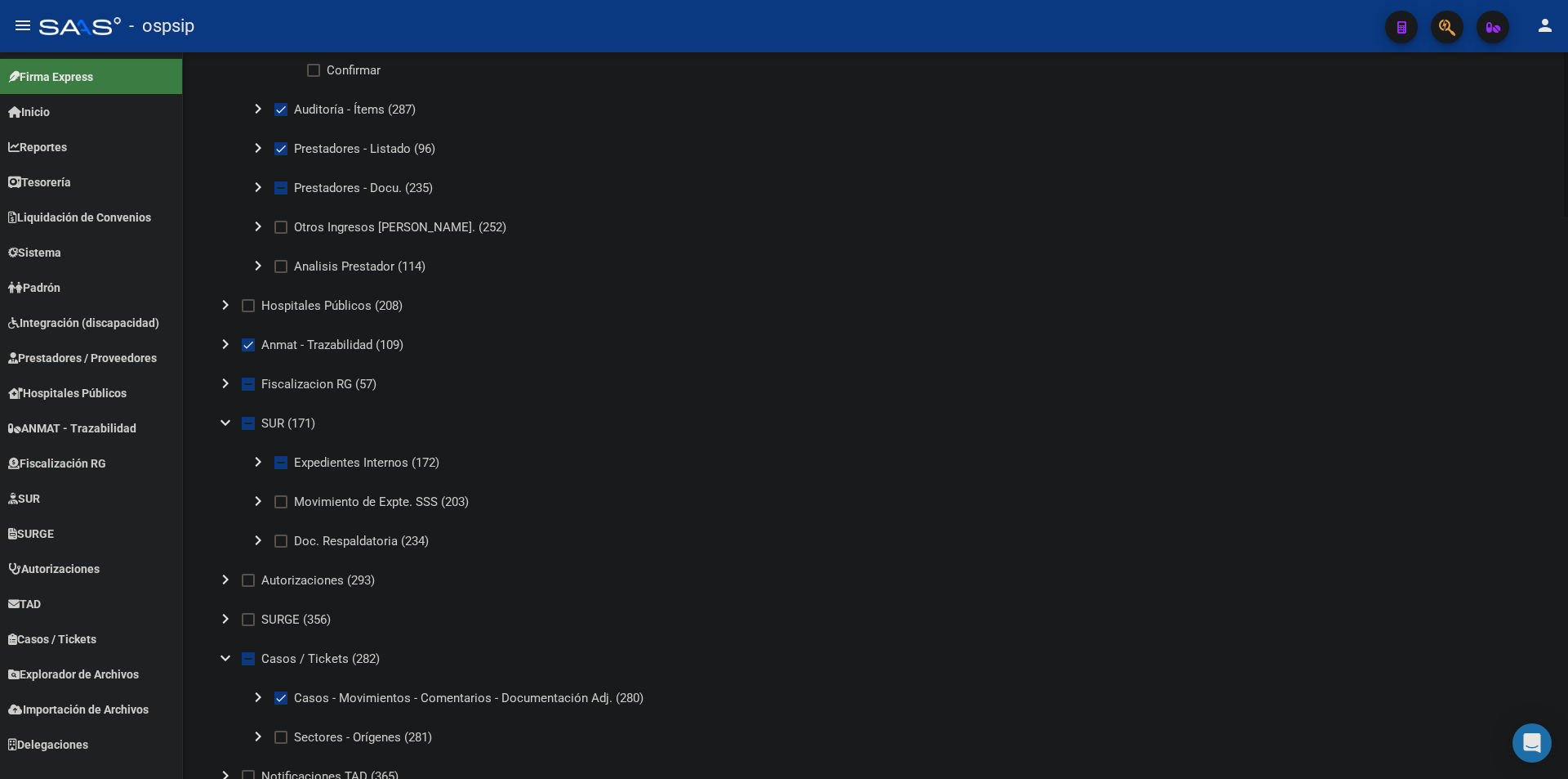
click at [256, 533] on mat-icon "chevron_right" at bounding box center [258, 540] width 20 height 20
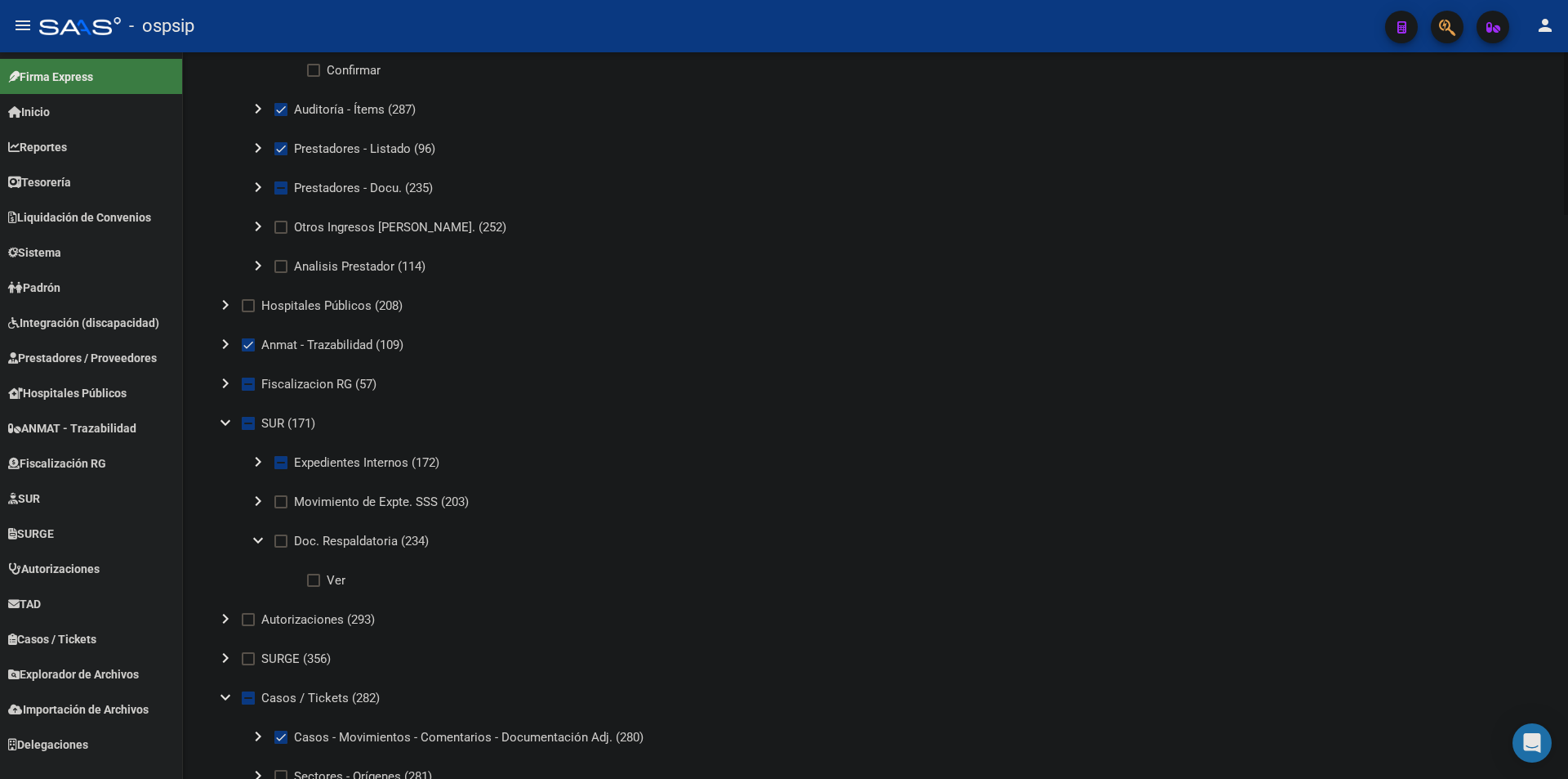
click at [297, 548] on span "Doc. Respaldatoria (234)" at bounding box center [362, 541] width 135 height 20
click at [281, 548] on input "Doc. Respaldatoria (234)" at bounding box center [280, 548] width 1 height 1
checkbox input "true"
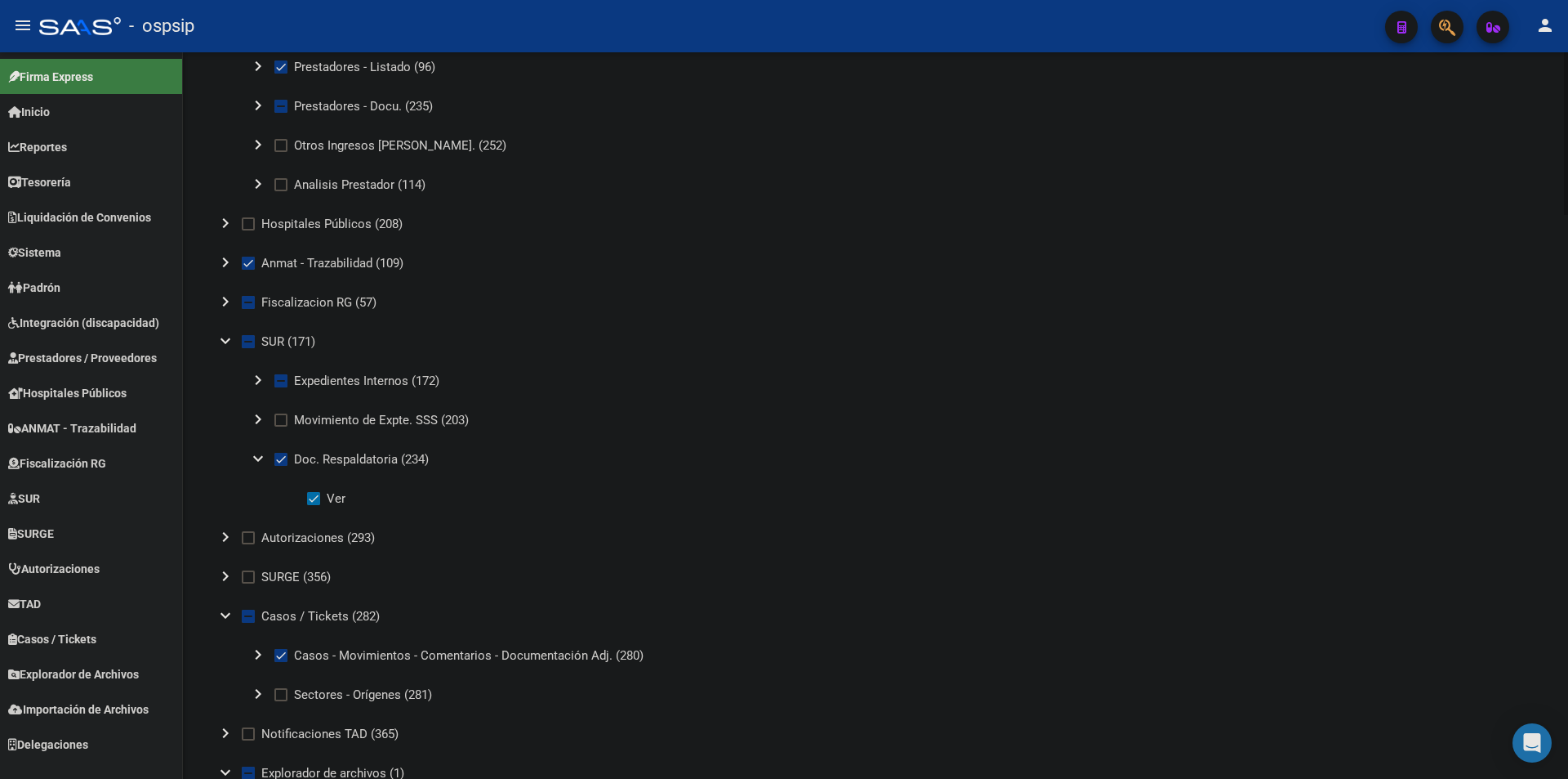
click at [227, 537] on mat-icon "chevron_right" at bounding box center [226, 537] width 20 height 20
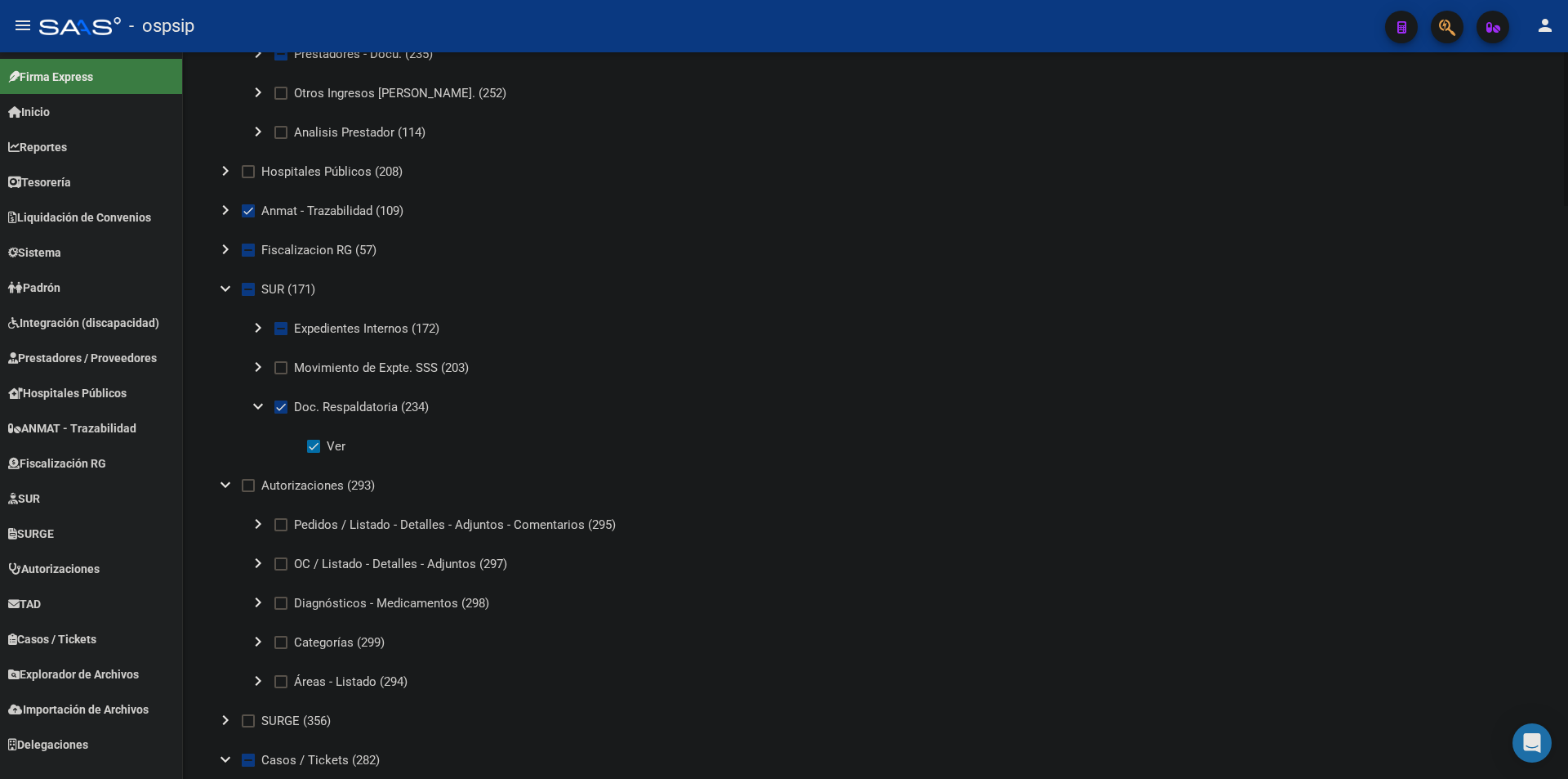
scroll to position [2043, 0]
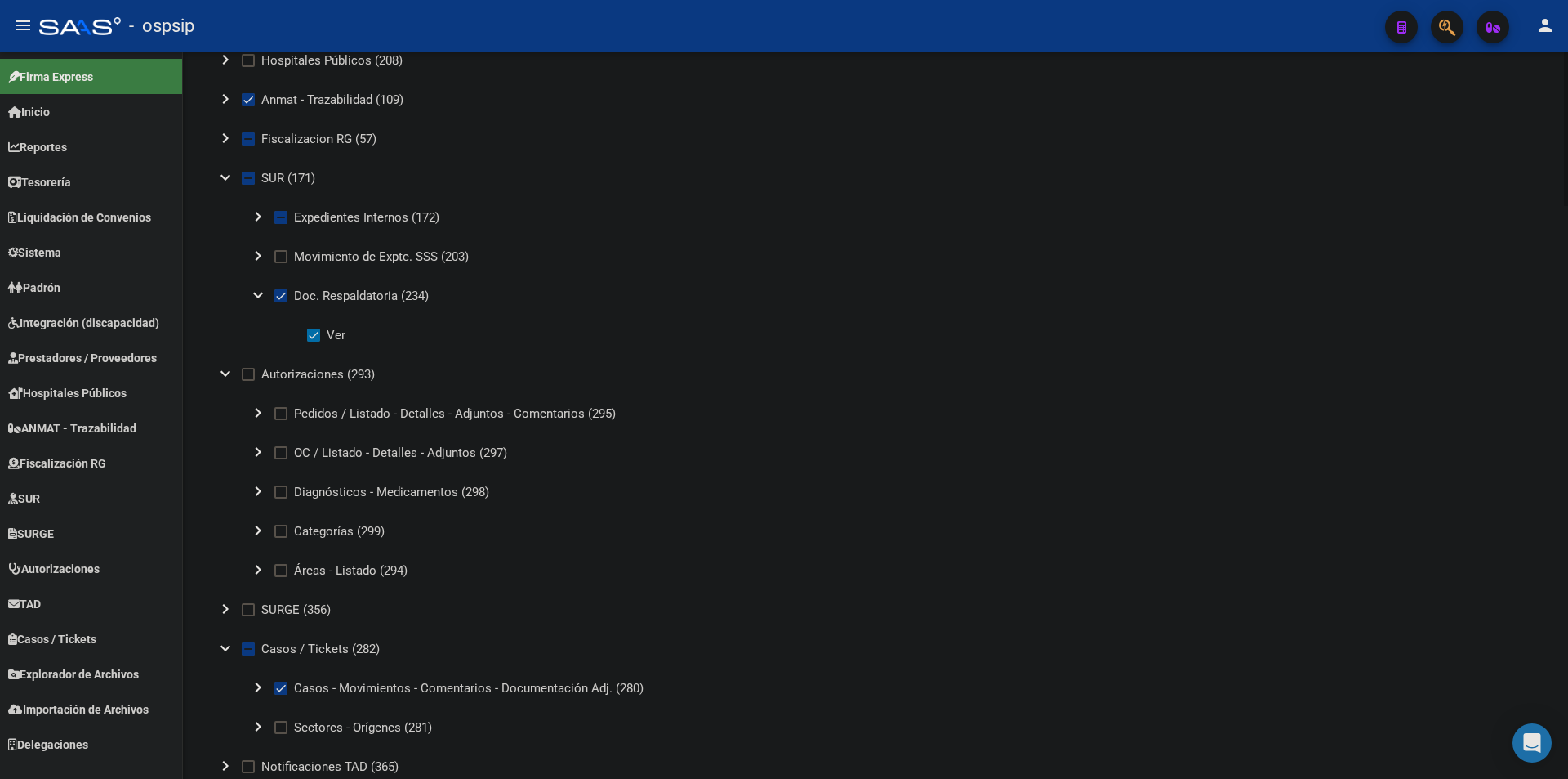
click at [286, 415] on span at bounding box center [281, 414] width 13 height 13
click at [281, 420] on input "Pedidos / Listado - Detalles - Adjuntos - Comentarios (295)" at bounding box center [280, 420] width 1 height 1
checkbox input "true"
click at [283, 446] on span at bounding box center [281, 452] width 13 height 13
click at [281, 459] on input "OC / Listado - Detalles - Adjuntos (297)" at bounding box center [280, 459] width 1 height 1
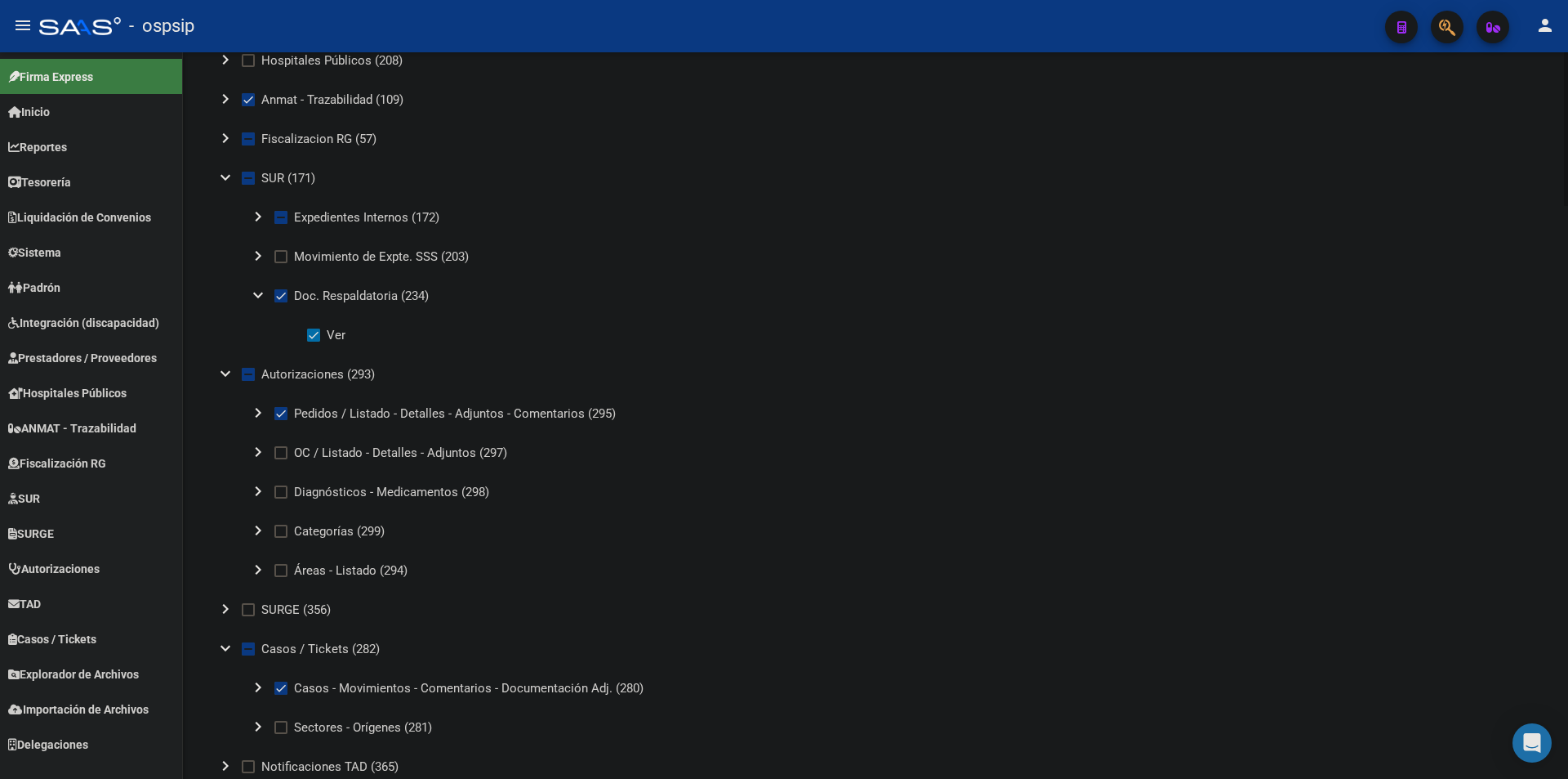
checkbox input "true"
click at [285, 478] on mat-tree-node "chevron_right Diagnósticos - Medicamentos (298)" at bounding box center [533, 492] width 647 height 39
click at [298, 492] on span "Diagnósticos - Medicamentos (298)" at bounding box center [392, 492] width 195 height 20
click at [281, 499] on input "Diagnósticos - Medicamentos (298)" at bounding box center [280, 499] width 1 height 1
checkbox input "true"
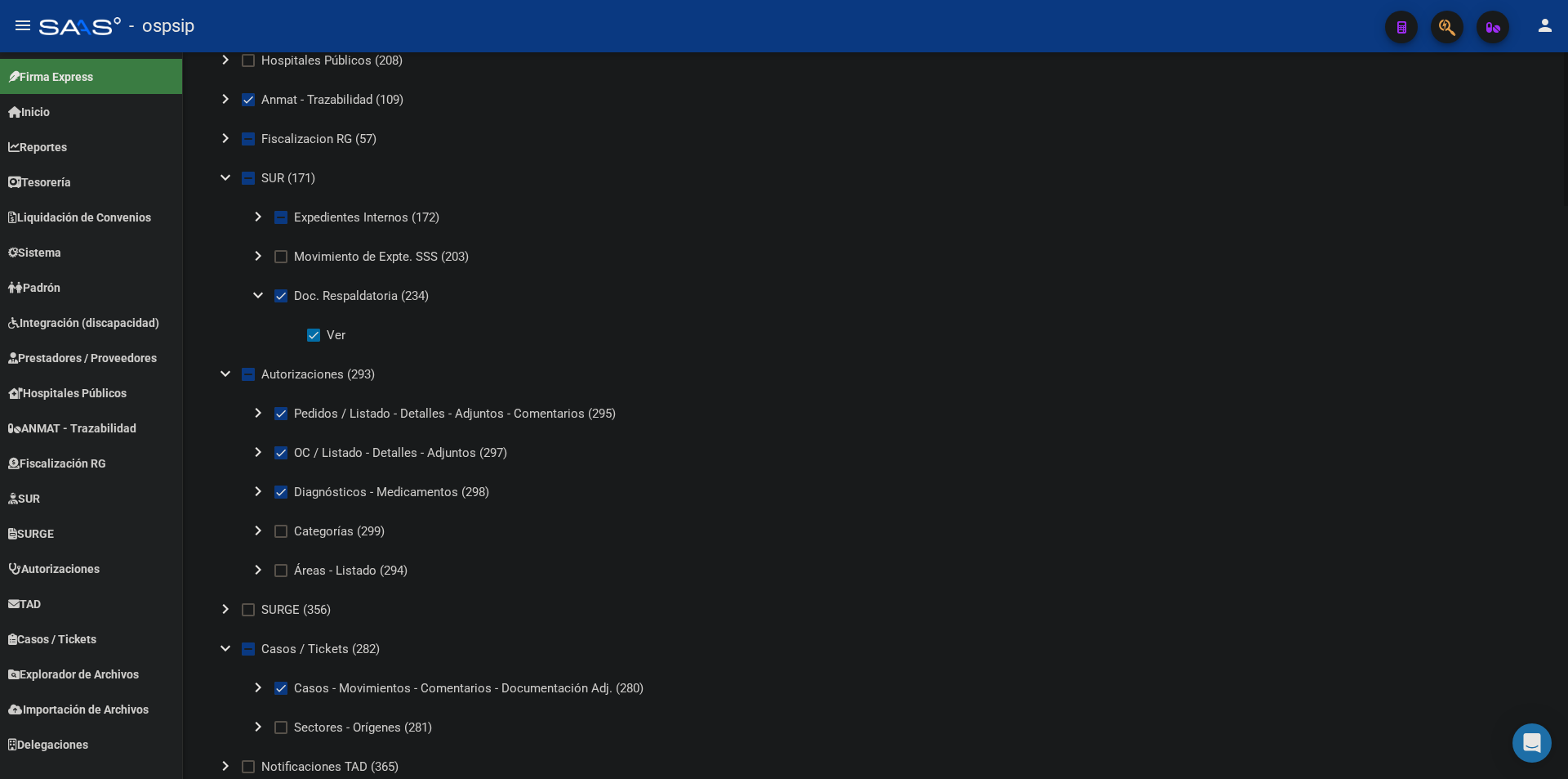
click at [221, 372] on mat-icon "expand_more" at bounding box center [226, 373] width 20 height 20
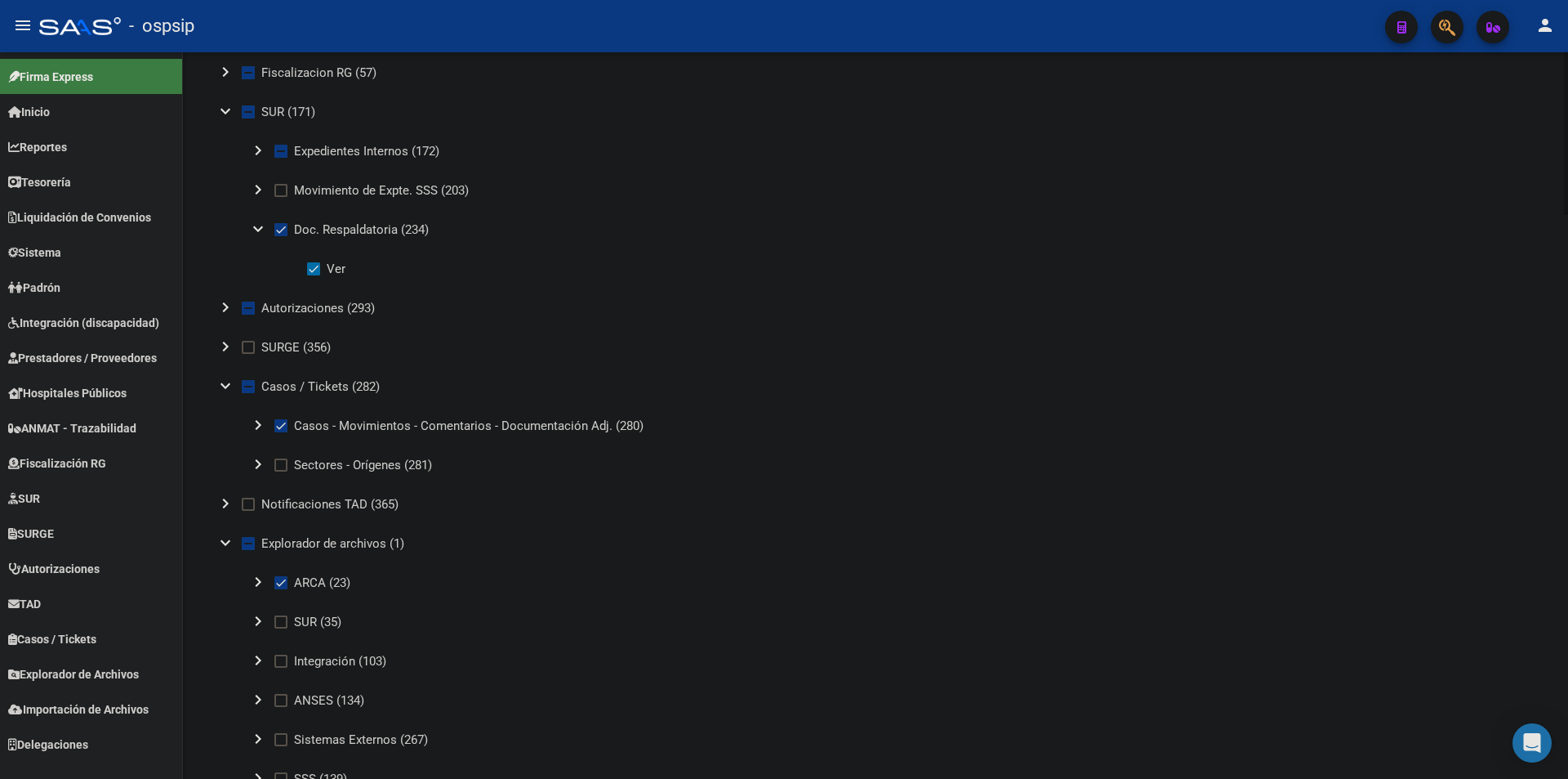
scroll to position [2206, 0]
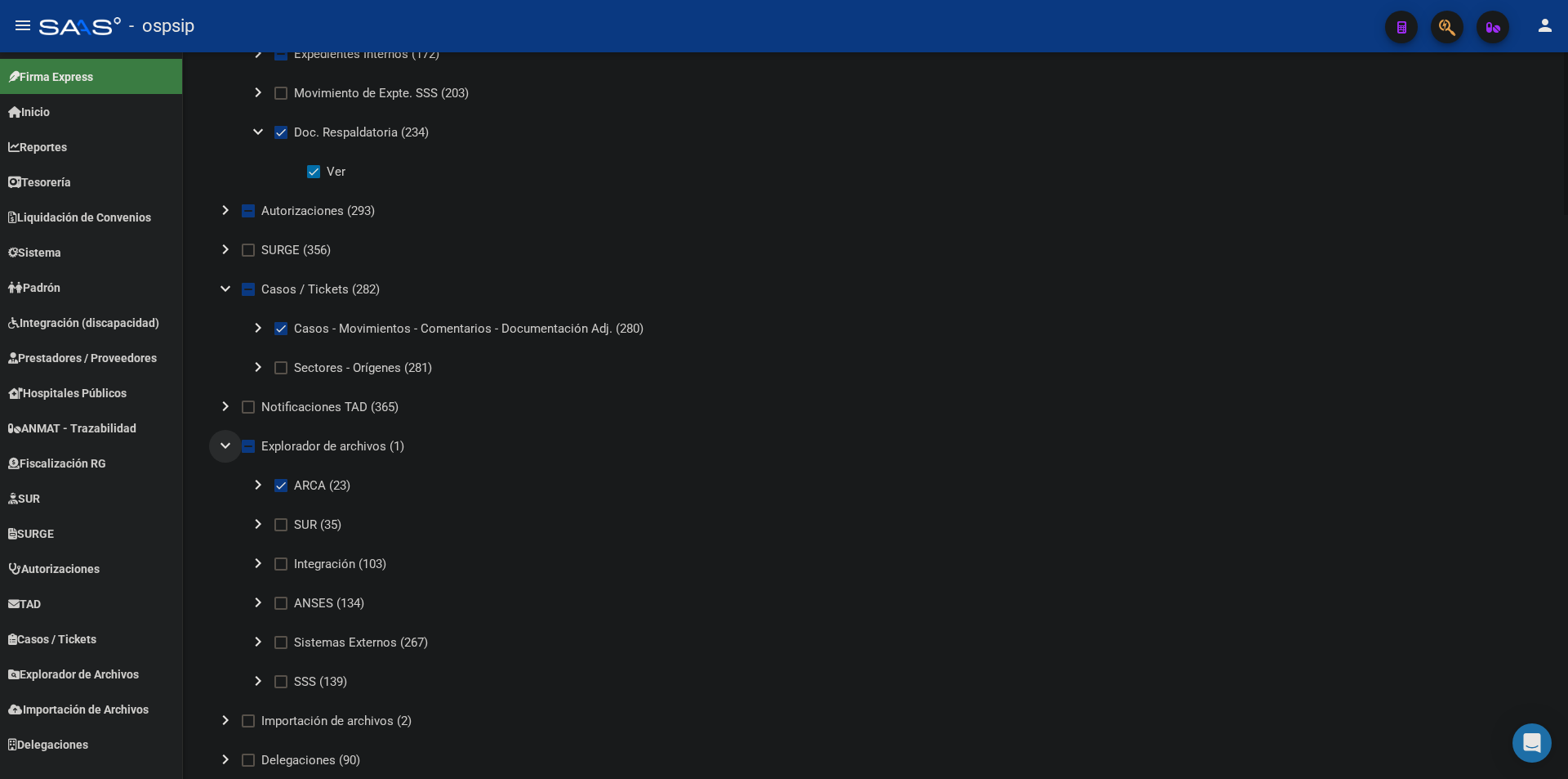
click at [222, 442] on mat-icon "expand_more" at bounding box center [226, 445] width 20 height 20
click at [226, 246] on mat-icon "chevron_right" at bounding box center [226, 249] width 20 height 20
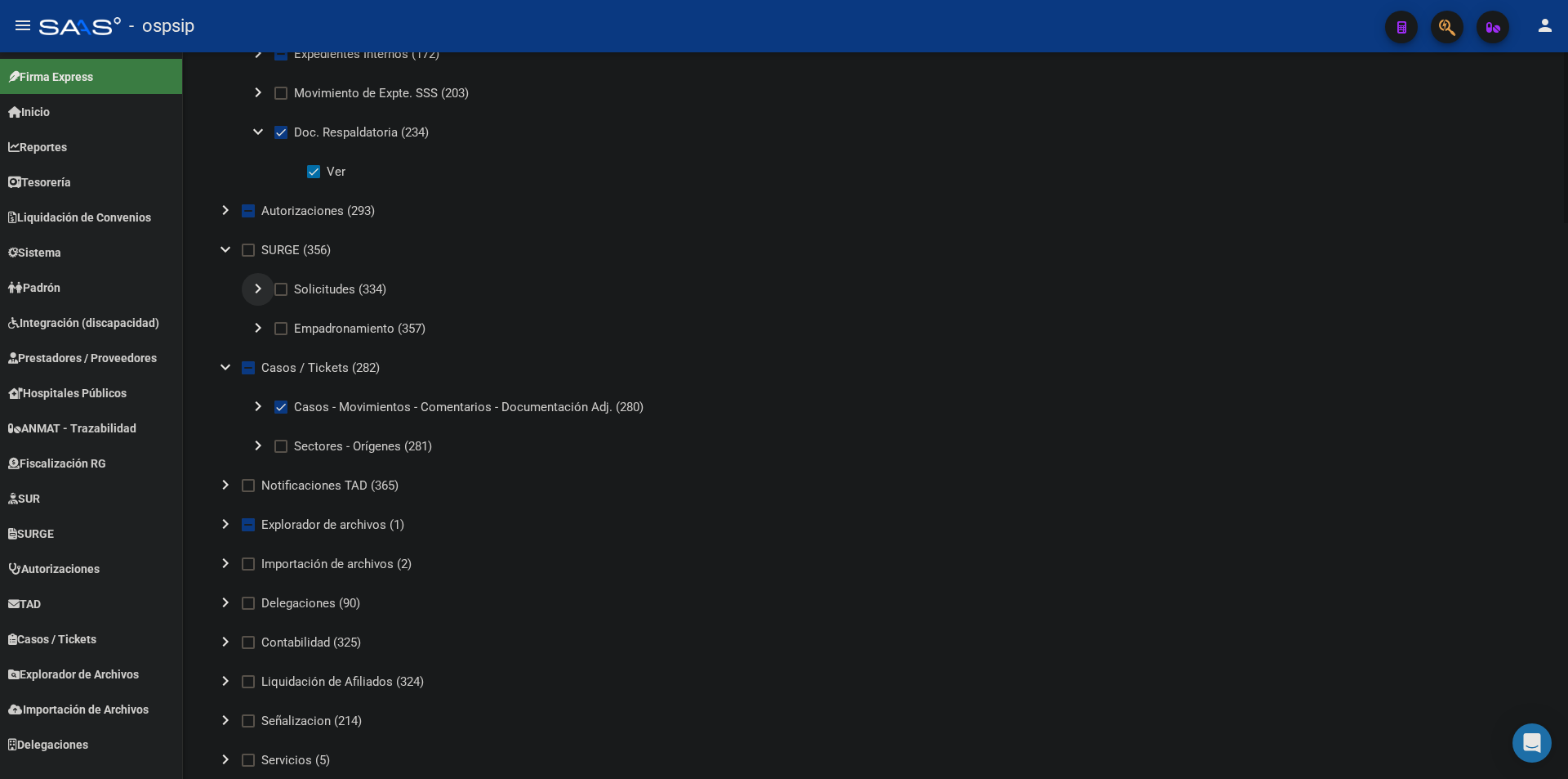
click at [248, 286] on button "chevron_right" at bounding box center [258, 289] width 33 height 33
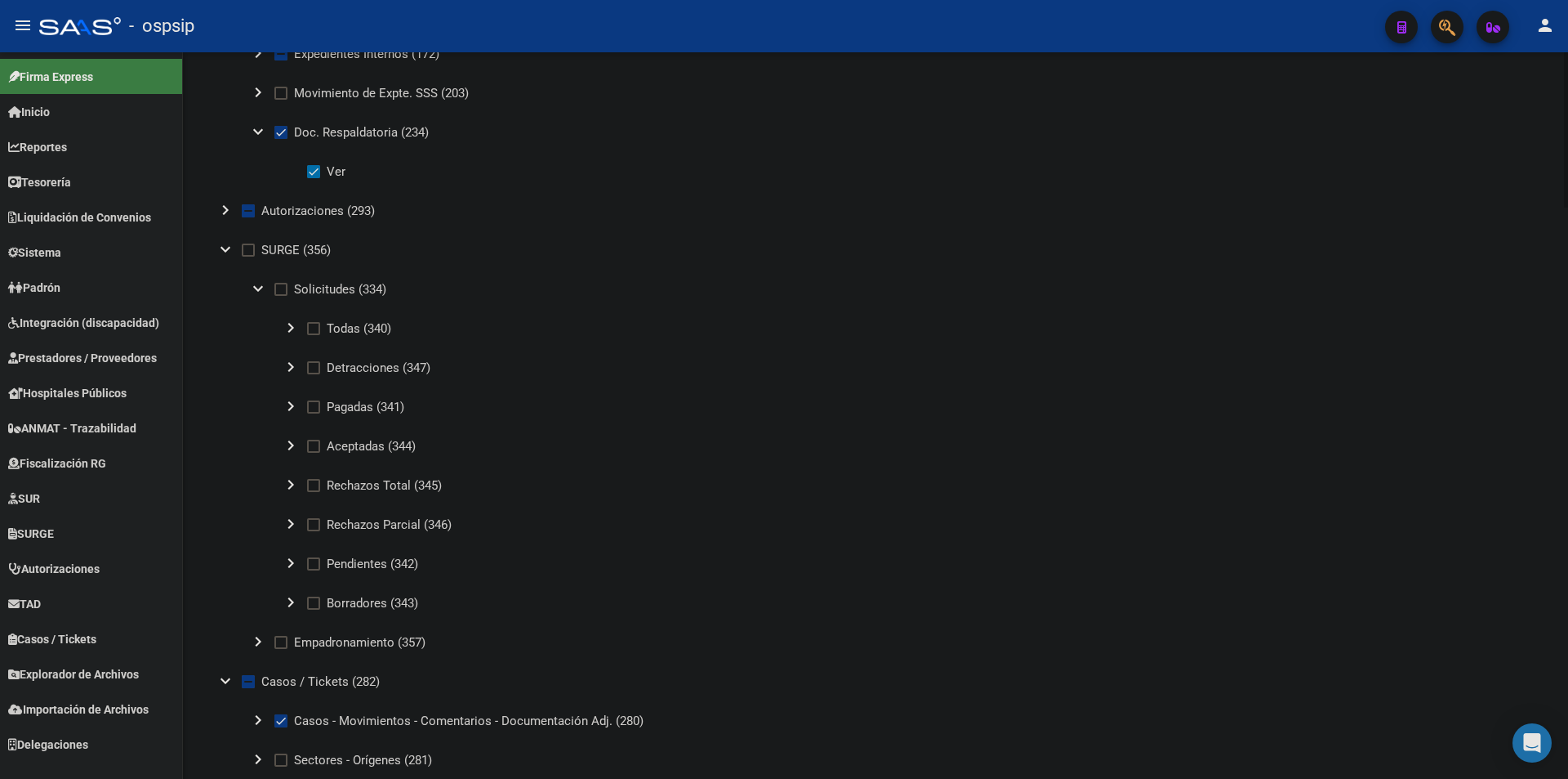
click at [248, 286] on button "expand_more" at bounding box center [258, 289] width 33 height 33
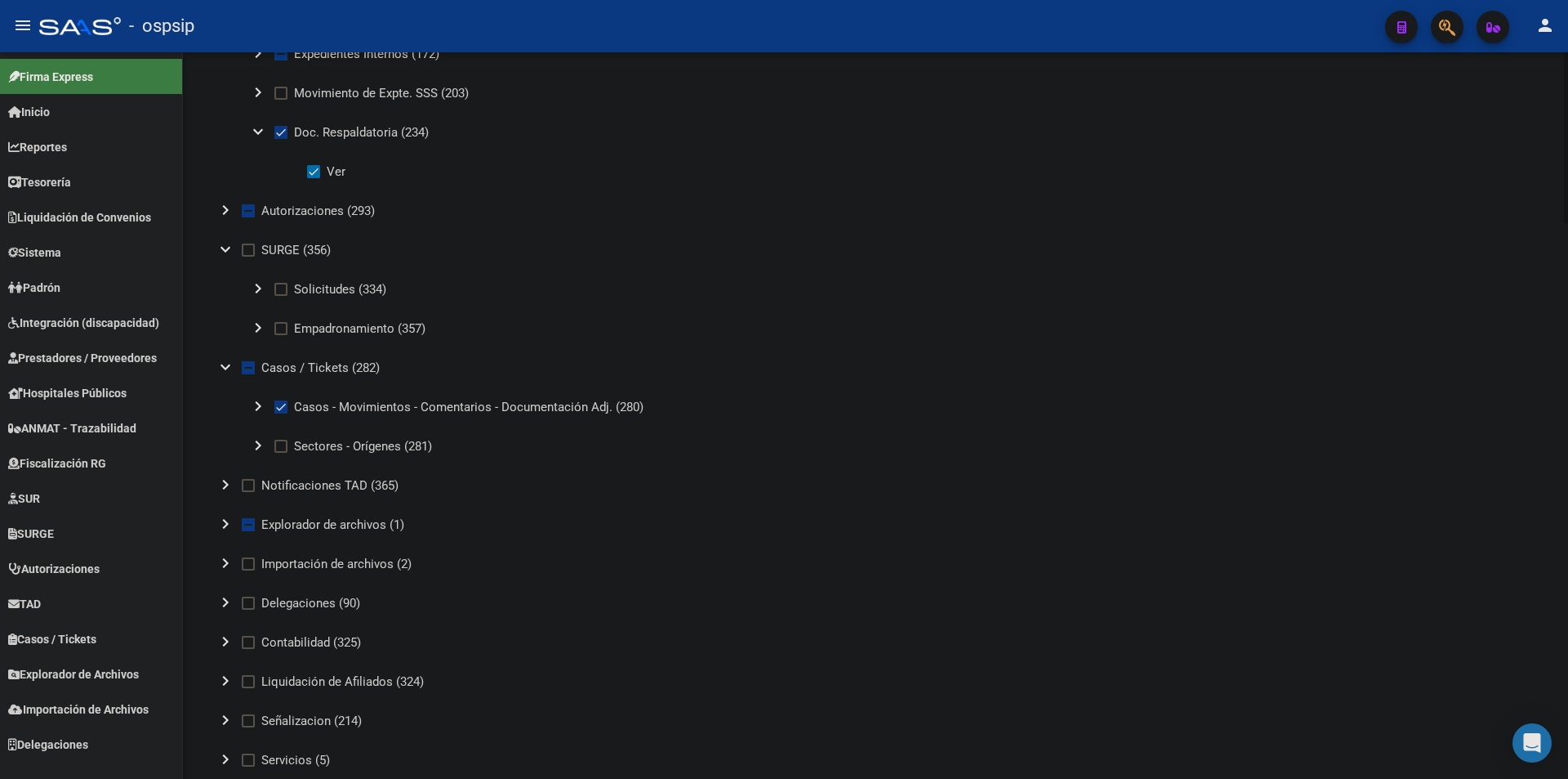
click at [275, 283] on span at bounding box center [281, 289] width 13 height 13
click at [280, 295] on input "Solicitudes (334)" at bounding box center [280, 295] width 1 height 1
checkbox input "true"
click at [285, 331] on span at bounding box center [281, 329] width 13 height 13
click at [281, 335] on input "Empadronamiento (357)" at bounding box center [280, 335] width 1 height 1
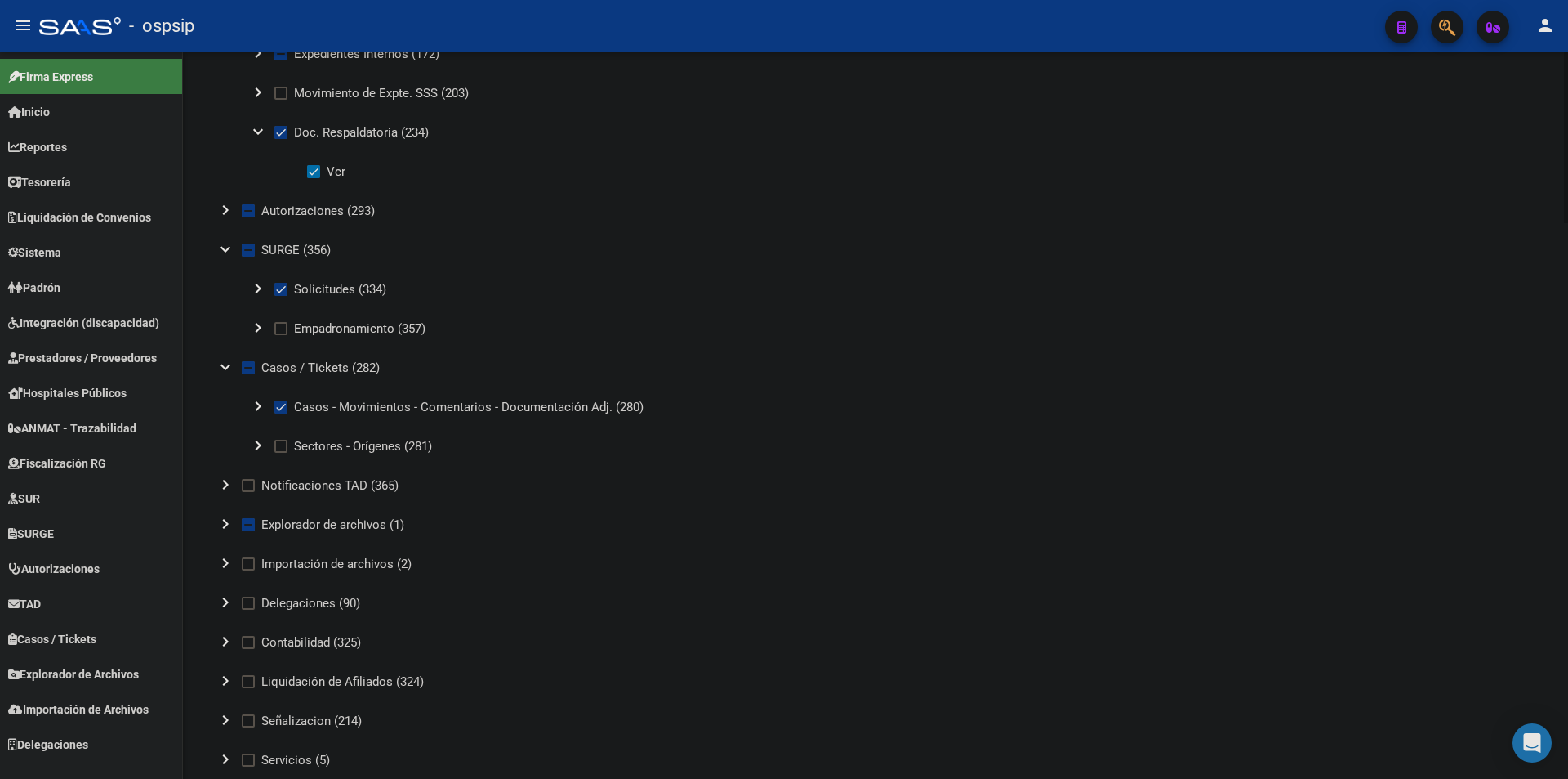
checkbox input "true"
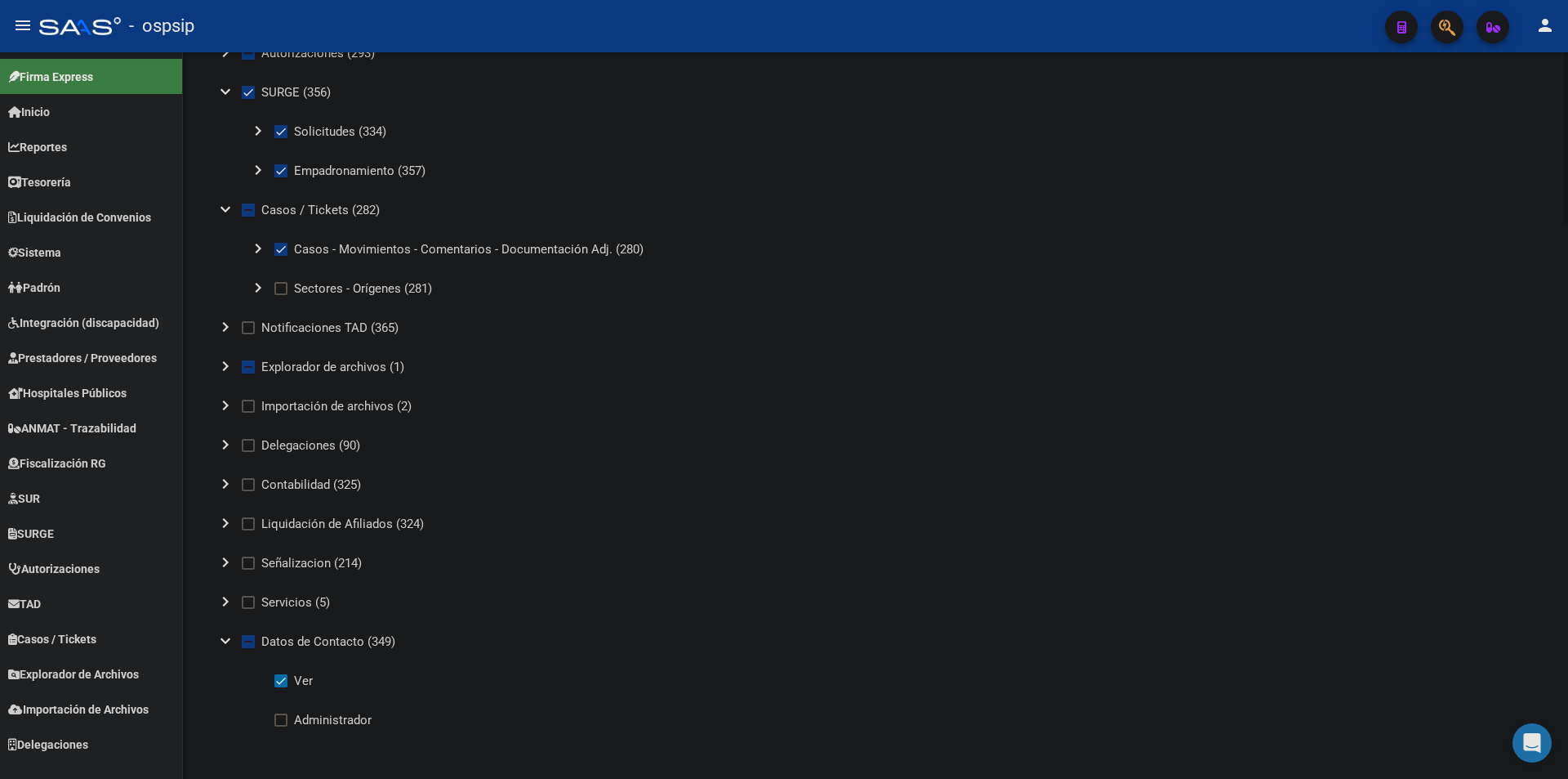
click at [258, 287] on mat-icon "chevron_right" at bounding box center [258, 287] width 20 height 20
click at [254, 240] on mat-icon "chevron_right" at bounding box center [258, 249] width 20 height 20
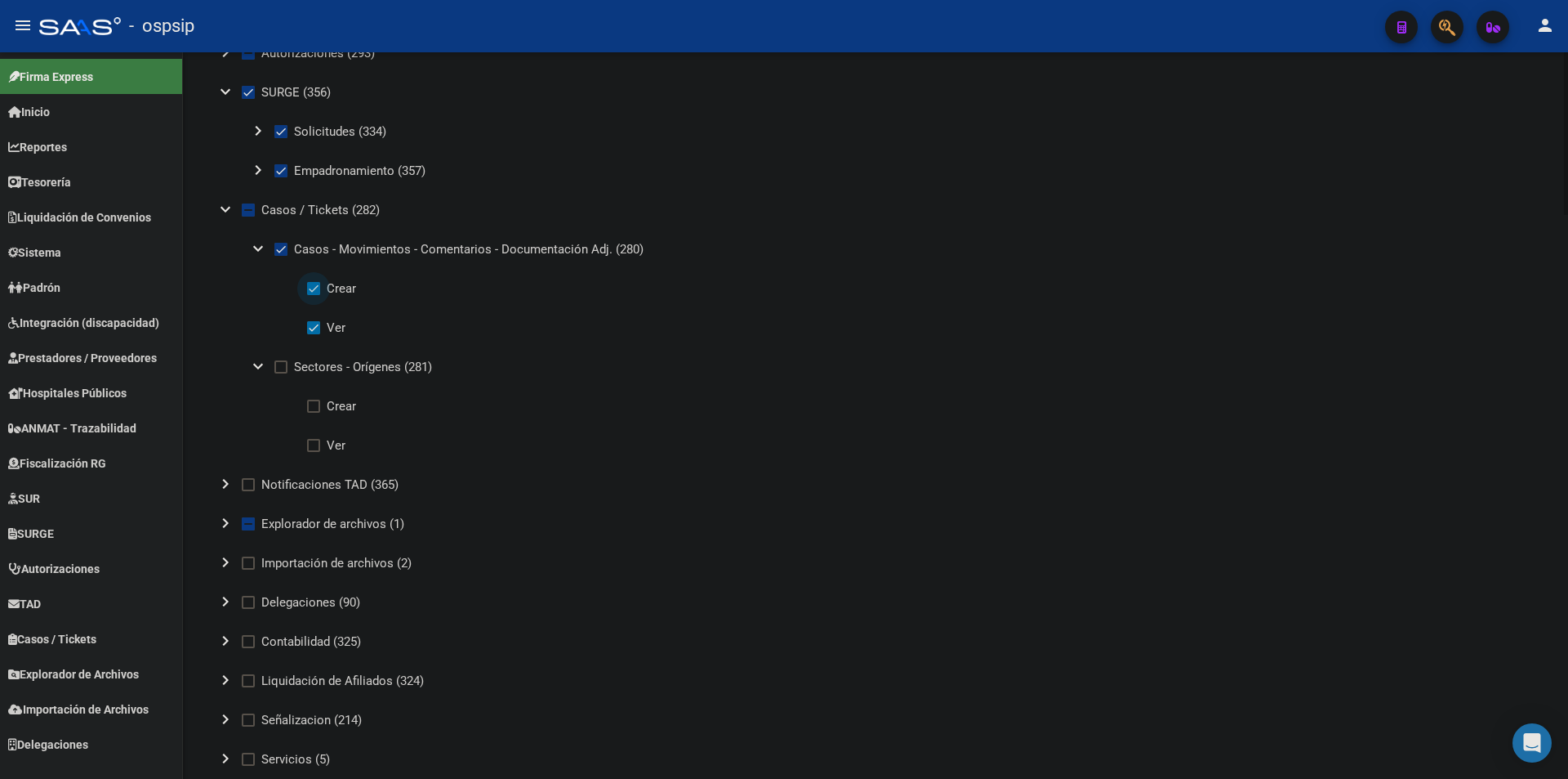
click at [315, 288] on span at bounding box center [313, 288] width 13 height 13
click at [313, 295] on input "Crear" at bounding box center [313, 295] width 1 height 1
checkbox input "false"
click at [322, 438] on label "Ver" at bounding box center [326, 445] width 38 height 20
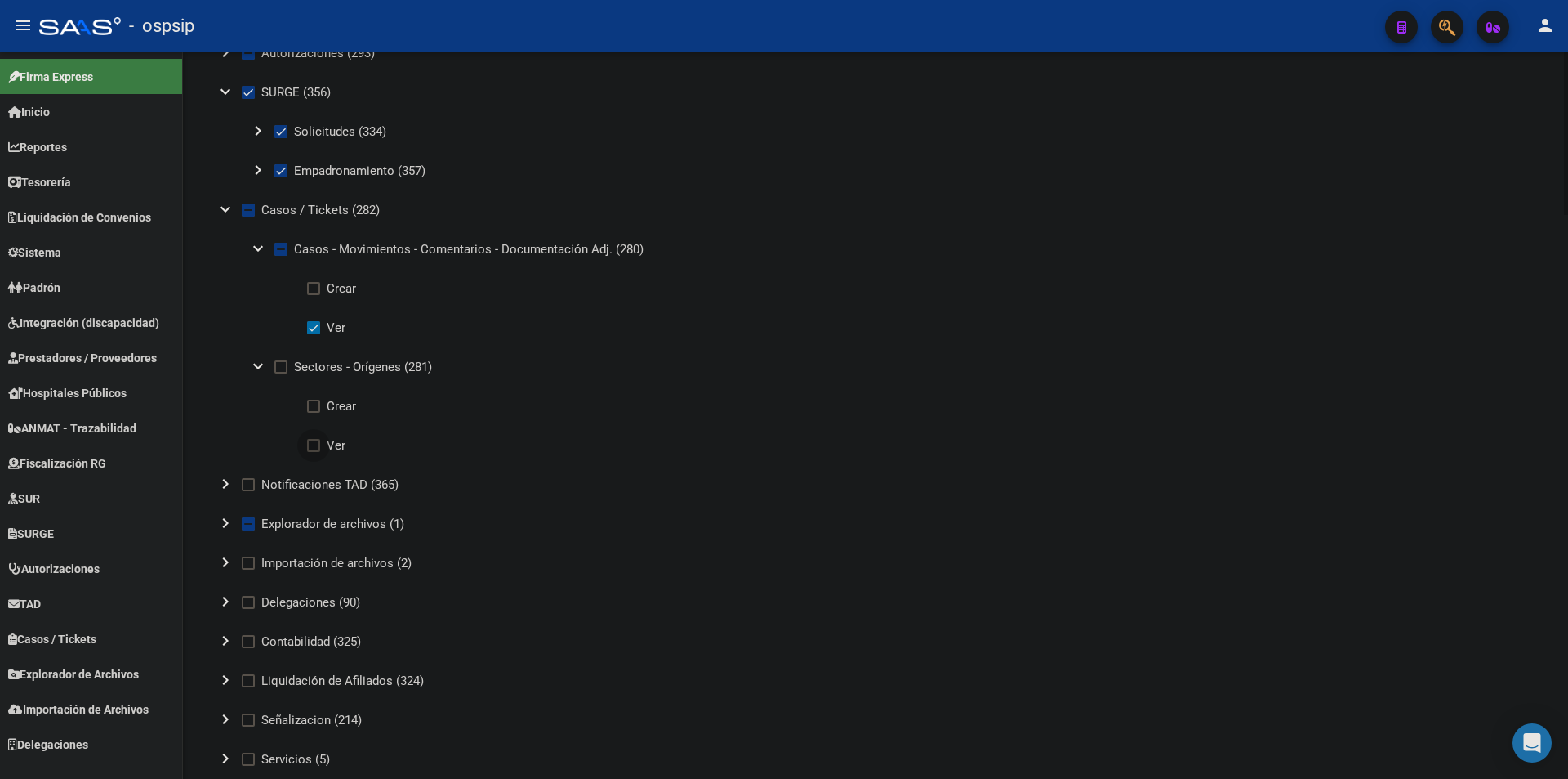
click at [313, 452] on input "Ver" at bounding box center [313, 452] width 1 height 1
checkbox input "true"
click at [222, 206] on mat-icon "expand_more" at bounding box center [226, 210] width 20 height 20
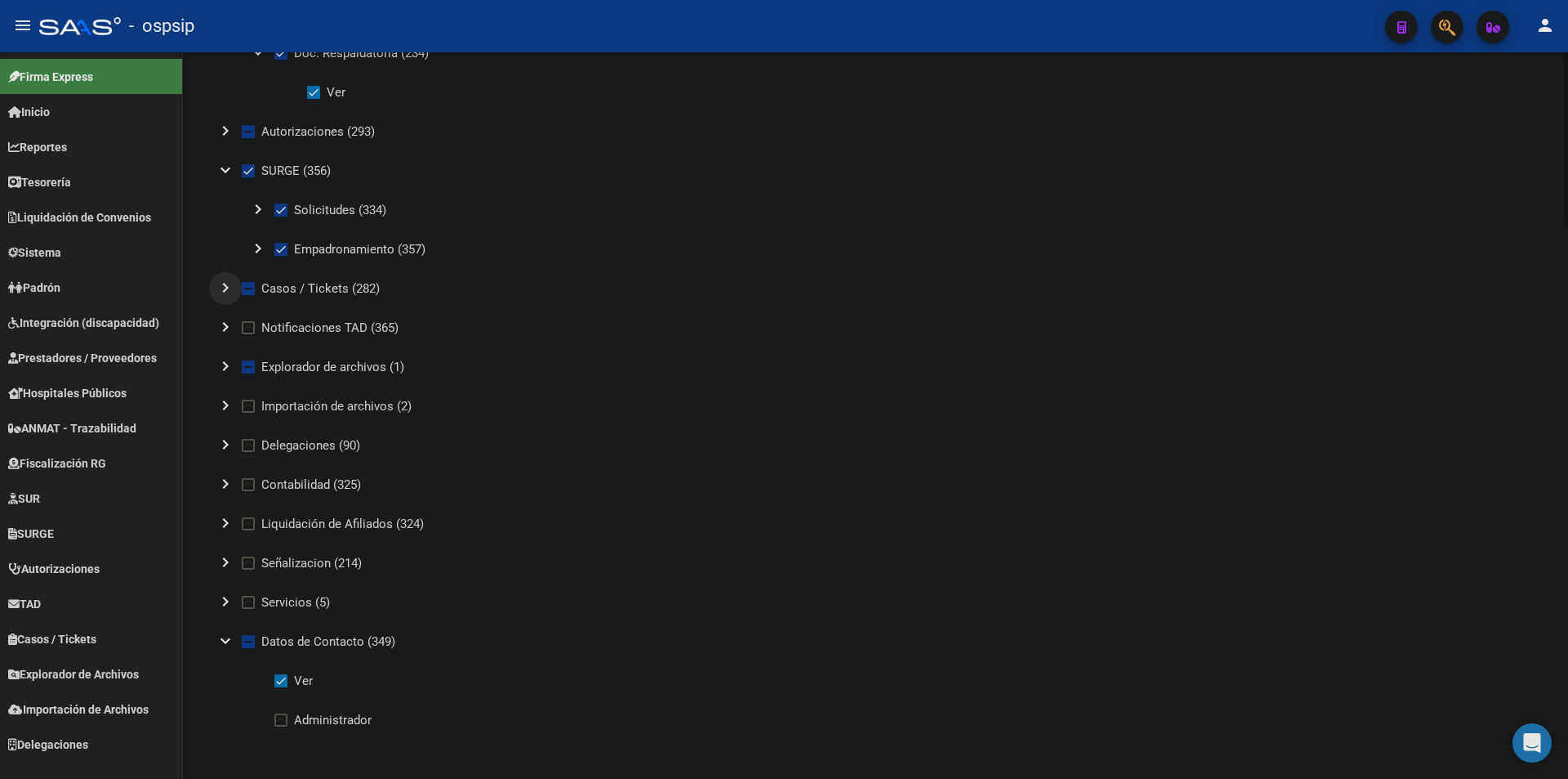
scroll to position [2286, 0]
click at [224, 360] on mat-icon "chevron_right" at bounding box center [226, 366] width 20 height 20
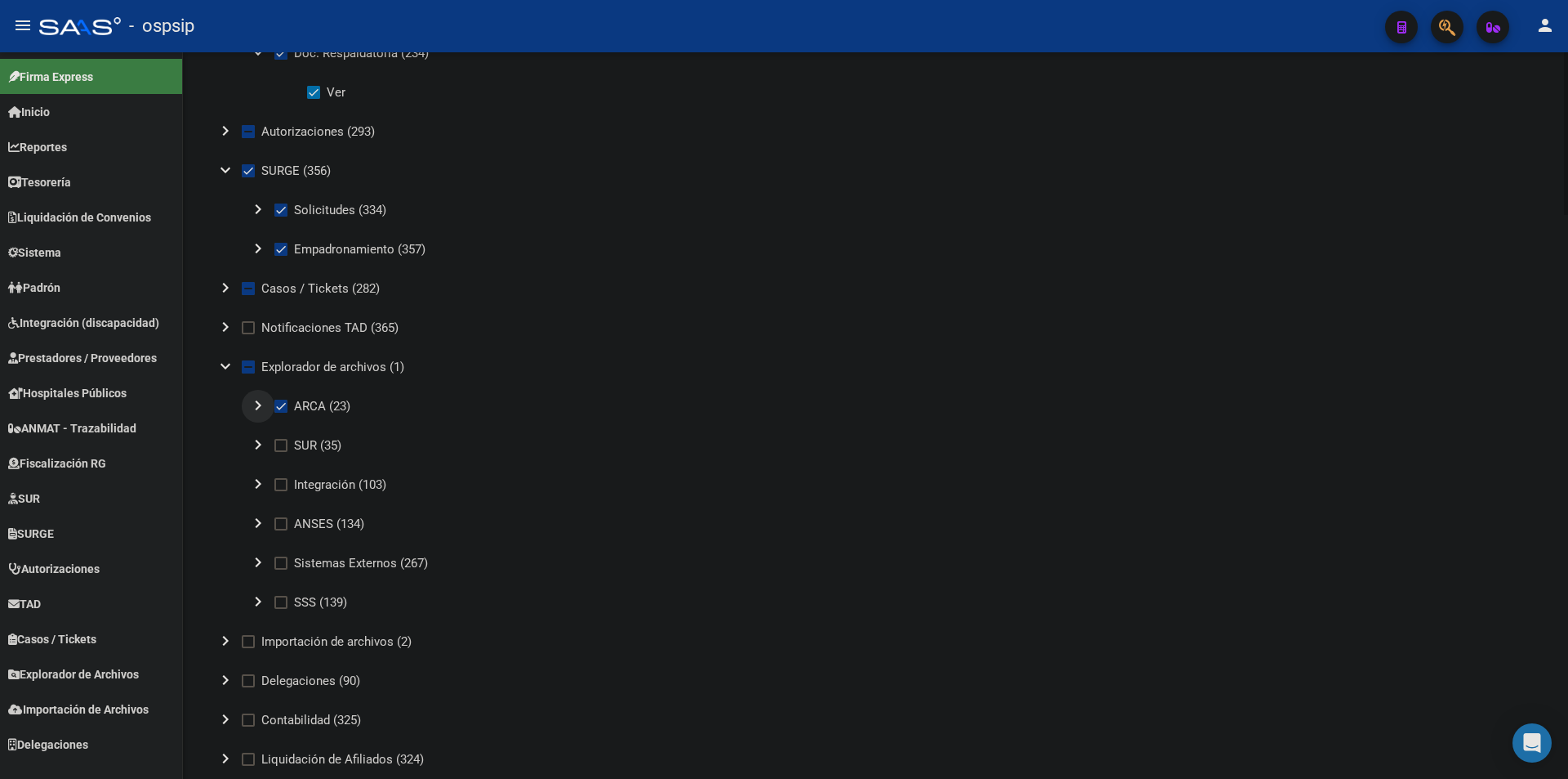
click at [259, 406] on mat-icon "chevron_right" at bounding box center [258, 406] width 20 height 20
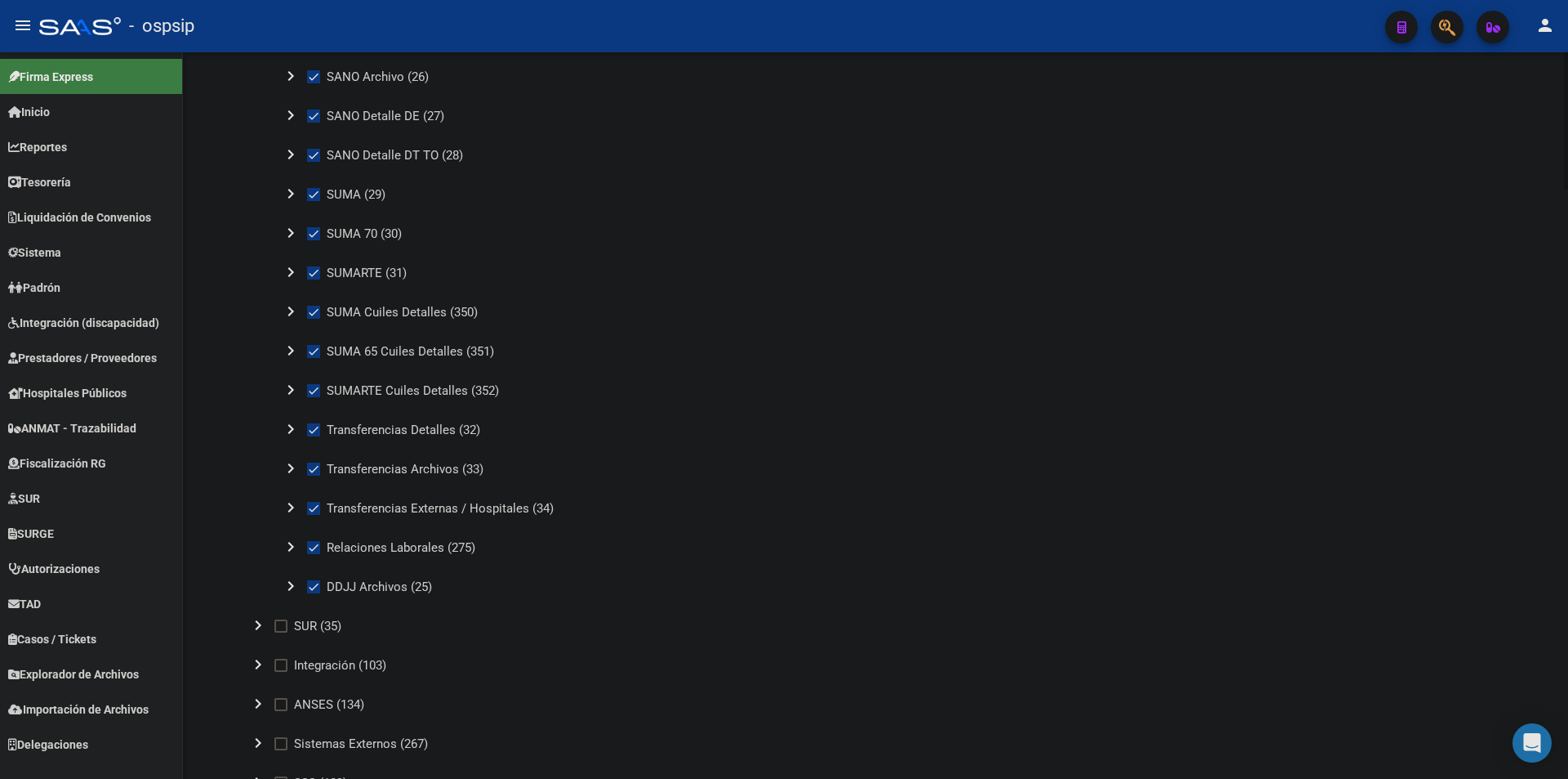
scroll to position [2694, 0]
click at [287, 463] on mat-icon "chevron_right" at bounding box center [291, 467] width 20 height 20
click at [287, 463] on mat-icon "expand_more" at bounding box center [291, 467] width 20 height 20
click at [294, 509] on mat-icon "chevron_right" at bounding box center [291, 507] width 20 height 20
click at [294, 509] on mat-icon "expand_more" at bounding box center [291, 507] width 20 height 20
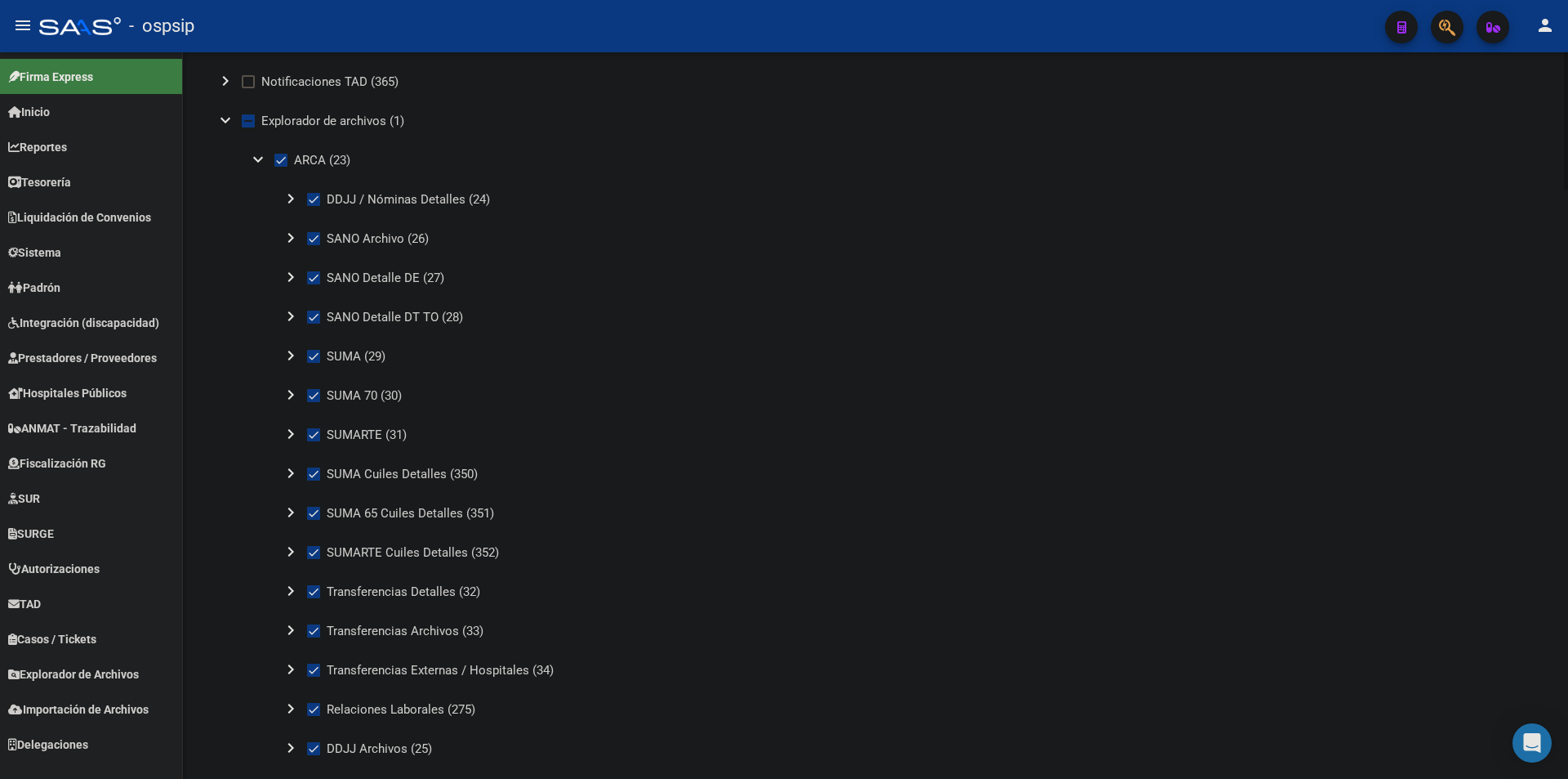
scroll to position [2531, 0]
click at [250, 158] on mat-icon "expand_more" at bounding box center [258, 160] width 20 height 20
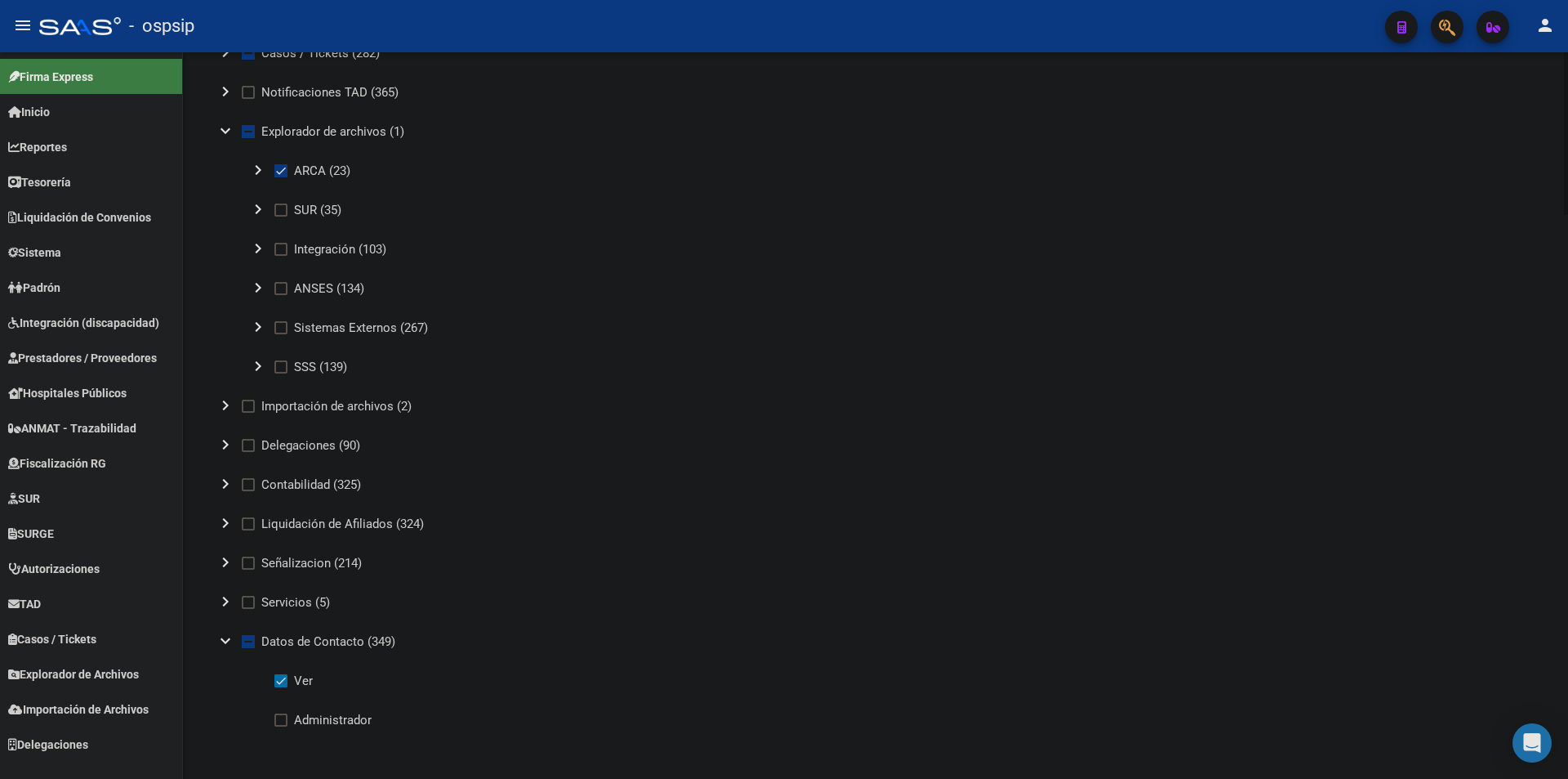
click at [225, 641] on mat-icon "expand_more" at bounding box center [226, 641] width 20 height 20
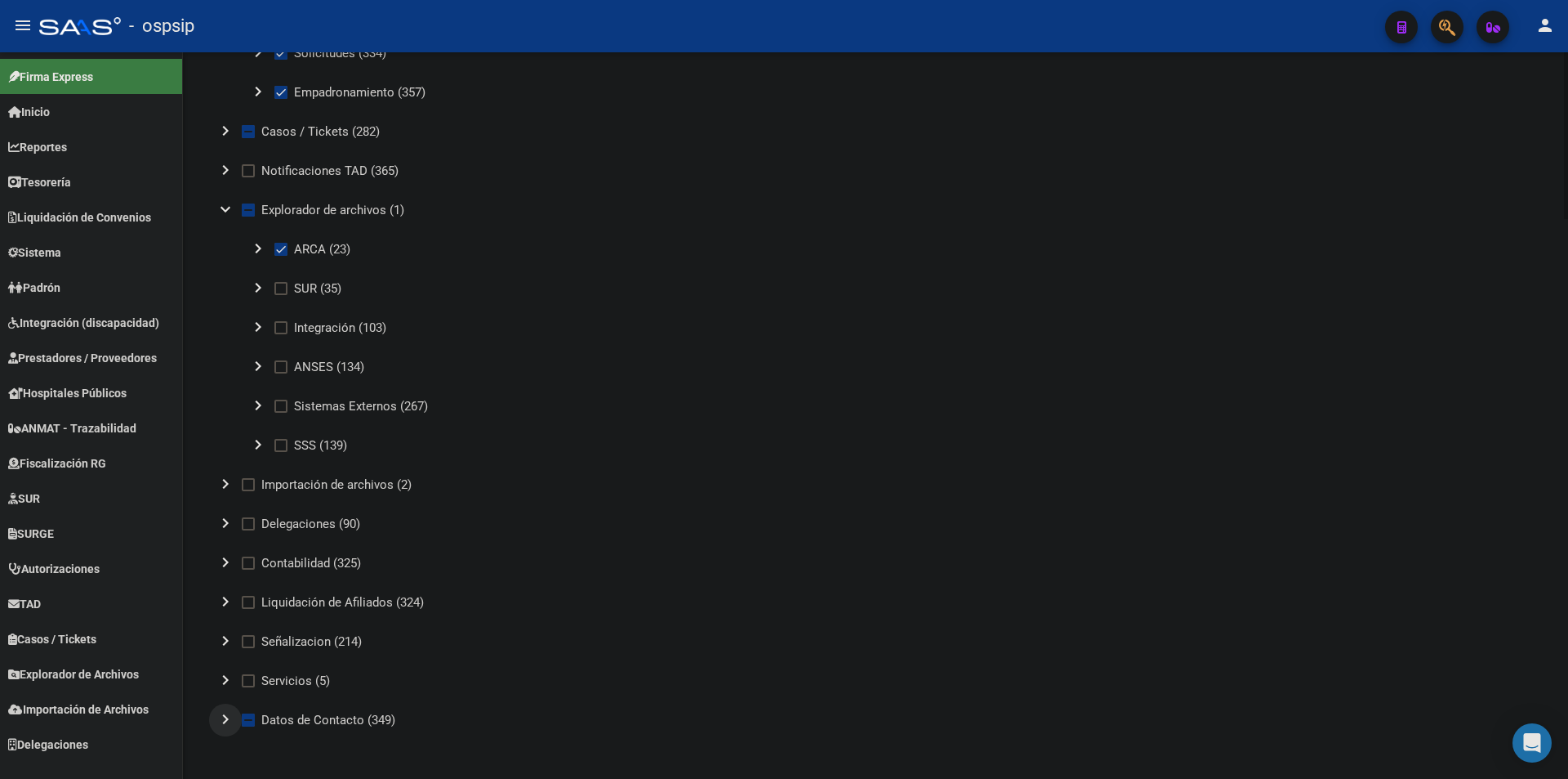
scroll to position [2443, 0]
click at [285, 286] on span at bounding box center [281, 288] width 13 height 13
click at [281, 295] on input "SUR (35)" at bounding box center [280, 295] width 1 height 1
checkbox input "true"
click at [288, 444] on label "SSS (139)" at bounding box center [311, 445] width 72 height 20
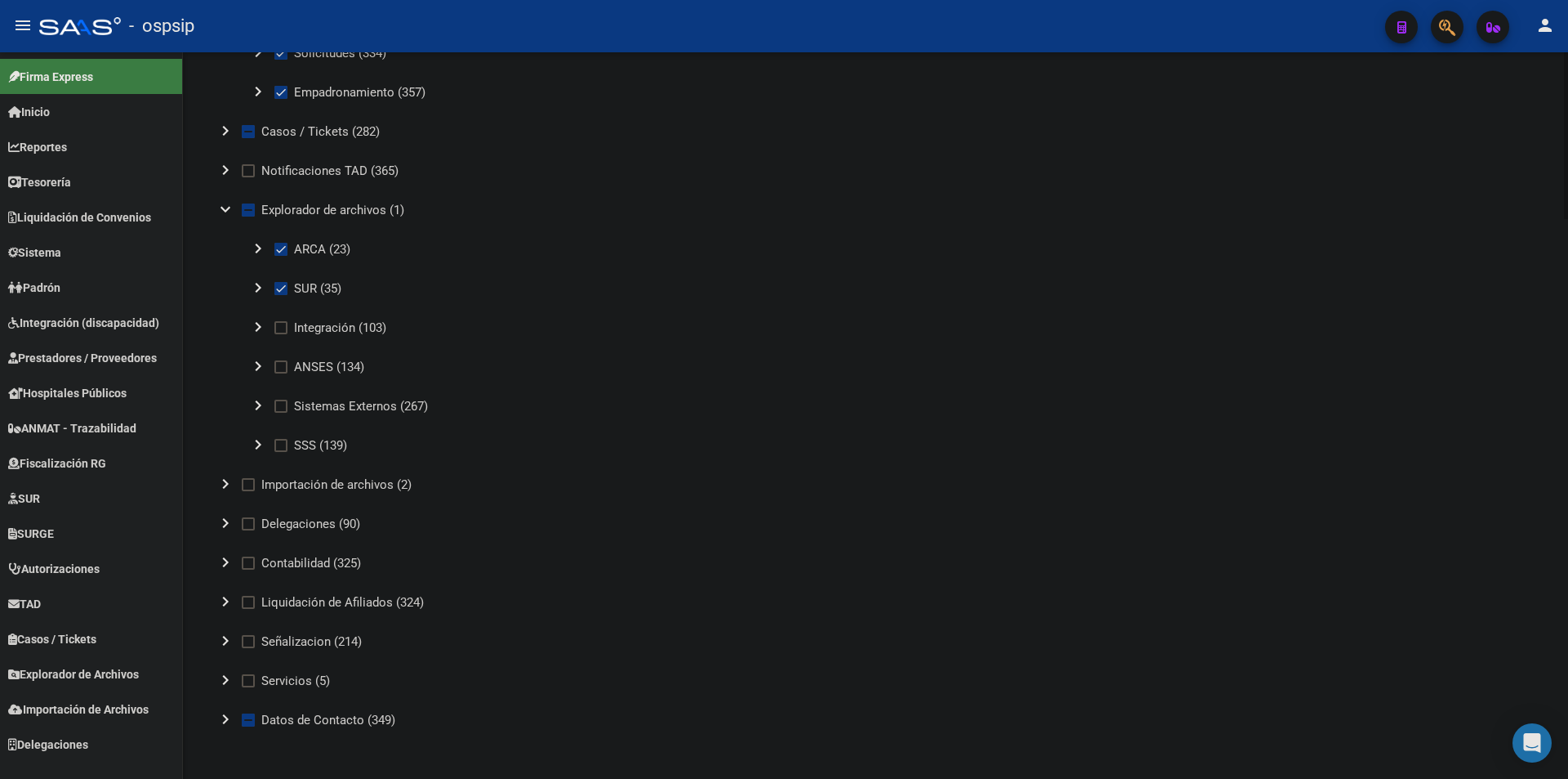
click at [281, 452] on input "SSS (139)" at bounding box center [280, 452] width 1 height 1
checkbox input "true"
click at [252, 285] on mat-icon "chevron_right" at bounding box center [258, 287] width 20 height 20
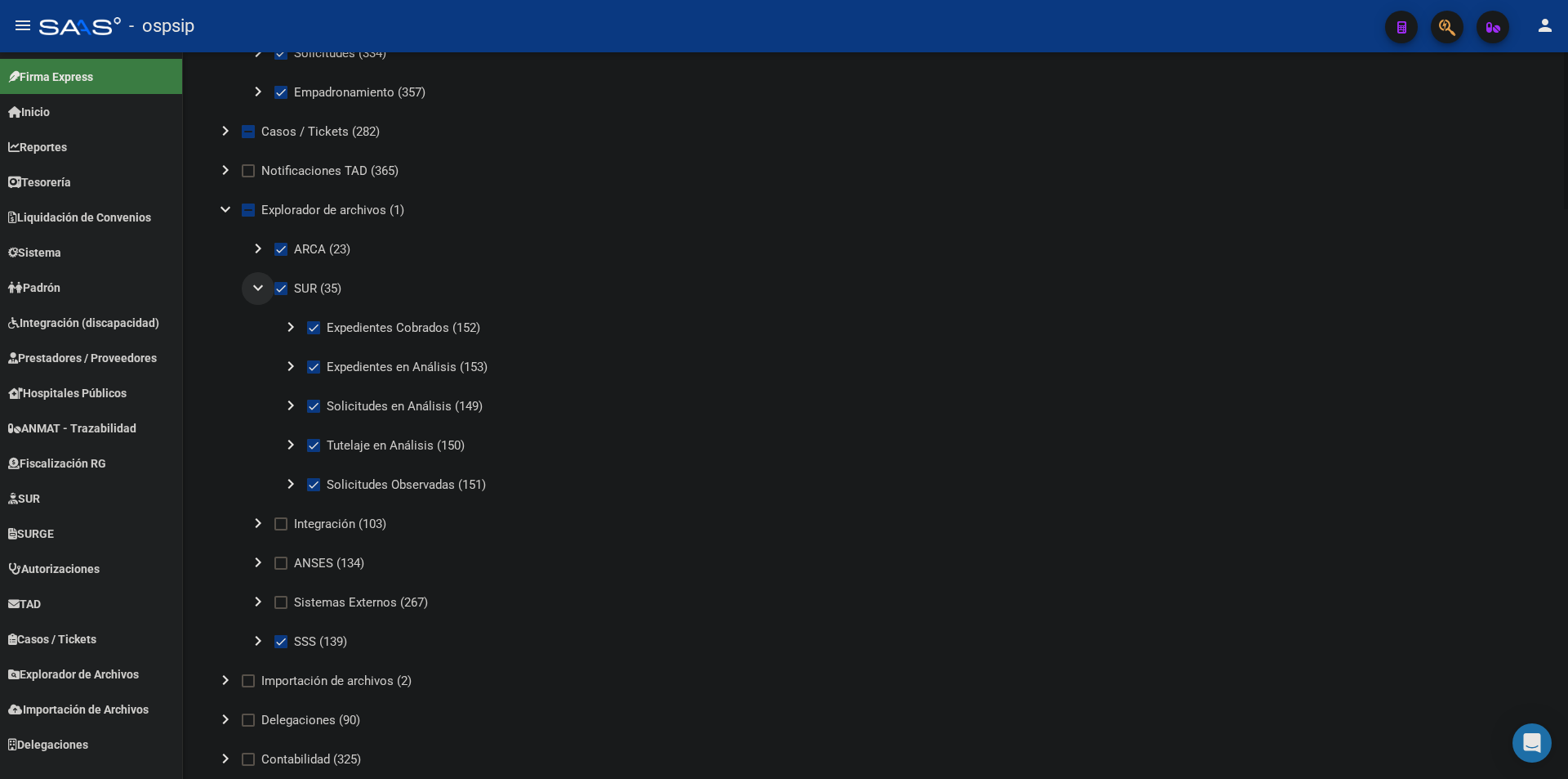
click at [252, 285] on mat-icon "expand_more" at bounding box center [258, 287] width 20 height 20
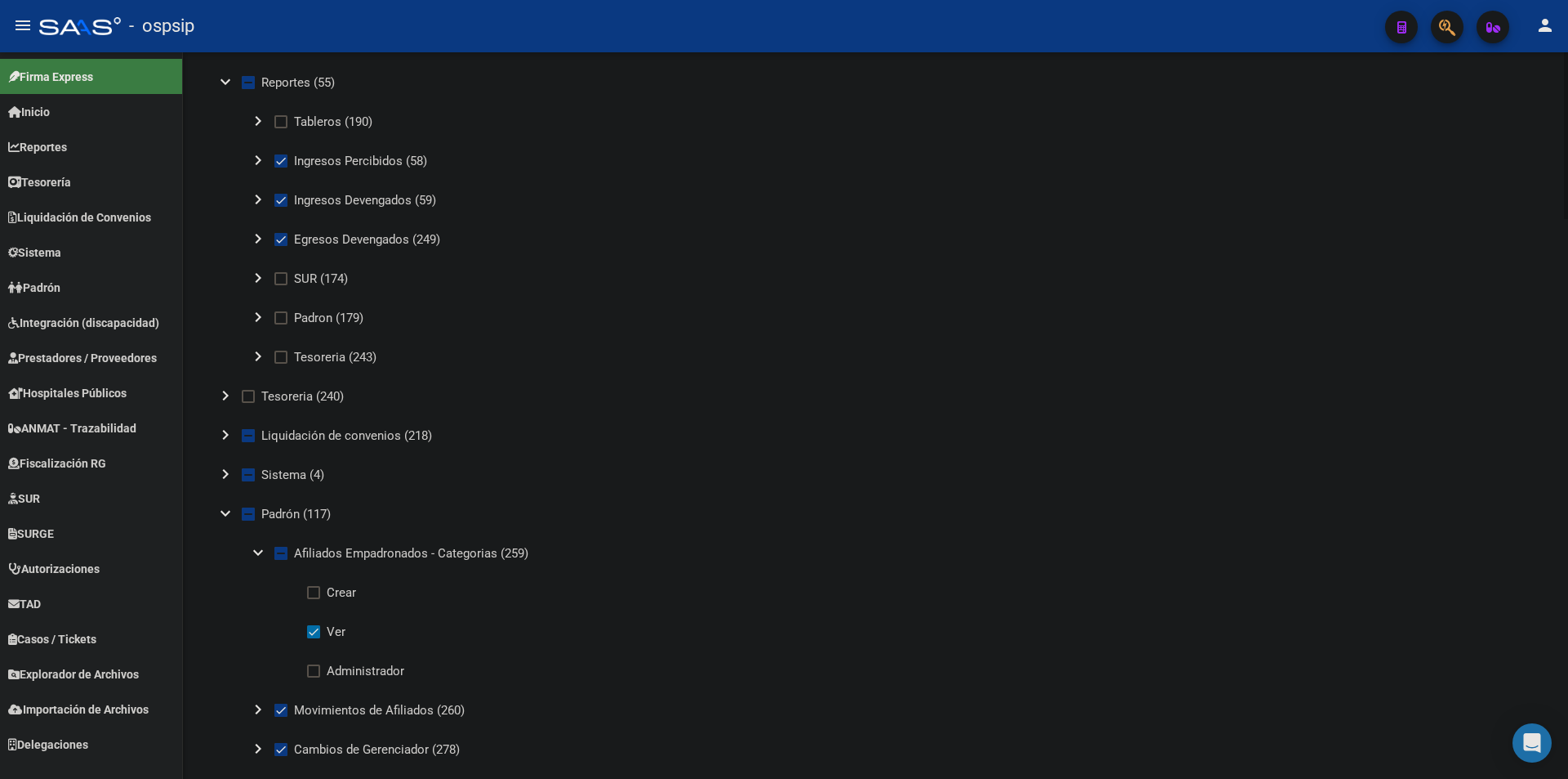
scroll to position [0, 0]
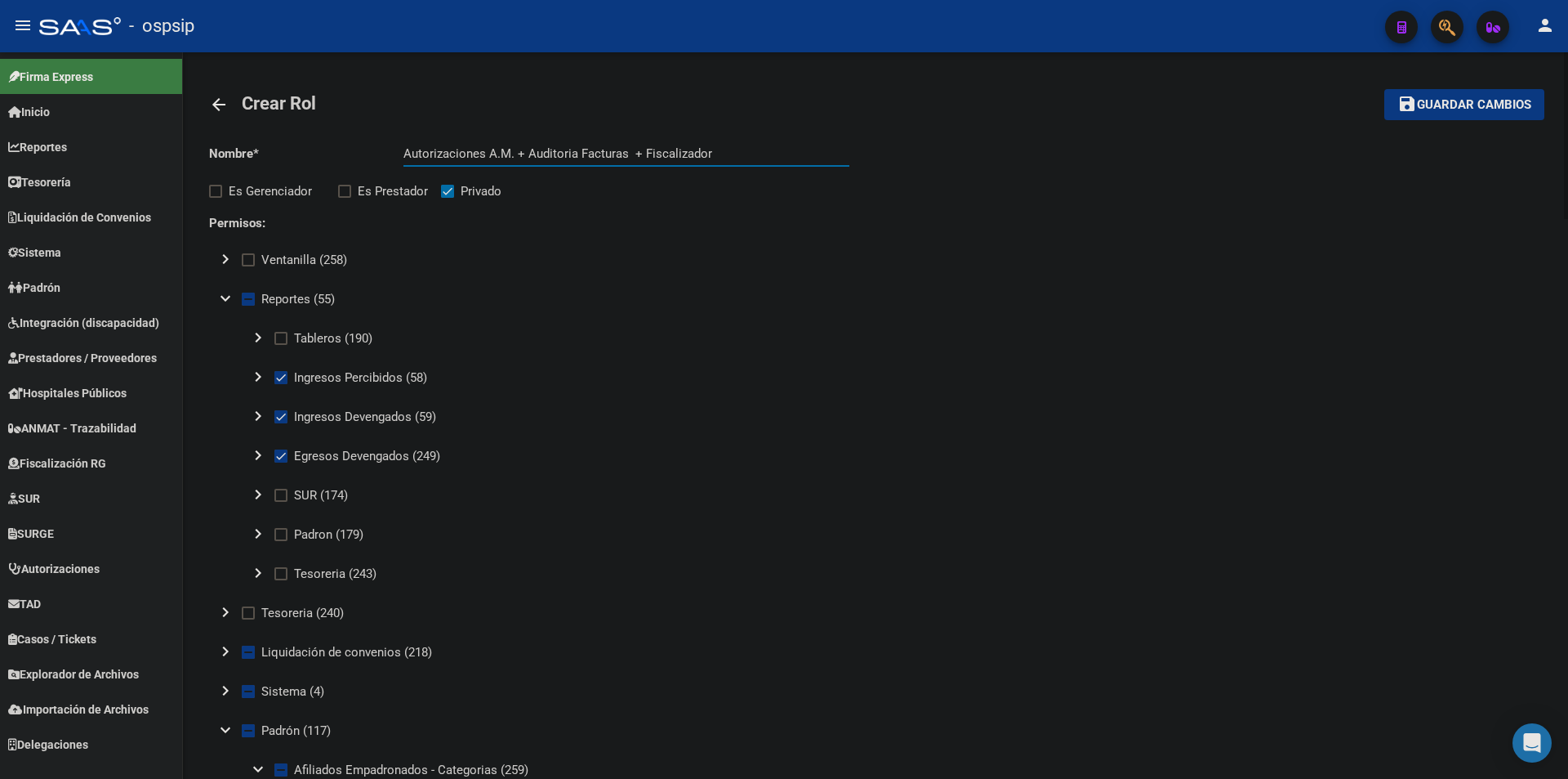
drag, startPoint x: 708, startPoint y: 147, endPoint x: 342, endPoint y: 152, distance: 366.0
click at [342, 152] on app-form-text-field "Nombre * Autorizaciones A.M. + Auditoria Facturas + Fiscalizador Ingresar nombre" at bounding box center [530, 153] width 641 height 14
click at [1461, 112] on span "Guardar cambios" at bounding box center [1475, 106] width 115 height 14
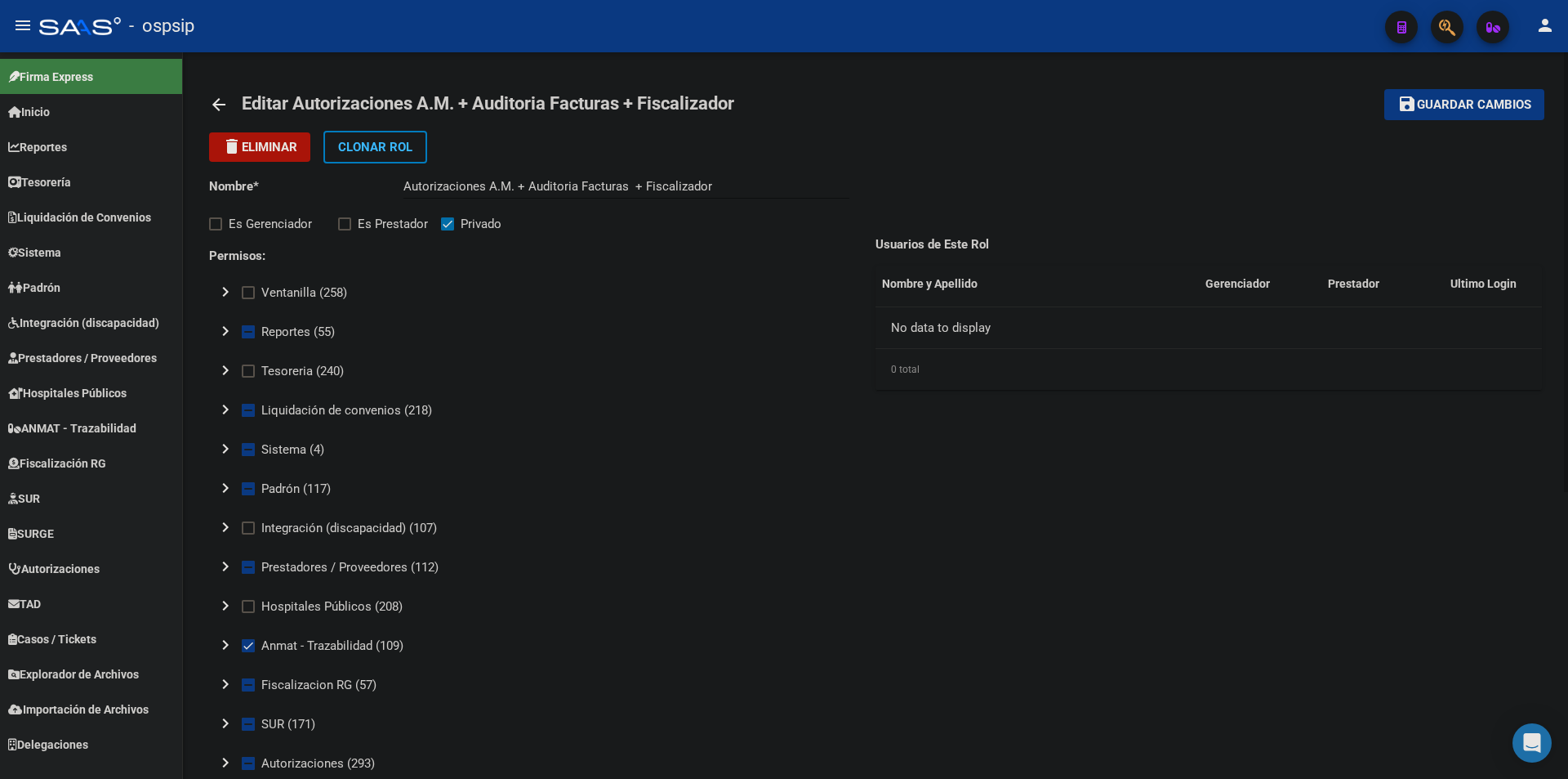
click at [211, 101] on mat-icon "arrow_back" at bounding box center [219, 105] width 20 height 20
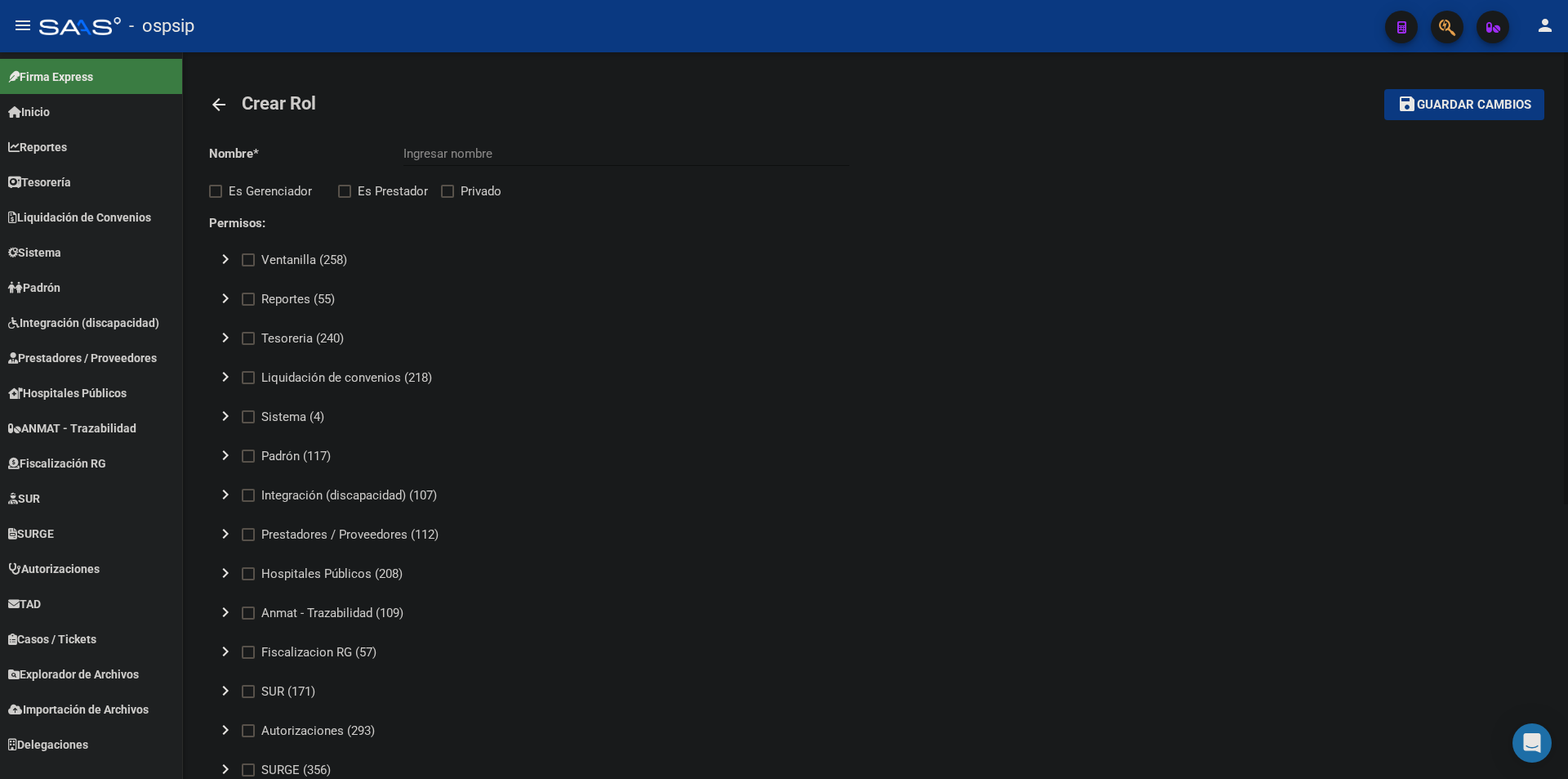
click at [211, 101] on mat-icon "arrow_back" at bounding box center [219, 105] width 20 height 20
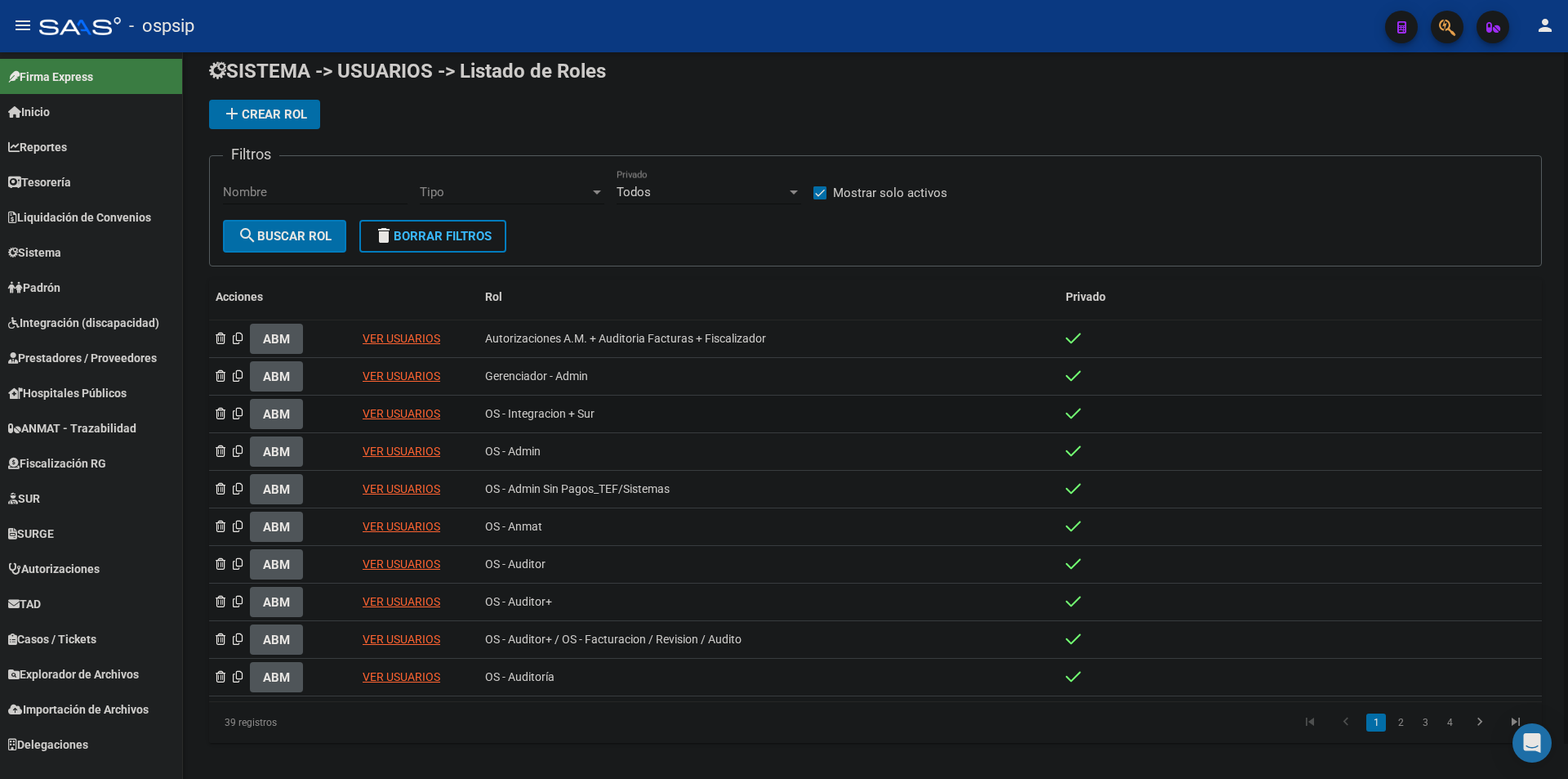
scroll to position [37, 0]
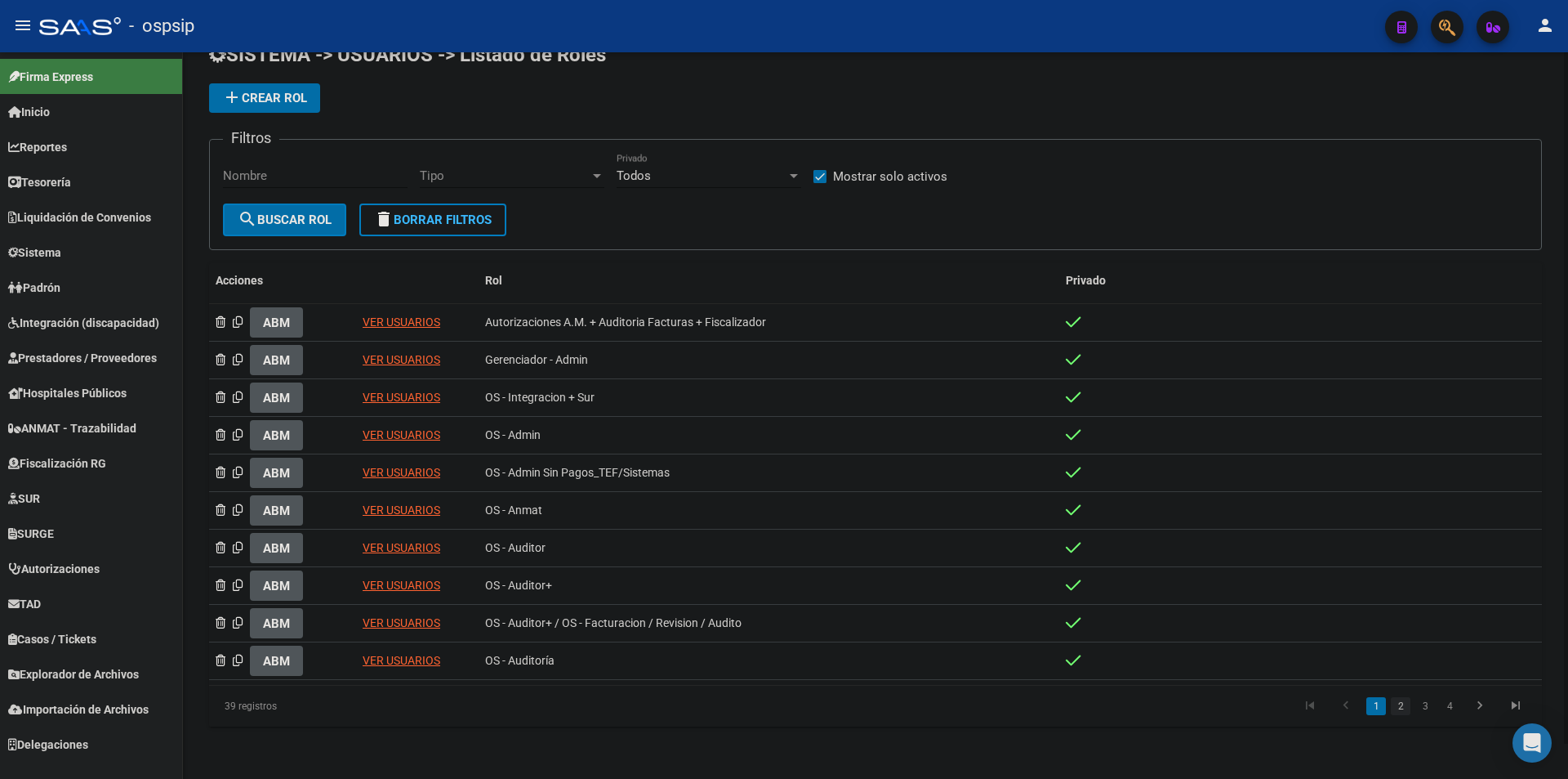
click at [1402, 703] on link "2" at bounding box center [1401, 706] width 20 height 18
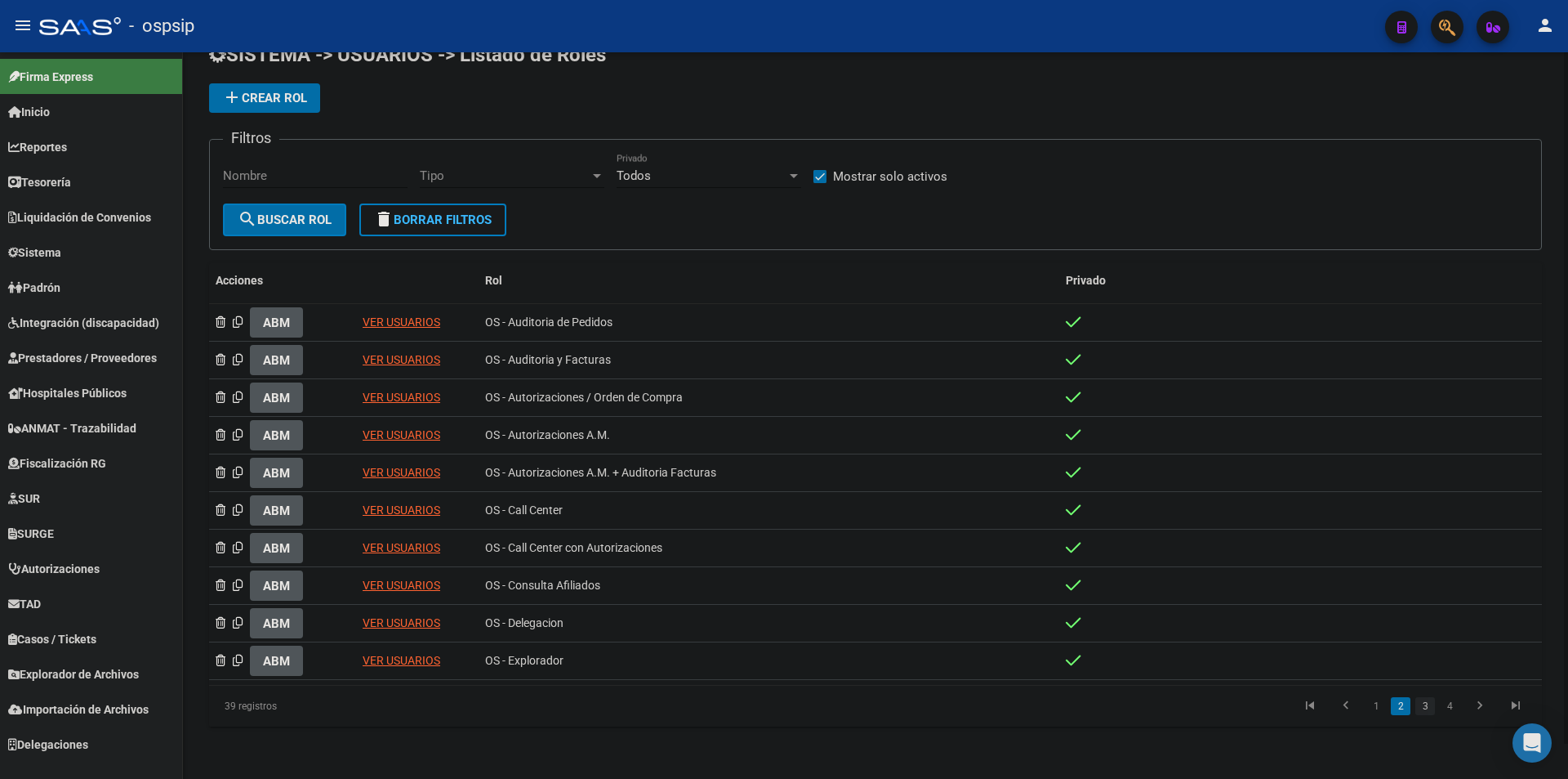
click at [1419, 715] on link "3" at bounding box center [1426, 706] width 20 height 18
click at [1451, 708] on link "4" at bounding box center [1450, 706] width 20 height 18
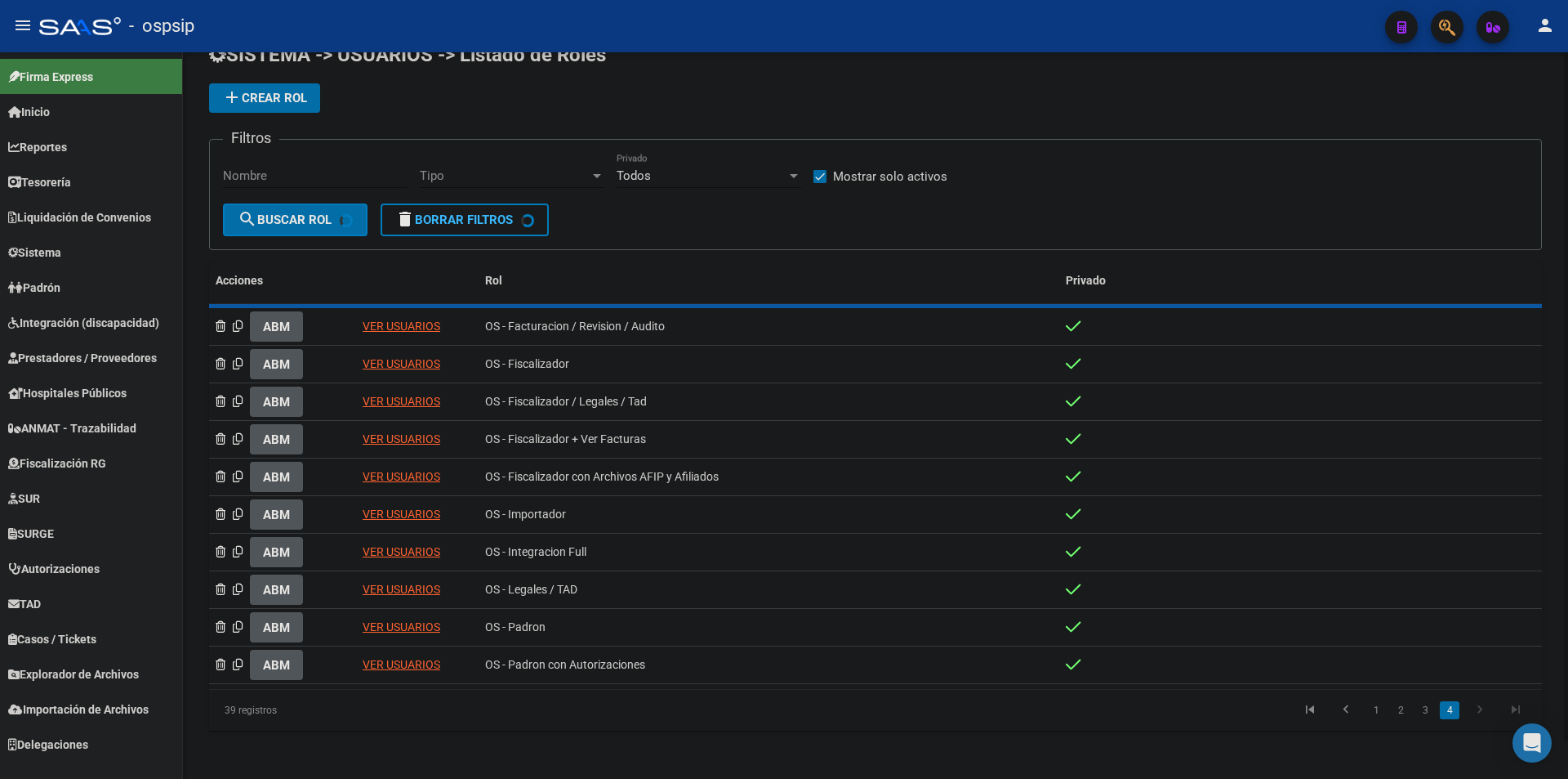
scroll to position [0, 0]
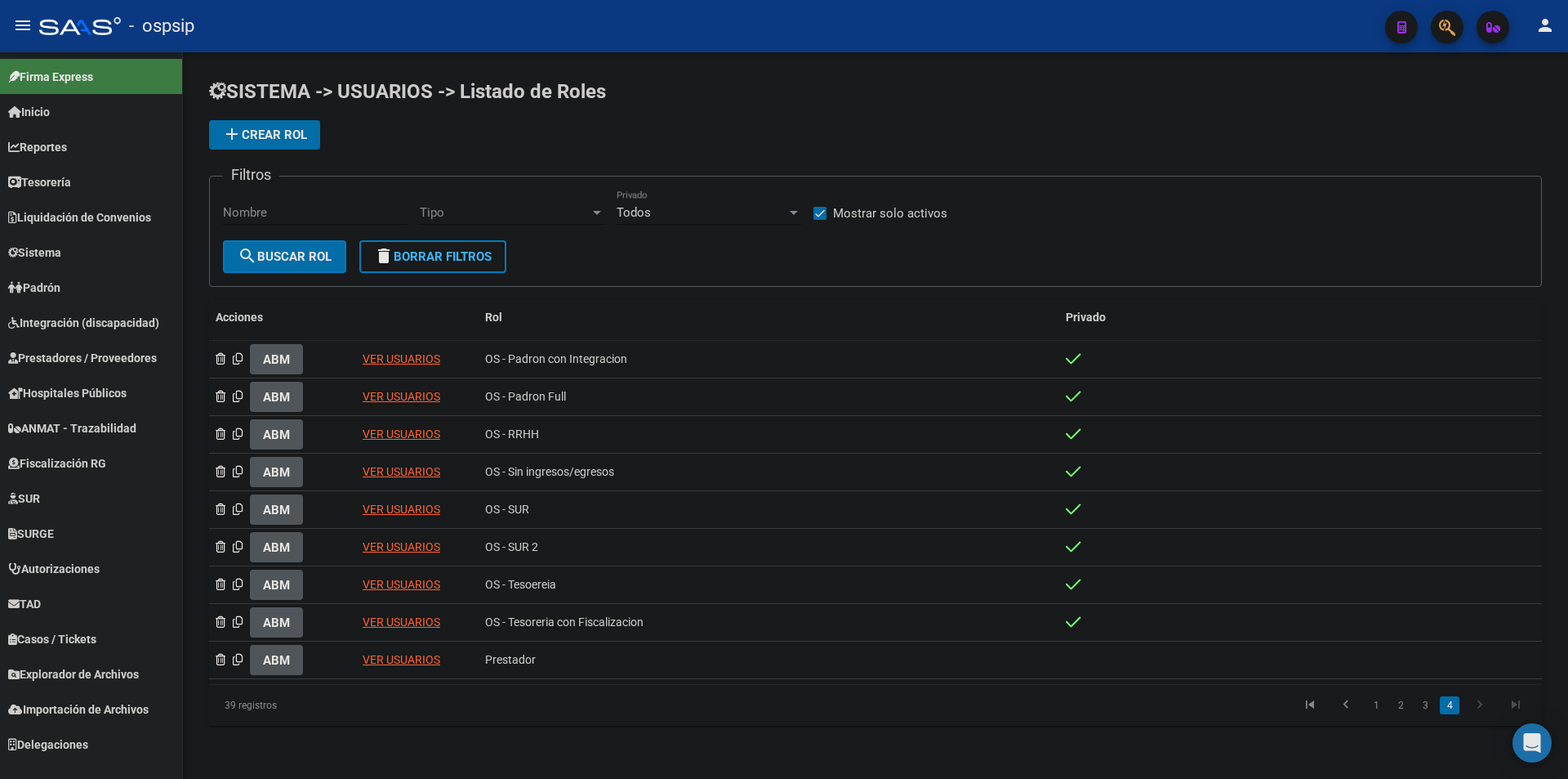
click at [1390, 708] on li "2" at bounding box center [1401, 705] width 24 height 28
click at [1367, 702] on link "1" at bounding box center [1376, 706] width 20 height 18
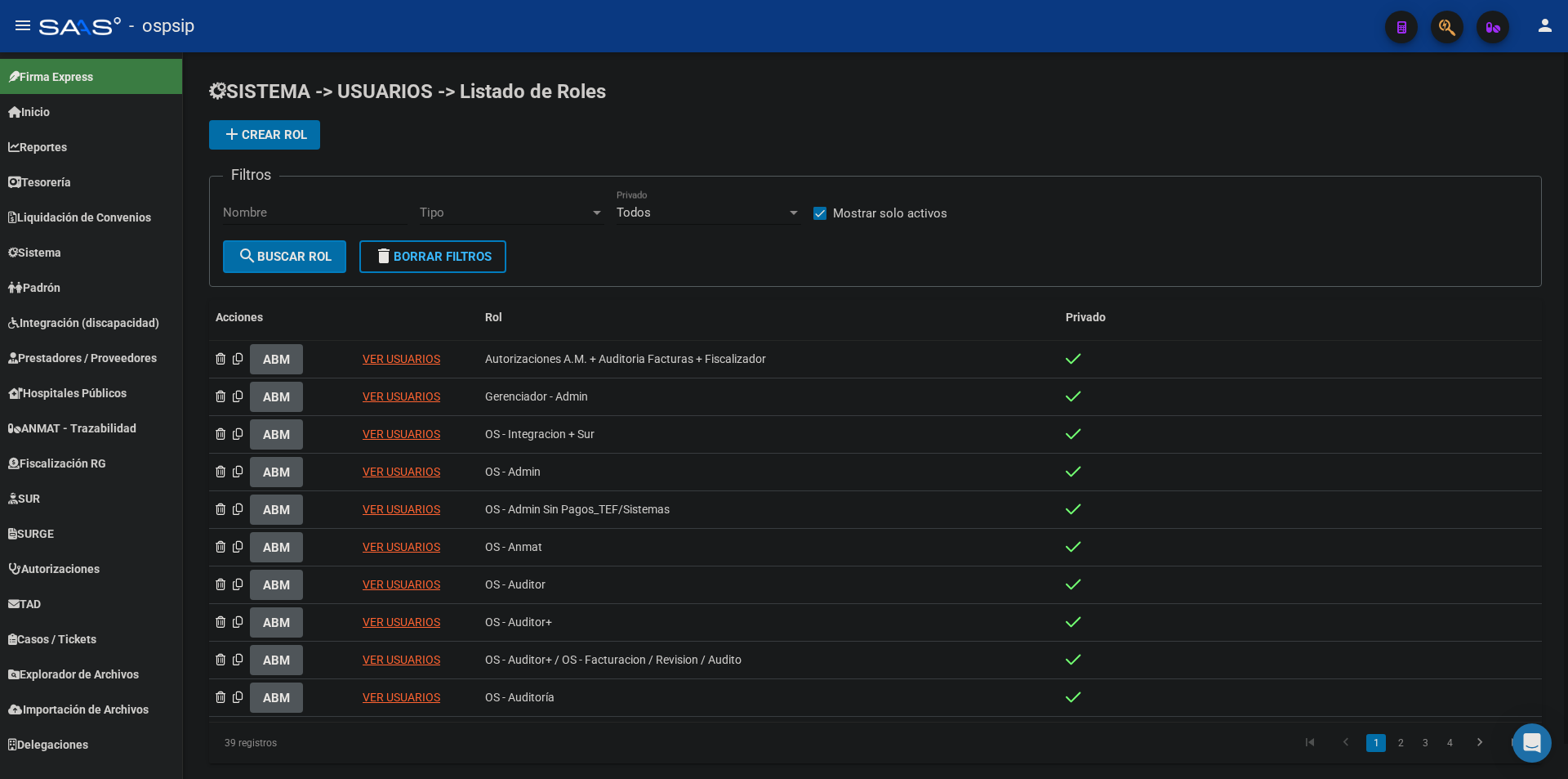
click at [354, 203] on div "Nombre" at bounding box center [315, 207] width 184 height 35
paste input "Autorizaciones A.M. + Auditoria Facturas + Fiscalizador"
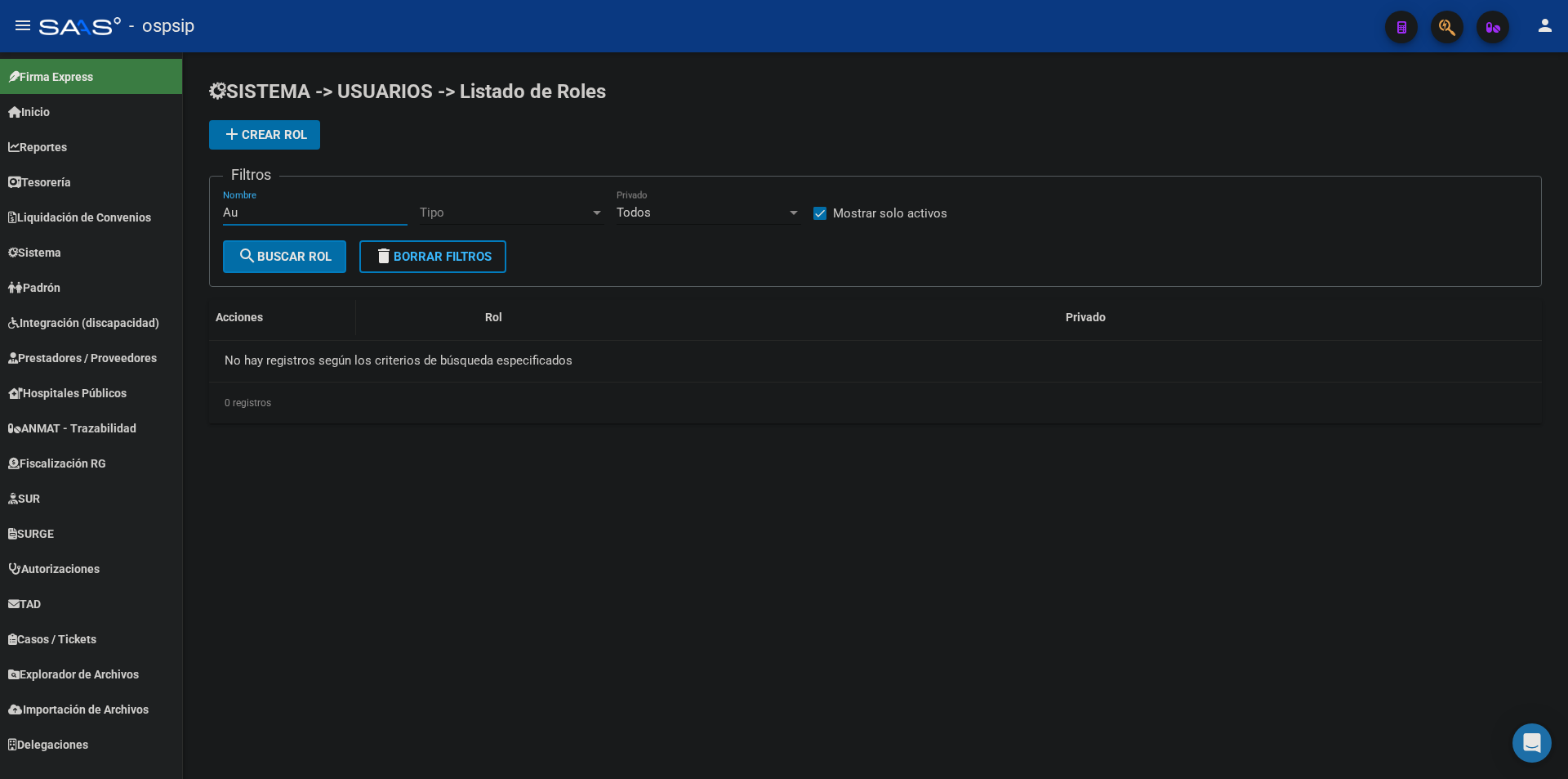
type input "A"
click at [275, 136] on span "add Crear Rol" at bounding box center [264, 134] width 85 height 14
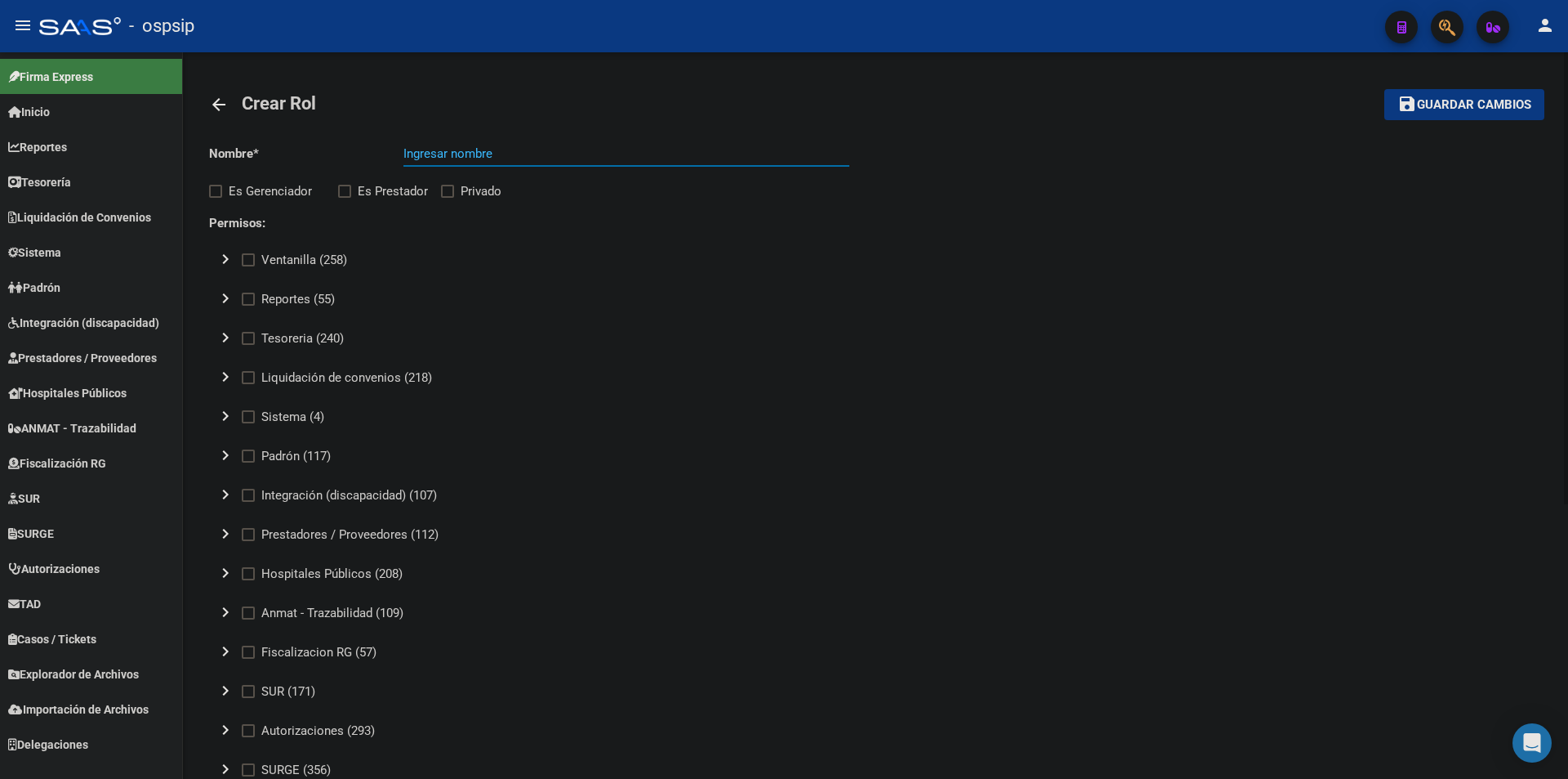
click at [544, 155] on input "Ingresar nombre" at bounding box center [626, 153] width 446 height 14
paste input "Autorizaciones A.M. + Auditoria Facturas + Fiscalizador"
type input "Autorizaciones A.M. + Auditoria Facturas + Fiscalizador"
click at [367, 191] on span "Es Prestador" at bounding box center [393, 192] width 70 height 20
click at [345, 198] on input "Es Prestador" at bounding box center [344, 198] width 1 height 1
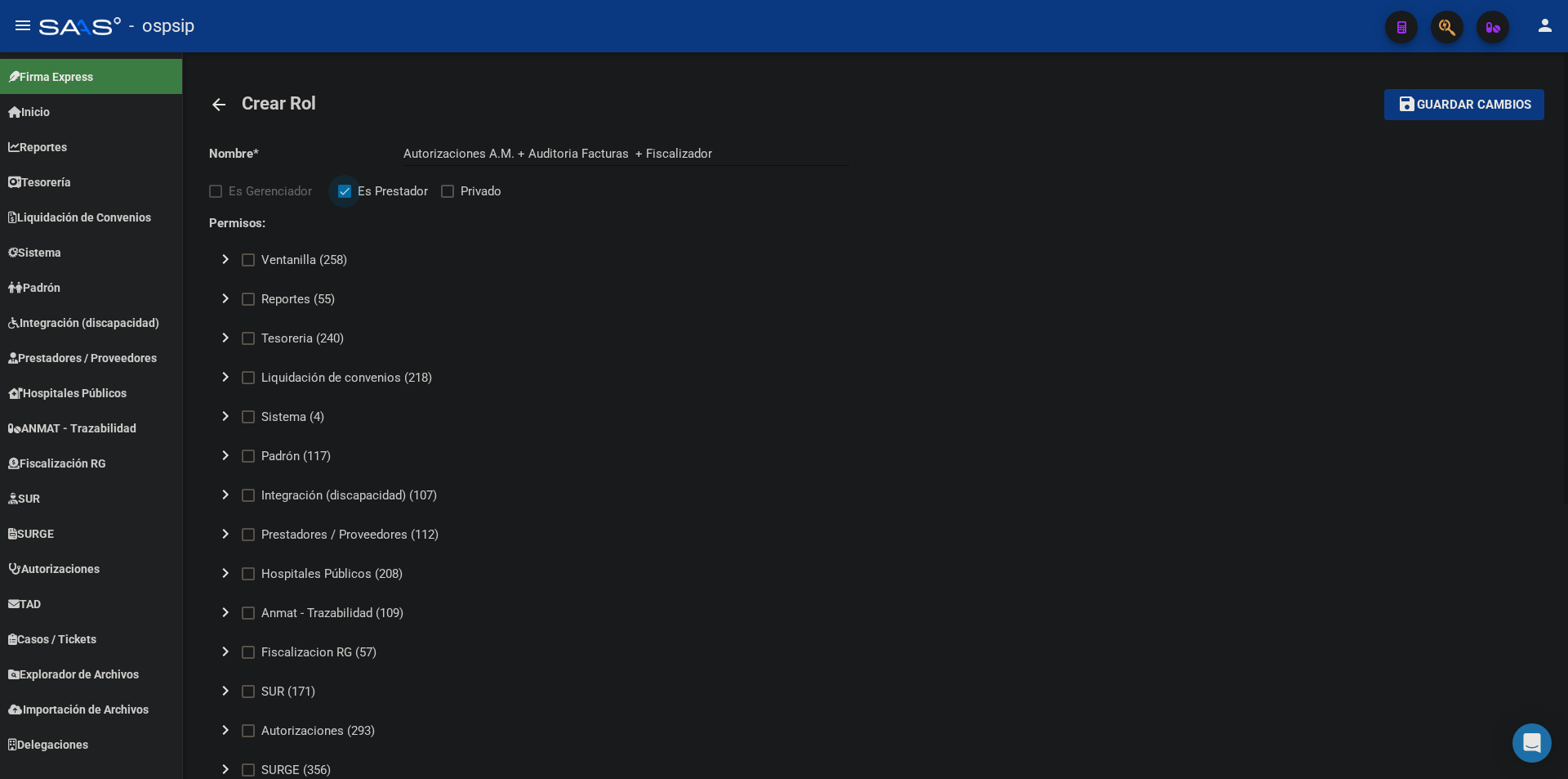
click at [376, 187] on span "Es Prestador" at bounding box center [393, 192] width 70 height 20
click at [345, 198] on input "Es Prestador" at bounding box center [344, 198] width 1 height 1
checkbox input "false"
click at [465, 185] on span "Privado" at bounding box center [481, 192] width 41 height 20
click at [447, 198] on input "Privado" at bounding box center [447, 198] width 1 height 1
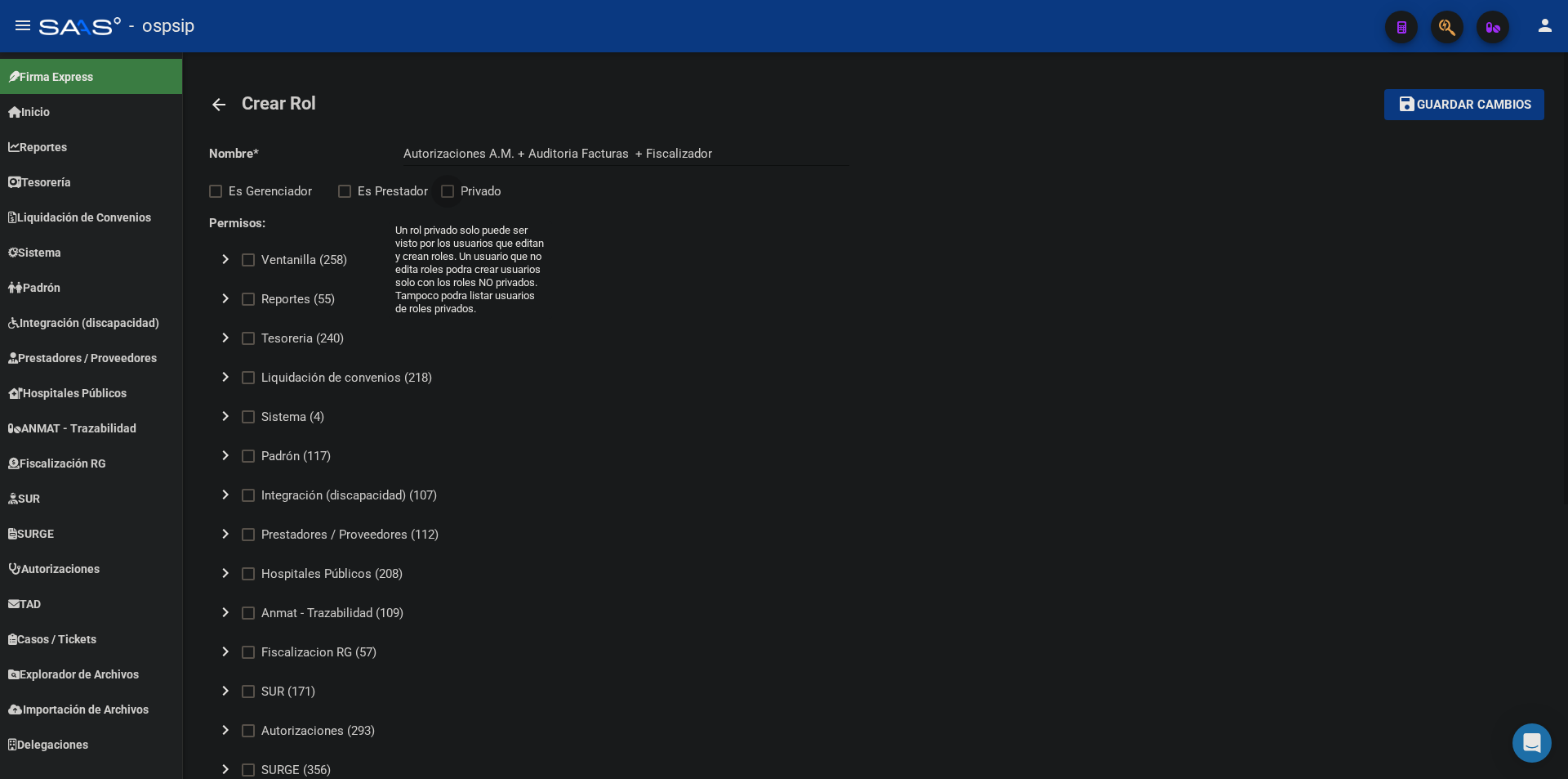
checkbox input "true"
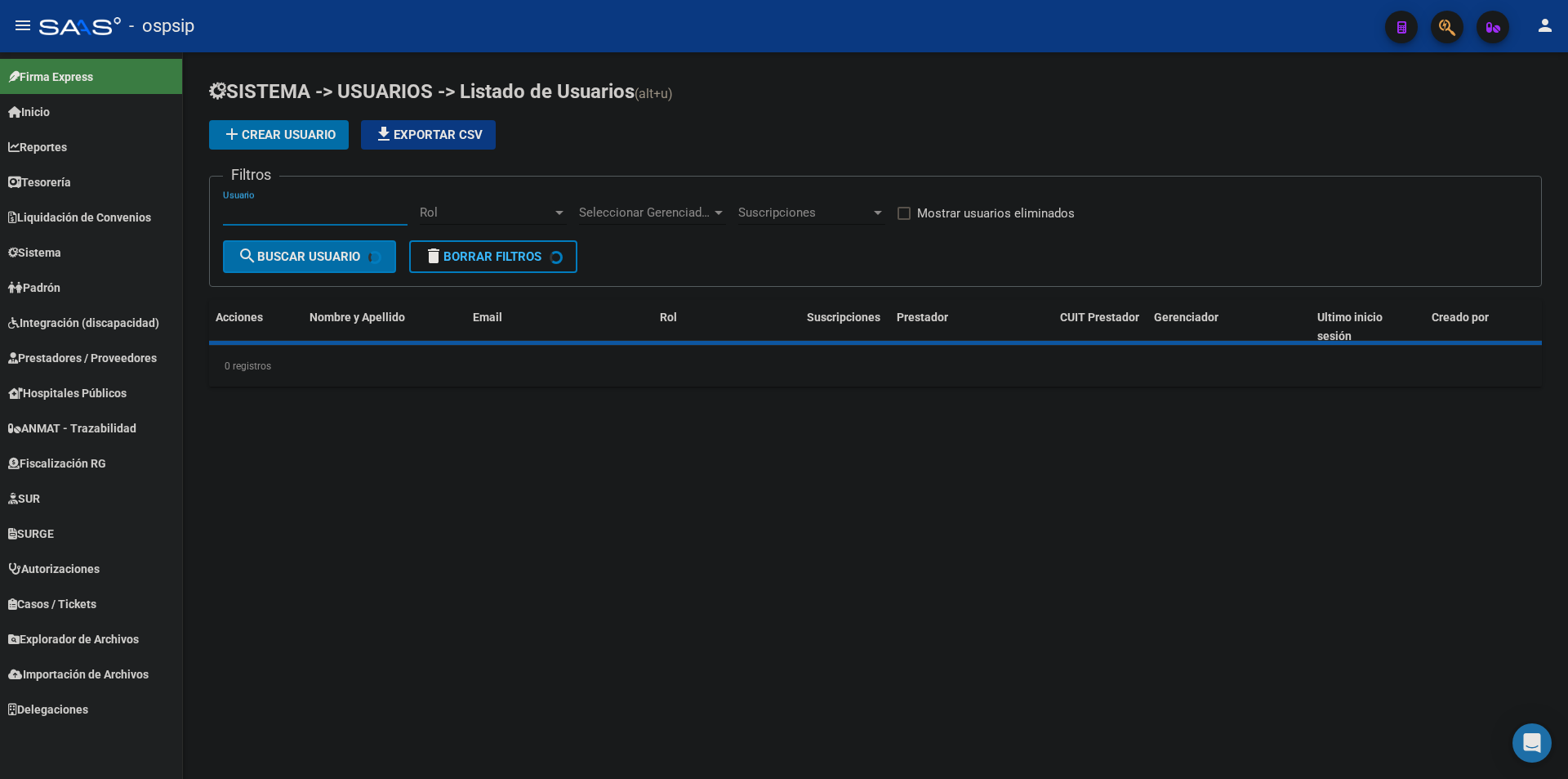
click at [302, 218] on input "Usuario" at bounding box center [315, 212] width 184 height 14
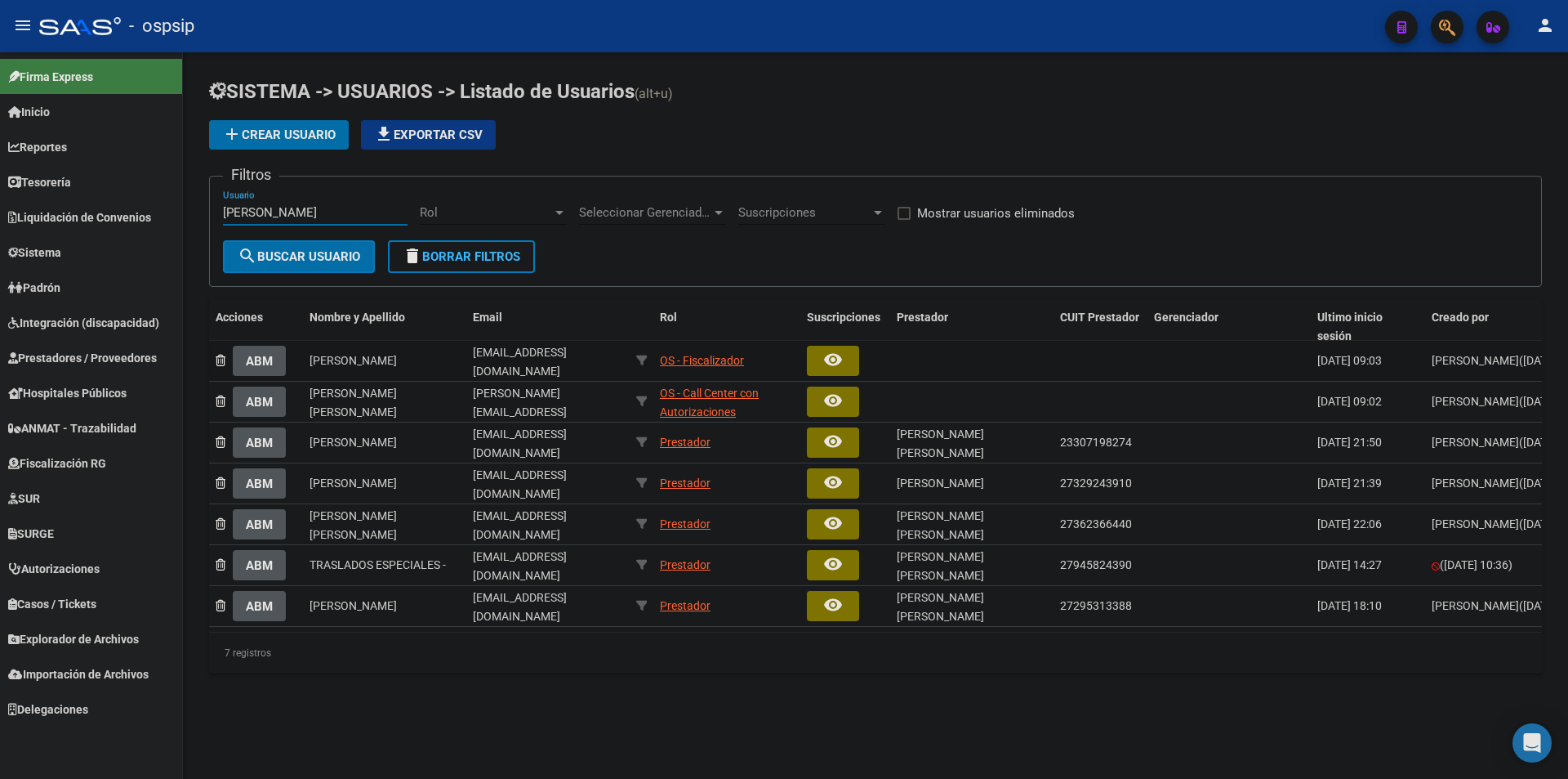
type input "[PERSON_NAME]"
click at [736, 352] on div "OS - Fiscalizador" at bounding box center [702, 360] width 84 height 19
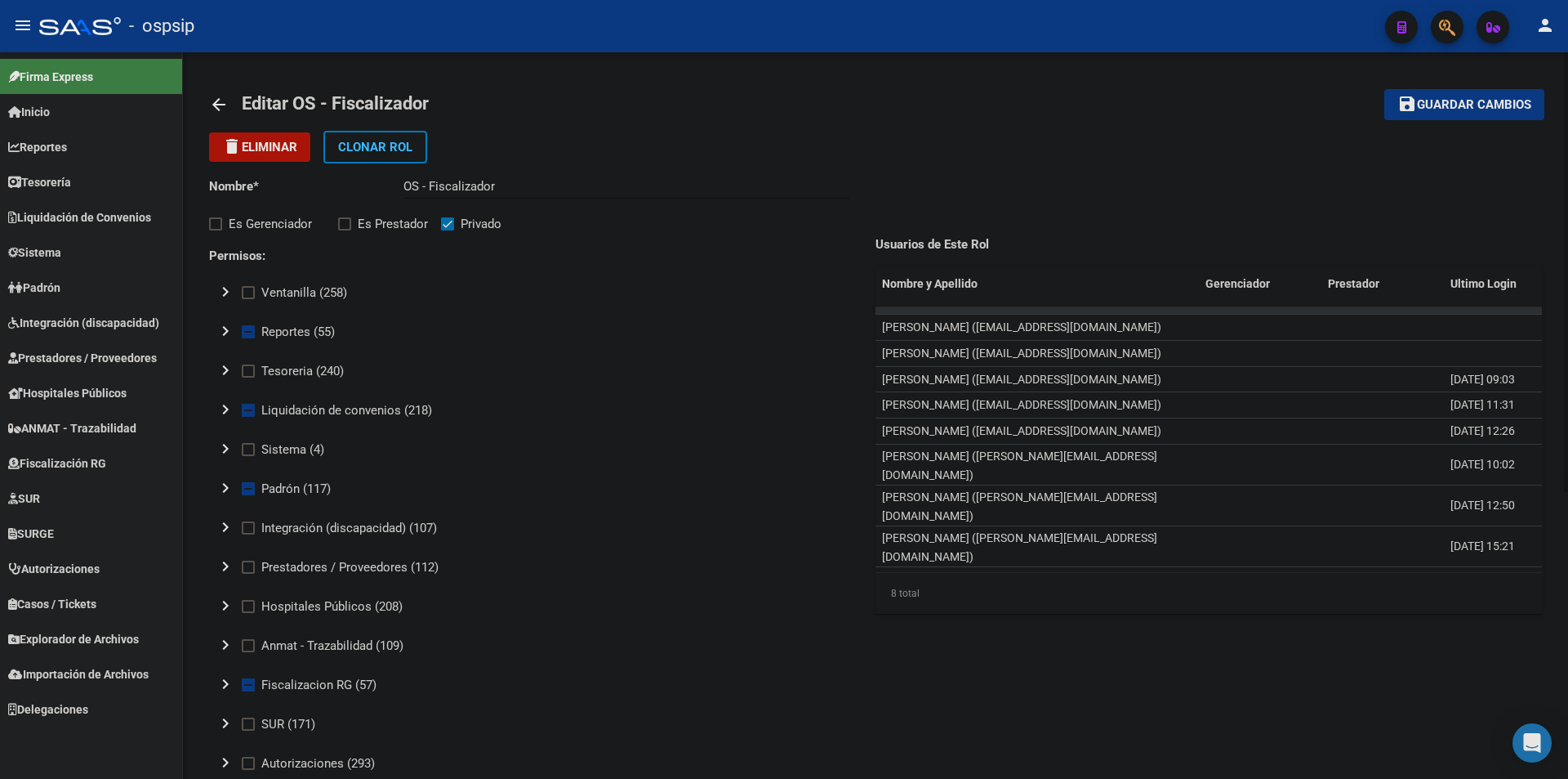
click at [219, 95] on mat-icon "arrow_back" at bounding box center [219, 105] width 20 height 20
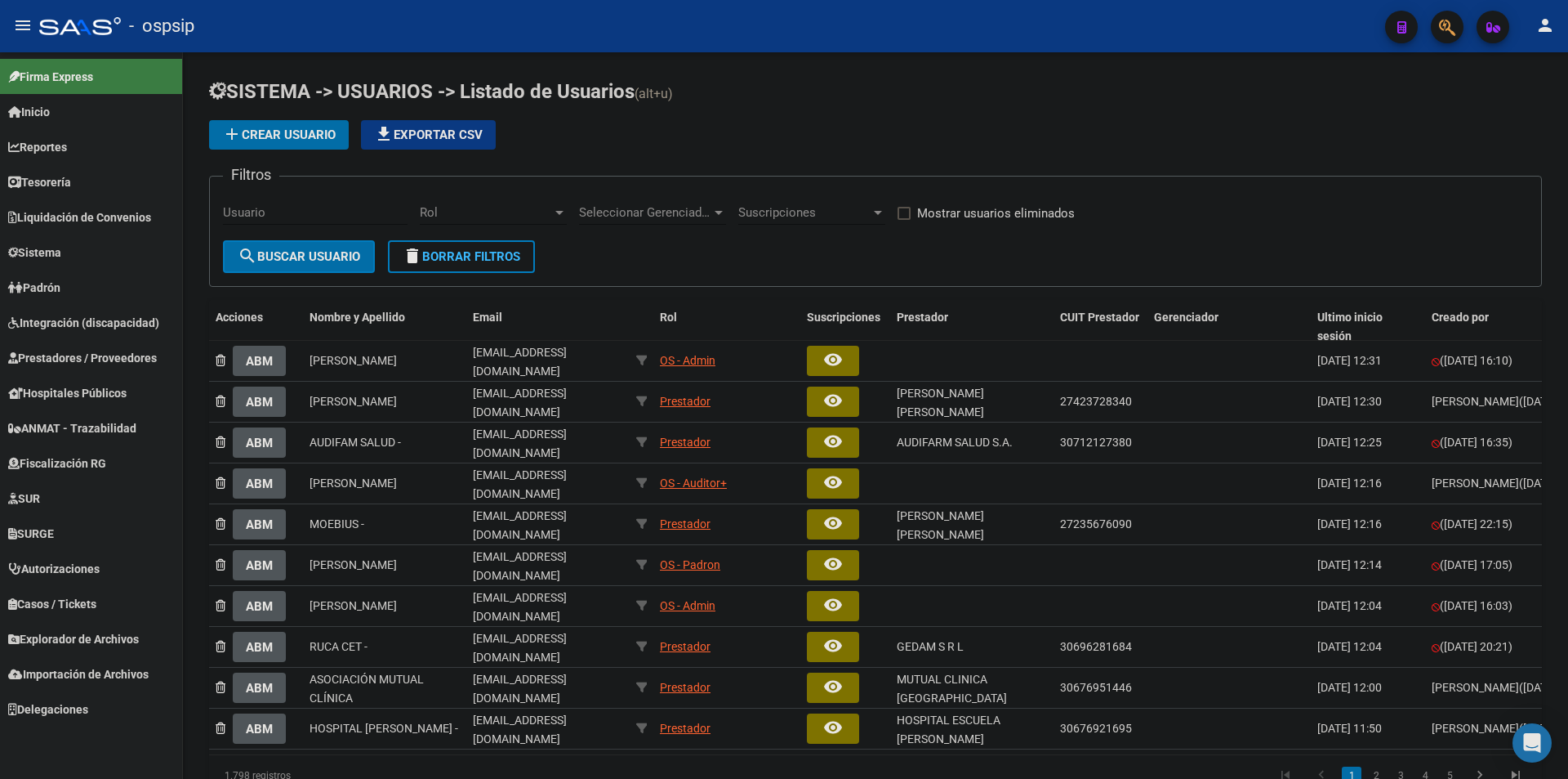
click at [59, 258] on span "Sistema" at bounding box center [34, 253] width 53 height 18
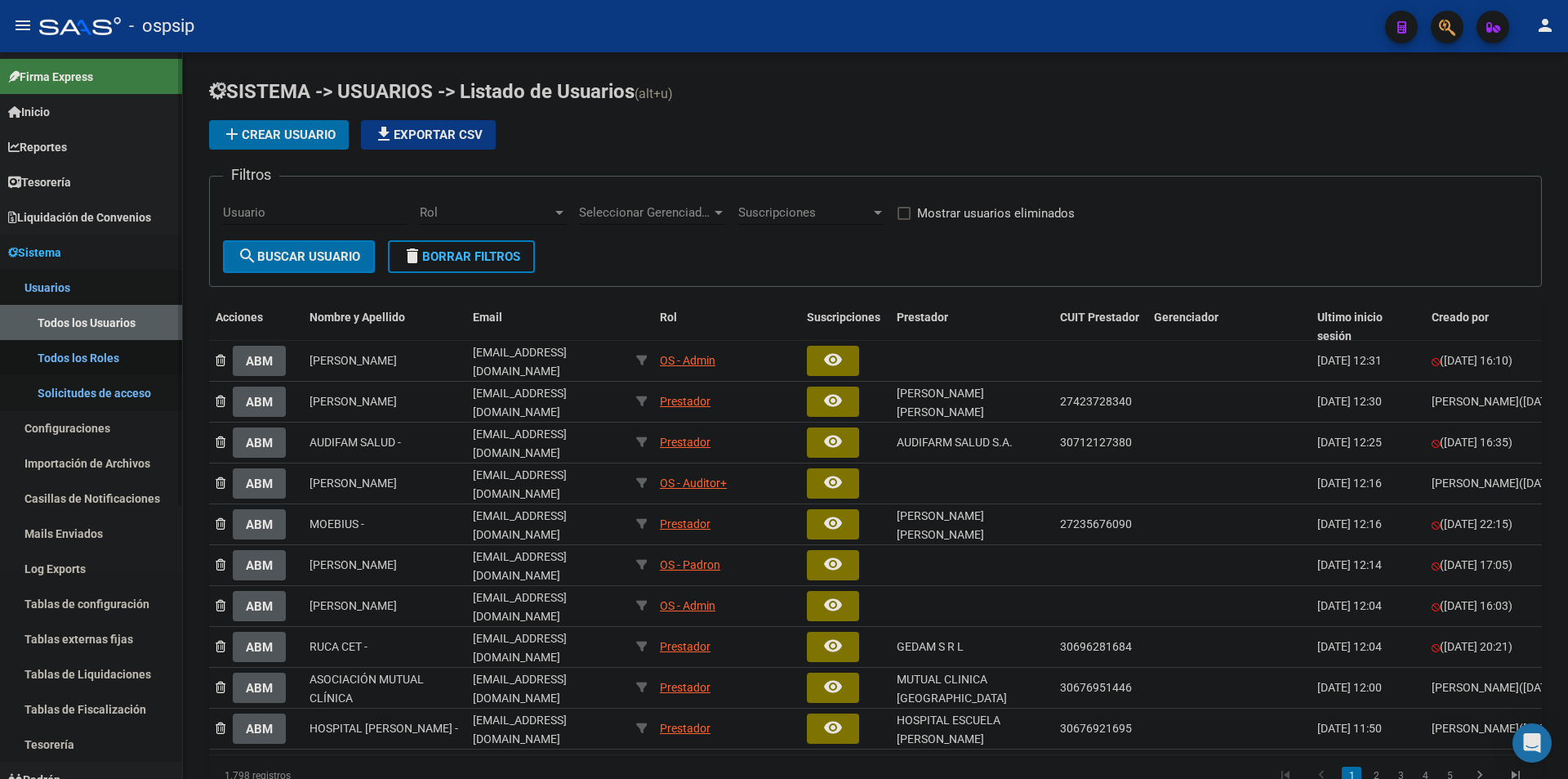
click at [87, 361] on link "Todos los Roles" at bounding box center [91, 357] width 183 height 35
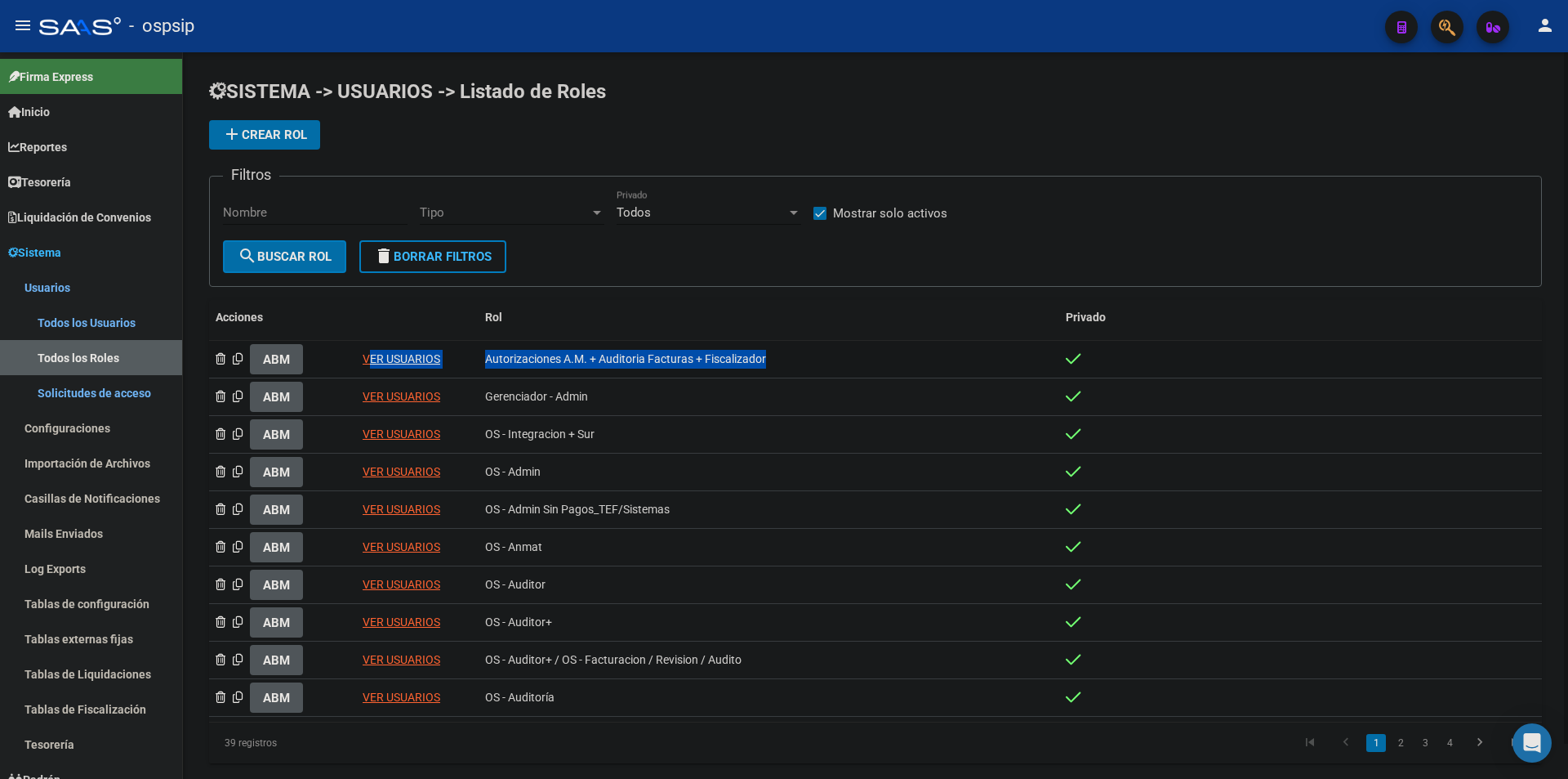
drag, startPoint x: 819, startPoint y: 358, endPoint x: 363, endPoint y: 358, distance: 456.0
click at [363, 358] on div "ABM VER USUARIOS Autorizaciones A.M. + Auditoria Facturas + Fiscalizador" at bounding box center [876, 360] width 1334 height 38
click at [282, 348] on button "ABM" at bounding box center [276, 359] width 53 height 30
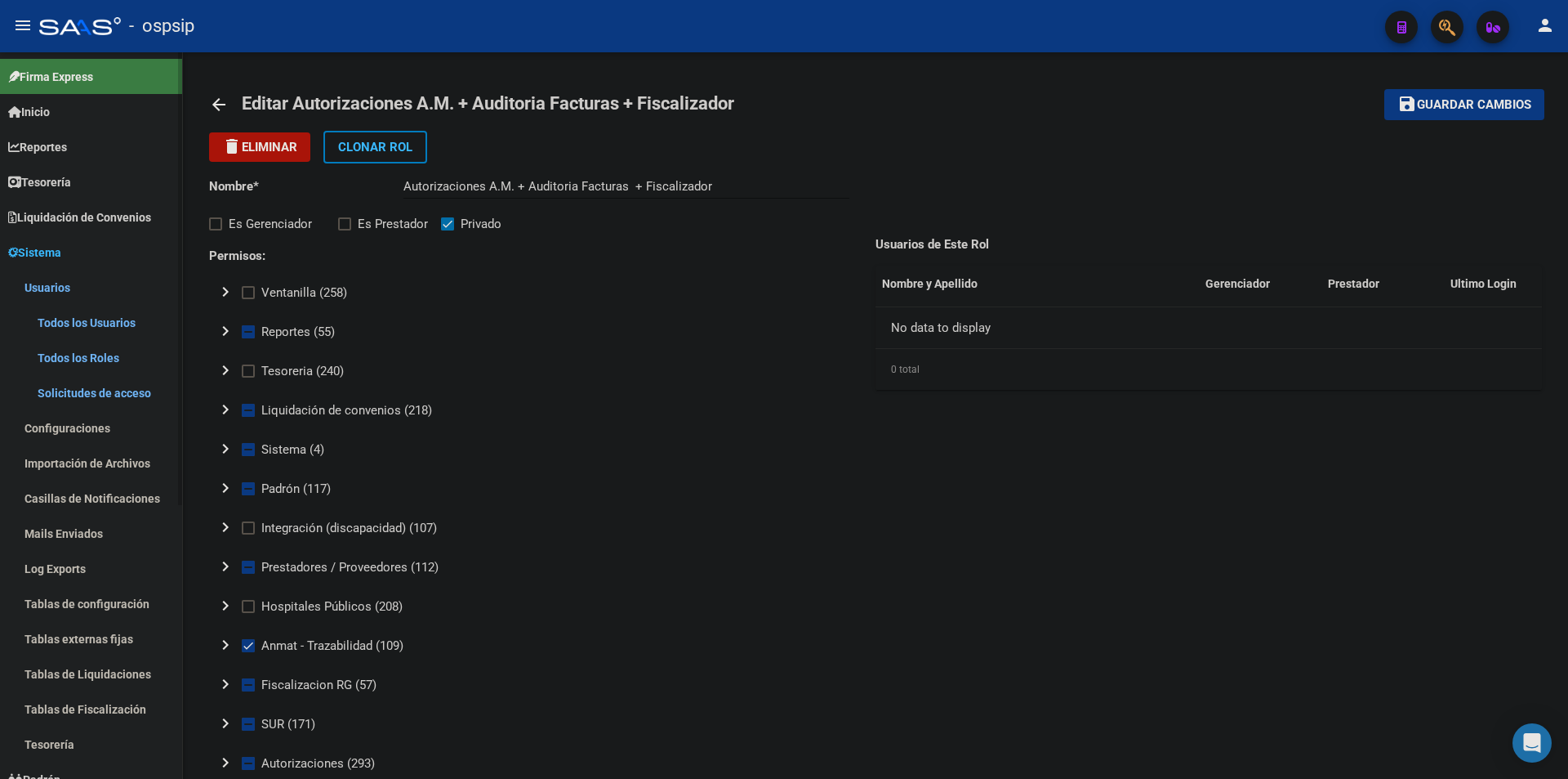
click at [47, 289] on link "Usuarios" at bounding box center [91, 287] width 183 height 35
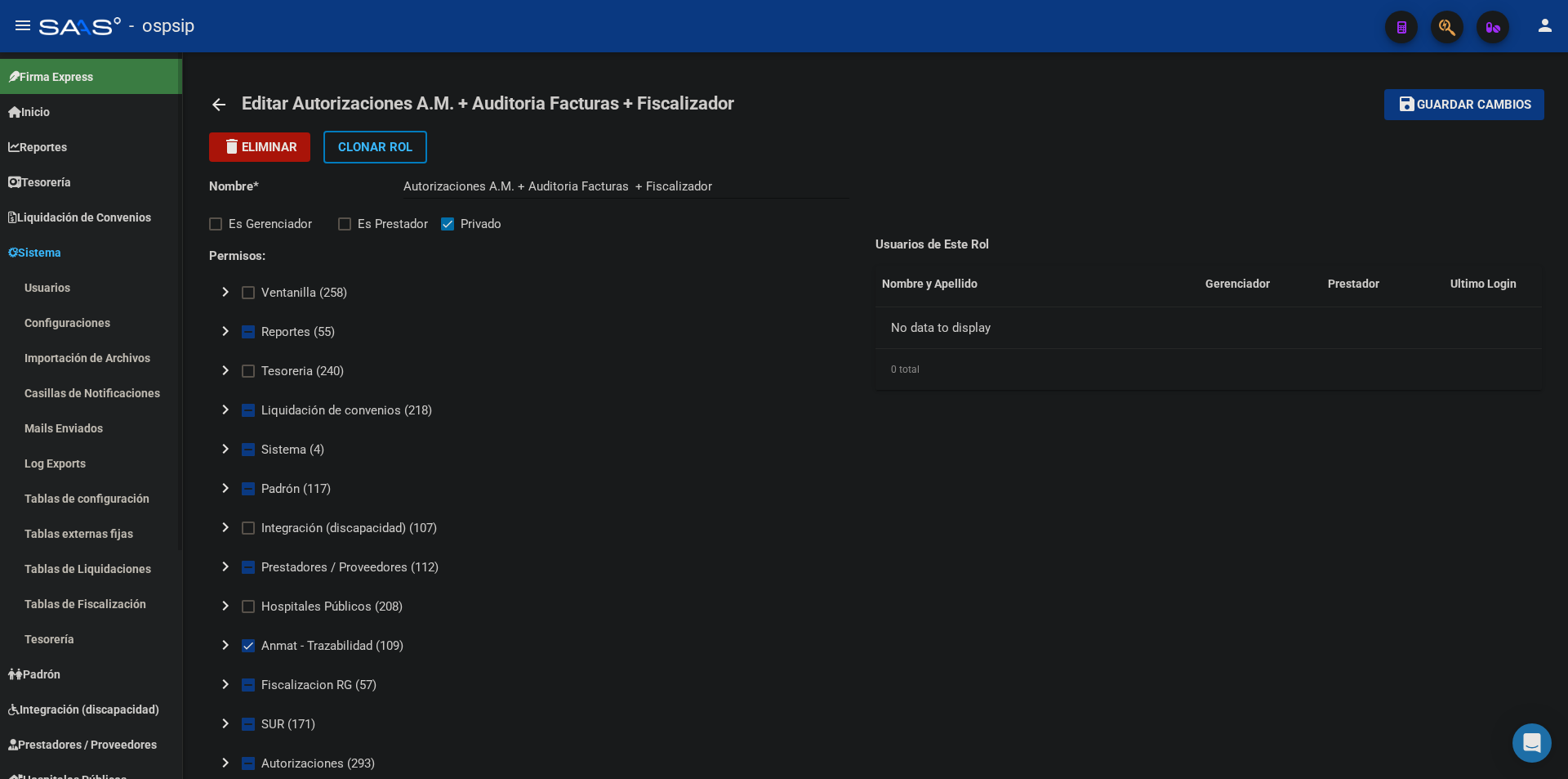
click at [39, 293] on link "Usuarios" at bounding box center [91, 287] width 183 height 35
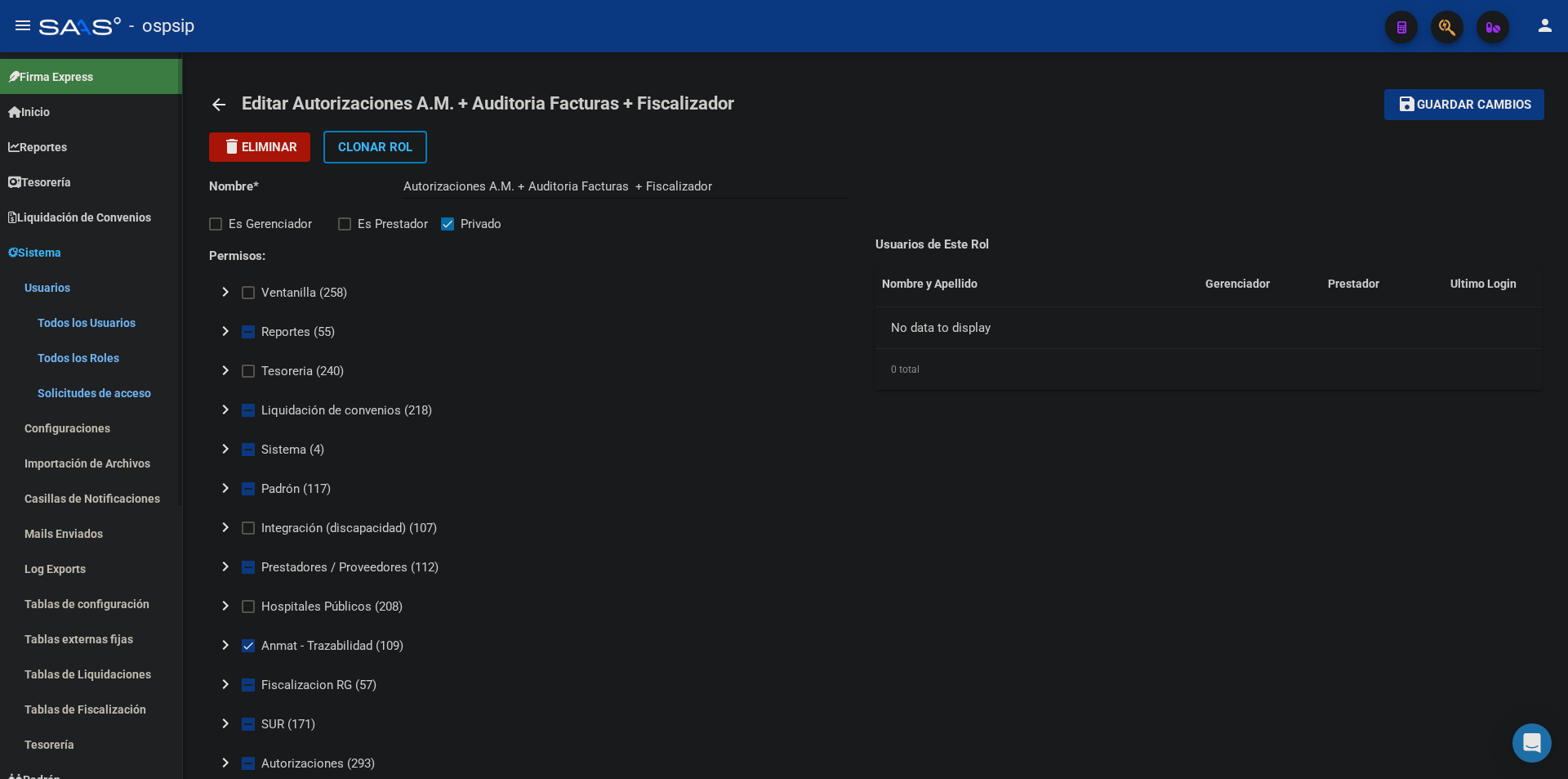
drag, startPoint x: 57, startPoint y: 316, endPoint x: 88, endPoint y: 312, distance: 31.3
click at [59, 316] on link "Todos los Usuarios" at bounding box center [91, 321] width 183 height 35
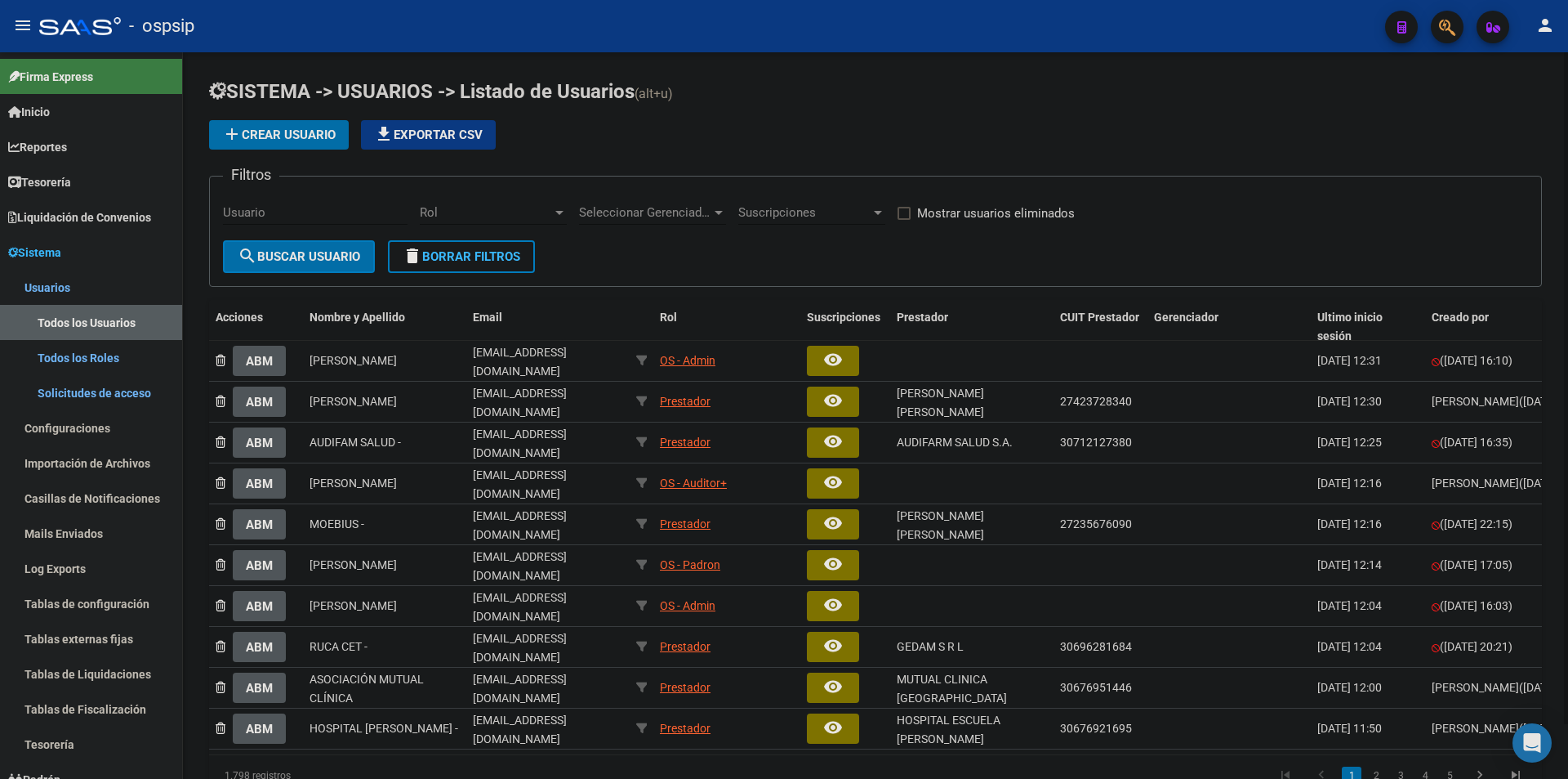
click at [274, 209] on div "Usuario" at bounding box center [315, 207] width 184 height 35
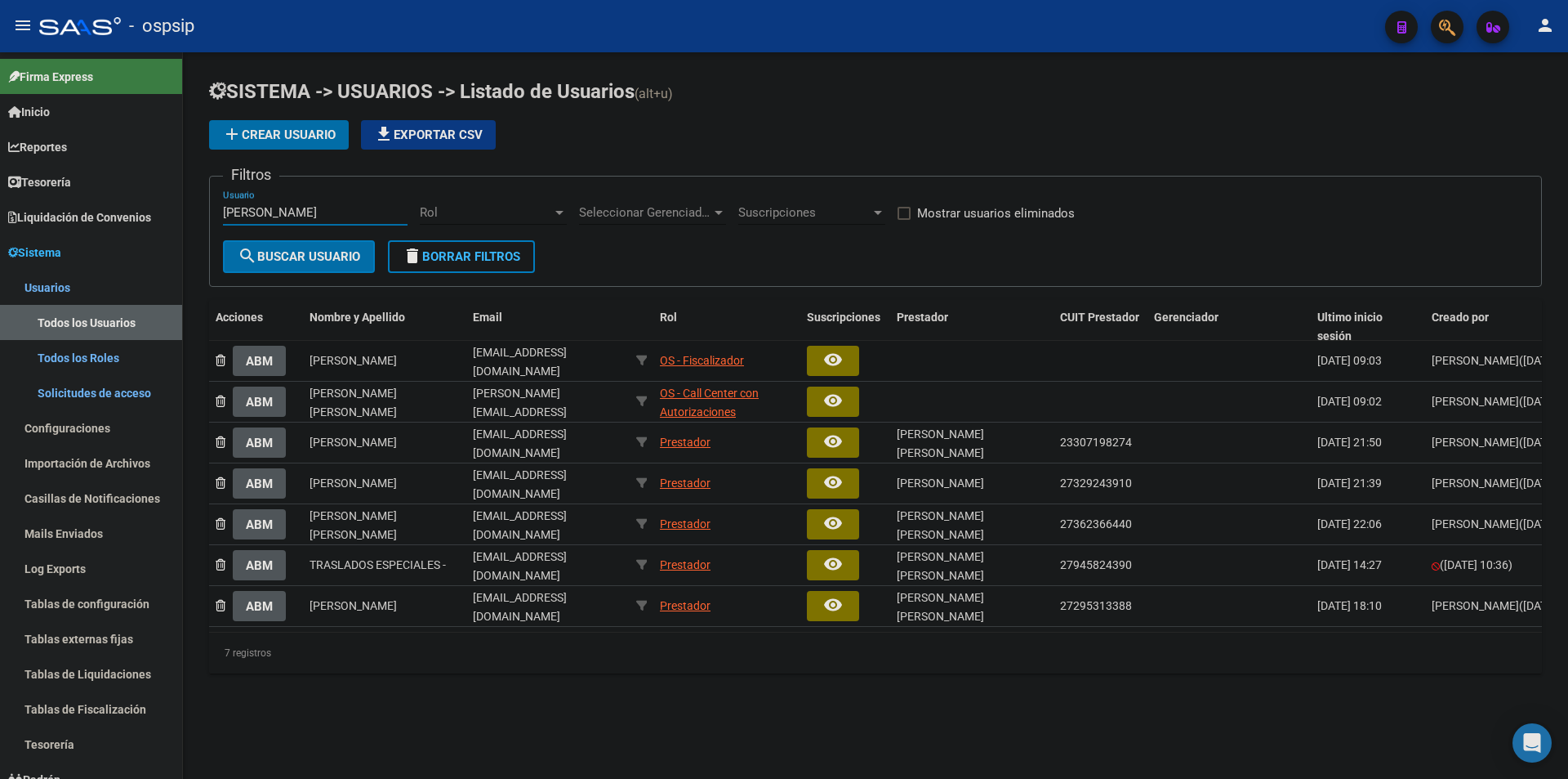
type input "[PERSON_NAME]"
click at [278, 355] on button "ABM" at bounding box center [259, 361] width 53 height 30
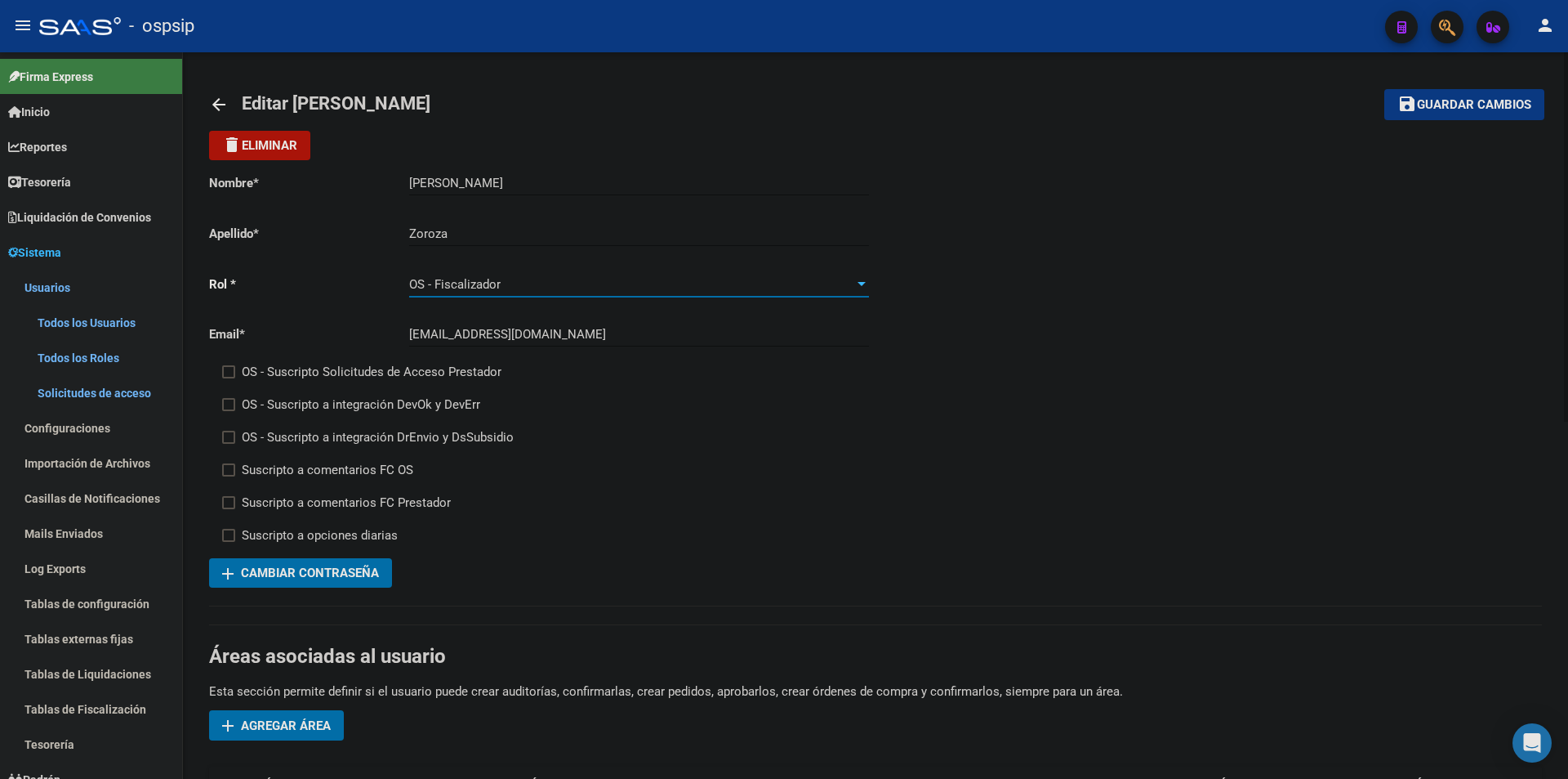
click at [652, 286] on div "OS - Fiscalizador" at bounding box center [631, 284] width 445 height 14
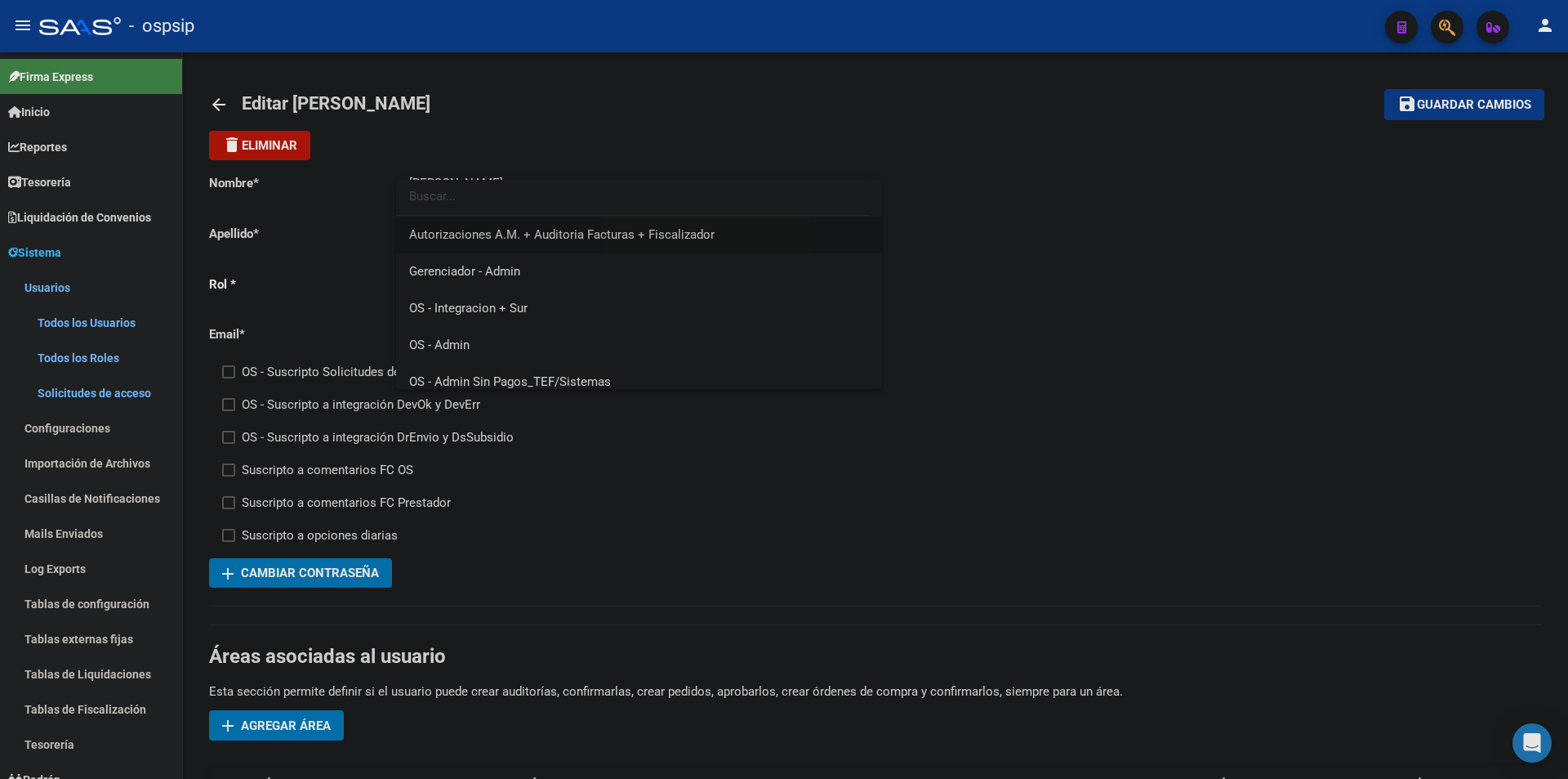
click at [688, 226] on span "Autorizaciones A.M. + Auditoria Facturas + Fiscalizador" at bounding box center [639, 235] width 460 height 37
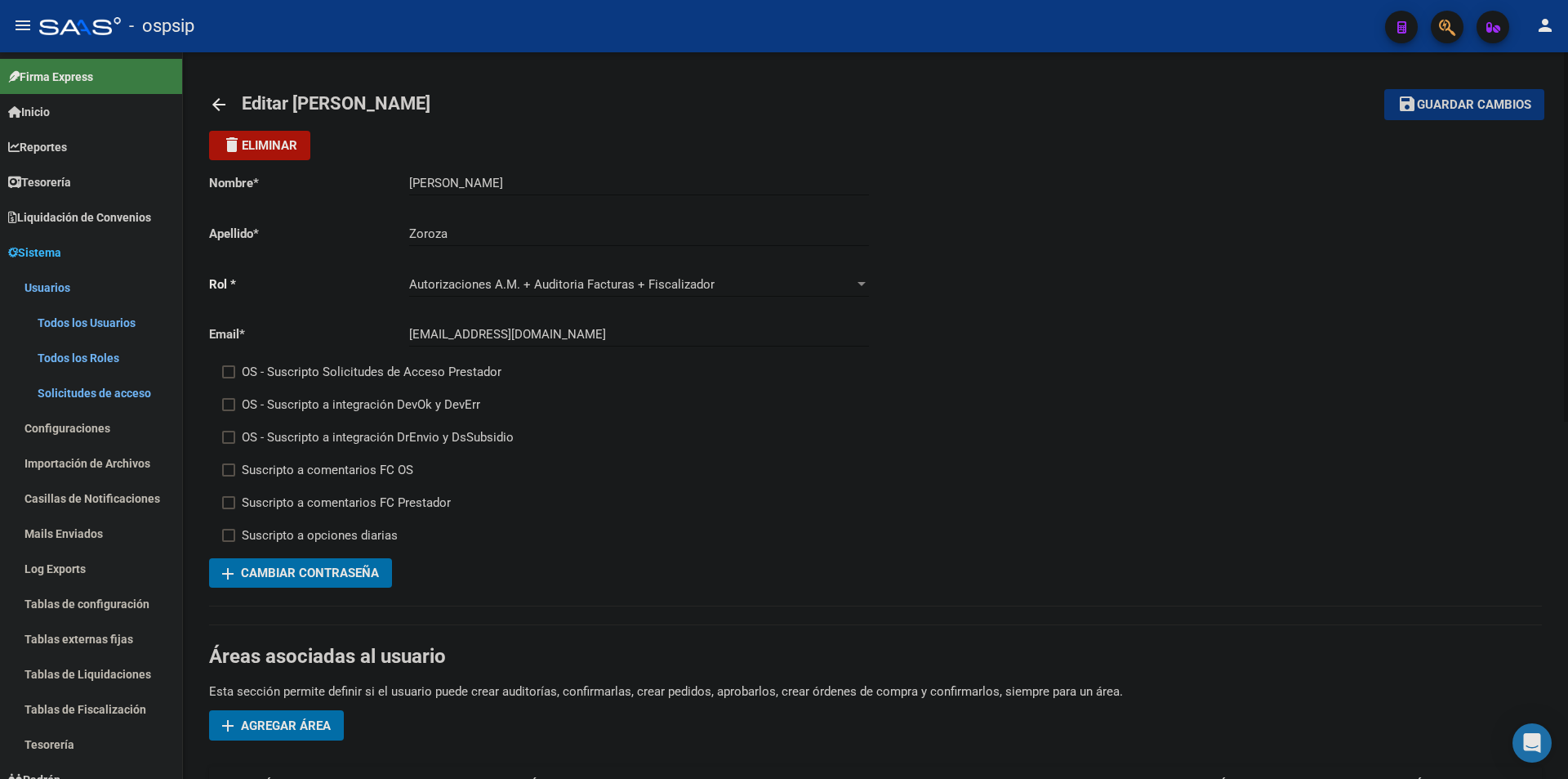
click at [1484, 103] on span "Guardar cambios" at bounding box center [1475, 106] width 115 height 14
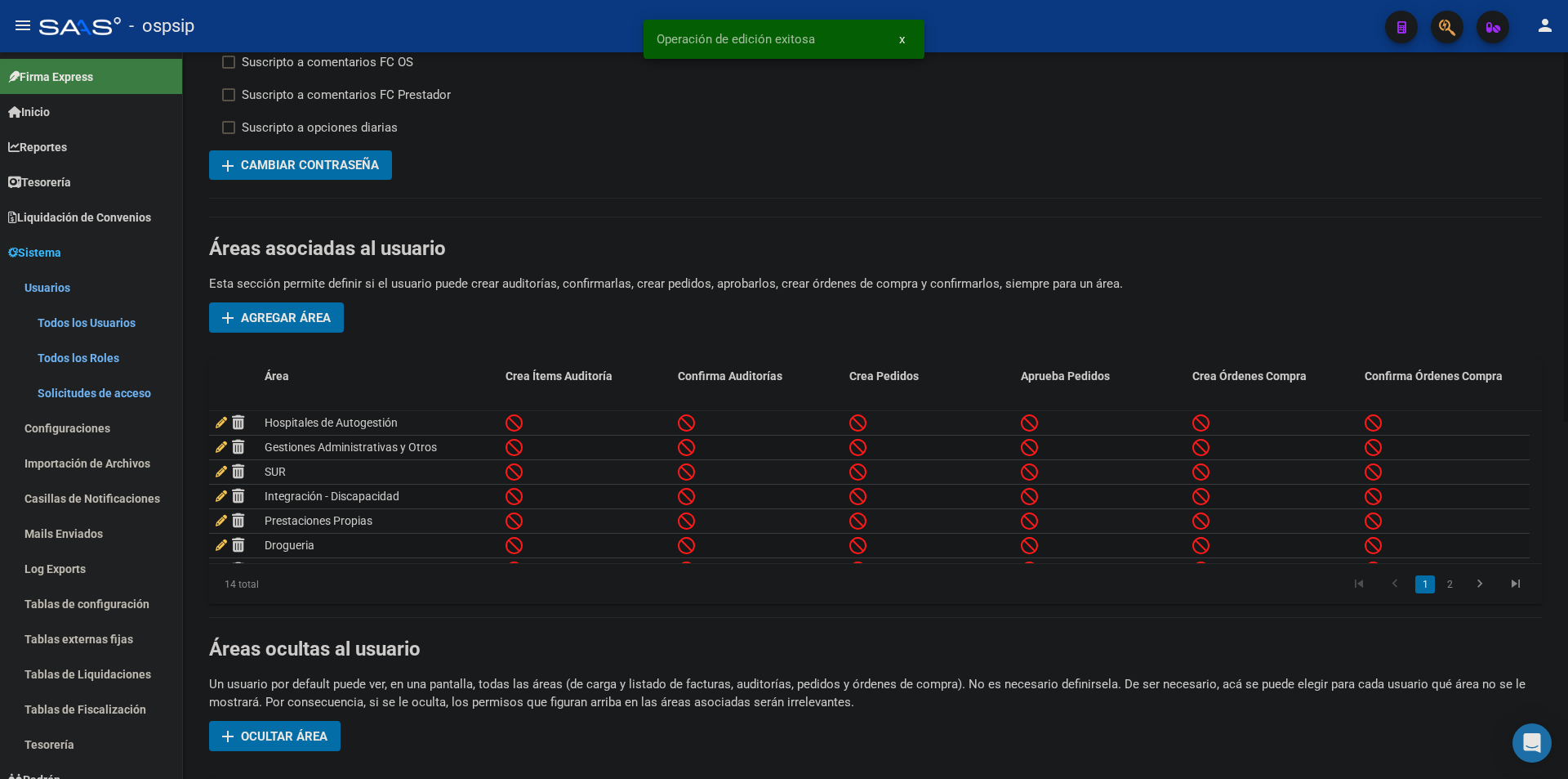
scroll to position [408, 0]
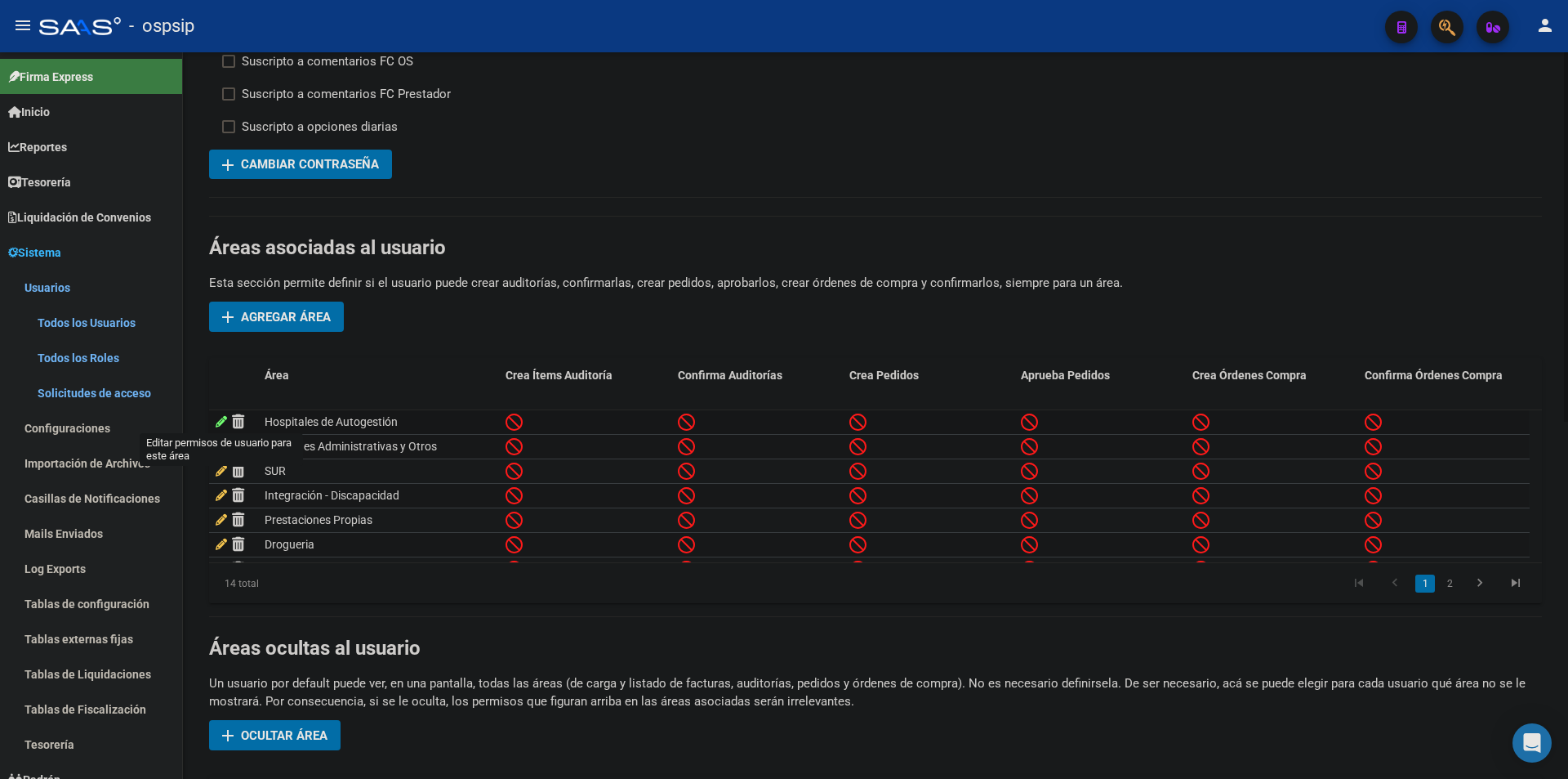
click at [217, 422] on icon at bounding box center [221, 422] width 12 height 12
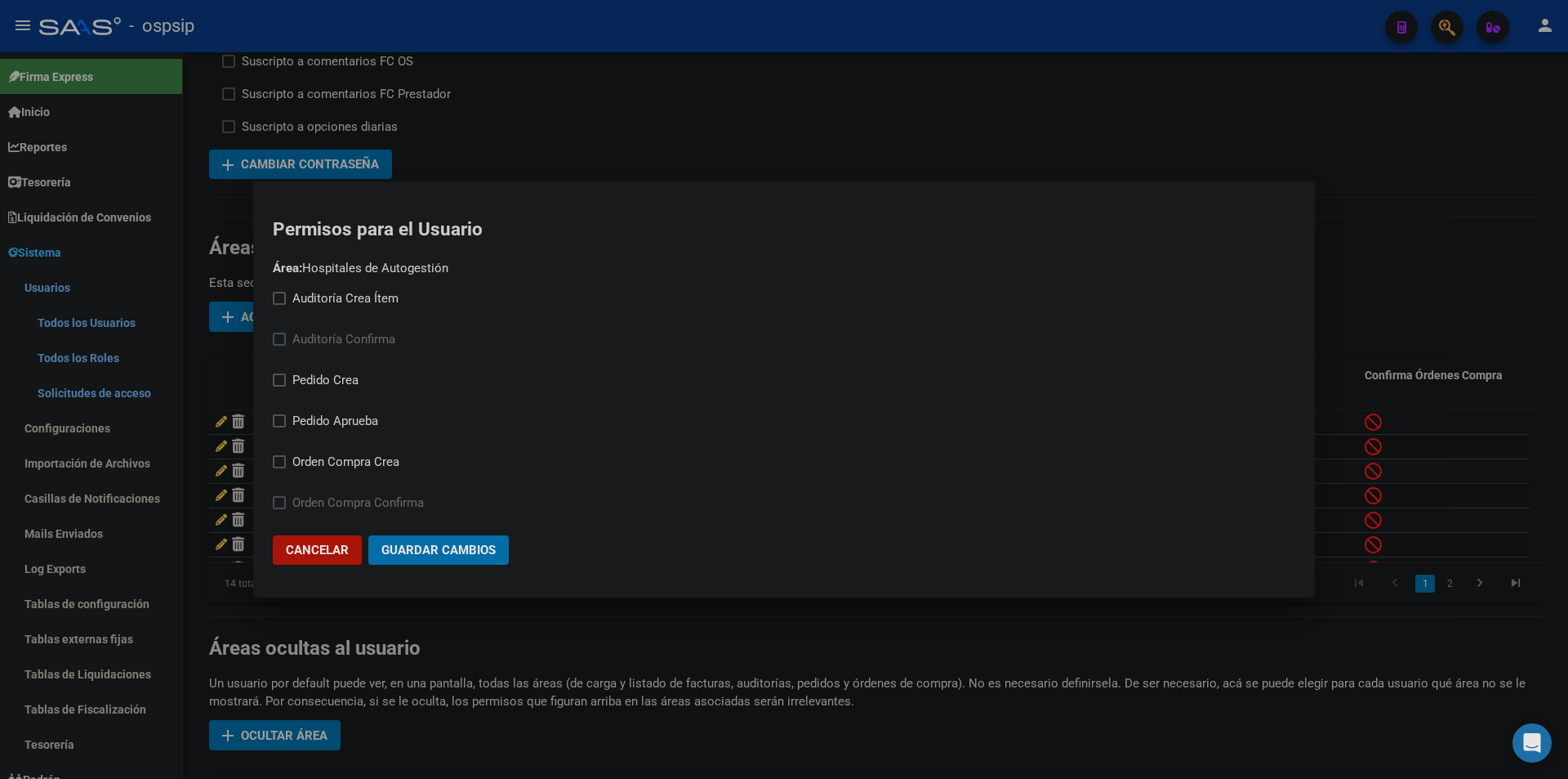
click at [339, 554] on span "Cancelar" at bounding box center [317, 550] width 63 height 14
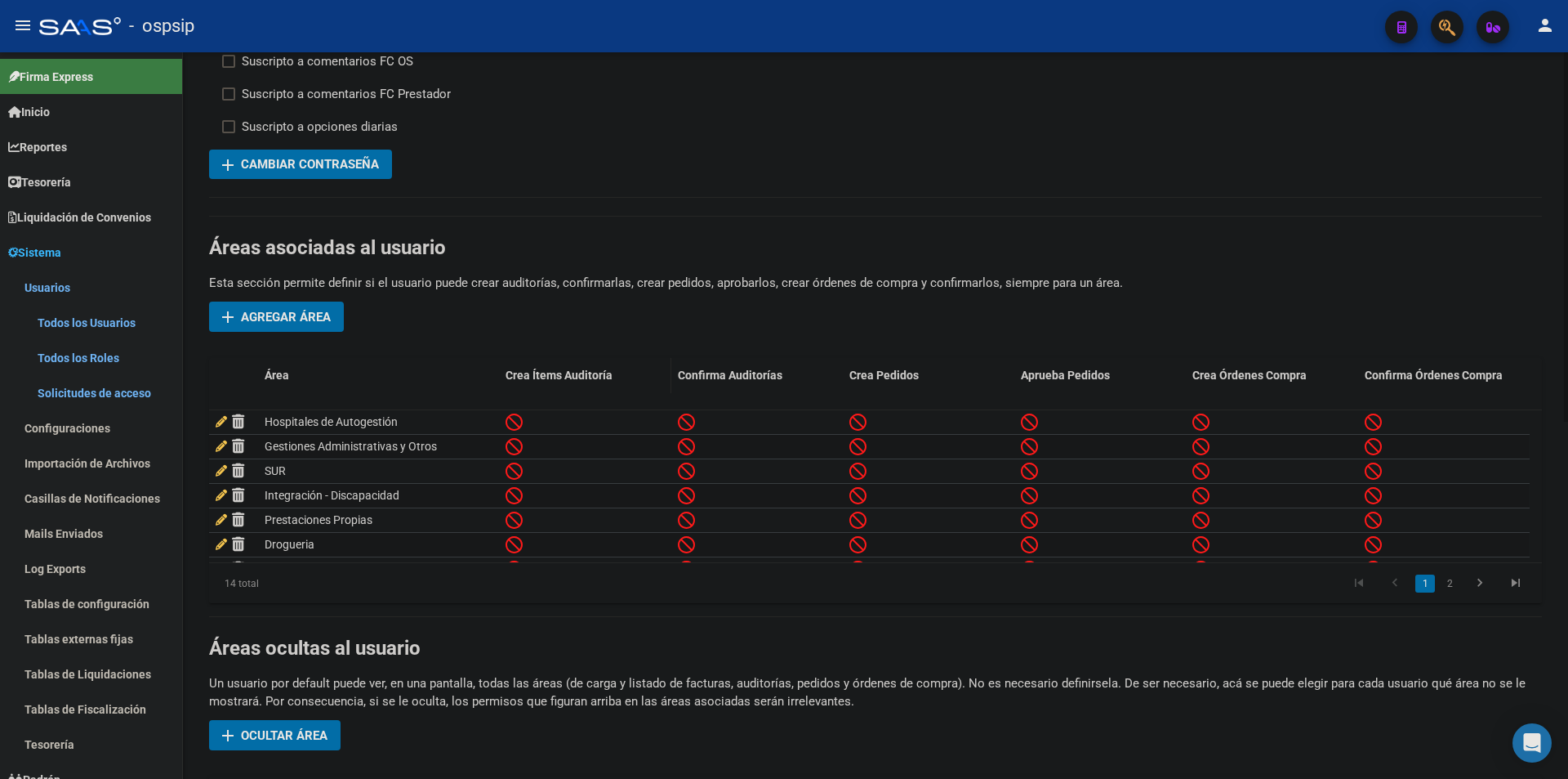
click at [575, 377] on span "Crea Ítems Auditoría" at bounding box center [559, 375] width 107 height 13
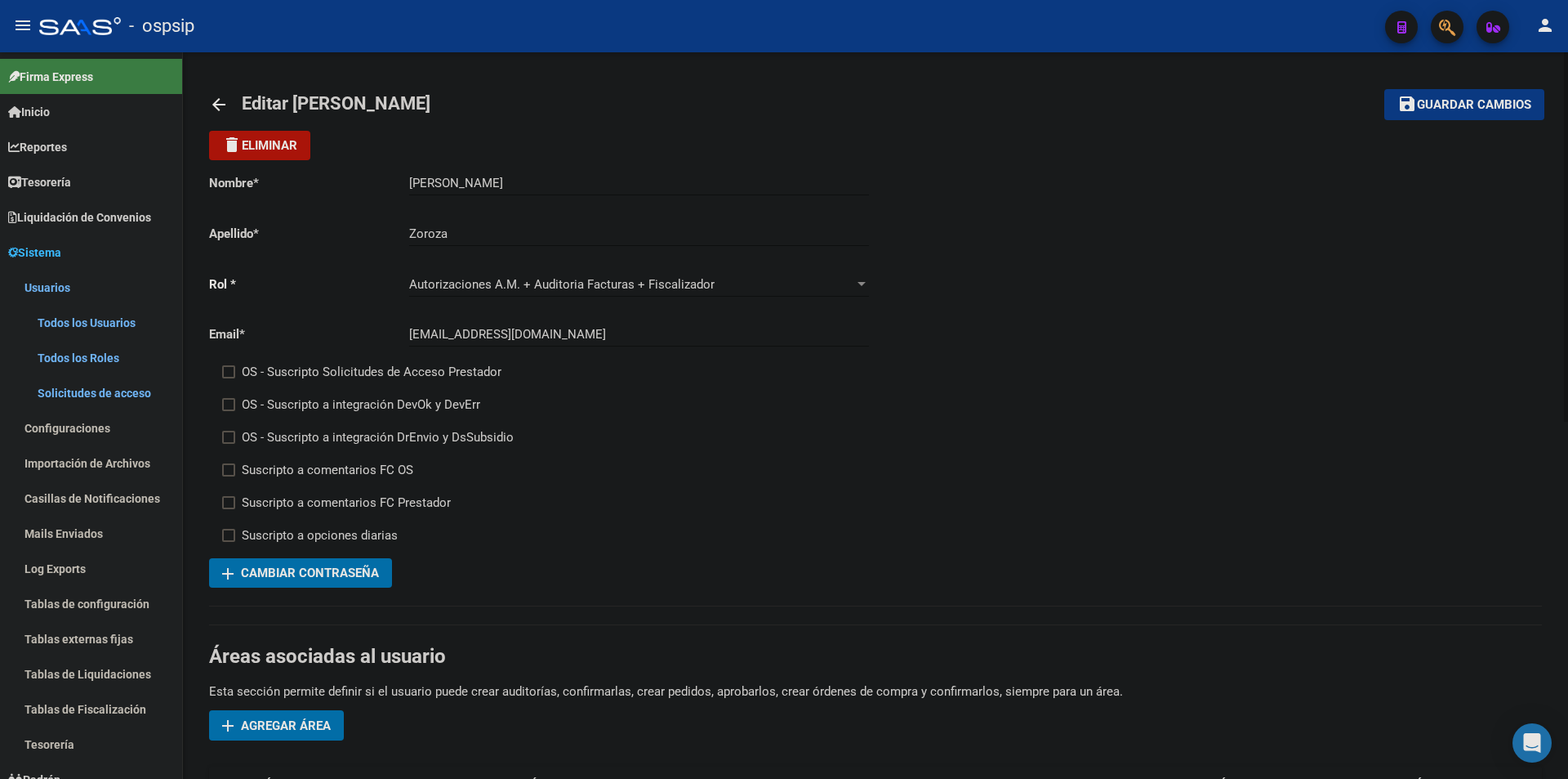
click at [1447, 115] on button "save Guardar cambios" at bounding box center [1464, 104] width 160 height 30
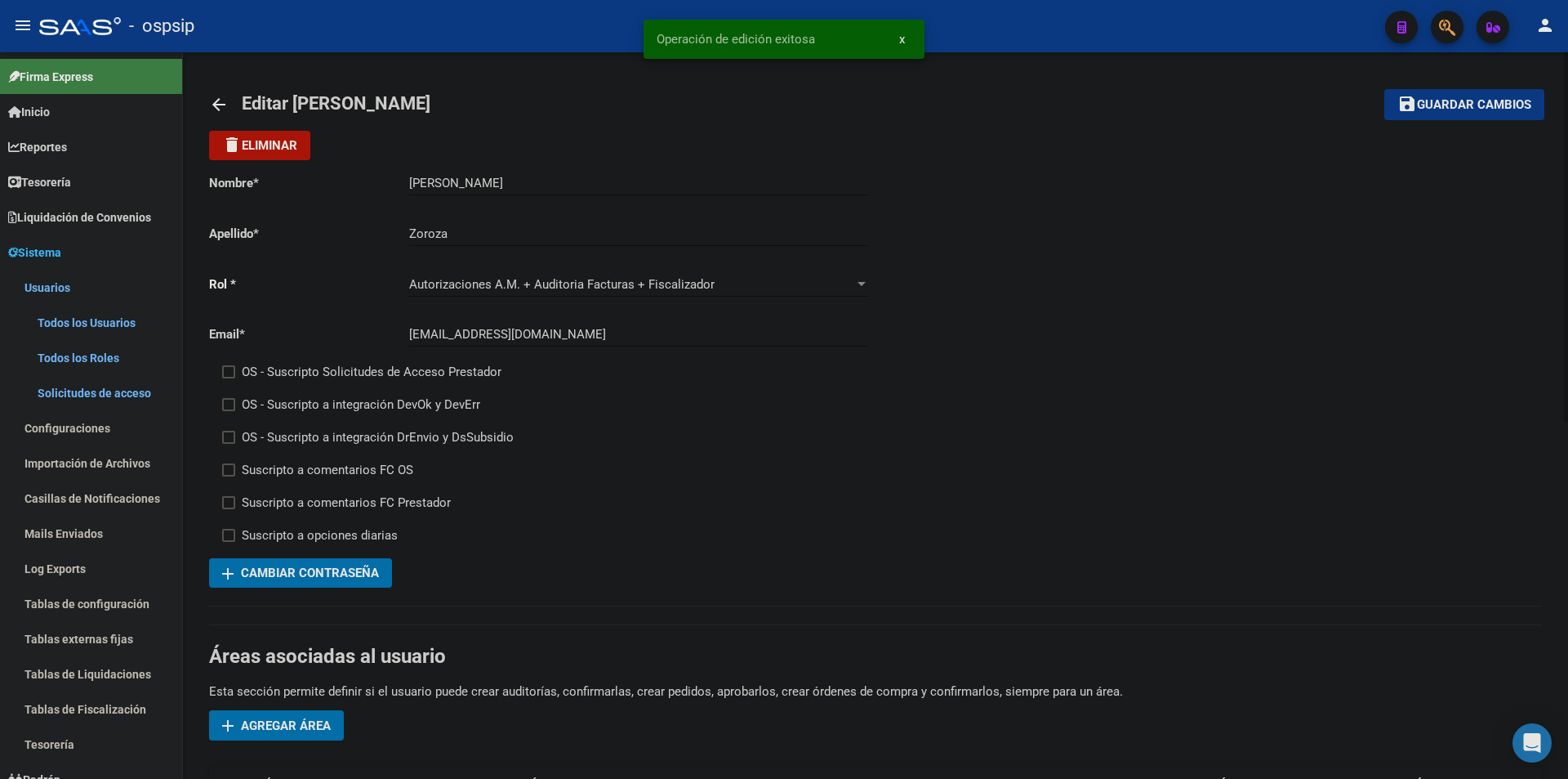
click at [216, 99] on mat-icon "arrow_back" at bounding box center [219, 105] width 20 height 20
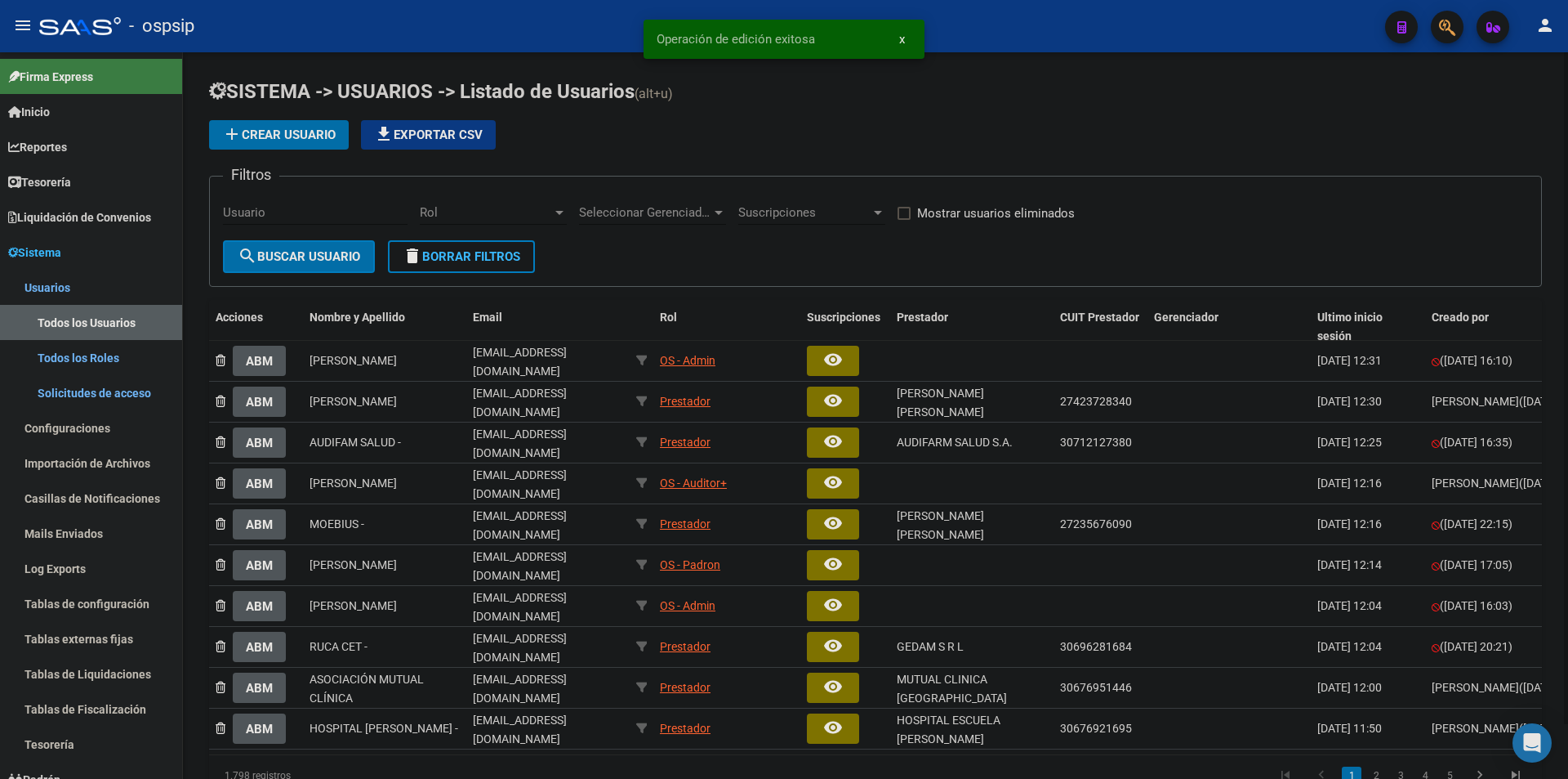
click at [266, 218] on input "Usuario" at bounding box center [315, 212] width 184 height 14
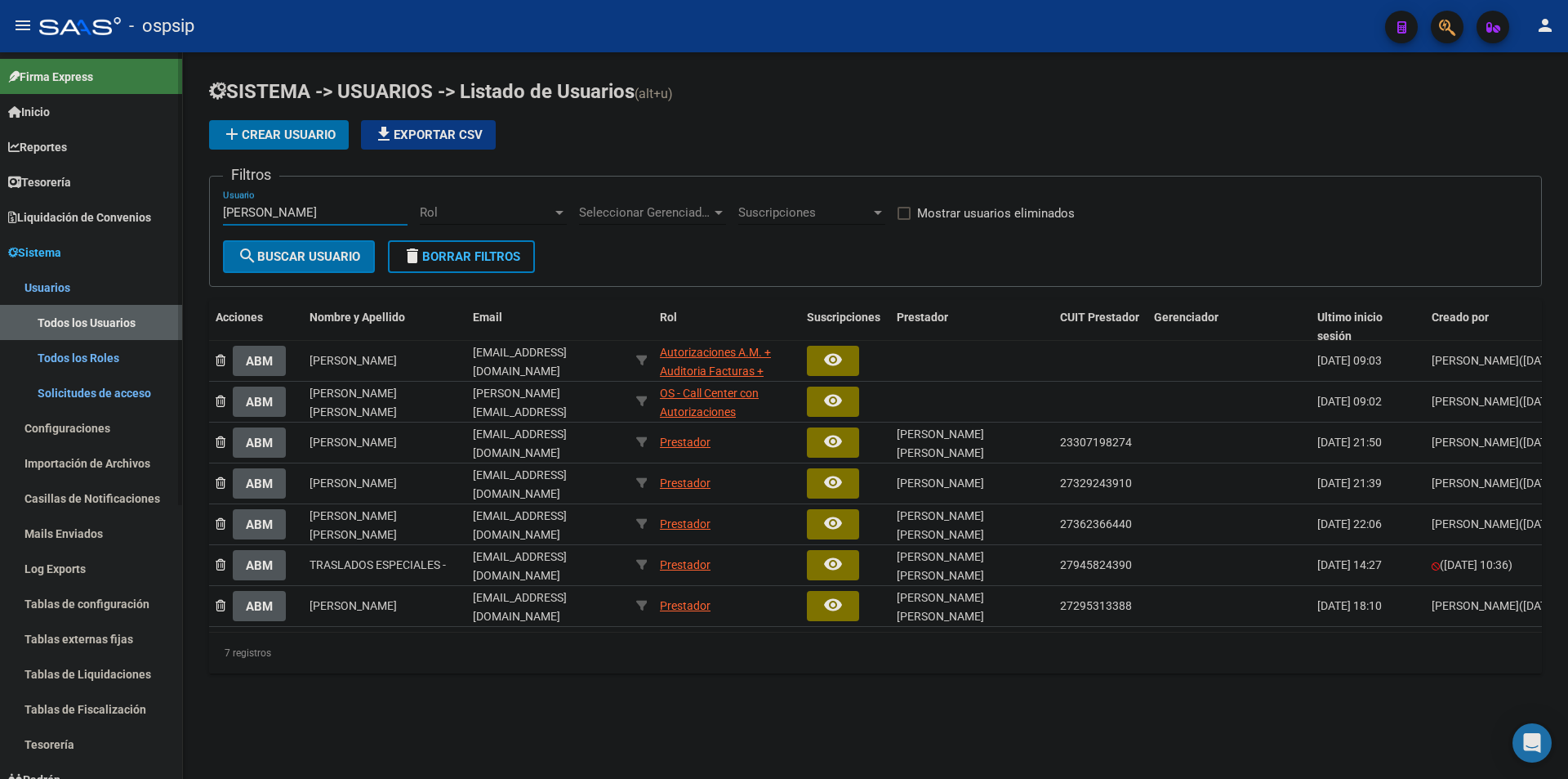
type input "[PERSON_NAME]"
